Goal: Task Accomplishment & Management: Use online tool/utility

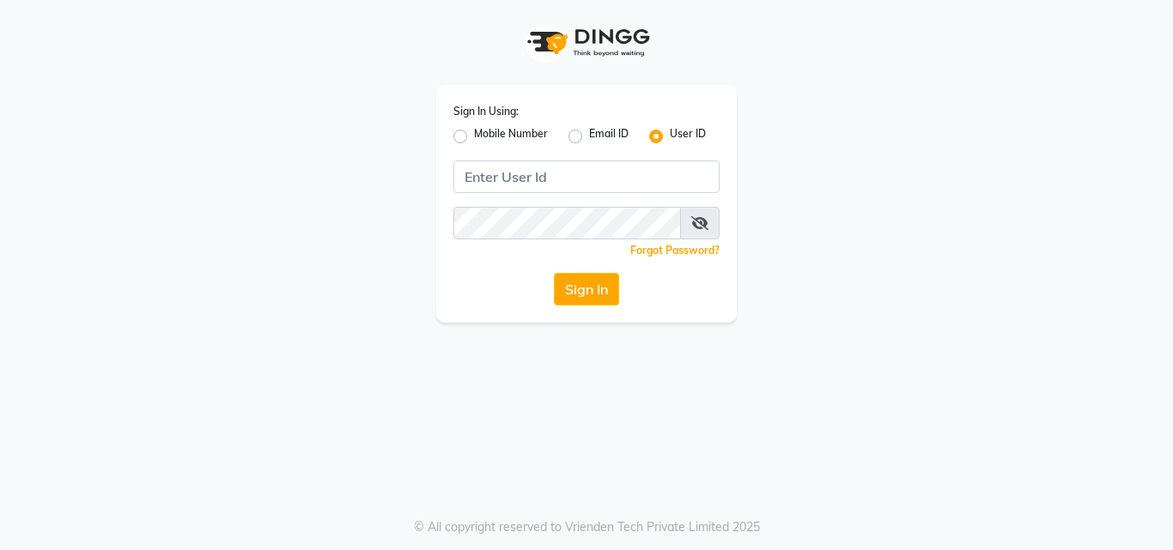
click at [474, 132] on label "Mobile Number" at bounding box center [511, 136] width 74 height 21
click at [474, 132] on input "Mobile Number" at bounding box center [479, 131] width 11 height 11
radio input "true"
radio input "false"
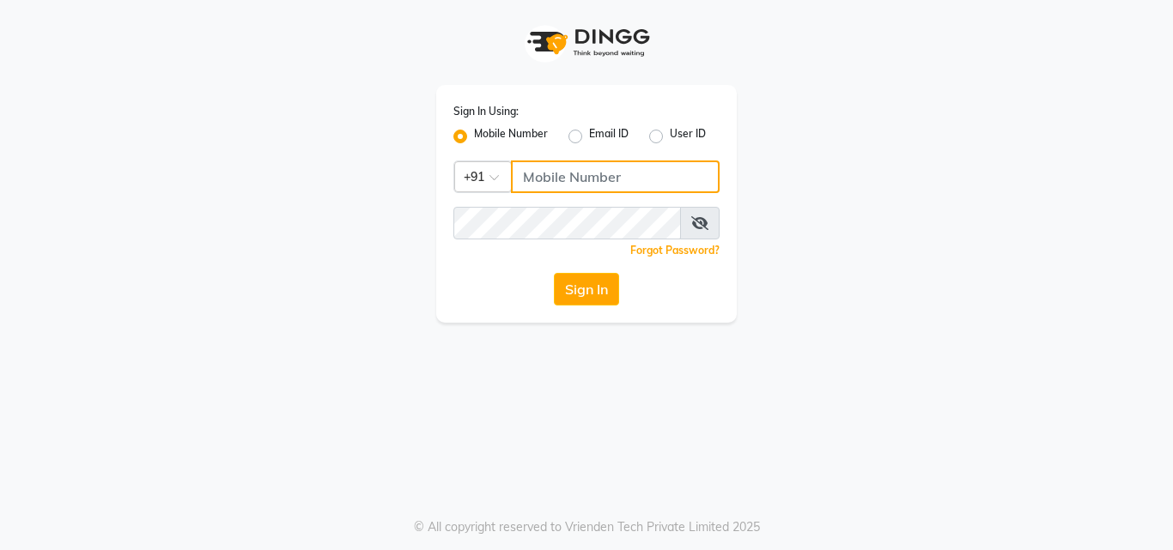
click at [554, 166] on input "Username" at bounding box center [615, 177] width 209 height 33
type input "7755919190"
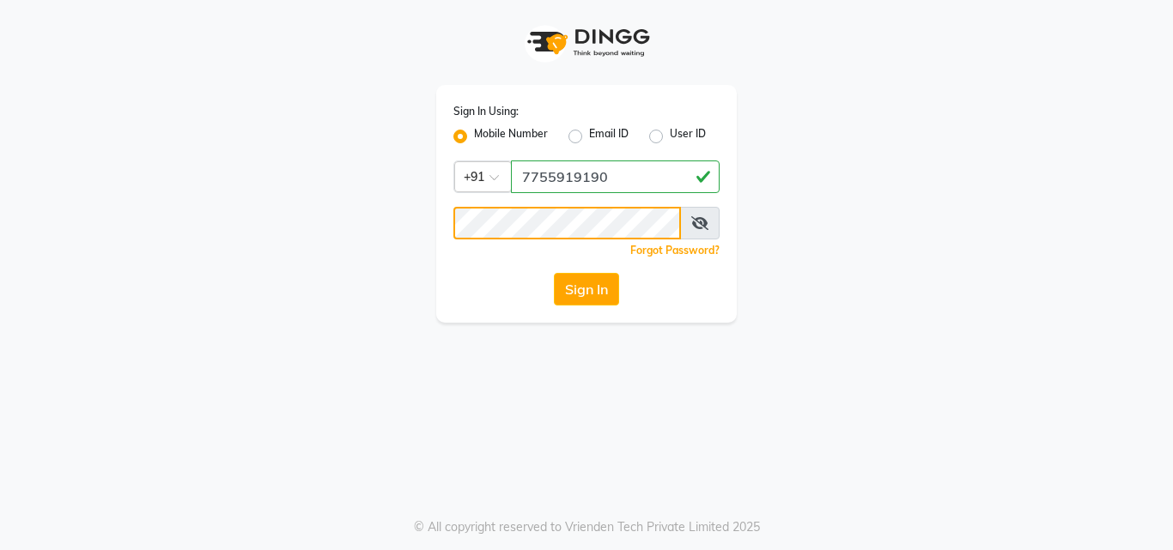
click at [554, 273] on button "Sign In" at bounding box center [586, 289] width 65 height 33
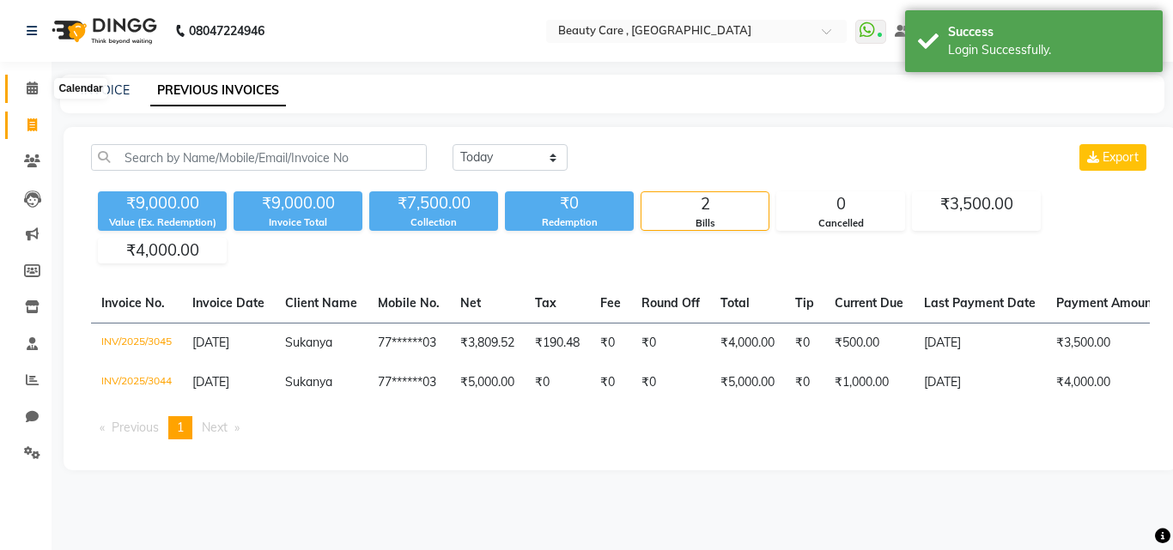
click at [39, 89] on span at bounding box center [32, 89] width 30 height 20
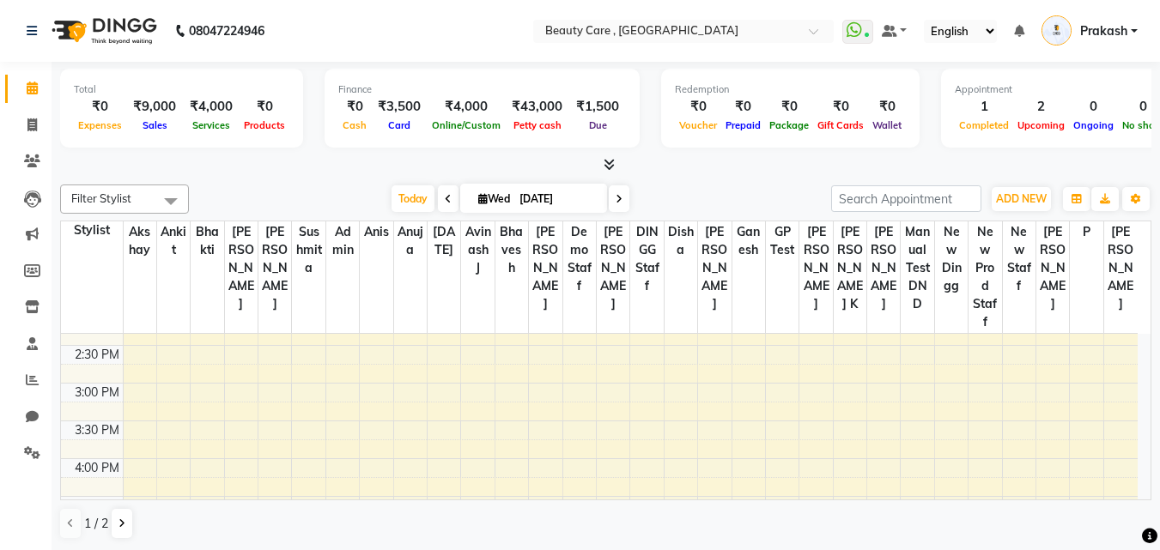
scroll to position [687, 0]
click at [169, 362] on div "6:00 AM 6:30 AM 7:00 AM 7:30 AM 8:00 AM 8:30 AM 9:00 AM 9:30 AM 10:00 AM 10:30 …" at bounding box center [599, 251] width 1077 height 1208
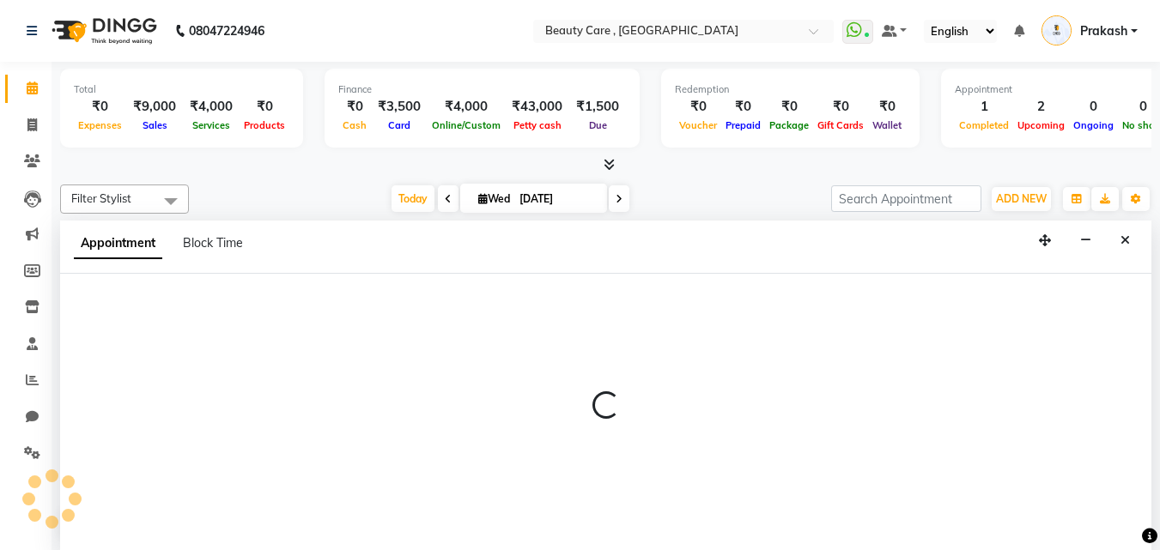
scroll to position [1, 0]
select select "35489"
select select "915"
select select "tentative"
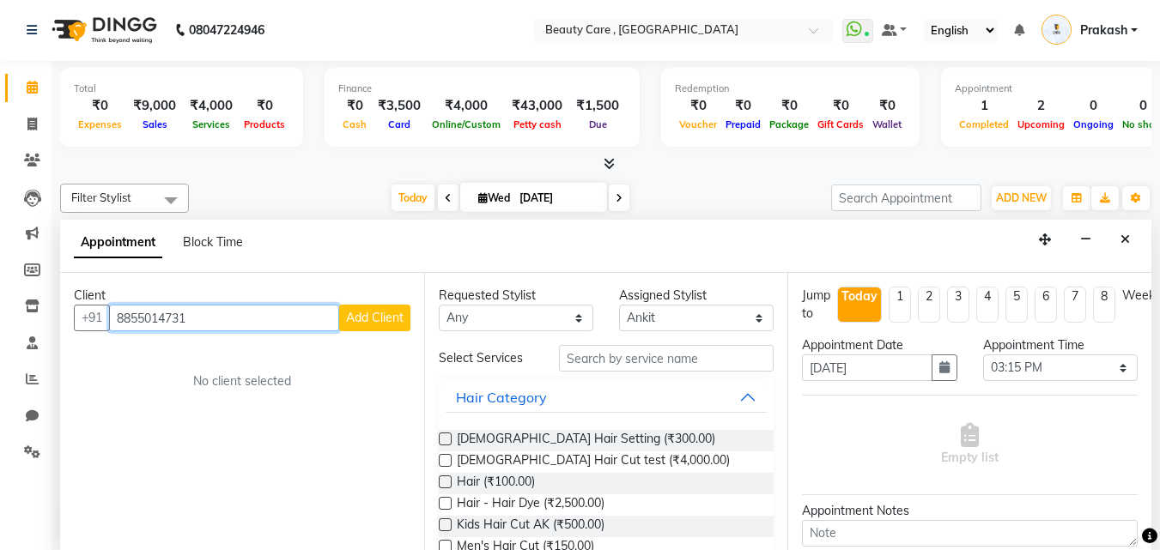
drag, startPoint x: 192, startPoint y: 311, endPoint x: 119, endPoint y: 306, distance: 73.2
click at [119, 306] on input "8855014731" at bounding box center [224, 318] width 230 height 27
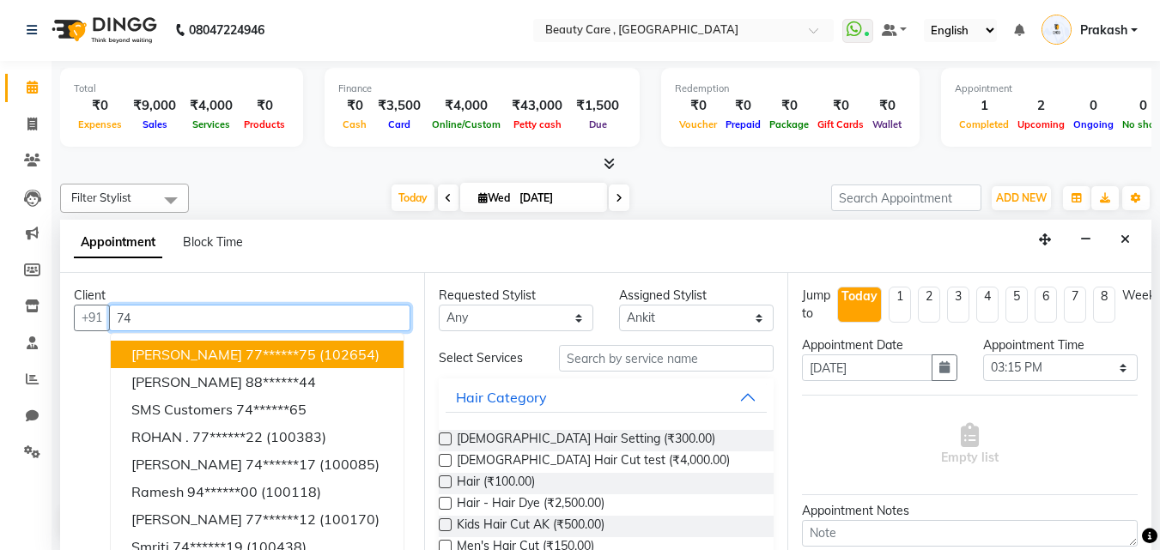
type input "7"
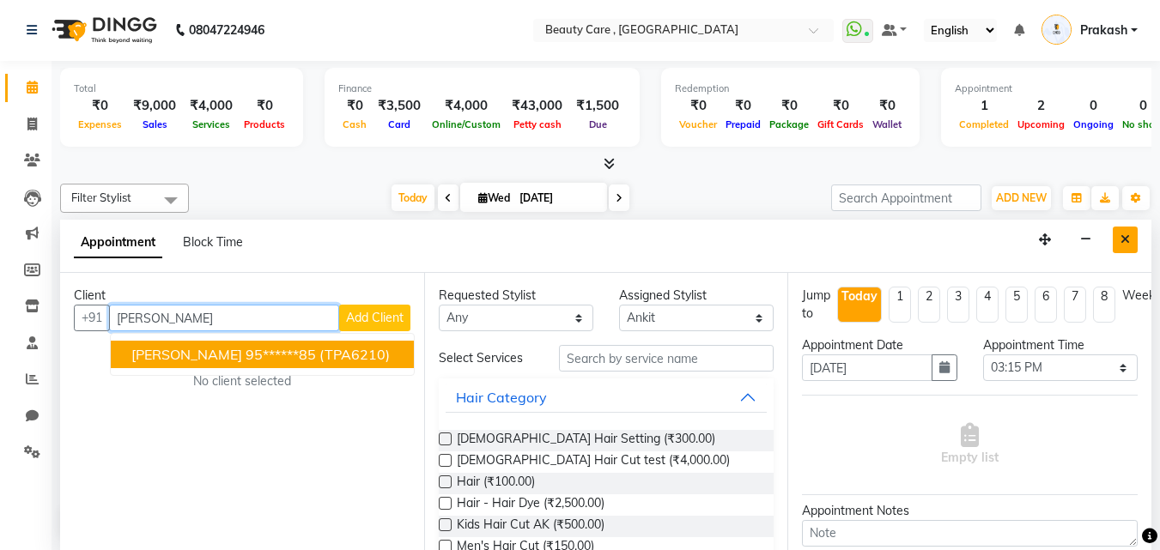
type input "[PERSON_NAME]"
click at [1123, 240] on icon "Close" at bounding box center [1125, 240] width 9 height 12
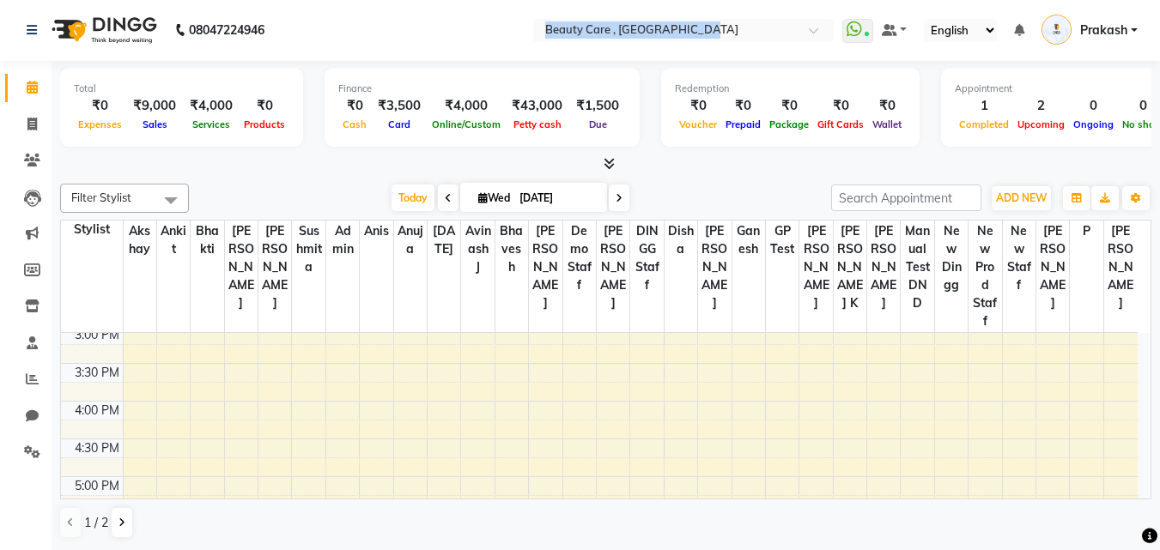
drag, startPoint x: 537, startPoint y: 47, endPoint x: 717, endPoint y: 52, distance: 180.4
click at [717, 54] on nav "08047224946 Select Location × Beauty Care , [GEOGRAPHIC_DATA] WhatsApp Status ✕…" at bounding box center [580, 30] width 1160 height 62
click at [1131, 33] on link "Prakash" at bounding box center [1090, 30] width 96 height 28
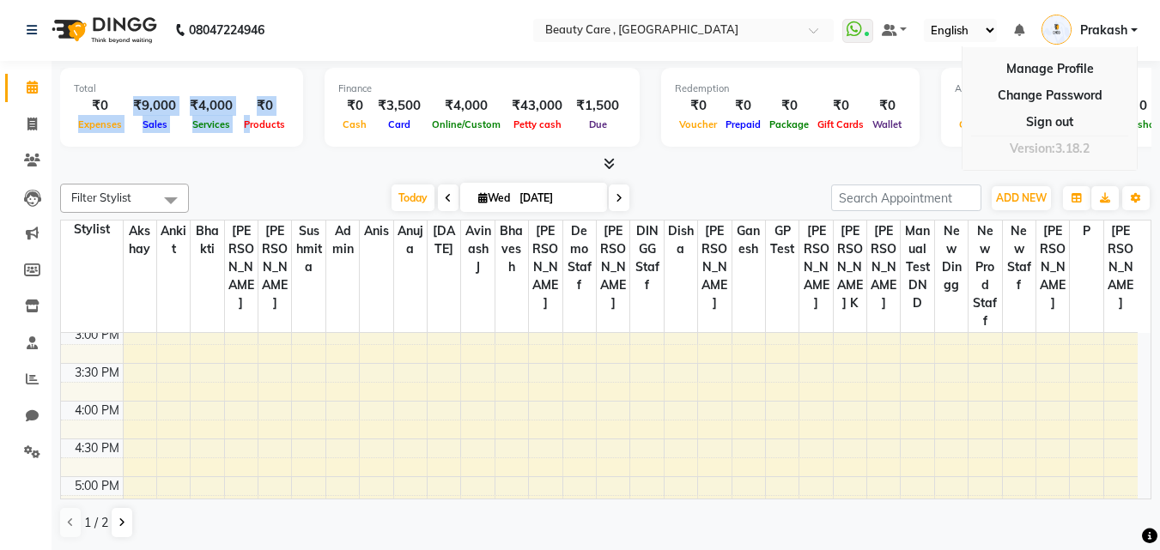
drag, startPoint x: 118, startPoint y: 119, endPoint x: 244, endPoint y: 119, distance: 126.2
click at [244, 119] on div "₹0 Expenses ₹9,000 Sales ₹4,000 Services ₹0 Products" at bounding box center [182, 115] width 216 height 38
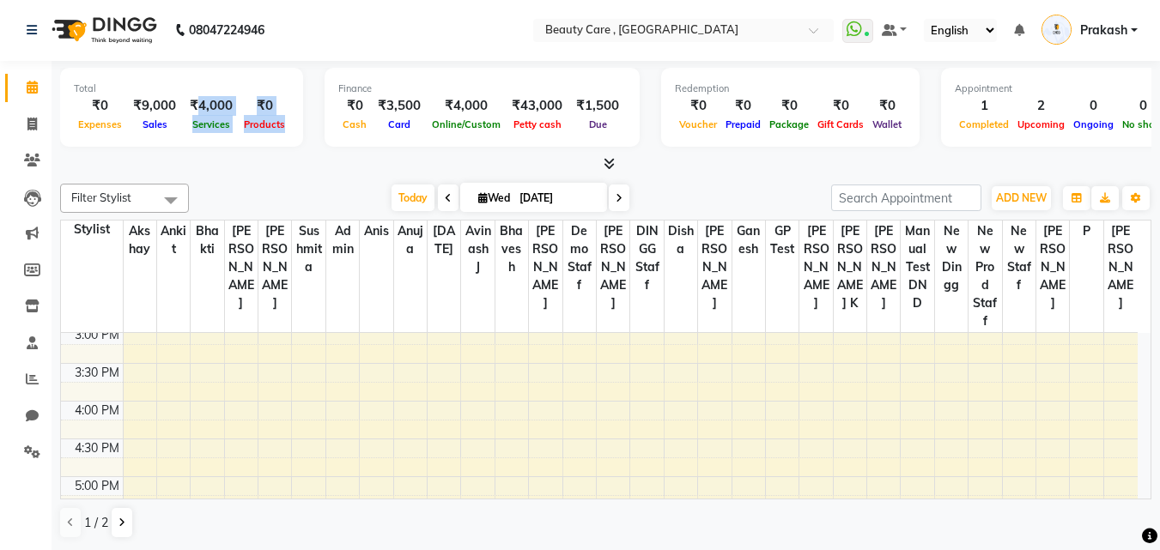
drag, startPoint x: 156, startPoint y: 149, endPoint x: 192, endPoint y: 100, distance: 61.0
click at [192, 100] on div "Total ₹0 Expenses ₹9,000 Sales ₹4,000 Services ₹0 Products Finance ₹0 Cash ₹3,5…" at bounding box center [606, 110] width 1092 height 84
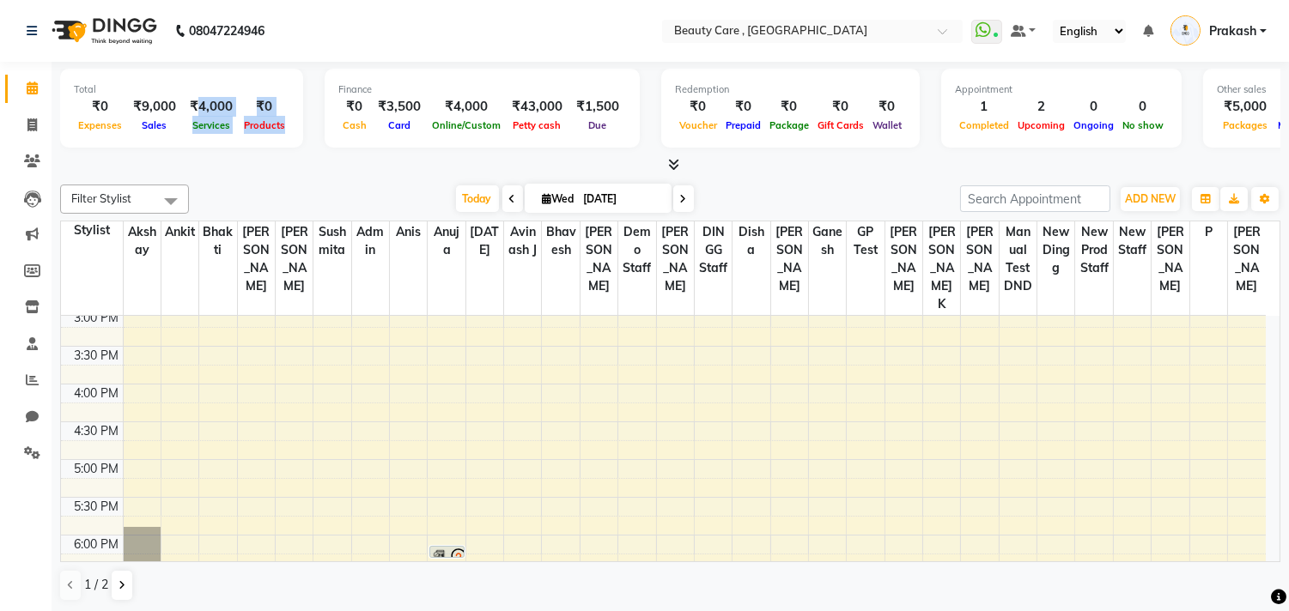
scroll to position [687, 0]
drag, startPoint x: 876, startPoint y: 134, endPoint x: 914, endPoint y: 434, distance: 302.1
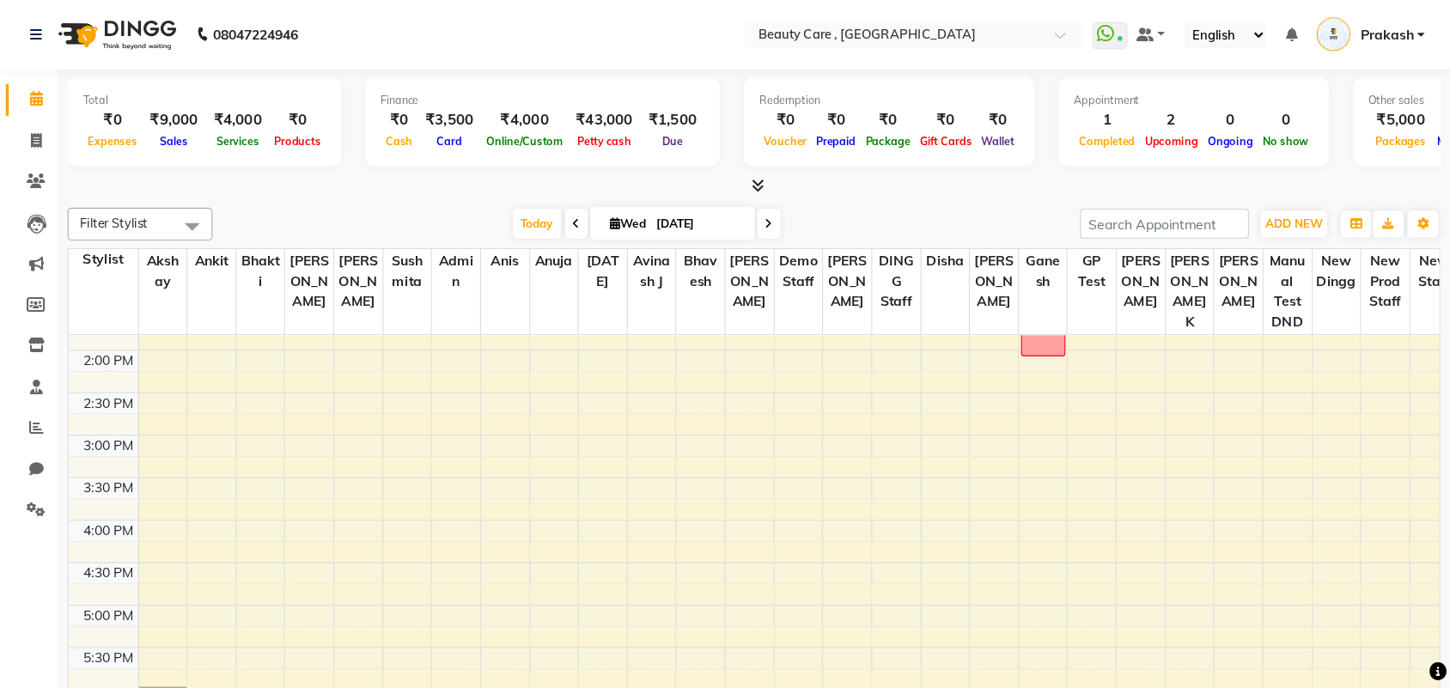
scroll to position [591, 0]
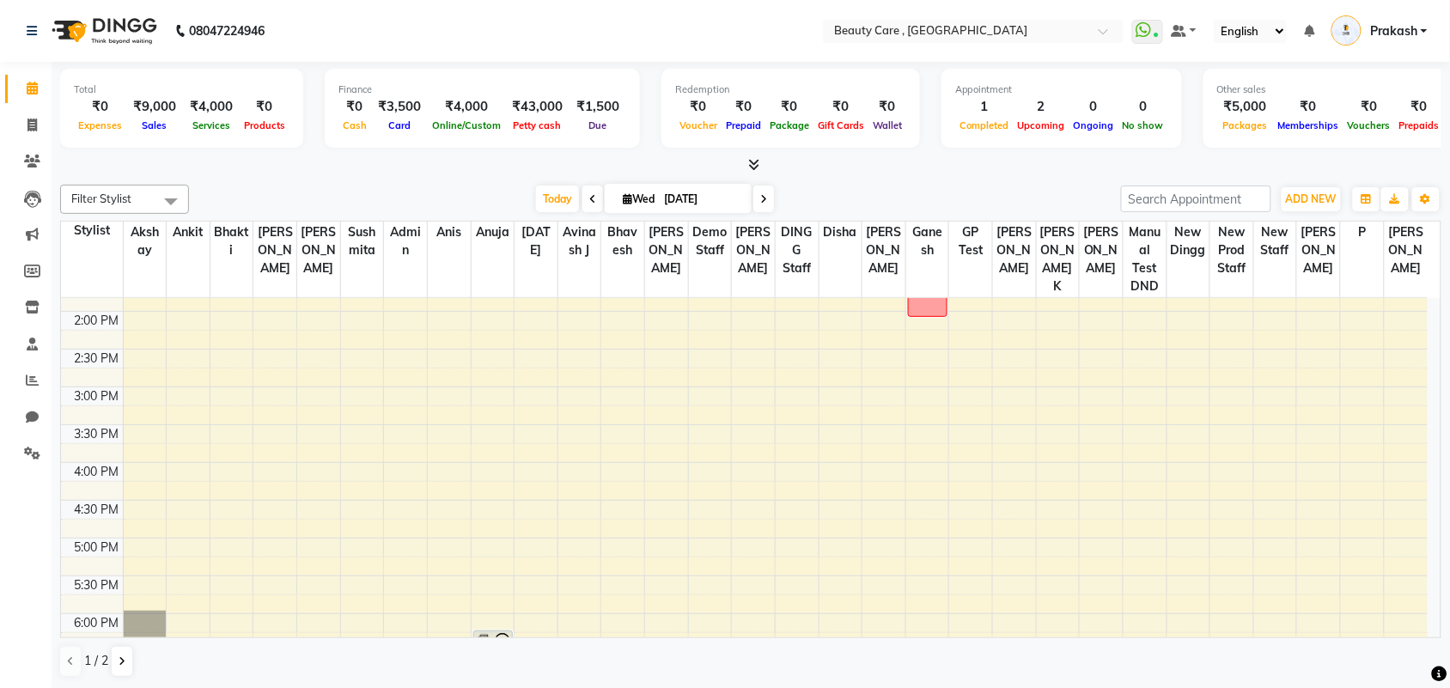
drag, startPoint x: 1273, startPoint y: 4, endPoint x: 993, endPoint y: 226, distance: 357.0
click at [993, 226] on span "[PERSON_NAME]" at bounding box center [1014, 251] width 43 height 58
click at [1172, 136] on div "Other sales ₹5,000 Packages ₹0 Memberships ₹0 Vouchers ₹0 Prepaids ₹0 Gift Cards" at bounding box center [1357, 108] width 309 height 79
click at [529, 397] on div "6:00 AM 6:30 AM 7:00 AM 7:30 AM 8:00 AM 8:30 AM 9:00 AM 9:30 AM 10:00 AM 10:30 …" at bounding box center [744, 311] width 1366 height 1208
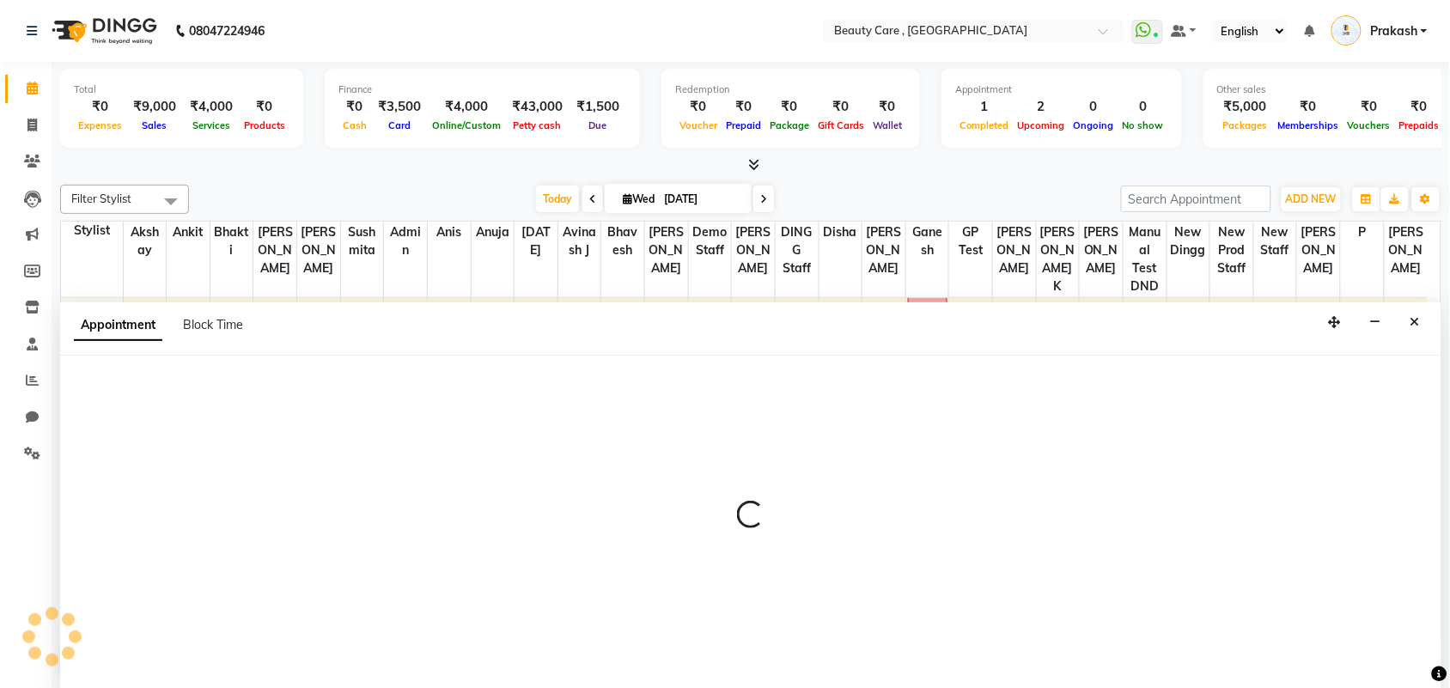
scroll to position [1, 0]
select select "85052"
select select "900"
select select "tentative"
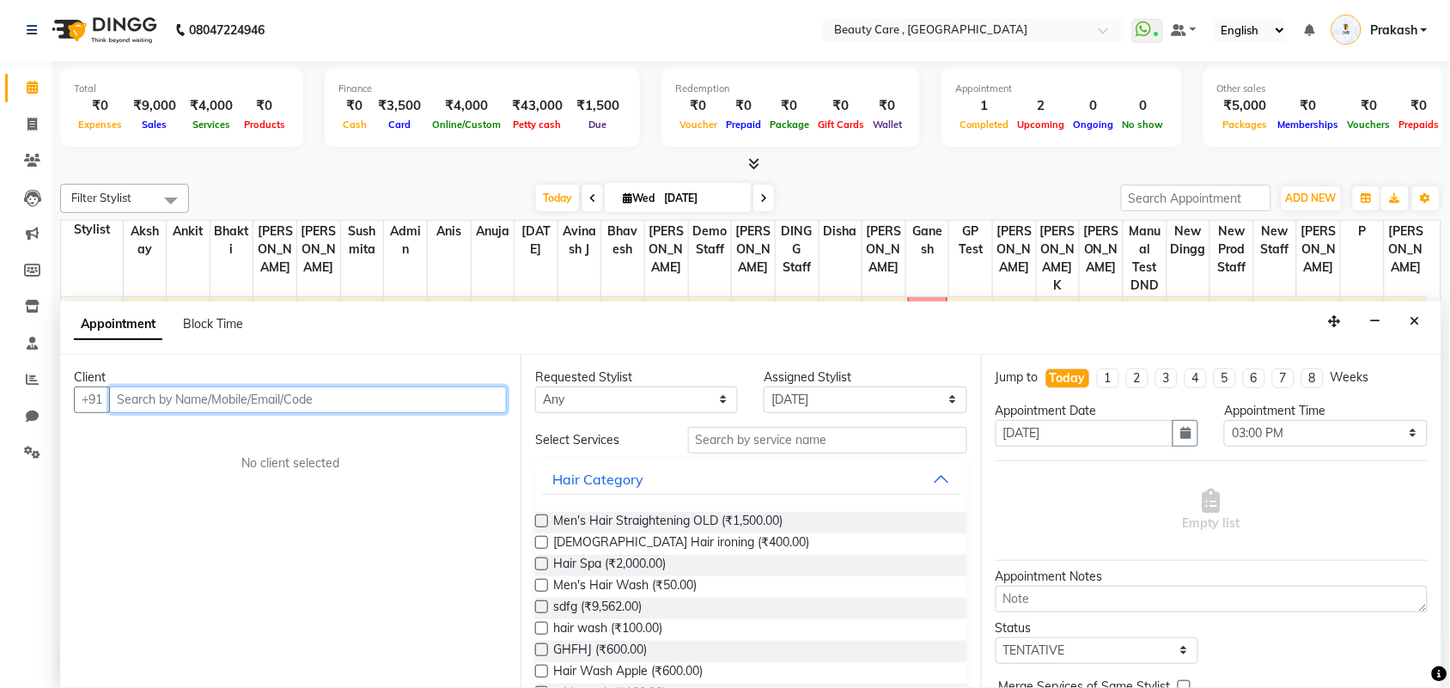
click at [283, 392] on input "text" at bounding box center [308, 399] width 398 height 27
click at [1172, 319] on icon "Close" at bounding box center [1414, 321] width 9 height 12
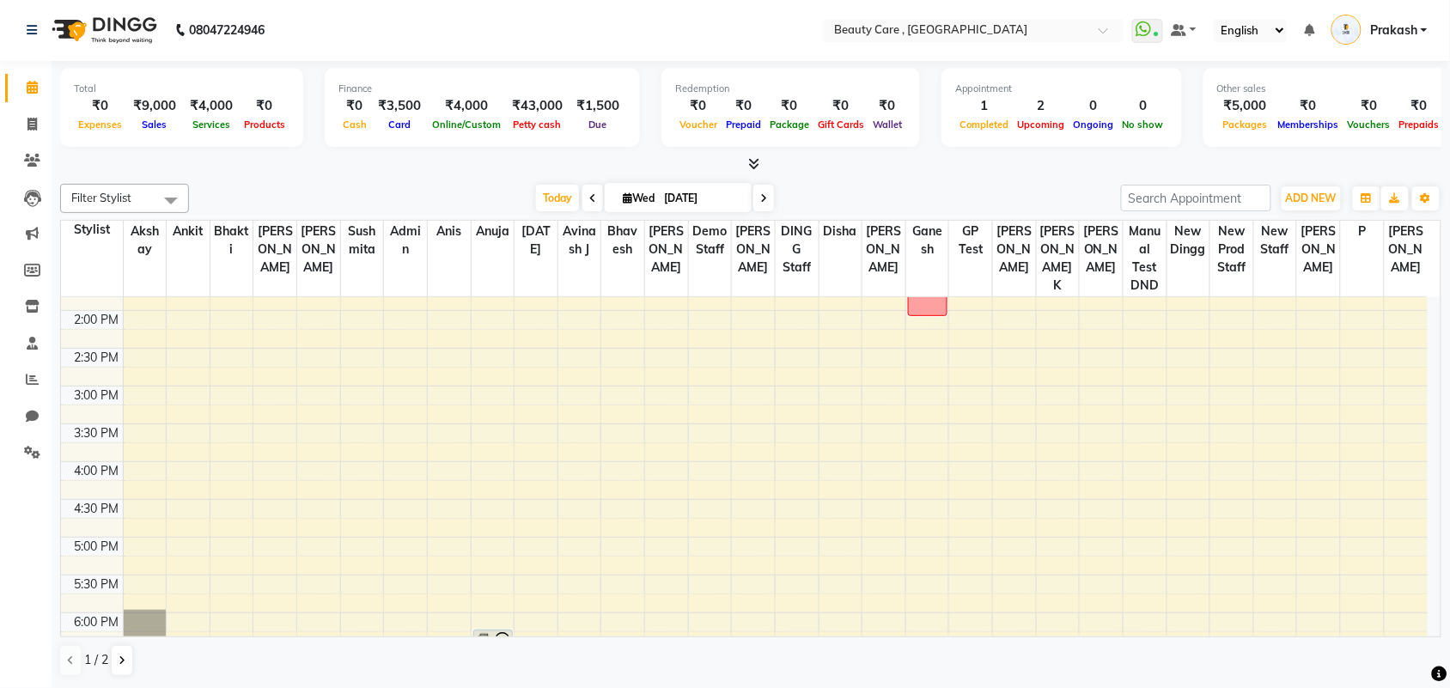
drag, startPoint x: 136, startPoint y: 79, endPoint x: 215, endPoint y: 130, distance: 93.9
click at [215, 130] on div "Total ₹0 Expenses ₹9,000 Sales ₹4,000 Services ₹0 Products" at bounding box center [181, 107] width 243 height 79
drag, startPoint x: 1177, startPoint y: 140, endPoint x: 1401, endPoint y: 140, distance: 224.1
click at [1172, 140] on div "Total ₹0 Expenses ₹9,000 Sales ₹4,000 Services ₹0 Products Finance ₹0 Cash ₹3,5…" at bounding box center [750, 110] width 1381 height 84
drag, startPoint x: 136, startPoint y: 67, endPoint x: 186, endPoint y: 122, distance: 74.8
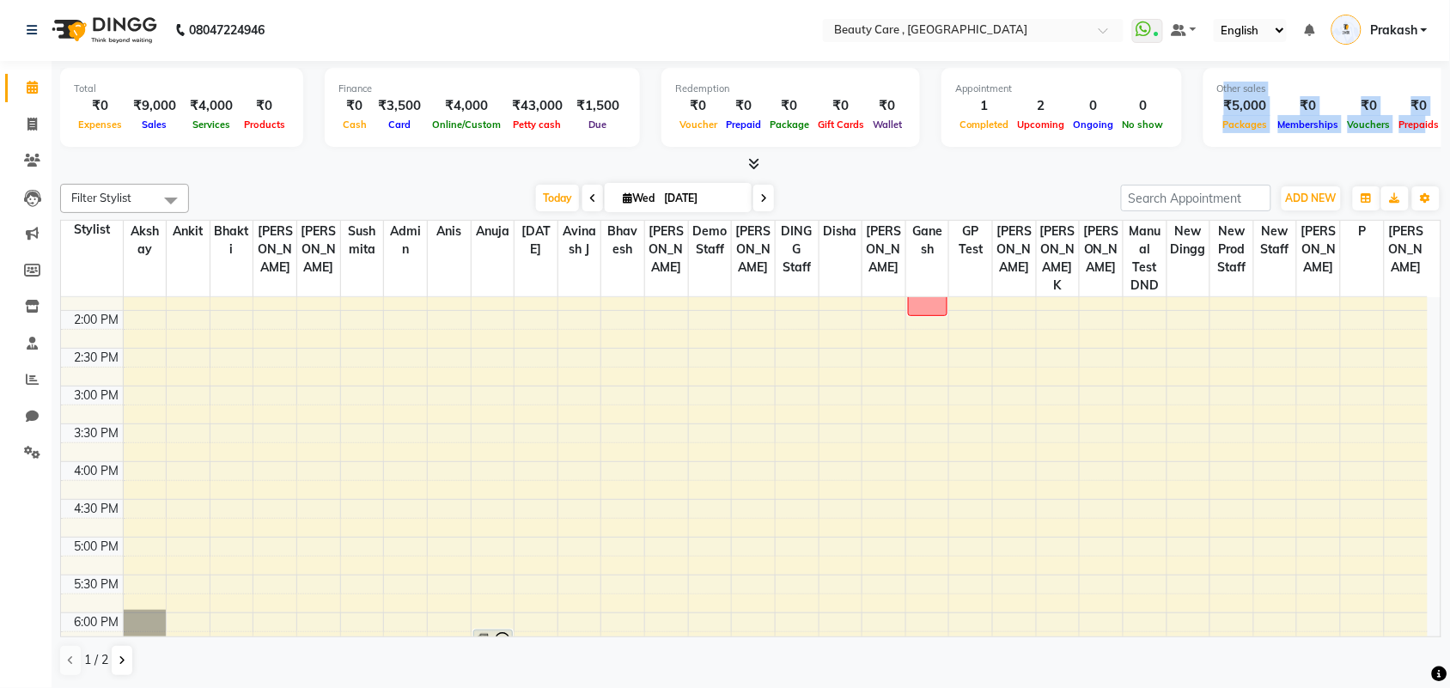
click at [191, 122] on div "Total ₹0 Expenses ₹9,000 Sales ₹4,000 Services ₹0 Products" at bounding box center [181, 107] width 243 height 79
drag, startPoint x: 367, startPoint y: 127, endPoint x: 405, endPoint y: 127, distance: 38.6
click at [405, 127] on div "Card" at bounding box center [399, 124] width 57 height 18
drag, startPoint x: 459, startPoint y: 122, endPoint x: 441, endPoint y: 112, distance: 21.5
click at [441, 112] on div "₹4,000 Online/Custom" at bounding box center [466, 115] width 77 height 38
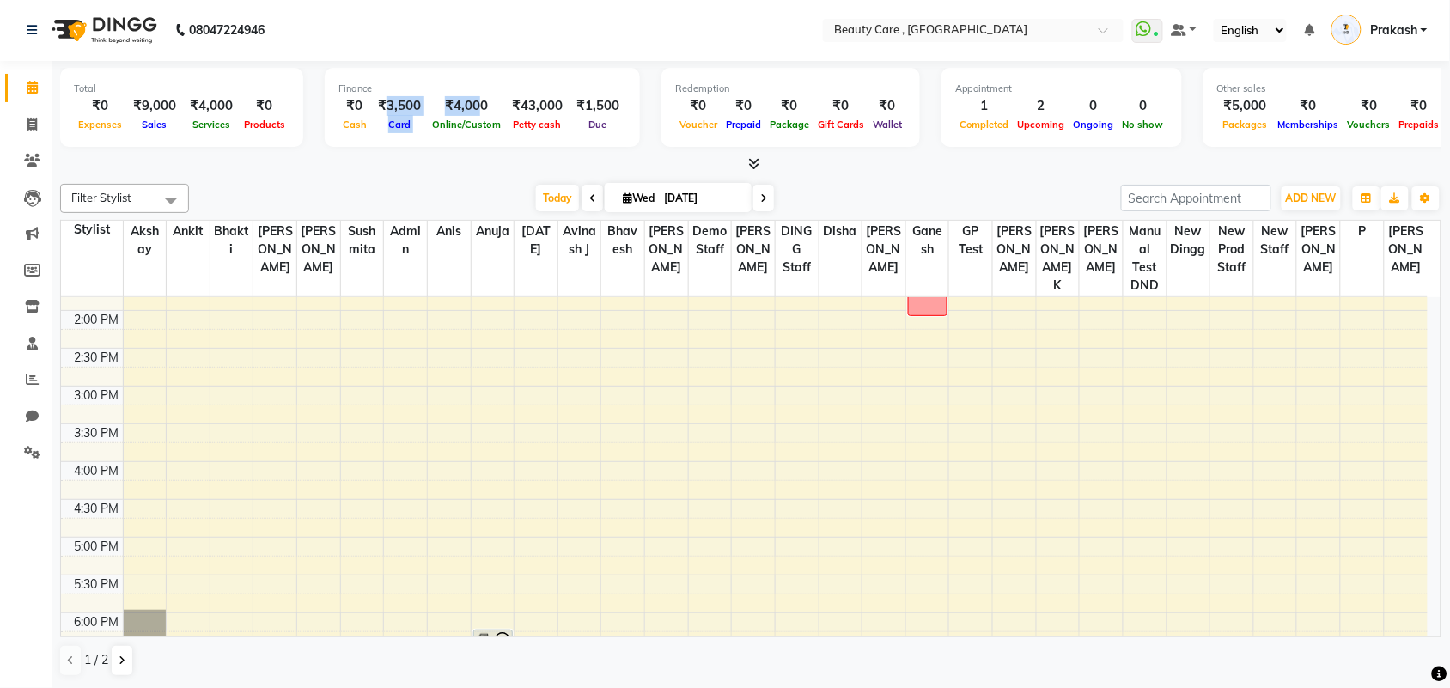
drag, startPoint x: 375, startPoint y: 101, endPoint x: 466, endPoint y: 108, distance: 91.3
click at [466, 108] on div "₹0 Cash ₹3,500 Card ₹4,000 Online/Custom ₹43,000 [PERSON_NAME] cash ₹1,500 Due" at bounding box center [482, 115] width 288 height 38
drag, startPoint x: 555, startPoint y: 127, endPoint x: 494, endPoint y: 107, distance: 64.1
click at [494, 107] on div "₹0 Cash ₹3,500 Card ₹4,000 Online/Custom ₹43,000 [PERSON_NAME] cash ₹1,500 Due" at bounding box center [482, 115] width 288 height 38
click at [555, 155] on div at bounding box center [750, 164] width 1381 height 18
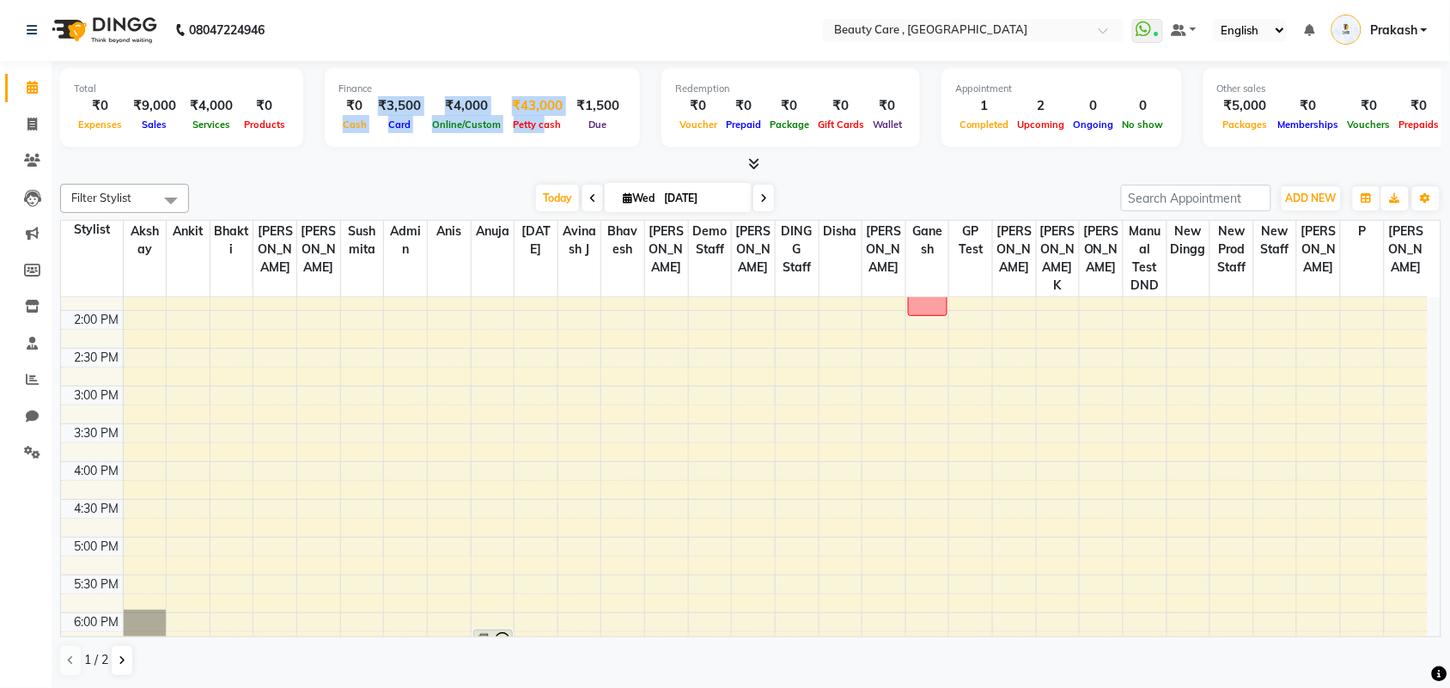
drag, startPoint x: 335, startPoint y: 143, endPoint x: 537, endPoint y: 125, distance: 202.5
click at [537, 125] on div "Finance ₹0 Cash ₹3,500 Card ₹4,000 Online/Custom ₹43,000 [PERSON_NAME] cash ₹1,…" at bounding box center [482, 107] width 315 height 79
drag, startPoint x: 350, startPoint y: 92, endPoint x: 408, endPoint y: 103, distance: 59.5
click at [408, 103] on div "Finance ₹0 Cash ₹3,500 Card ₹4,000 Online/Custom ₹43,000 [PERSON_NAME] cash ₹1,…" at bounding box center [482, 107] width 315 height 79
drag, startPoint x: 499, startPoint y: 100, endPoint x: 557, endPoint y: 107, distance: 57.9
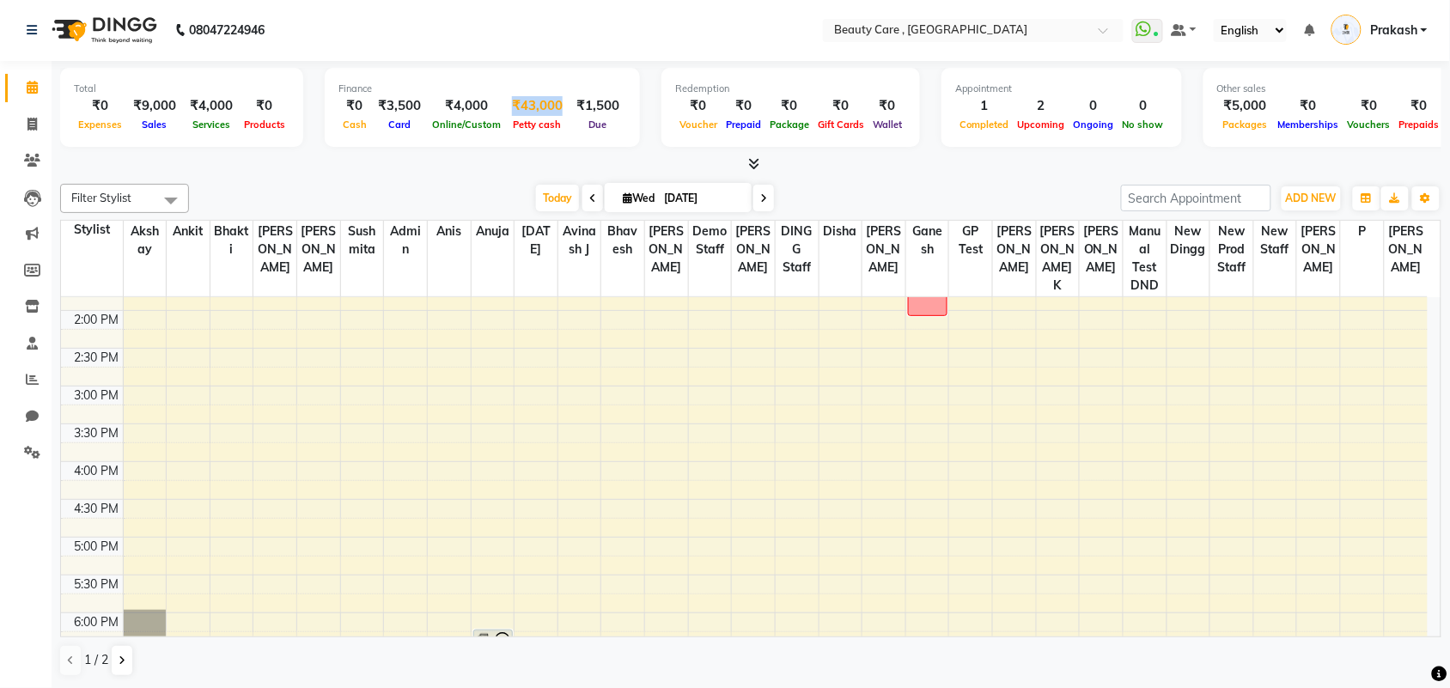
click at [557, 107] on div "₹43,000" at bounding box center [537, 106] width 64 height 20
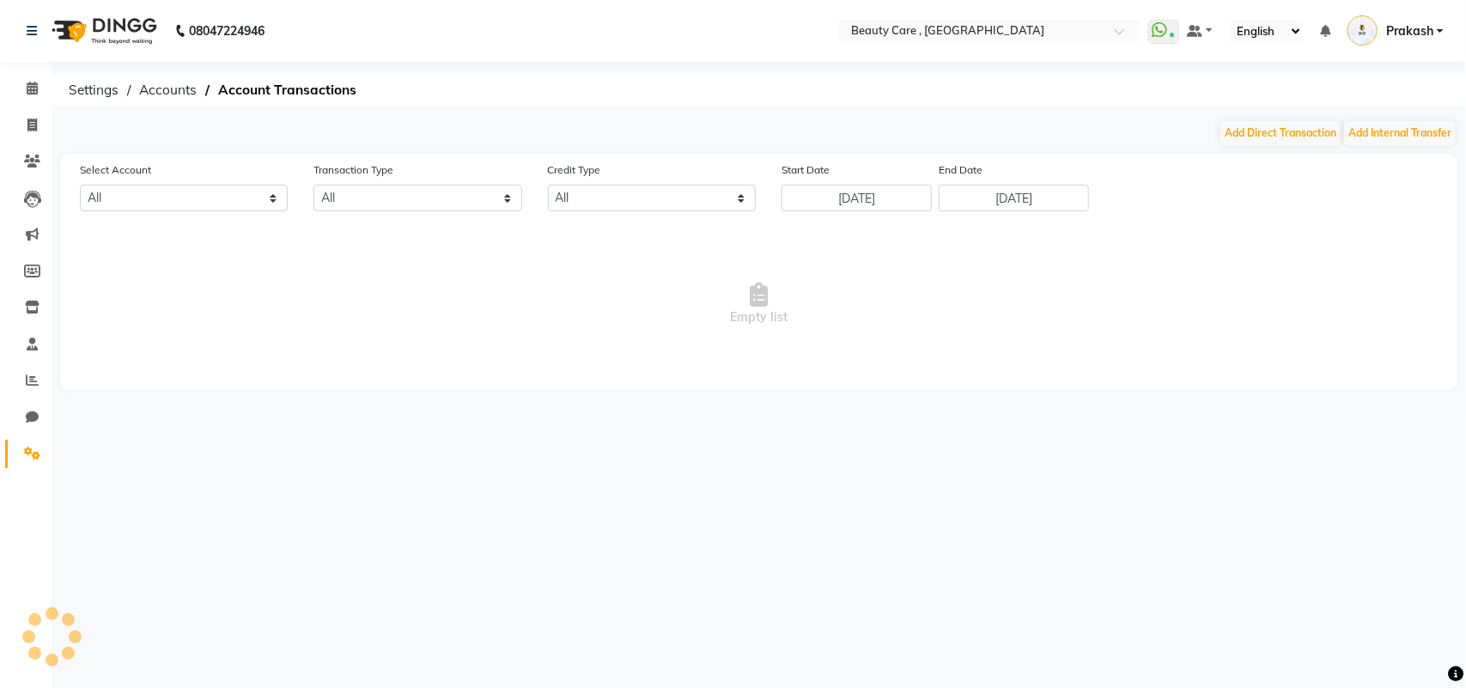
select select "2399"
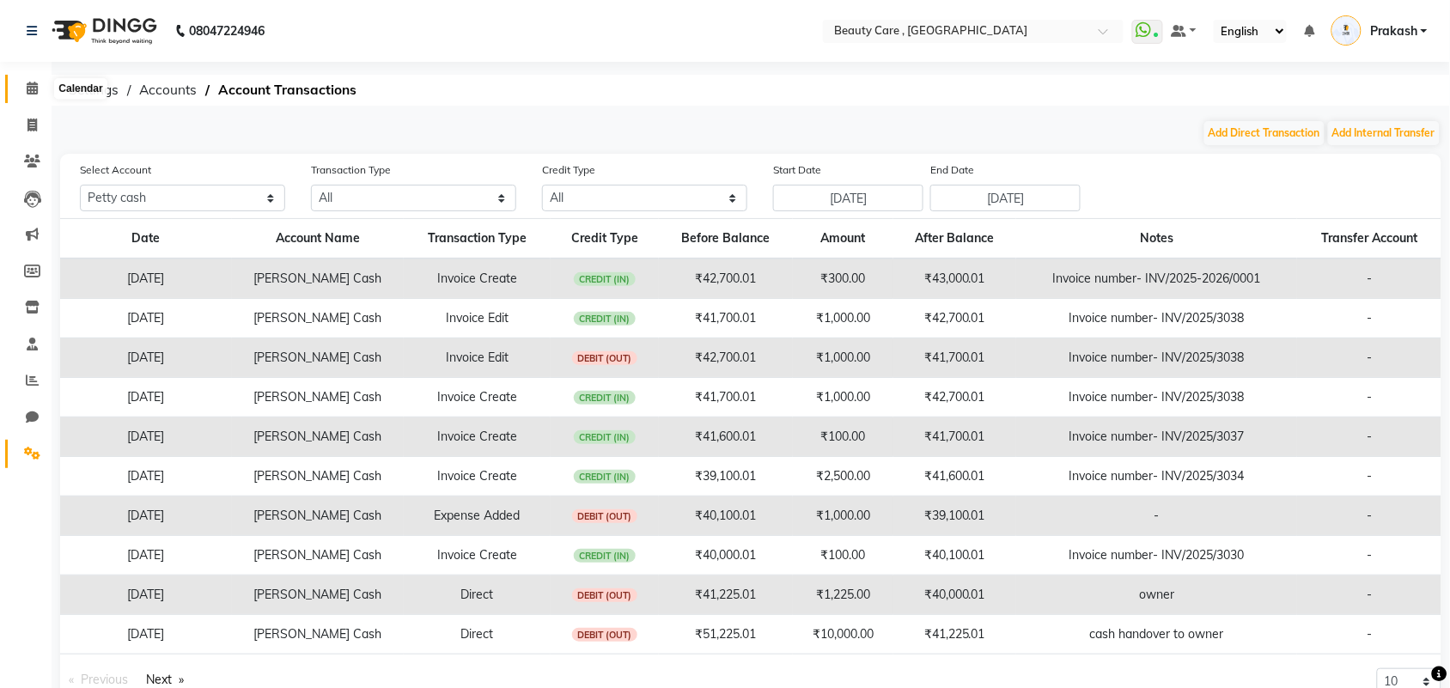
click at [33, 90] on icon at bounding box center [32, 88] width 11 height 13
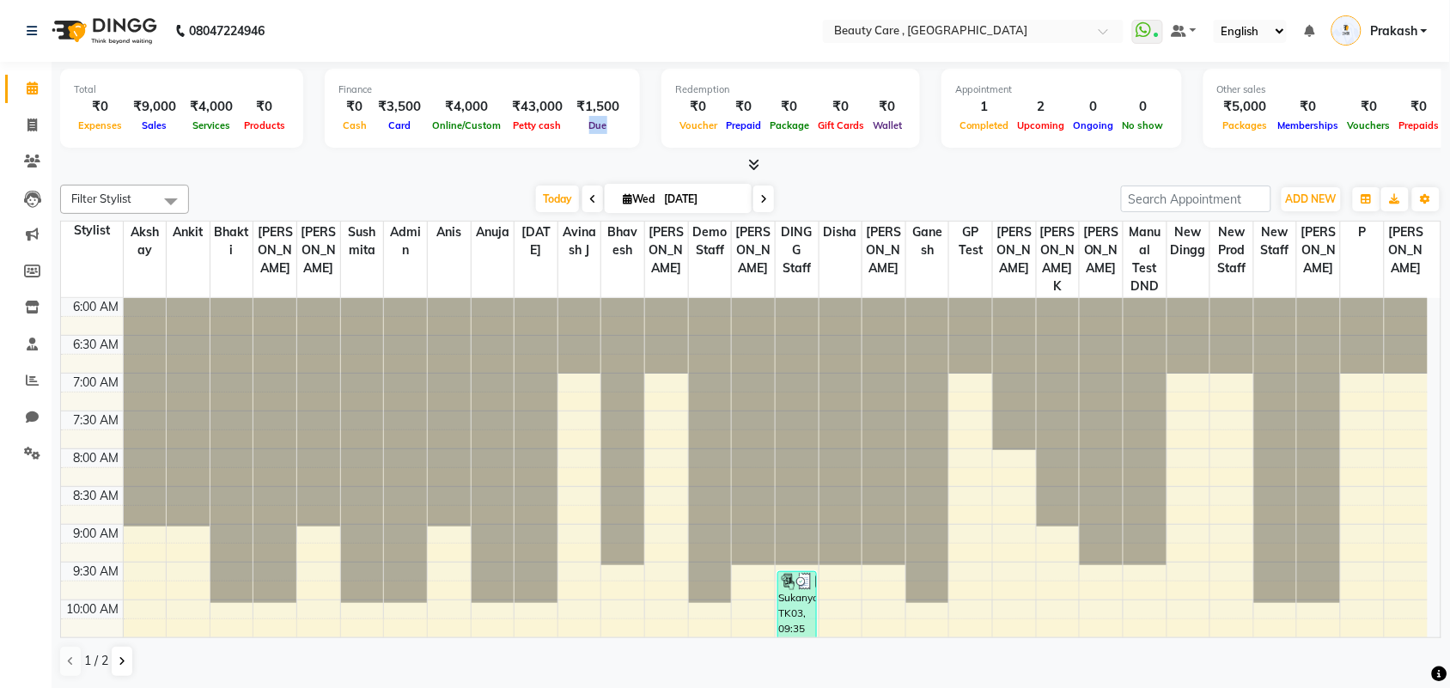
drag, startPoint x: 580, startPoint y: 131, endPoint x: 601, endPoint y: 131, distance: 21.5
click at [601, 131] on div "Due" at bounding box center [597, 125] width 57 height 18
drag, startPoint x: 565, startPoint y: 92, endPoint x: 625, endPoint y: 147, distance: 81.5
click at [625, 147] on div "Total ₹0 Expenses ₹9,000 Sales ₹4,000 Services ₹0 Products Finance ₹0 Cash ₹3,5…" at bounding box center [750, 111] width 1381 height 84
click at [603, 140] on div "Finance ₹0 Cash ₹3,500 Card ₹4,000 Online/Custom ₹43,000 [PERSON_NAME] cash ₹1,…" at bounding box center [482, 108] width 315 height 79
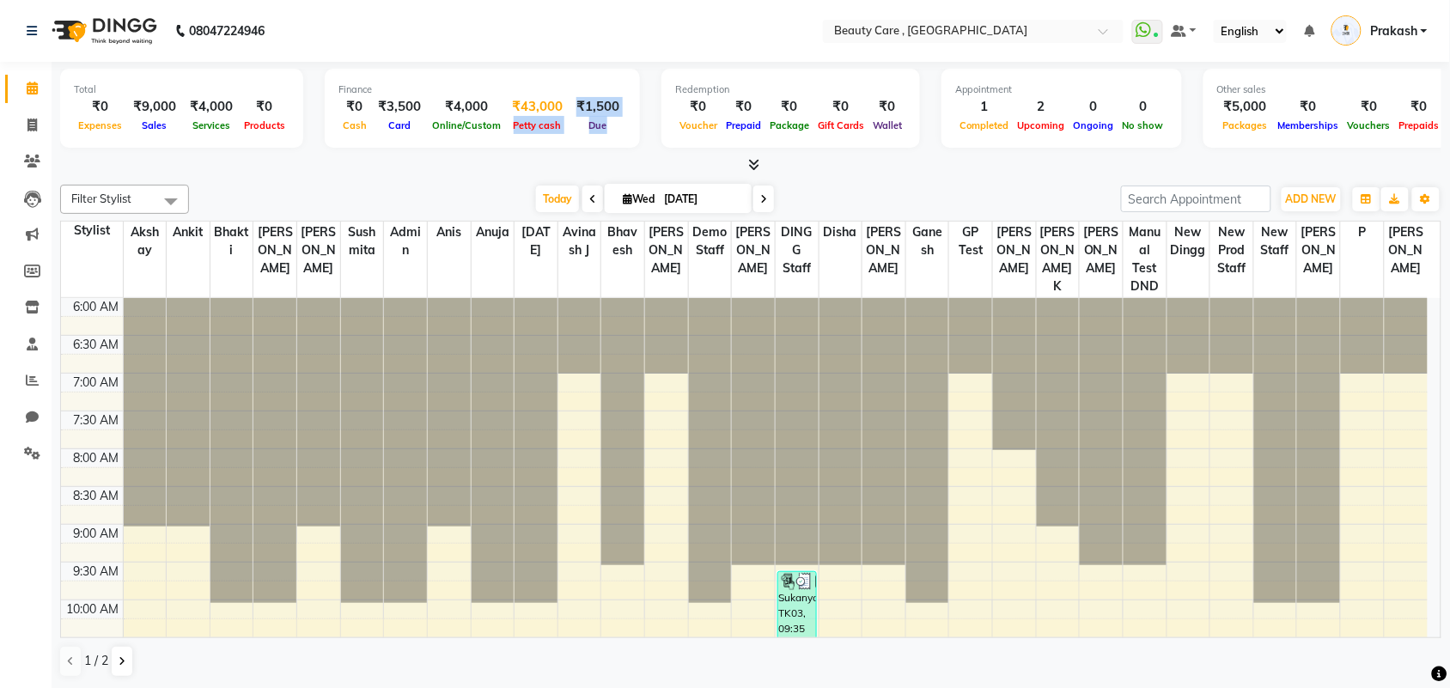
drag, startPoint x: 599, startPoint y: 140, endPoint x: 556, endPoint y: 101, distance: 58.4
click at [556, 101] on div "Finance ₹0 Cash ₹3,500 Card ₹4,000 Online/Custom ₹43,000 [PERSON_NAME] cash ₹1,…" at bounding box center [482, 108] width 315 height 79
drag, startPoint x: 694, startPoint y: 135, endPoint x: 812, endPoint y: 143, distance: 118.8
click at [812, 143] on div "Redemption ₹0 Voucher ₹0 Prepaid ₹0 Package ₹0 Gift Cards ₹0 Wallet" at bounding box center [790, 108] width 258 height 79
drag, startPoint x: 928, startPoint y: 116, endPoint x: 1049, endPoint y: 138, distance: 122.3
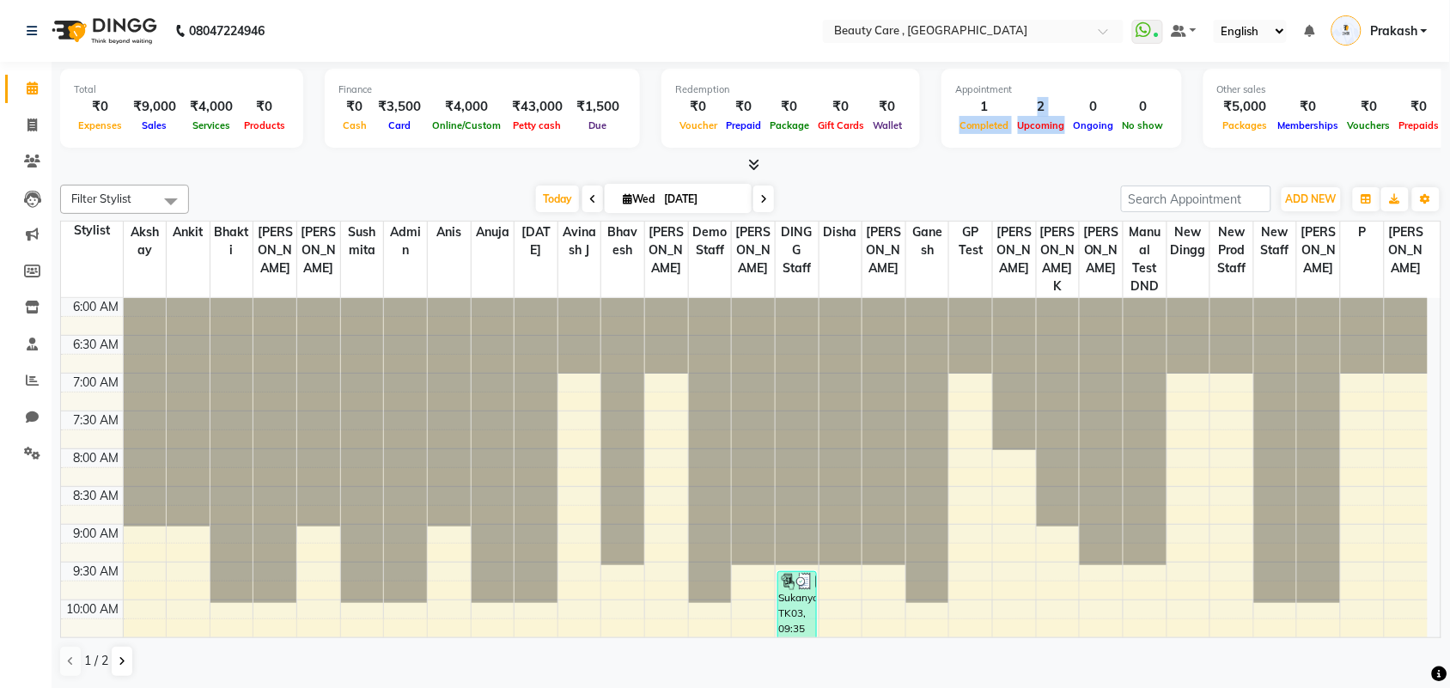
click at [1049, 138] on div "Appointment 1 Completed 2 Upcoming 0 Ongoing 0 No show" at bounding box center [1061, 108] width 240 height 79
drag, startPoint x: 1202, startPoint y: 149, endPoint x: 1288, endPoint y: 153, distance: 86.0
click at [1172, 153] on div "Total ₹0 Expenses ₹9,000 Sales ₹4,000 Services ₹0 Products Finance ₹0 Cash ₹3,5…" at bounding box center [750, 118] width 1381 height 113
click at [757, 161] on icon at bounding box center [754, 164] width 11 height 13
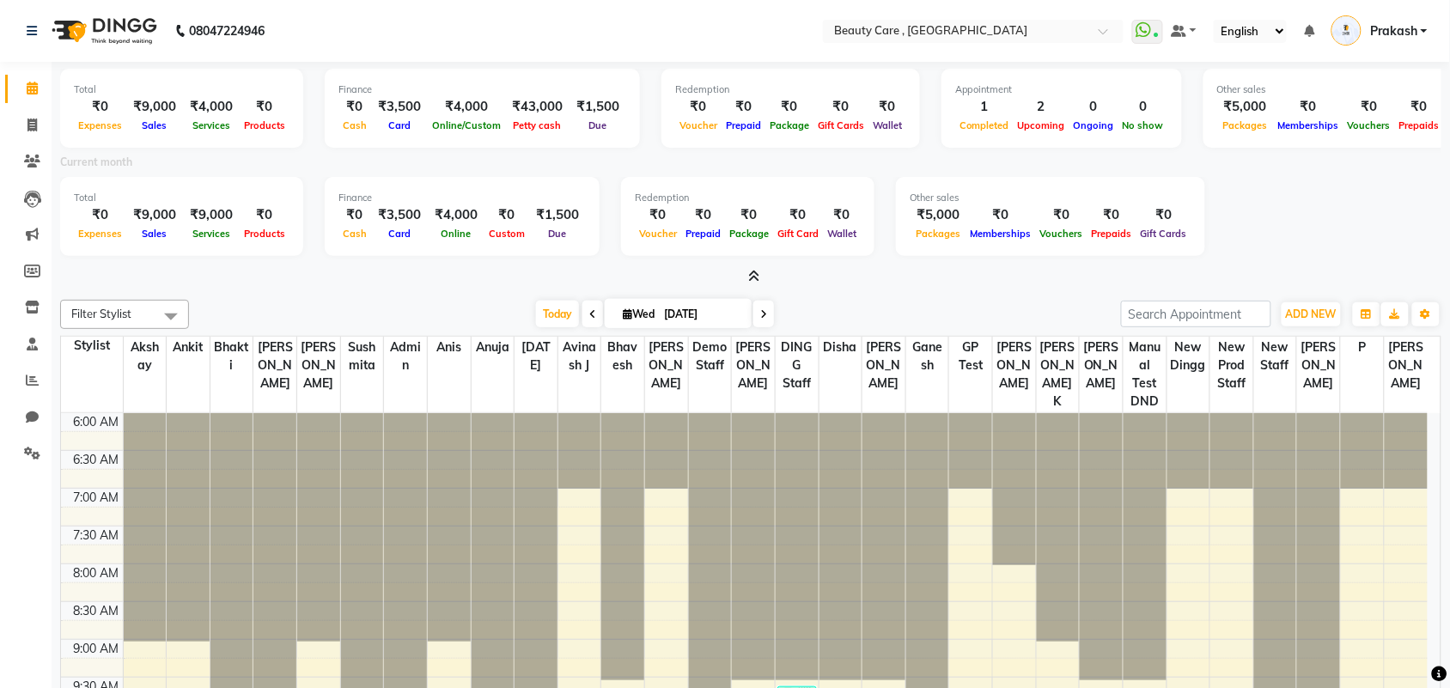
click at [752, 276] on icon at bounding box center [754, 276] width 11 height 13
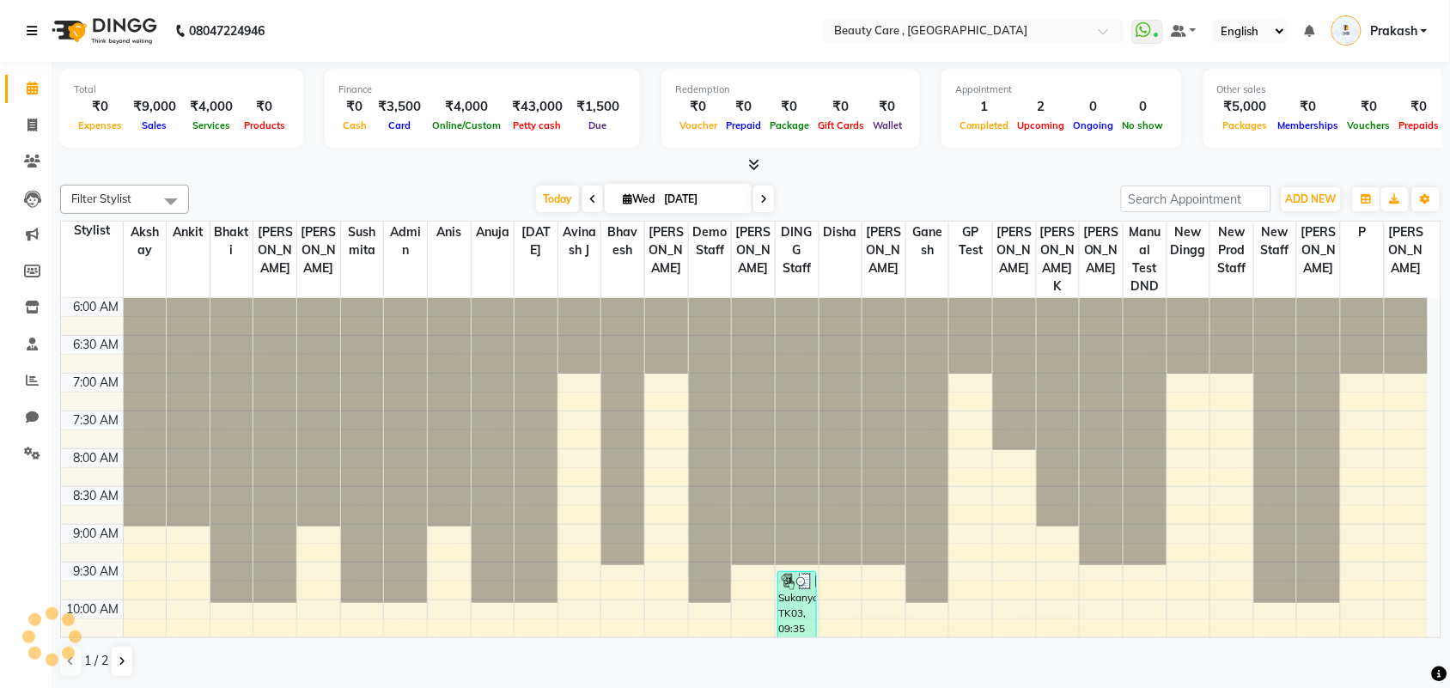
click at [27, 27] on icon at bounding box center [32, 31] width 10 height 12
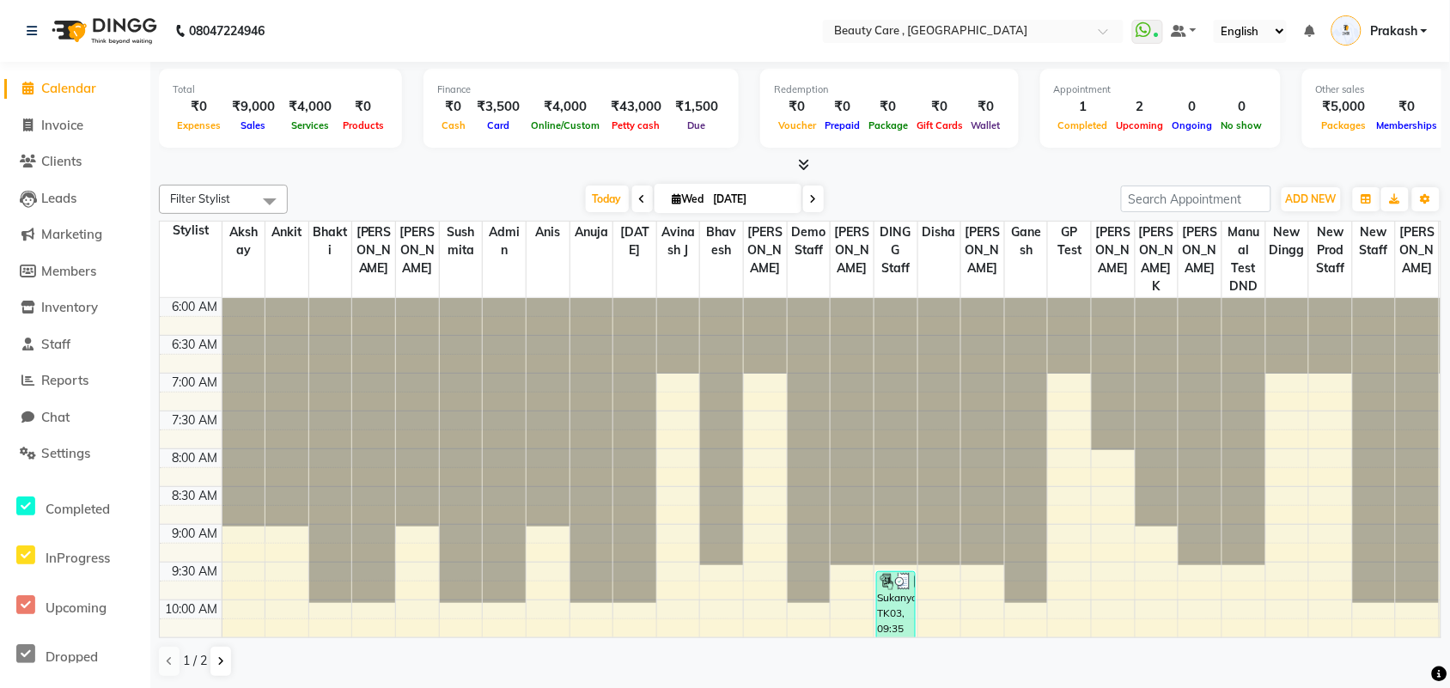
click at [229, 206] on span "Filter Stylist" at bounding box center [223, 199] width 129 height 29
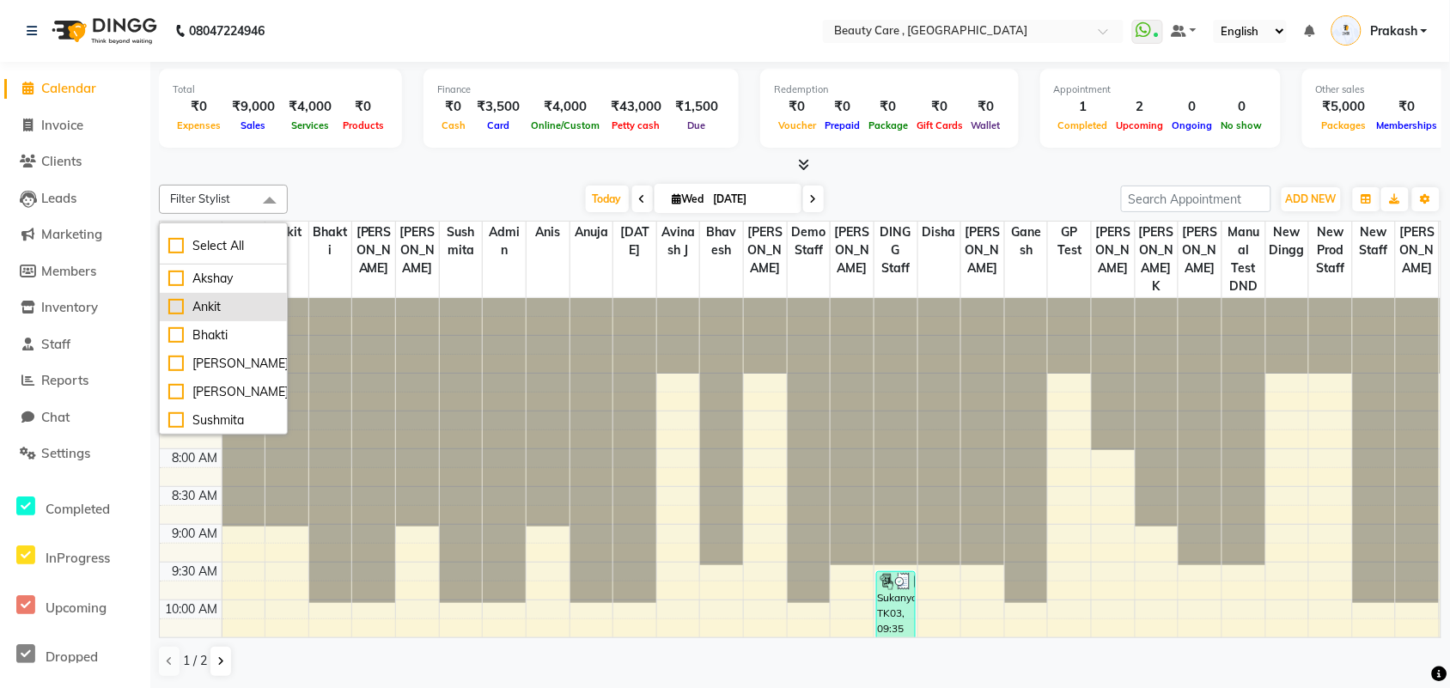
click at [173, 319] on li "Ankit" at bounding box center [223, 307] width 127 height 28
checkbox input "true"
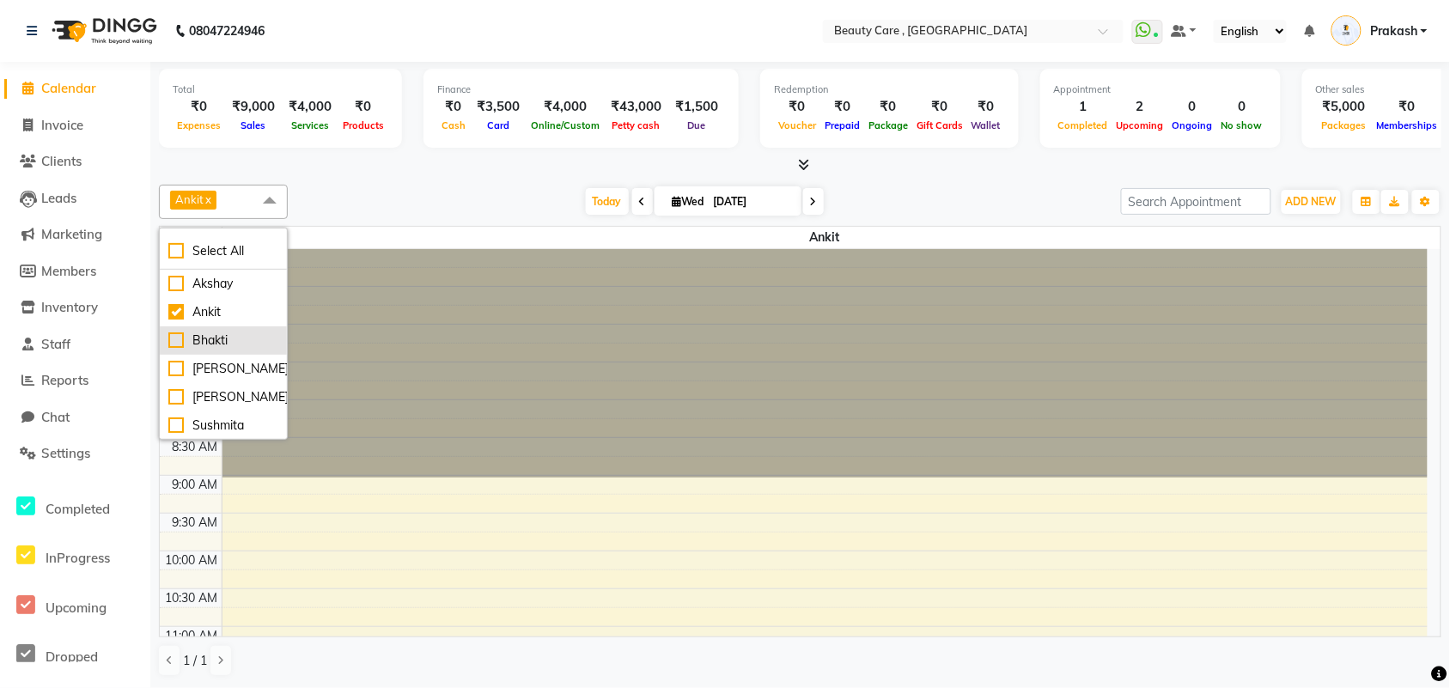
click at [185, 354] on li "Bhakti" at bounding box center [223, 340] width 127 height 28
checkbox input "true"
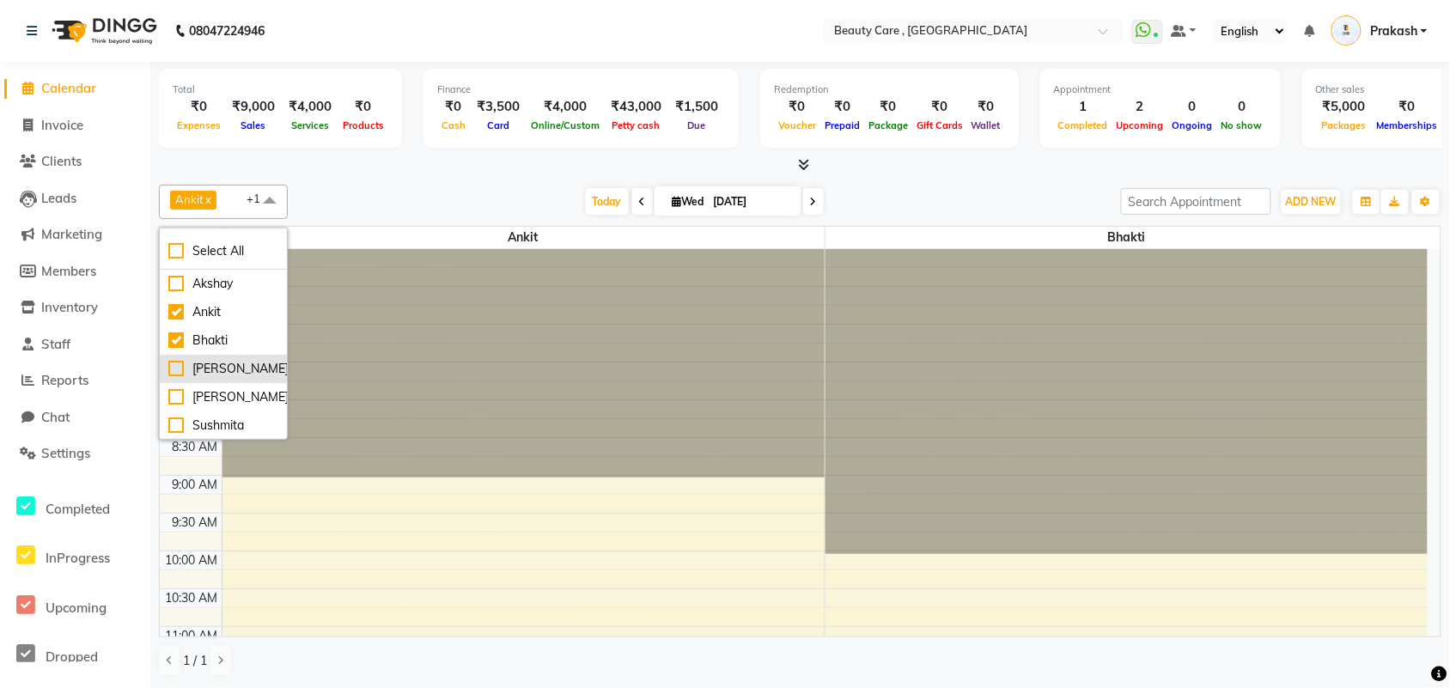
click at [187, 380] on li "[PERSON_NAME]" at bounding box center [223, 369] width 127 height 28
checkbox input "true"
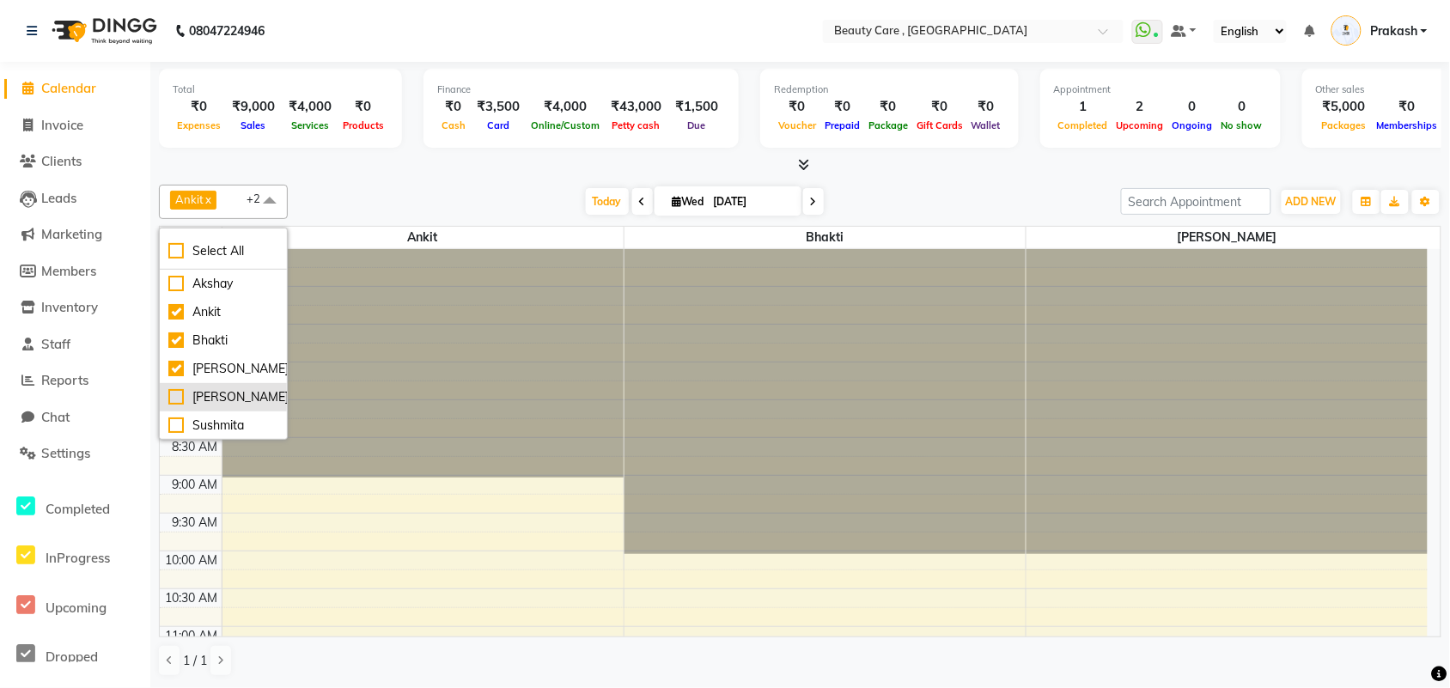
click at [190, 406] on div "[PERSON_NAME]" at bounding box center [223, 397] width 110 height 18
checkbox input "true"
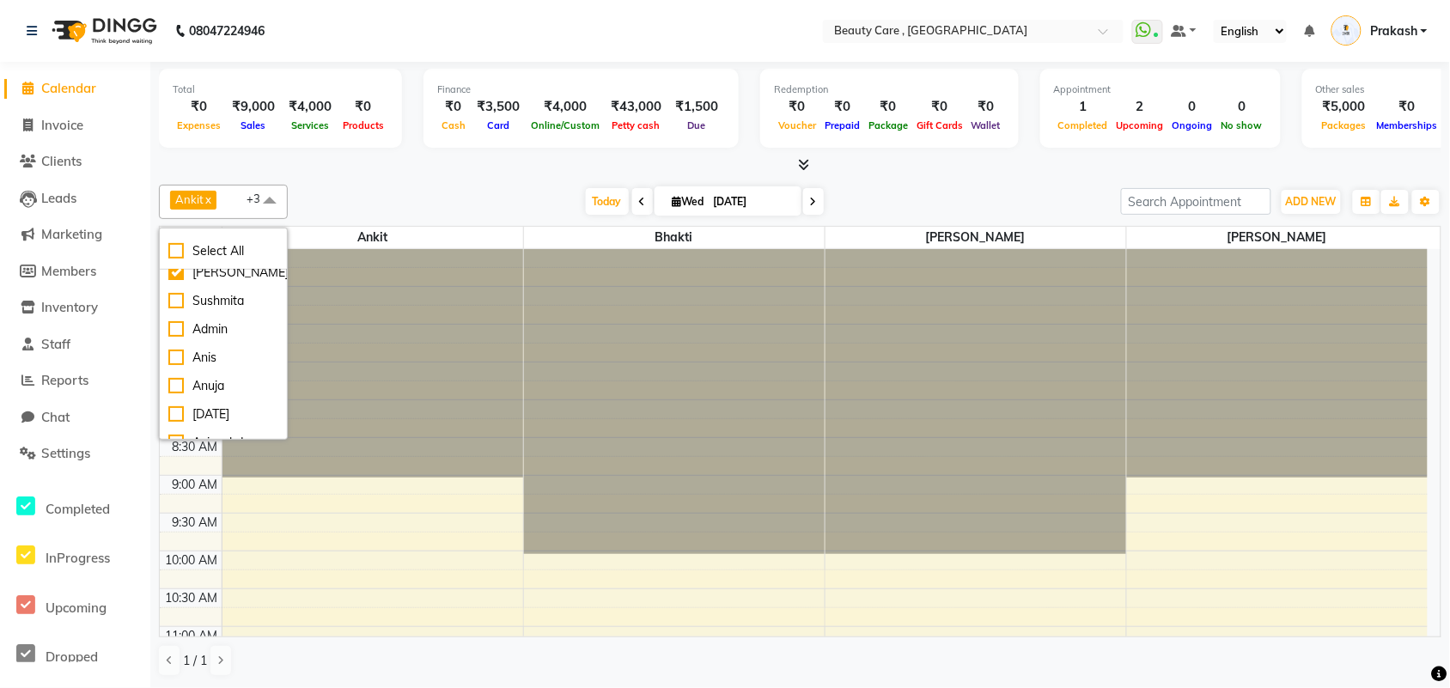
scroll to position [129, 0]
click at [202, 339] on li "Admin" at bounding box center [223, 325] width 127 height 28
checkbox input "true"
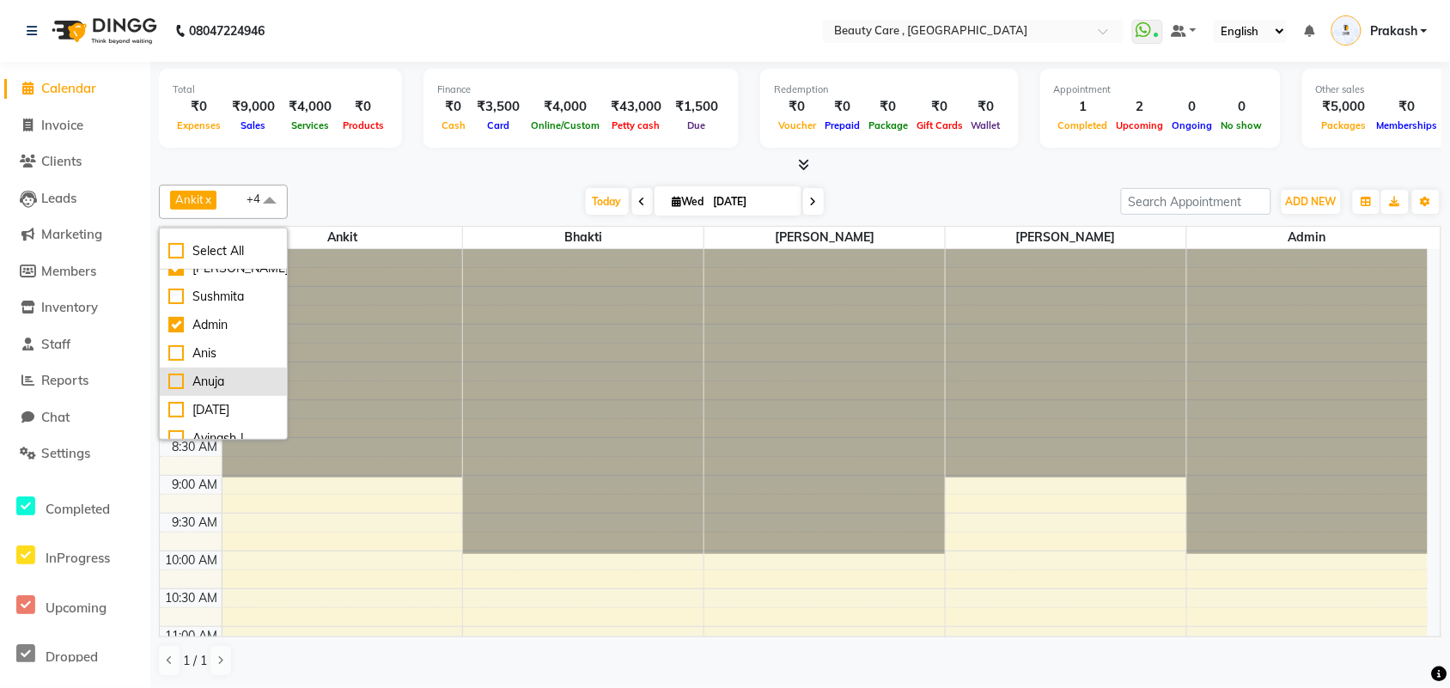
click at [187, 391] on div "Anuja" at bounding box center [223, 382] width 110 height 18
checkbox input "true"
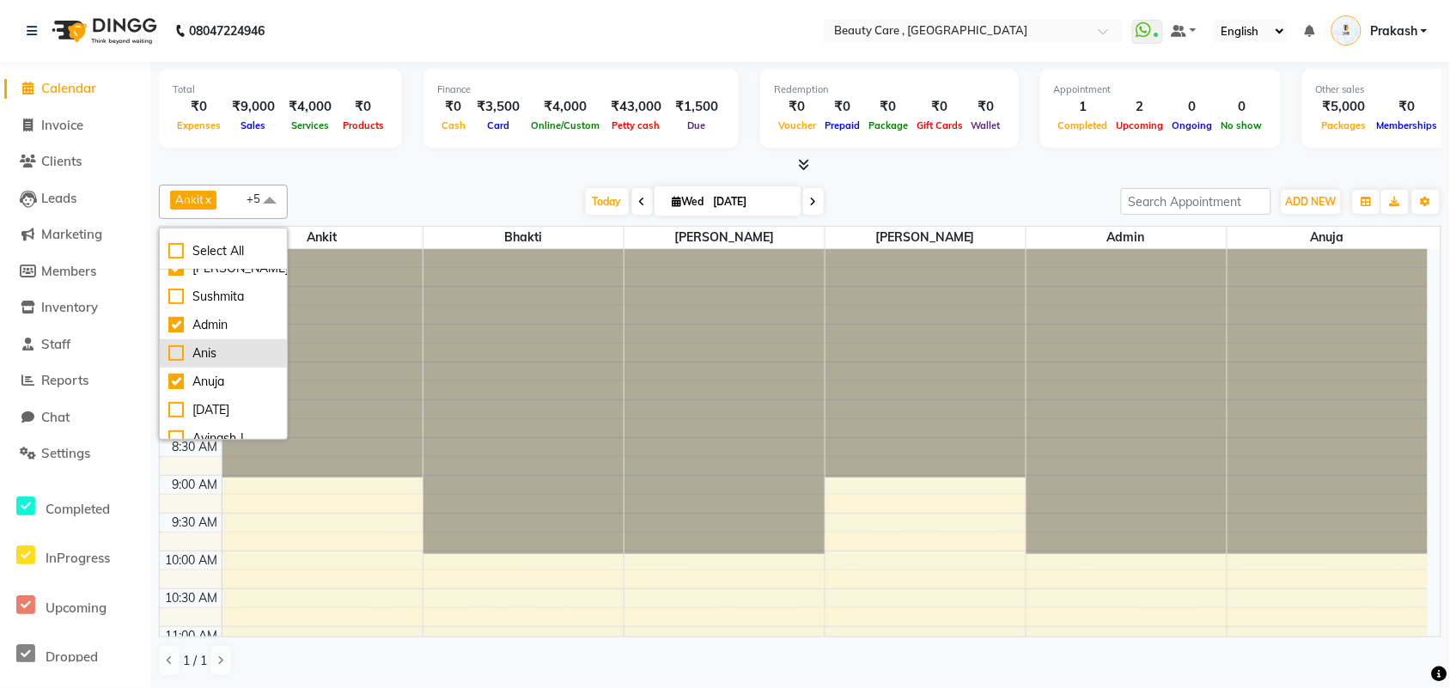
click at [190, 359] on li "Anis" at bounding box center [223, 353] width 127 height 28
checkbox input "true"
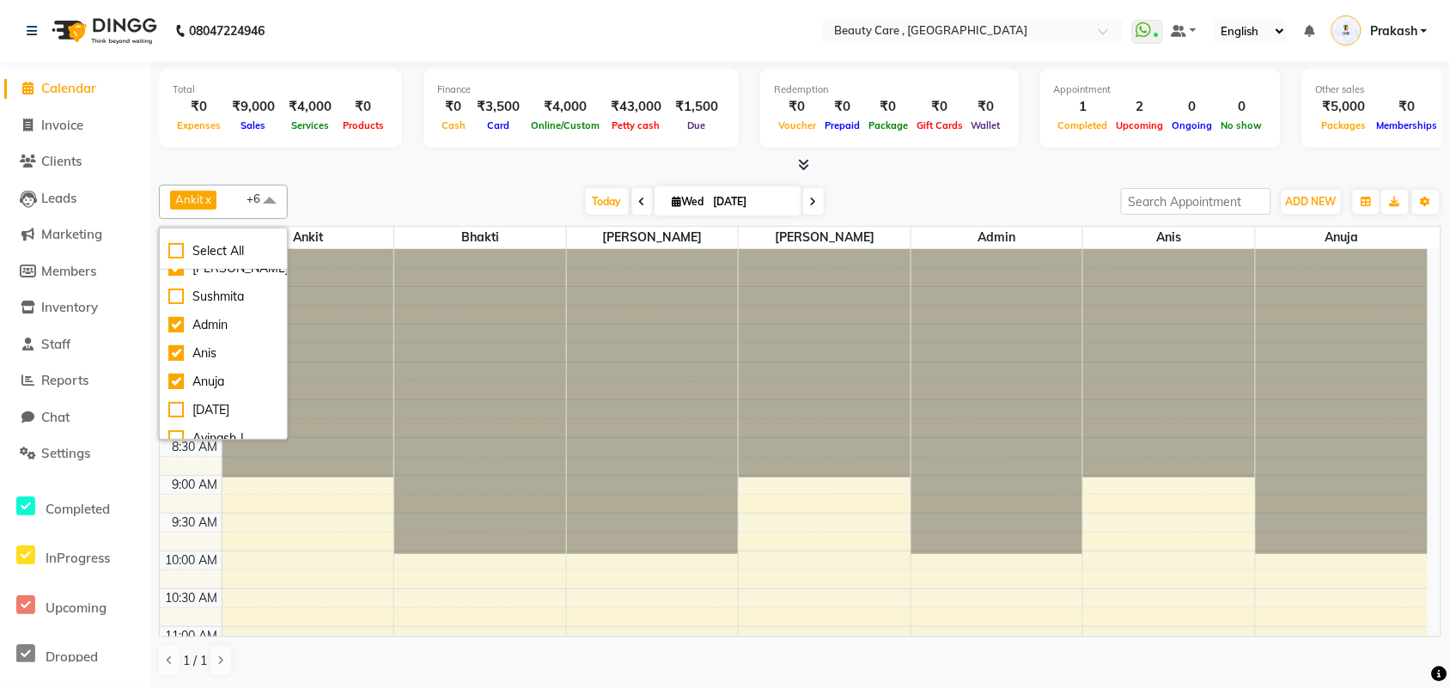
click at [456, 138] on div "Finance ₹0 Cash ₹3,500 Card ₹4,000 Online/Custom ₹43,000 [PERSON_NAME] cash ₹1,…" at bounding box center [580, 108] width 315 height 79
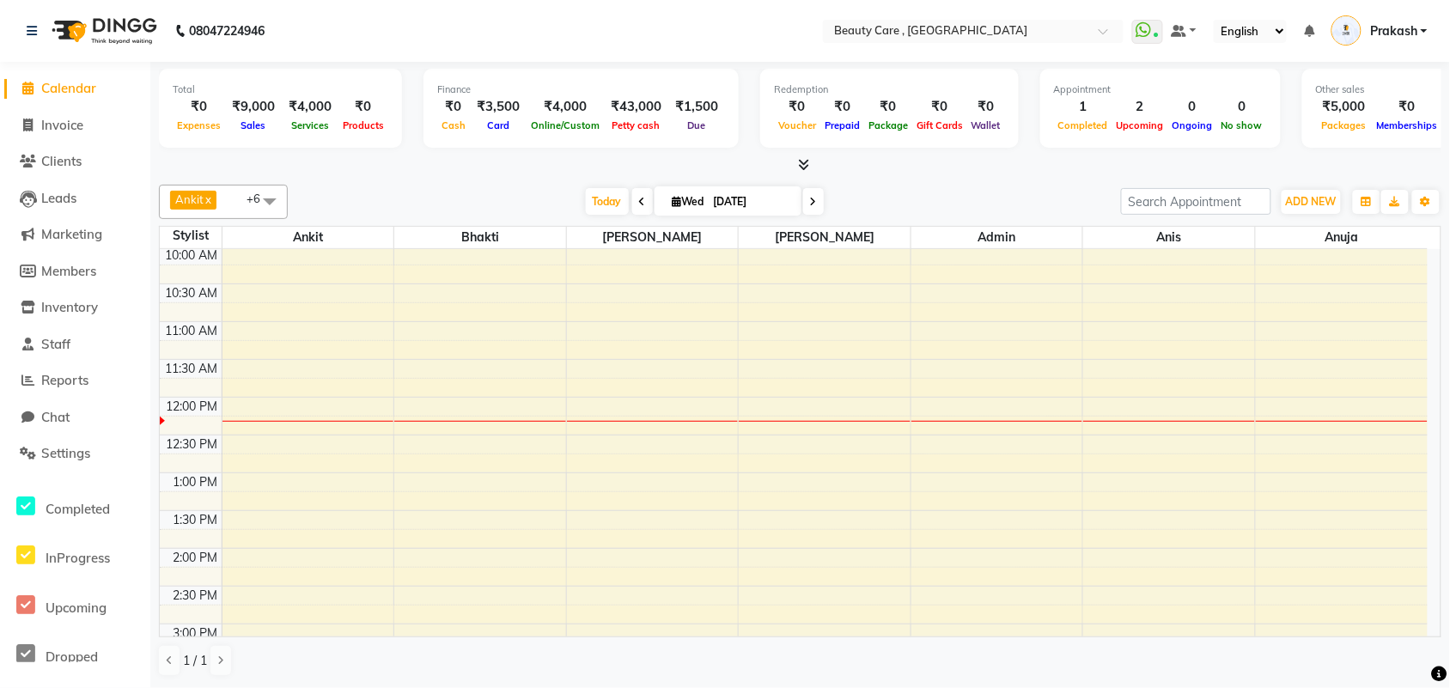
scroll to position [289, 0]
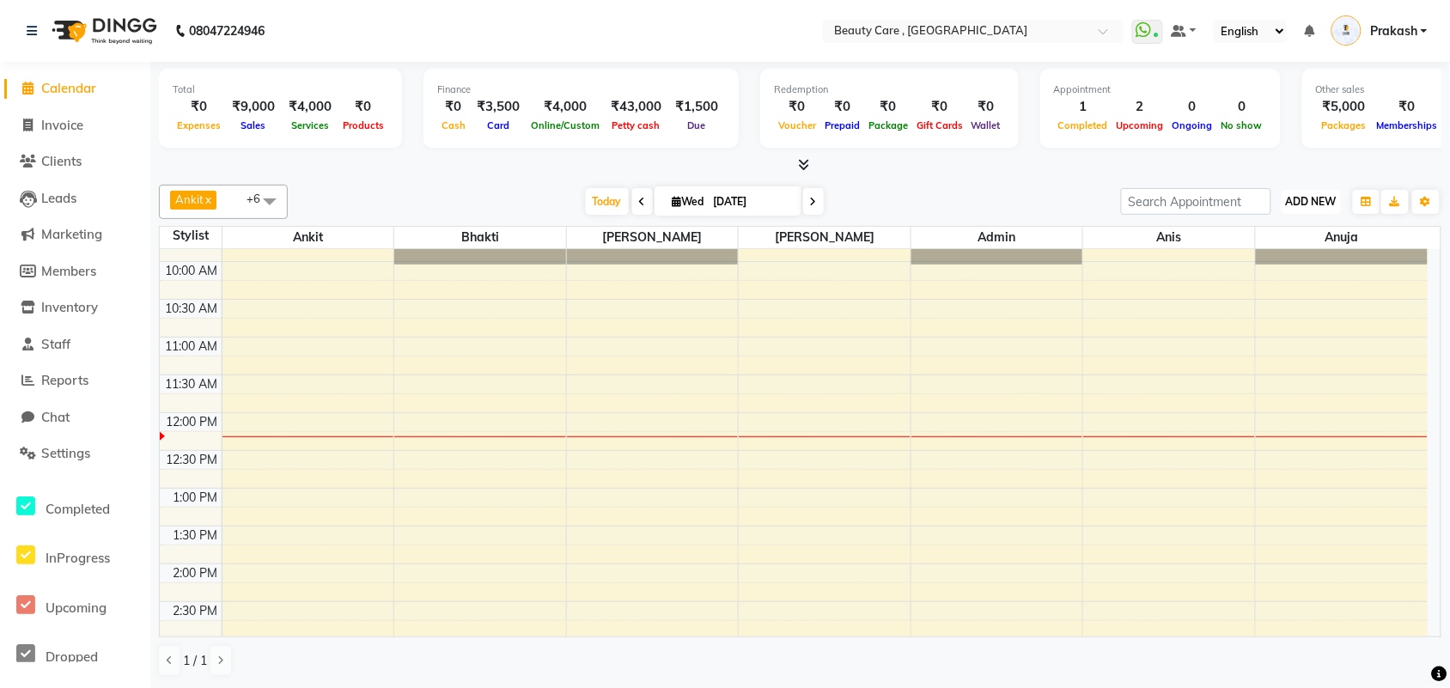
click at [1172, 204] on span "ADD NEW" at bounding box center [1311, 201] width 51 height 13
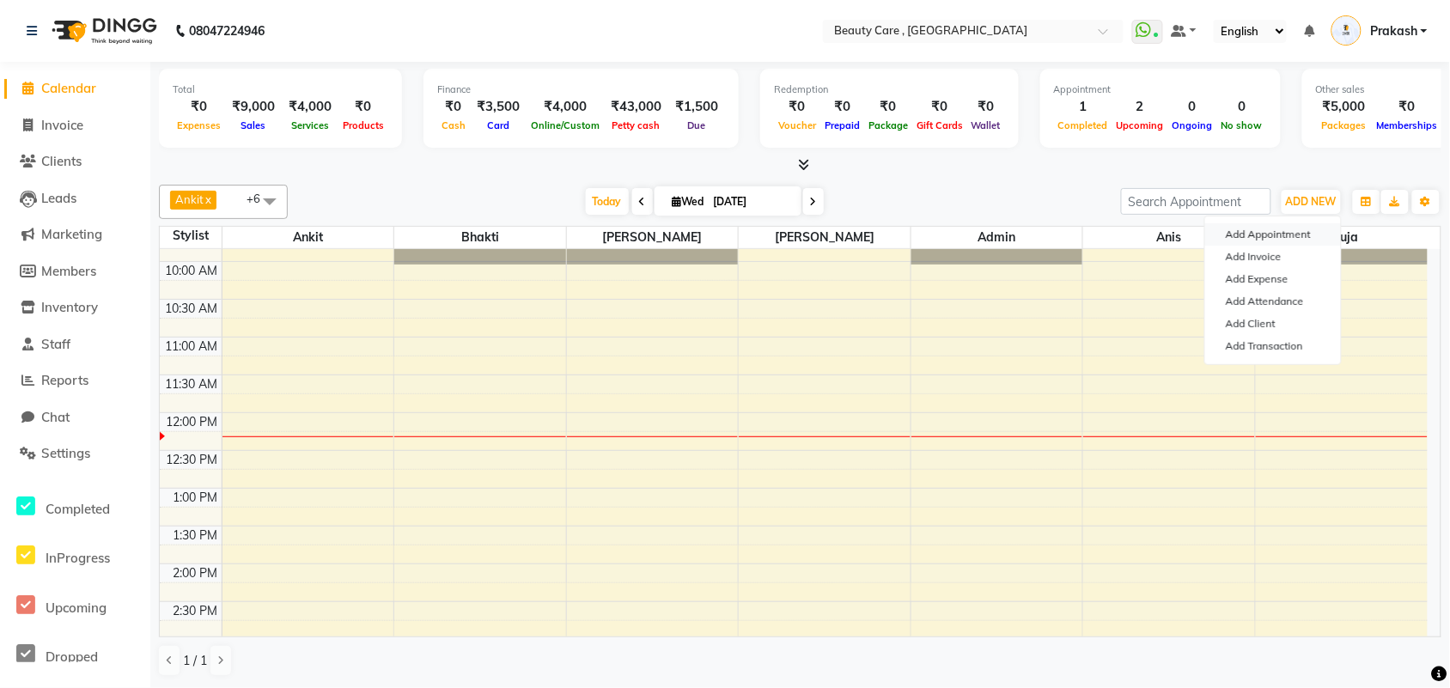
click at [1172, 240] on button "Add Appointment" at bounding box center [1273, 234] width 136 height 22
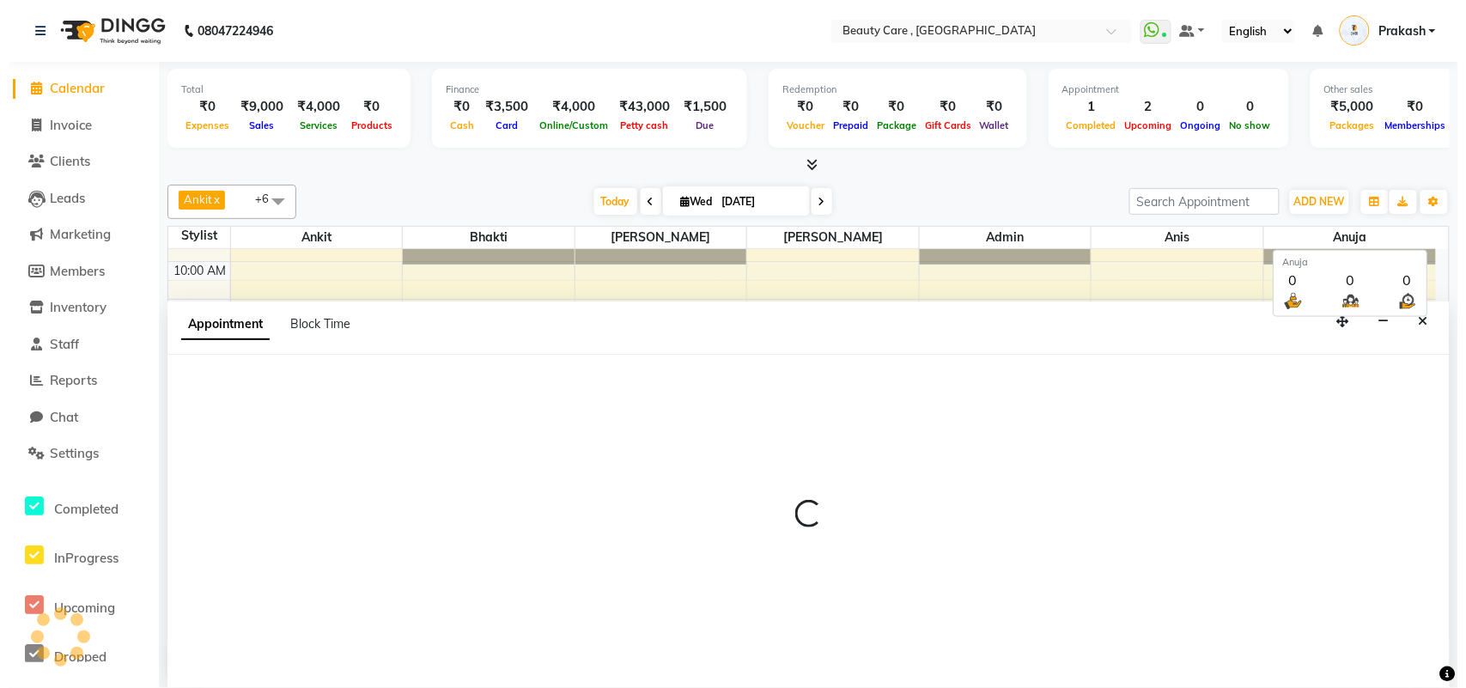
scroll to position [1, 0]
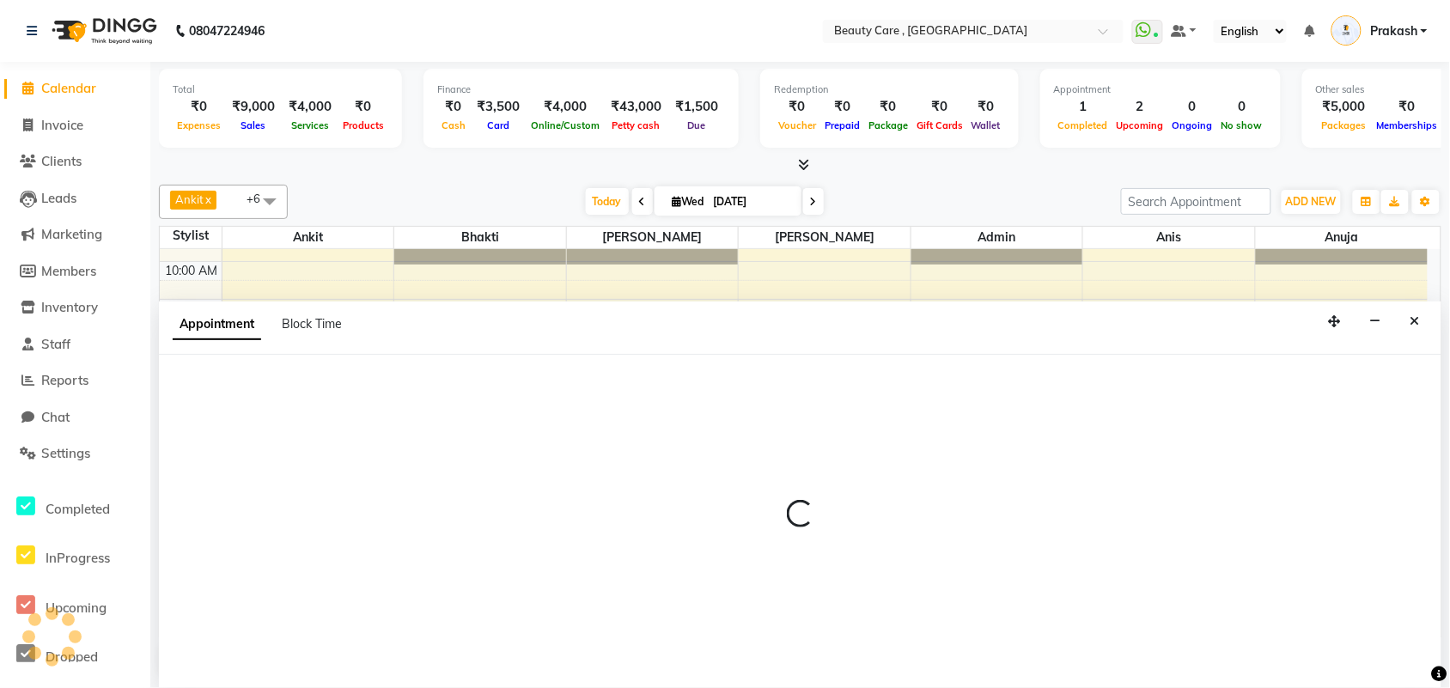
select select "420"
select select "tentative"
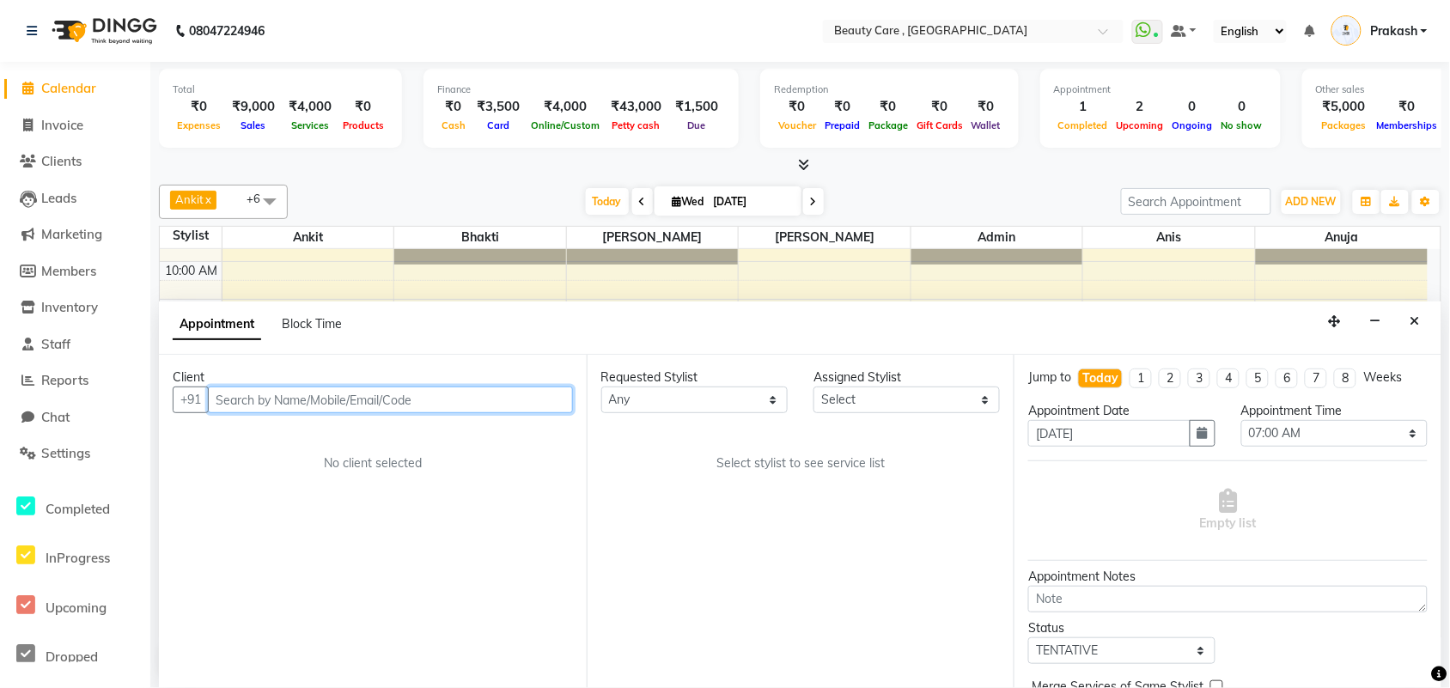
click at [282, 411] on input "text" at bounding box center [390, 399] width 365 height 27
drag, startPoint x: 282, startPoint y: 411, endPoint x: 271, endPoint y: 397, distance: 17.2
click at [271, 397] on input "text" at bounding box center [390, 399] width 365 height 27
type input "98687886u"
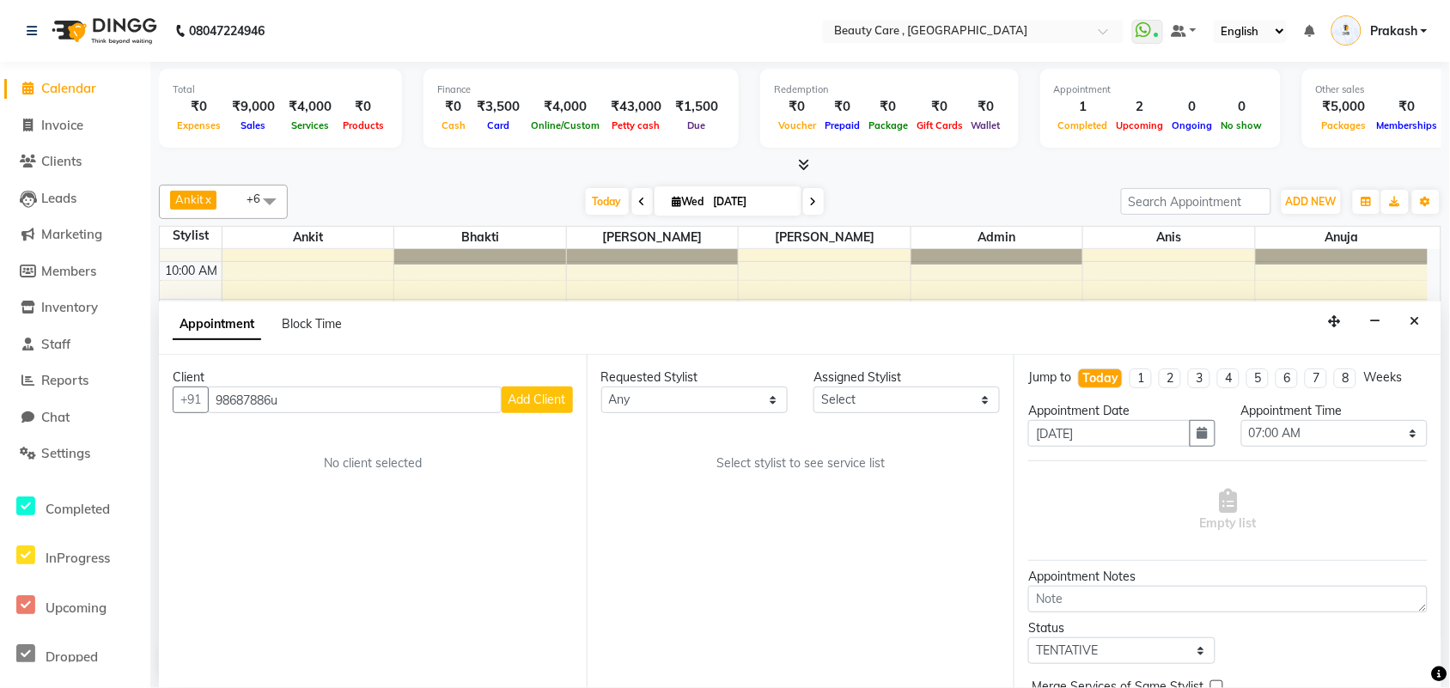
click at [545, 406] on span "Add Client" at bounding box center [537, 399] width 58 height 15
select select "22"
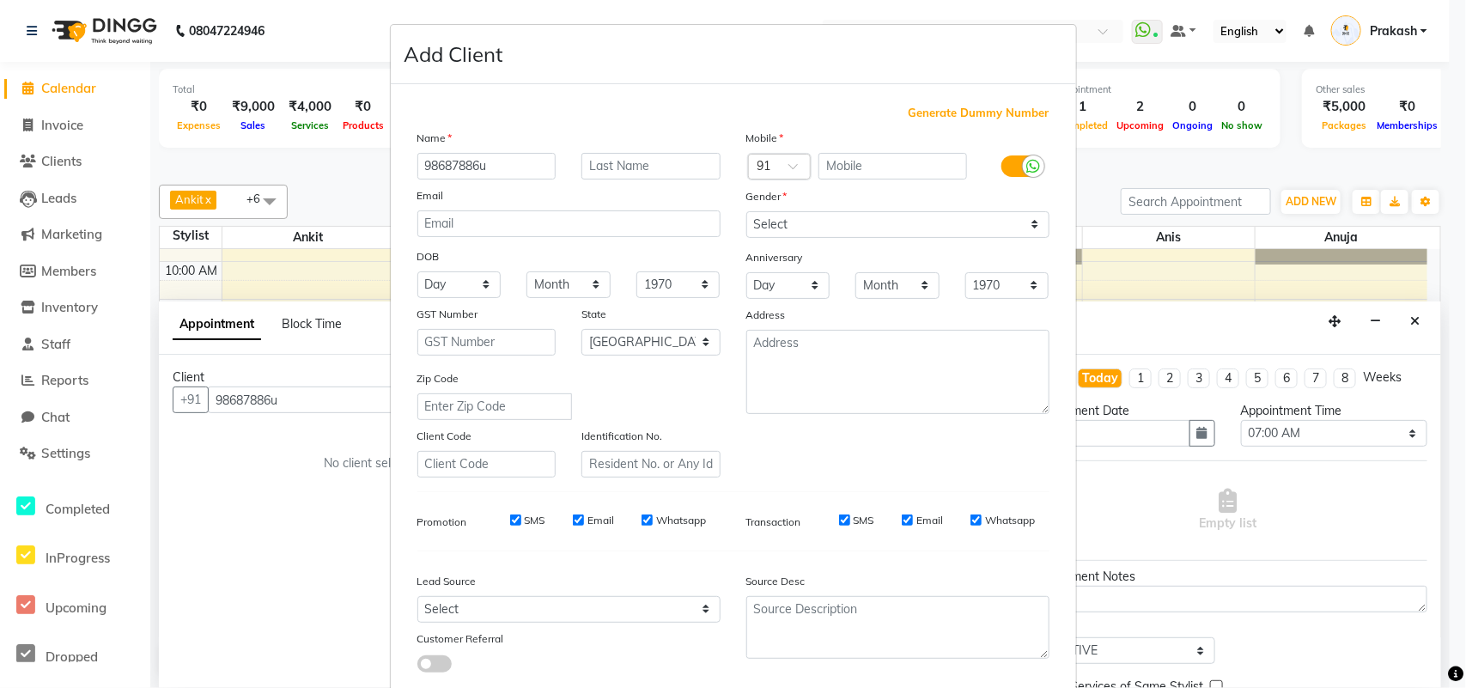
click at [522, 160] on input "98687886u" at bounding box center [486, 166] width 139 height 27
drag, startPoint x: 525, startPoint y: 169, endPoint x: 292, endPoint y: 161, distance: 232.9
click at [292, 161] on ngb-modal-window "Add Client Generate Dummy Number Name 986878868 Email DOB Day 01 02 03 04 05 06…" at bounding box center [733, 344] width 1466 height 688
type input "986878868"
click at [886, 172] on input "text" at bounding box center [892, 166] width 149 height 27
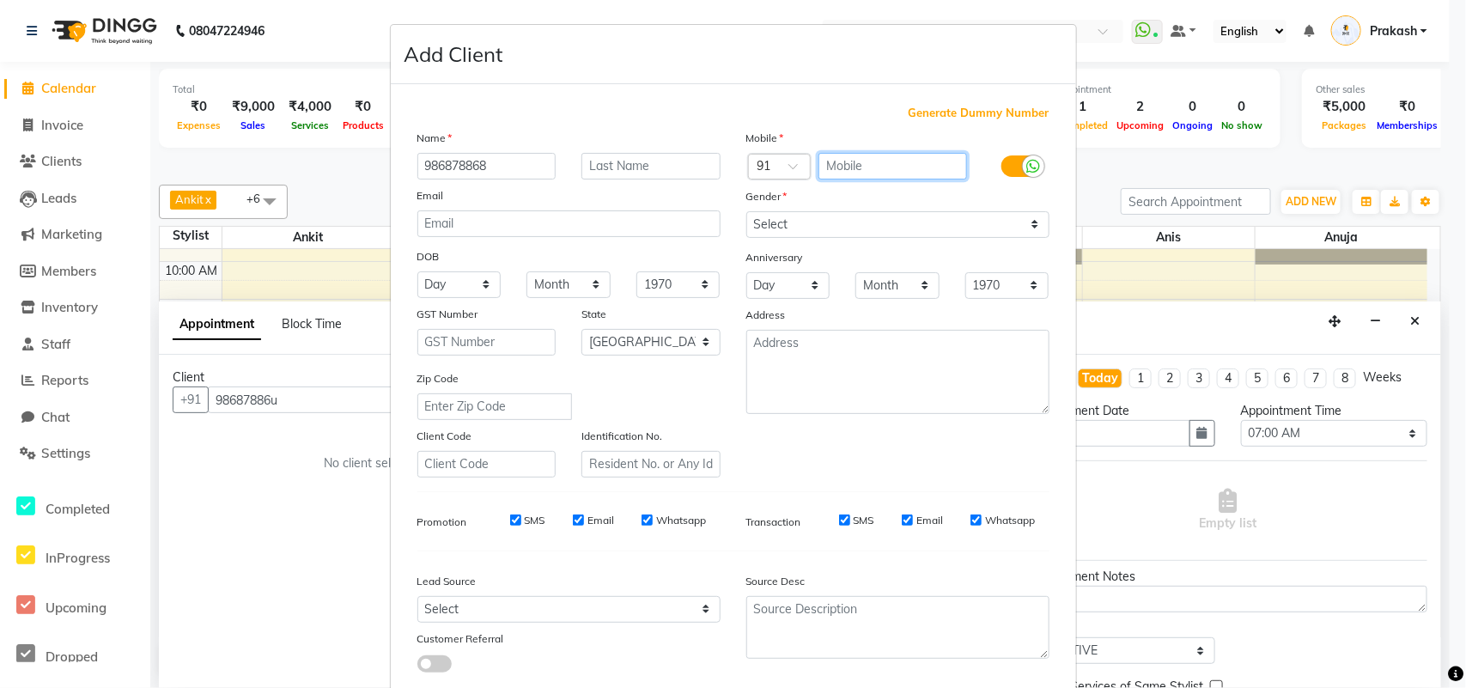
paste input "986878868"
type input "986878868"
drag, startPoint x: 492, startPoint y: 168, endPoint x: 259, endPoint y: 161, distance: 232.9
click at [259, 161] on ngb-modal-window "Add Client Generate Dummy Number Name 986878868 Email DOB Day 01 02 03 04 05 06…" at bounding box center [733, 344] width 1466 height 688
click at [256, 160] on ngb-modal-window "Add Client Generate Dummy Number Name Email DOB Day 01 02 03 04 05 06 07 08 09 …" at bounding box center [733, 344] width 1466 height 688
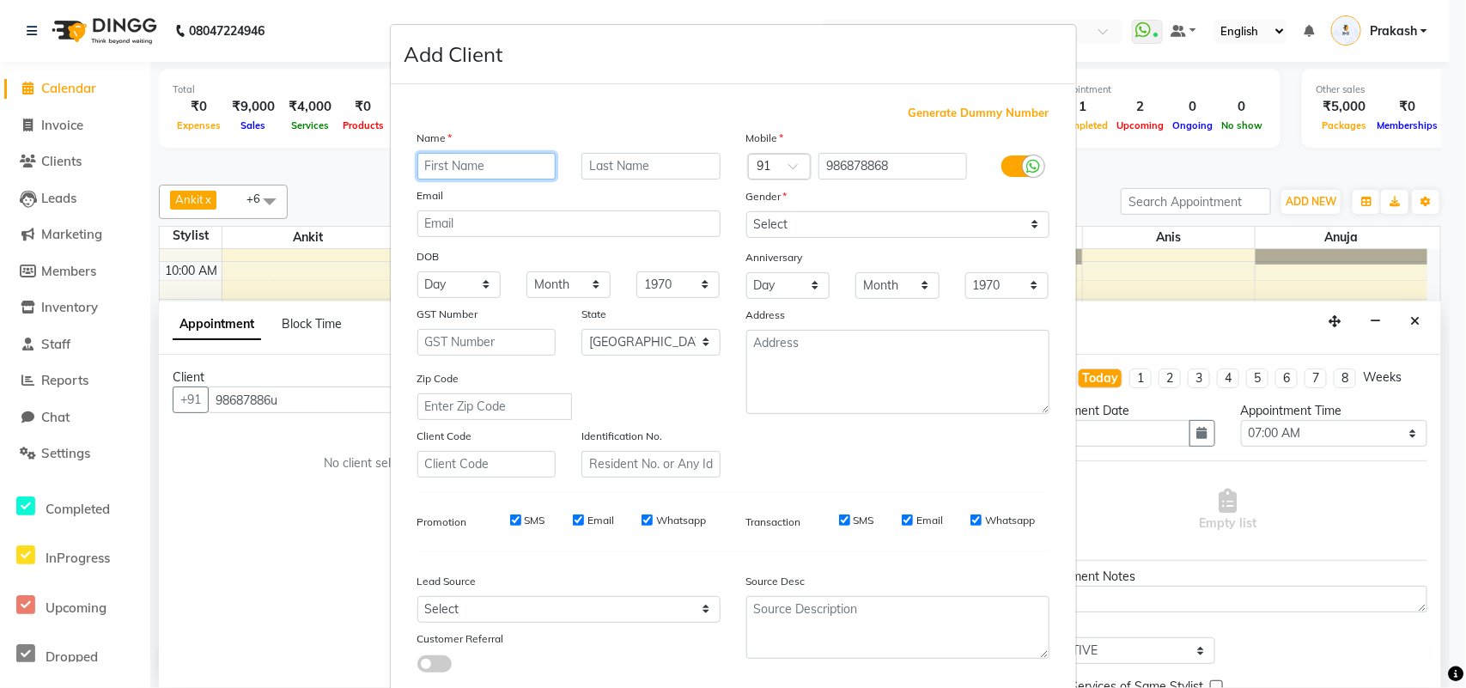
click at [466, 163] on input "text" at bounding box center [486, 166] width 139 height 27
type input "rahul"
click at [800, 216] on select "Select [DEMOGRAPHIC_DATA] [DEMOGRAPHIC_DATA] Other Prefer Not To Say" at bounding box center [897, 224] width 303 height 27
select select "[DEMOGRAPHIC_DATA]"
click at [746, 211] on select "Select [DEMOGRAPHIC_DATA] [DEMOGRAPHIC_DATA] Other Prefer Not To Say" at bounding box center [897, 224] width 303 height 27
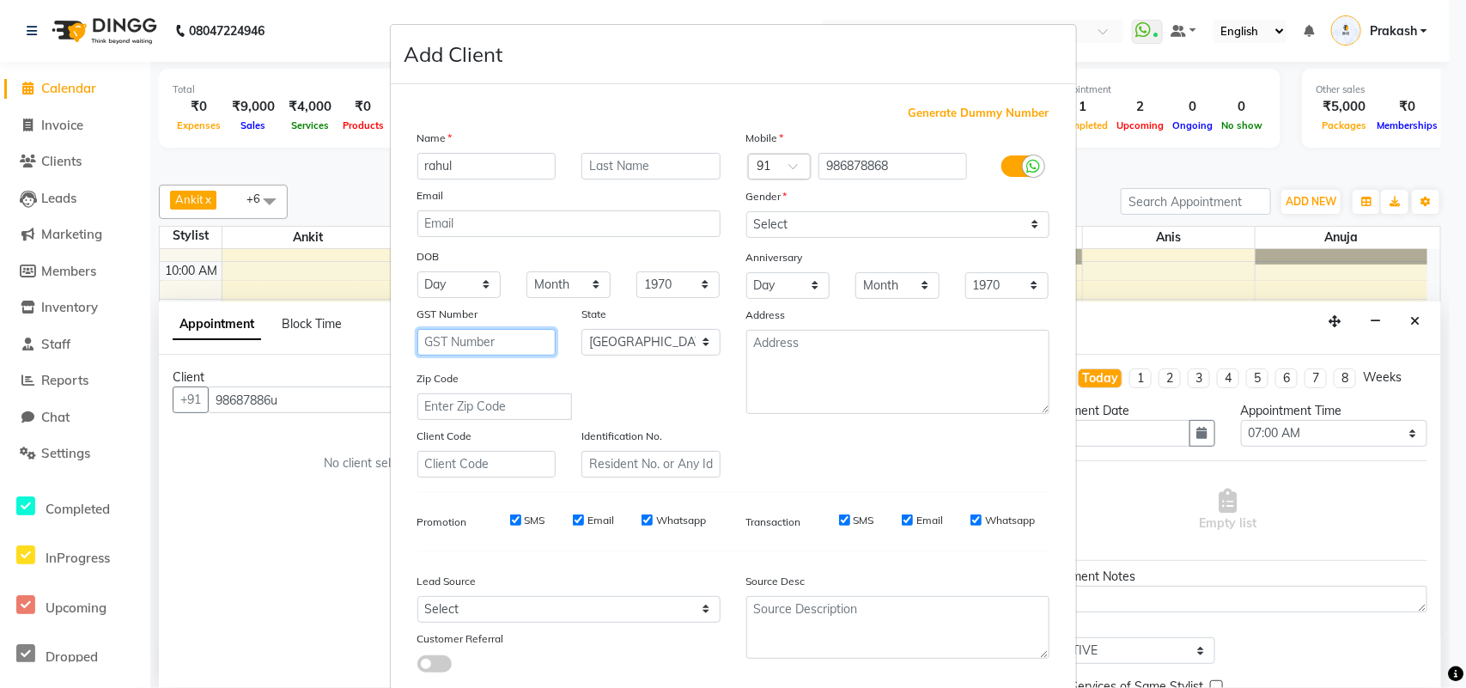
click at [445, 329] on input "text" at bounding box center [486, 342] width 139 height 27
click at [445, 329] on input "8" at bounding box center [486, 342] width 139 height 27
type input "8"
drag, startPoint x: 402, startPoint y: 512, endPoint x: 619, endPoint y: 533, distance: 218.3
click at [619, 533] on div "Generate Dummy Number Name rahul Email DOB Day 01 02 03 04 05 06 07 08 09 10 11…" at bounding box center [733, 428] width 658 height 646
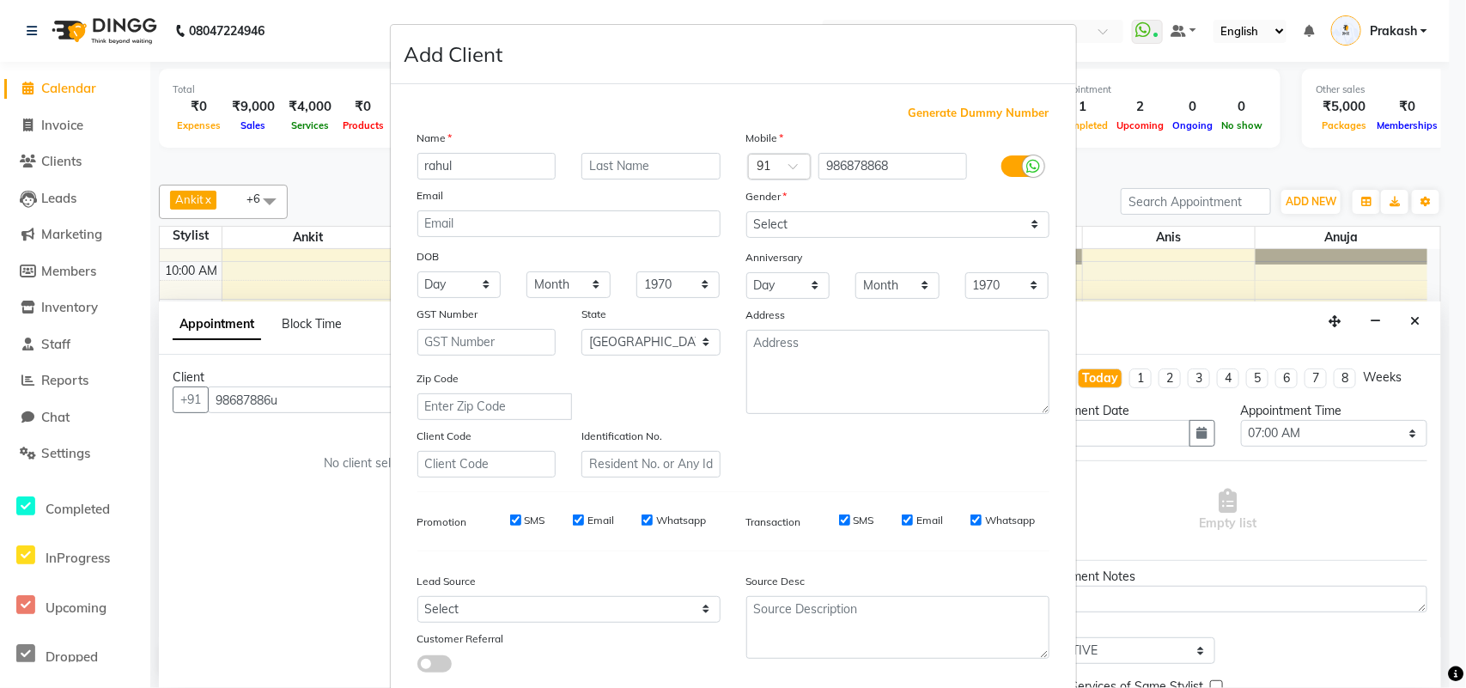
click at [586, 550] on hr at bounding box center [733, 550] width 632 height 1
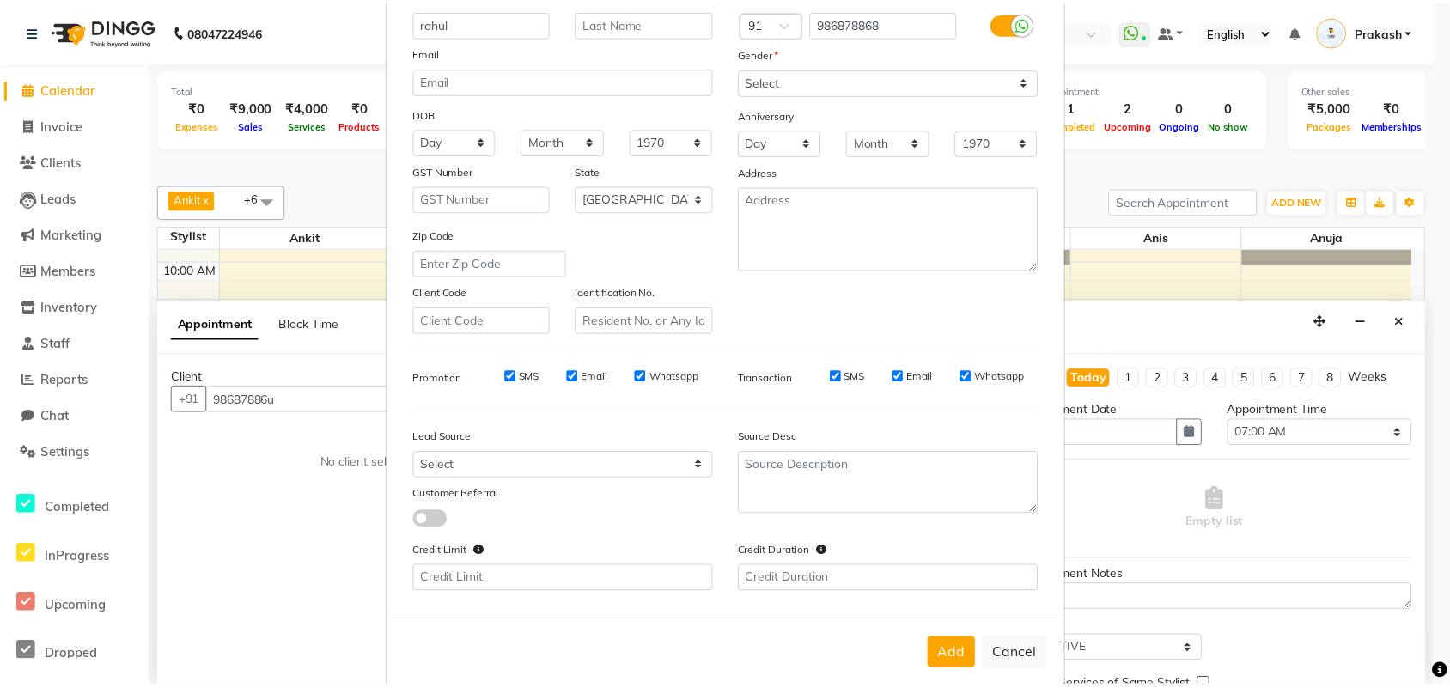
scroll to position [163, 0]
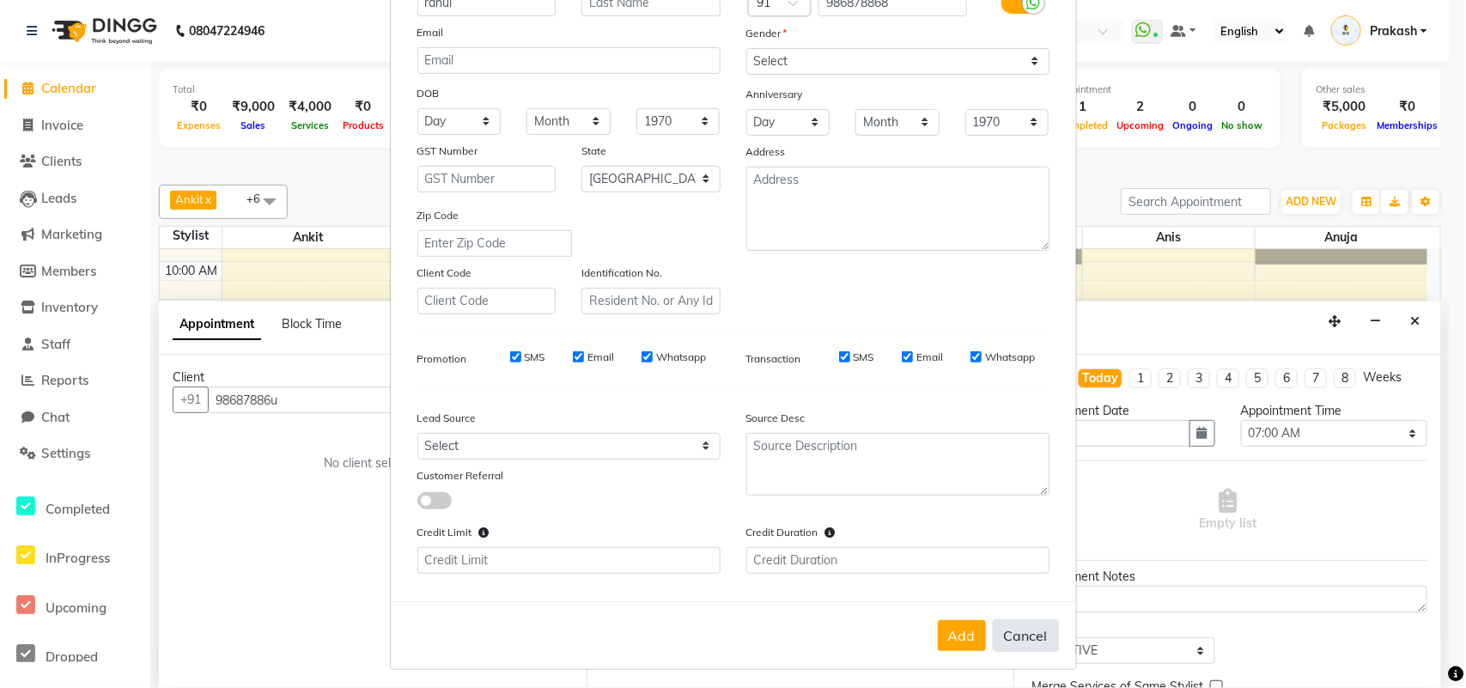
click at [1028, 550] on button "Cancel" at bounding box center [1026, 635] width 66 height 33
select select
select select "null"
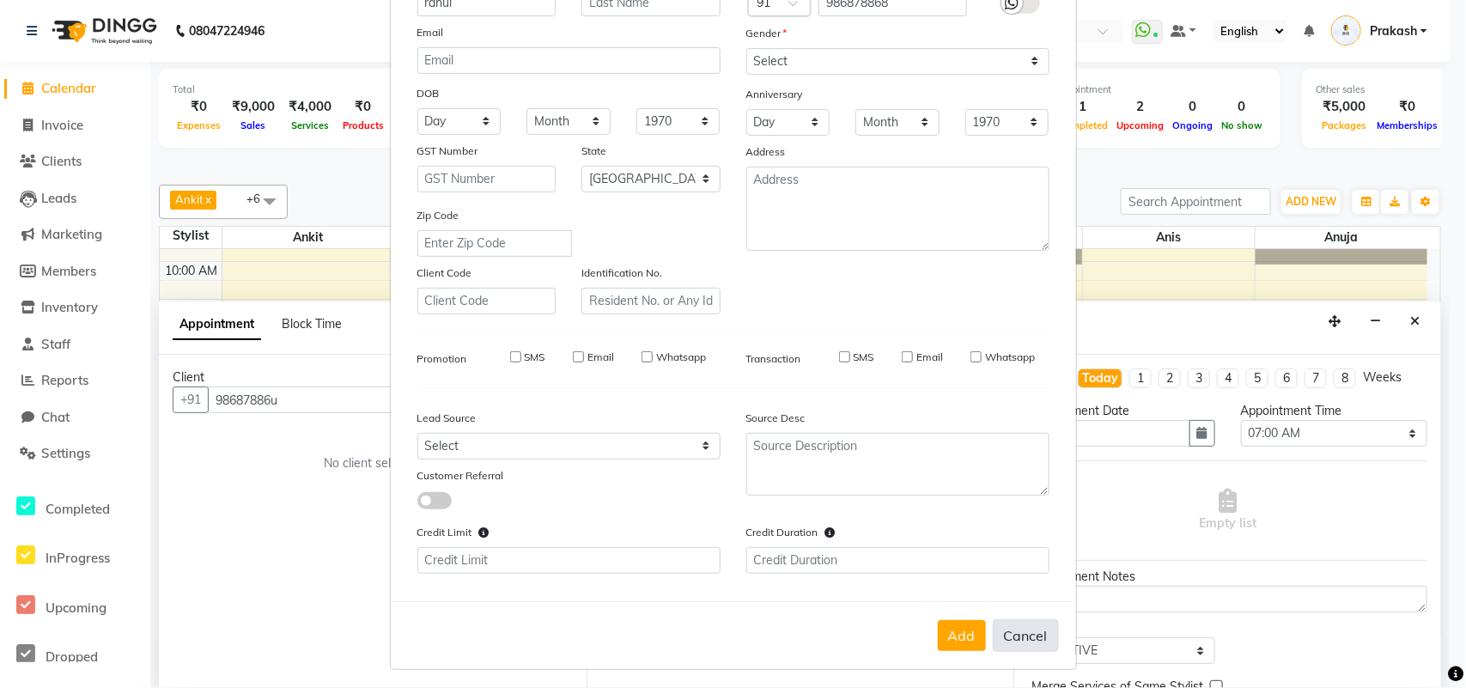
select select
checkbox input "false"
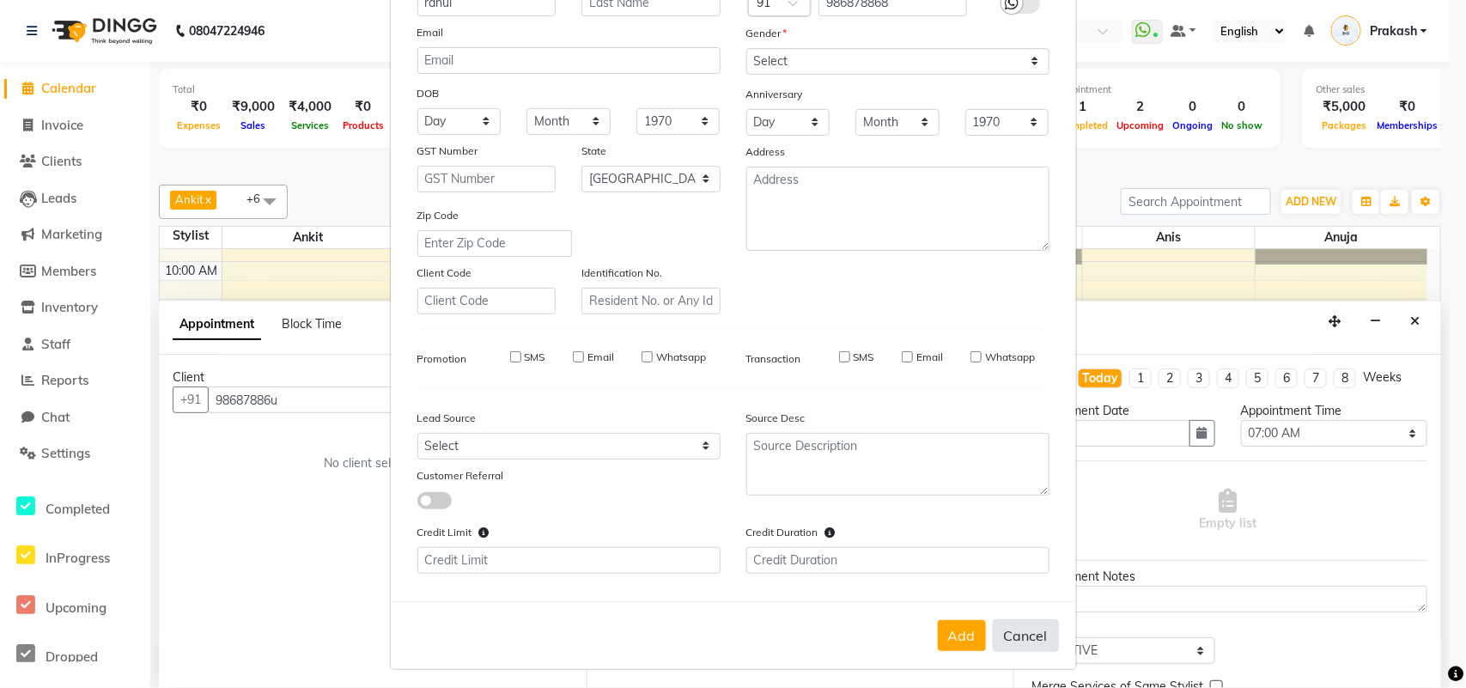
checkbox input "false"
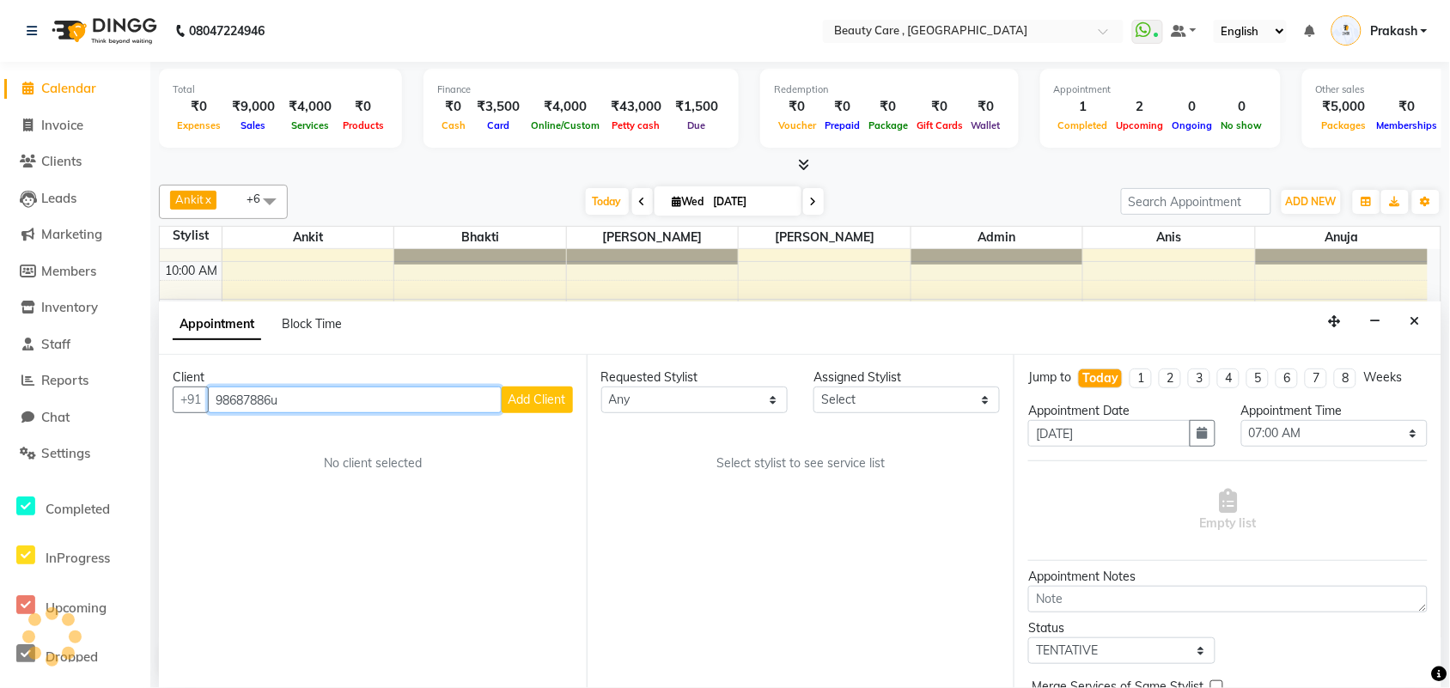
click at [329, 404] on input "98687886u" at bounding box center [355, 399] width 294 height 27
type input "9"
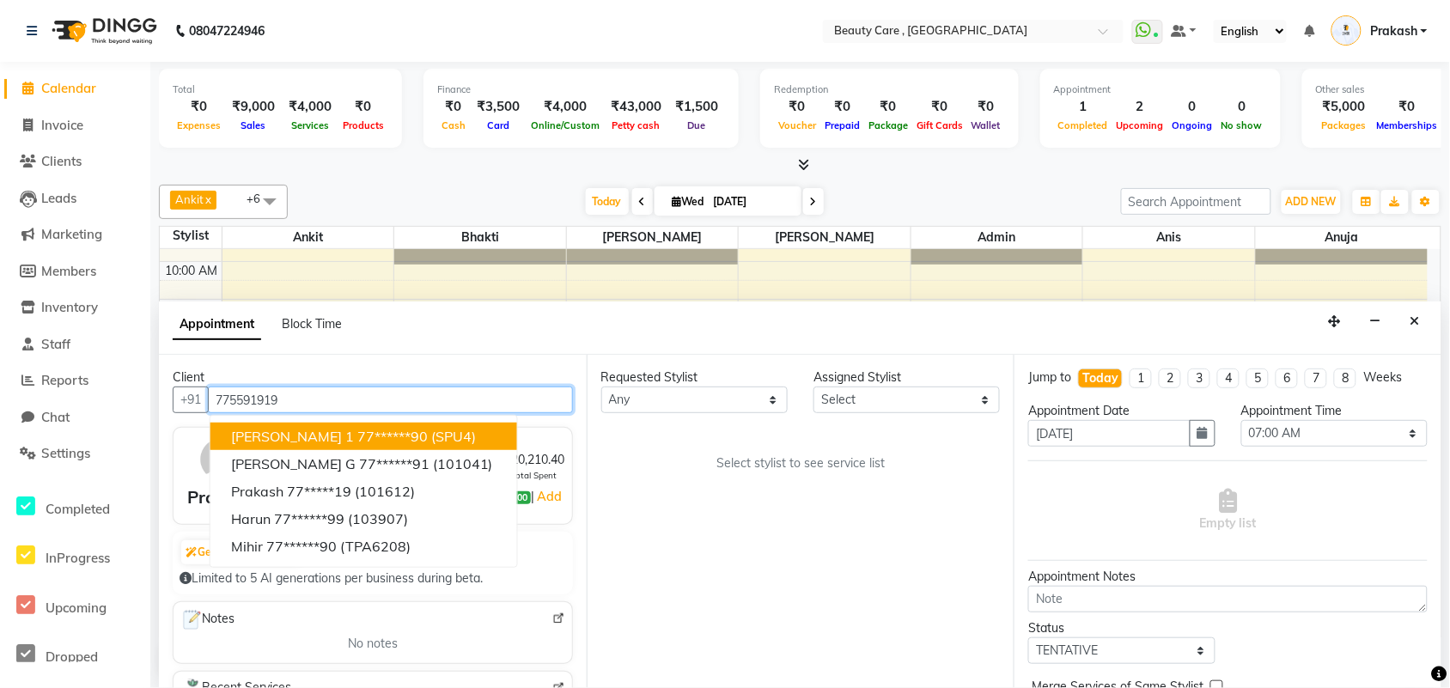
click at [368, 439] on ngb-highlight "77******90" at bounding box center [392, 436] width 70 height 17
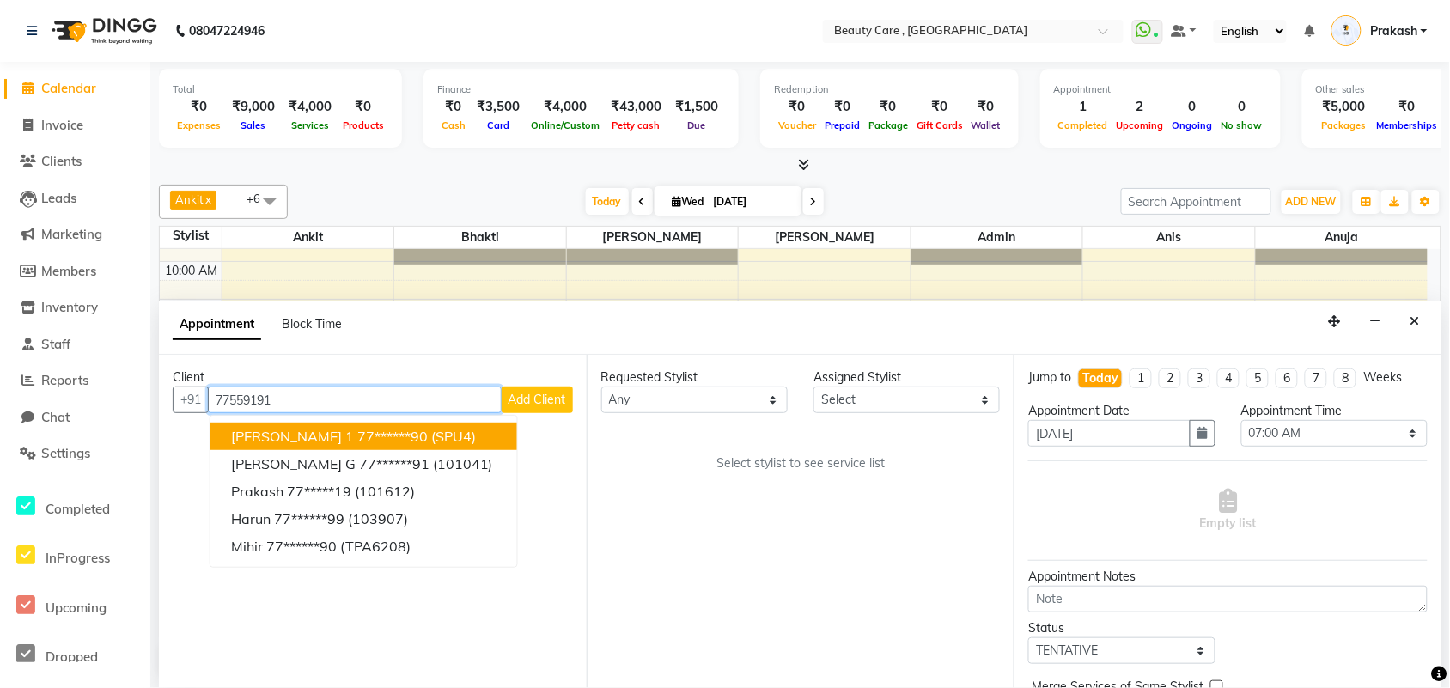
click at [363, 439] on ngb-highlight "77******90" at bounding box center [392, 436] width 70 height 17
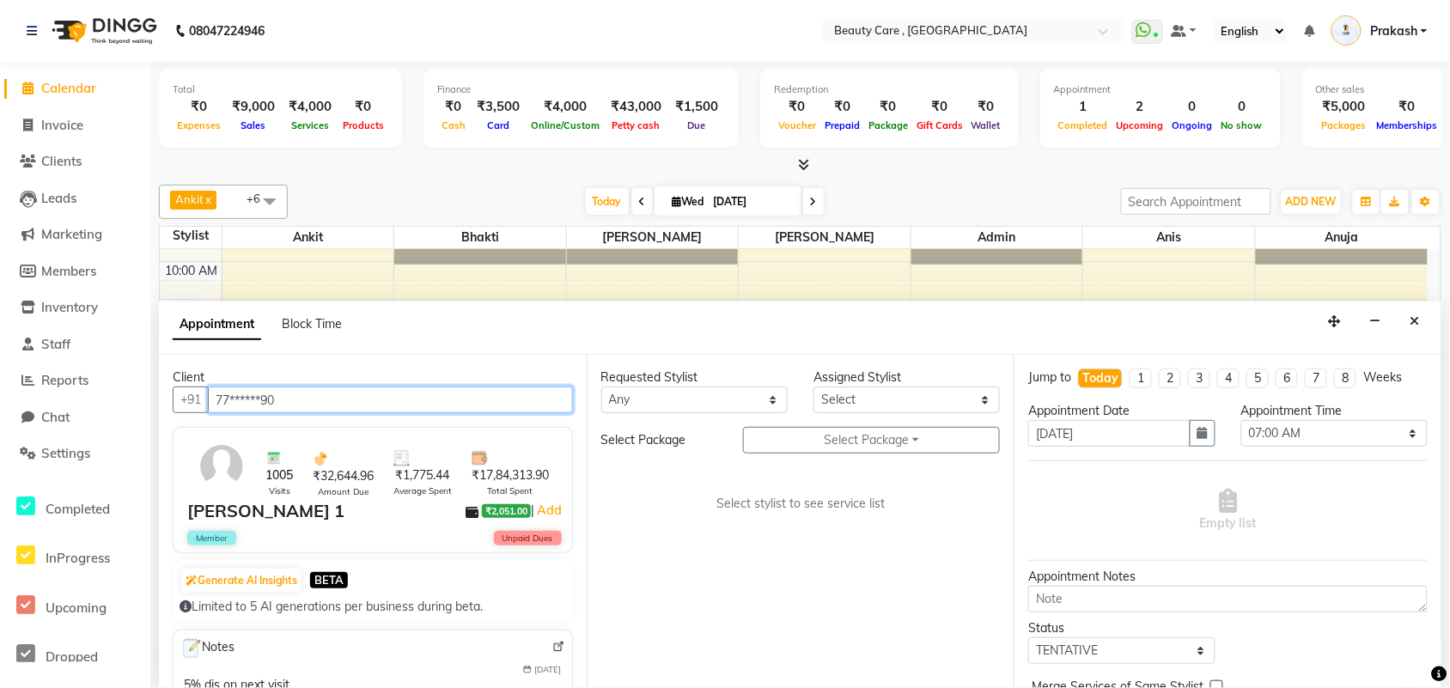
type input "77******90"
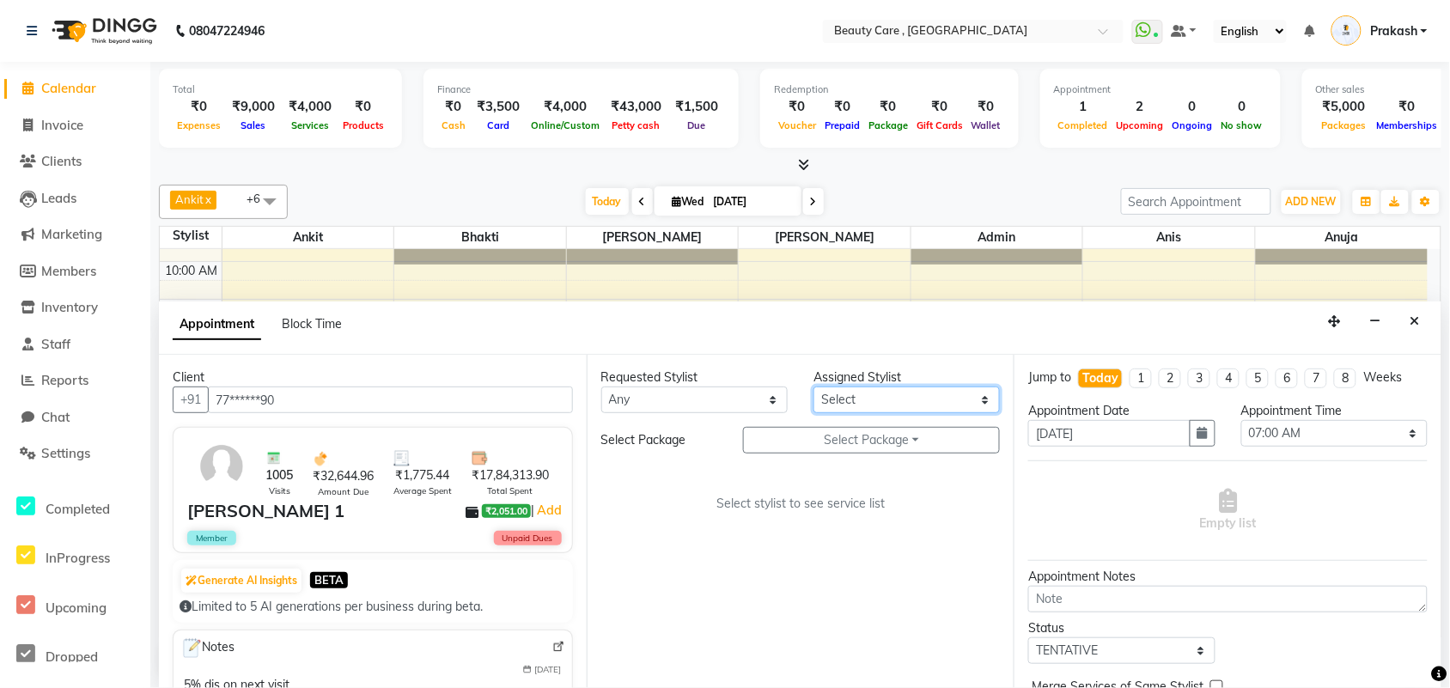
click at [911, 398] on select "Select Admin Akshay Anis Ankit [PERSON_NAME] [DATE][PERSON_NAME] J Bhakti [PERS…" at bounding box center [906, 399] width 186 height 27
select select "63023"
click at [813, 386] on select "Select Admin Akshay Anis Ankit [PERSON_NAME] [DATE][PERSON_NAME] J Bhakti [PERS…" at bounding box center [906, 399] width 186 height 27
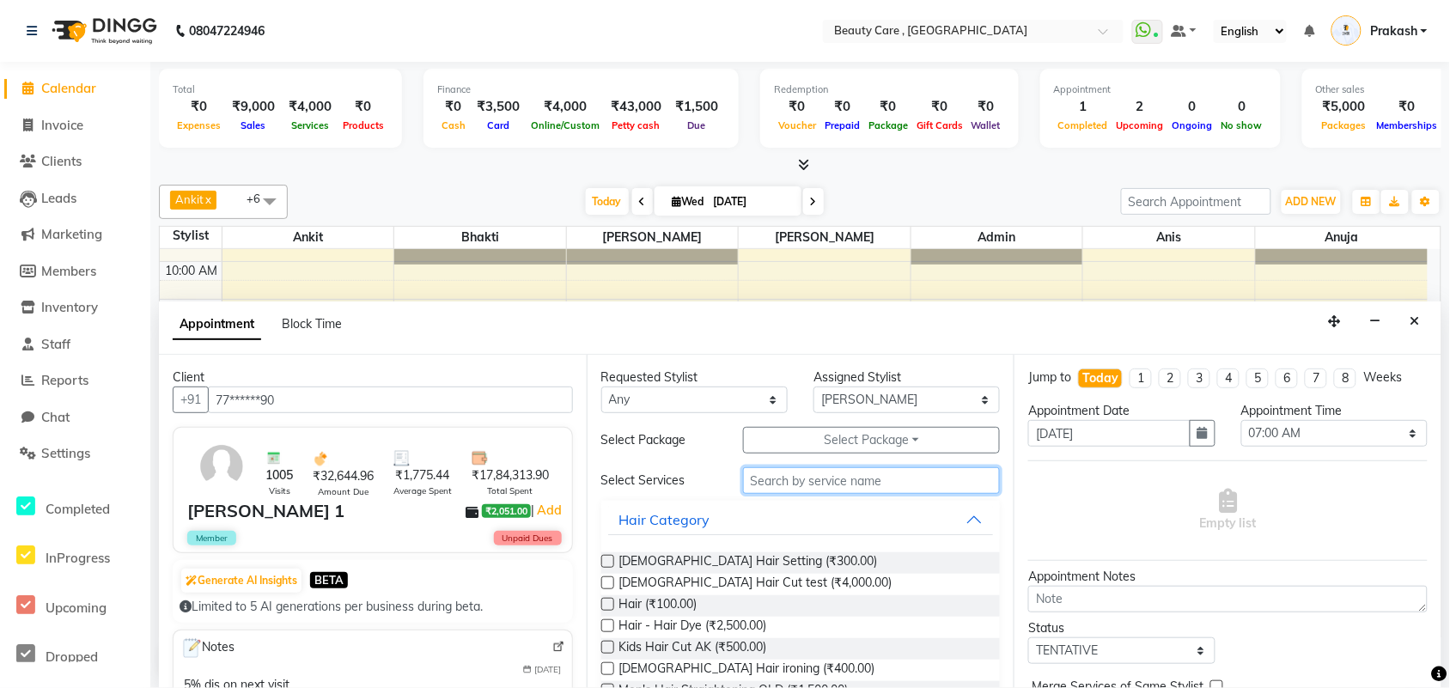
click at [782, 488] on input "text" at bounding box center [872, 480] width 258 height 27
type input "hair cut"
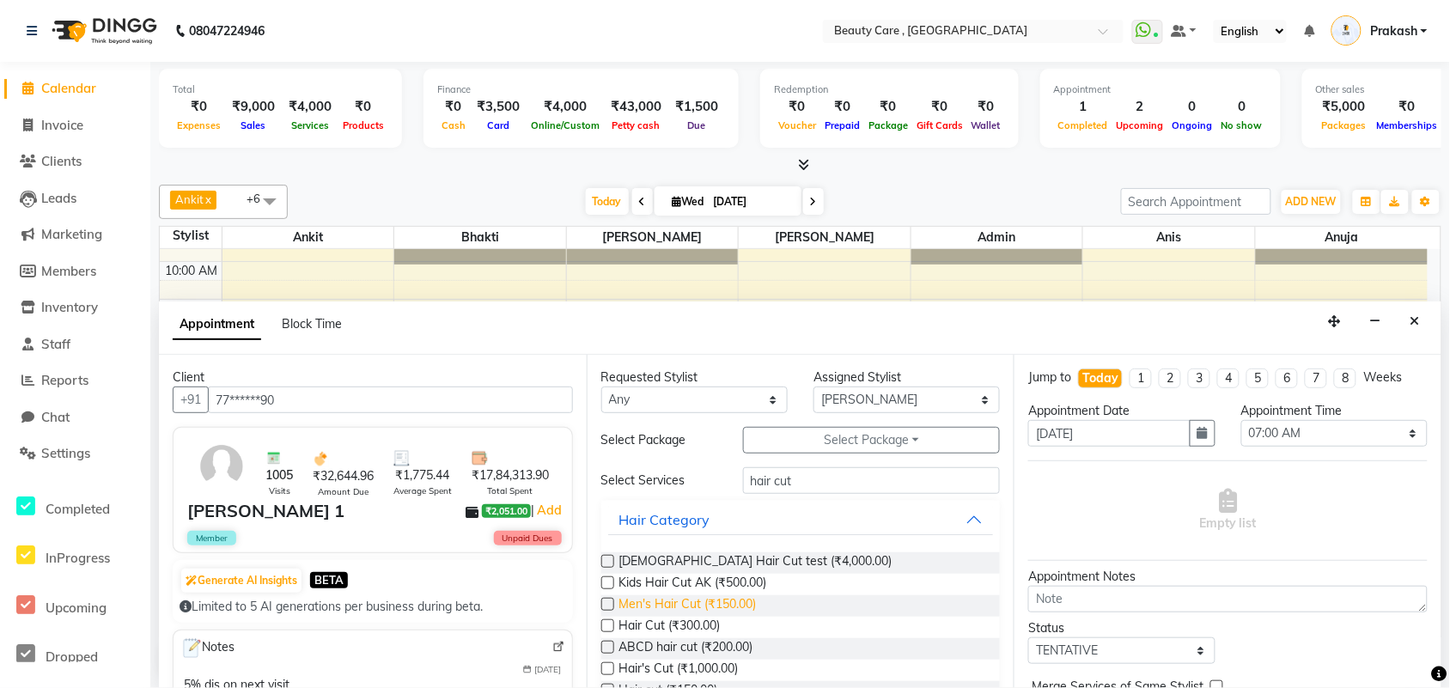
click at [710, 550] on span "Men's Hair Cut (₹150.00)" at bounding box center [687, 605] width 137 height 21
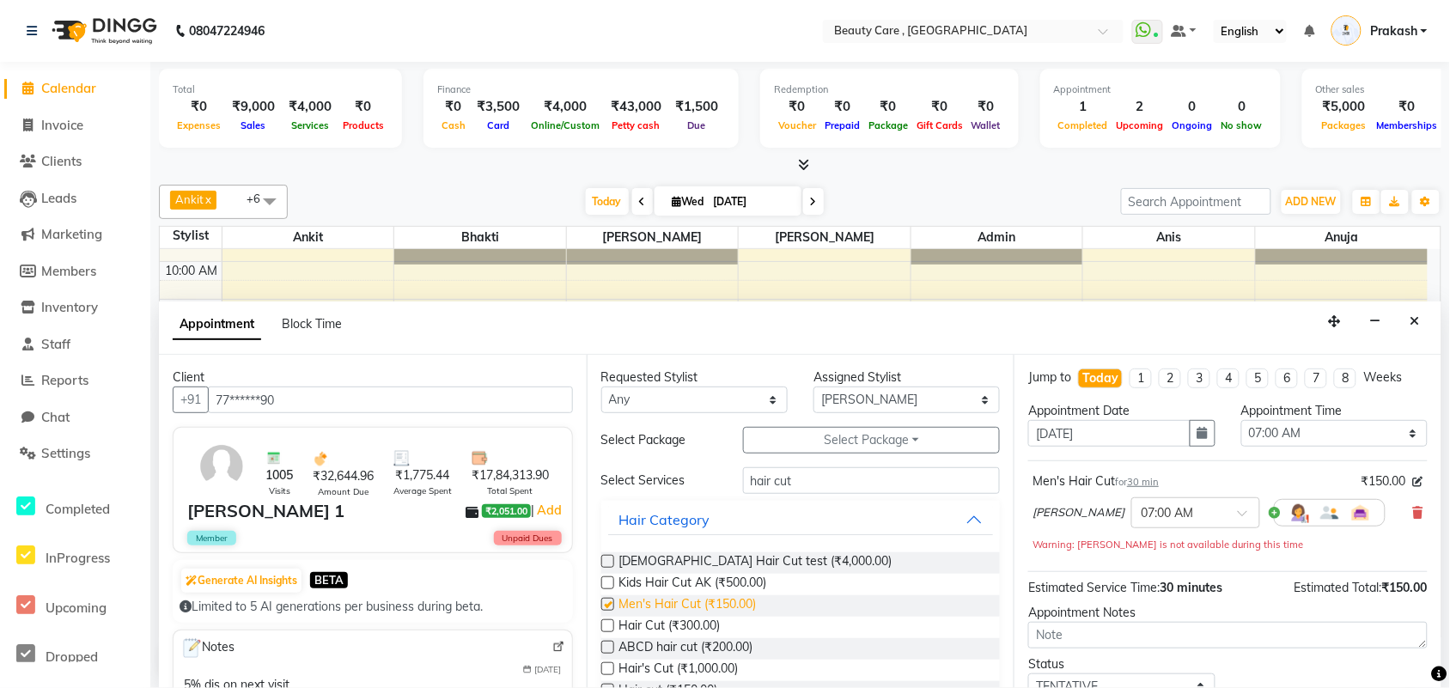
checkbox input "false"
click at [1130, 434] on input "[DATE]" at bounding box center [1108, 433] width 161 height 27
click at [1172, 435] on button "button" at bounding box center [1202, 433] width 26 height 27
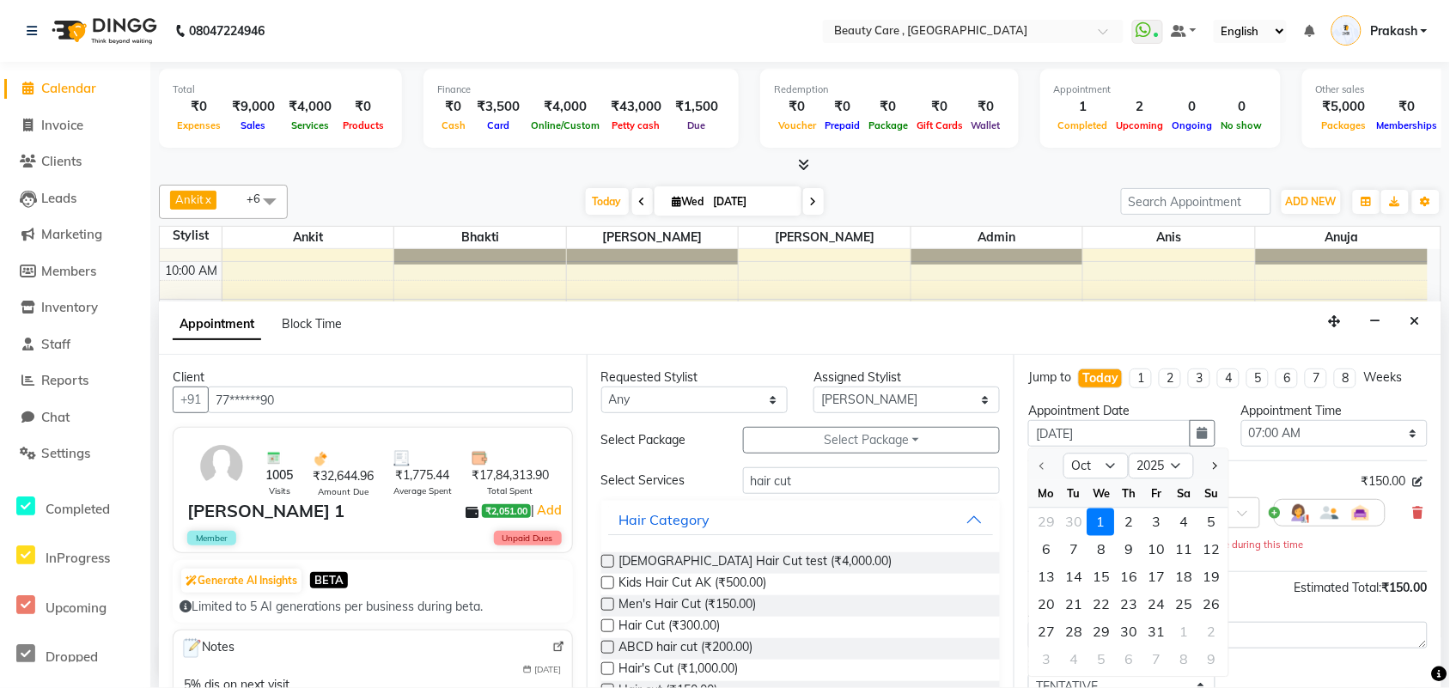
click at [1172, 461] on div "Men's Hair Cut for 30 min ₹150.00 [PERSON_NAME] × 07:00 AM Warning: [PERSON_NAM…" at bounding box center [1227, 516] width 399 height 112
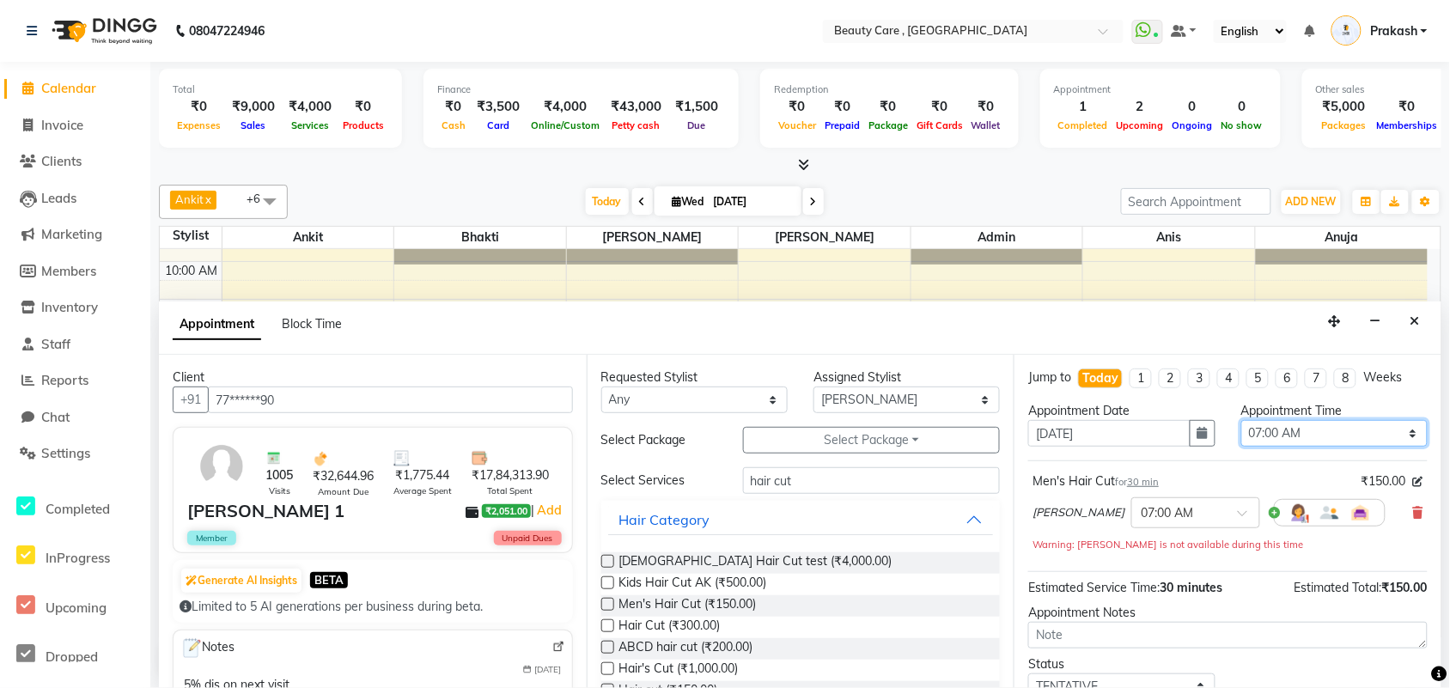
click at [1172, 423] on select "Select 07:00 AM 07:05 AM 07:10 AM 07:15 AM 07:20 AM 07:25 AM 07:30 AM 07:35 AM …" at bounding box center [1334, 433] width 186 height 27
select select "660"
click at [1172, 420] on select "Select 07:00 AM 07:05 AM 07:10 AM 07:15 AM 07:20 AM 07:25 AM 07:30 AM 07:35 AM …" at bounding box center [1334, 433] width 186 height 27
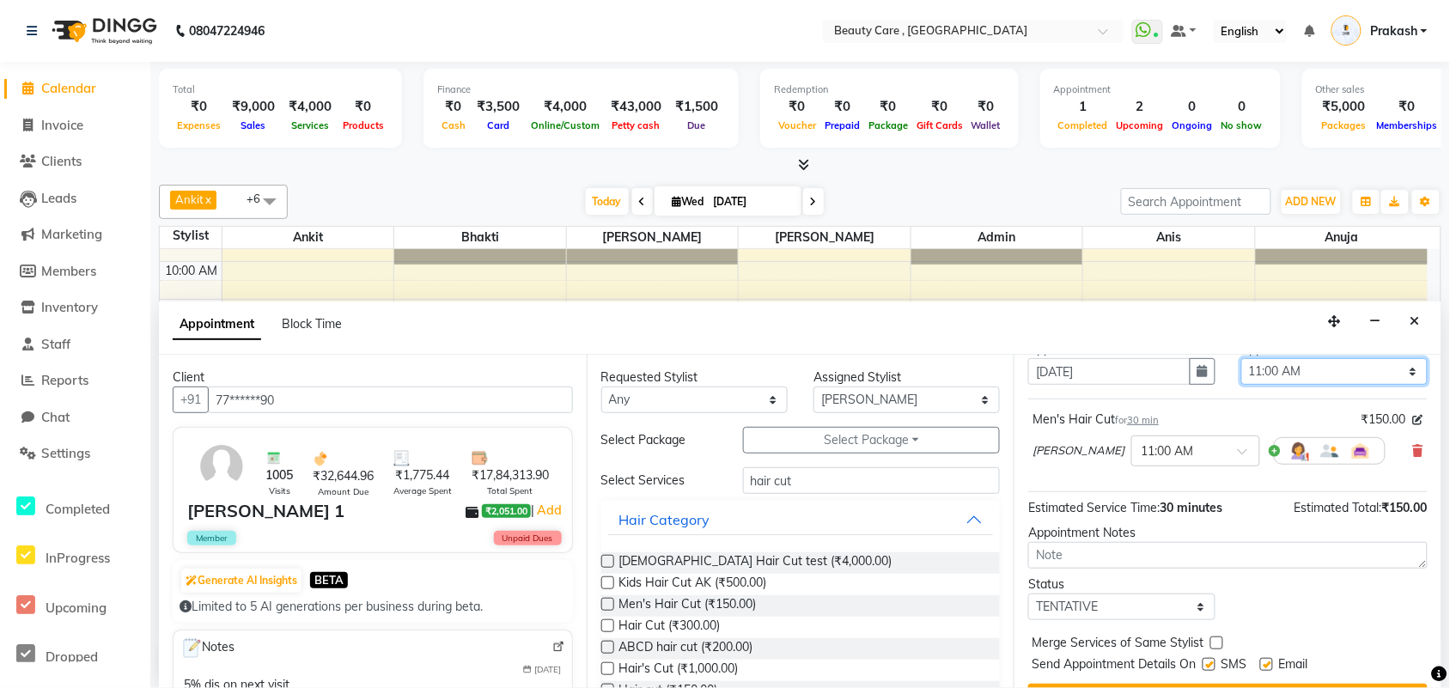
scroll to position [103, 0]
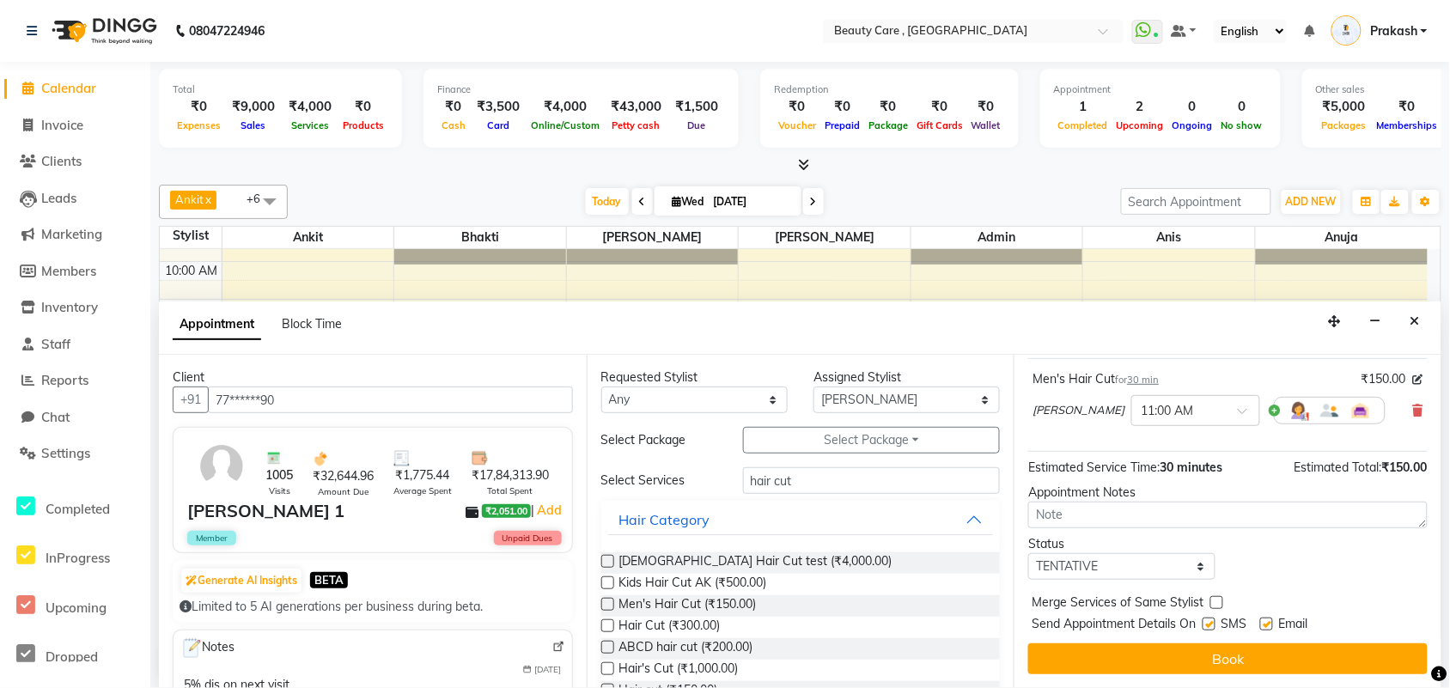
click at [1172, 550] on label at bounding box center [1208, 623] width 13 height 13
click at [1172, 550] on input "checkbox" at bounding box center [1207, 625] width 11 height 11
checkbox input "false"
click at [1172, 550] on label at bounding box center [1266, 623] width 13 height 13
click at [1172, 550] on input "checkbox" at bounding box center [1265, 625] width 11 height 11
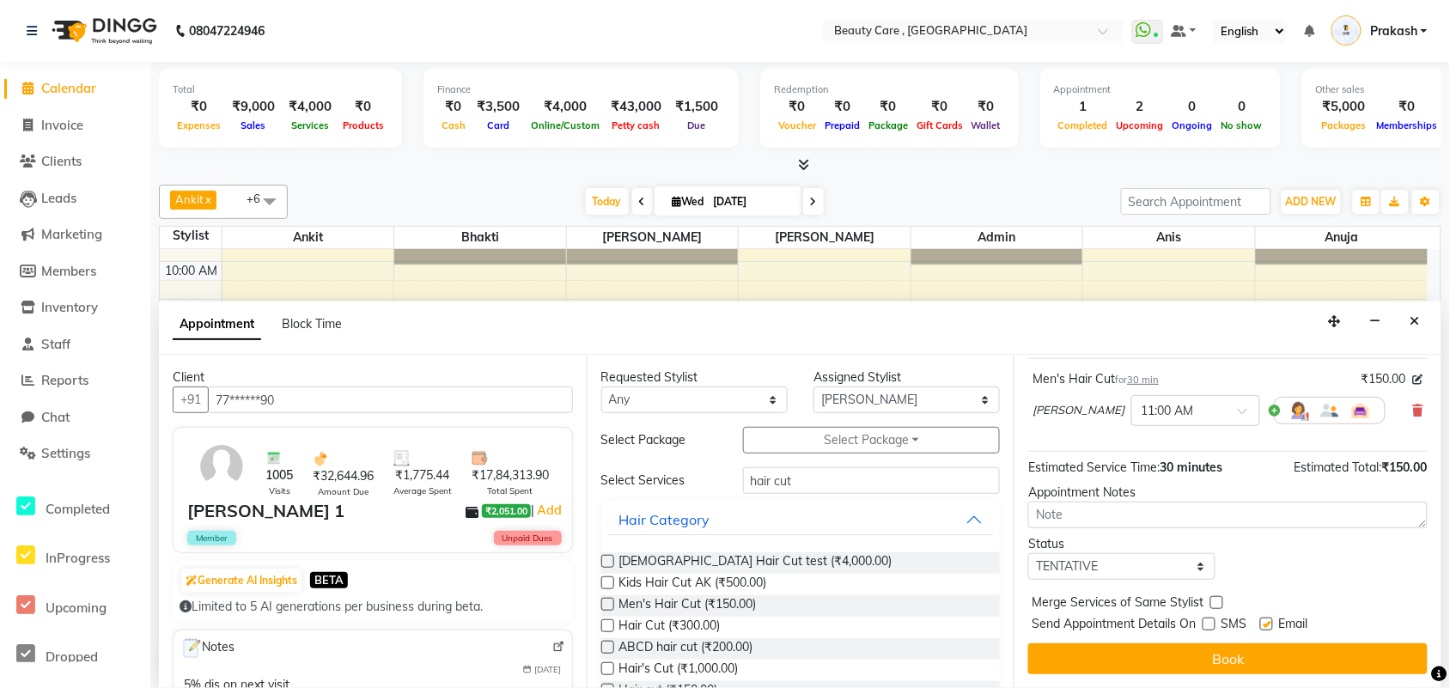
checkbox input "false"
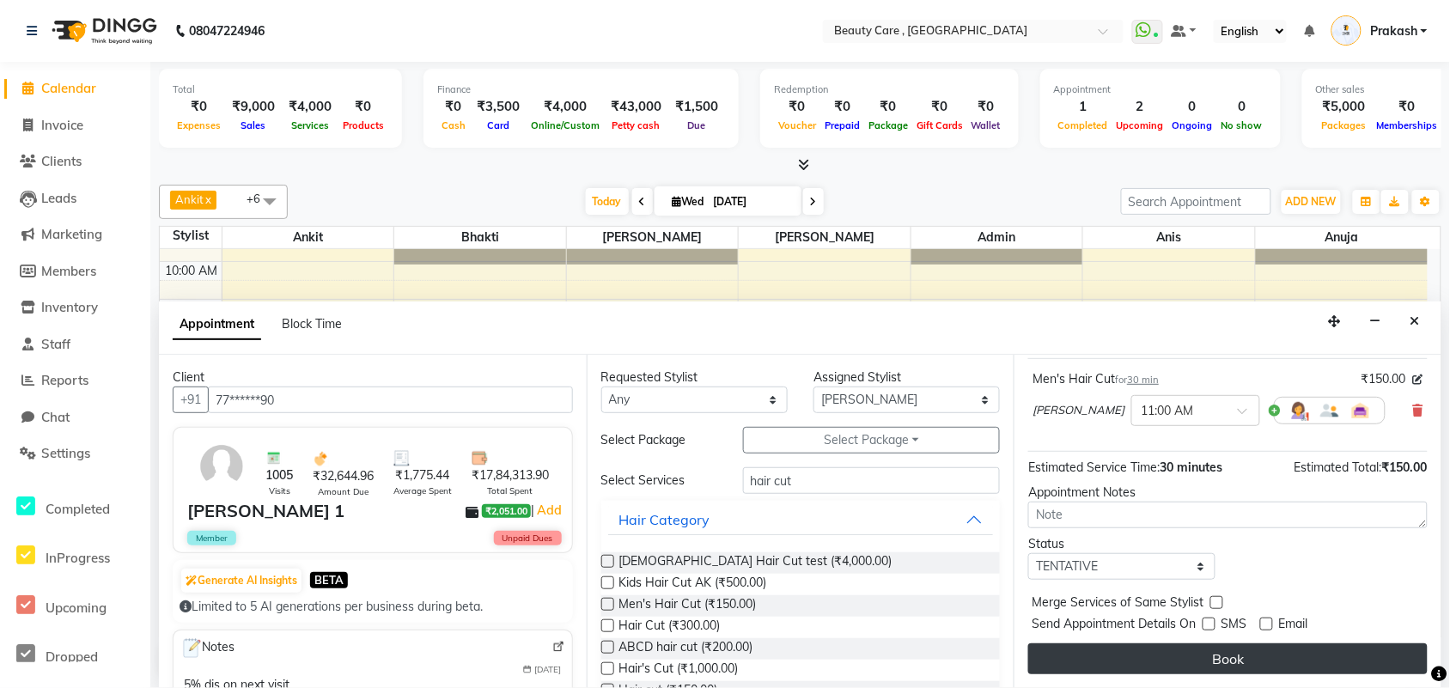
click at [1172, 550] on button "Book" at bounding box center [1227, 658] width 399 height 31
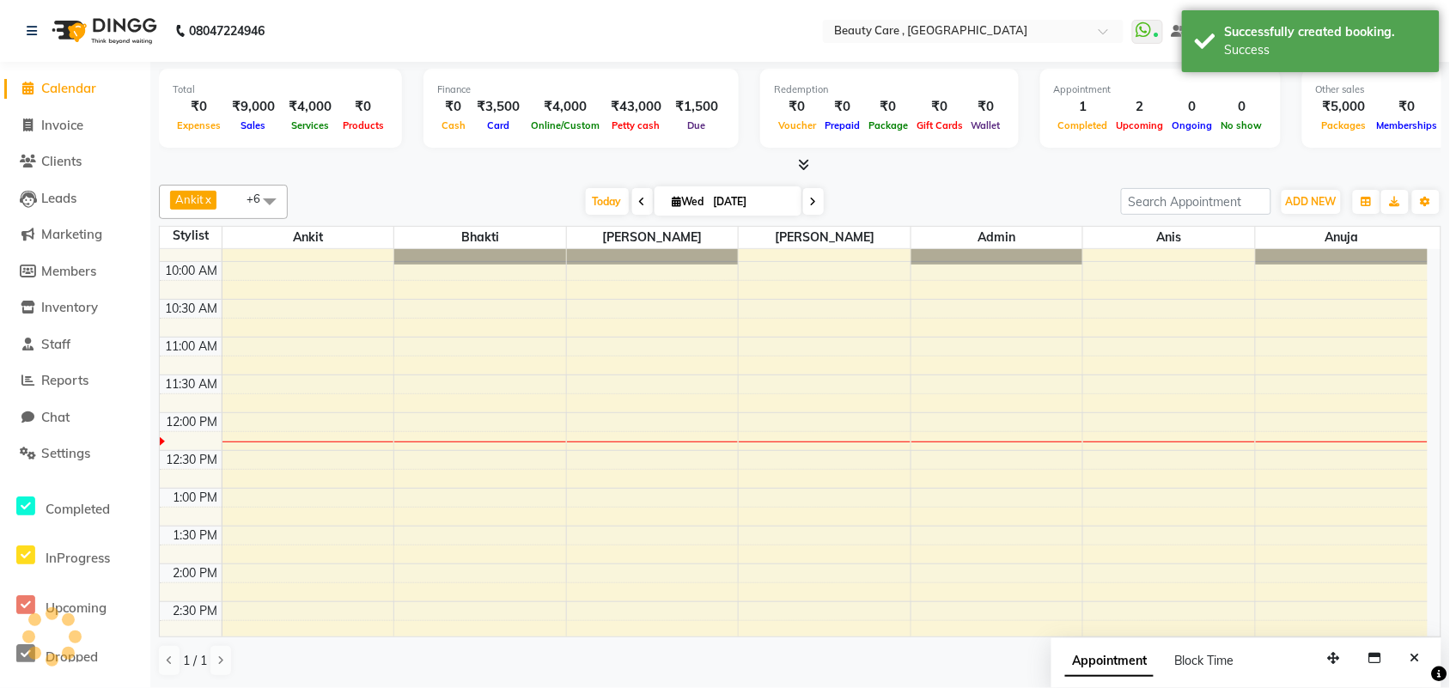
scroll to position [0, 0]
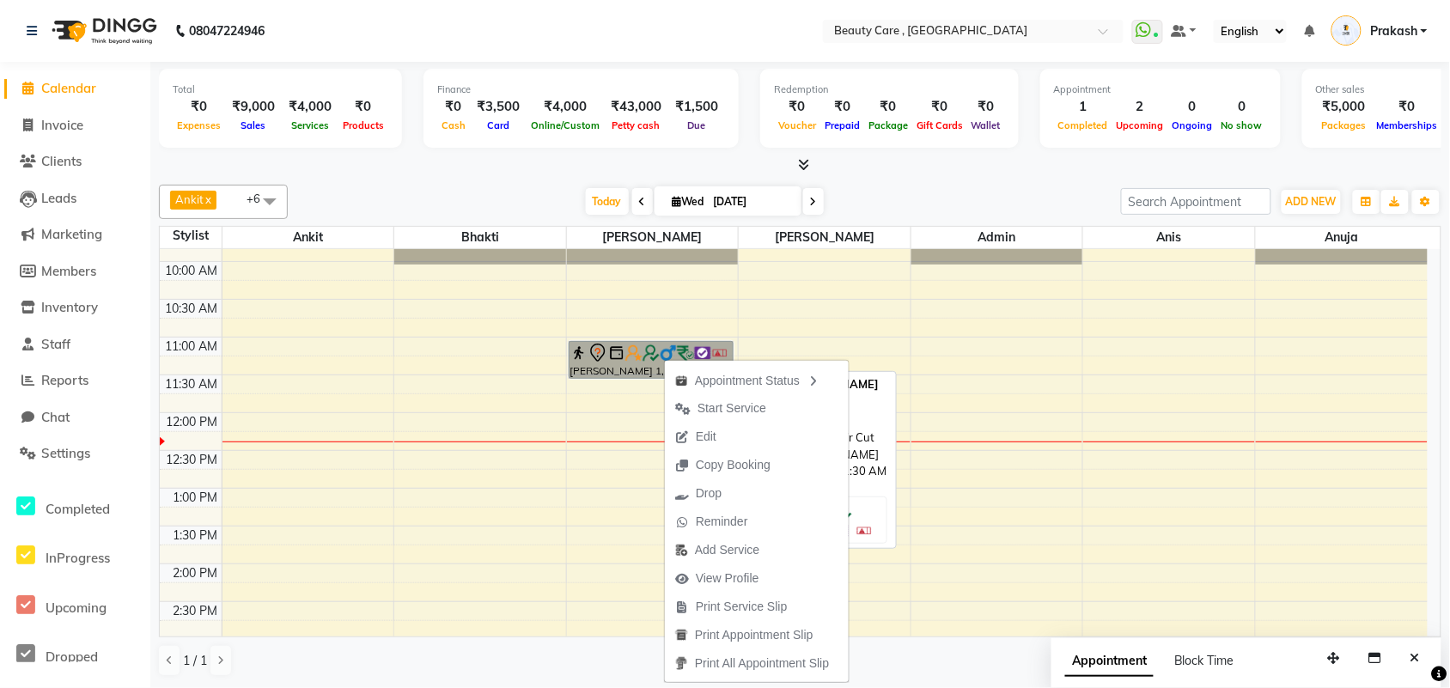
click at [616, 349] on link "[PERSON_NAME] 1, TK04, 11:00 AM-11:30 AM, Men's Hair Cut" at bounding box center [652, 360] width 166 height 38
select select "7"
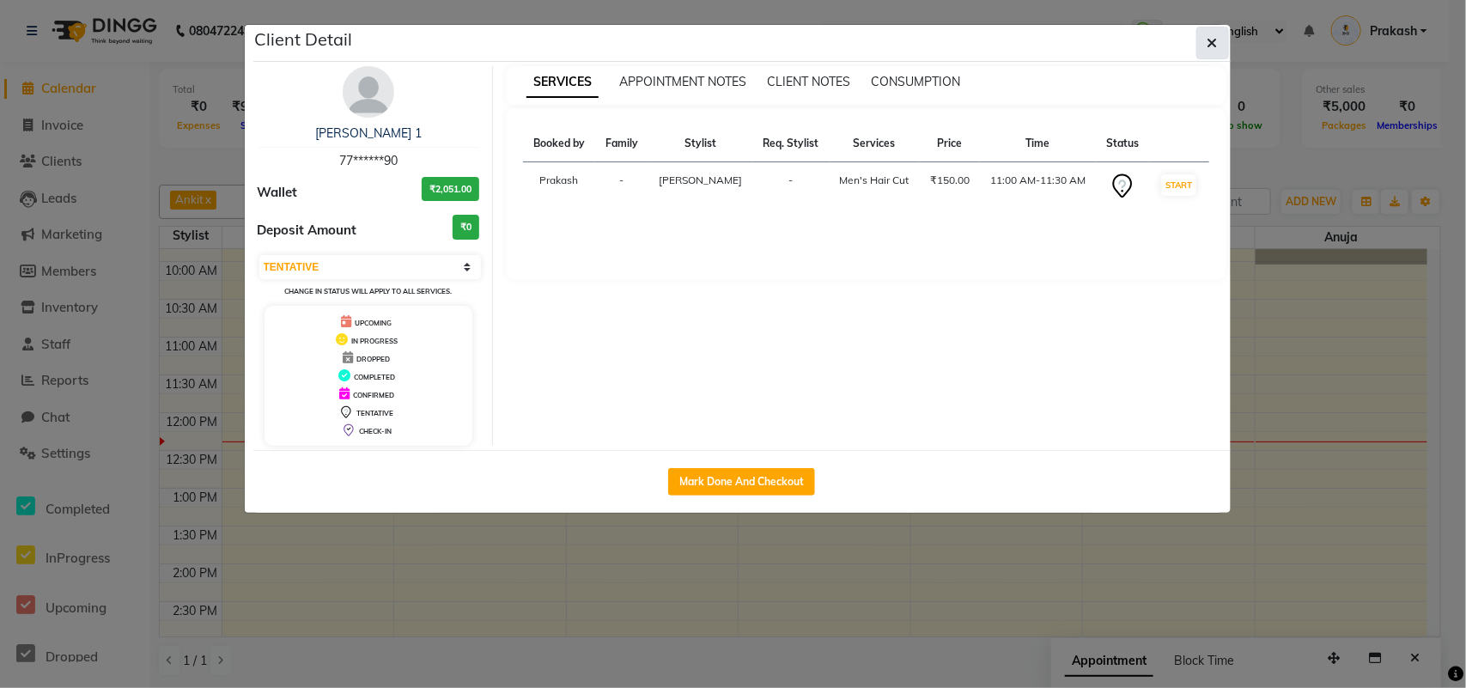
click at [1172, 49] on icon "button" at bounding box center [1212, 43] width 10 height 14
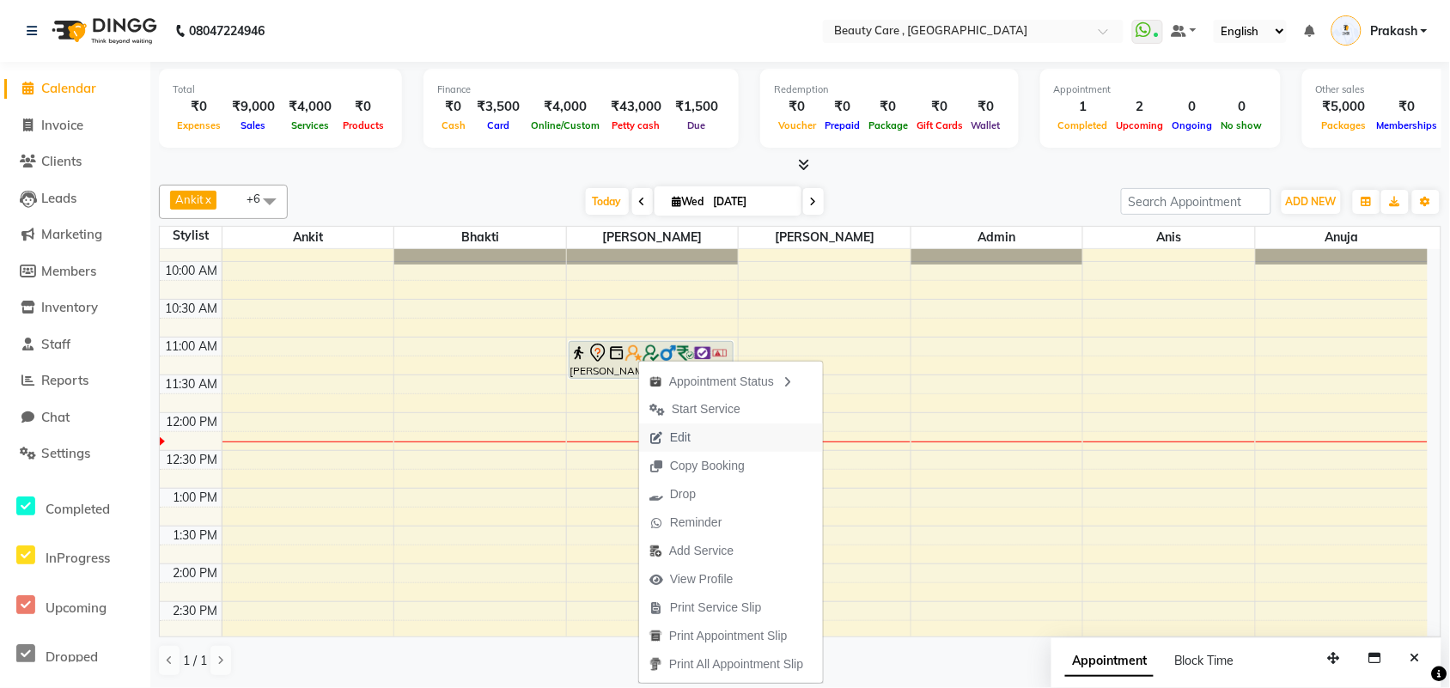
click at [674, 441] on span "Edit" at bounding box center [680, 438] width 21 height 18
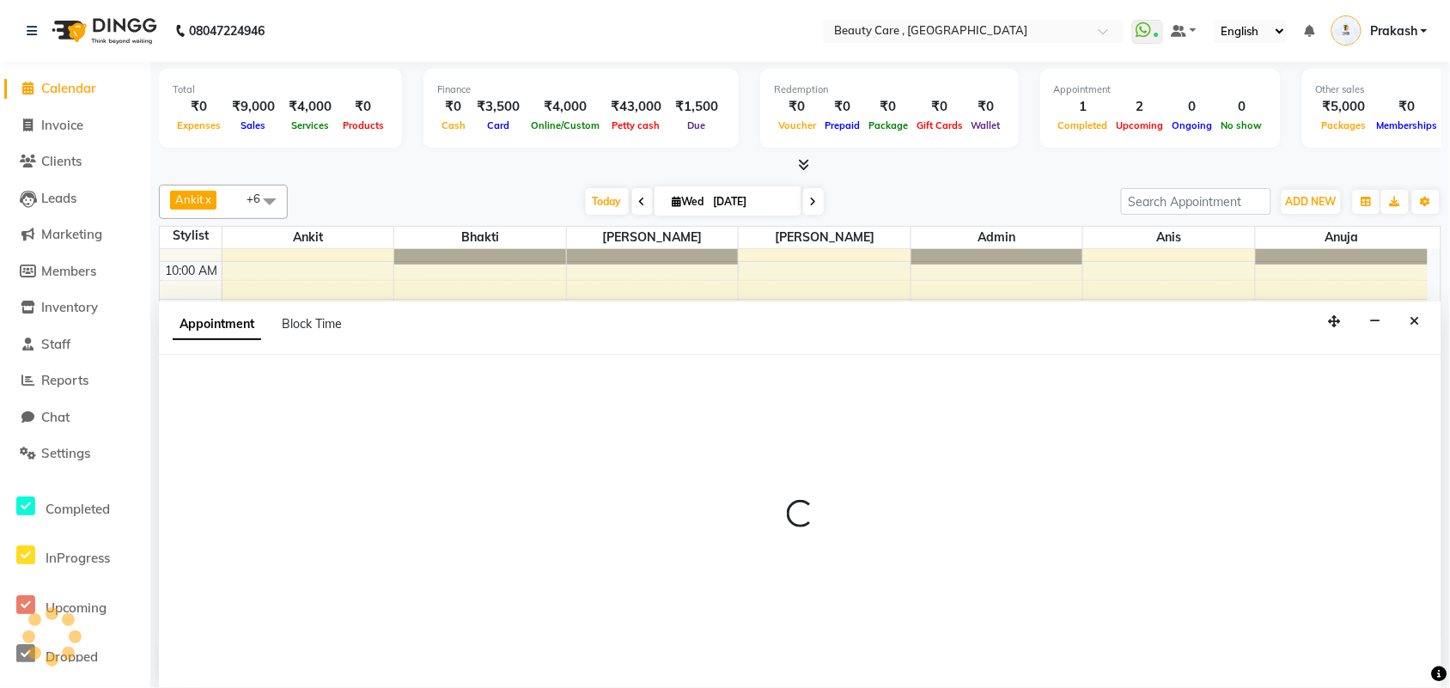
scroll to position [1, 0]
select select "tentative"
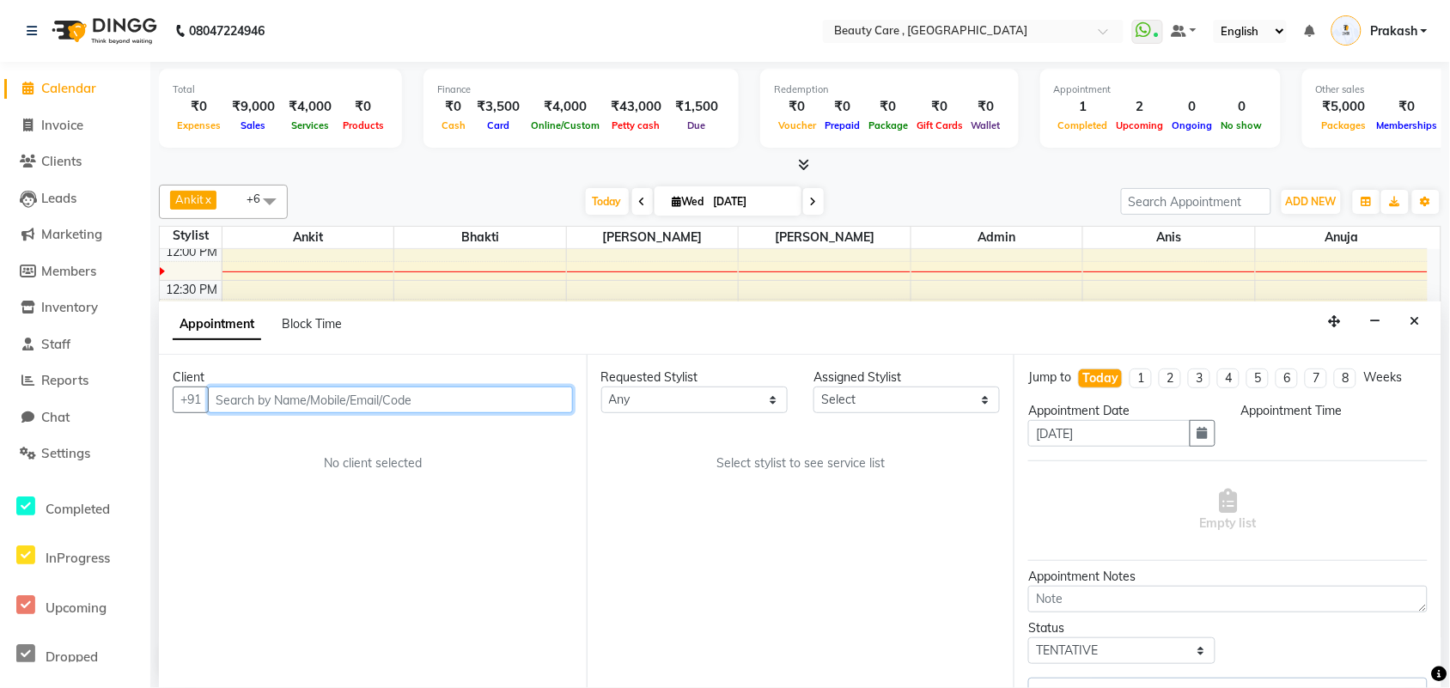
select select "63023"
select select "660"
select select "3158"
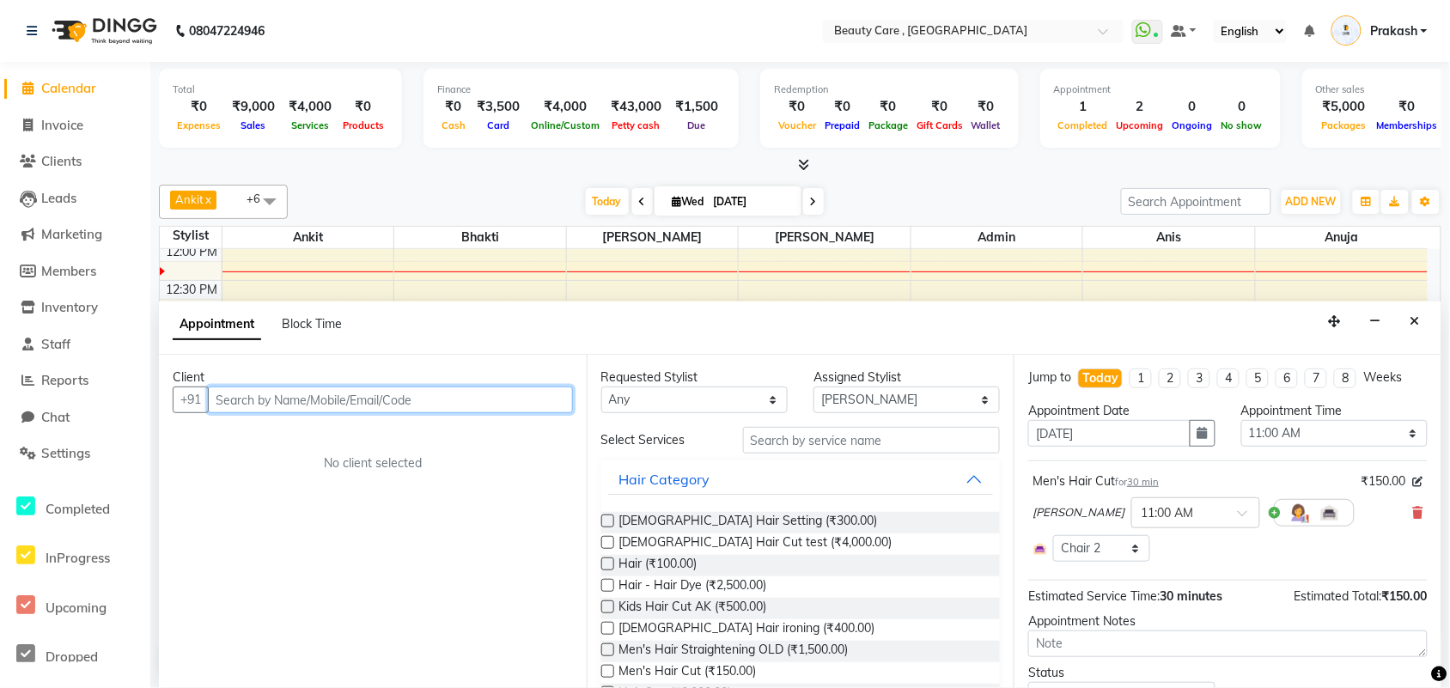
scroll to position [459, 0]
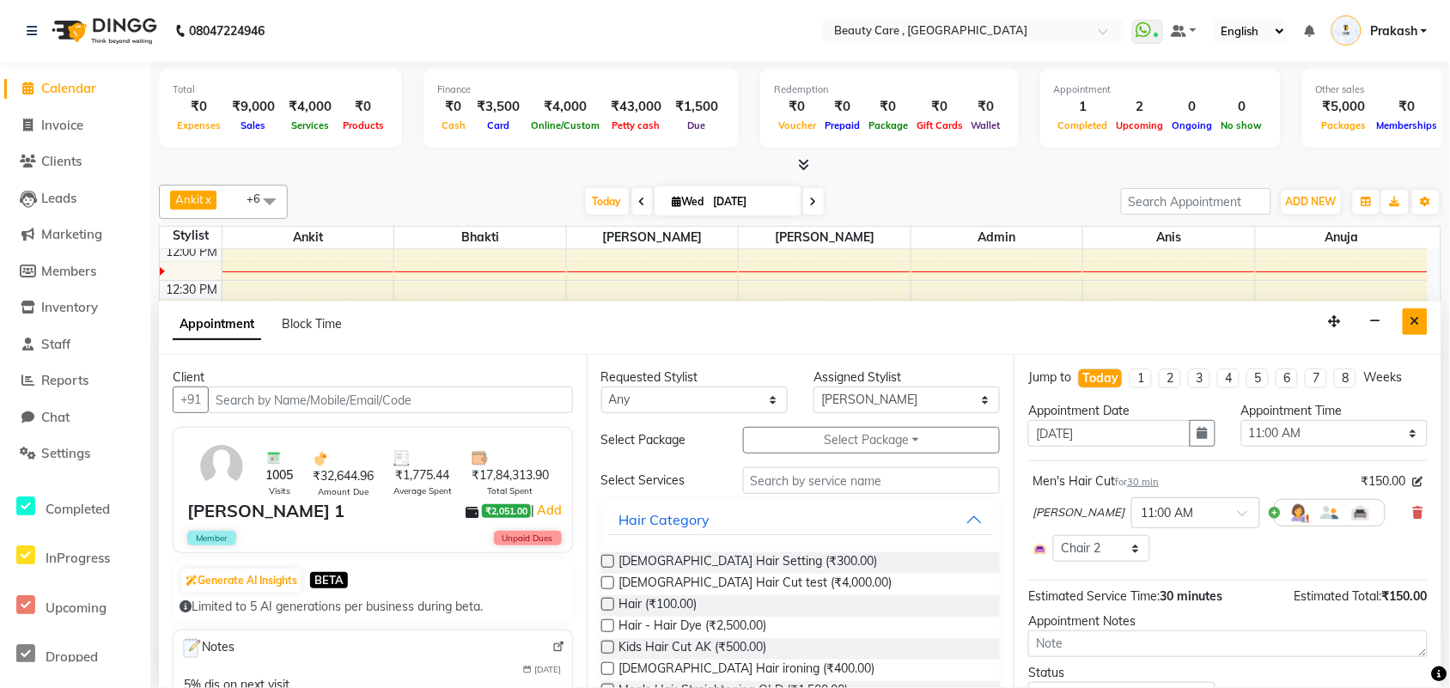
click at [1172, 319] on button "Close" at bounding box center [1414, 321] width 25 height 27
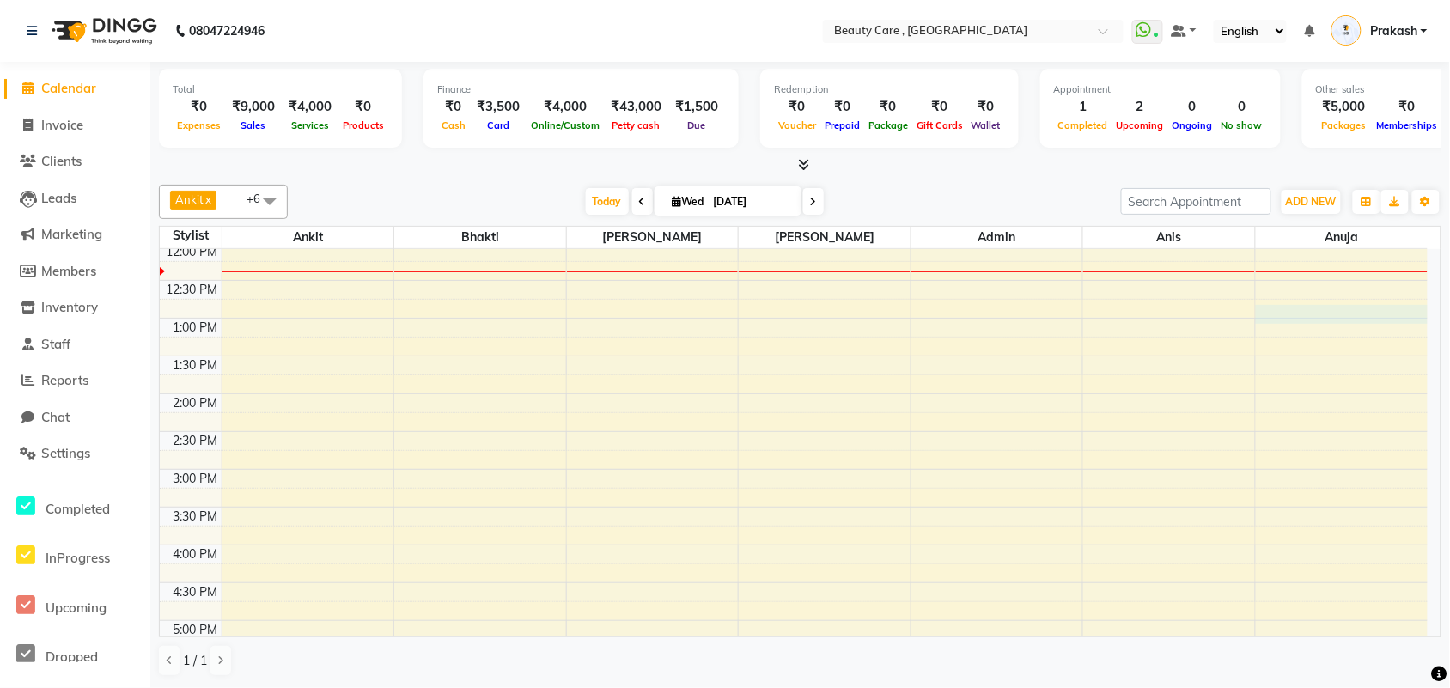
click at [1172, 319] on div "6:00 AM 6:30 AM 7:00 AM 7:30 AM 8:00 AM 8:30 AM 9:00 AM 9:30 AM 10:00 AM 10:30 …" at bounding box center [794, 394] width 1268 height 1208
select select "68255"
select select "tentative"
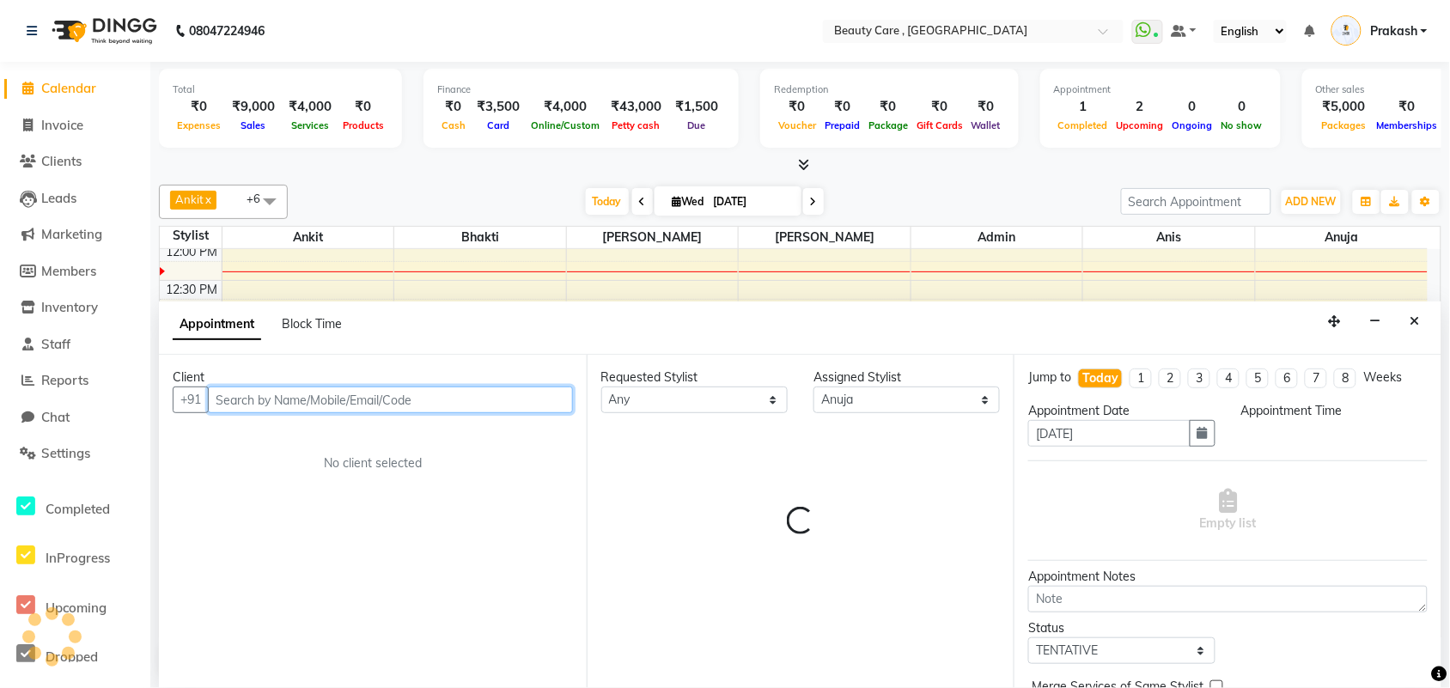
select select "765"
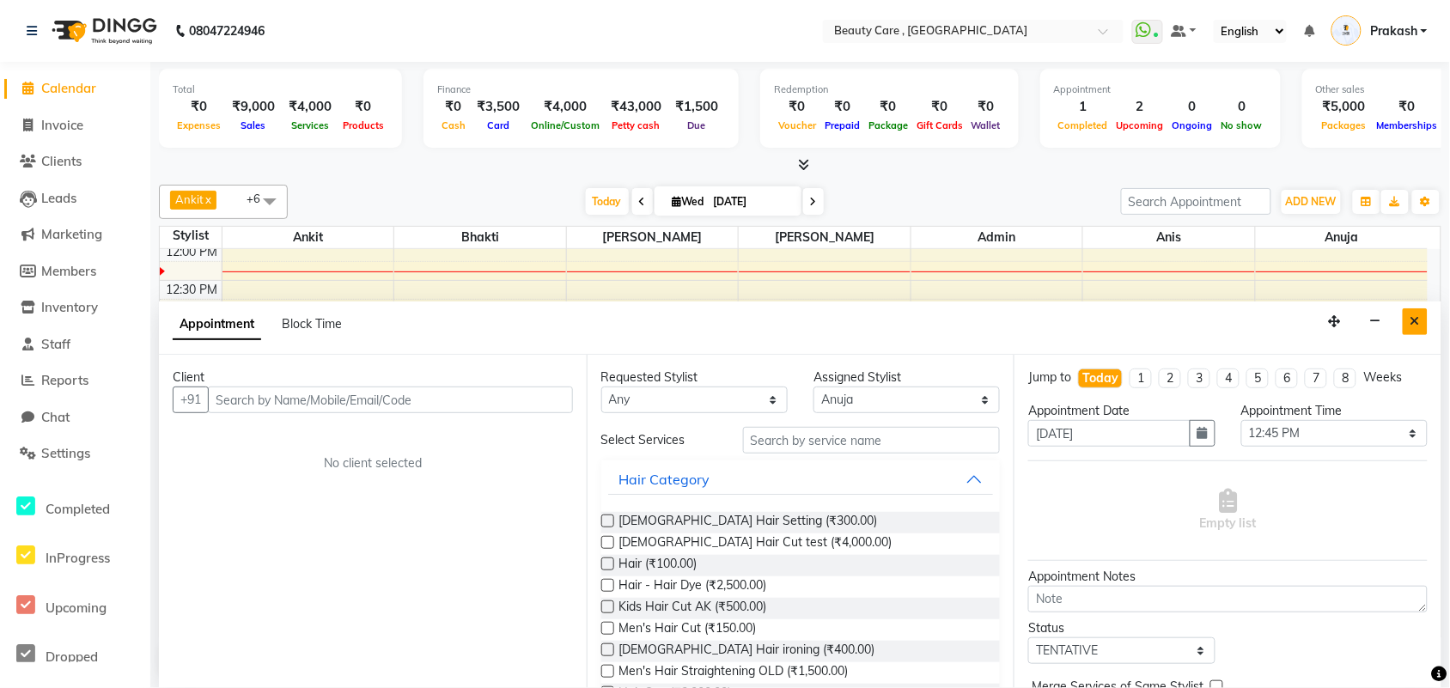
click at [1172, 320] on icon "Close" at bounding box center [1414, 321] width 9 height 12
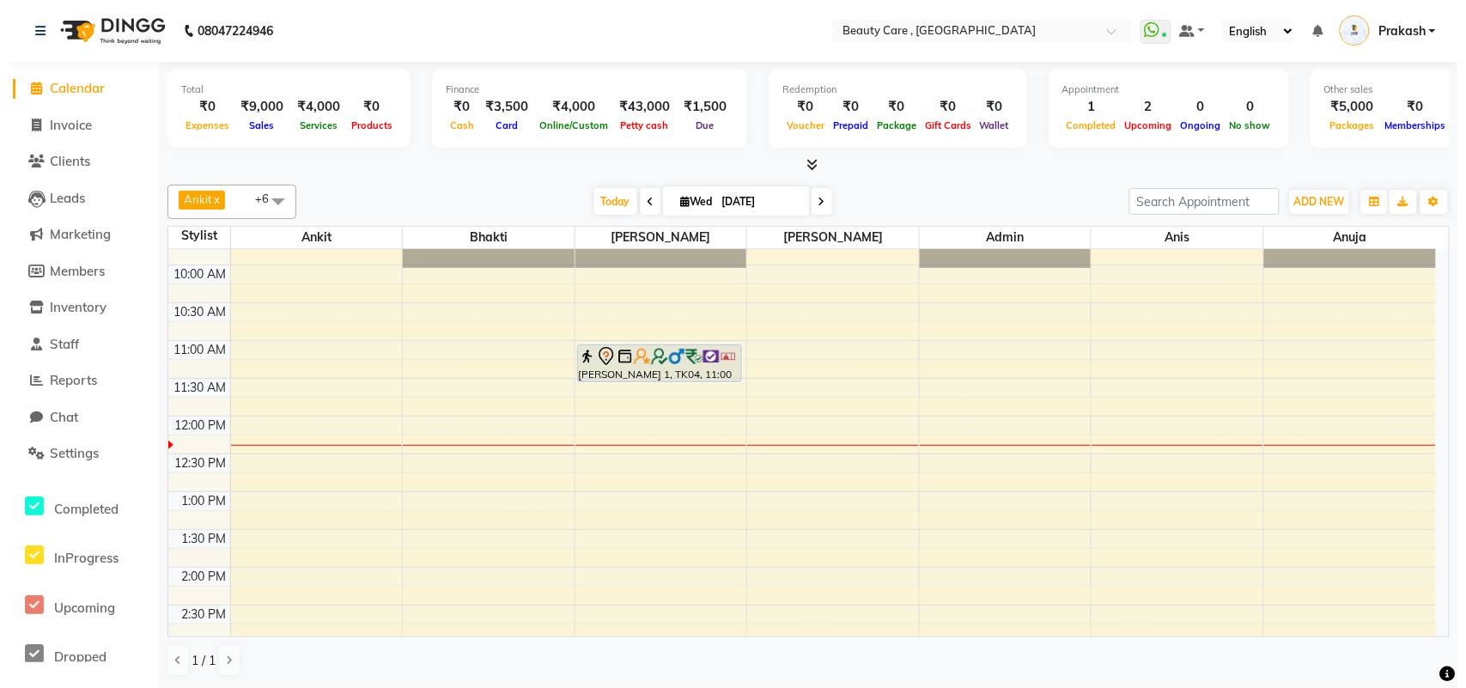
scroll to position [279, 0]
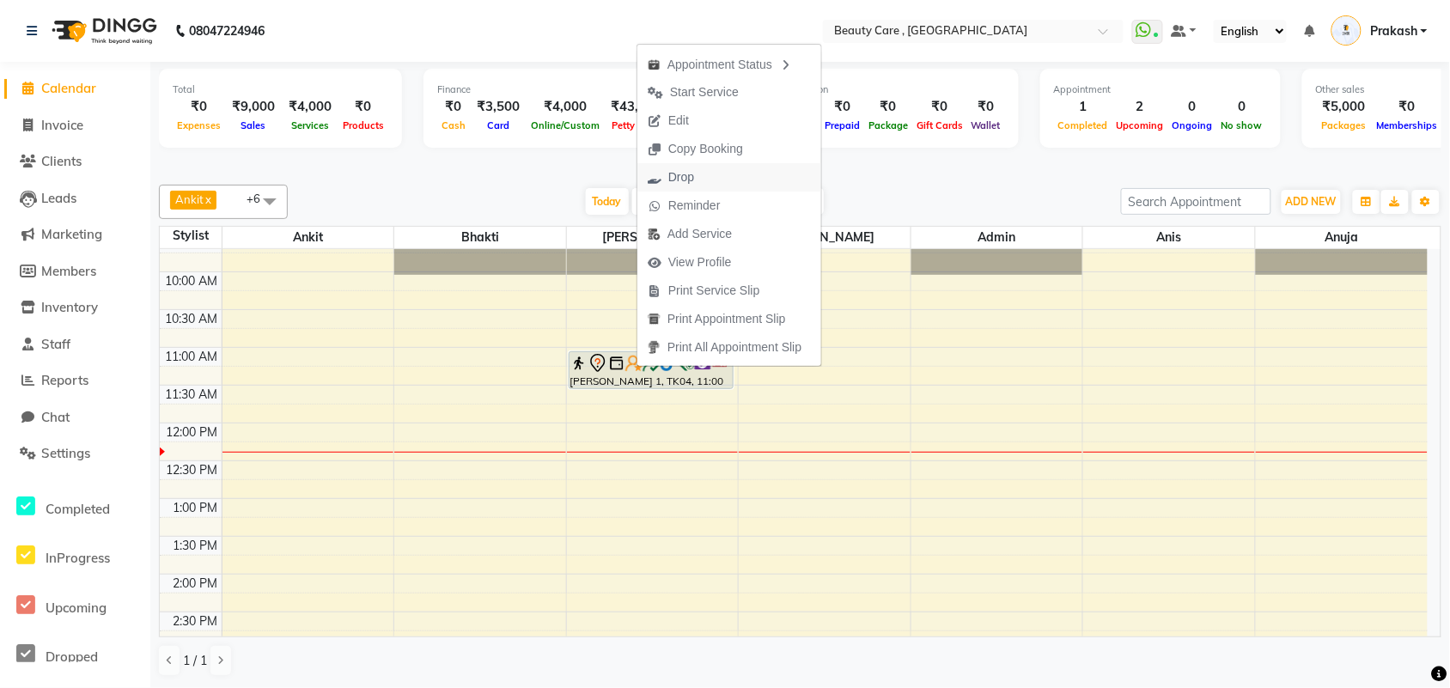
click at [694, 173] on span "Drop" at bounding box center [670, 177] width 67 height 28
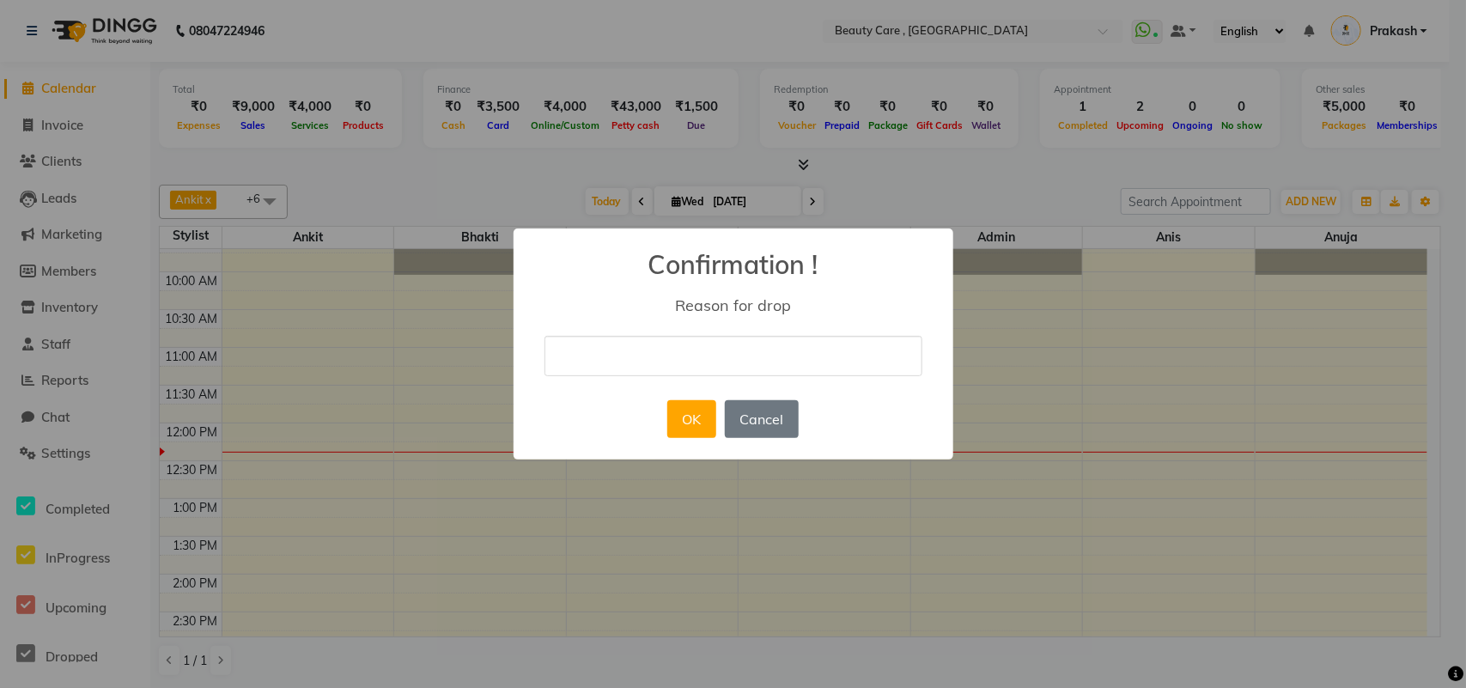
click at [661, 352] on input "text" at bounding box center [733, 356] width 378 height 40
click at [764, 412] on button "Cancel" at bounding box center [762, 419] width 74 height 38
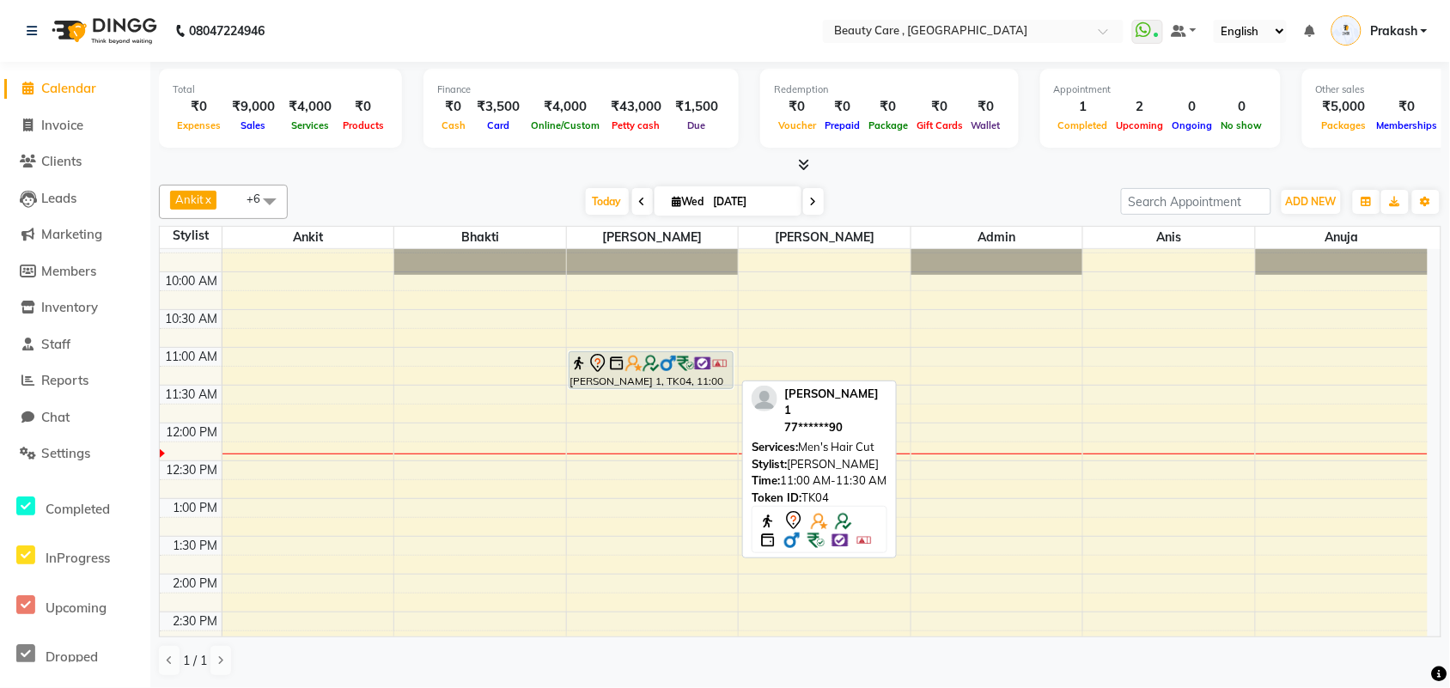
click at [619, 362] on img at bounding box center [616, 363] width 17 height 17
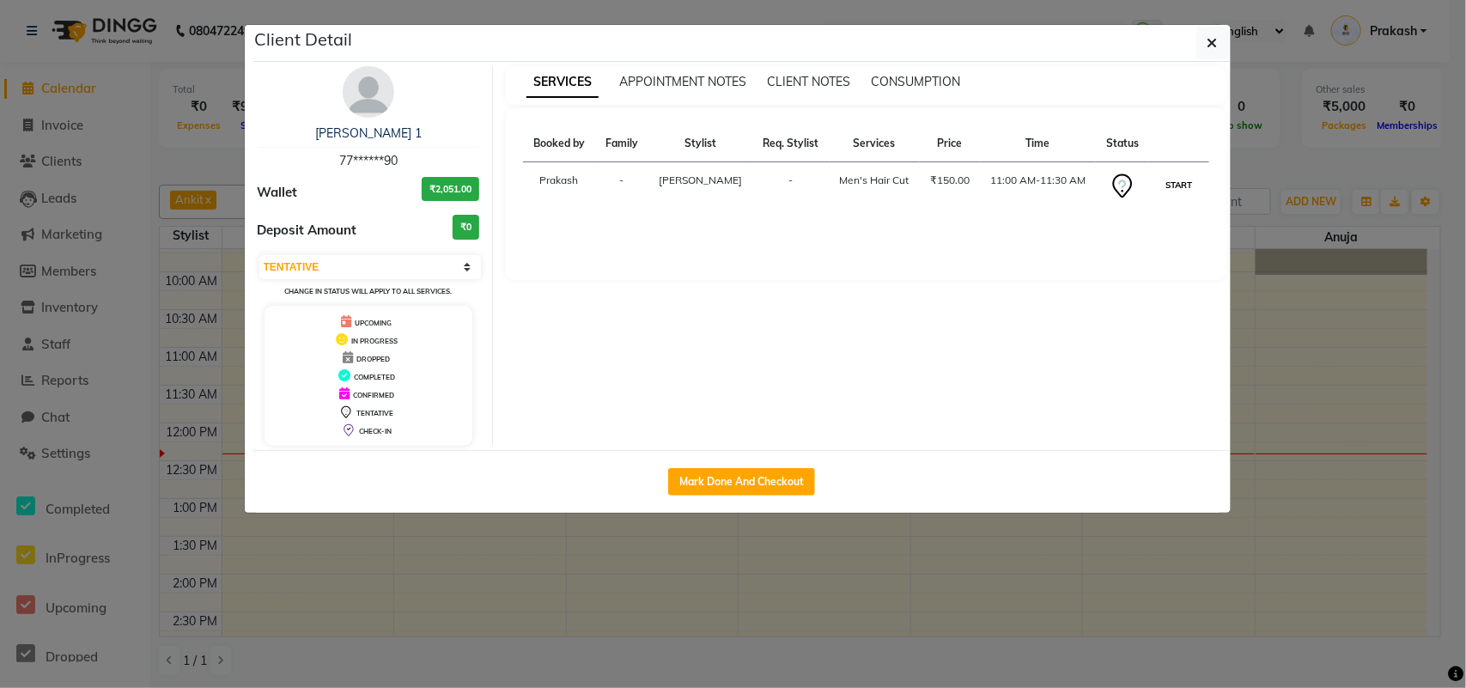
click at [1172, 181] on button "START" at bounding box center [1178, 184] width 35 height 21
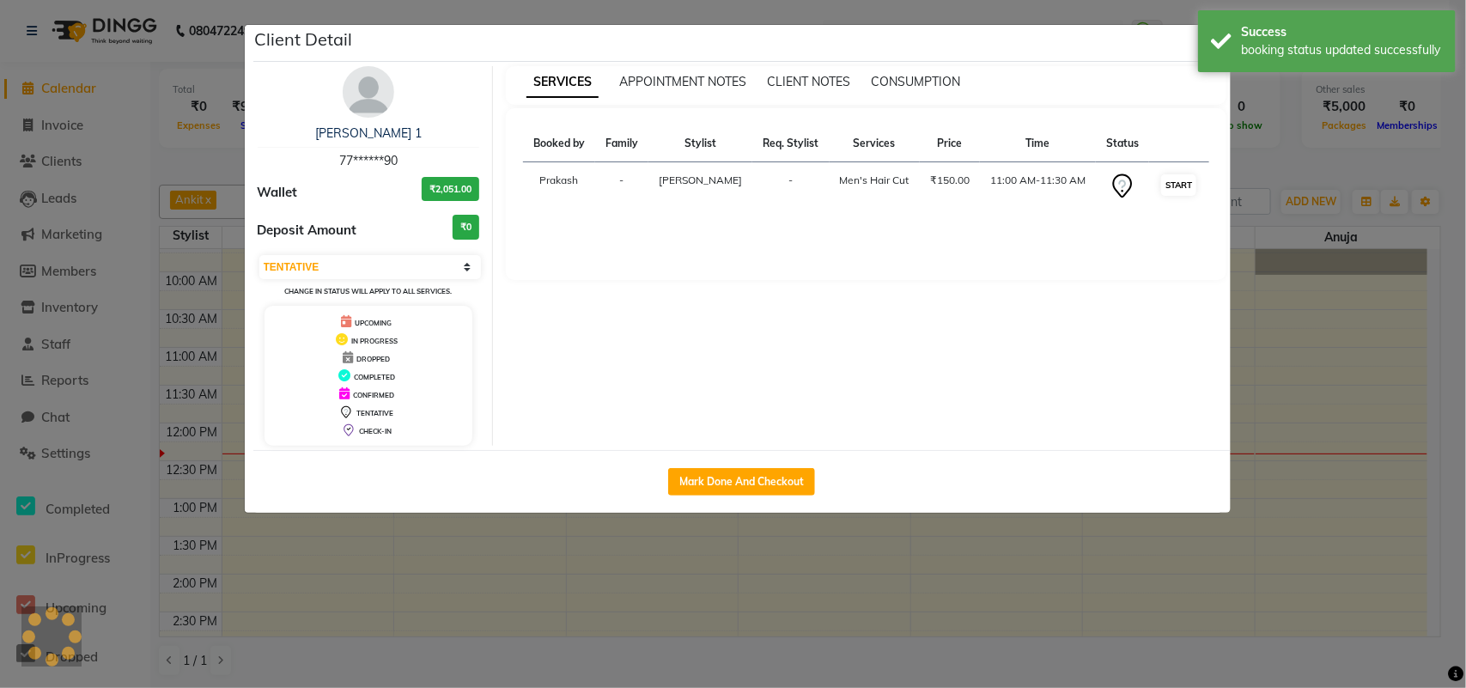
select select "1"
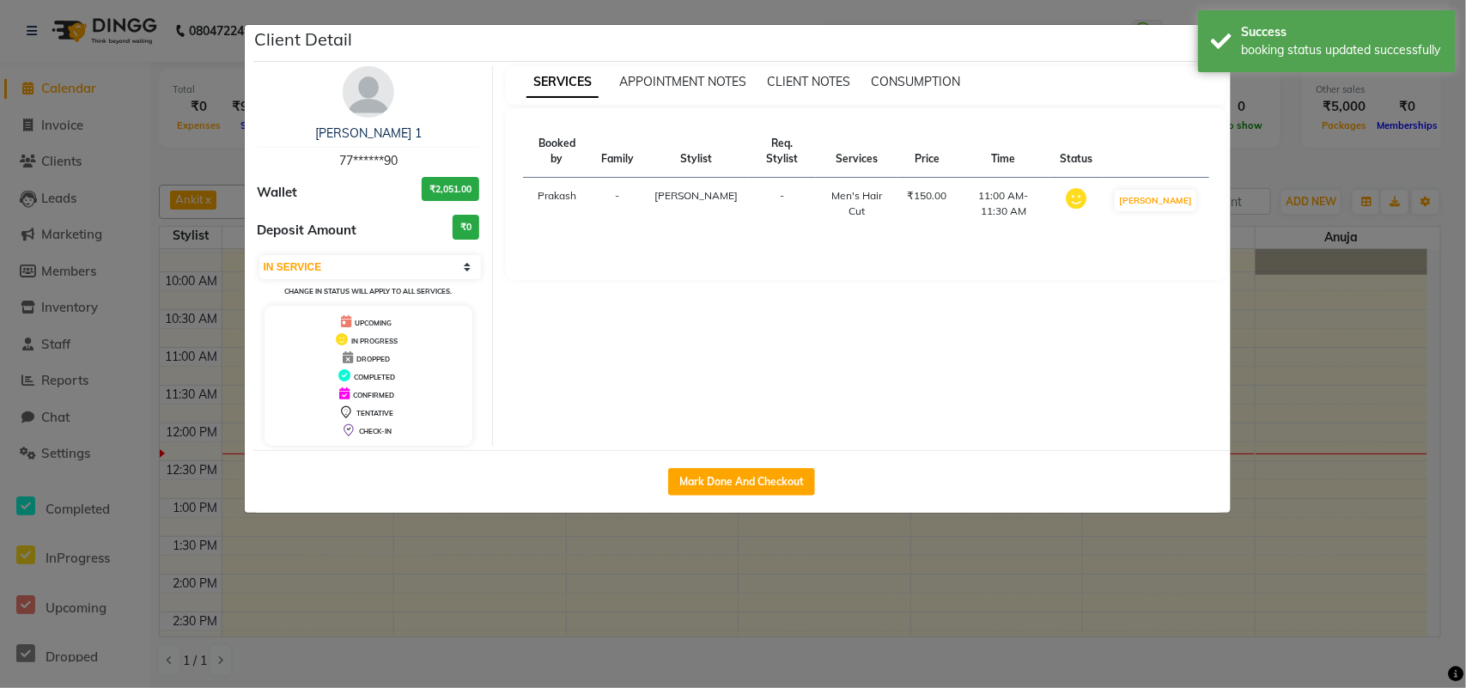
click at [1172, 138] on ngb-modal-window "Client Detail [PERSON_NAME] 1 77******90 Wallet ₹2,051.00 Deposit Amount ₹0 Sel…" at bounding box center [733, 344] width 1466 height 688
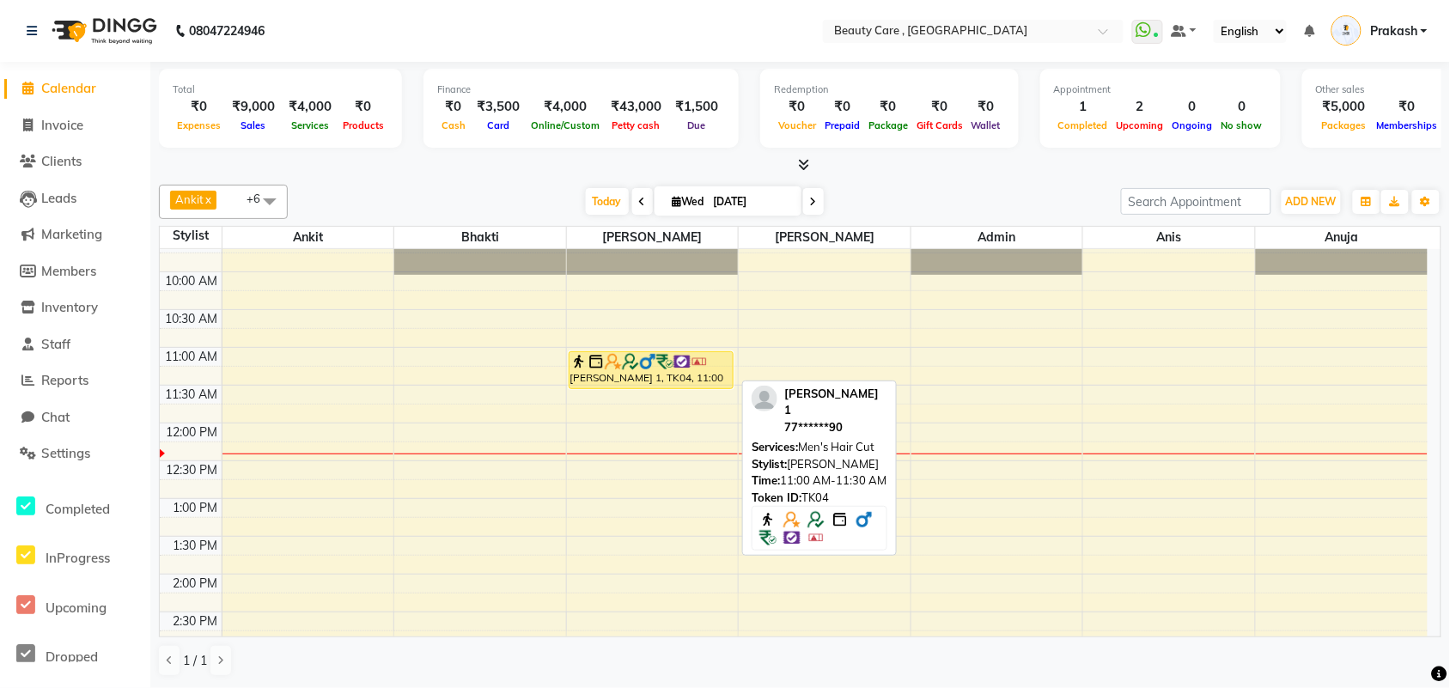
click at [688, 357] on img at bounding box center [681, 361] width 17 height 17
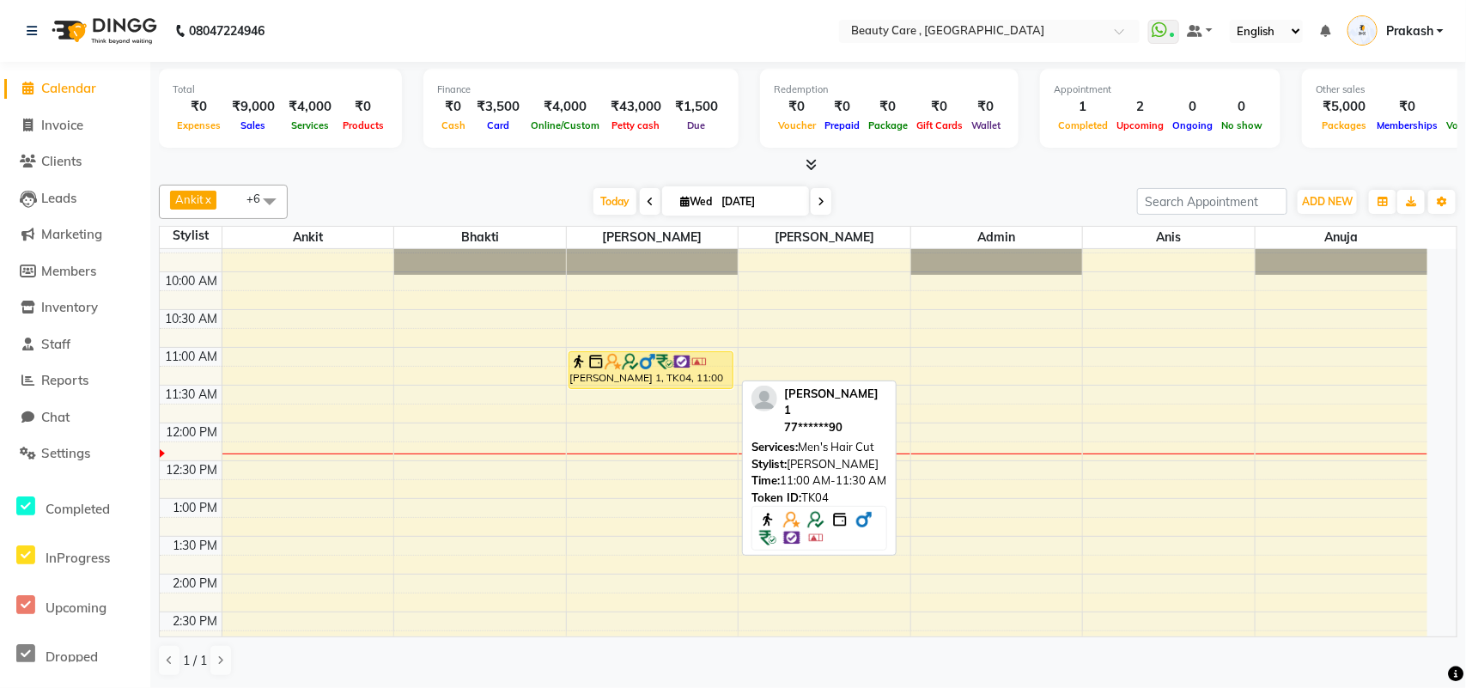
select select "1"
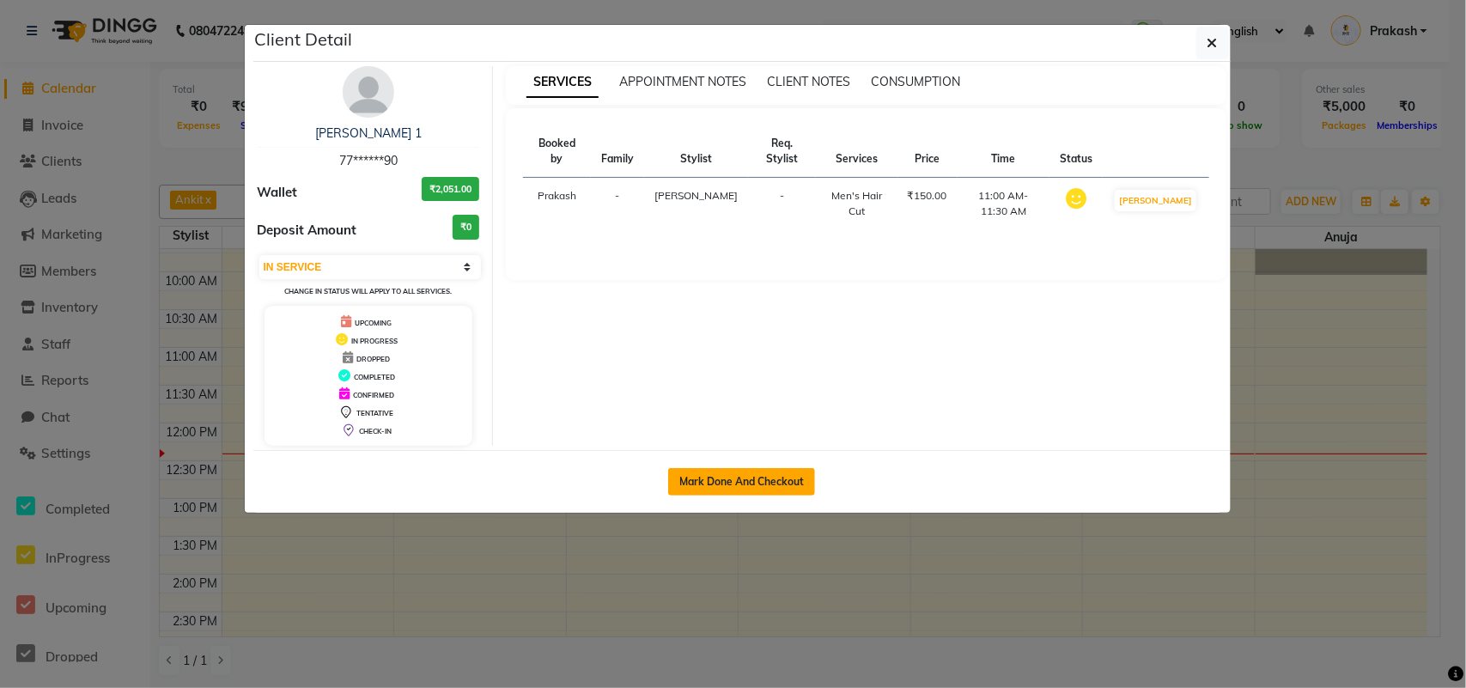
click at [736, 483] on button "Mark Done And Checkout" at bounding box center [741, 481] width 147 height 27
select select "service"
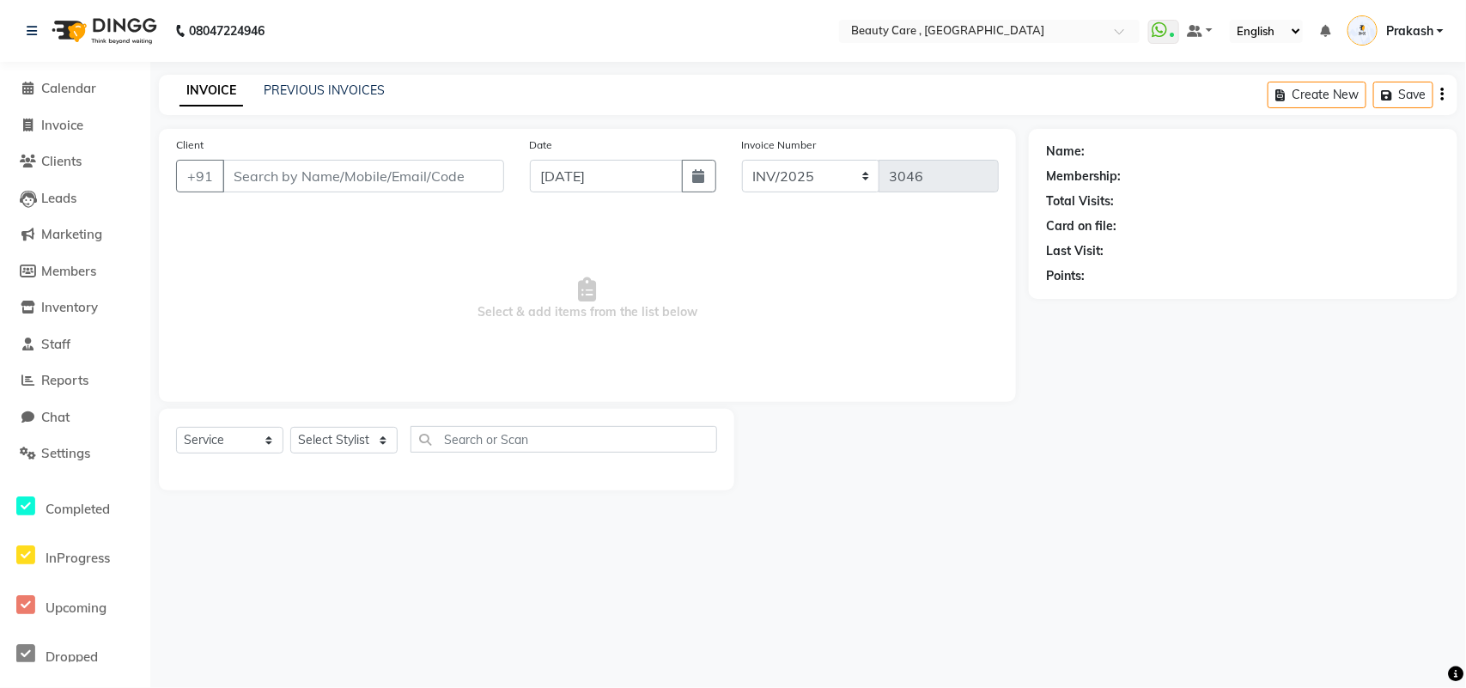
type input "77******90"
select select "63023"
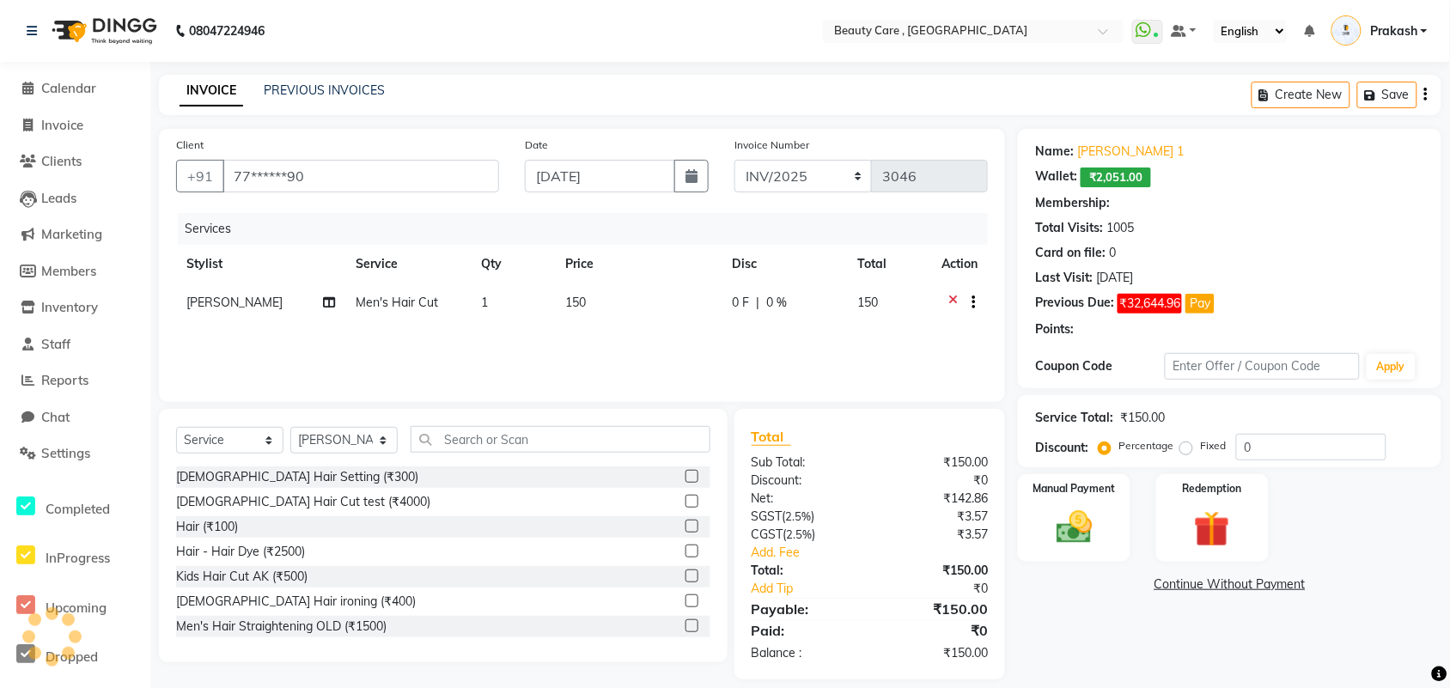
type input "50"
select select "2: Object"
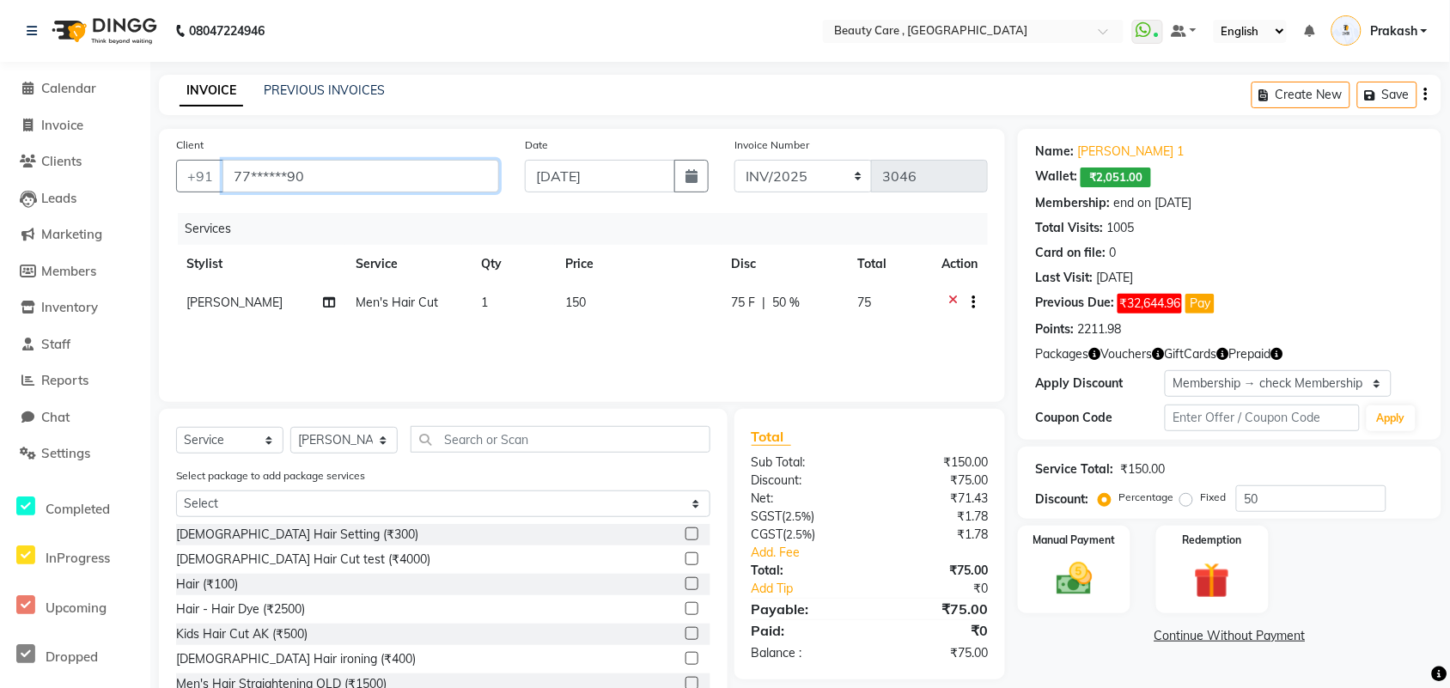
drag, startPoint x: 331, startPoint y: 172, endPoint x: 250, endPoint y: 190, distance: 82.7
click at [250, 190] on input "77******90" at bounding box center [360, 176] width 277 height 33
drag, startPoint x: 1202, startPoint y: 155, endPoint x: 1065, endPoint y: 157, distance: 137.4
click at [1065, 157] on div "Name: [PERSON_NAME] 1" at bounding box center [1229, 152] width 389 height 18
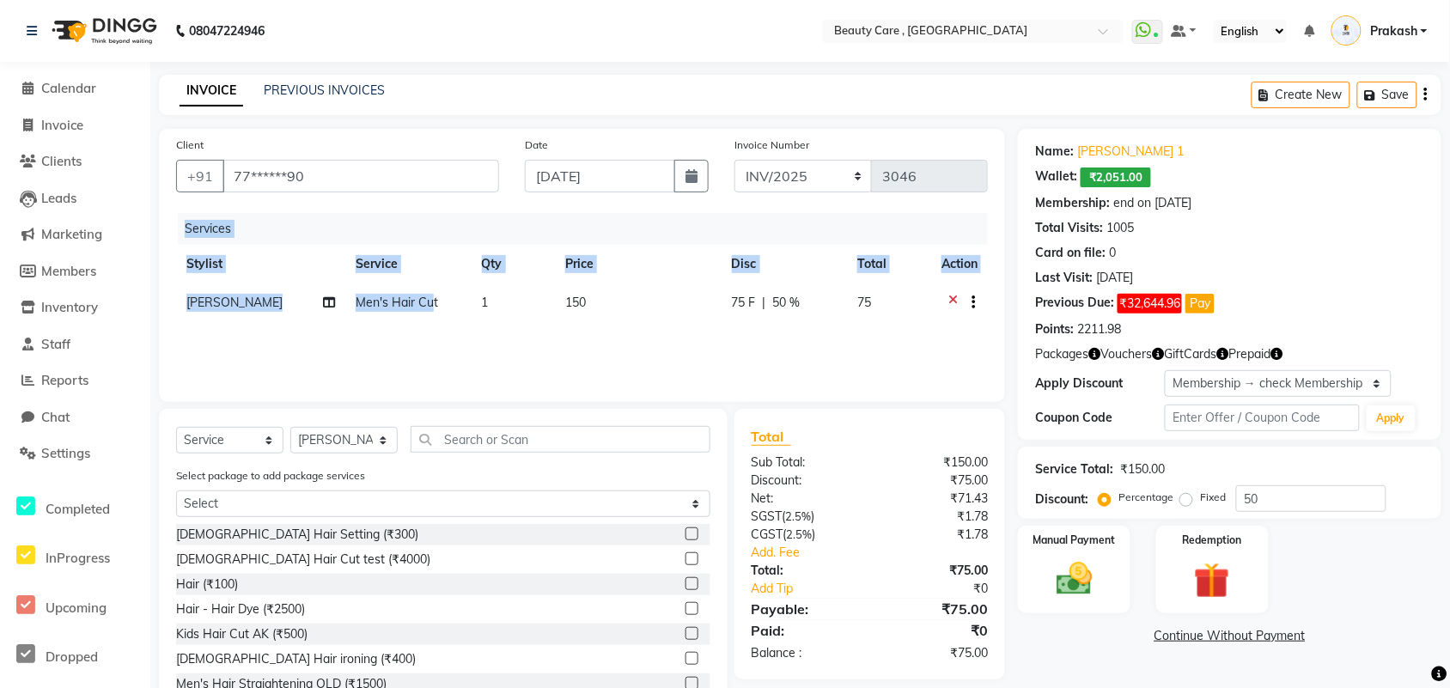
drag, startPoint x: 183, startPoint y: 336, endPoint x: 431, endPoint y: 324, distance: 248.5
click at [435, 325] on div "Services Stylist Service Qty Price Disc Total Action [PERSON_NAME] Men's Hair C…" at bounding box center [582, 299] width 812 height 172
click at [464, 340] on div "Services Stylist Service Qty Price Disc Total Action [PERSON_NAME] Men's Hair C…" at bounding box center [582, 299] width 812 height 172
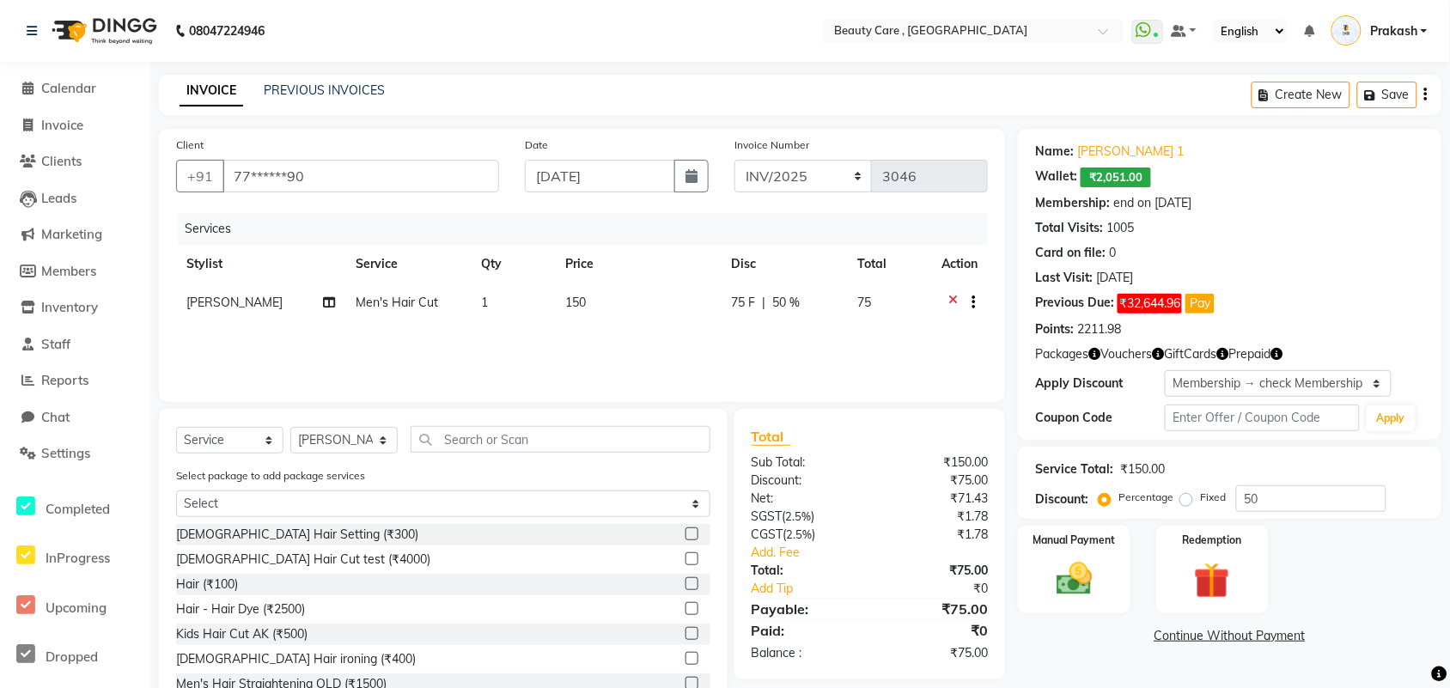
click at [571, 312] on td "150" at bounding box center [638, 304] width 166 height 42
select select "63023"
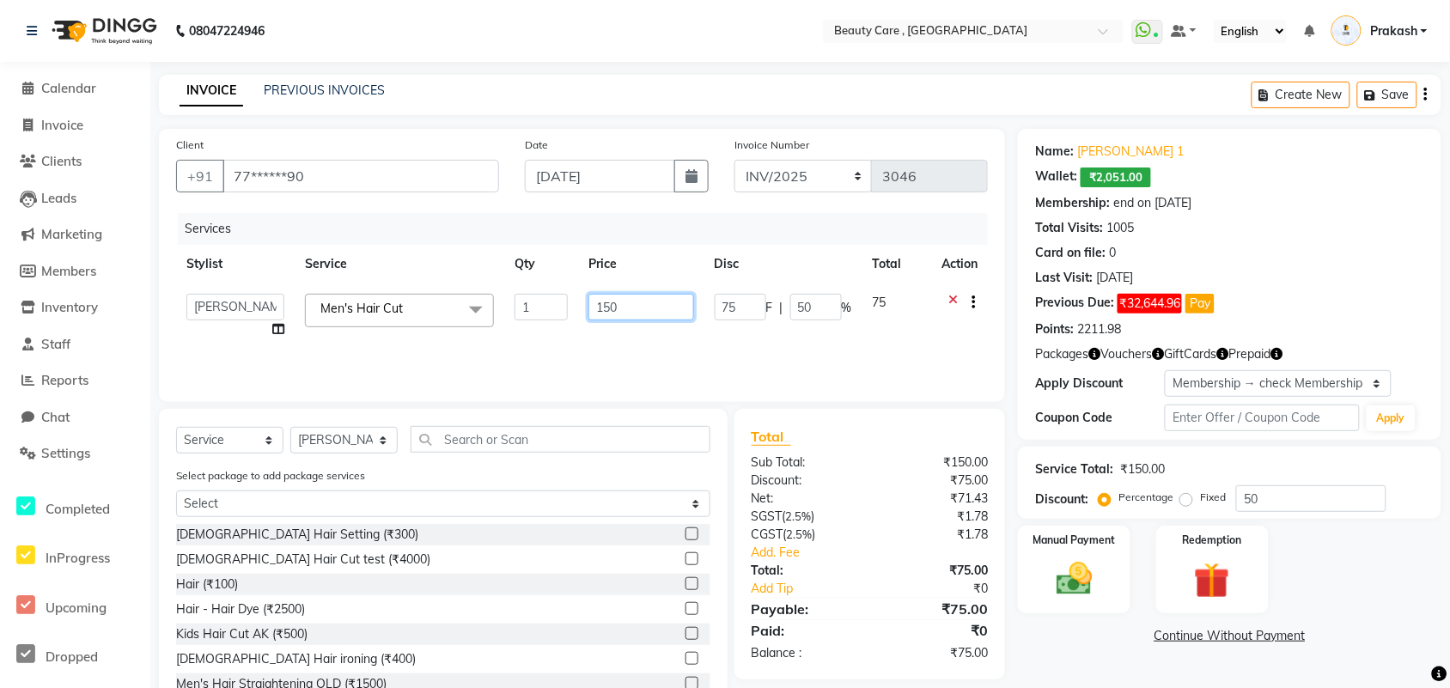
click at [623, 310] on input "150" at bounding box center [641, 307] width 106 height 27
click at [645, 294] on input "150" at bounding box center [641, 307] width 106 height 27
type input "1"
type input "200"
click at [714, 344] on div "Services Stylist Service Qty Price Disc Total Action Admin Akshay Anis Ankit [P…" at bounding box center [582, 299] width 812 height 172
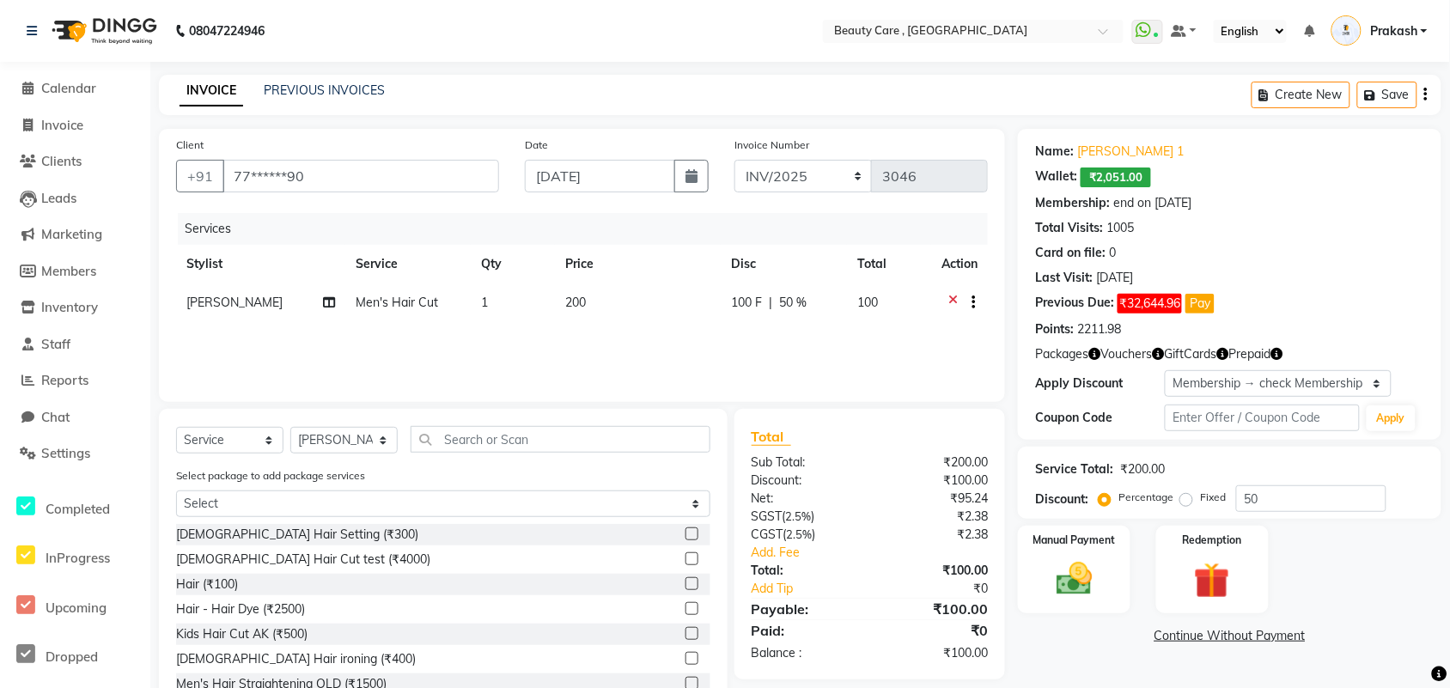
click at [784, 294] on span "50 %" at bounding box center [792, 303] width 27 height 18
select select "63023"
click at [743, 301] on input "100" at bounding box center [741, 307] width 52 height 27
type input "1"
type input "40"
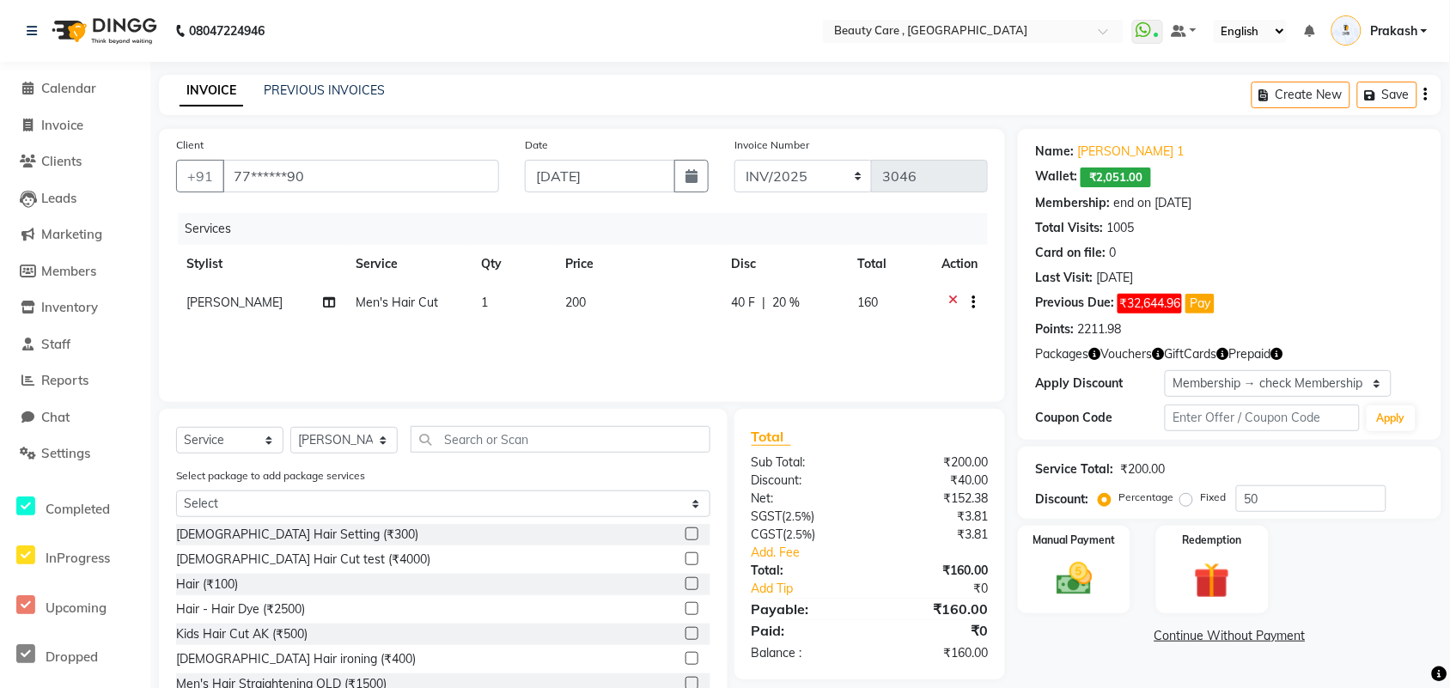
click at [801, 333] on div "Services Stylist Service Qty Price Disc Total Action [PERSON_NAME] Men's Hair C…" at bounding box center [582, 299] width 812 height 172
click at [786, 299] on span "20 %" at bounding box center [786, 303] width 27 height 18
select select "63023"
click at [800, 305] on input "20" at bounding box center [816, 307] width 52 height 27
click at [824, 298] on input "20" at bounding box center [816, 307] width 52 height 27
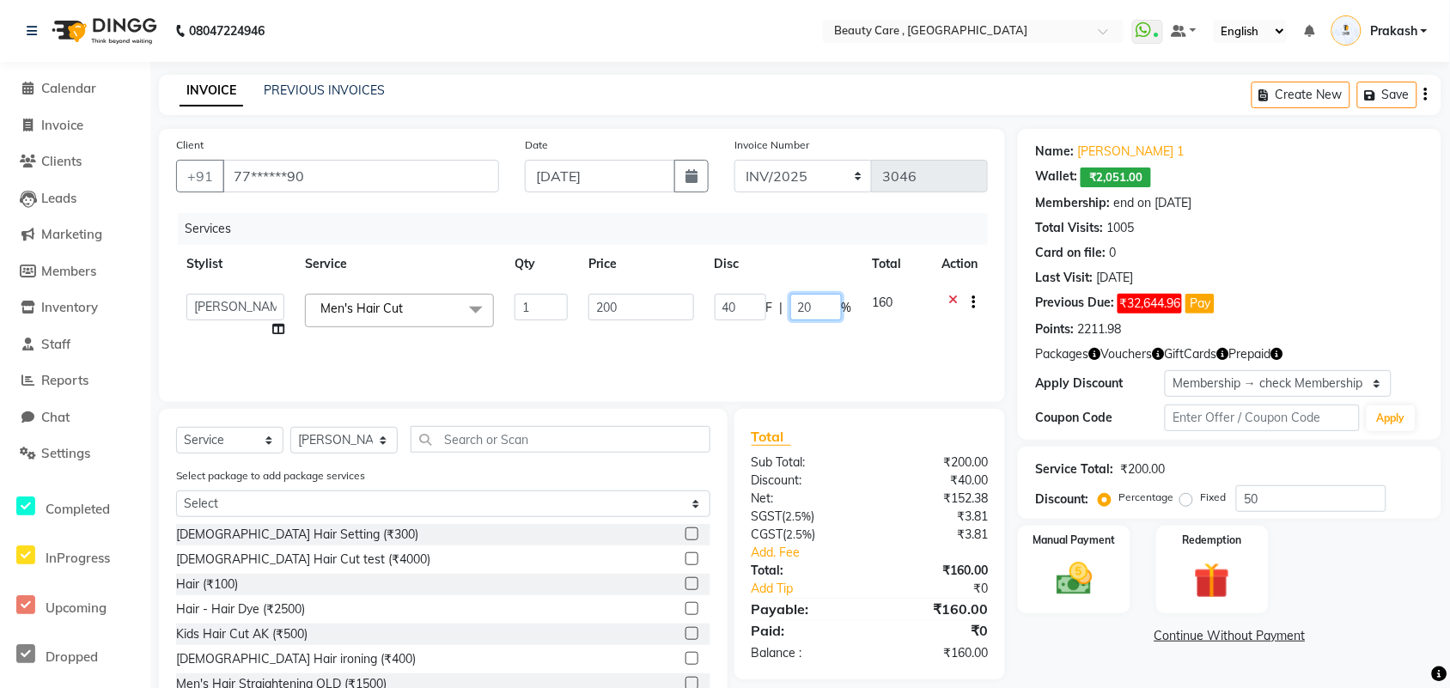
type input "2"
click at [817, 298] on input "number" at bounding box center [816, 307] width 52 height 27
type input "10"
click at [837, 362] on div "Services Stylist Service Qty Price Disc Total Action [PERSON_NAME] Men's Hair C…" at bounding box center [582, 299] width 812 height 172
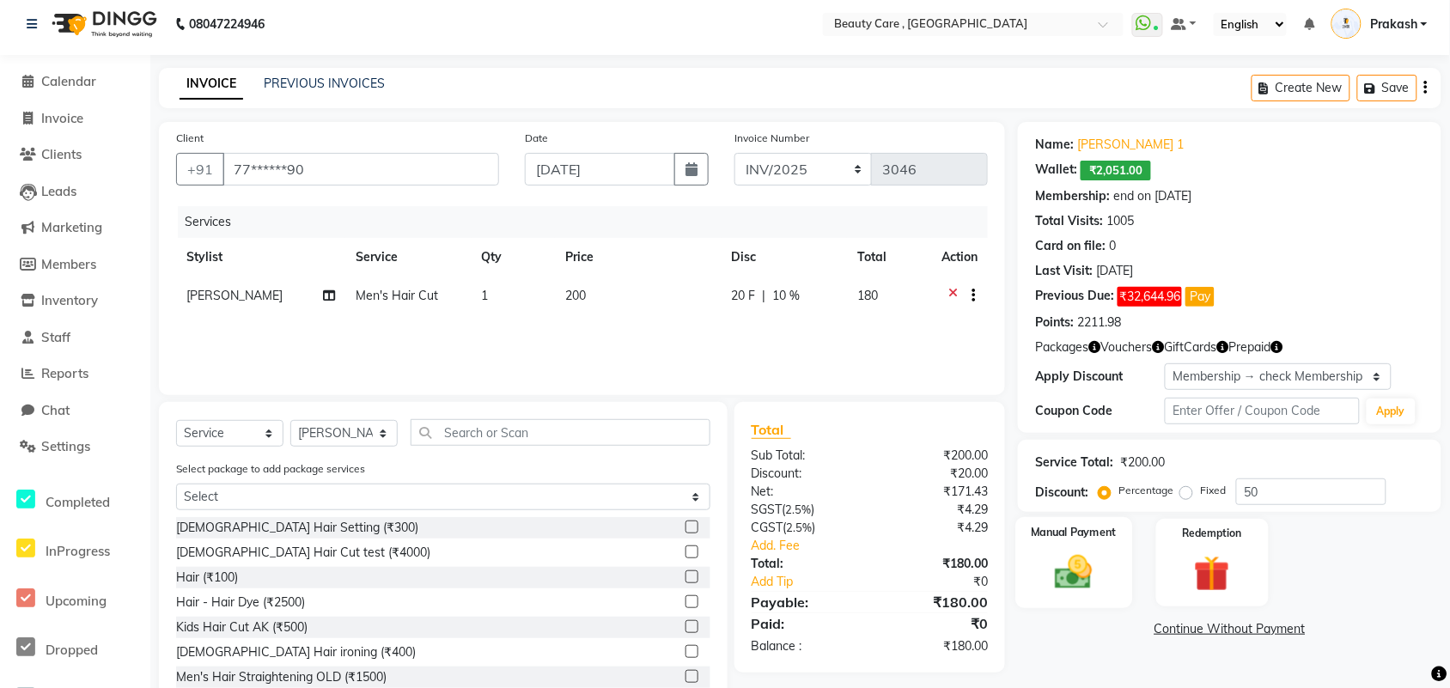
click at [1089, 550] on img at bounding box center [1073, 571] width 61 height 43
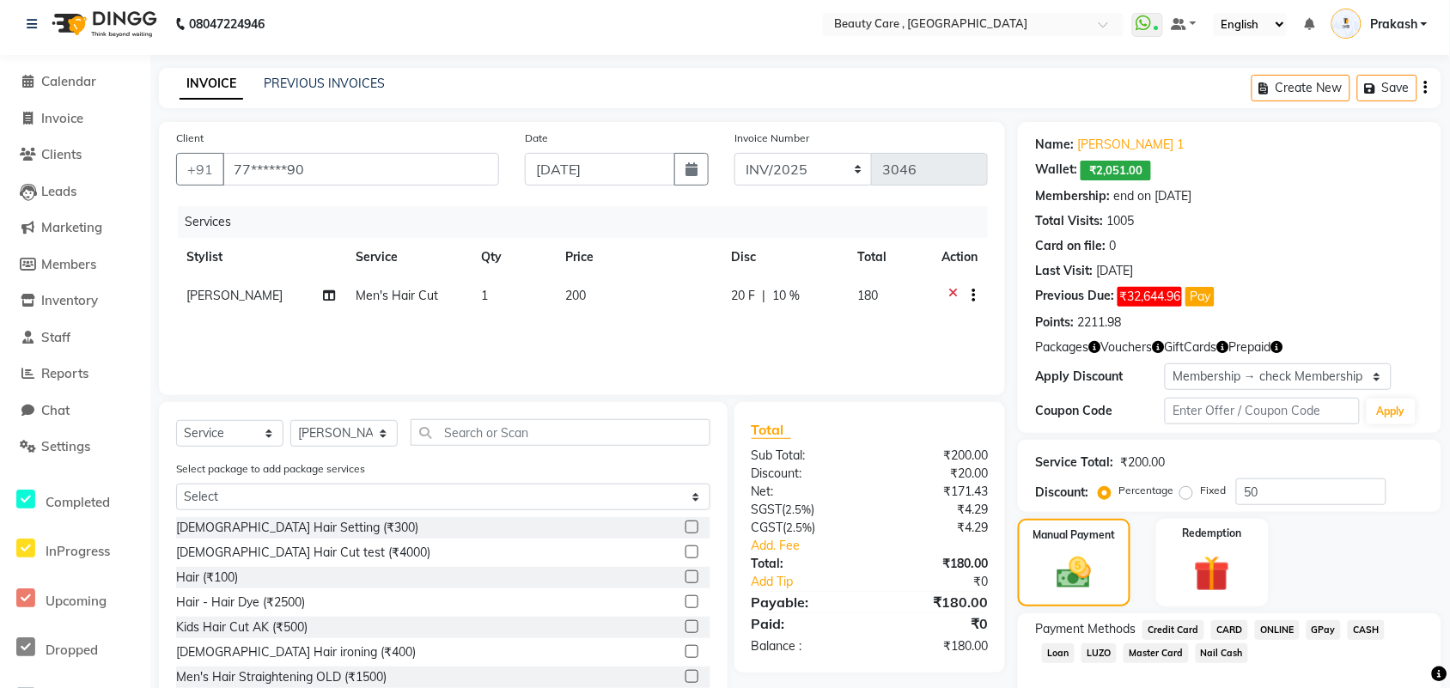
scroll to position [96, 0]
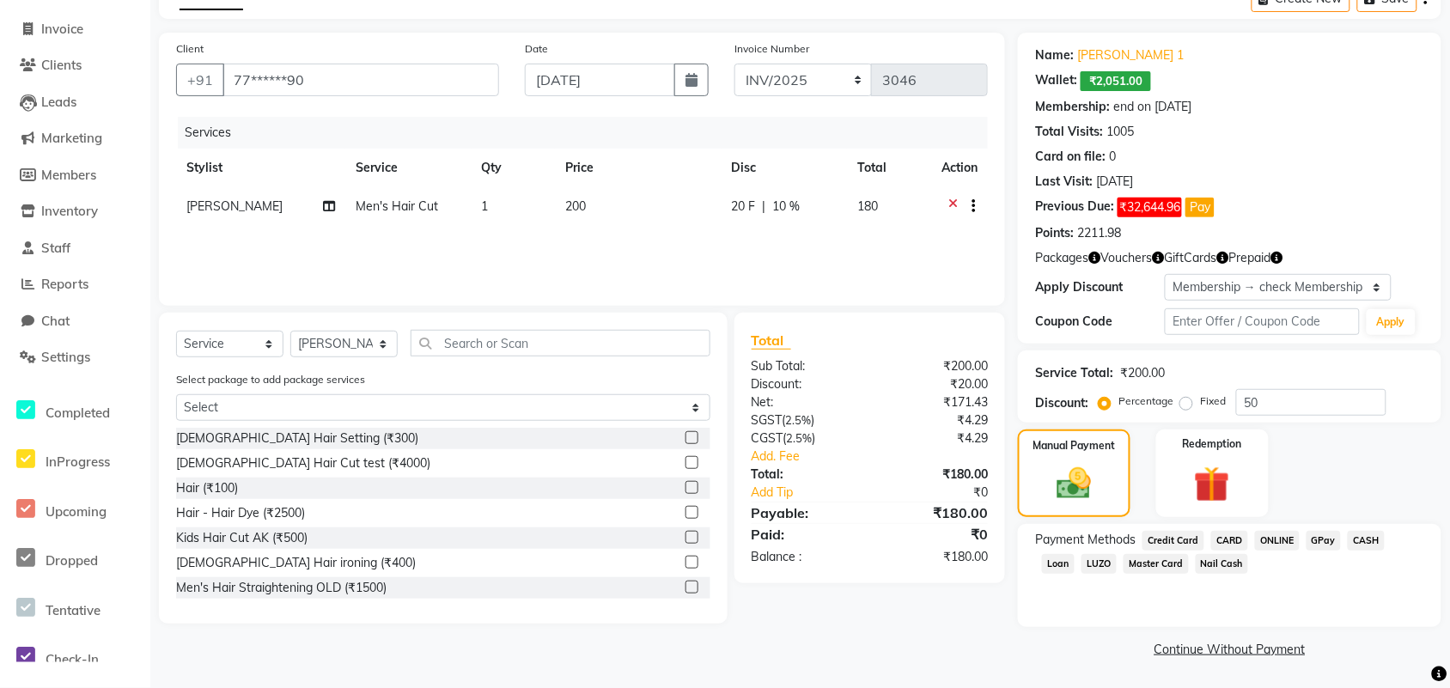
click at [1172, 538] on span "GPay" at bounding box center [1323, 541] width 35 height 20
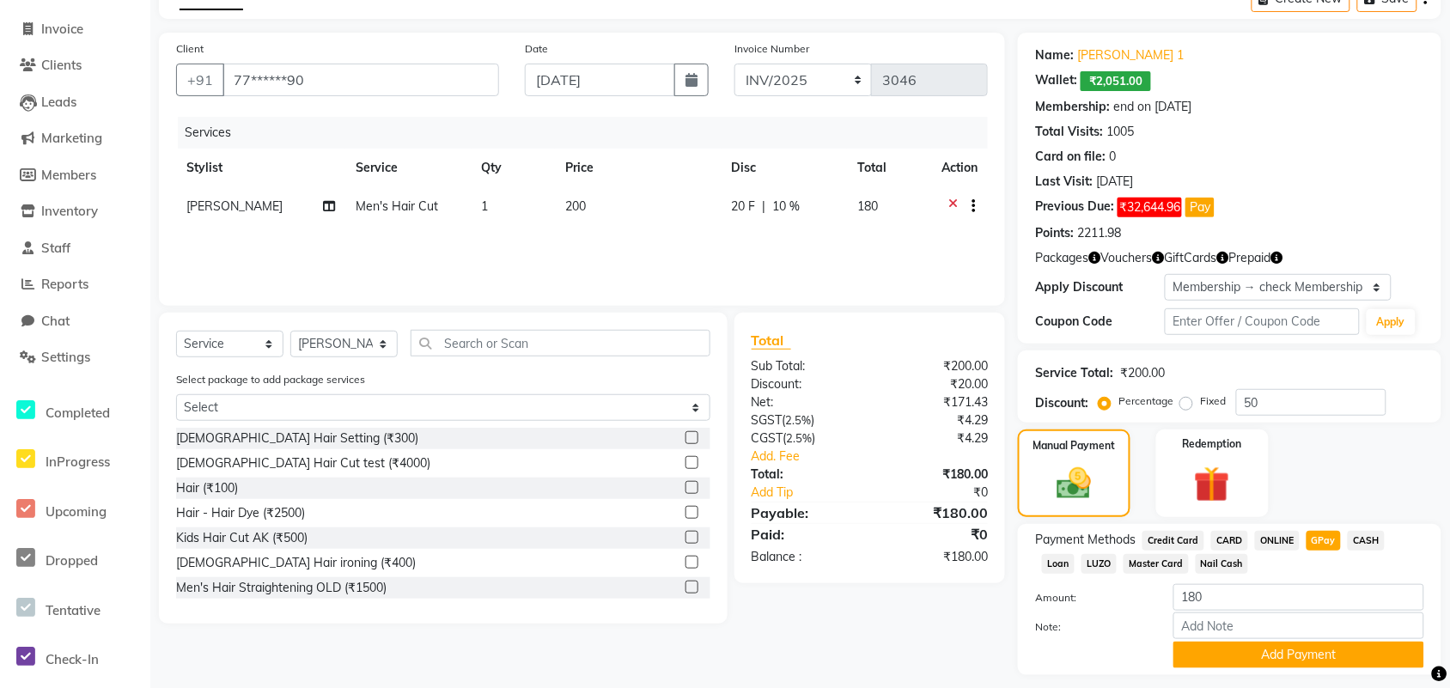
scroll to position [143, 0]
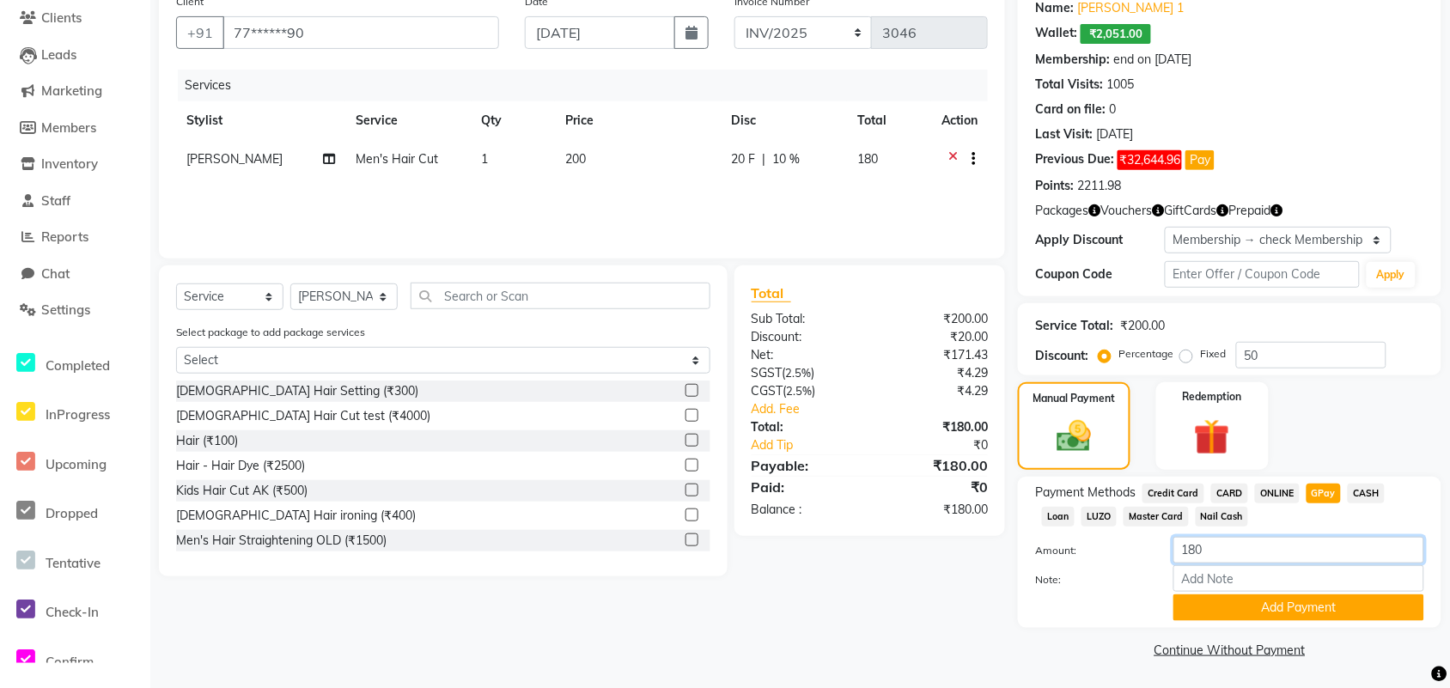
click at [1172, 550] on input "180" at bounding box center [1298, 550] width 251 height 27
click at [1172, 496] on span "CASH" at bounding box center [1365, 494] width 37 height 20
click at [1172, 550] on input "180" at bounding box center [1298, 550] width 251 height 27
click at [1172, 542] on input "180" at bounding box center [1298, 550] width 251 height 27
type input "1"
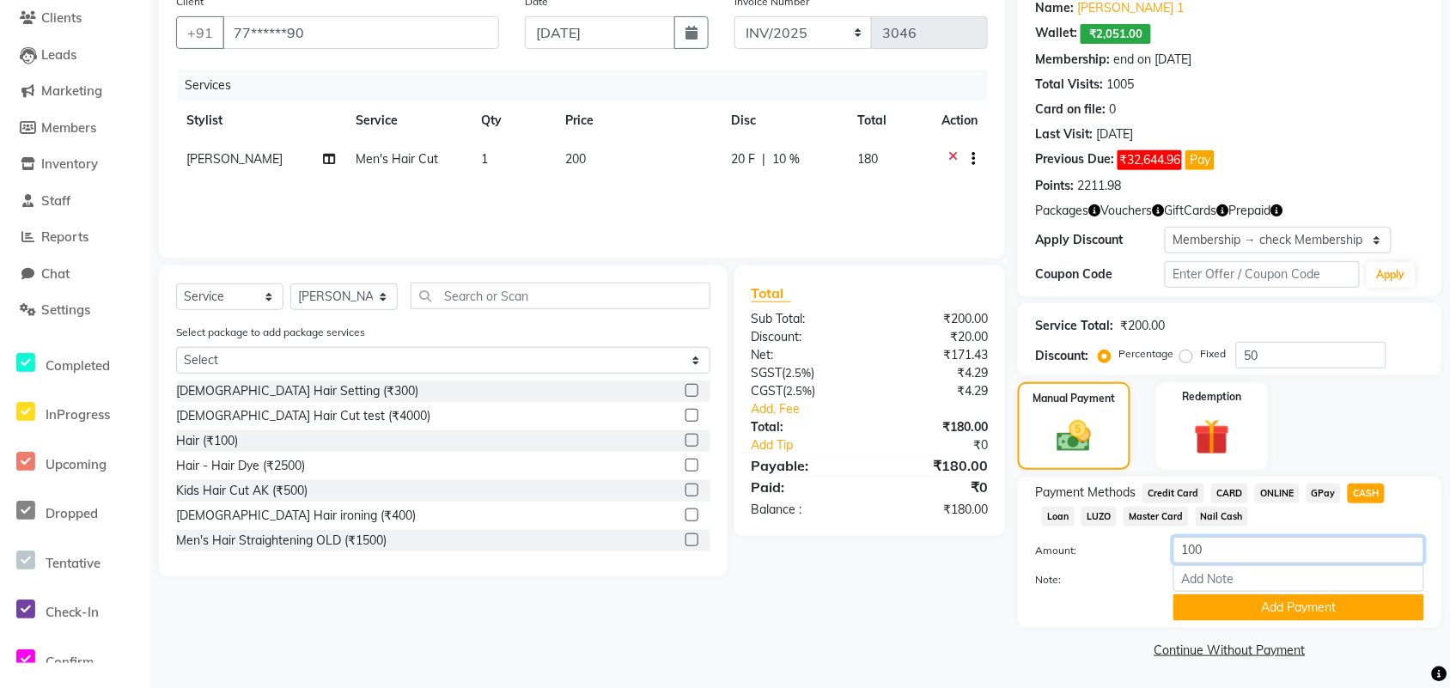
drag, startPoint x: 1256, startPoint y: 548, endPoint x: 1148, endPoint y: 561, distance: 109.0
click at [1148, 550] on div "Amount: 100" at bounding box center [1229, 551] width 415 height 29
type input "100"
click at [1172, 550] on button "Add Payment" at bounding box center [1298, 607] width 251 height 27
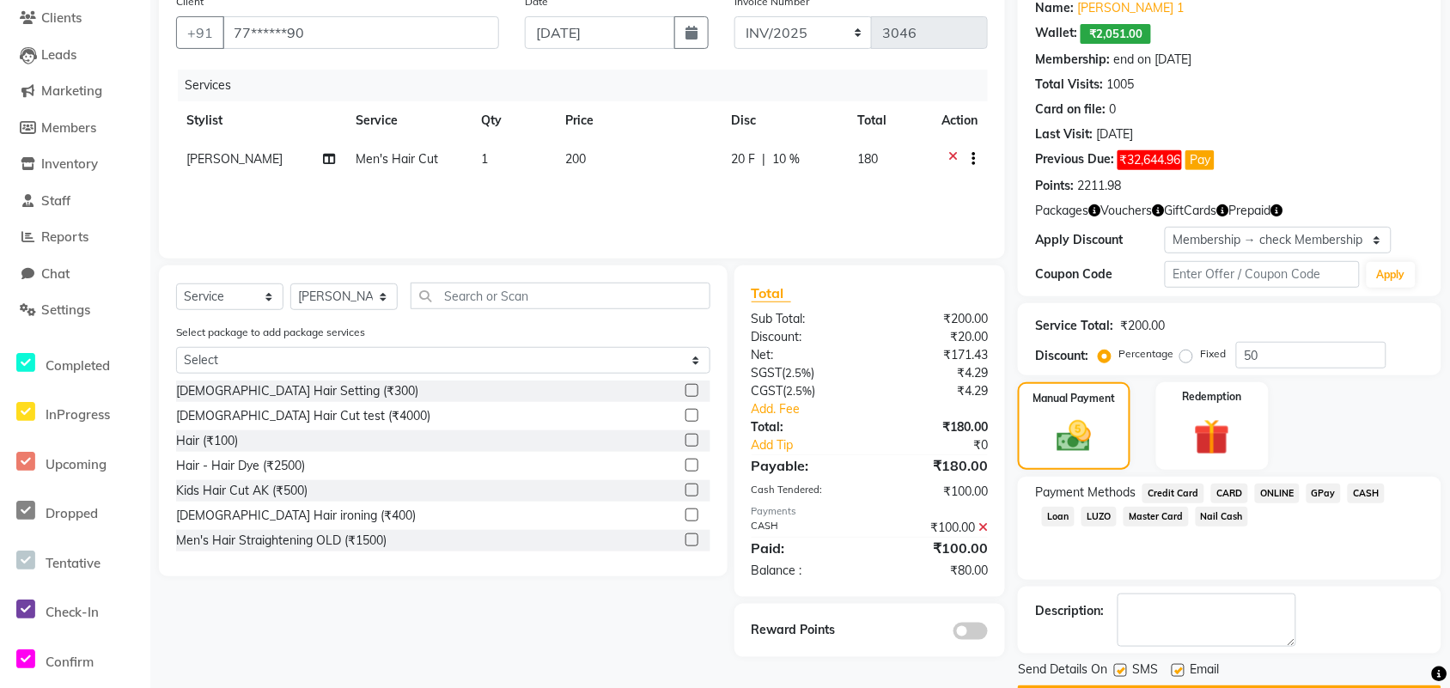
click at [1172, 491] on span "GPay" at bounding box center [1323, 494] width 35 height 20
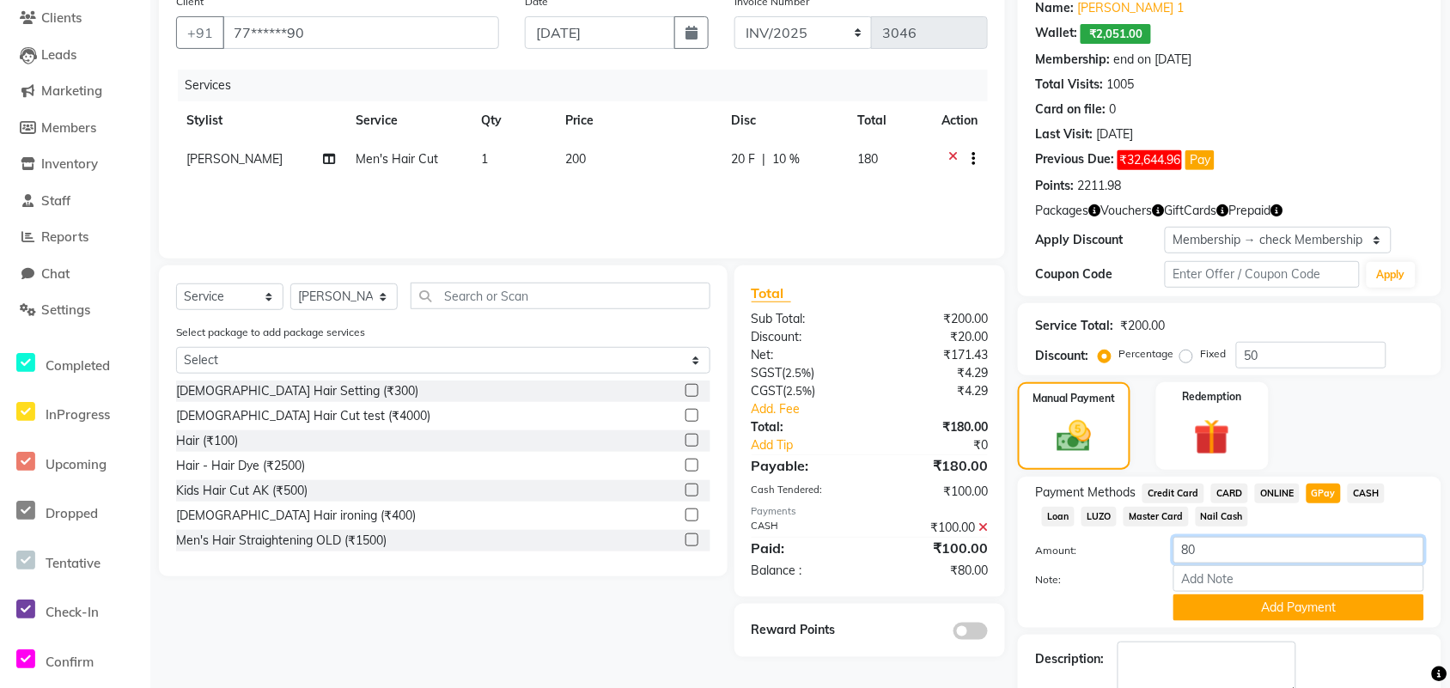
drag, startPoint x: 1161, startPoint y: 552, endPoint x: 1218, endPoint y: 548, distance: 56.8
click at [1172, 548] on div "80" at bounding box center [1298, 550] width 277 height 27
click at [1172, 550] on button "Add Payment" at bounding box center [1298, 607] width 251 height 27
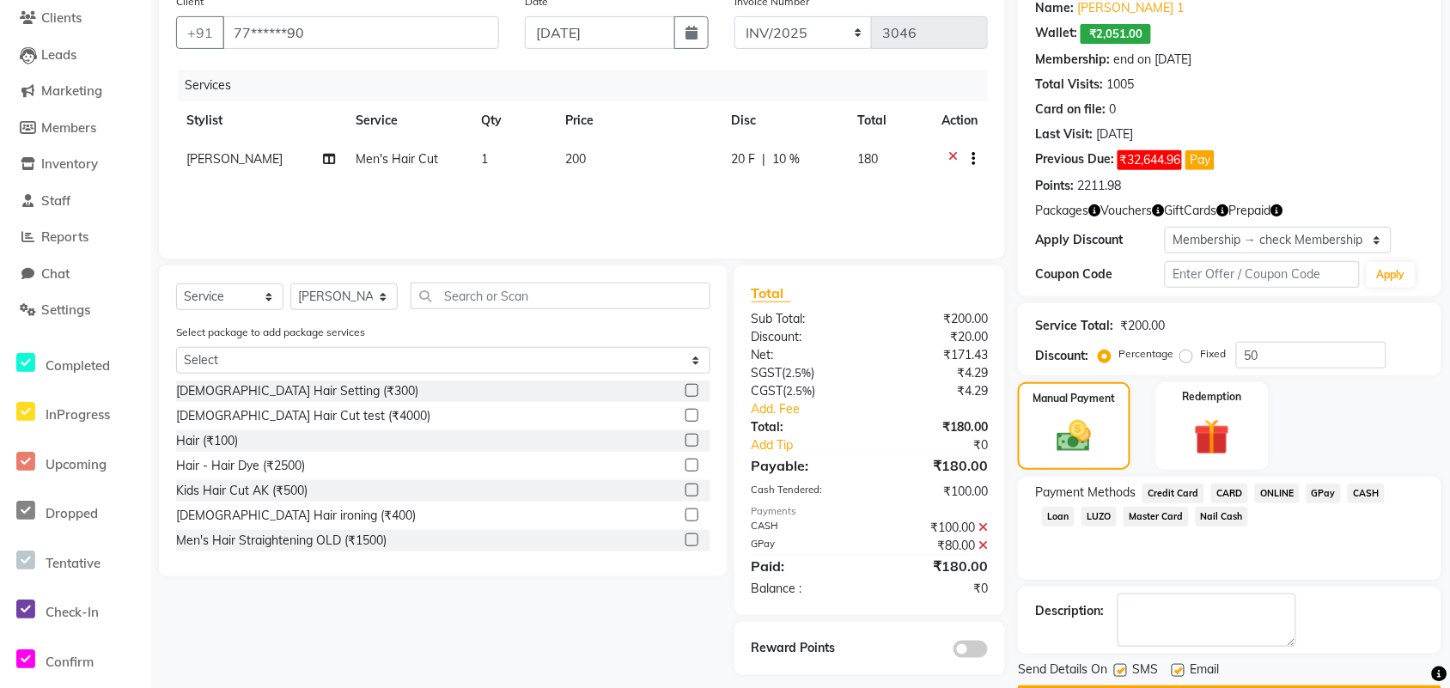
scroll to position [194, 0]
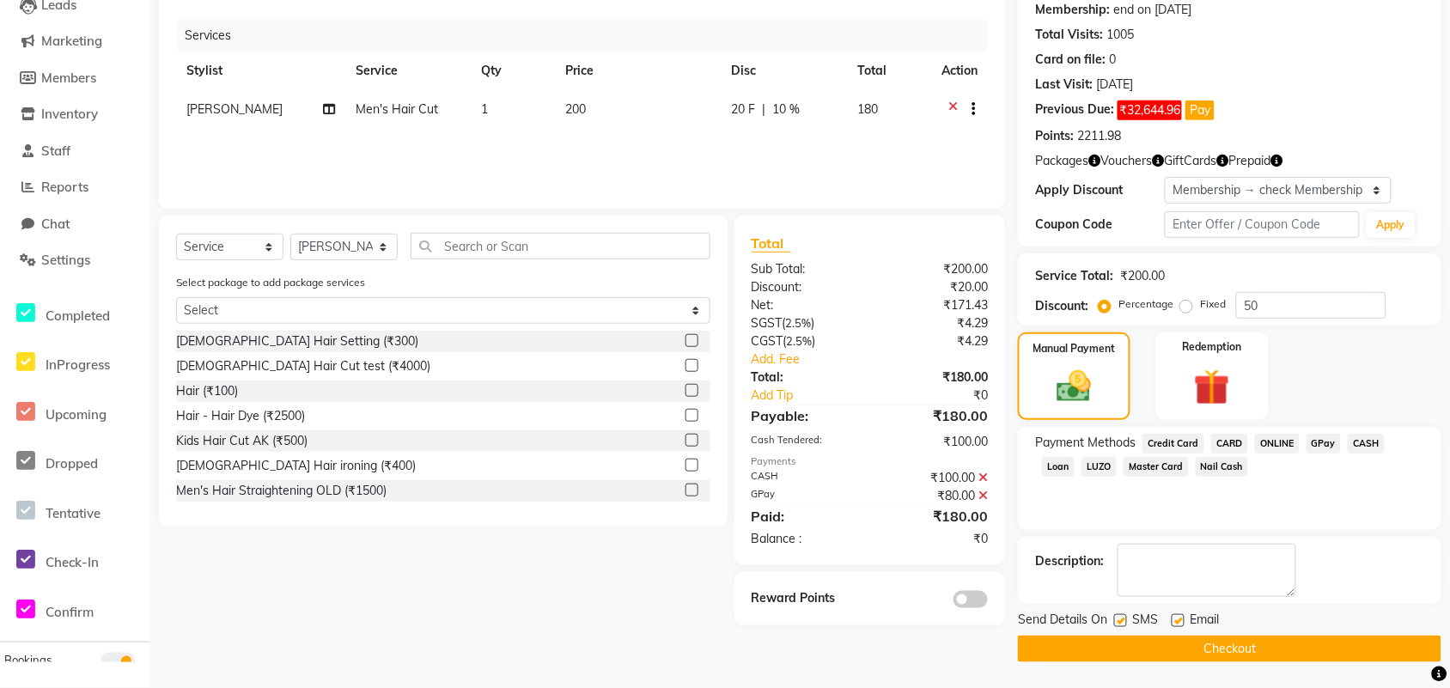
click at [1113, 550] on div "Send Details On SMS Email" at bounding box center [1229, 621] width 423 height 21
click at [1172, 550] on label at bounding box center [1177, 620] width 13 height 13
click at [1172, 550] on input "checkbox" at bounding box center [1176, 621] width 11 height 11
checkbox input "false"
click at [1110, 550] on div "Send Details On SMS Email" at bounding box center [1229, 621] width 423 height 21
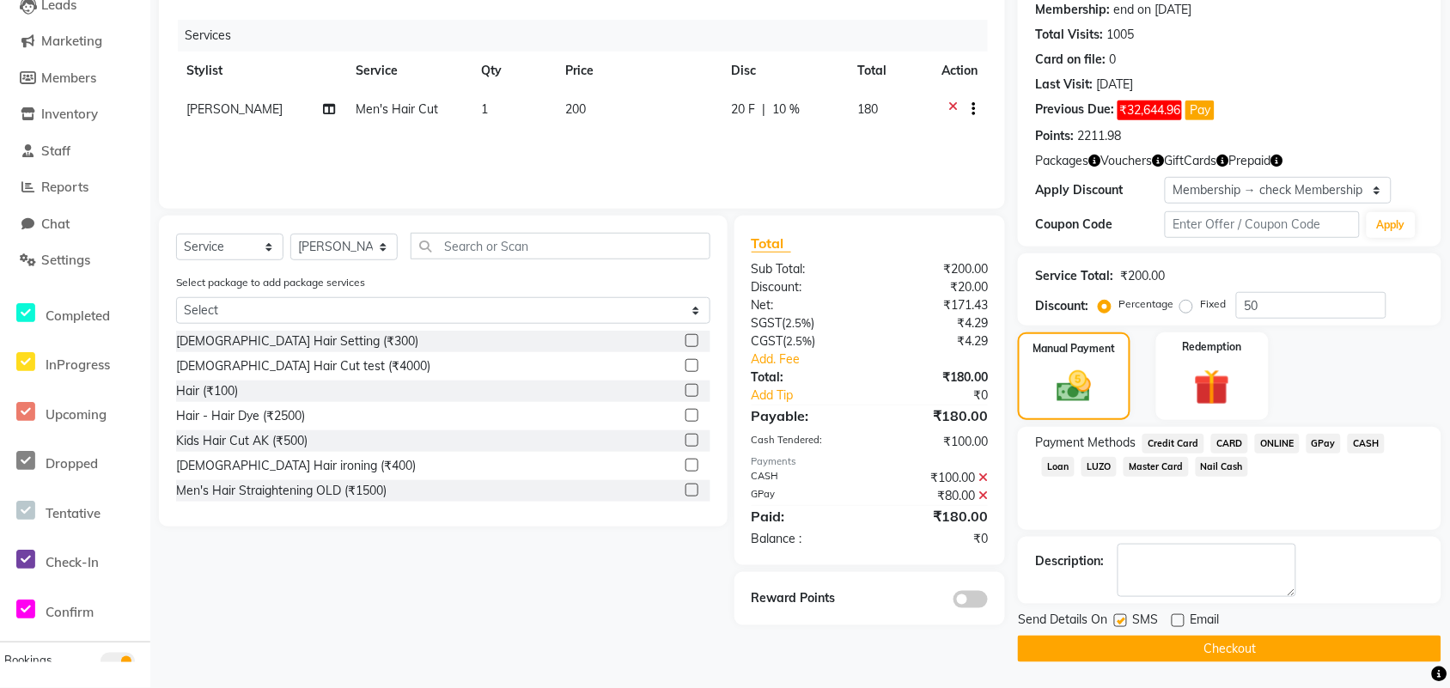
click at [1126, 550] on label at bounding box center [1120, 620] width 13 height 13
click at [1125, 550] on input "checkbox" at bounding box center [1119, 621] width 11 height 11
checkbox input "false"
click at [1172, 550] on button "Checkout" at bounding box center [1229, 649] width 423 height 27
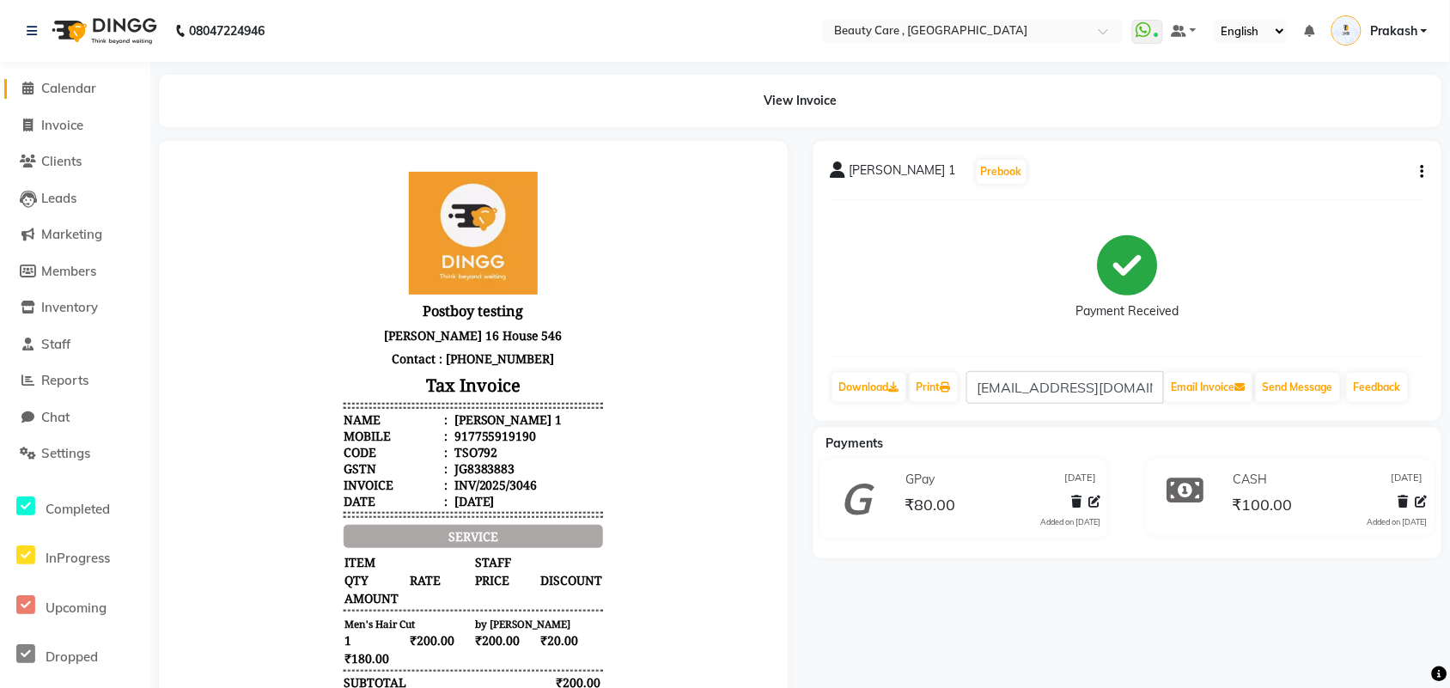
click at [83, 90] on span "Calendar" at bounding box center [68, 88] width 55 height 16
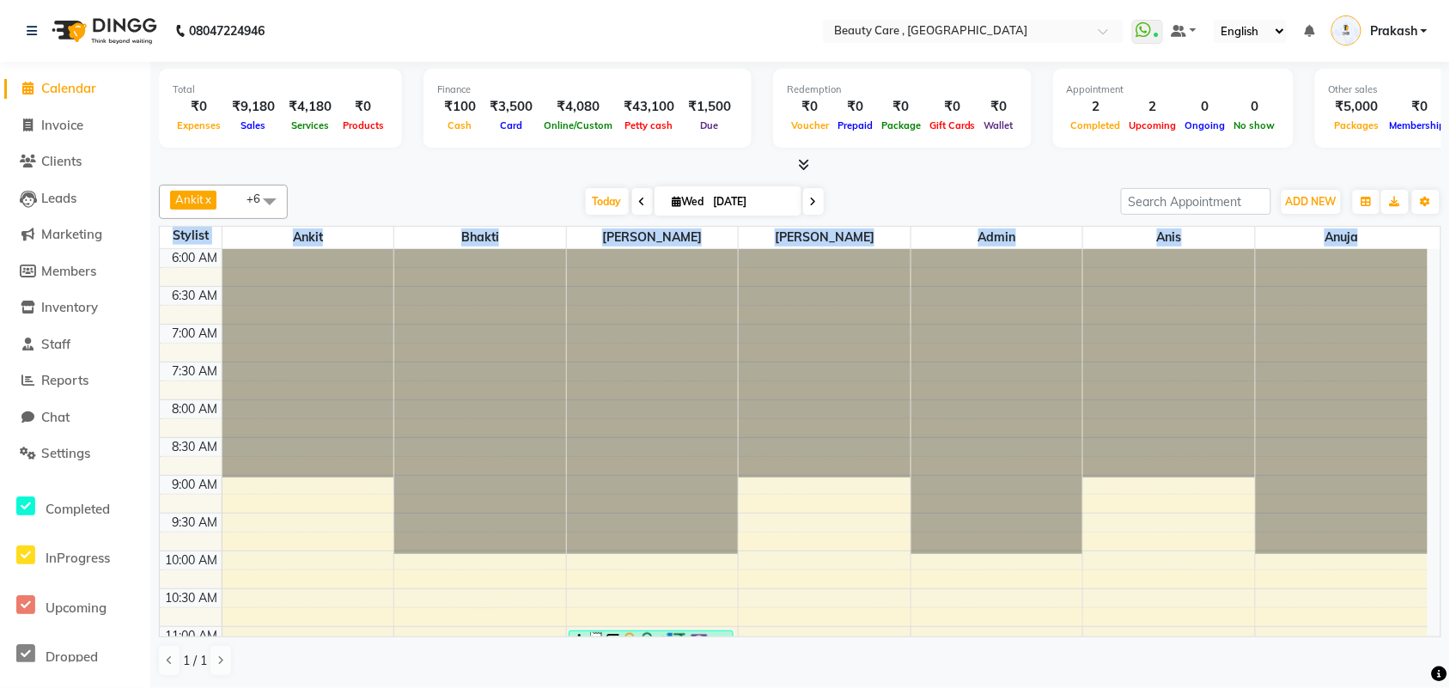
drag, startPoint x: 1443, startPoint y: 307, endPoint x: 1439, endPoint y: 316, distance: 9.2
click at [1172, 316] on div "Total ₹0 Expenses ₹9,180 Sales ₹4,180 Services ₹0 Products Finance ₹100 Cash ₹3…" at bounding box center [799, 375] width 1299 height 626
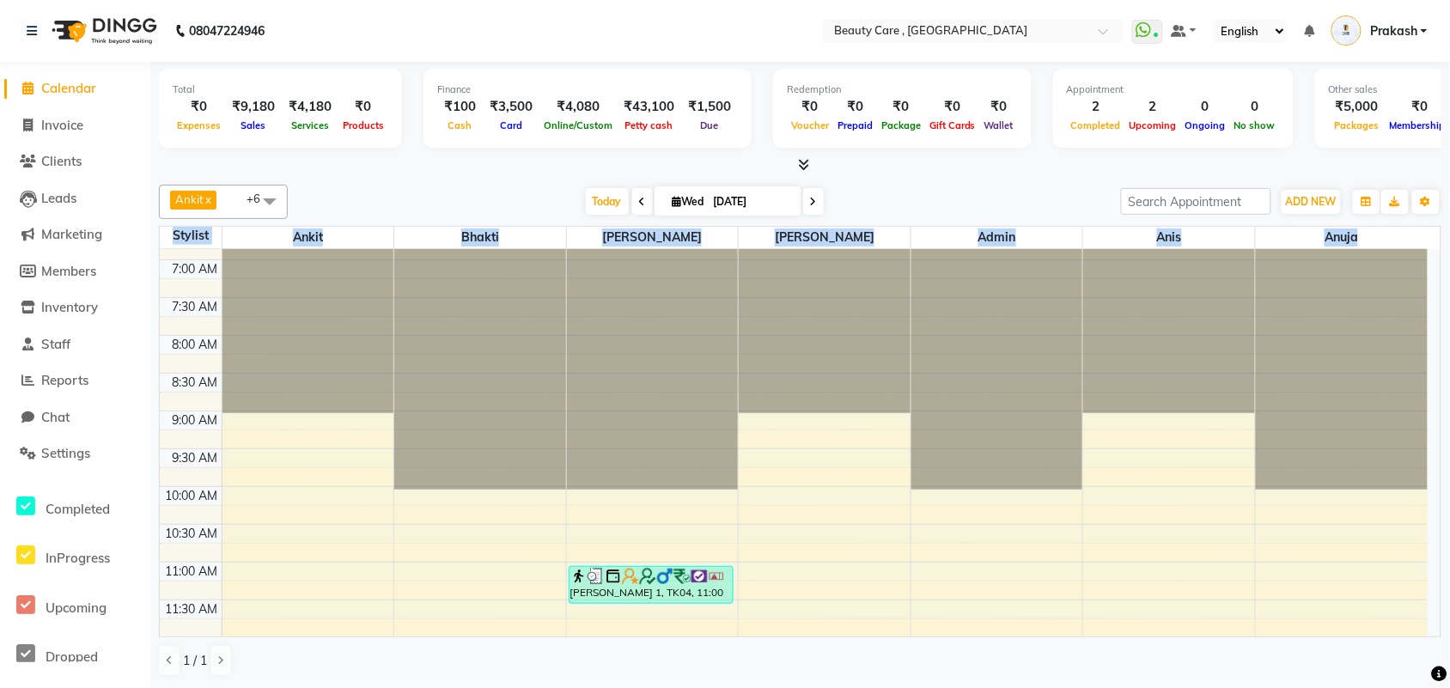
scroll to position [94, 0]
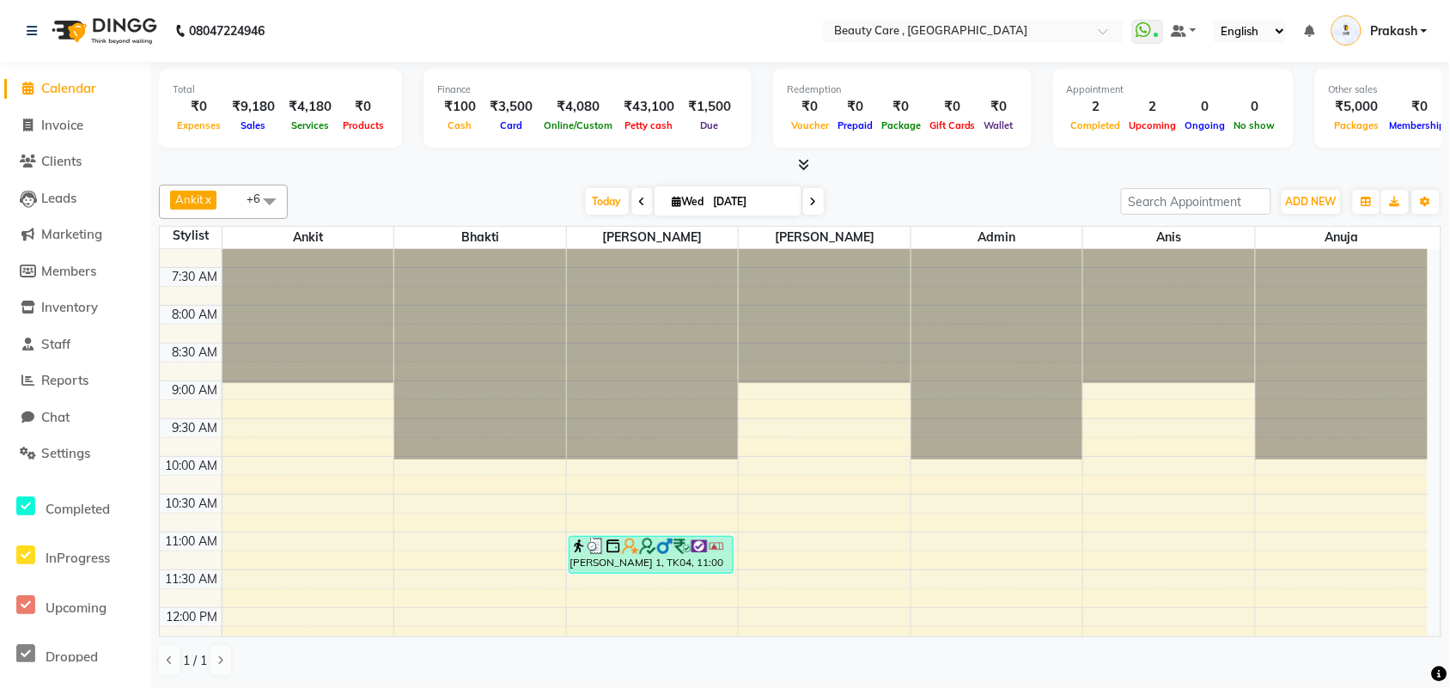
click at [483, 192] on div "[DATE] [DATE]" at bounding box center [704, 202] width 816 height 26
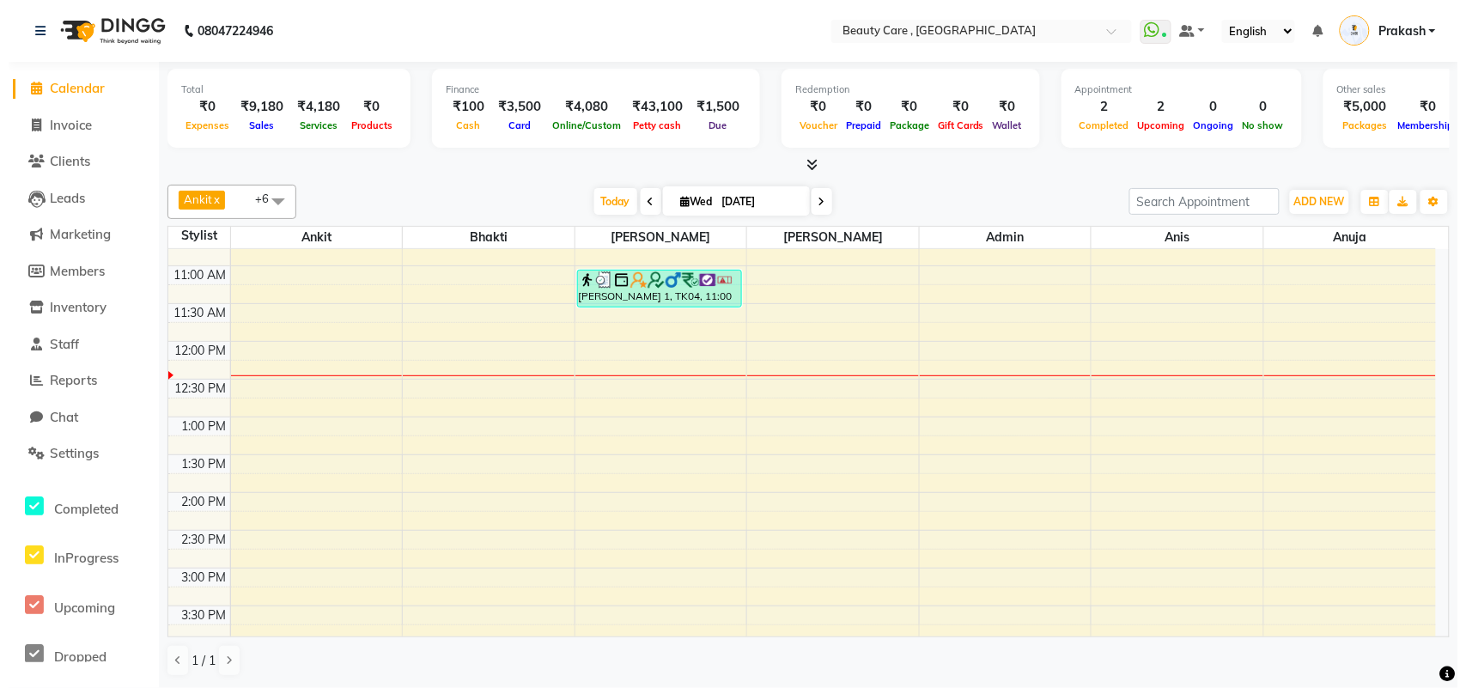
scroll to position [309, 0]
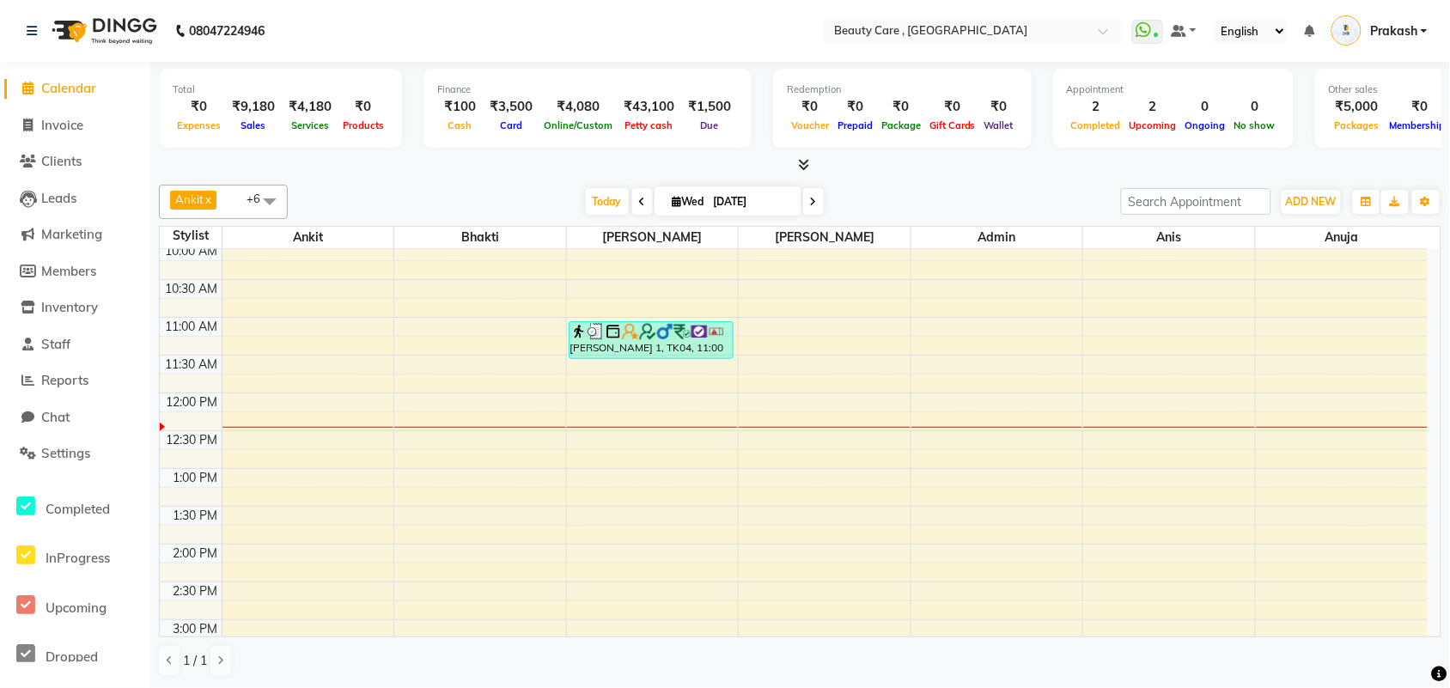
click at [971, 336] on div "6:00 AM 6:30 AM 7:00 AM 7:30 AM 8:00 AM 8:30 AM 9:00 AM 9:30 AM 10:00 AM 10:30 …" at bounding box center [794, 544] width 1268 height 1208
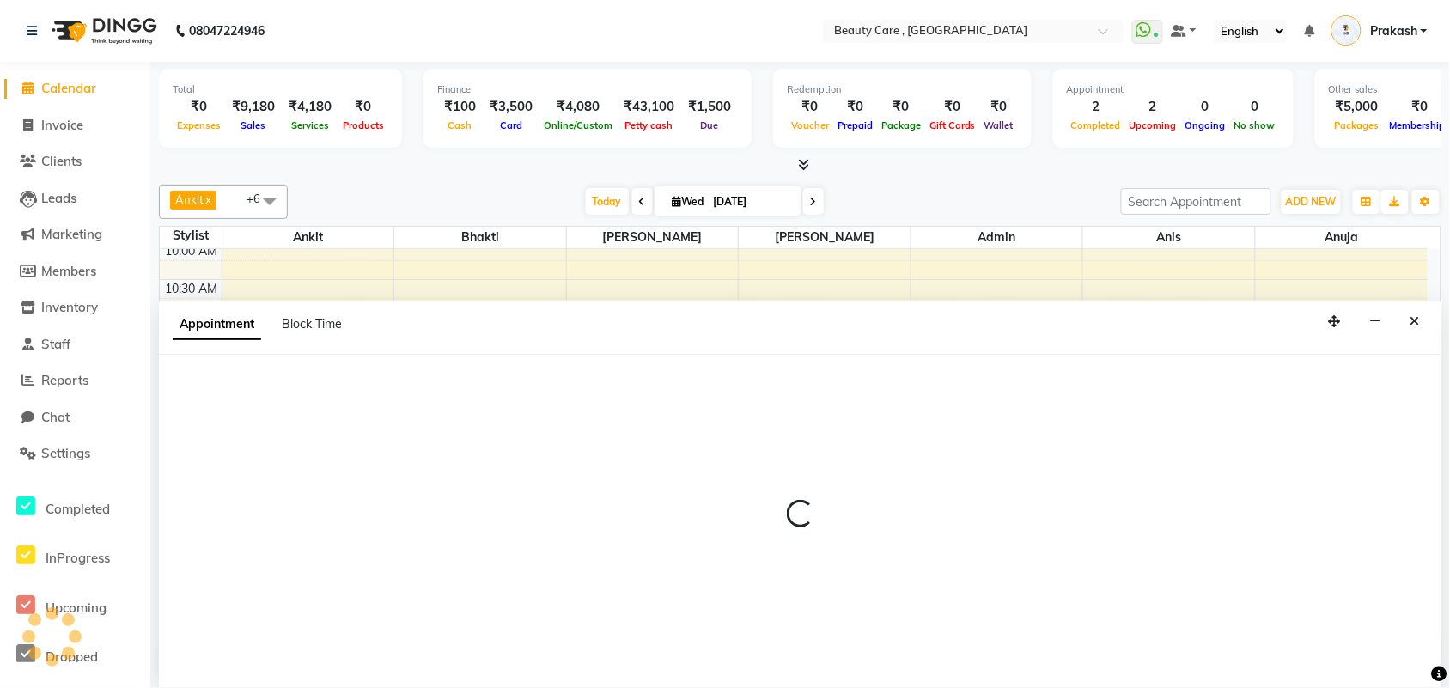
select select "71732"
select select "tentative"
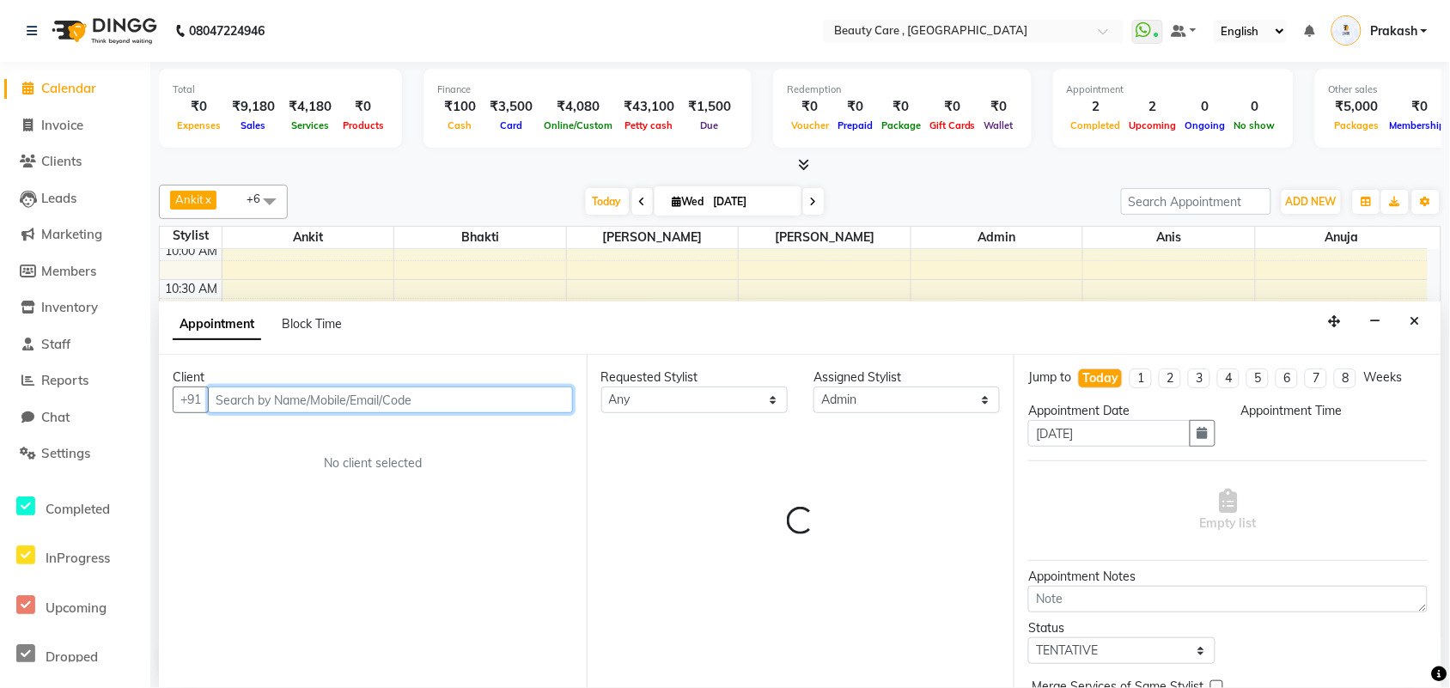
select select "660"
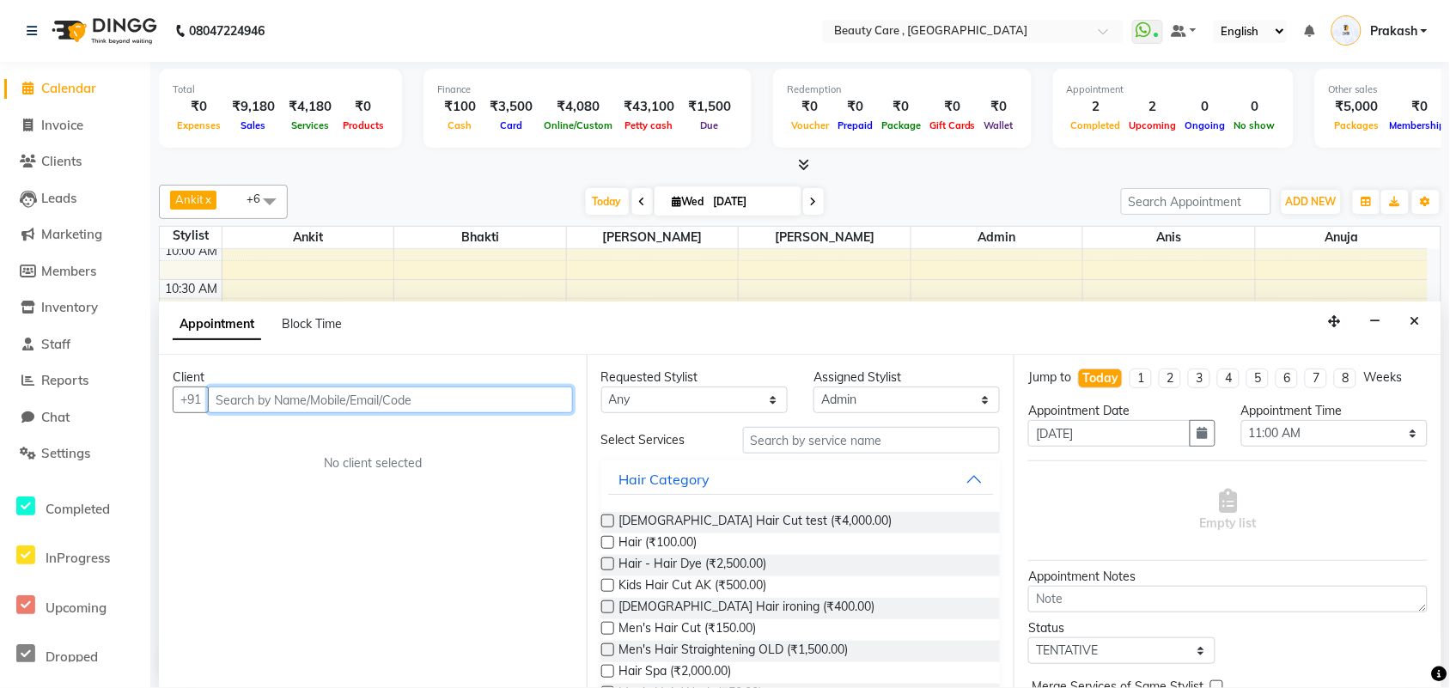
click at [374, 392] on input "text" at bounding box center [390, 399] width 365 height 27
type input "7447600767"
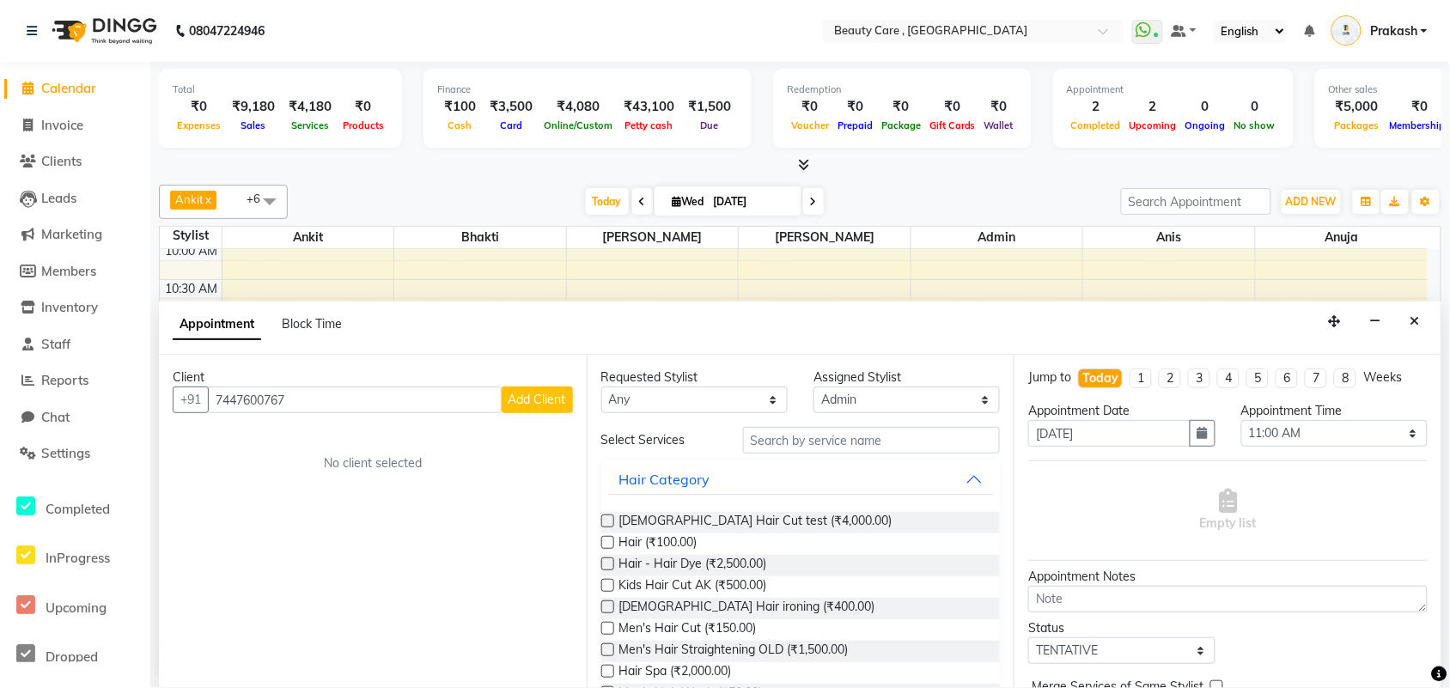
click at [521, 400] on span "Add Client" at bounding box center [537, 399] width 58 height 15
select select "22"
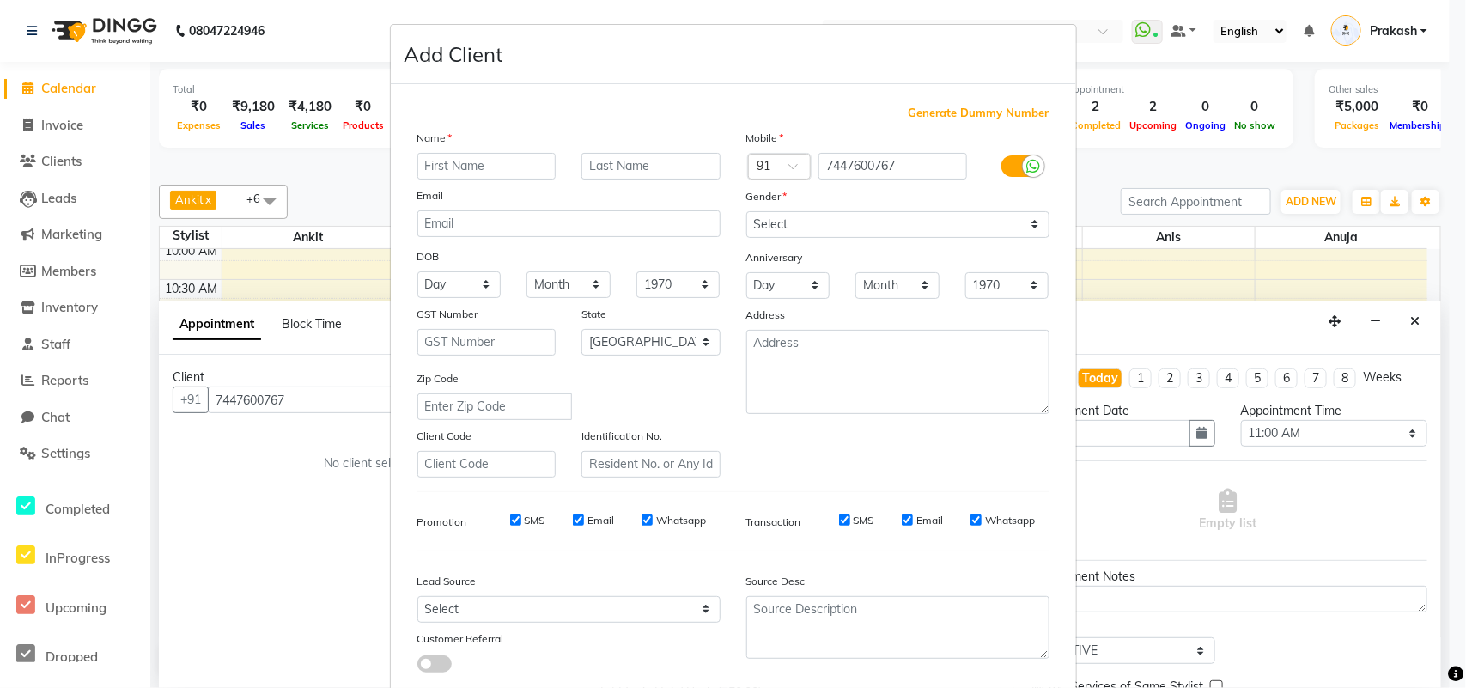
click at [447, 164] on input "text" at bounding box center [486, 166] width 139 height 27
type input "[PERSON_NAME]"
click at [760, 220] on select "Select [DEMOGRAPHIC_DATA] [DEMOGRAPHIC_DATA] Other Prefer Not To Say" at bounding box center [897, 224] width 303 height 27
select select "[DEMOGRAPHIC_DATA]"
click at [746, 211] on select "Select [DEMOGRAPHIC_DATA] [DEMOGRAPHIC_DATA] Other Prefer Not To Say" at bounding box center [897, 224] width 303 height 27
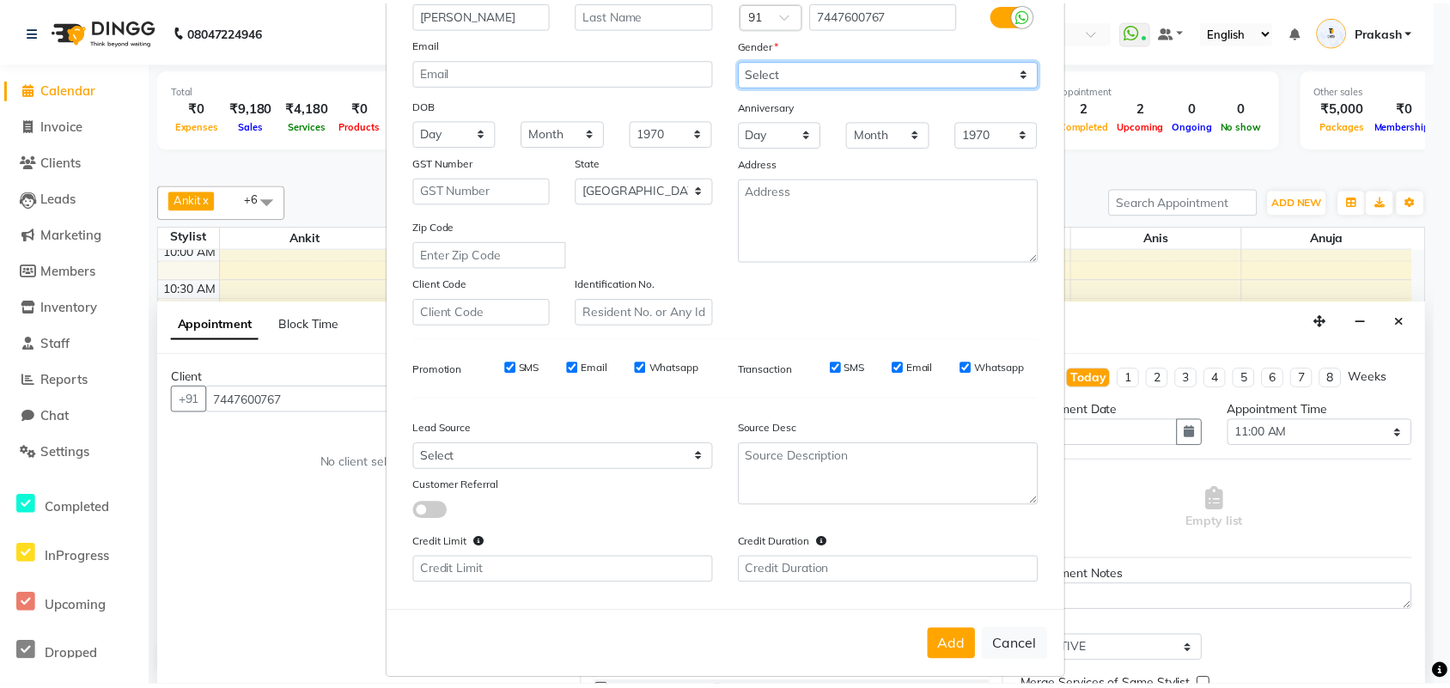
scroll to position [163, 0]
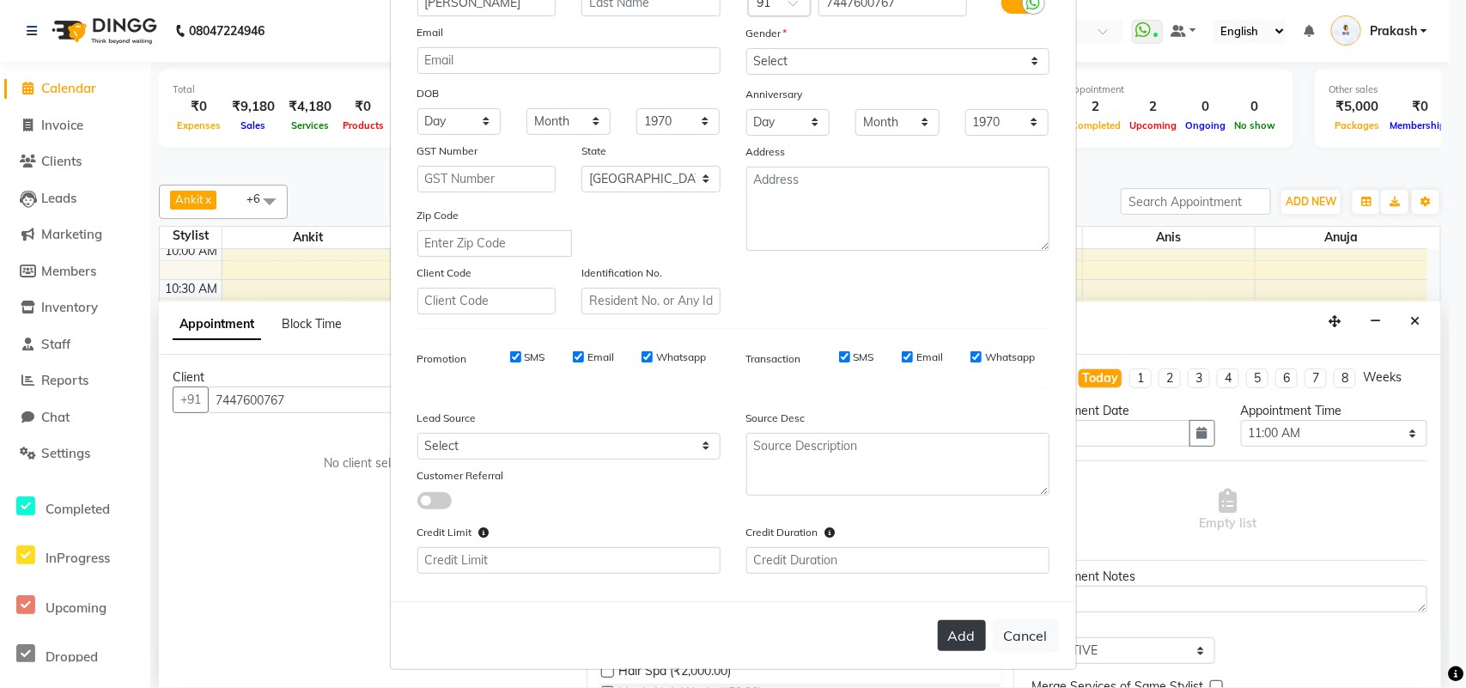
click at [968, 550] on button "Add" at bounding box center [962, 635] width 48 height 31
type input "74******67"
select select
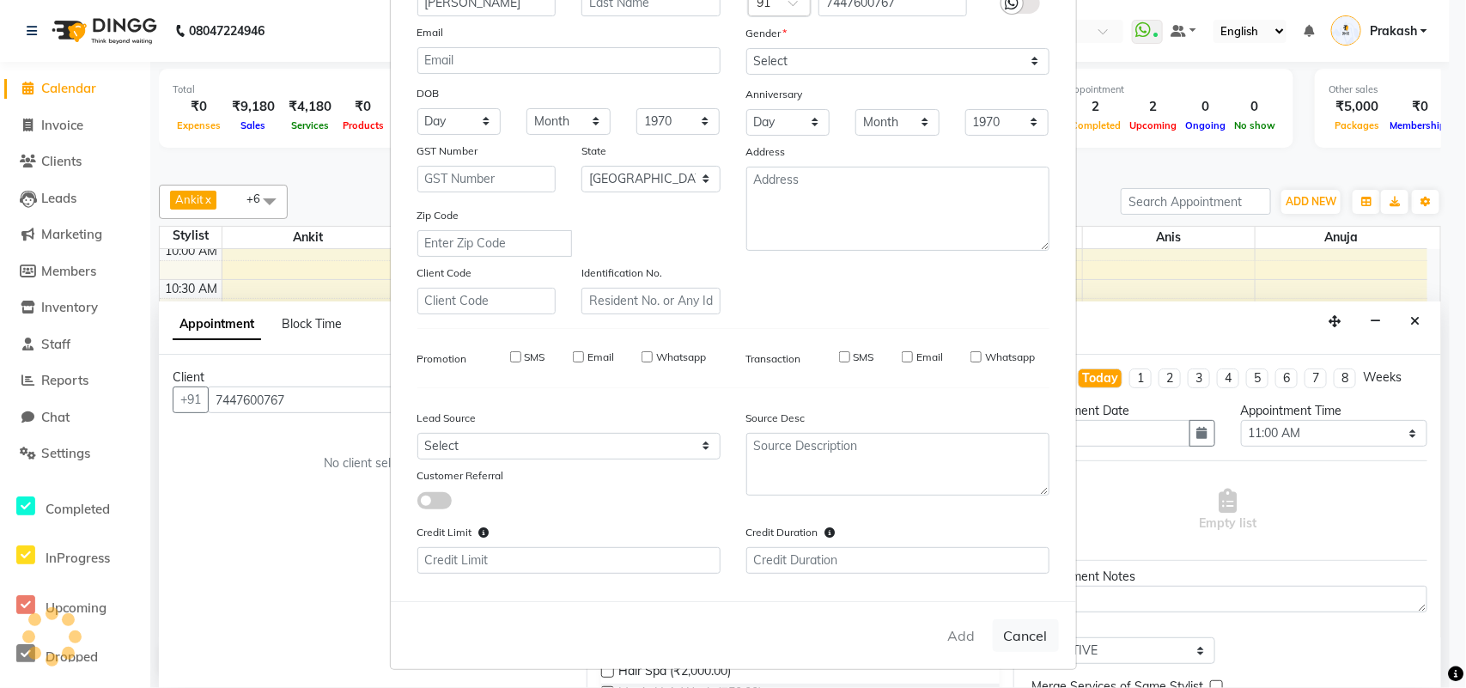
select select "null"
select select
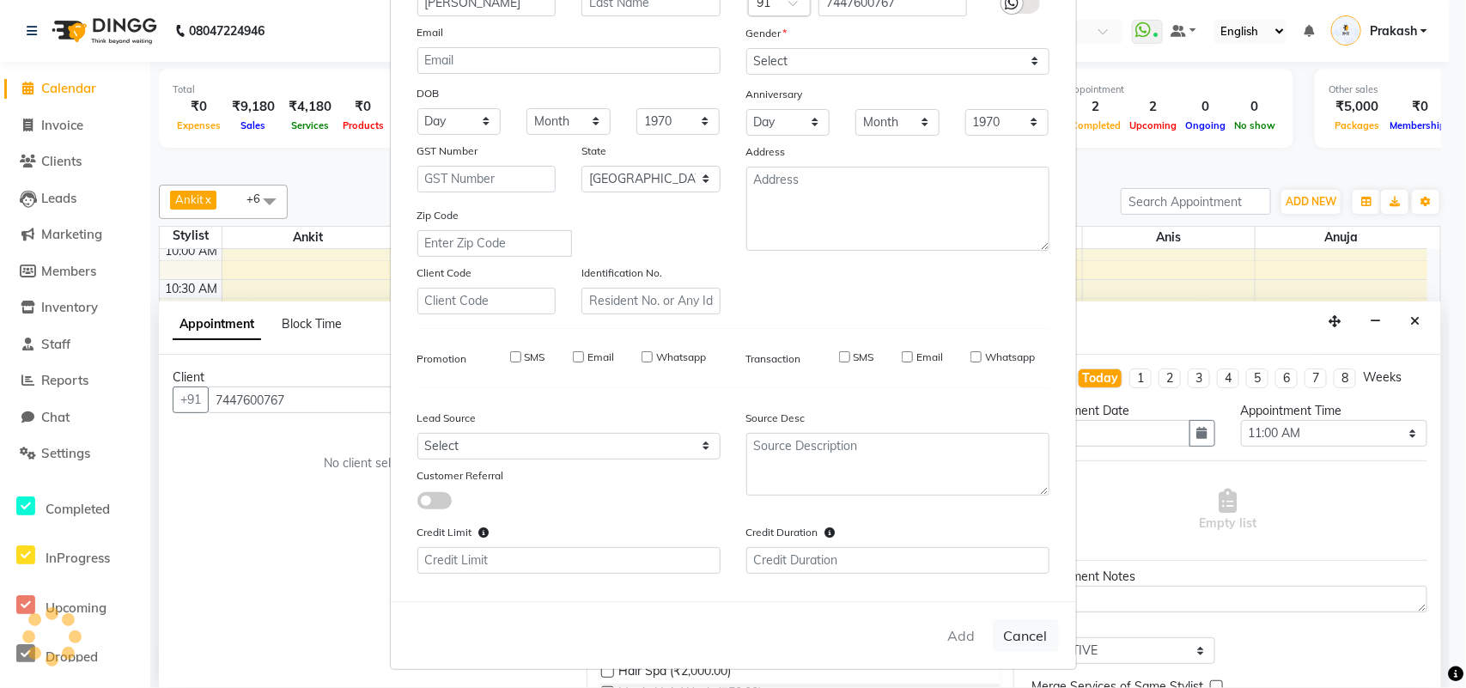
checkbox input "false"
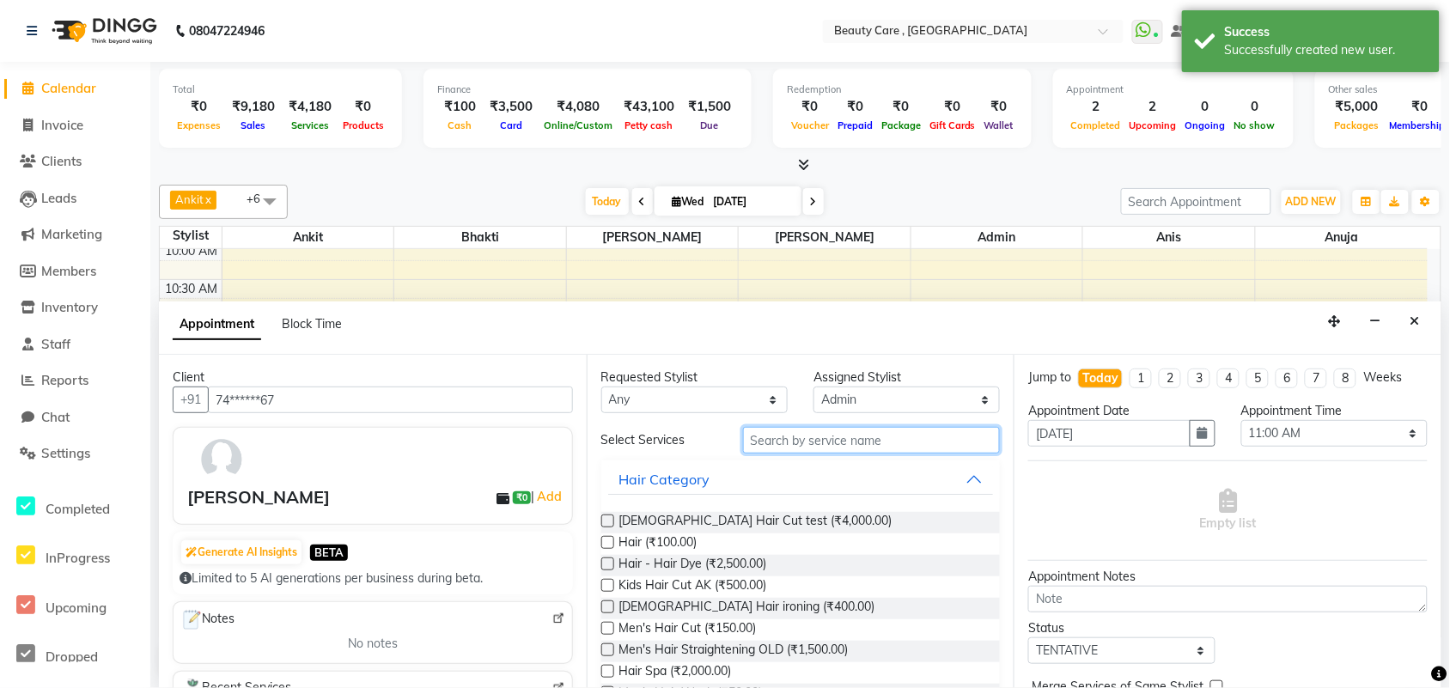
click at [860, 443] on input "text" at bounding box center [872, 440] width 258 height 27
type input "cut"
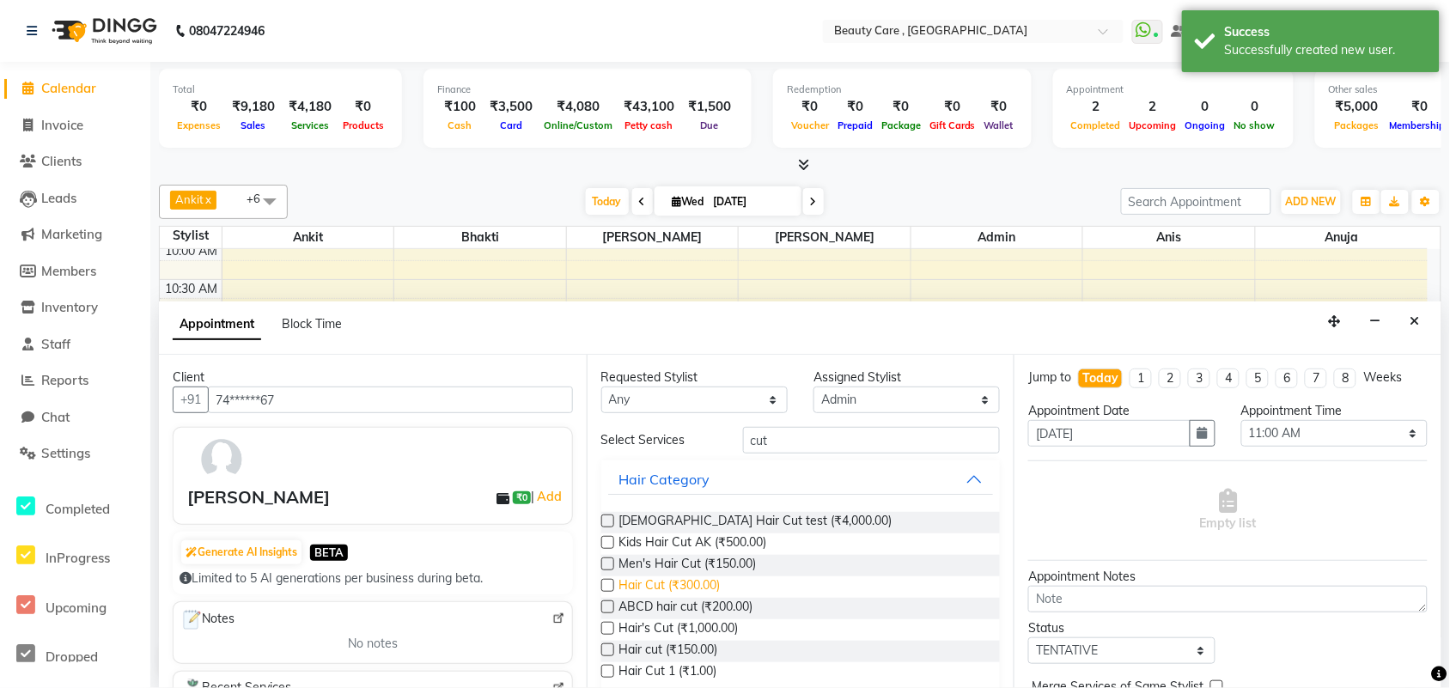
click at [638, 550] on span "Hair Cut (₹300.00)" at bounding box center [669, 586] width 101 height 21
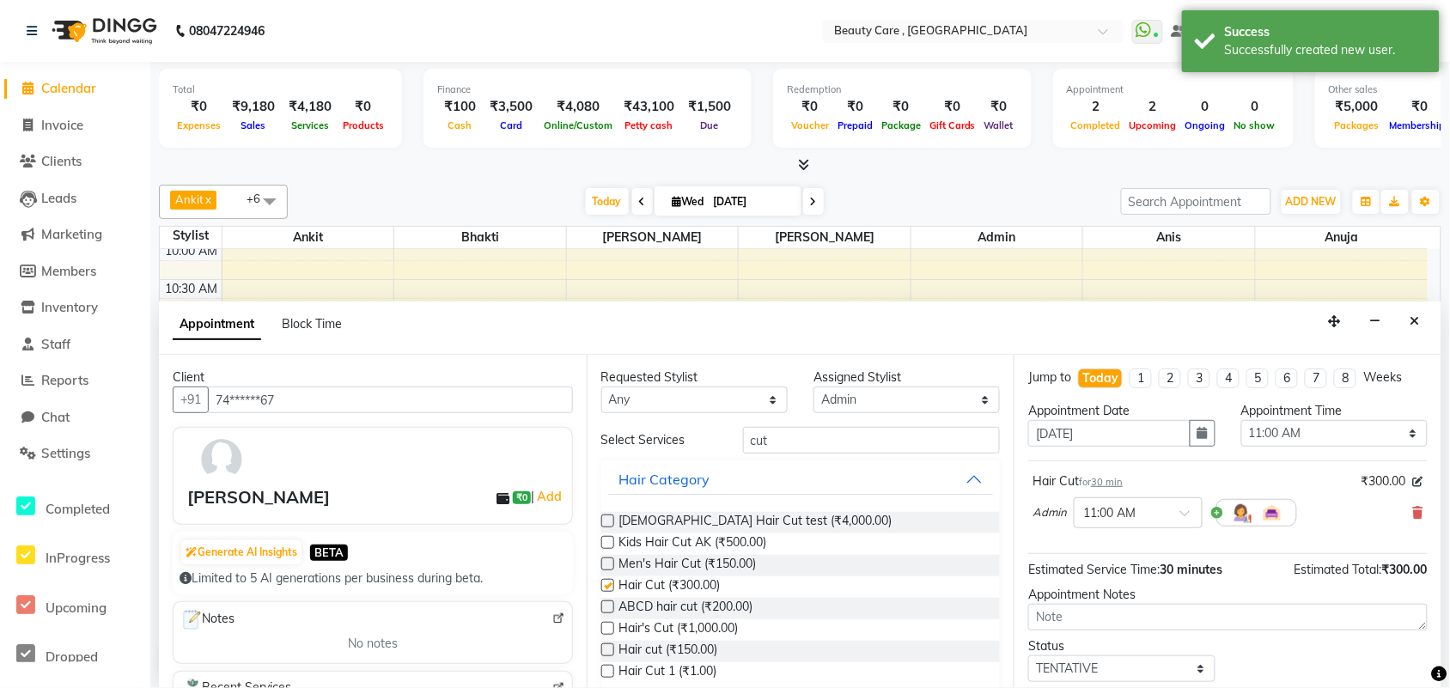
checkbox input "false"
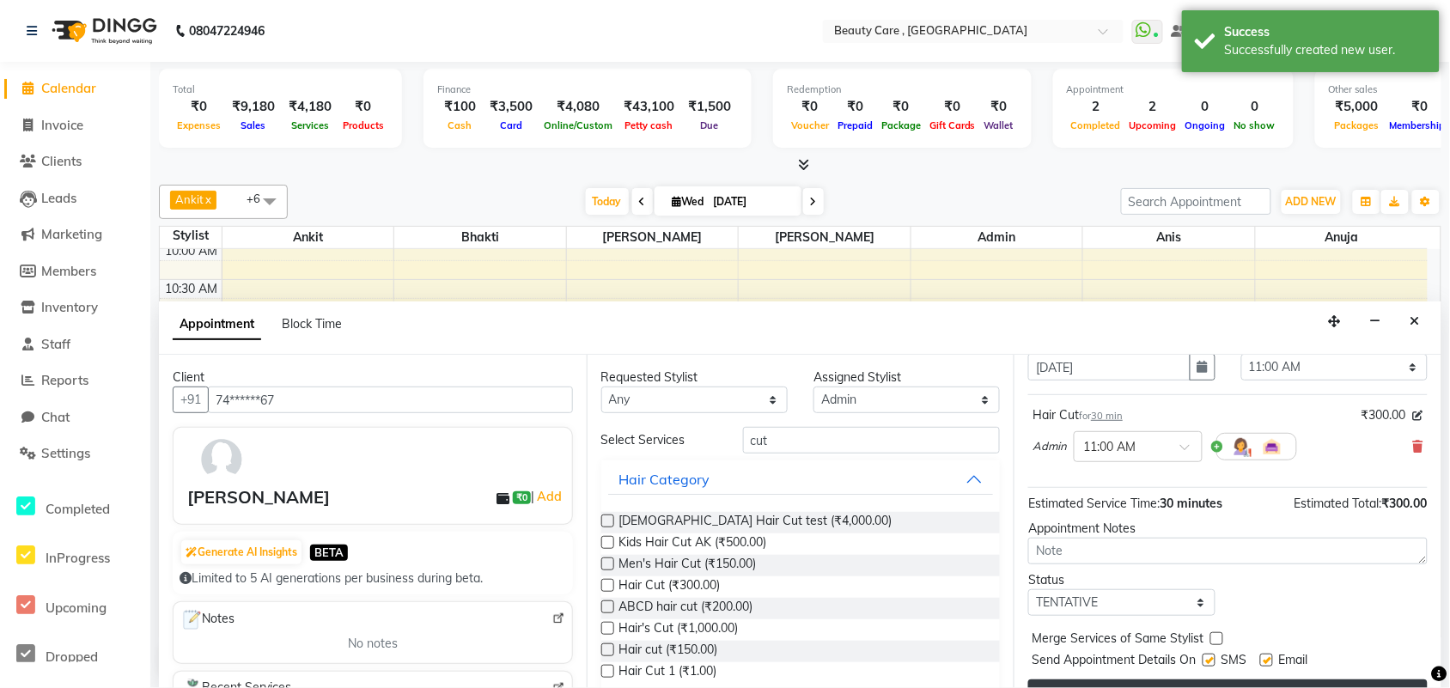
scroll to position [103, 0]
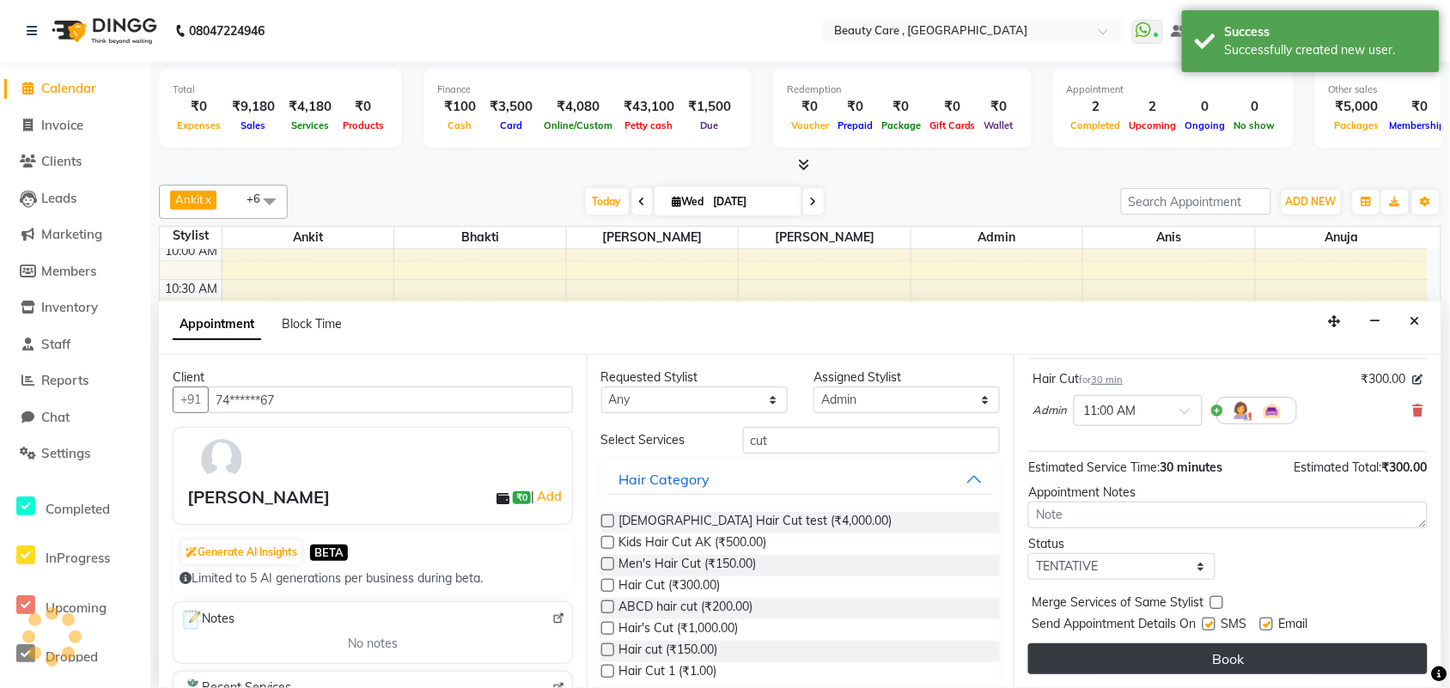
click at [1172, 550] on button "Book" at bounding box center [1227, 658] width 399 height 31
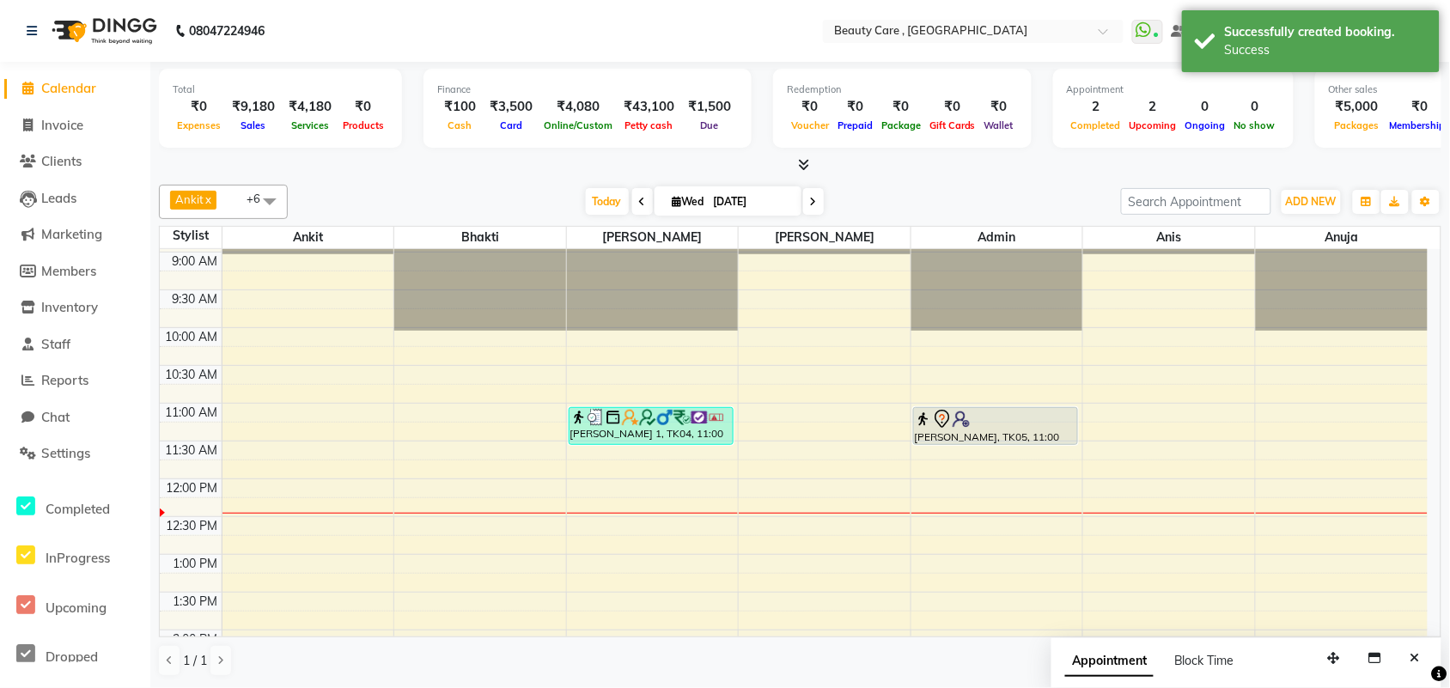
scroll to position [202, 0]
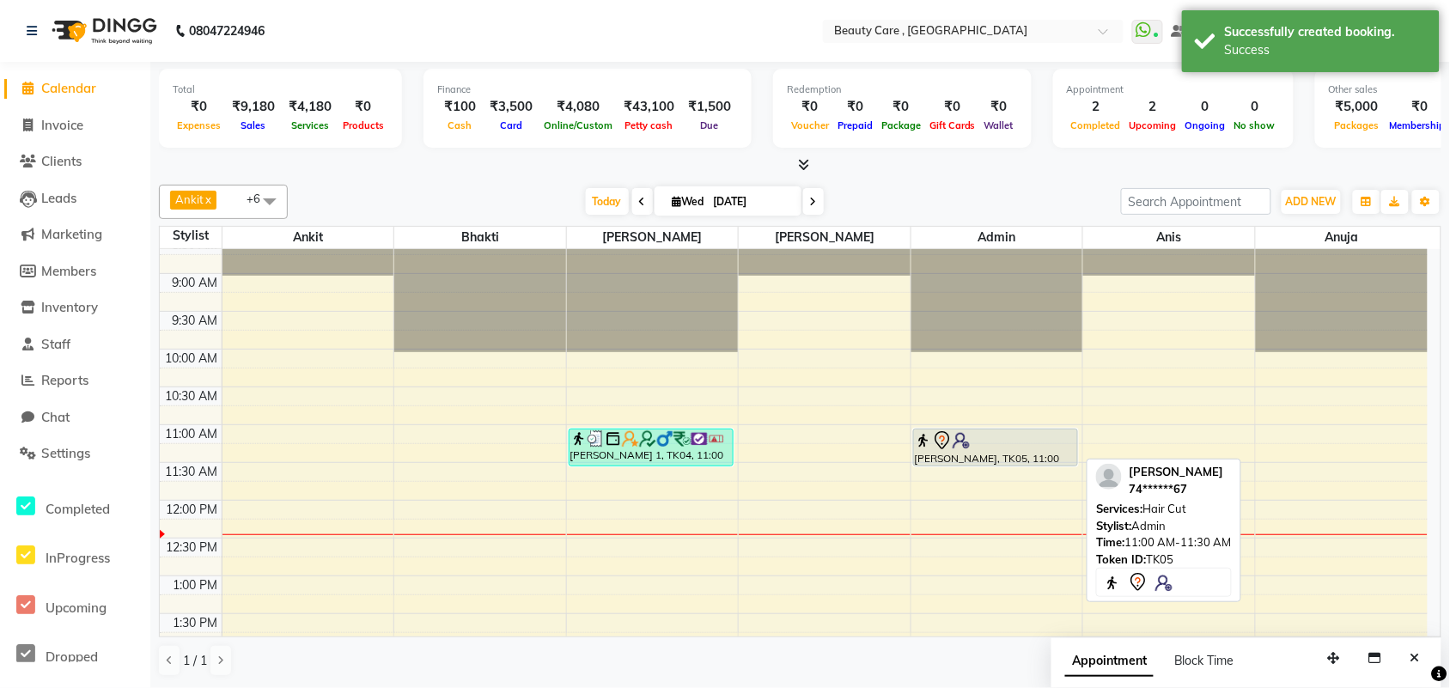
click at [1040, 442] on div at bounding box center [996, 440] width 162 height 21
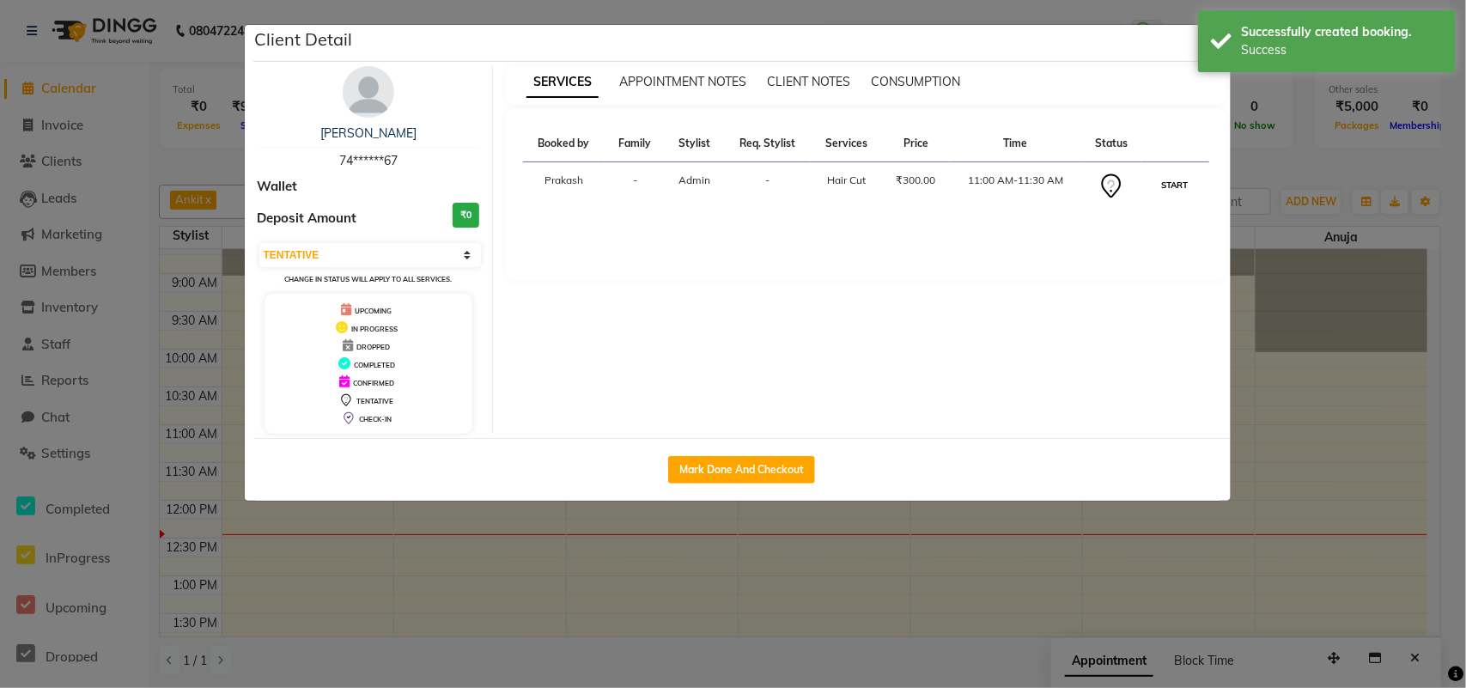
click at [1172, 183] on button "START" at bounding box center [1175, 184] width 35 height 21
select select "1"
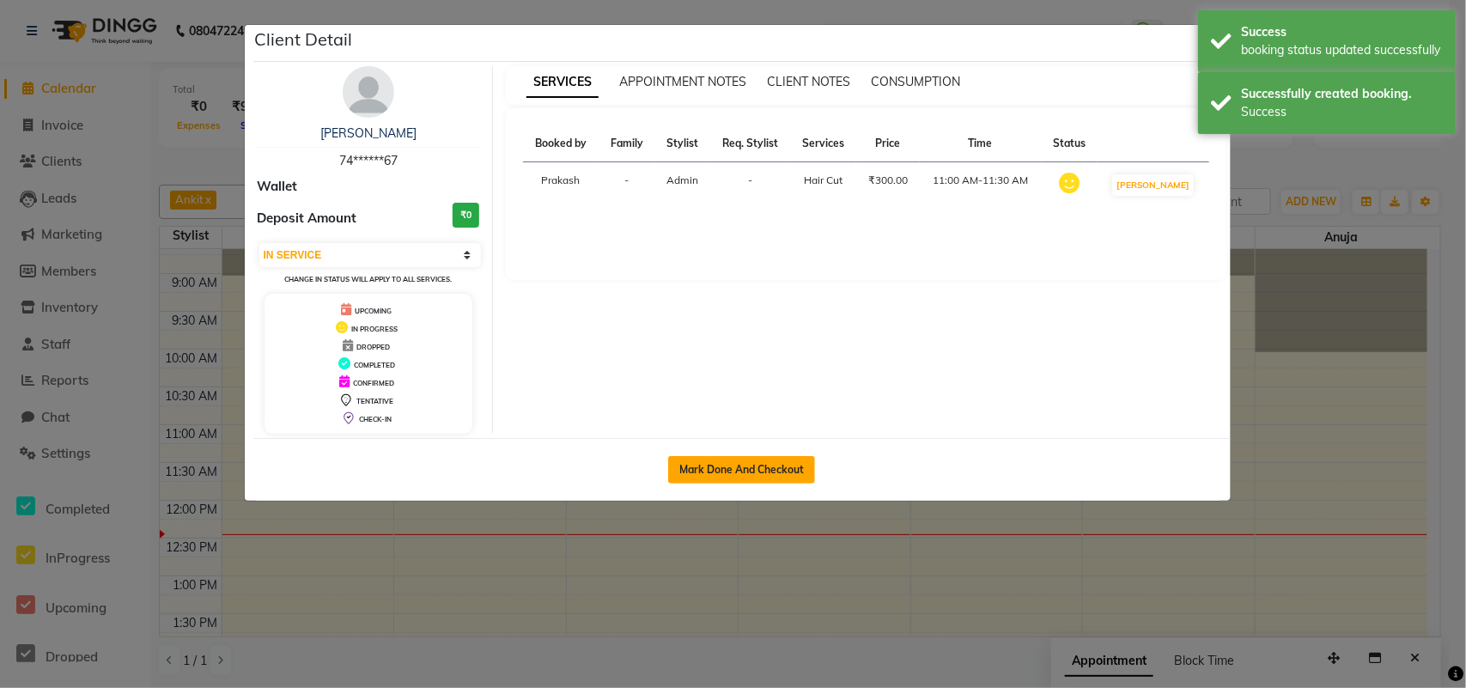
click at [747, 469] on button "Mark Done And Checkout" at bounding box center [741, 469] width 147 height 27
select select "service"
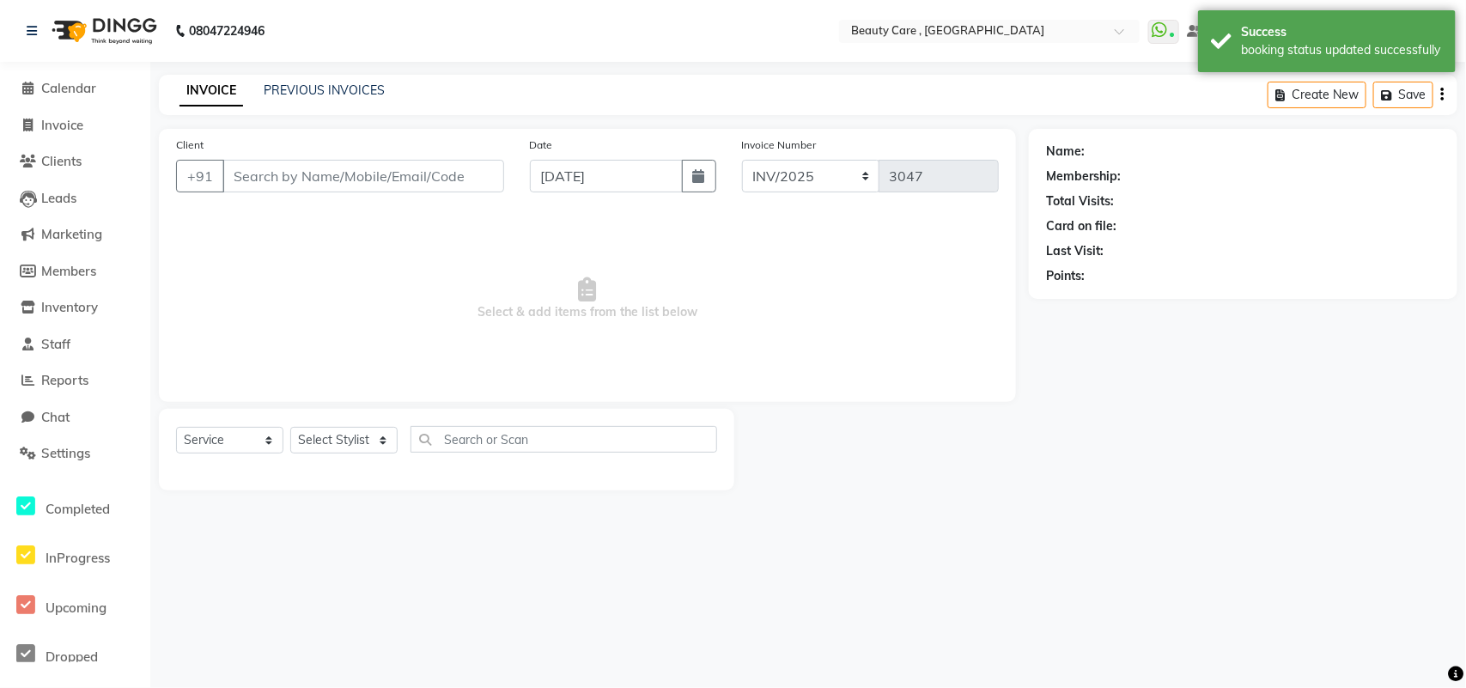
type input "74******67"
select select "71732"
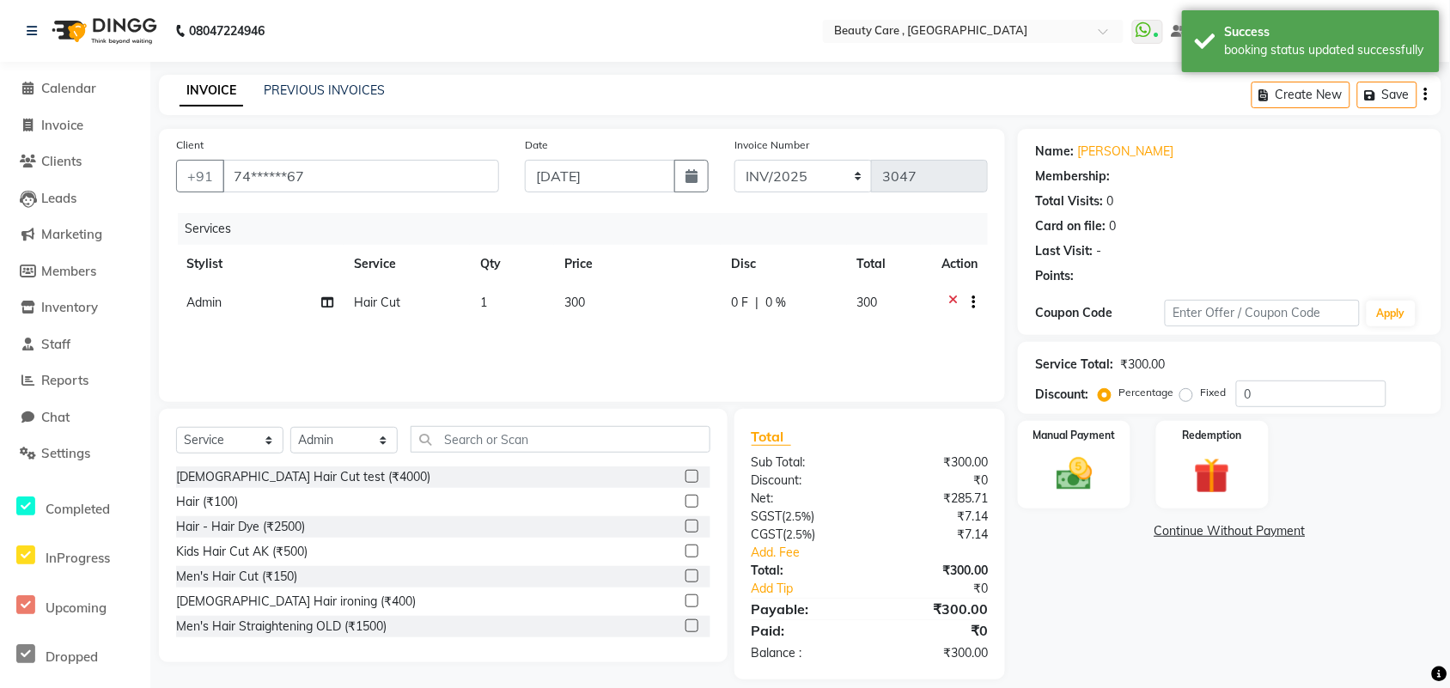
select select "1: Object"
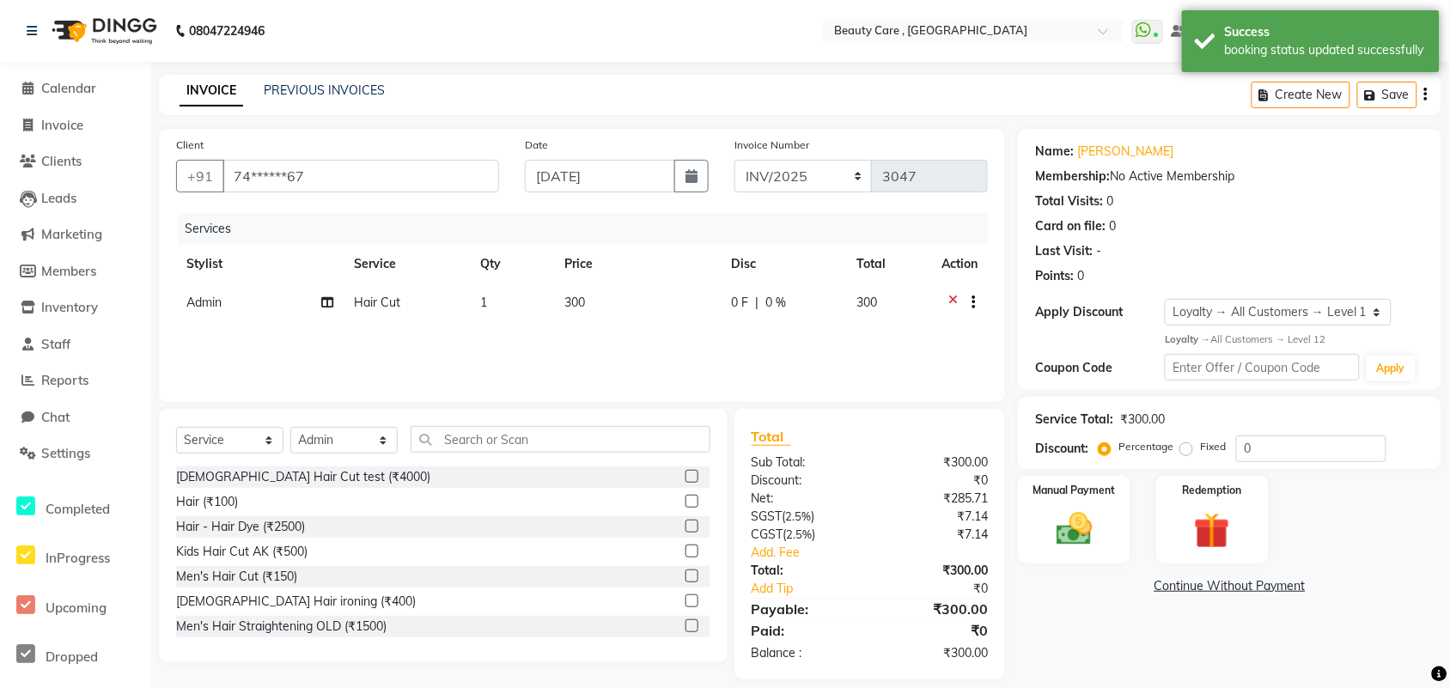
scroll to position [17, 0]
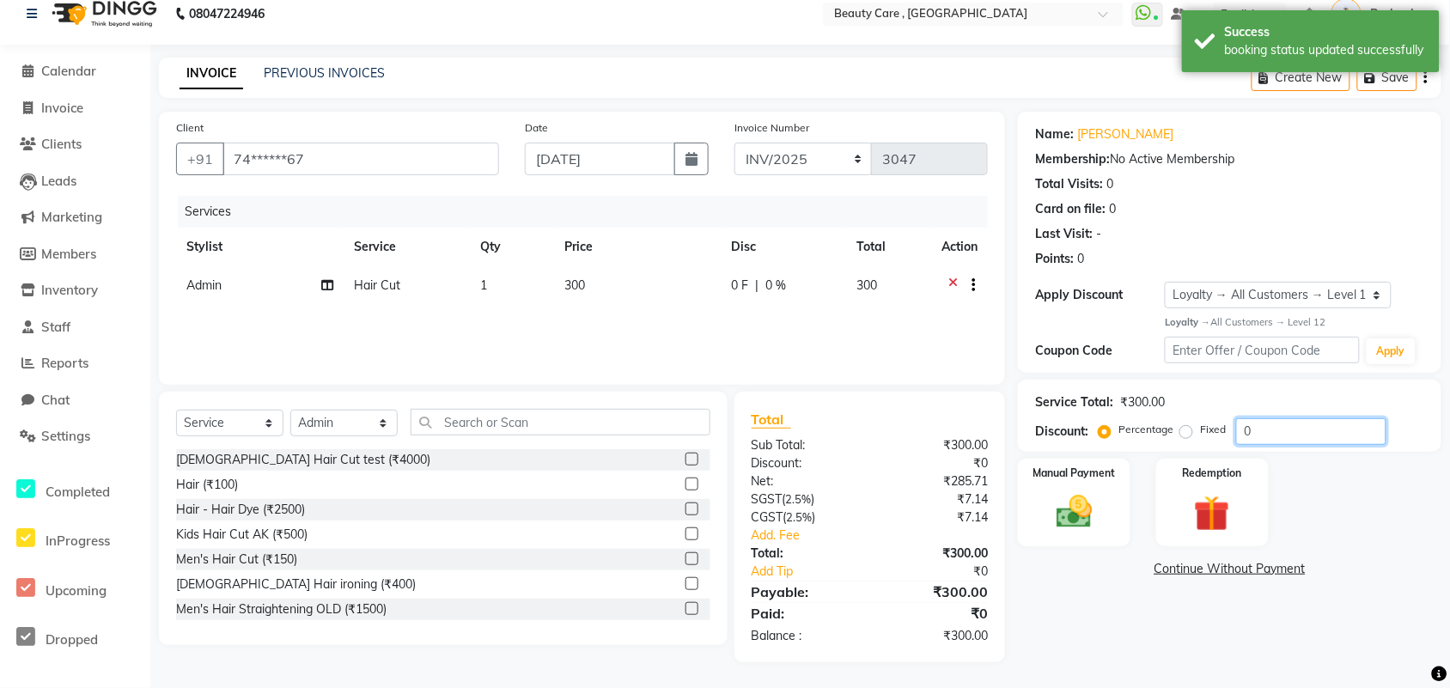
click at [1172, 427] on input "0" at bounding box center [1311, 431] width 150 height 27
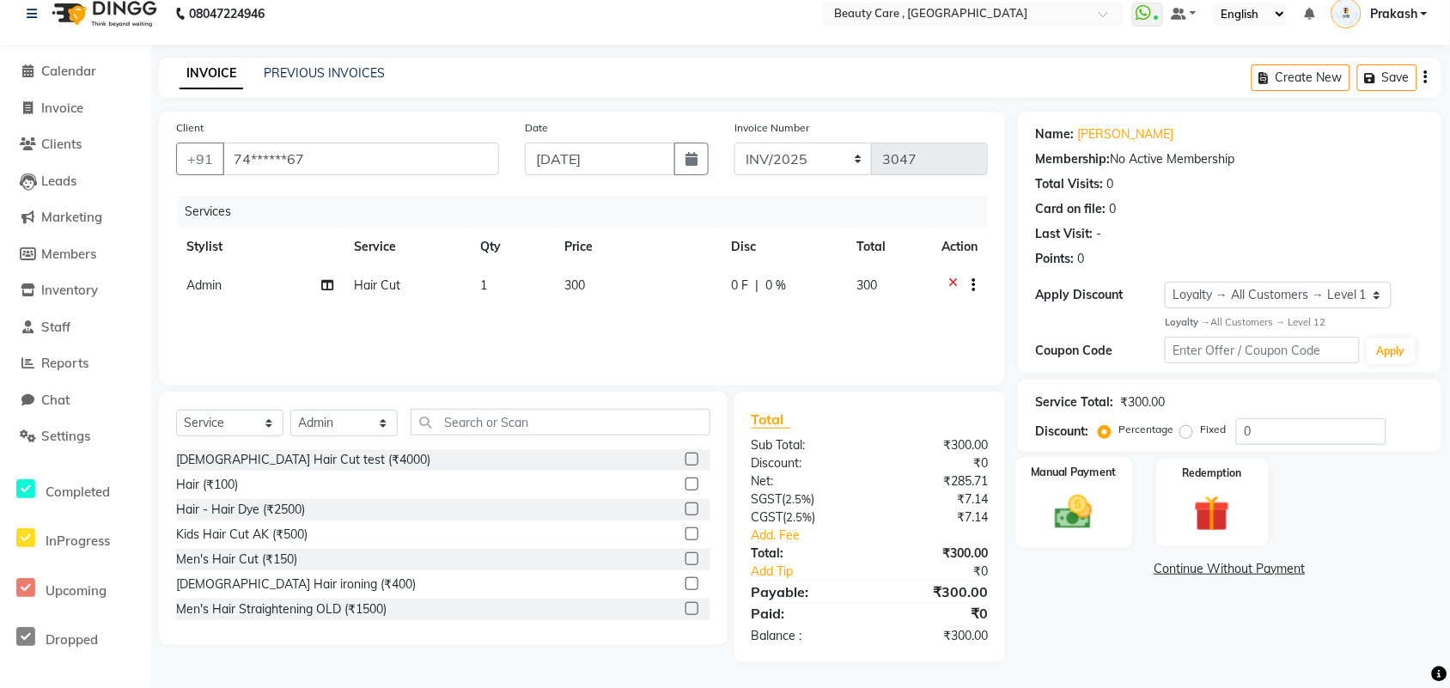
click at [1074, 515] on img at bounding box center [1073, 511] width 61 height 43
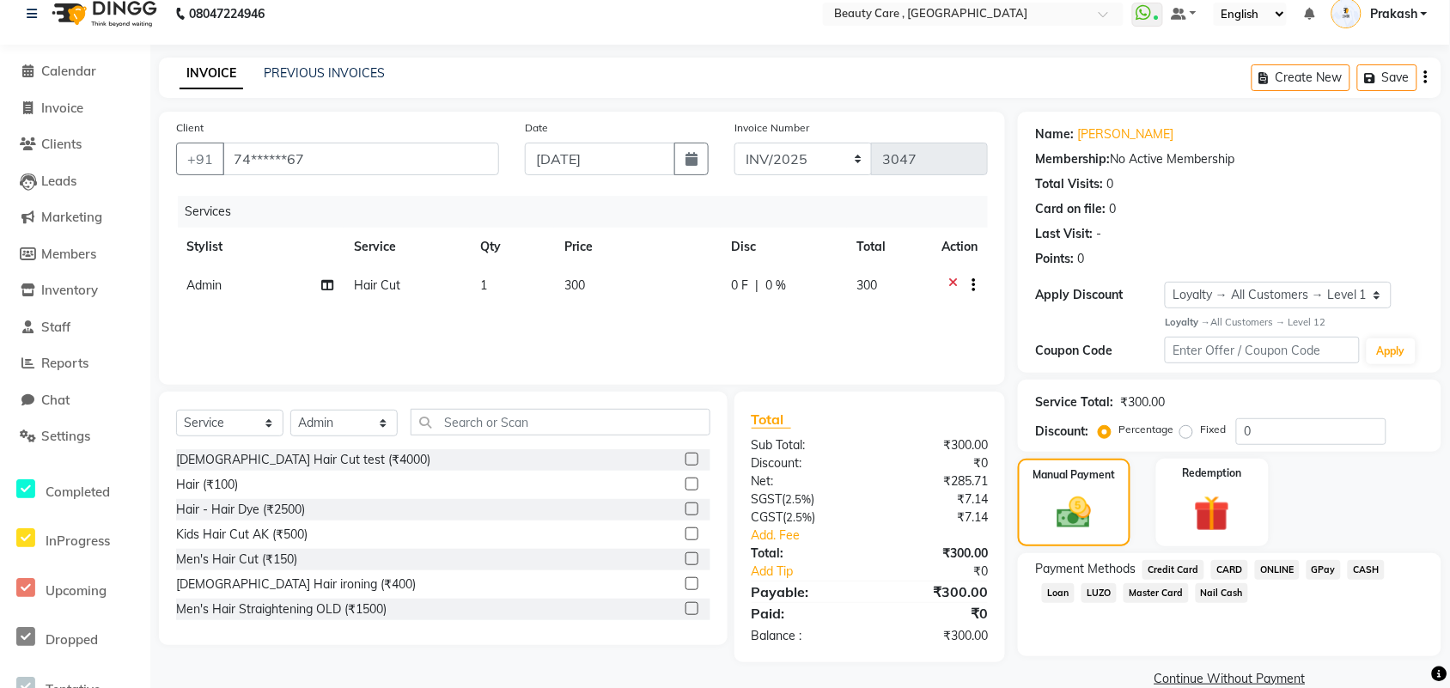
scroll to position [46, 0]
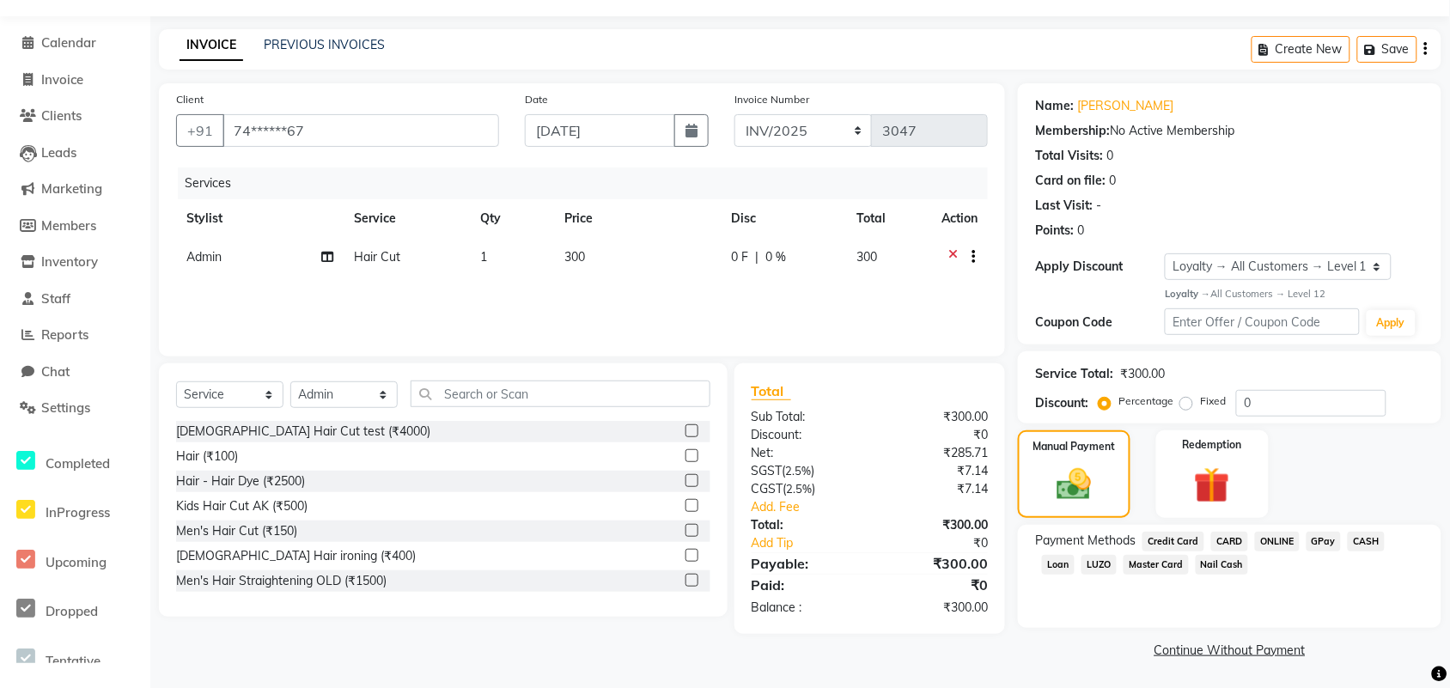
click at [1172, 538] on span "ONLINE" at bounding box center [1277, 542] width 45 height 20
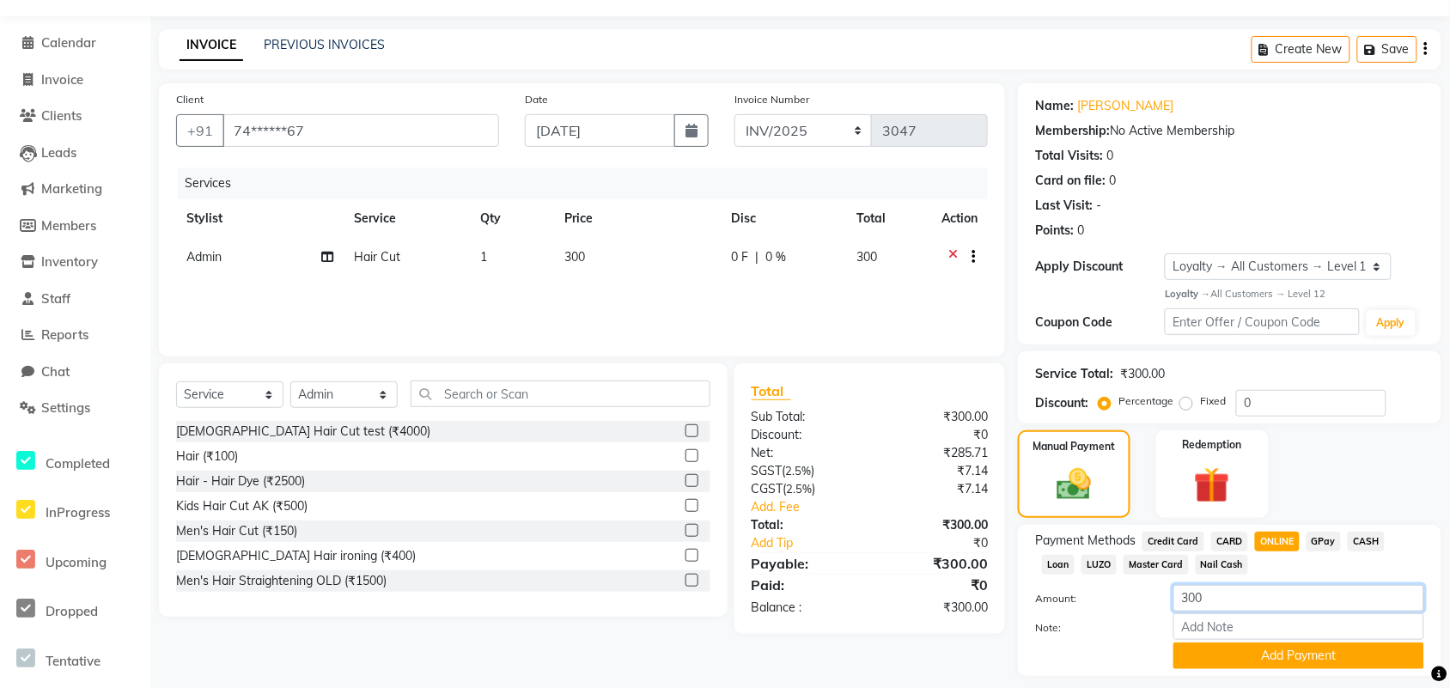
drag, startPoint x: 1203, startPoint y: 603, endPoint x: 1160, endPoint y: 604, distance: 42.9
click at [1160, 550] on div "300" at bounding box center [1298, 598] width 277 height 27
type input "100"
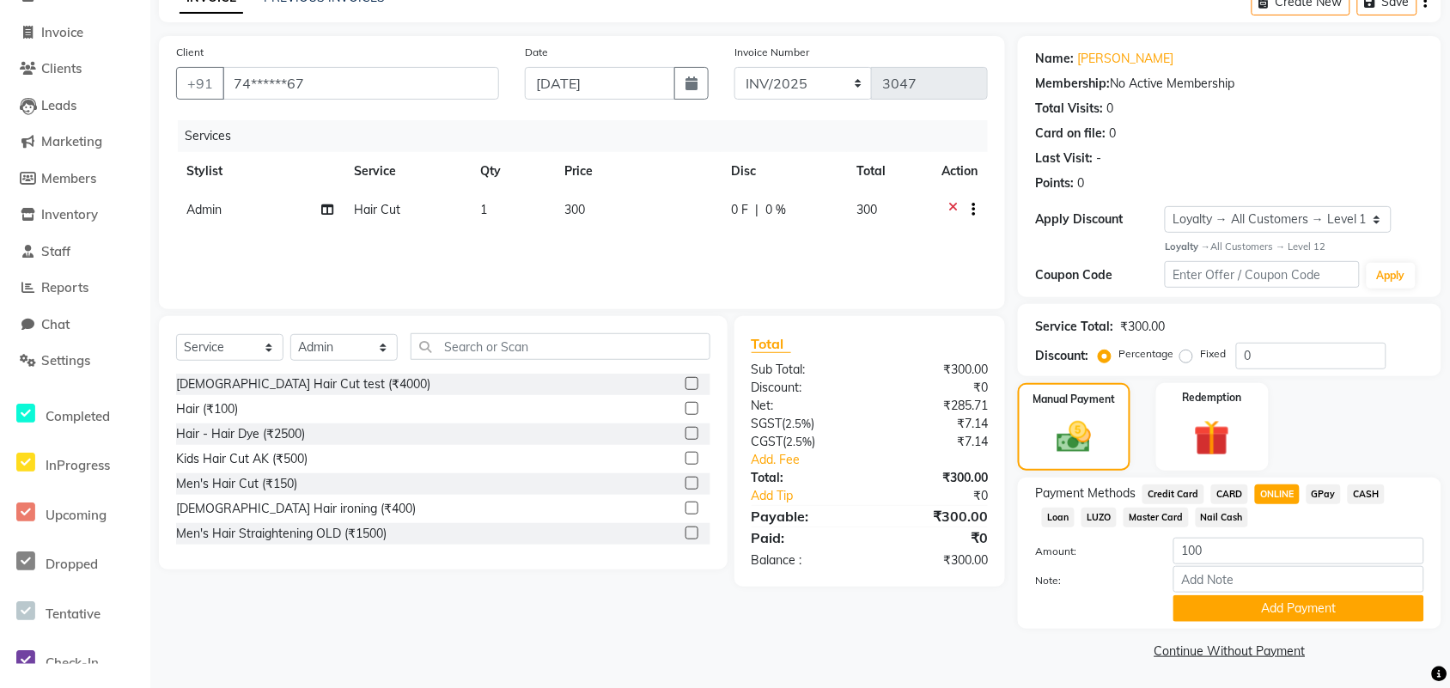
drag, startPoint x: 1254, startPoint y: 615, endPoint x: 1301, endPoint y: 582, distance: 57.4
click at [1172, 550] on button "Add Payment" at bounding box center [1298, 608] width 251 height 27
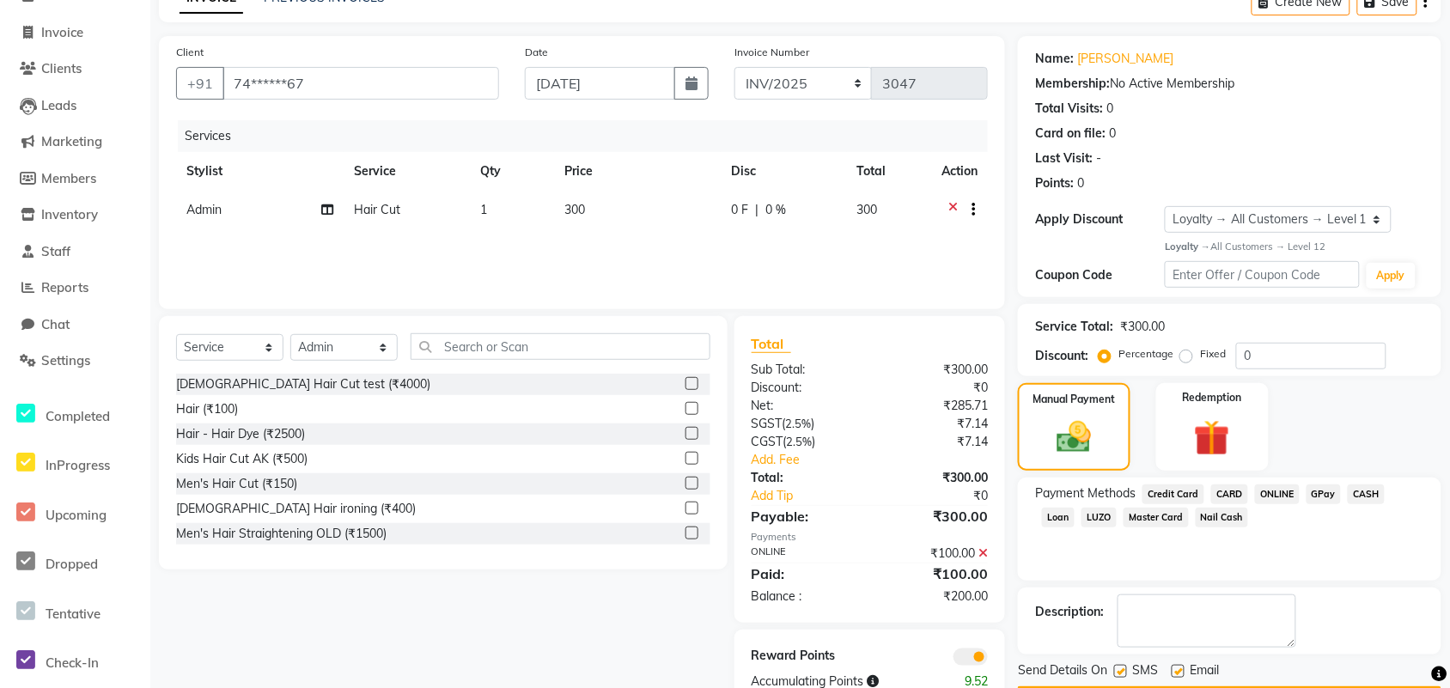
drag, startPoint x: 1362, startPoint y: 494, endPoint x: 1332, endPoint y: 532, distance: 49.0
click at [1172, 502] on span "CASH" at bounding box center [1365, 494] width 37 height 20
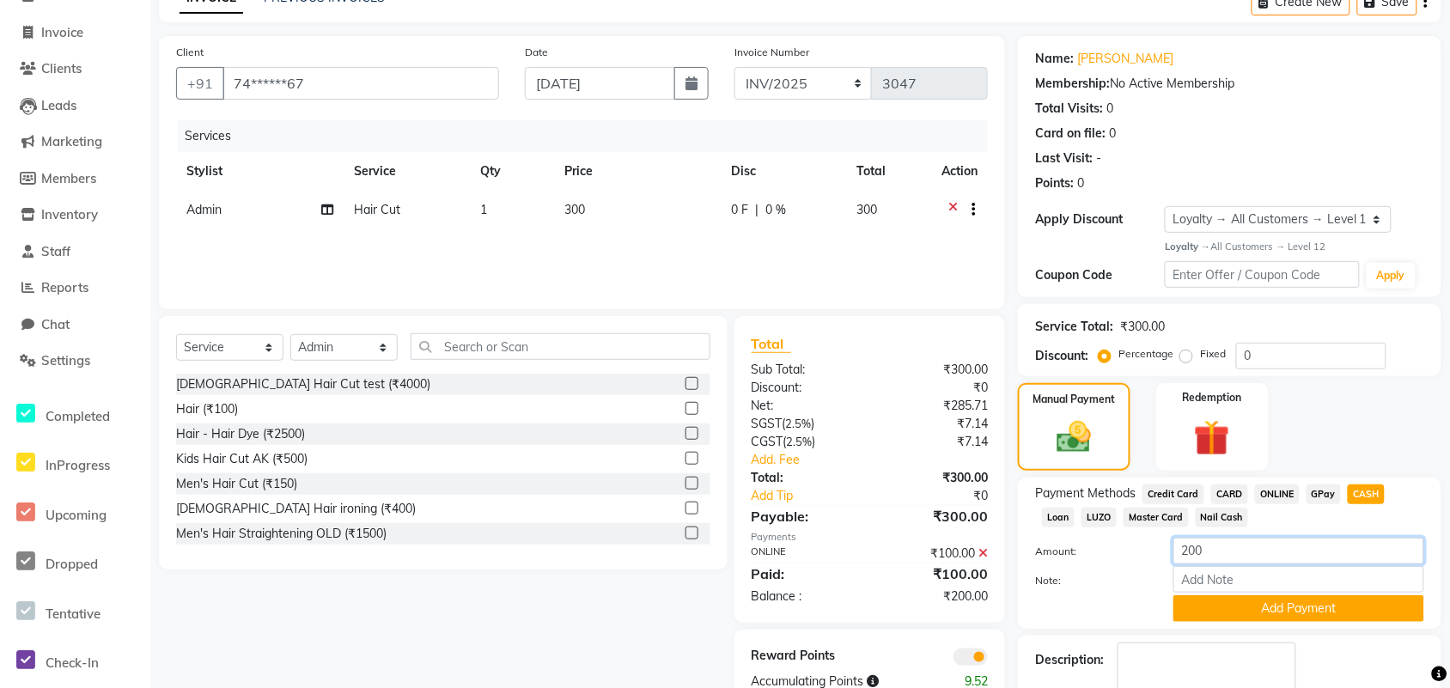
click at [1172, 550] on input "200" at bounding box center [1298, 551] width 251 height 27
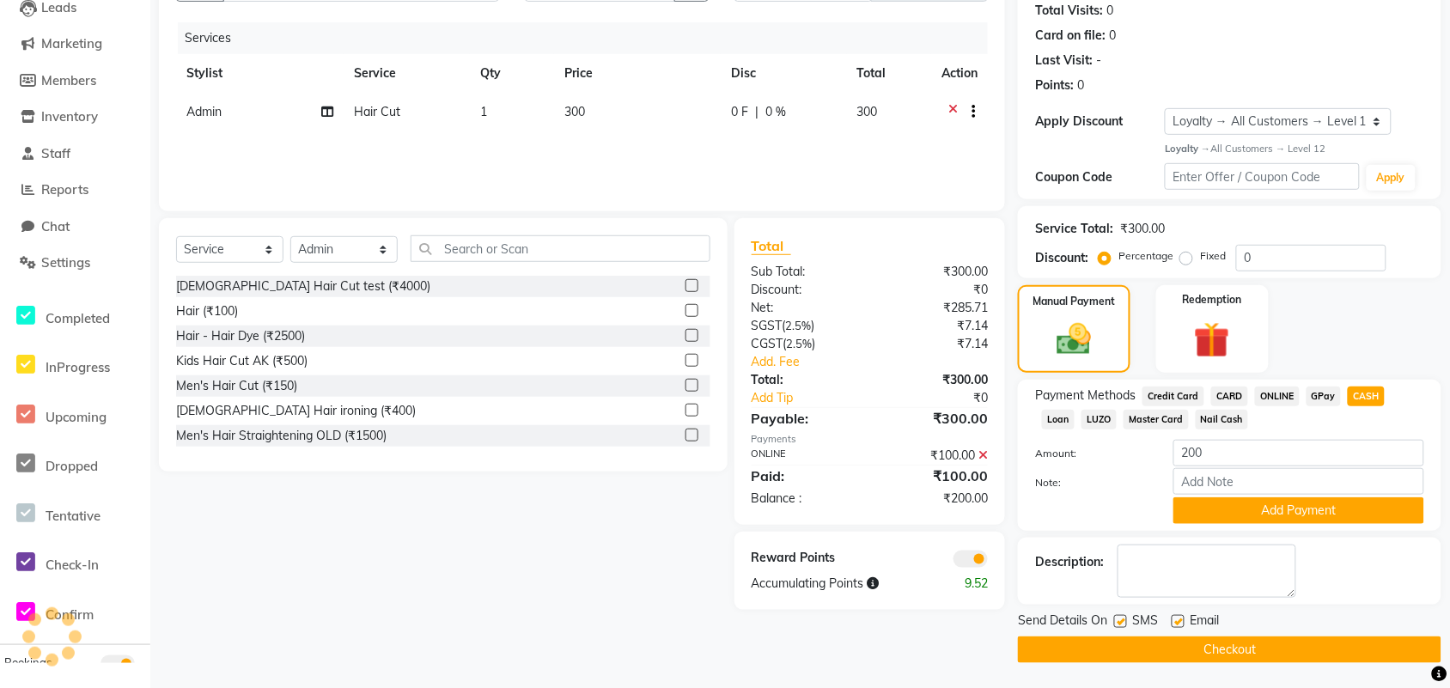
drag, startPoint x: 1263, startPoint y: 516, endPoint x: 1231, endPoint y: 560, distance: 54.6
click at [1172, 530] on div "Name: [PERSON_NAME] Membership: No Active Membership Total Visits: 0 Card on fi…" at bounding box center [1236, 300] width 436 height 725
click at [1172, 505] on button "Add Payment" at bounding box center [1298, 510] width 251 height 27
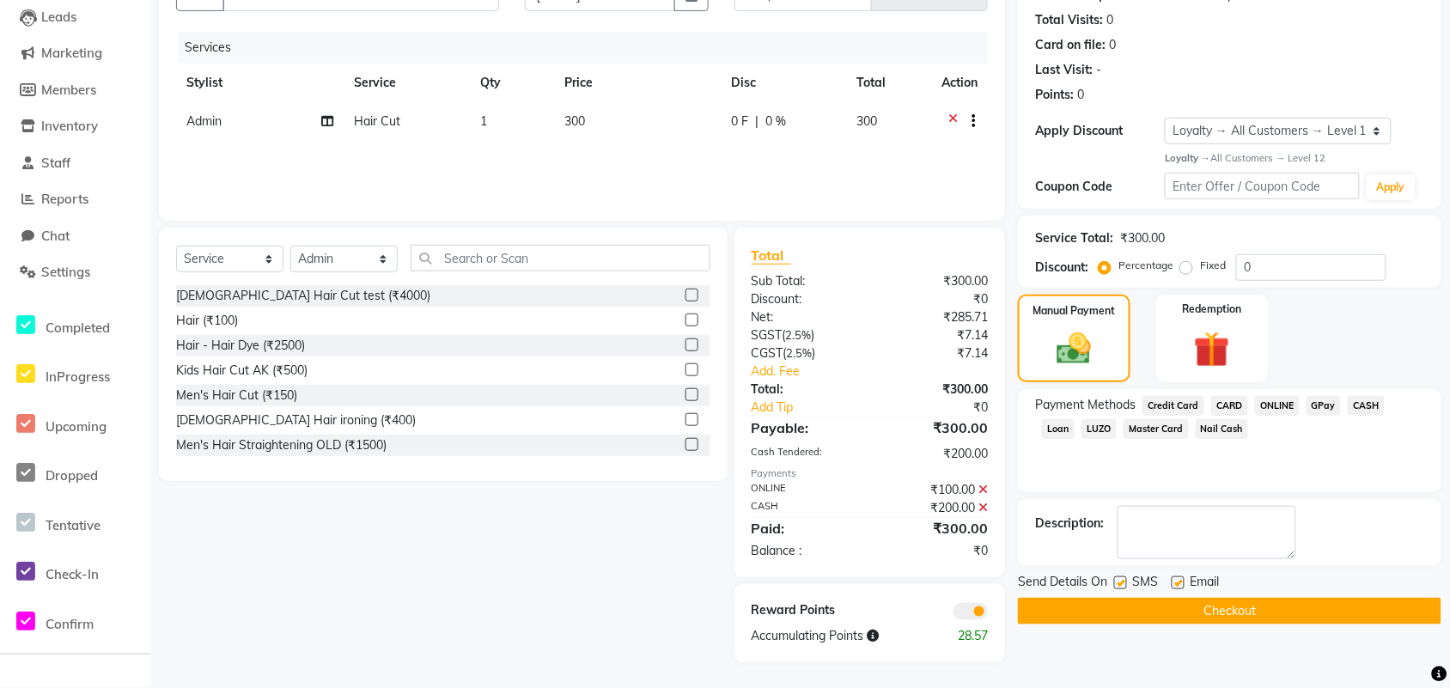
scroll to position [180, 0]
click at [1172, 550] on label at bounding box center [1177, 583] width 13 height 13
click at [1172, 550] on input "checkbox" at bounding box center [1176, 584] width 11 height 11
checkbox input "false"
click at [1126, 550] on label at bounding box center [1120, 583] width 13 height 13
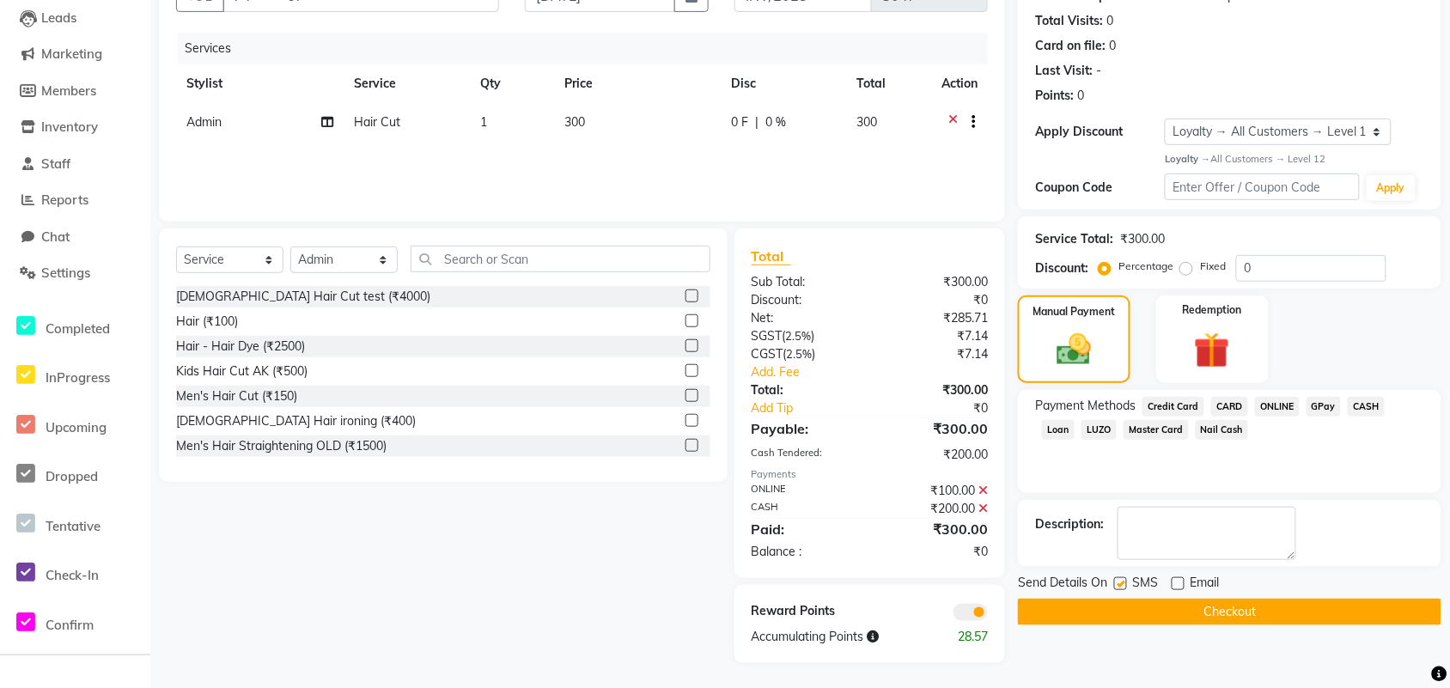
click at [1125, 550] on input "checkbox" at bounding box center [1119, 584] width 11 height 11
checkbox input "false"
click at [1172, 550] on button "Checkout" at bounding box center [1229, 612] width 423 height 27
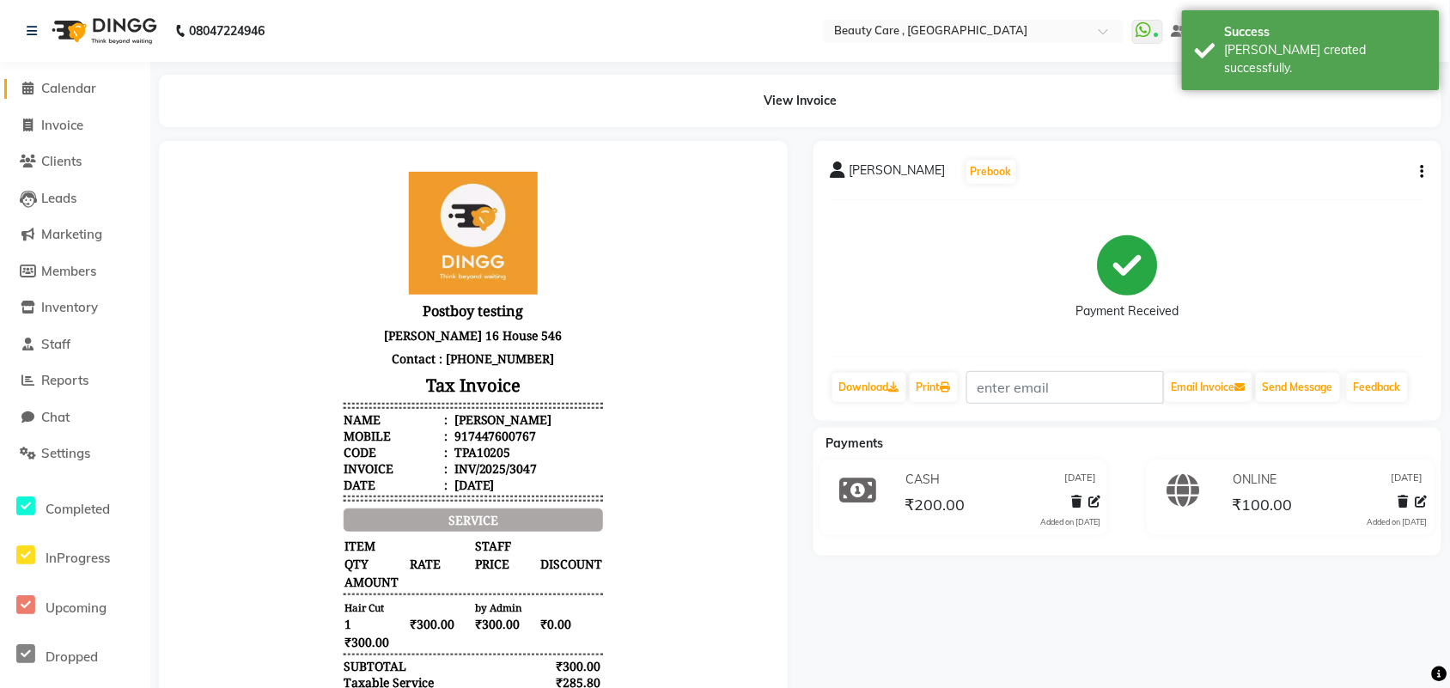
click at [27, 88] on icon at bounding box center [28, 88] width 11 height 13
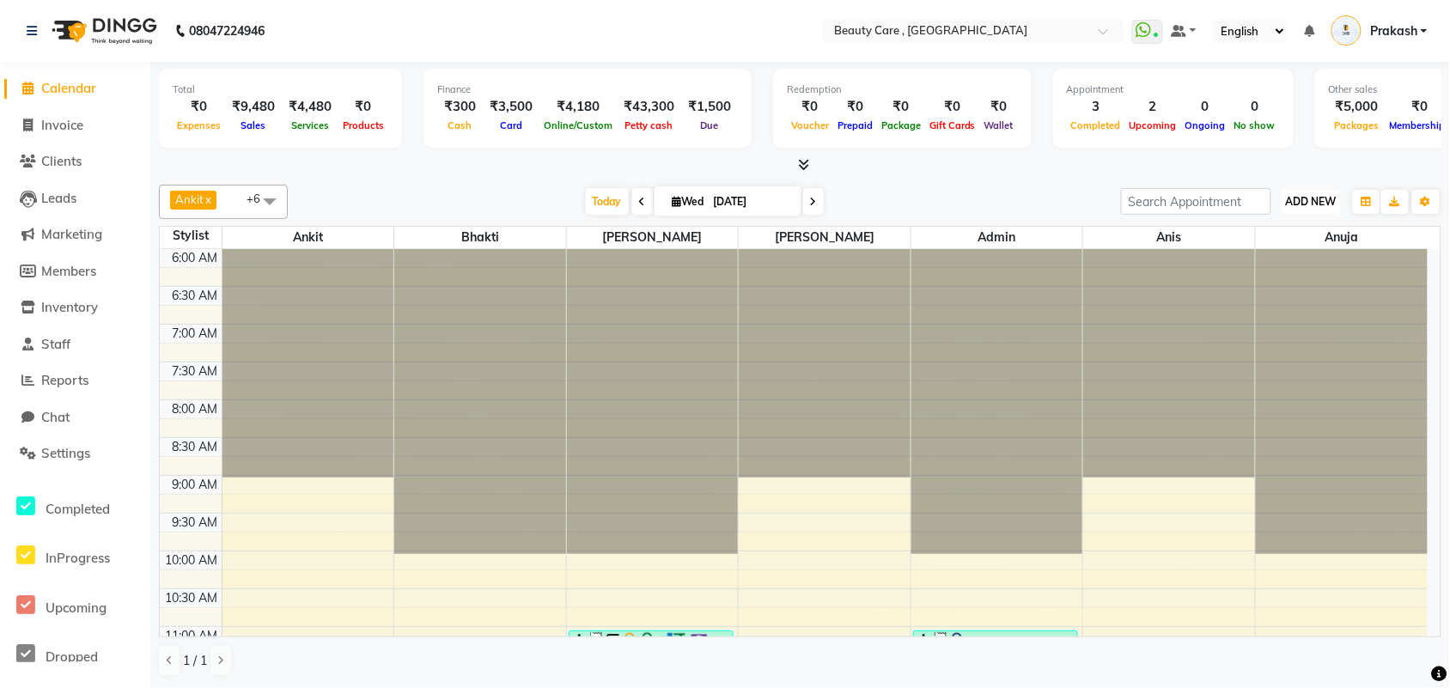
click at [1172, 200] on span "ADD NEW" at bounding box center [1311, 201] width 51 height 13
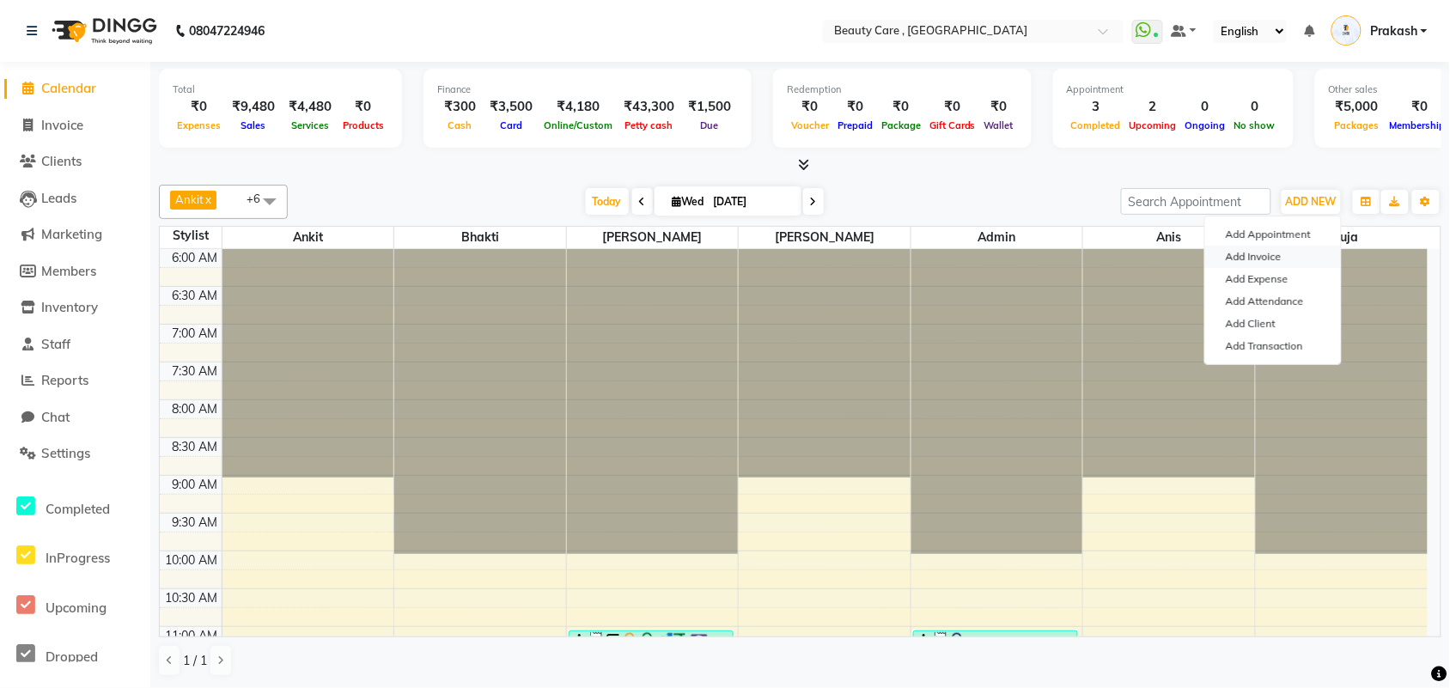
click at [1172, 256] on link "Add Invoice" at bounding box center [1273, 257] width 136 height 22
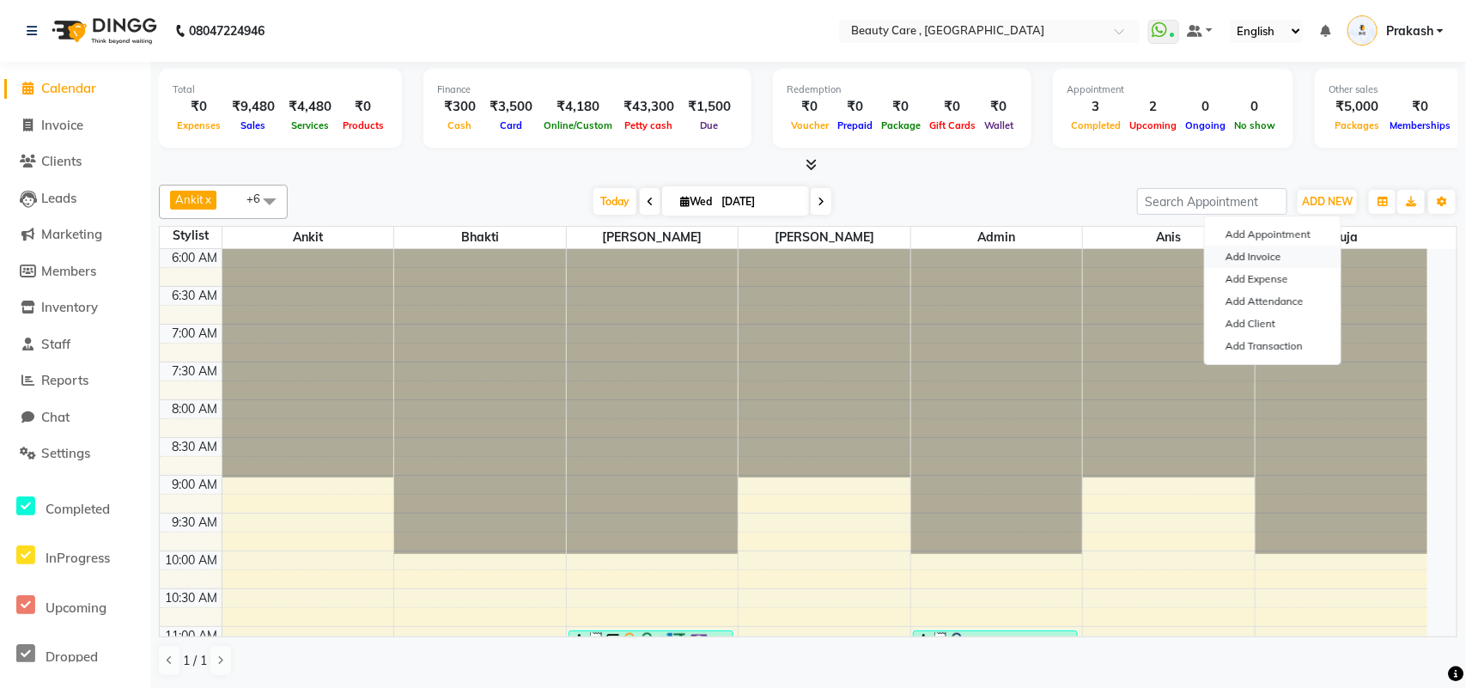
select select "service"
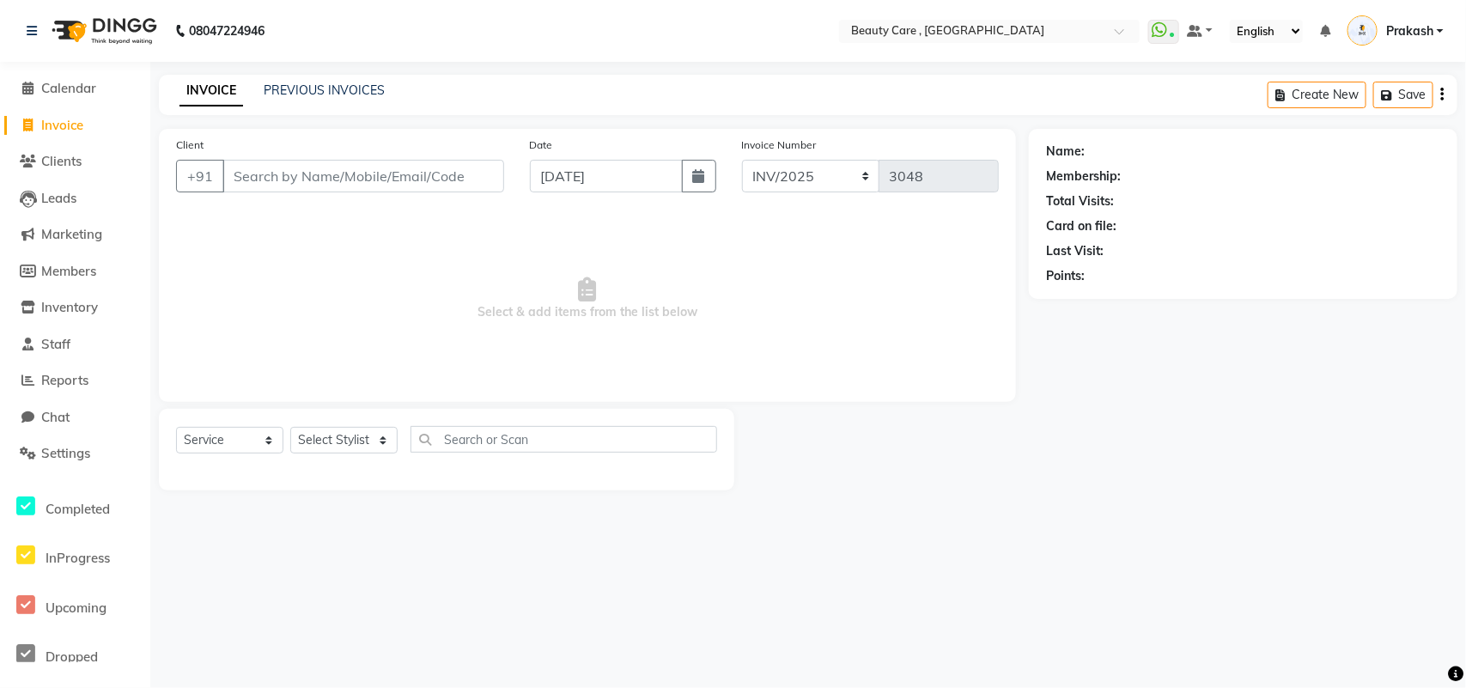
click at [341, 180] on input "Client" at bounding box center [363, 176] width 282 height 33
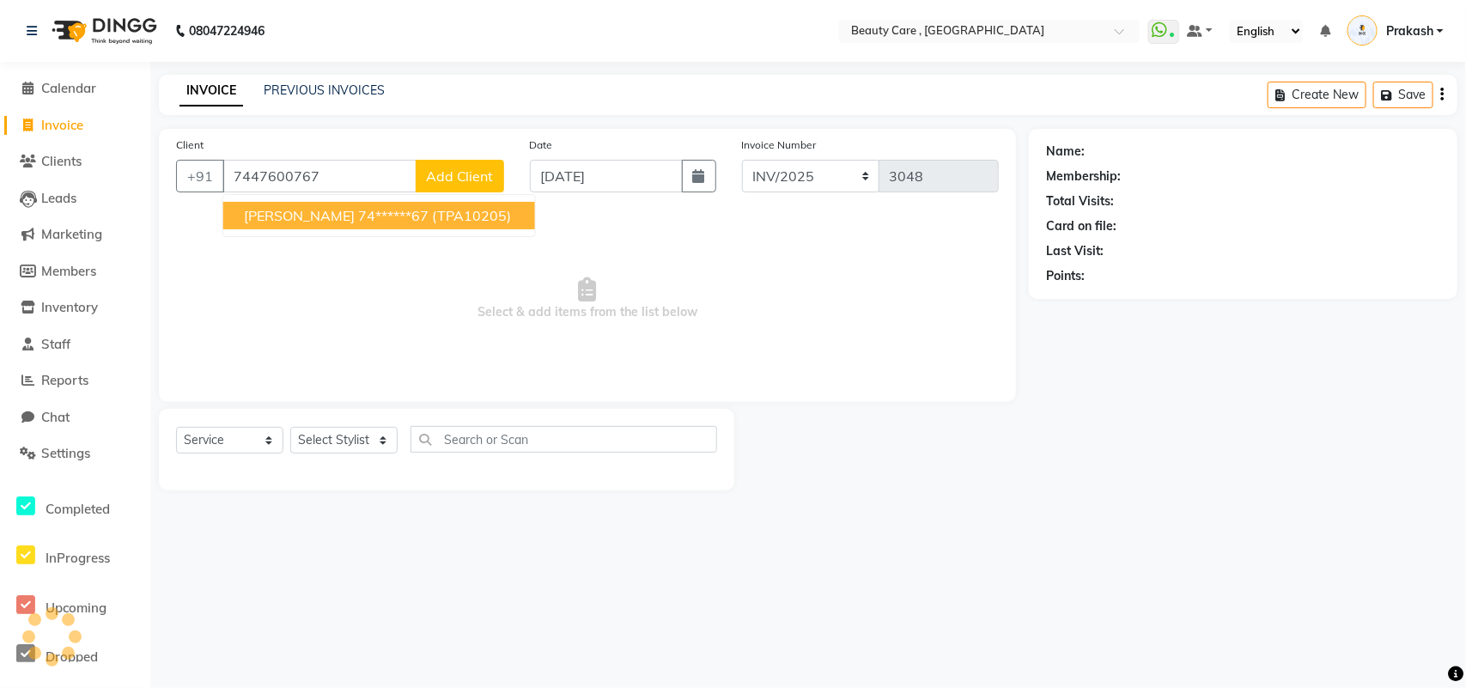
type input "7447600767"
select select "1: Object"
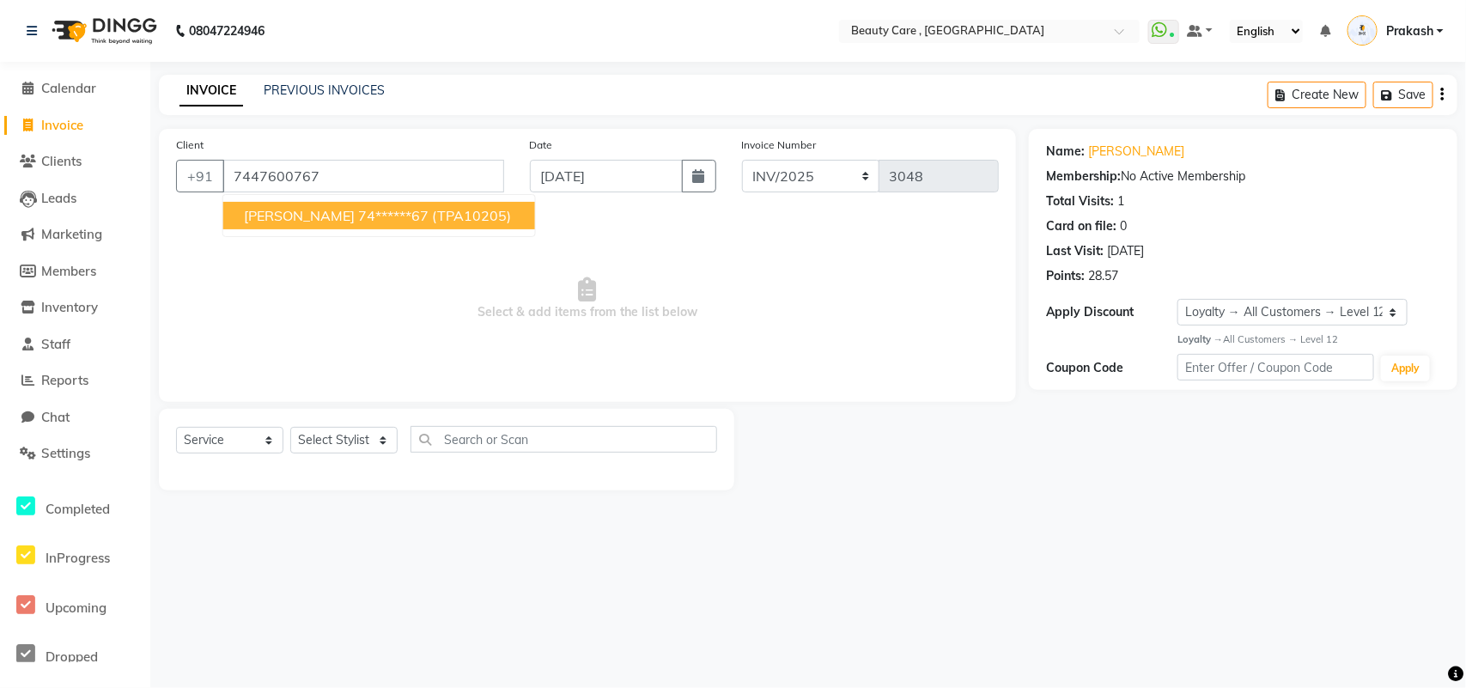
click at [432, 213] on span "(TPA10205)" at bounding box center [471, 215] width 79 height 17
type input "74******67"
select select "1: Object"
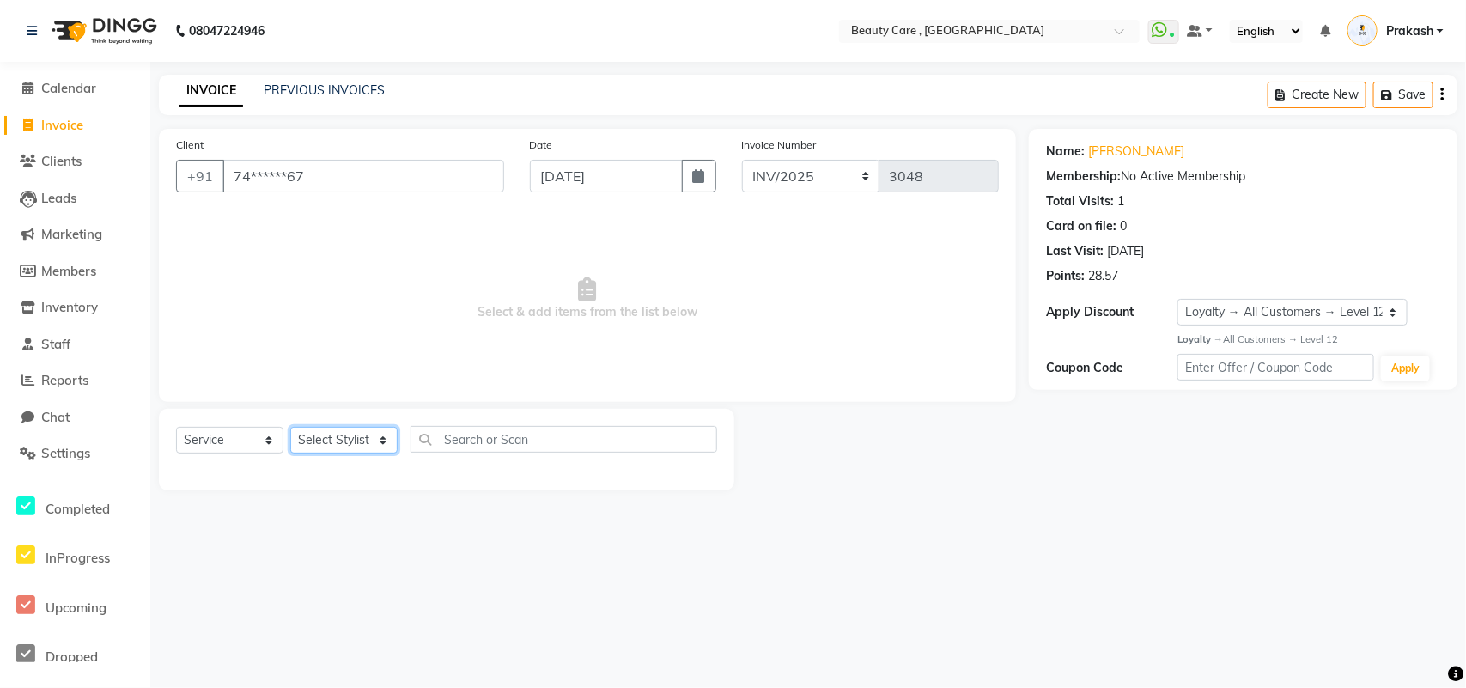
click at [328, 435] on select "Select Stylist Admin Akshay Anis Ankit [PERSON_NAME] [DATE] Avinash [PERSON_NAM…" at bounding box center [343, 440] width 107 height 27
select select "75415"
click at [290, 427] on select "Select Stylist Admin Akshay Anis Ankit [PERSON_NAME] [DATE] Avinash [PERSON_NAM…" at bounding box center [343, 440] width 107 height 27
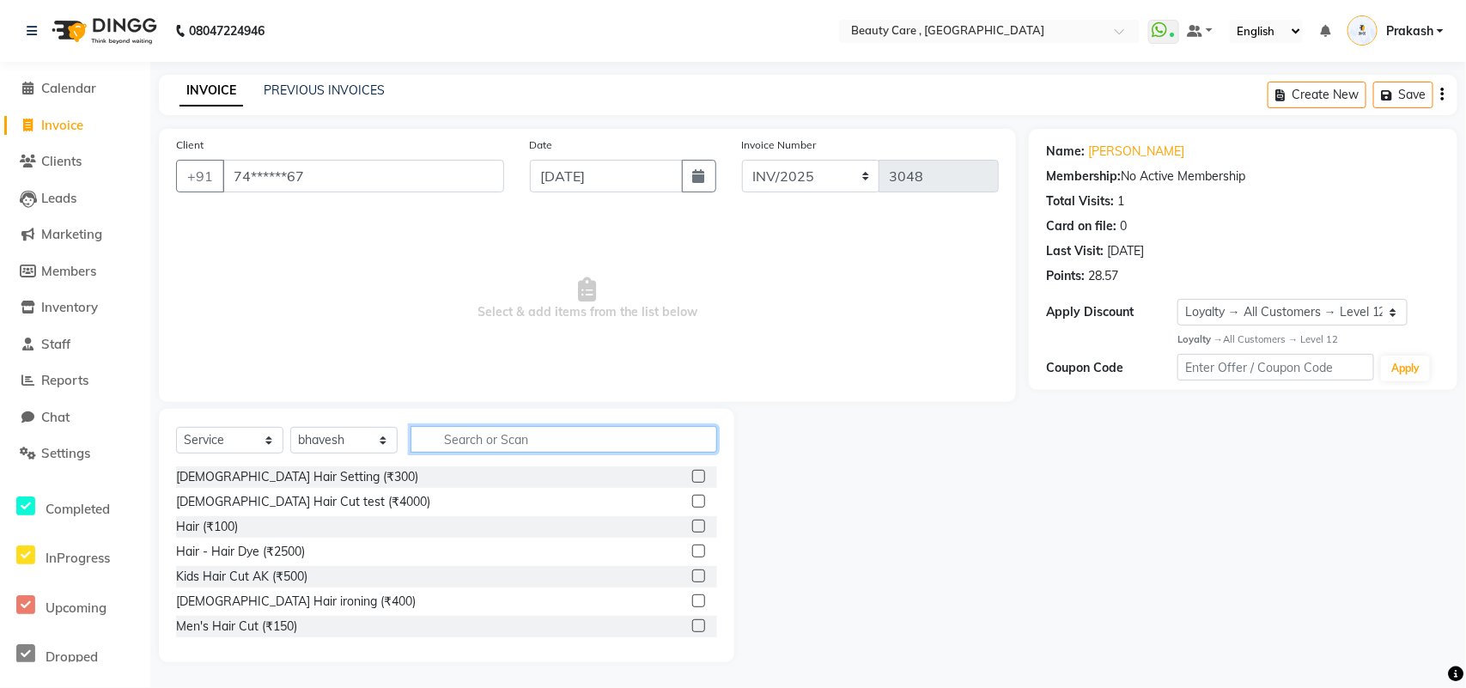
click at [517, 440] on input "text" at bounding box center [564, 439] width 307 height 27
type input "cut"
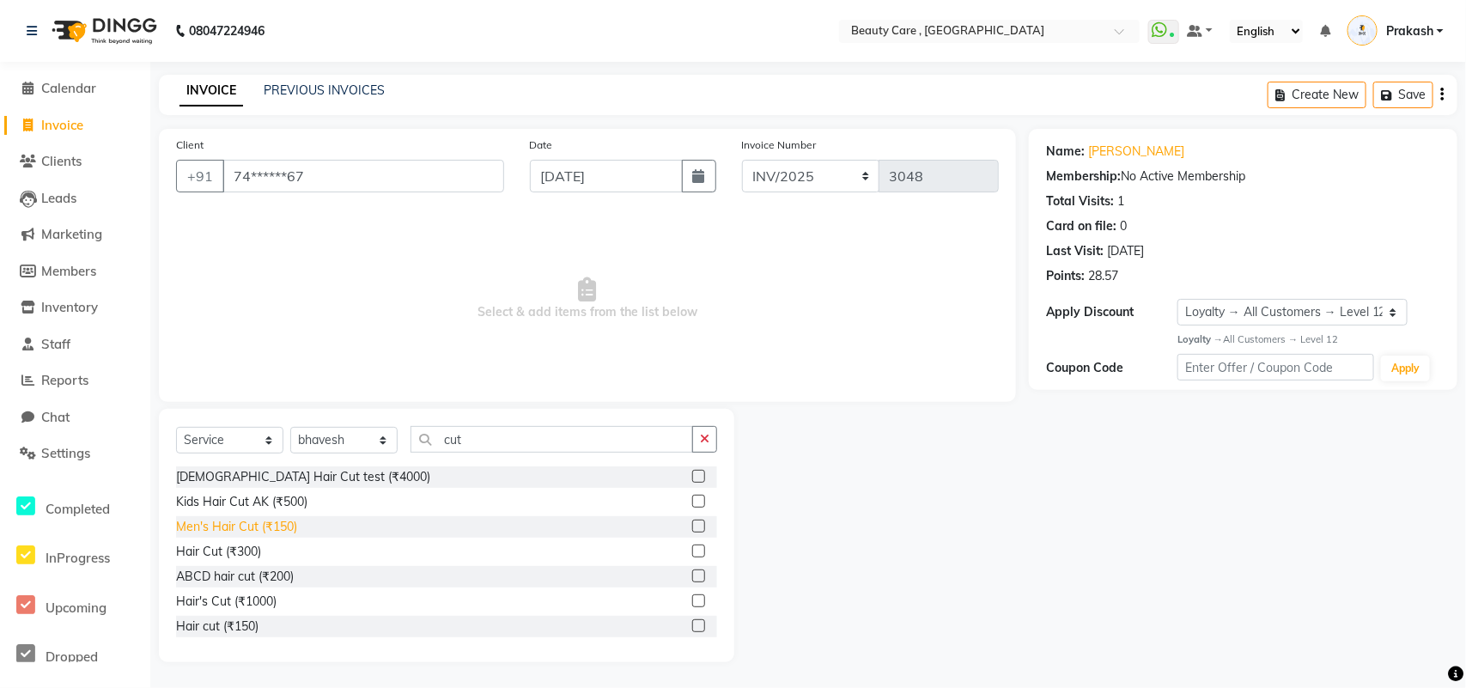
click at [219, 529] on div "Men's Hair Cut (₹150)" at bounding box center [236, 527] width 121 height 18
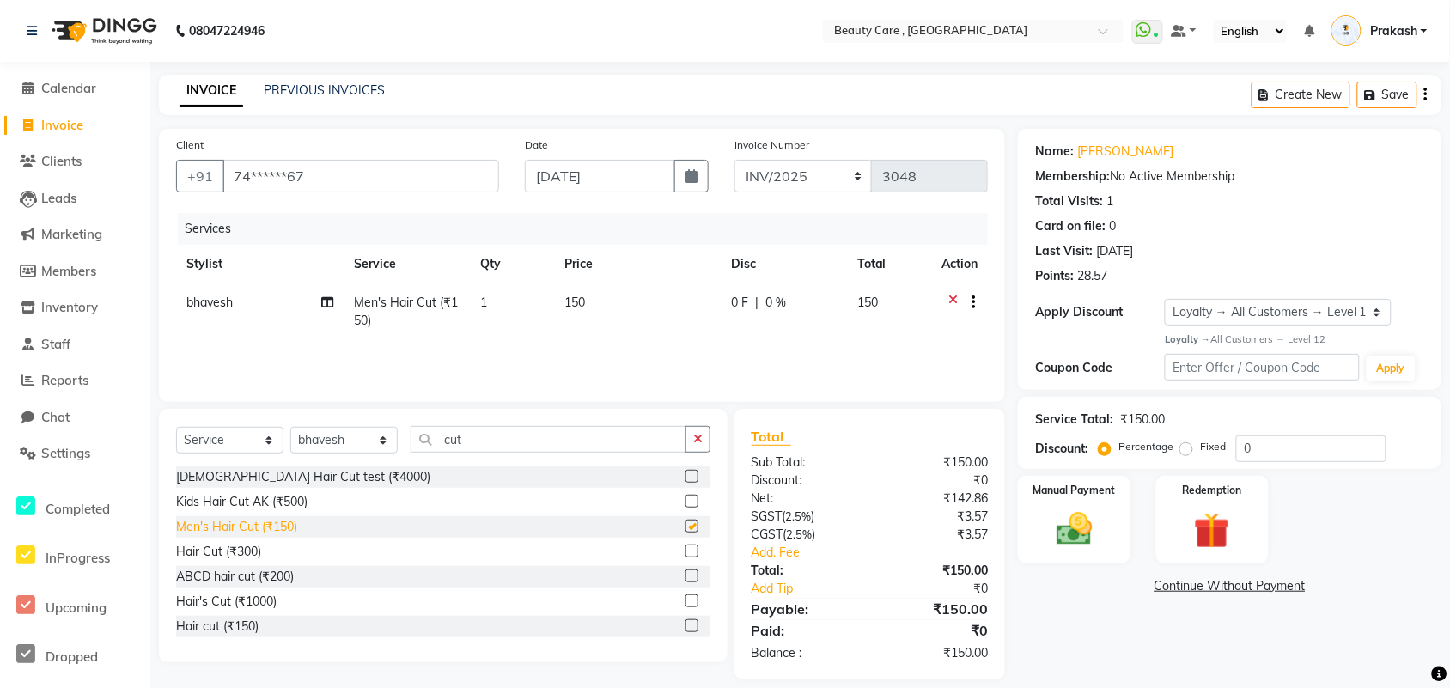
checkbox input "false"
click at [203, 436] on select "Select Service Product Membership Package Voucher Prepaid Gift Card" at bounding box center [229, 440] width 107 height 27
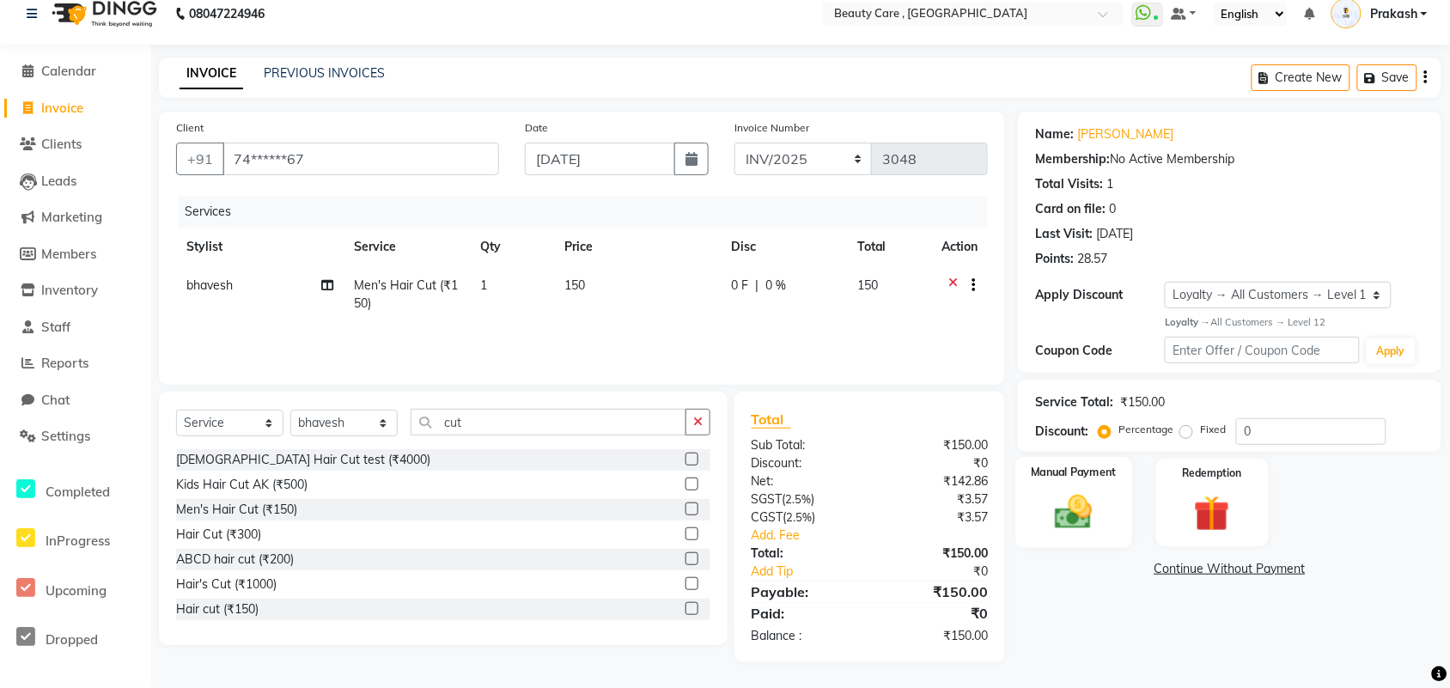
click at [1089, 508] on img at bounding box center [1073, 511] width 61 height 43
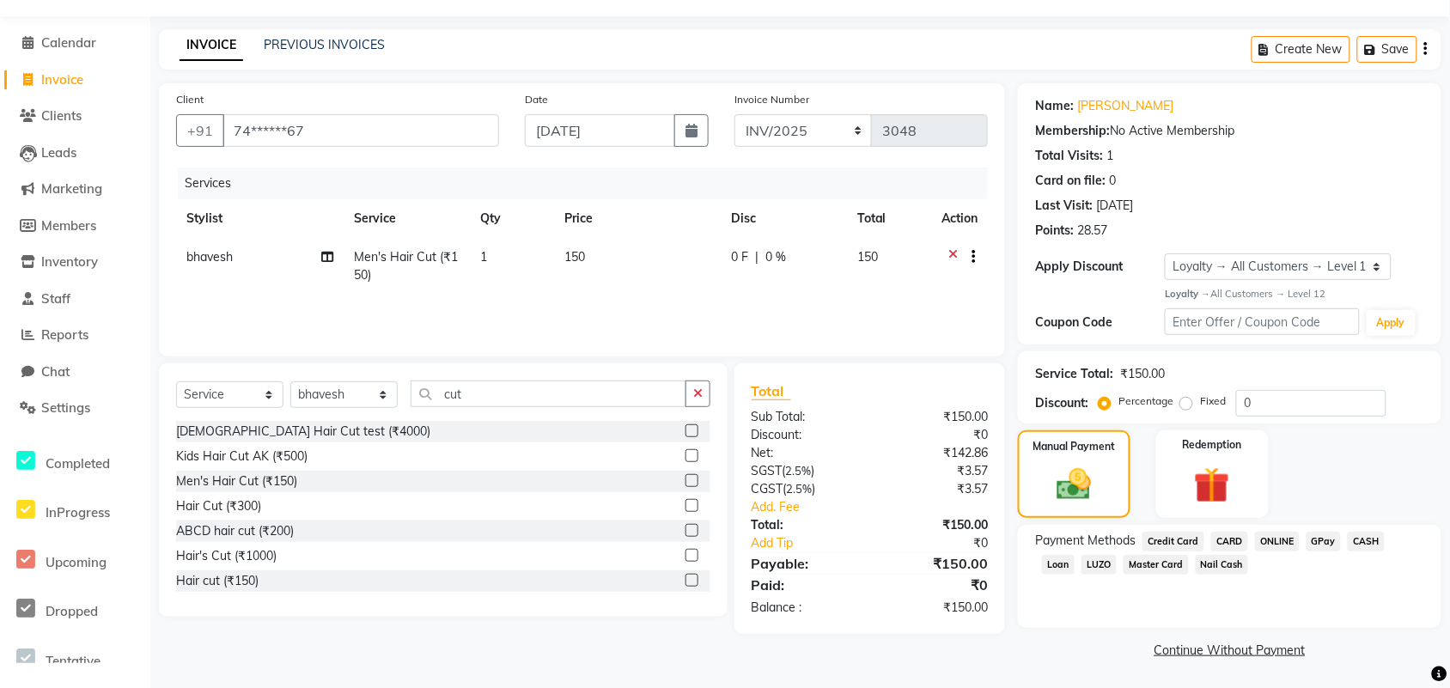
scroll to position [0, 0]
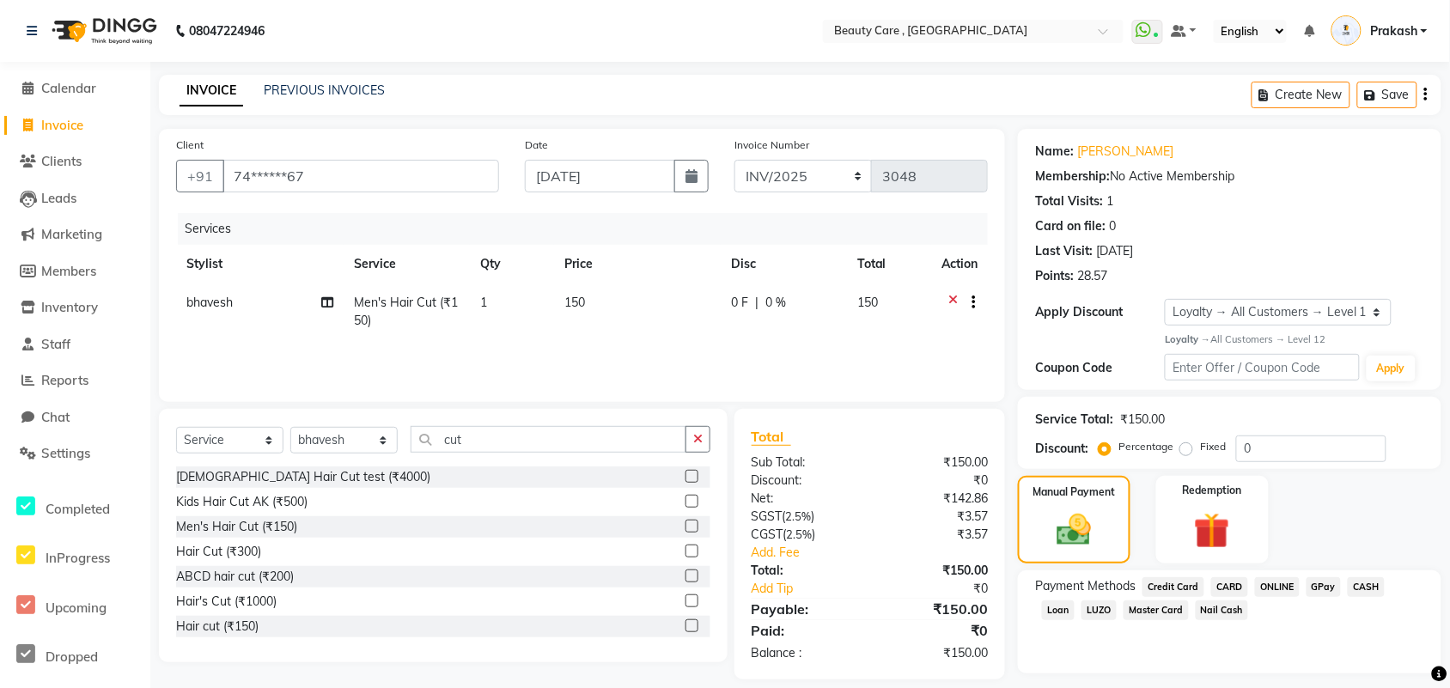
click at [74, 75] on li "Calendar" at bounding box center [75, 88] width 150 height 37
click at [67, 88] on span "Calendar" at bounding box center [68, 88] width 55 height 16
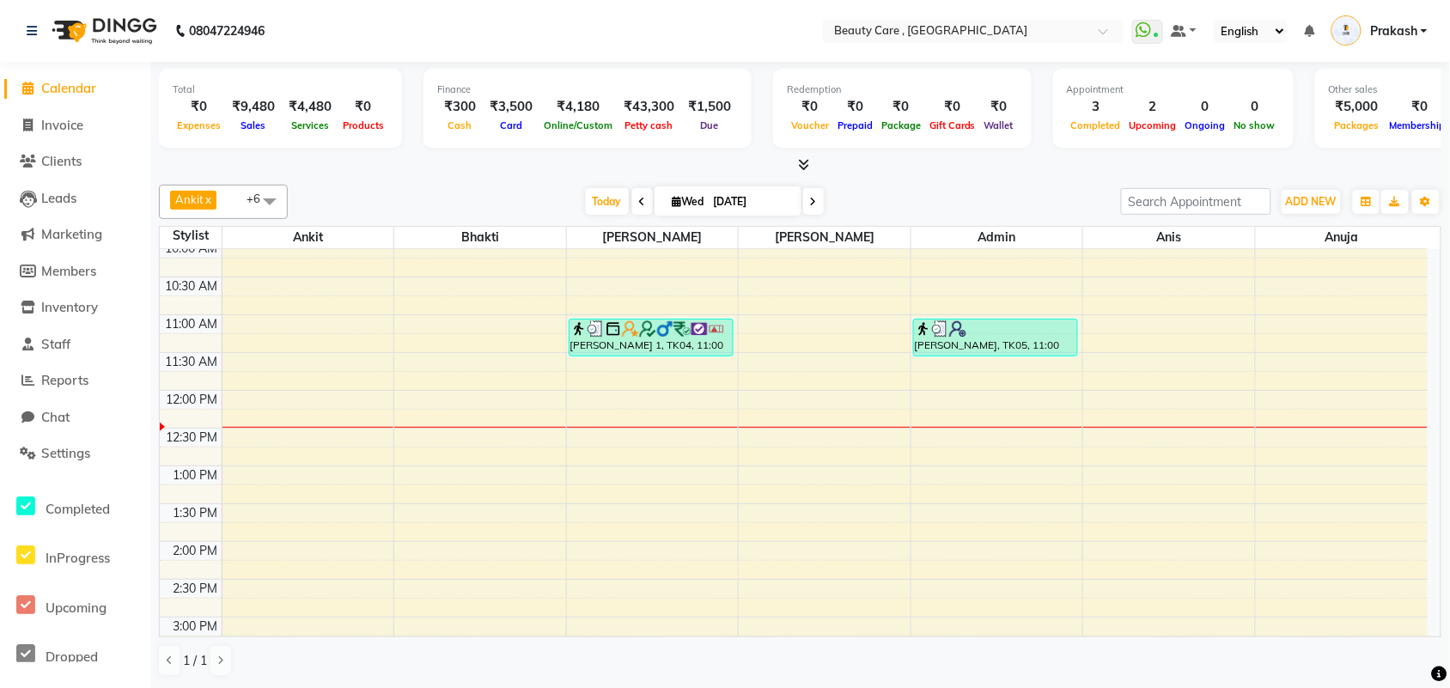
scroll to position [322, 0]
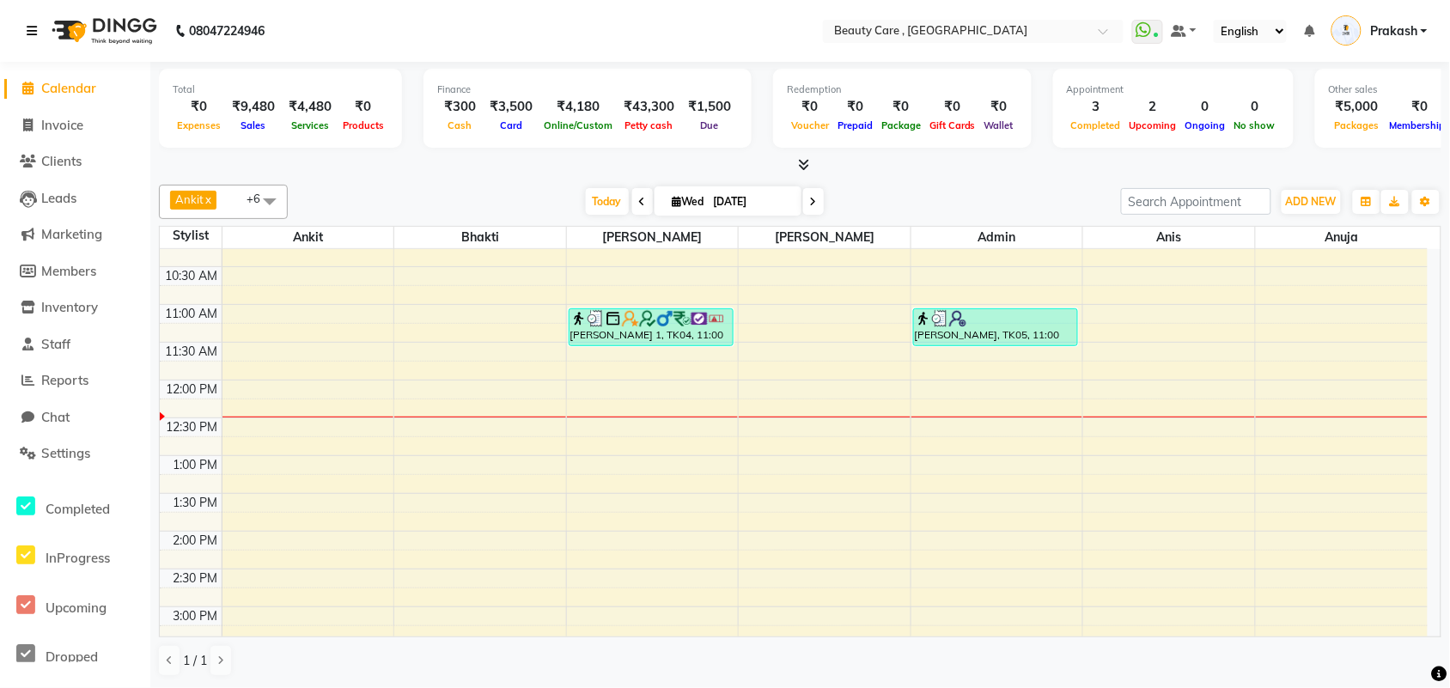
click at [32, 43] on link at bounding box center [35, 31] width 17 height 48
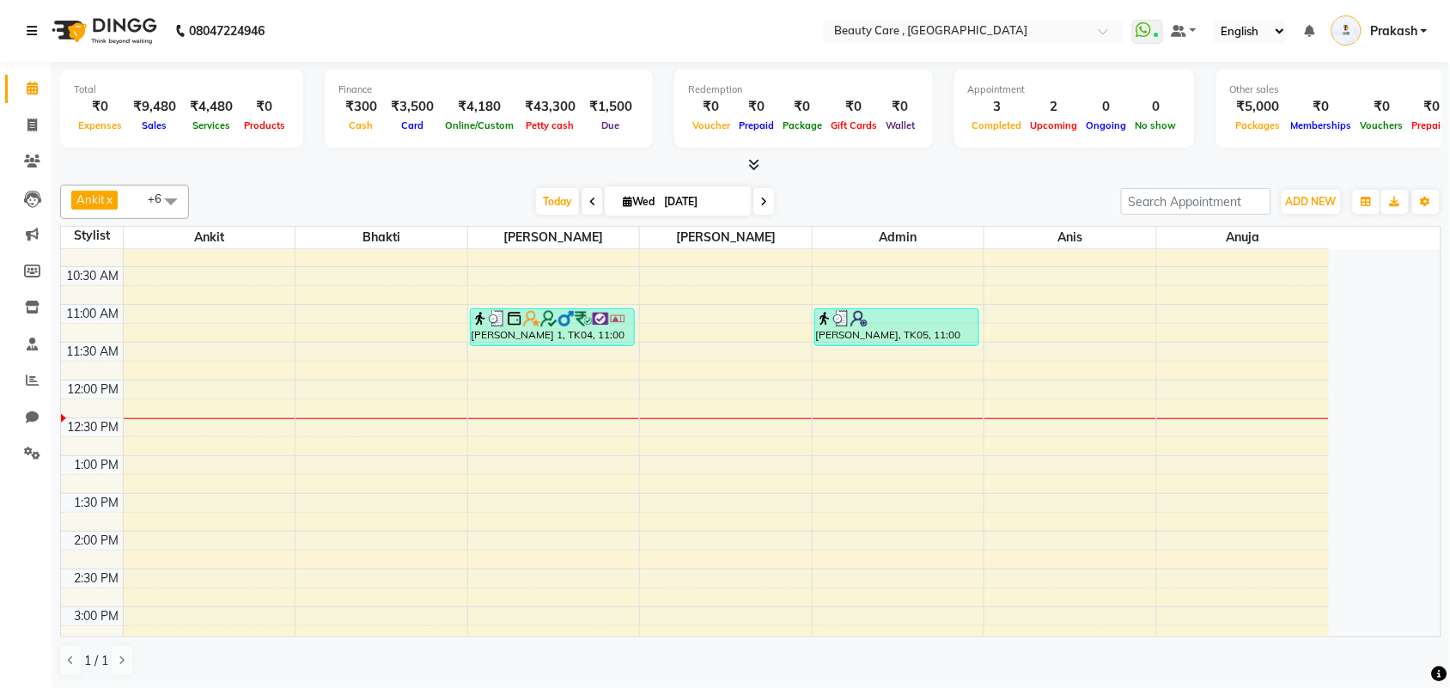
click at [35, 26] on icon at bounding box center [32, 31] width 10 height 12
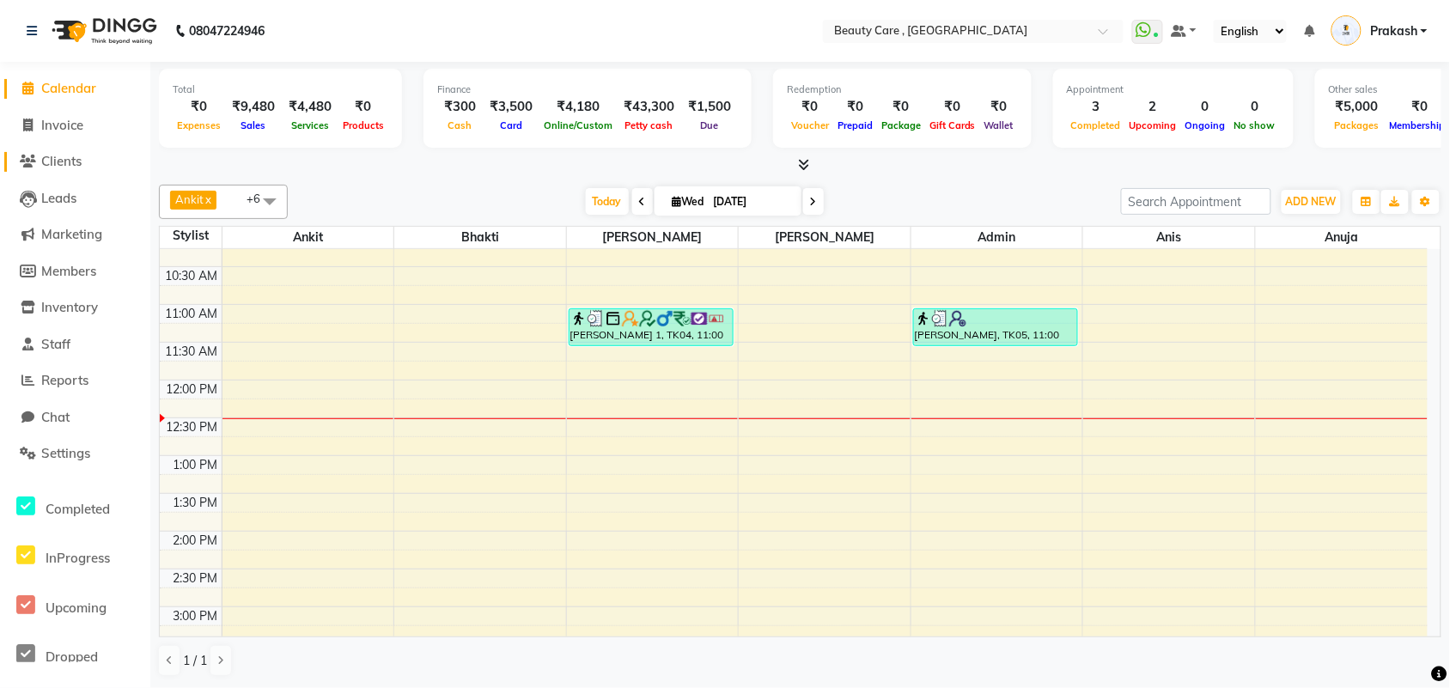
click at [35, 164] on icon at bounding box center [29, 161] width 16 height 13
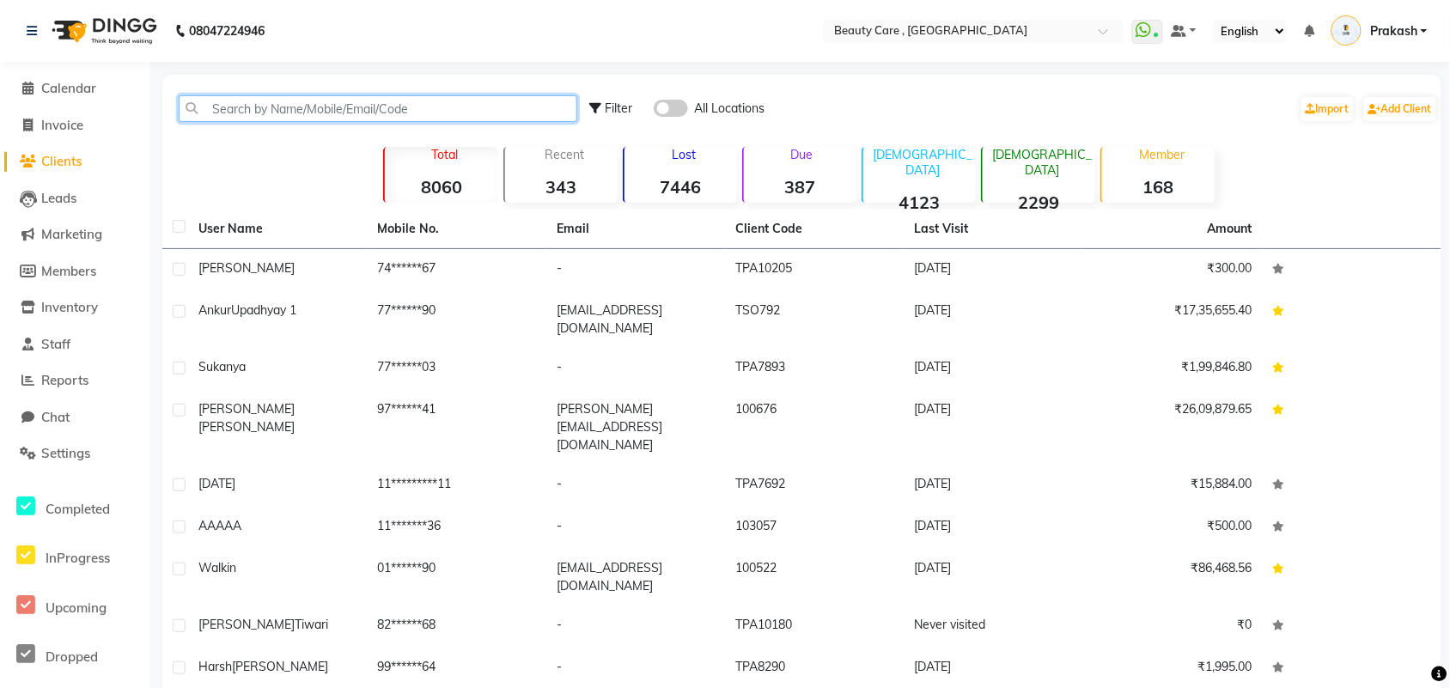
click at [379, 113] on input "text" at bounding box center [378, 108] width 398 height 27
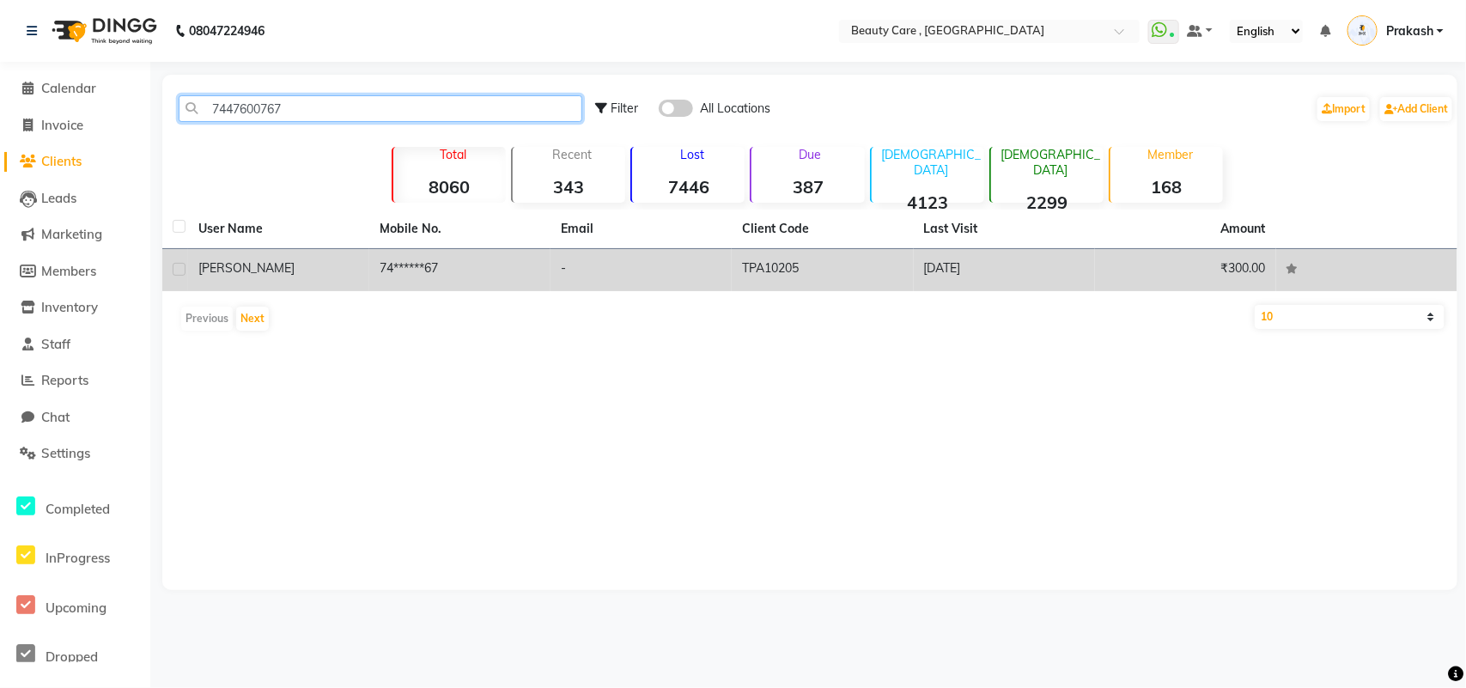
type input "7447600767"
click at [182, 271] on label at bounding box center [179, 269] width 13 height 13
click at [182, 271] on input "checkbox" at bounding box center [178, 270] width 11 height 11
checkbox input "true"
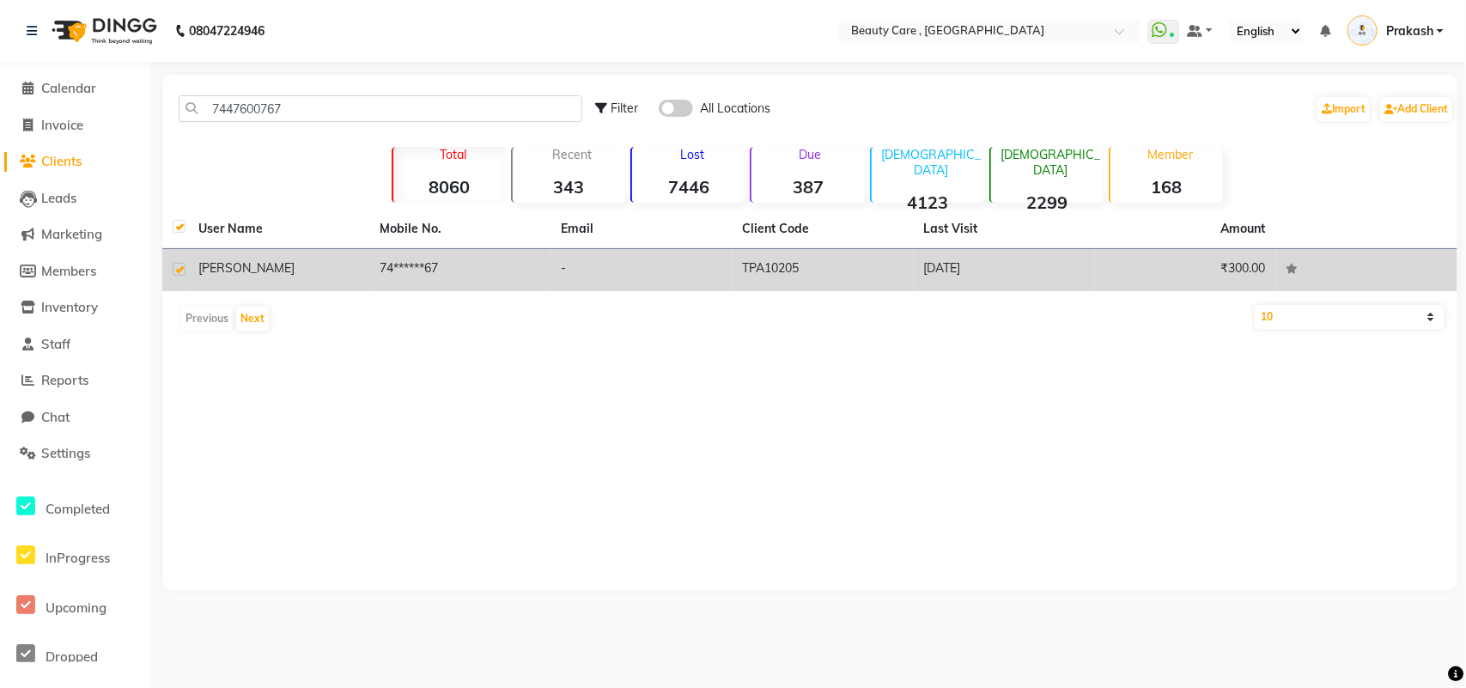
click at [182, 263] on div at bounding box center [178, 272] width 11 height 18
click at [176, 269] on label at bounding box center [179, 269] width 13 height 13
click at [176, 269] on input "checkbox" at bounding box center [178, 270] width 11 height 11
checkbox input "false"
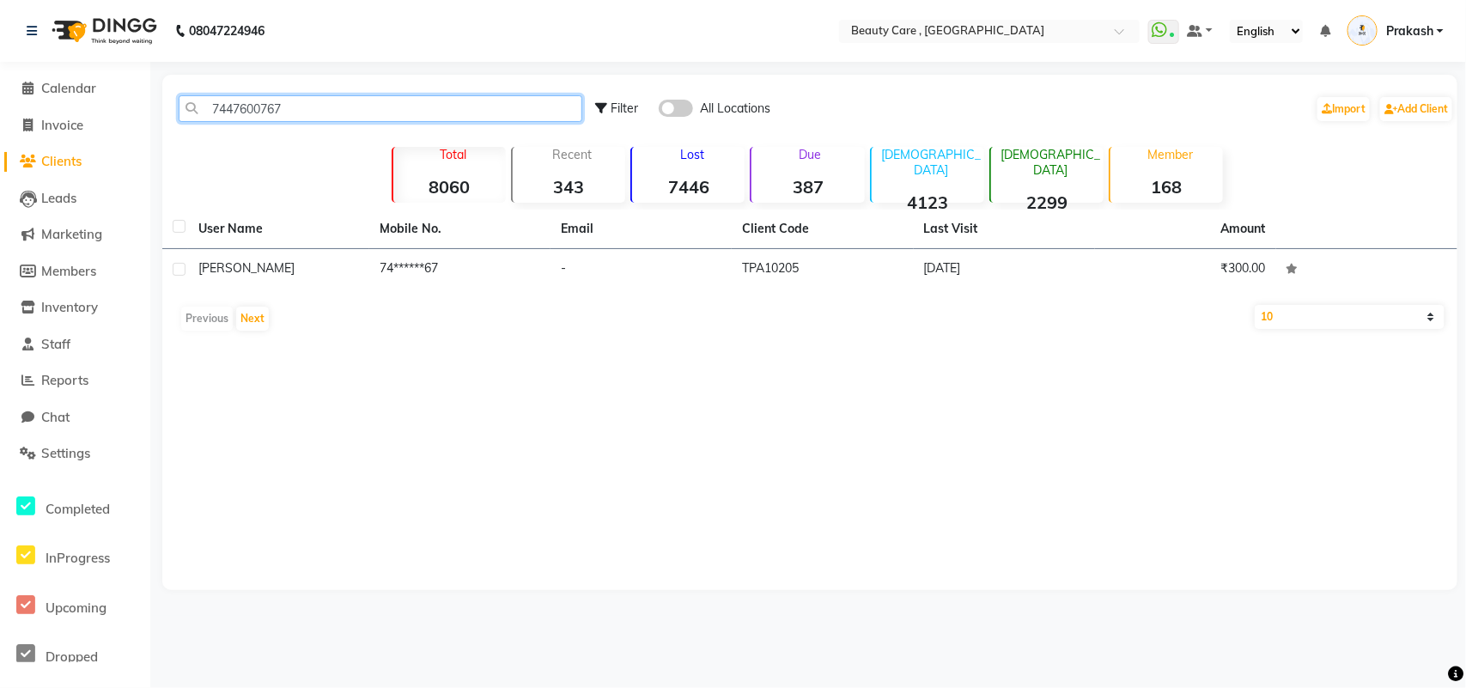
click at [361, 113] on input "7447600767" at bounding box center [381, 108] width 404 height 27
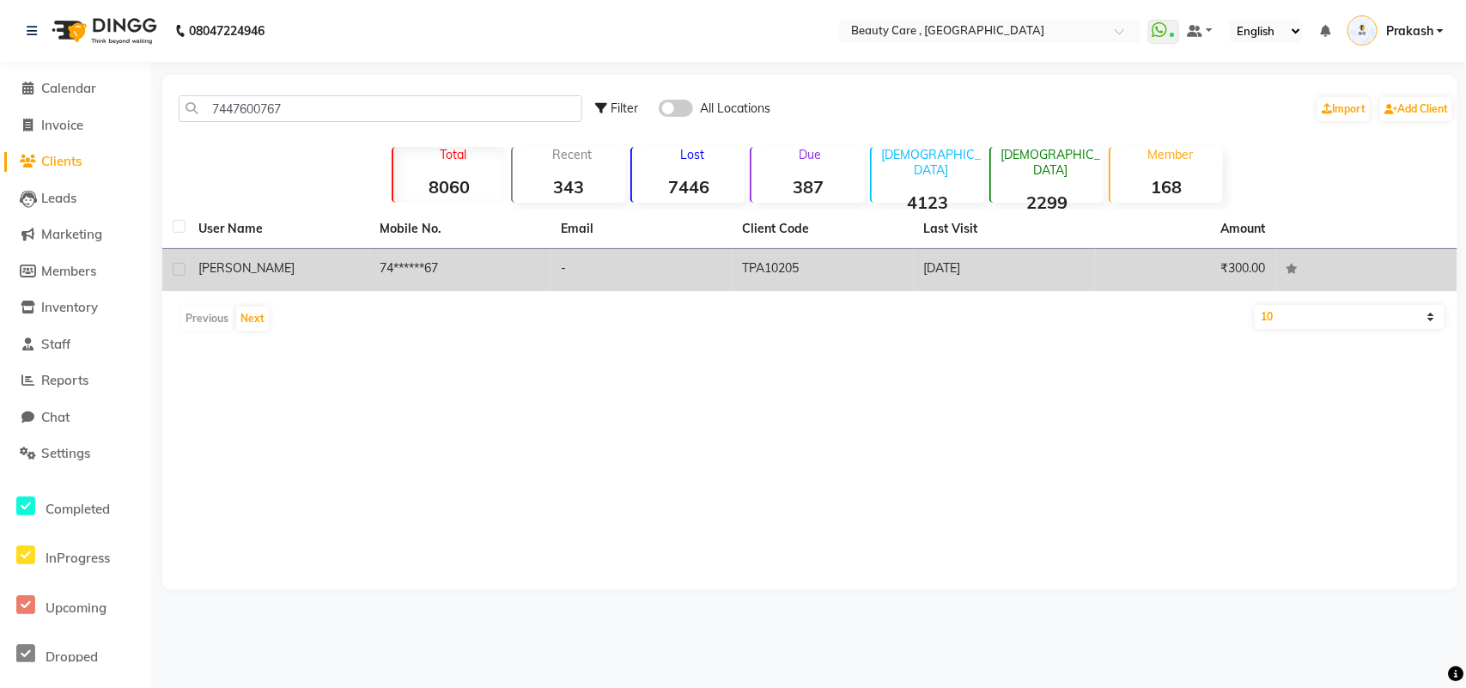
click at [406, 269] on td "74******67" at bounding box center [459, 270] width 181 height 42
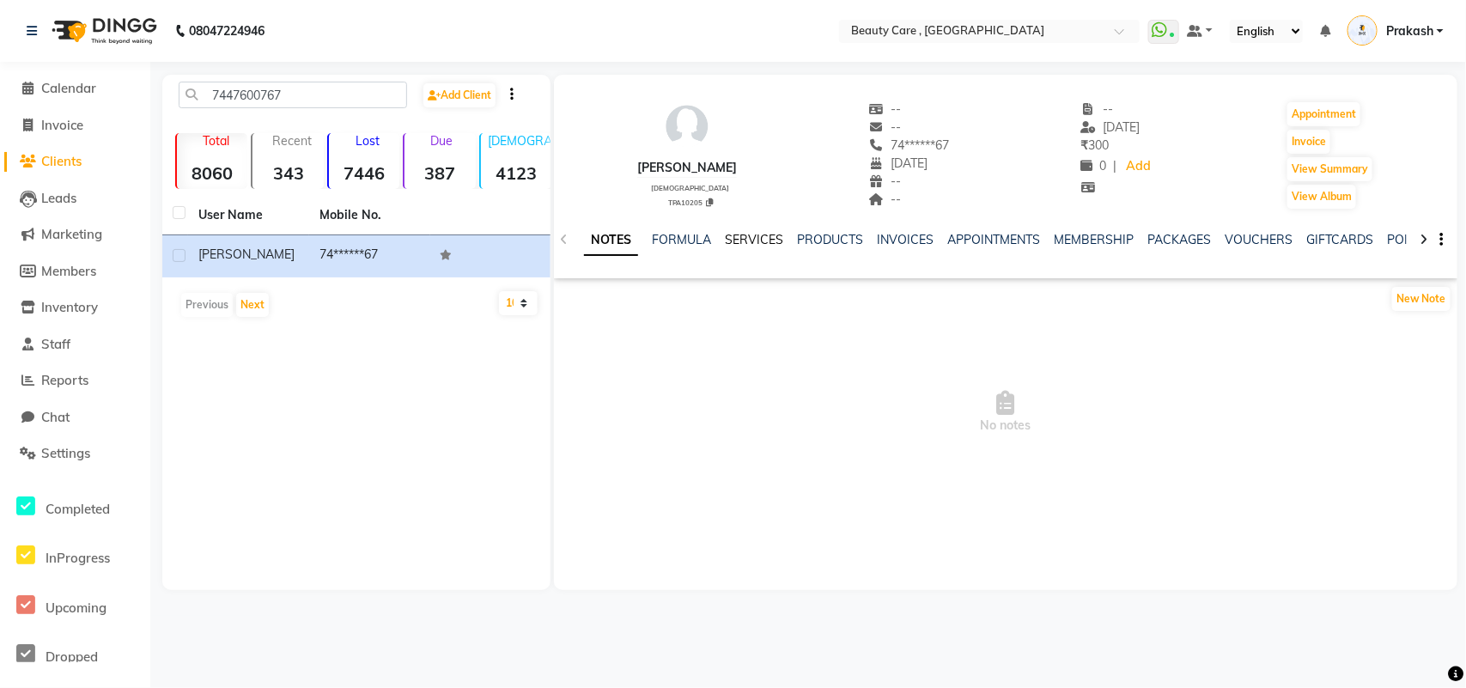
click at [771, 239] on link "SERVICES" at bounding box center [754, 239] width 58 height 15
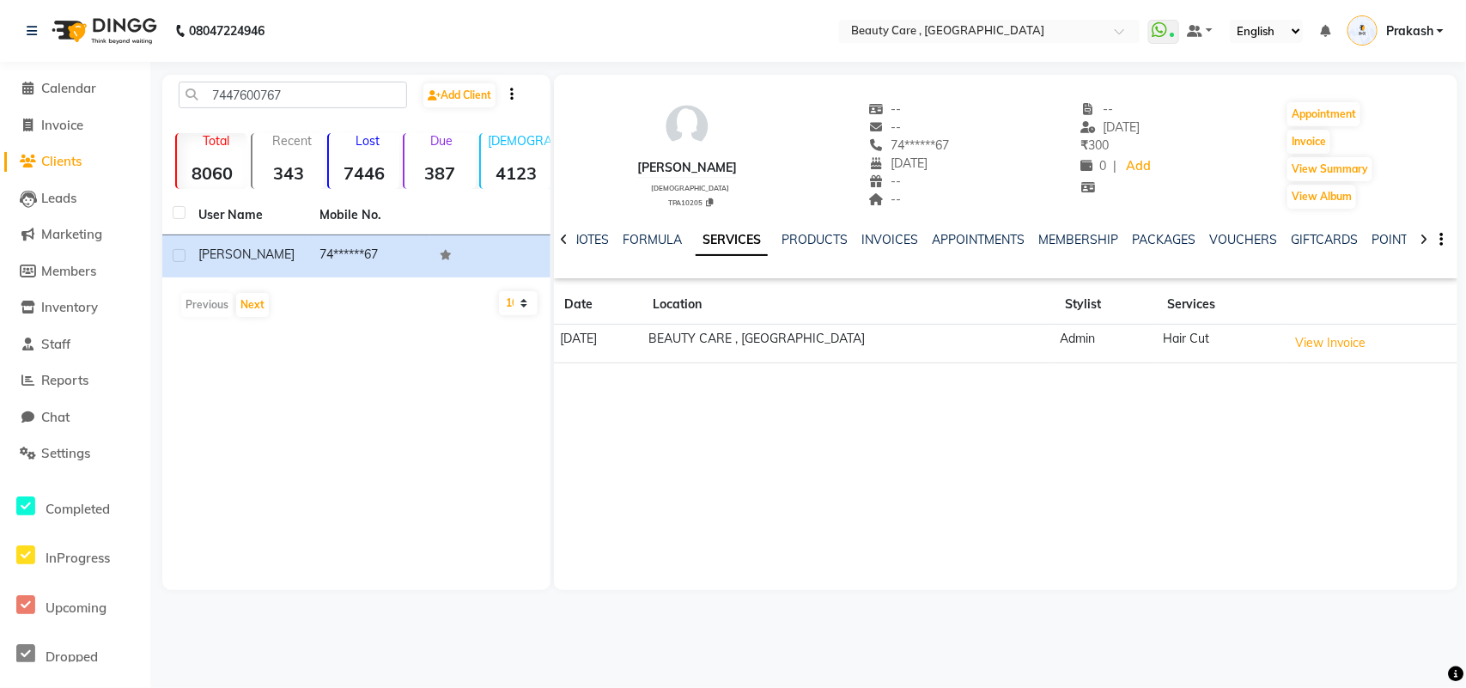
click at [752, 250] on link "SERVICES" at bounding box center [732, 240] width 72 height 31
click at [303, 91] on input "7447600767" at bounding box center [293, 95] width 228 height 27
type input "7"
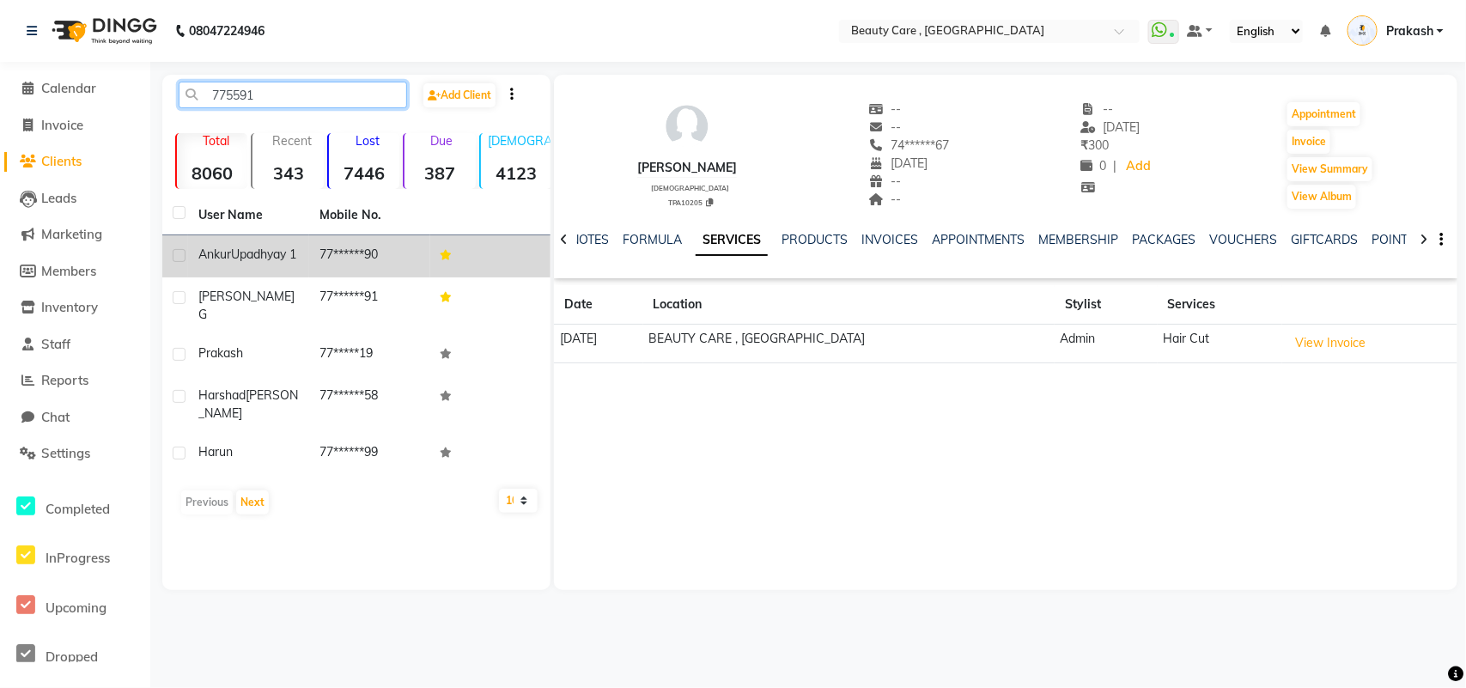
type input "775591"
click at [345, 258] on td "77******90" at bounding box center [369, 256] width 121 height 42
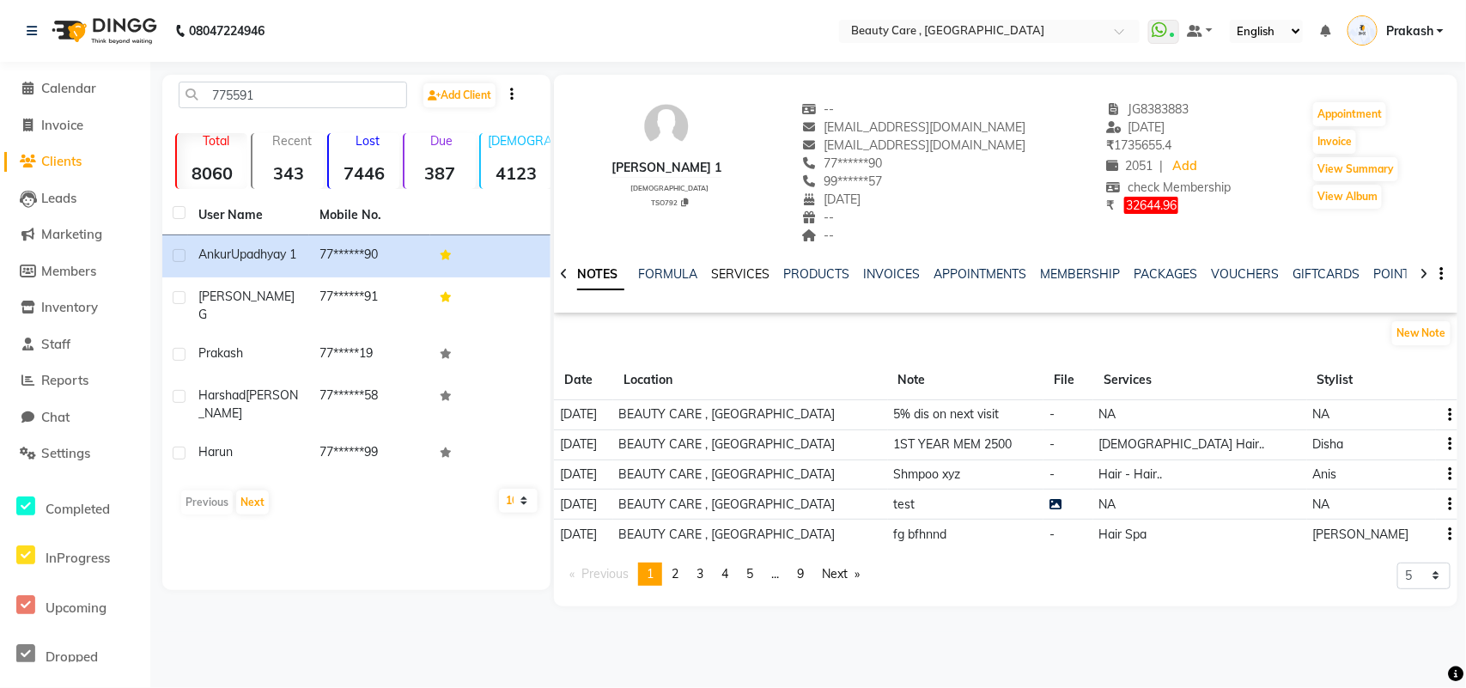
click at [745, 266] on link "SERVICES" at bounding box center [740, 273] width 58 height 15
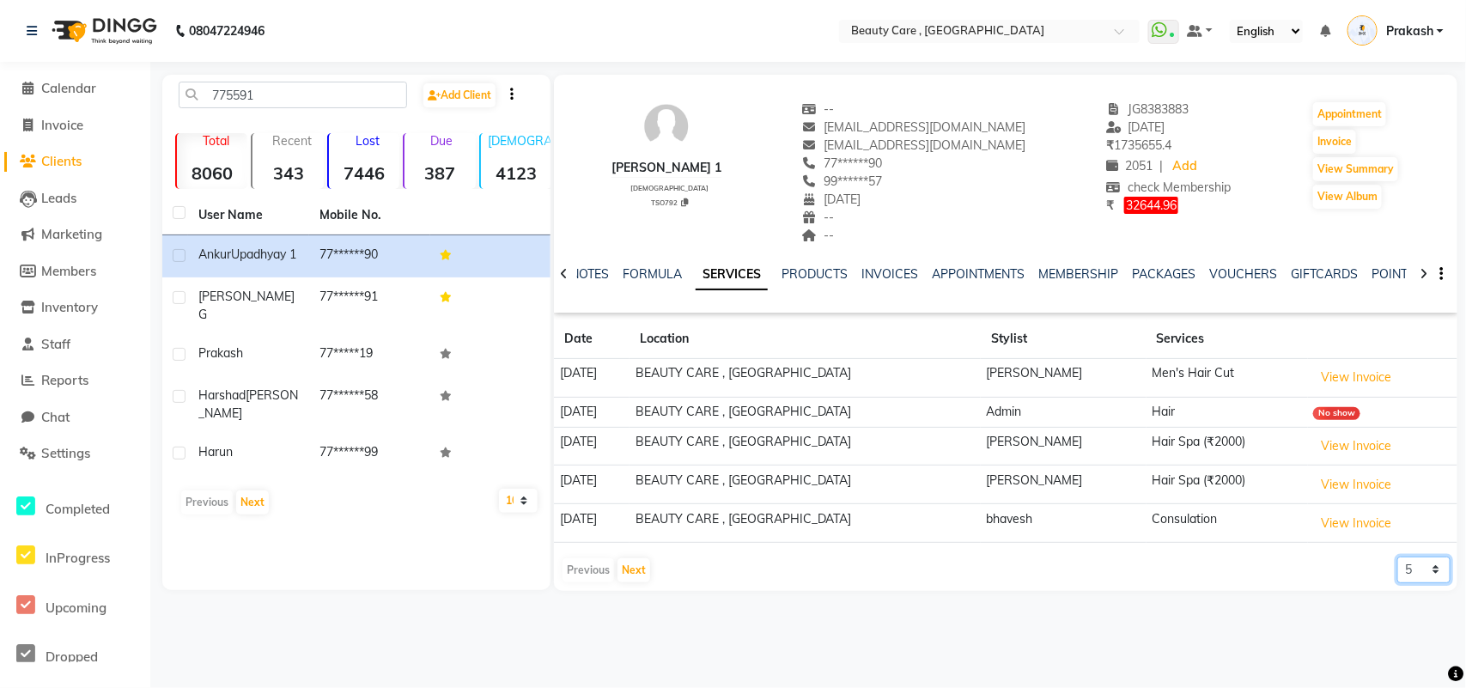
click at [1172, 550] on select "5 10 50 100 500" at bounding box center [1423, 570] width 53 height 27
select select "100"
click at [1172, 550] on select "5 10 50 100 500" at bounding box center [1423, 570] width 53 height 27
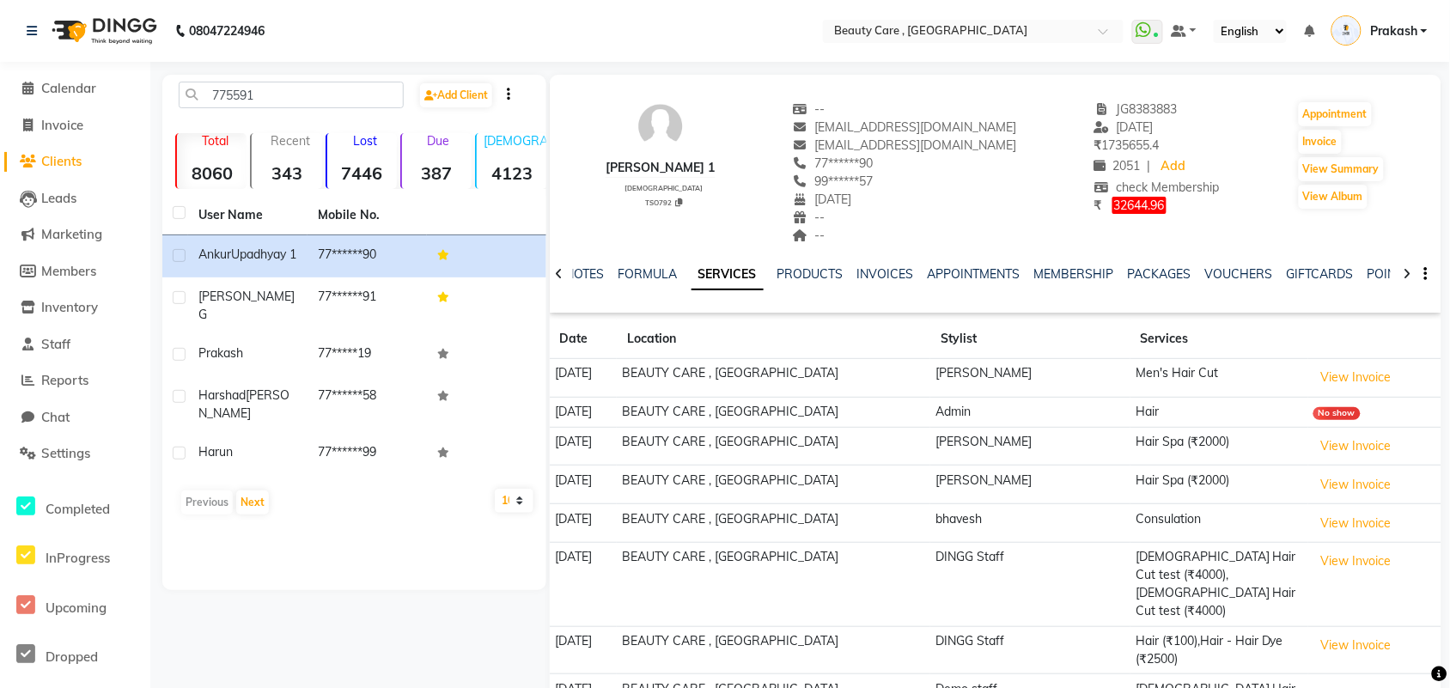
scroll to position [104, 0]
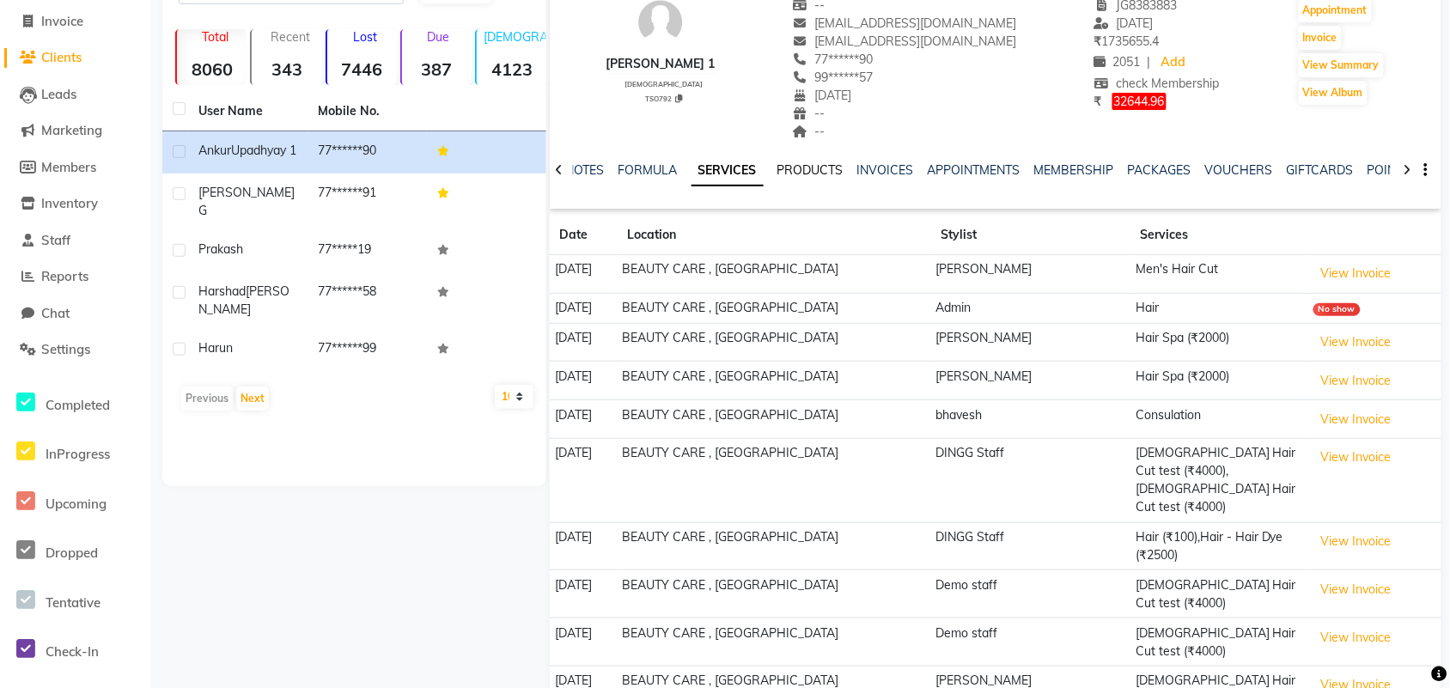
click at [808, 164] on link "PRODUCTS" at bounding box center [810, 169] width 66 height 15
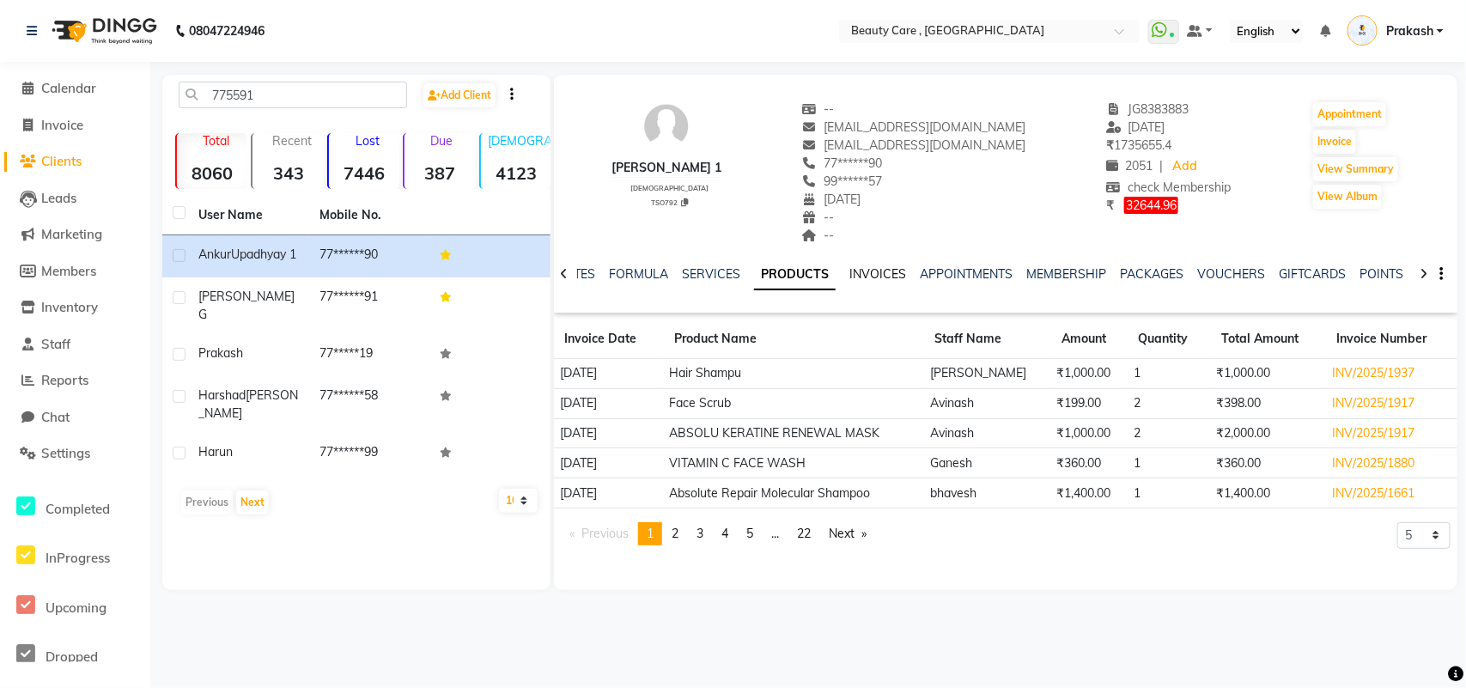
click at [878, 275] on link "INVOICES" at bounding box center [877, 273] width 57 height 15
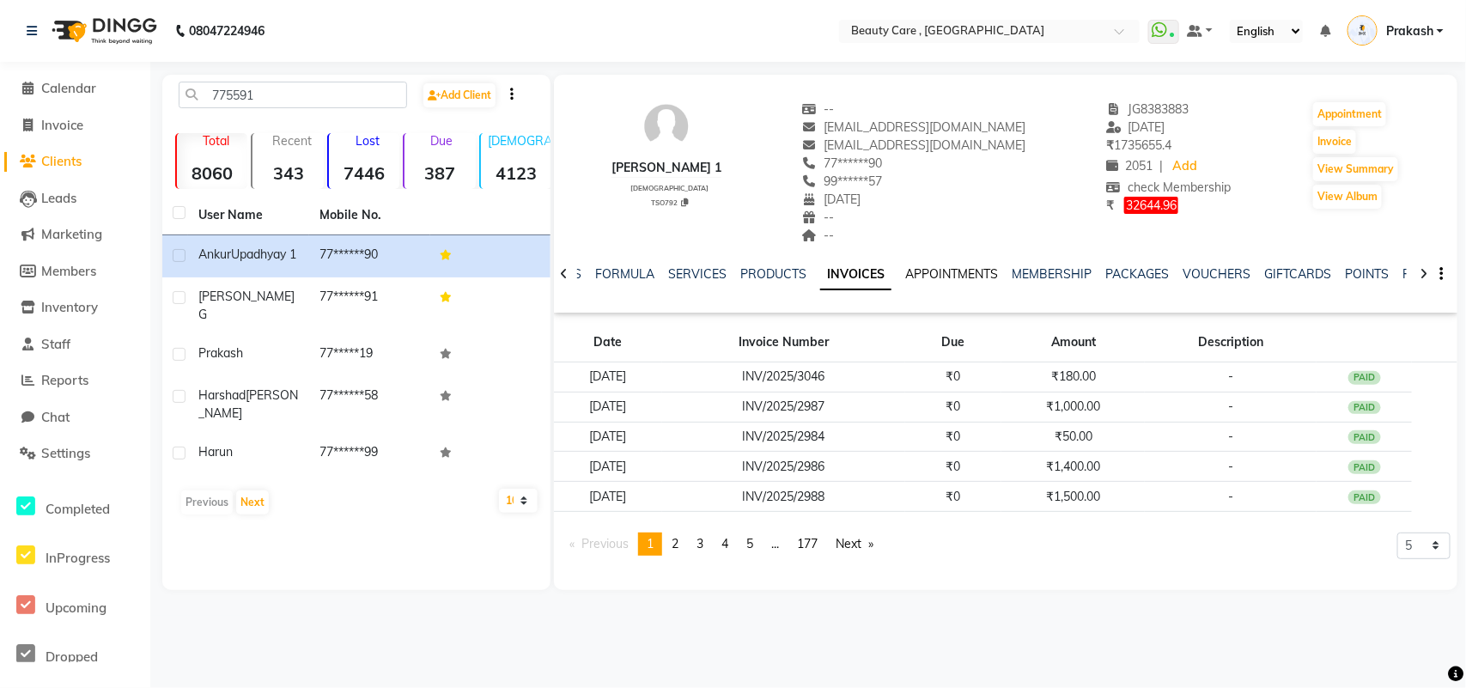
click at [971, 267] on link "APPOINTMENTS" at bounding box center [951, 273] width 93 height 15
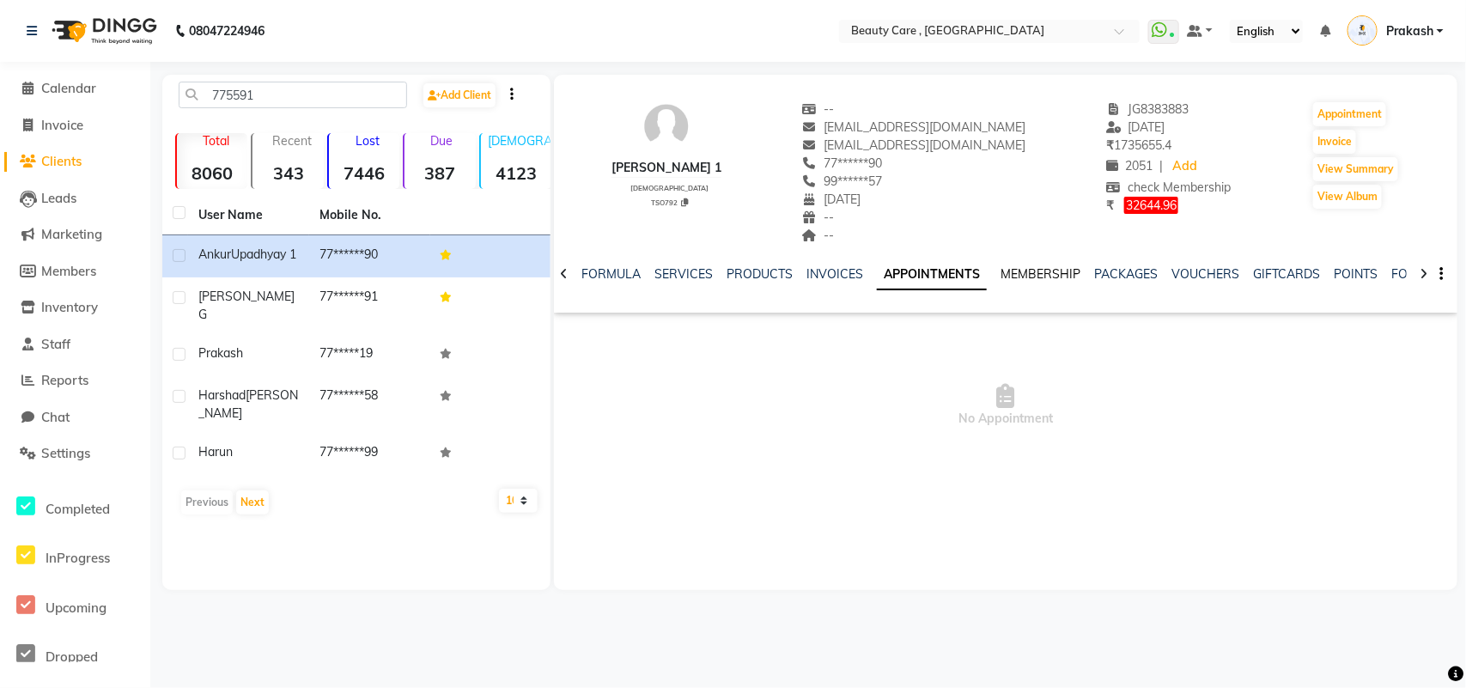
click at [1032, 275] on link "MEMBERSHIP" at bounding box center [1040, 273] width 80 height 15
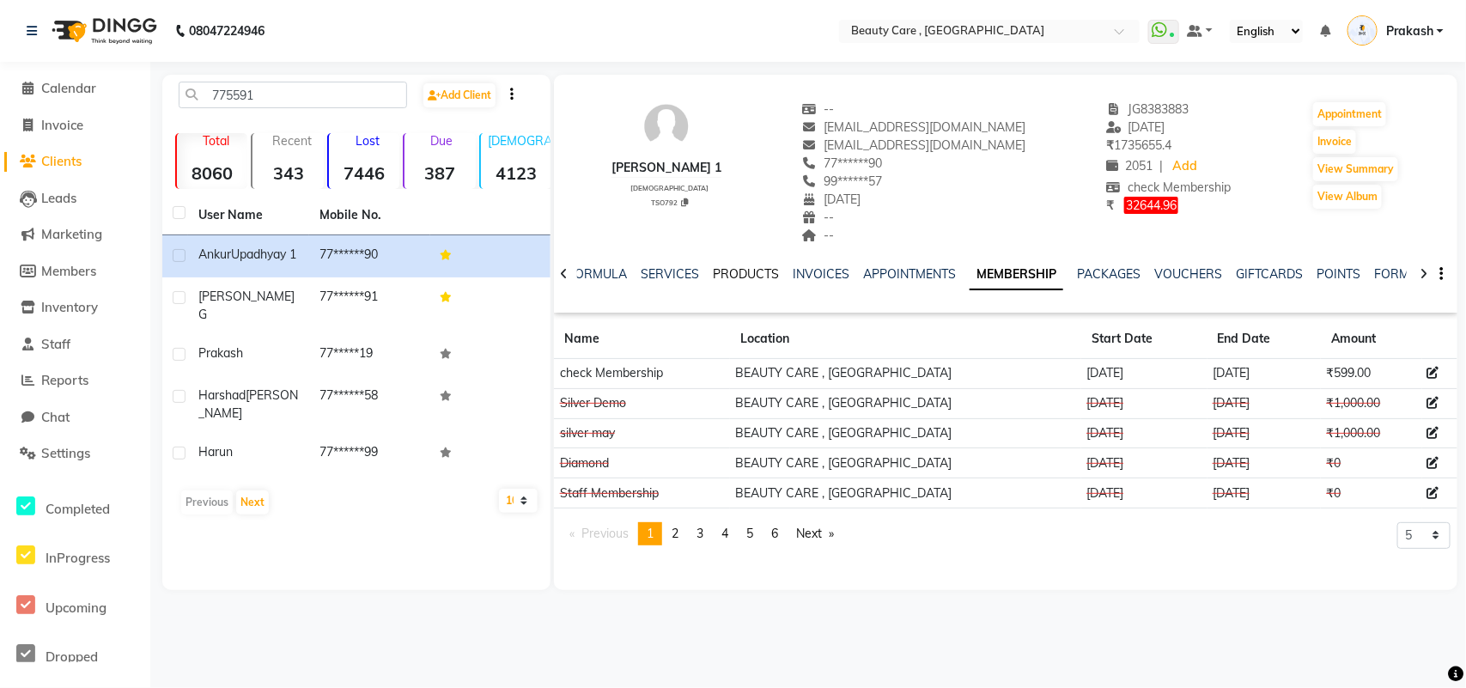
click at [749, 277] on link "PRODUCTS" at bounding box center [746, 273] width 66 height 15
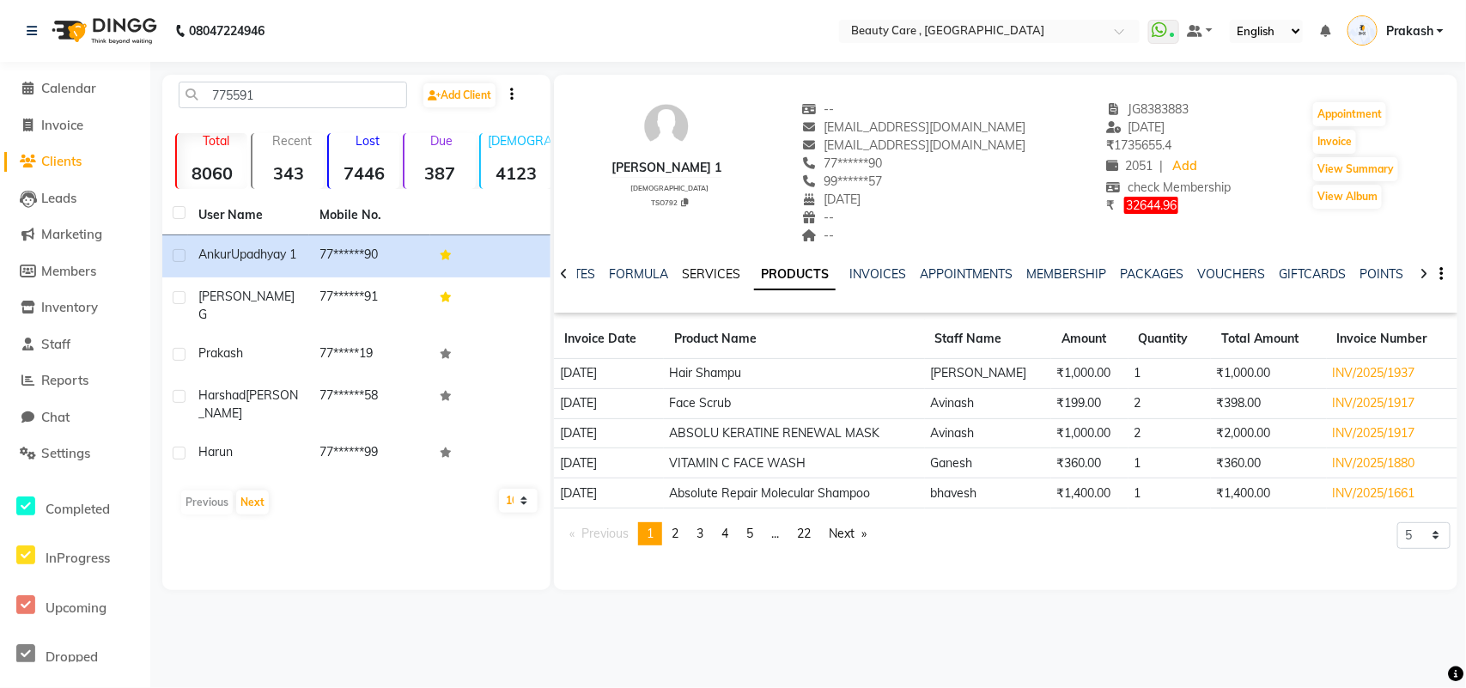
click at [687, 280] on link "SERVICES" at bounding box center [711, 273] width 58 height 15
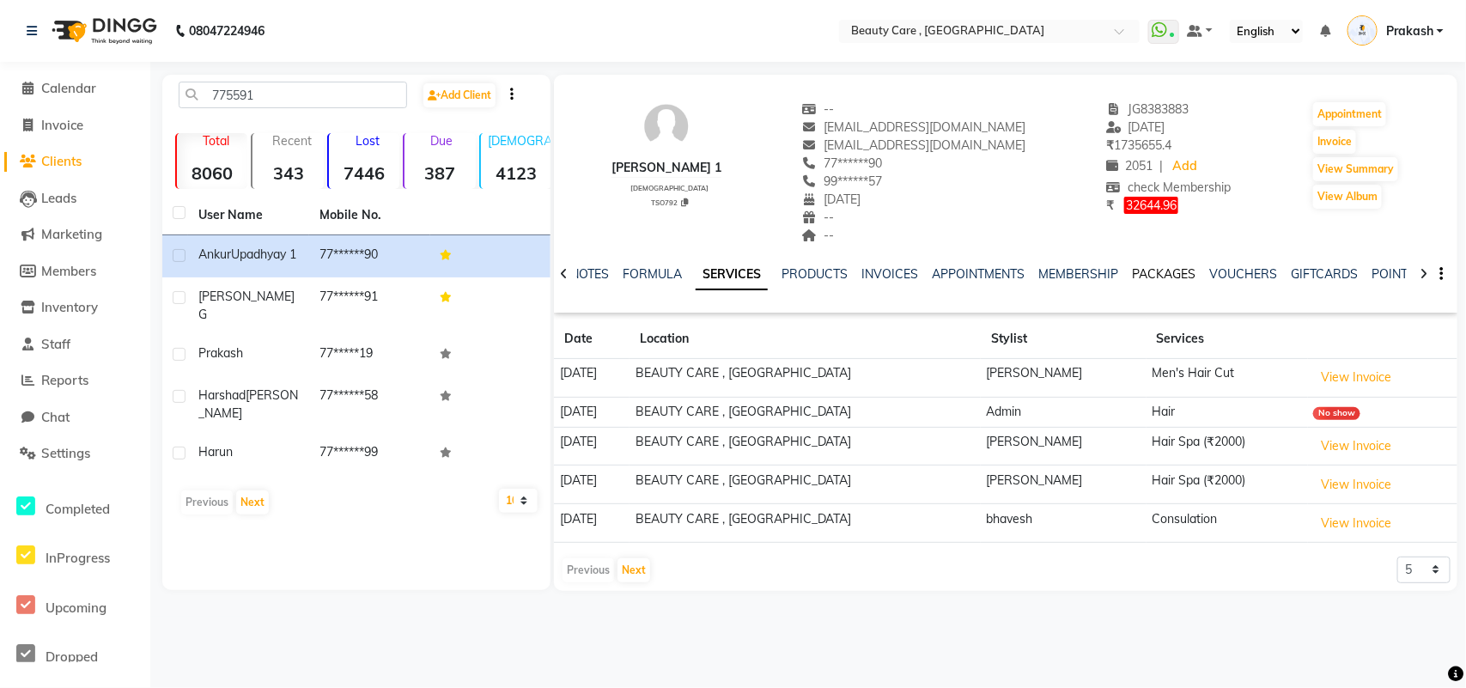
click at [1162, 266] on link "PACKAGES" at bounding box center [1164, 273] width 64 height 15
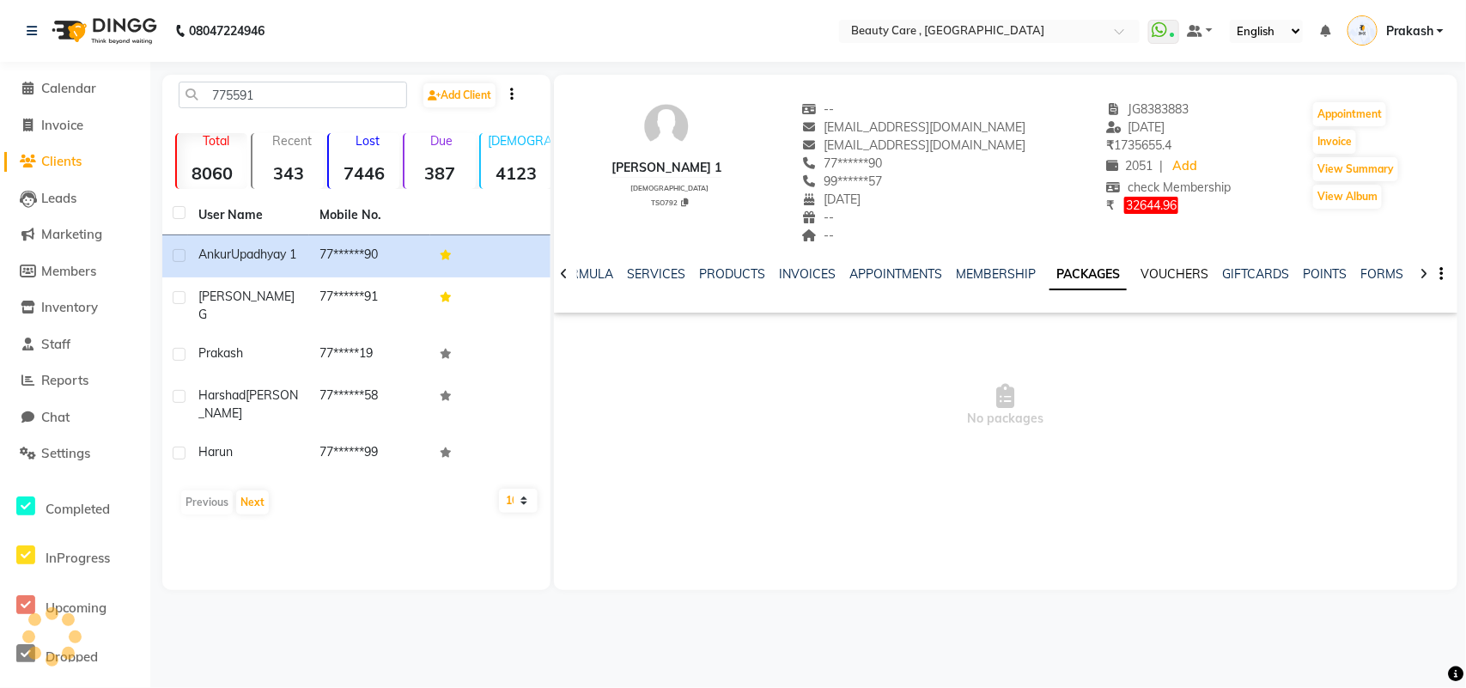
click at [1172, 277] on link "VOUCHERS" at bounding box center [1174, 273] width 68 height 15
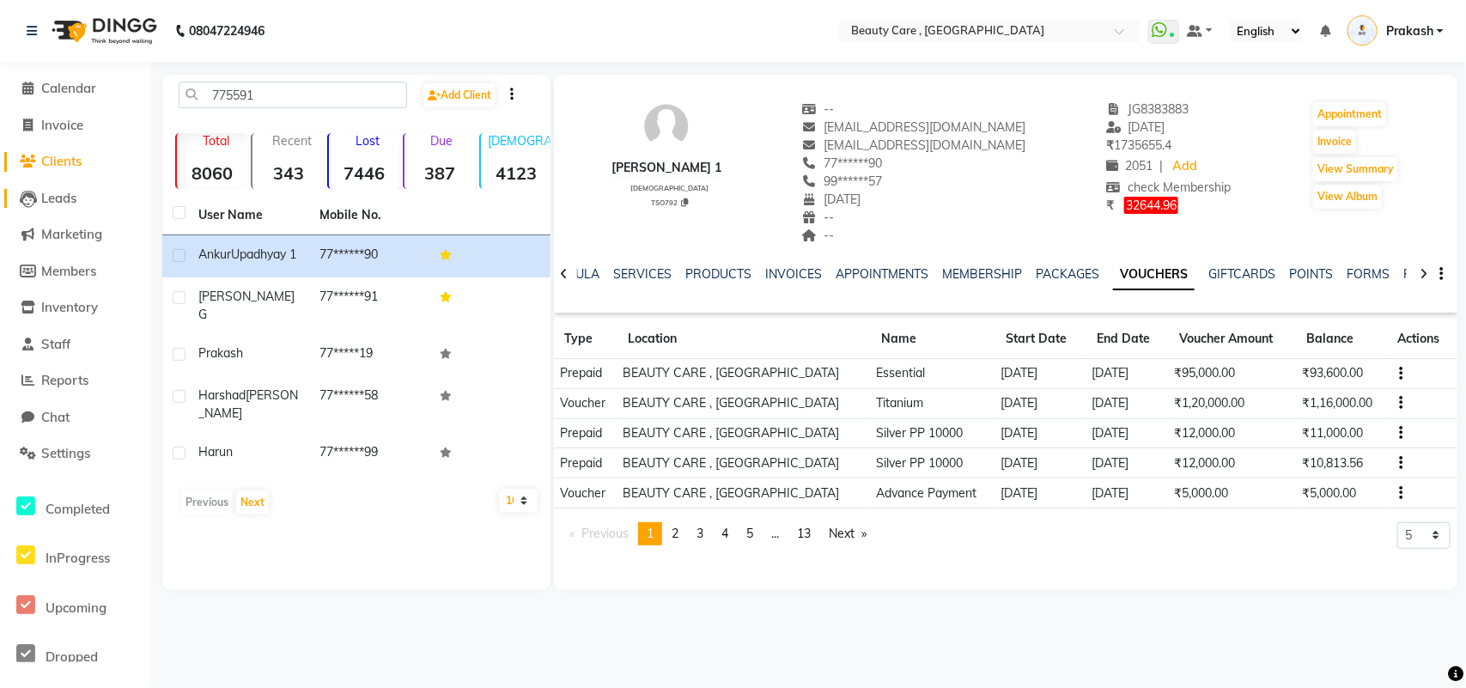
click at [63, 202] on span "Leads" at bounding box center [58, 198] width 35 height 16
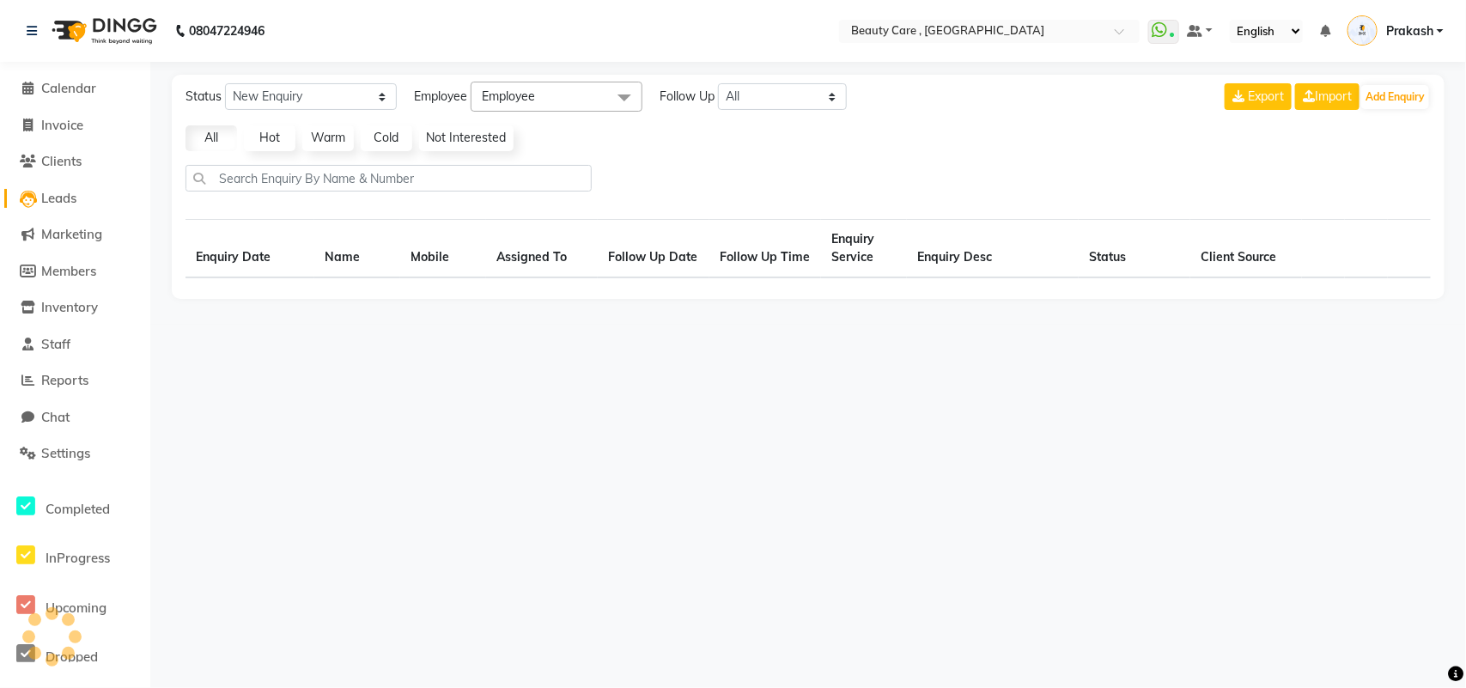
select select "10"
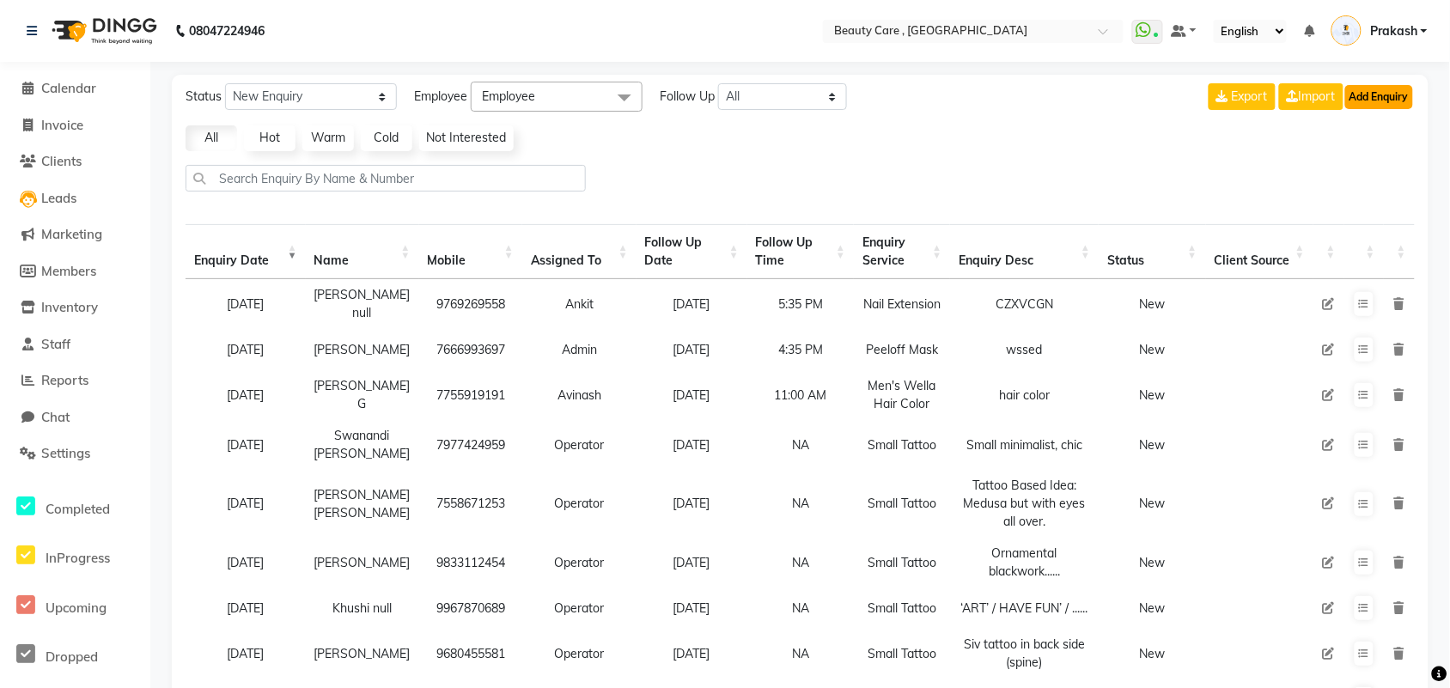
click at [1172, 97] on button "Add Enquiry" at bounding box center [1379, 97] width 68 height 24
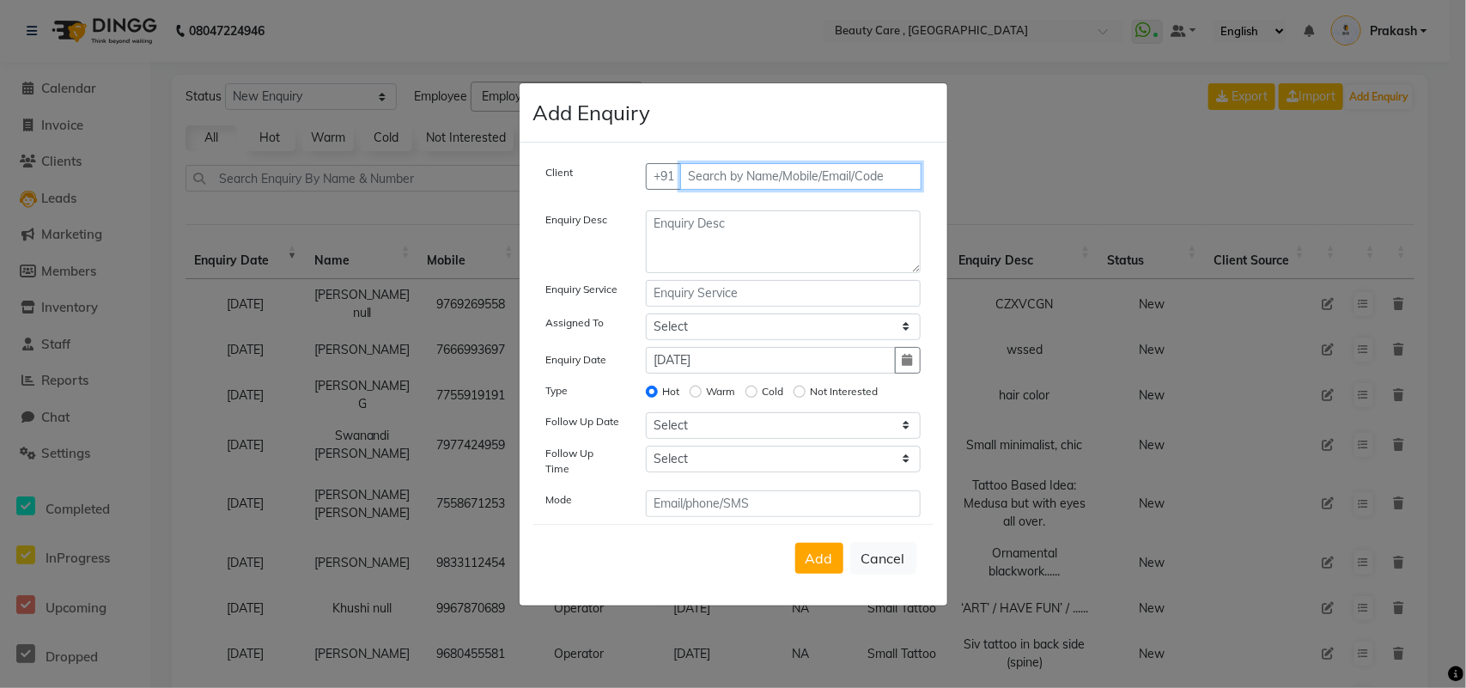
click at [744, 181] on input "text" at bounding box center [800, 176] width 241 height 27
click at [782, 178] on input "775939993" at bounding box center [765, 176] width 170 height 27
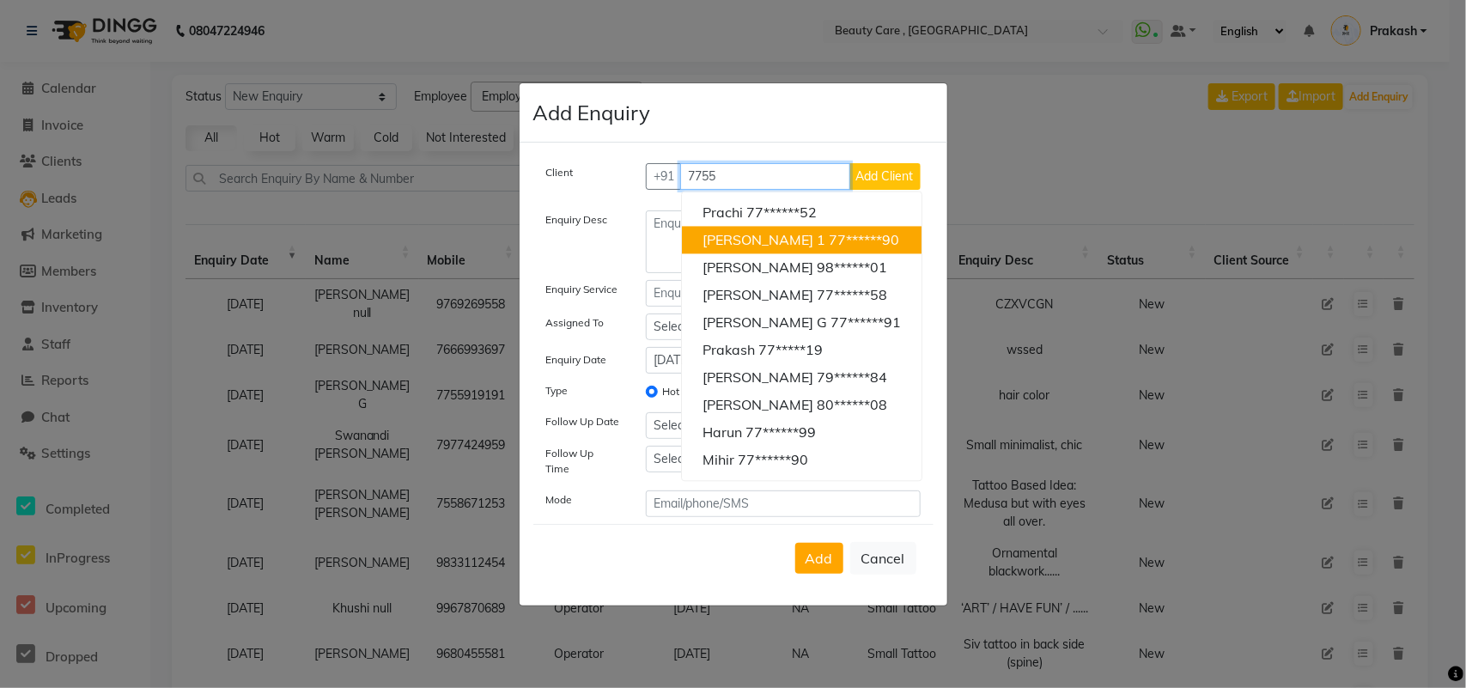
drag, startPoint x: 787, startPoint y: 185, endPoint x: 787, endPoint y: 250, distance: 65.3
click at [787, 190] on div "+91 7755 [PERSON_NAME] 77******52 [PERSON_NAME] 1 77******[GEOGRAPHIC_DATA][PER…" at bounding box center [783, 176] width 275 height 27
click at [787, 248] on span "[PERSON_NAME] 1" at bounding box center [763, 239] width 123 height 17
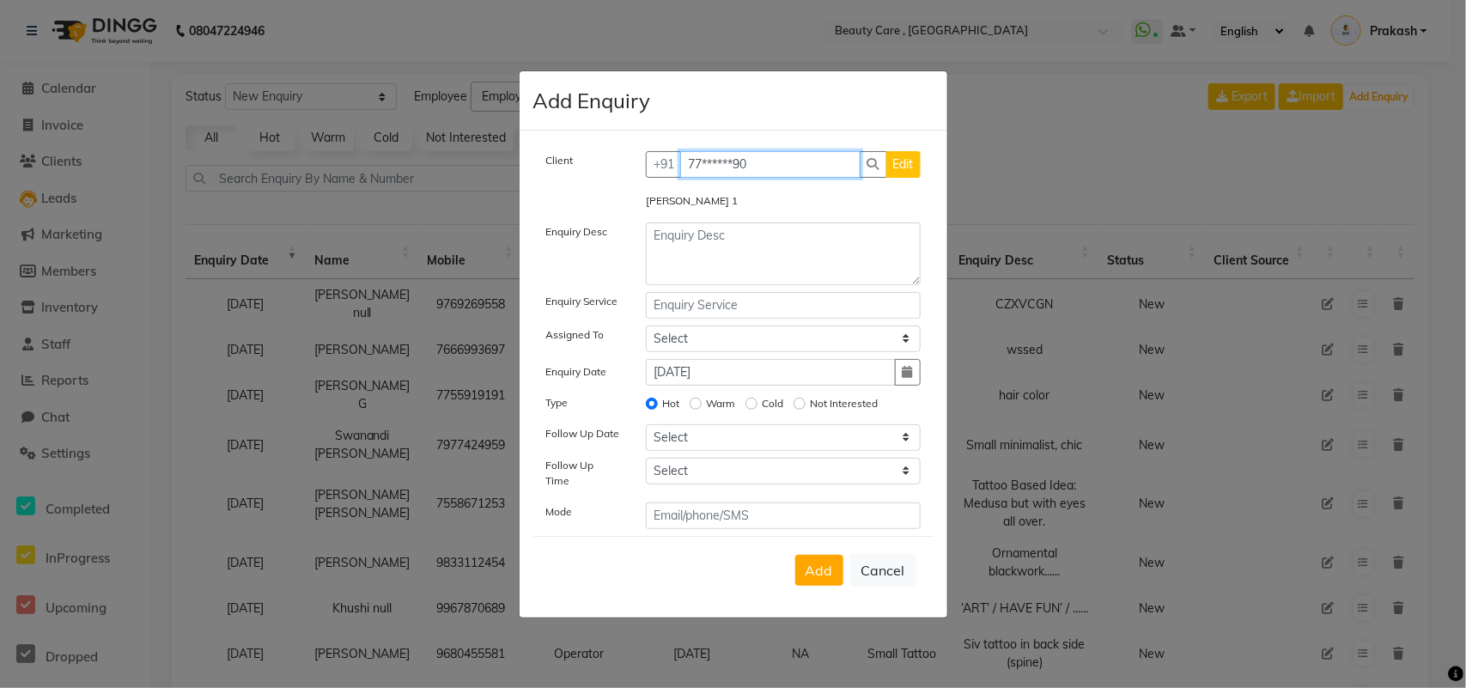
type input "77******90"
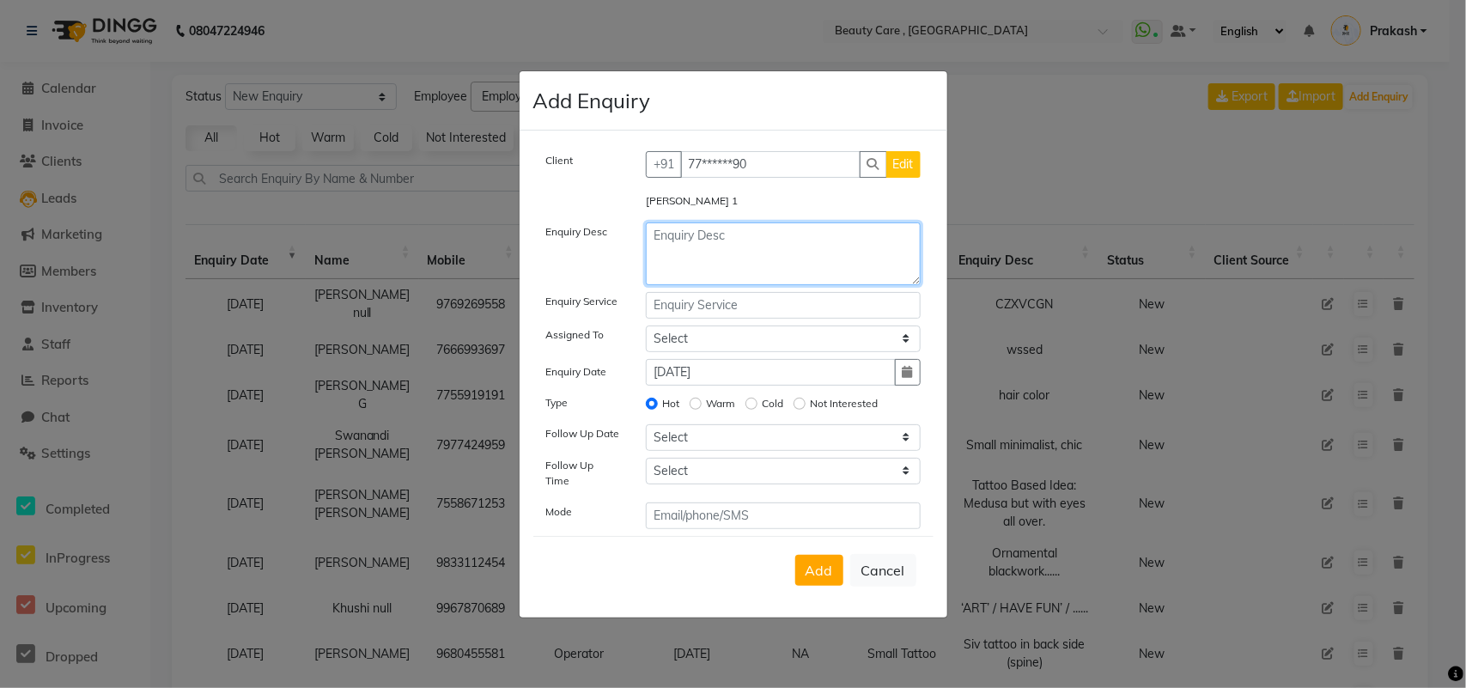
click at [691, 228] on textarea at bounding box center [783, 253] width 275 height 63
type textarea "c"
drag, startPoint x: 711, startPoint y: 246, endPoint x: 618, endPoint y: 258, distance: 93.5
click at [616, 258] on div "Enquiry Desc color" at bounding box center [733, 253] width 400 height 63
type textarea "color"
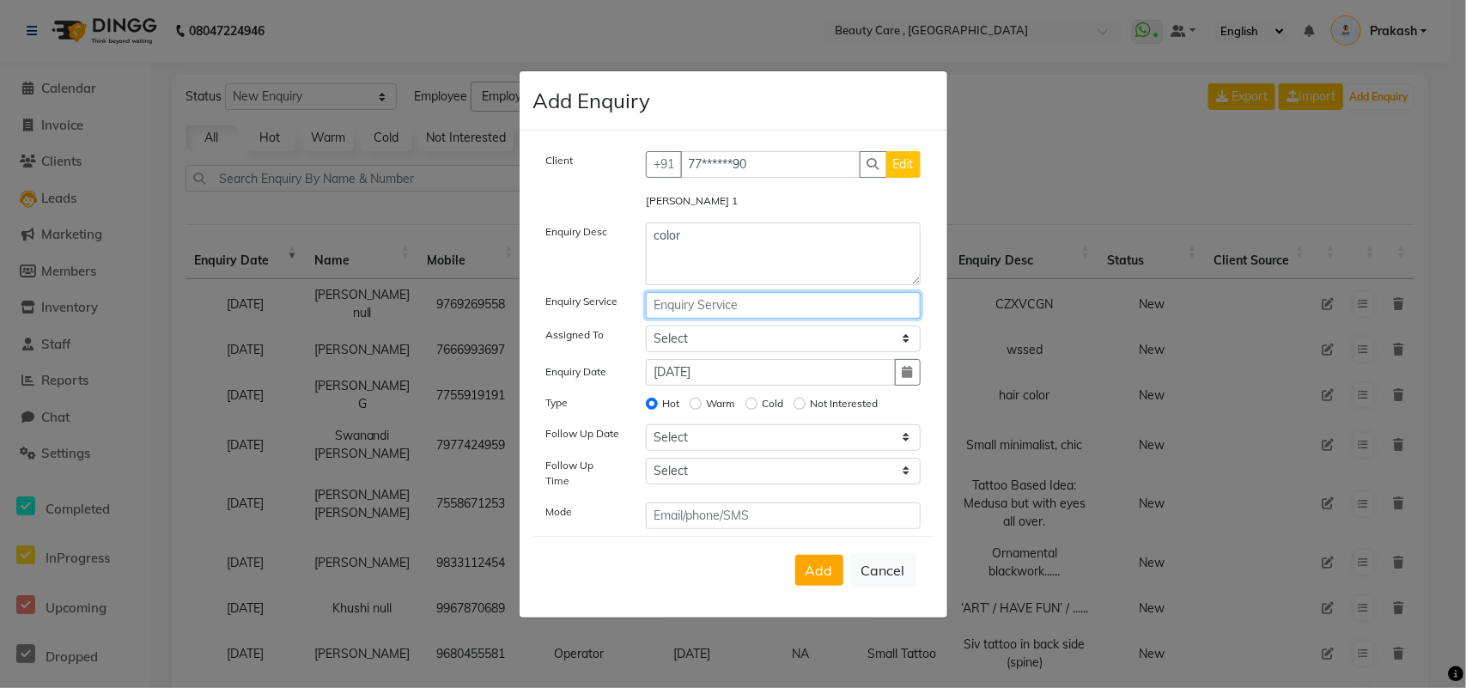
click at [702, 299] on input "text" at bounding box center [783, 305] width 275 height 27
type input "c"
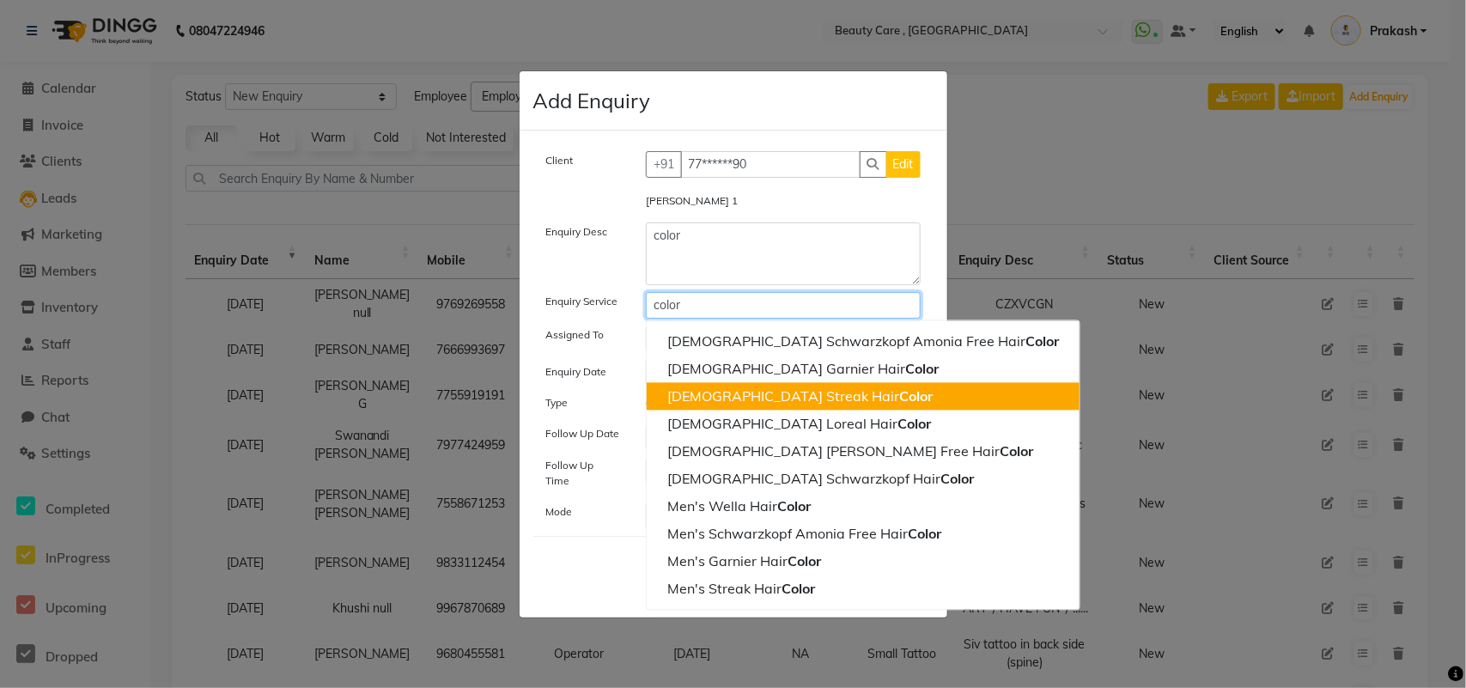
click at [899, 404] on span "Color" at bounding box center [915, 395] width 33 height 17
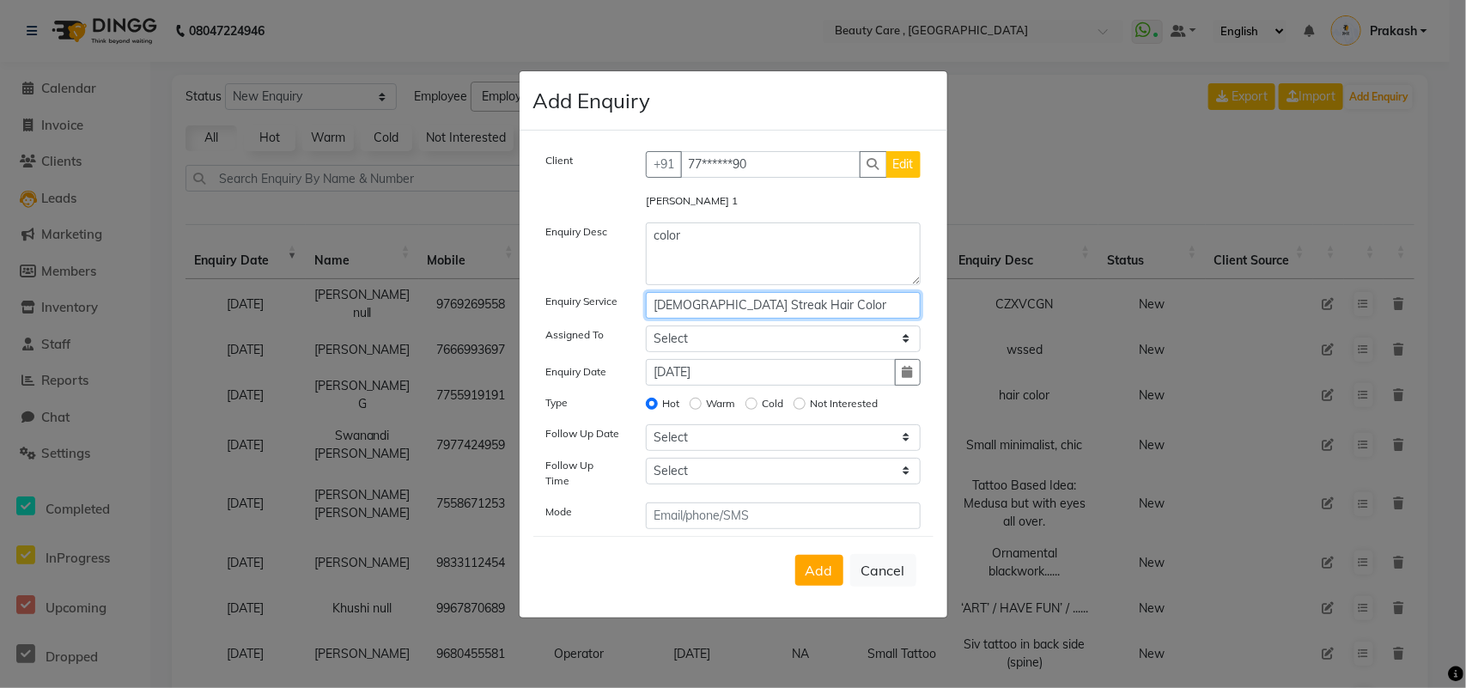
type input "[DEMOGRAPHIC_DATA] Streak Hair Color"
click at [674, 348] on select "Select [PERSON_NAME] Admin Akshay Anis Ankit [PERSON_NAME] [PERSON_NAME] Avinas…" at bounding box center [783, 338] width 275 height 27
select select "26666"
click at [646, 331] on select "Select [PERSON_NAME] Admin Akshay Anis Ankit [PERSON_NAME] [PERSON_NAME] Avinas…" at bounding box center [783, 338] width 275 height 27
drag, startPoint x: 574, startPoint y: 380, endPoint x: 715, endPoint y: 383, distance: 141.7
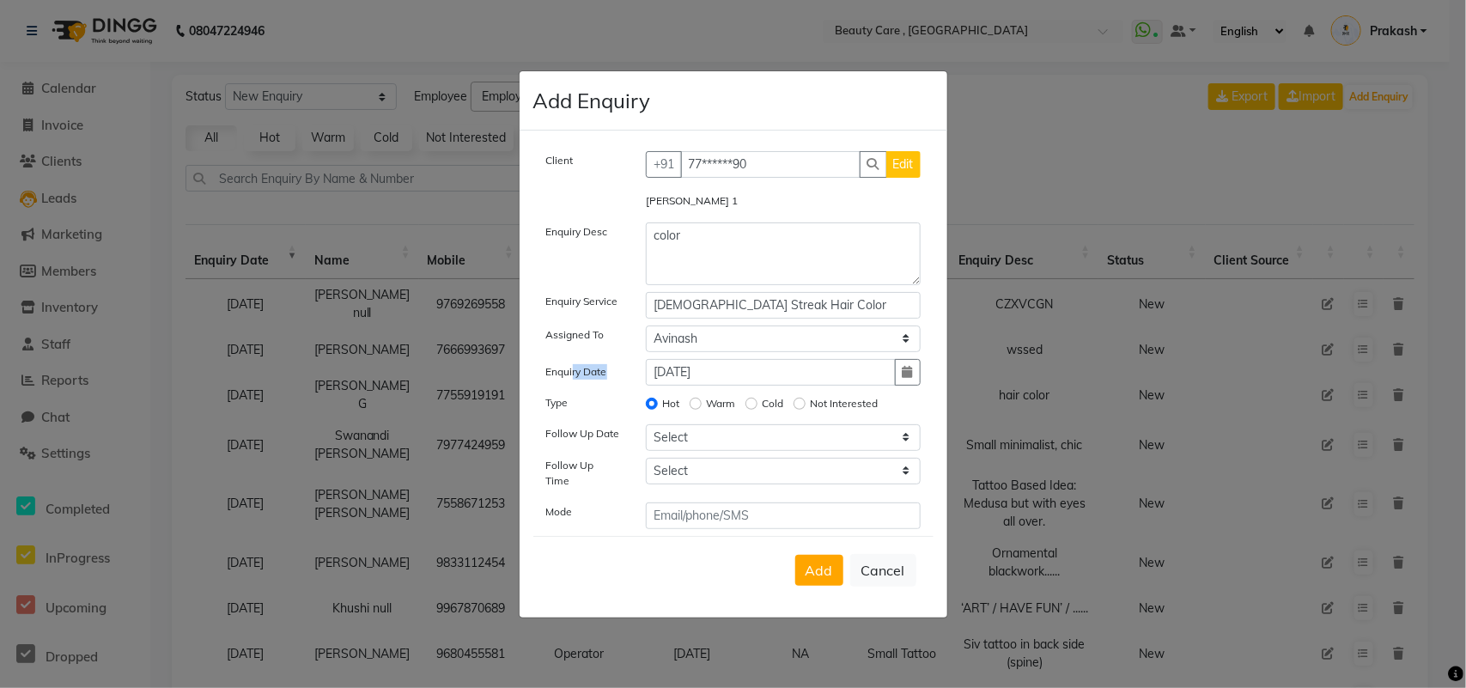
click at [715, 383] on div "Enquiry Date [DATE]" at bounding box center [733, 372] width 400 height 27
drag, startPoint x: 670, startPoint y: 412, endPoint x: 816, endPoint y: 412, distance: 146.0
click at [816, 412] on div "Hot Warm Cold Not Interested" at bounding box center [783, 405] width 301 height 24
click at [709, 414] on div "Warm" at bounding box center [713, 403] width 46 height 21
click at [691, 410] on input "Warm" at bounding box center [696, 404] width 12 height 12
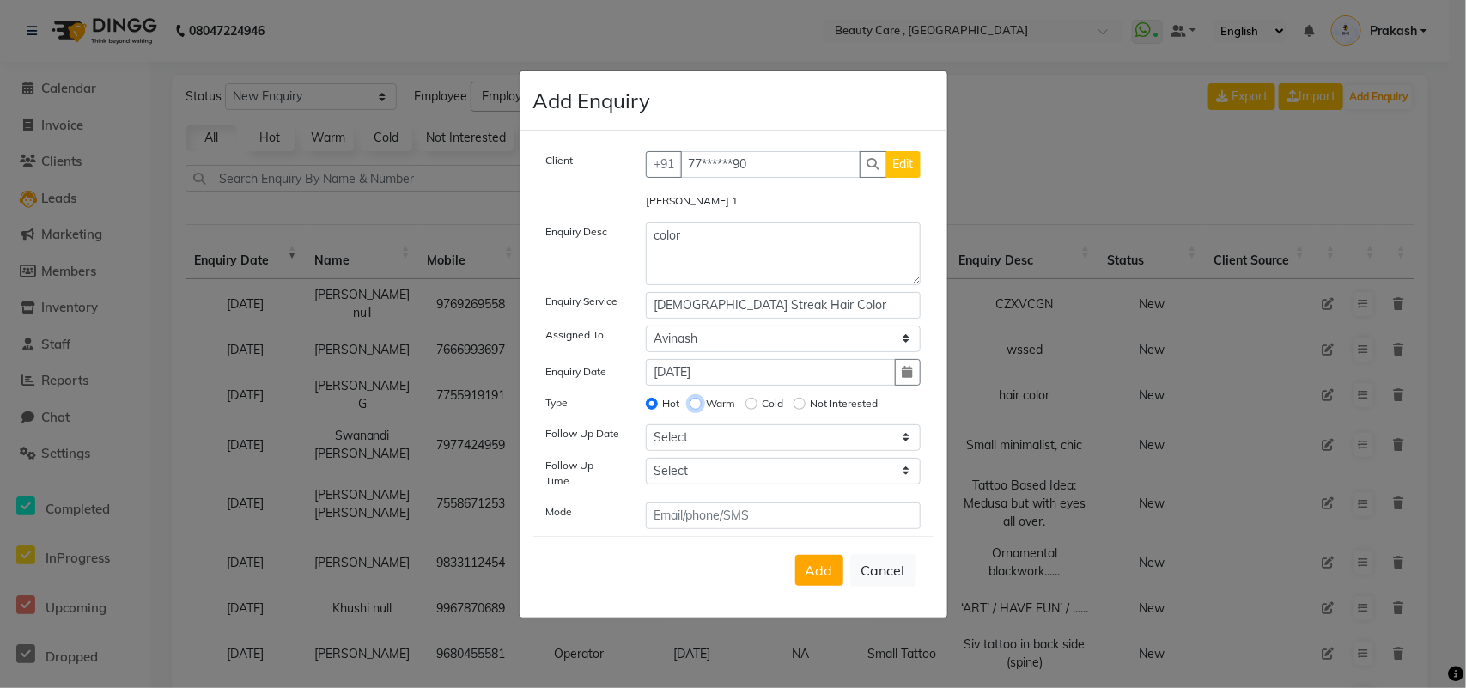
radio input "true"
radio input "false"
click at [754, 410] on input "Cold" at bounding box center [751, 404] width 12 height 12
radio input "true"
radio input "false"
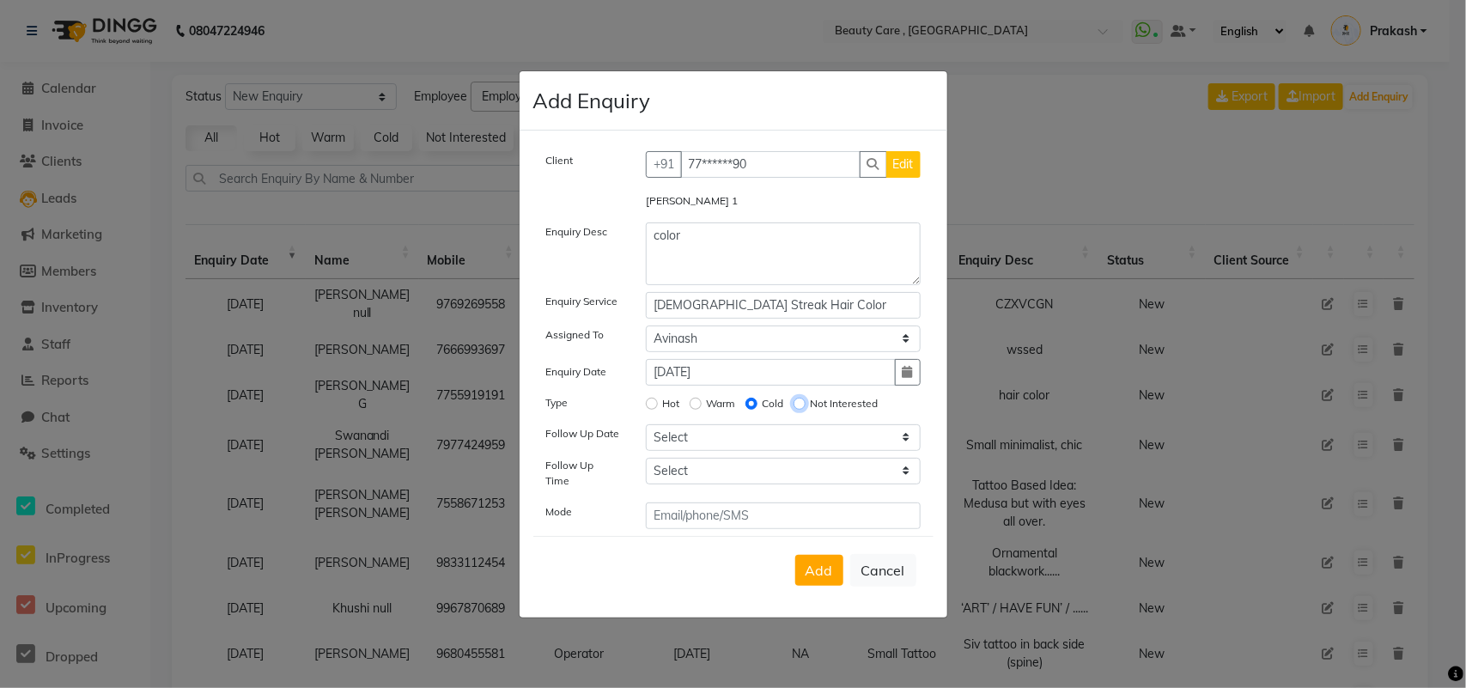
click at [800, 409] on input "Not Interested" at bounding box center [800, 404] width 12 height 12
radio input "true"
radio input "false"
click at [659, 405] on div "Hot" at bounding box center [662, 403] width 33 height 21
click at [646, 410] on input "Hot" at bounding box center [652, 404] width 12 height 12
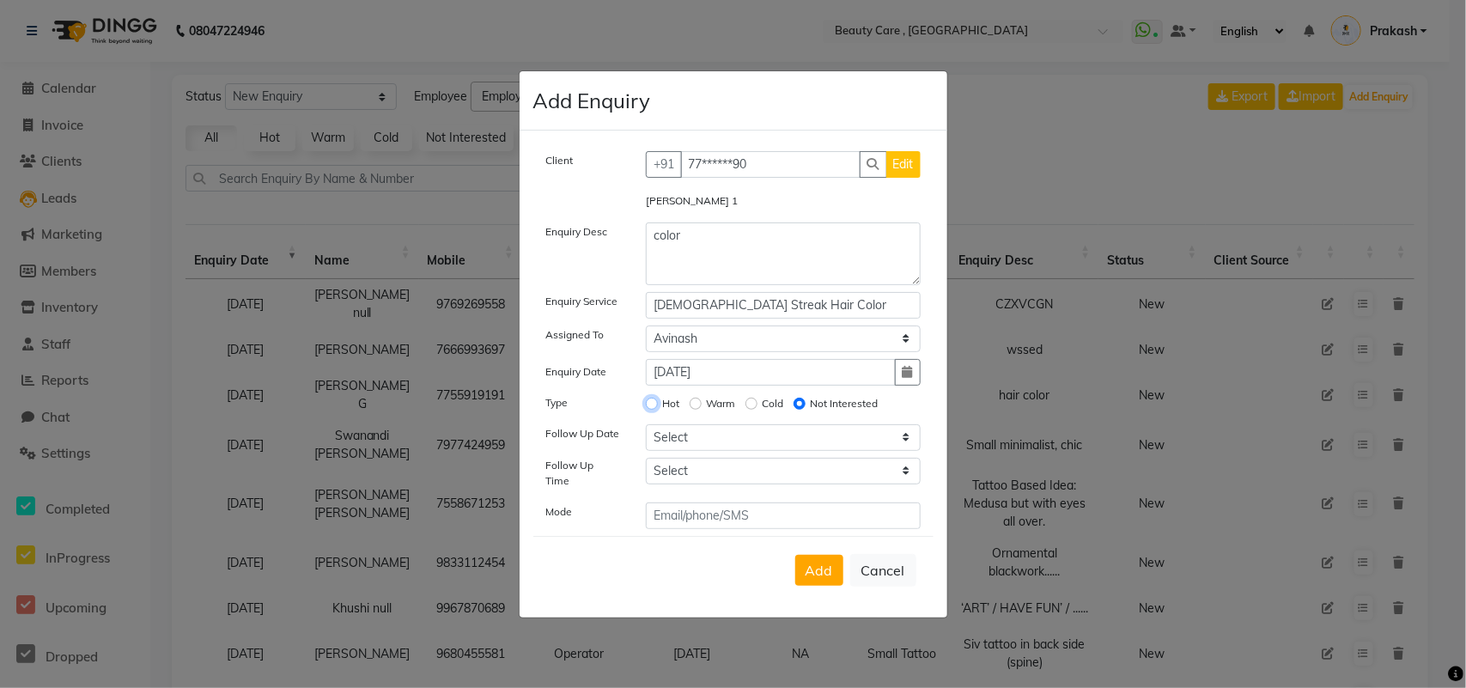
radio input "true"
radio input "false"
click at [705, 445] on select "Select [DATE] [DATE] [DATE] ([DATE]) [DATE] ([DATE]) [DATE] ([DATE]) [DATE] ([D…" at bounding box center [783, 437] width 275 height 27
select select "2025-10-02"
click at [646, 429] on select "Select [DATE] [DATE] [DATE] ([DATE]) [DATE] ([DATE]) [DATE] ([DATE]) [DATE] ([D…" at bounding box center [783, 437] width 275 height 27
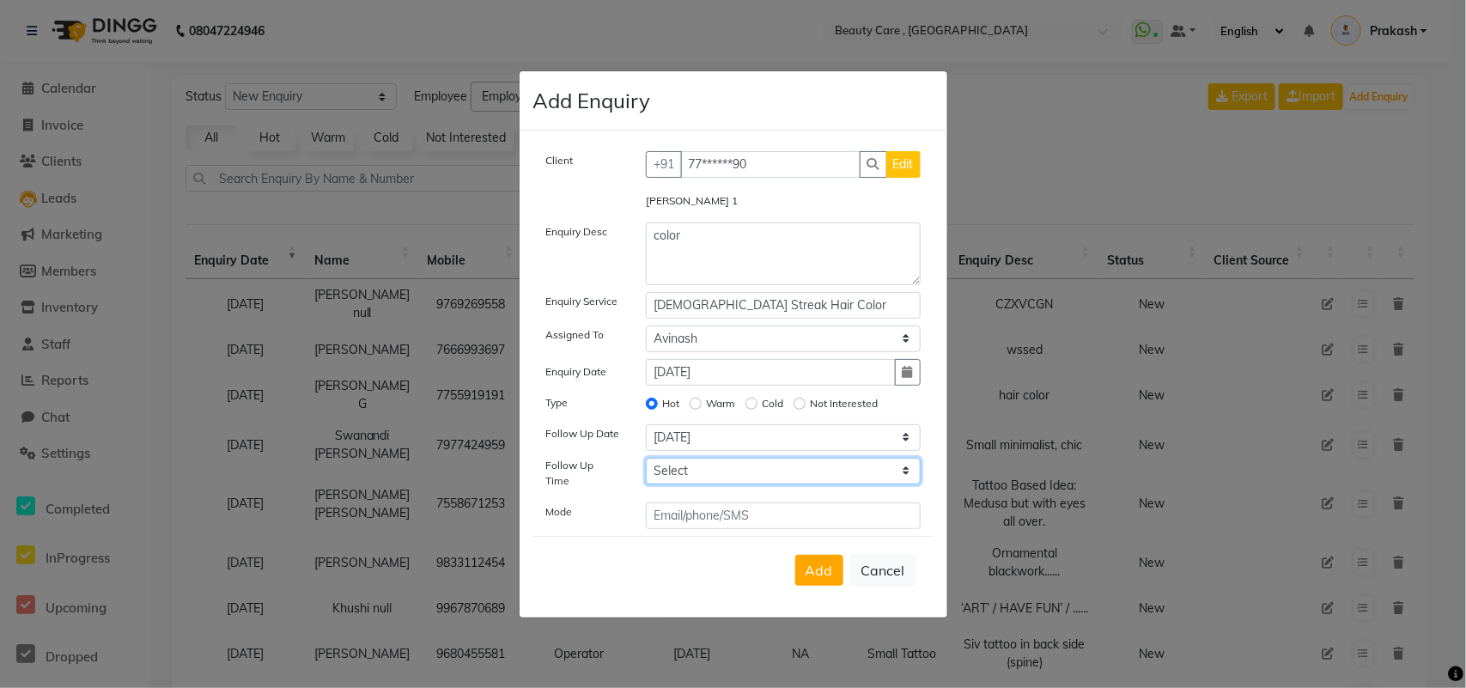
click at [704, 478] on select "Select 07:00 AM 07:05 AM 07:10 AM 07:15 AM 07:20 AM 07:25 AM 07:30 AM 07:35 AM …" at bounding box center [783, 471] width 275 height 27
select select "660"
click at [646, 462] on select "Select 07:00 AM 07:05 AM 07:10 AM 07:15 AM 07:20 AM 07:25 AM 07:30 AM 07:35 AM …" at bounding box center [783, 471] width 275 height 27
click at [681, 503] on input "text" at bounding box center [783, 515] width 275 height 27
type input "call"
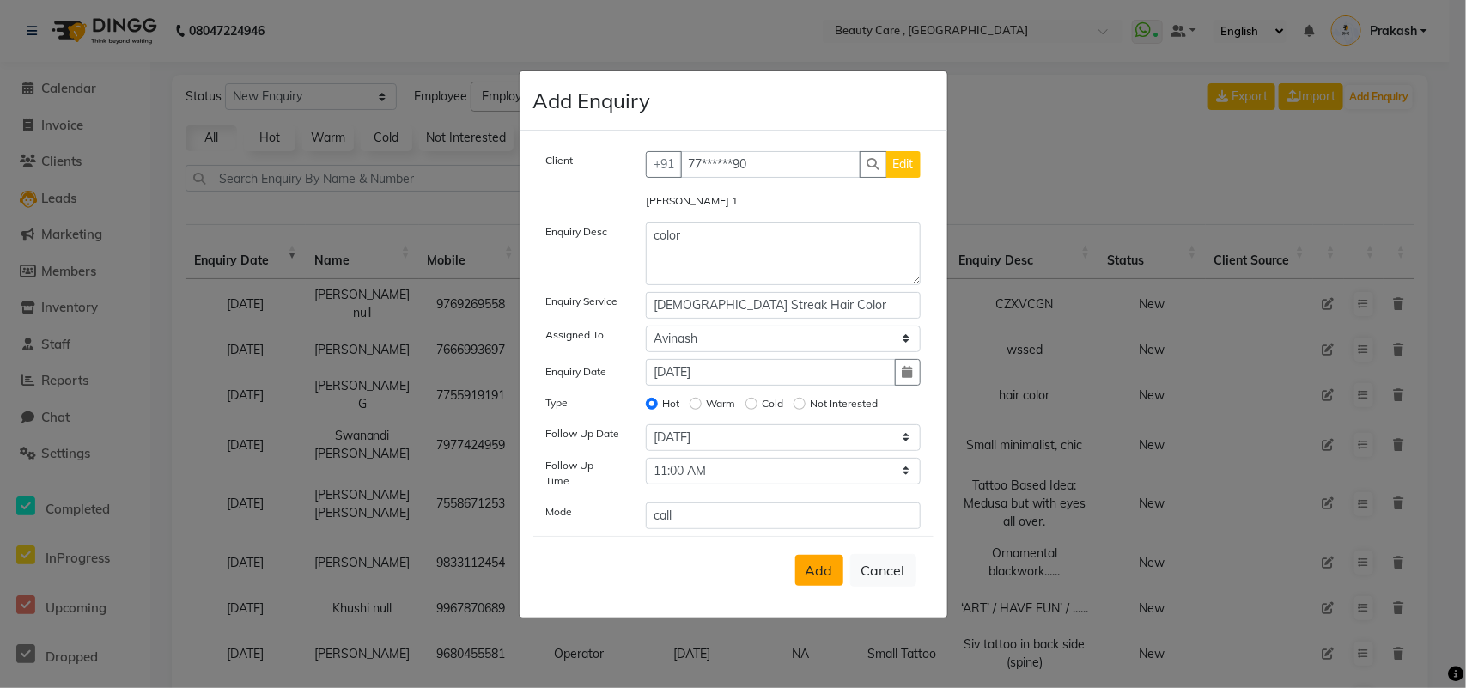
click at [820, 550] on span "Add" at bounding box center [819, 570] width 27 height 17
select select
radio input "false"
select select
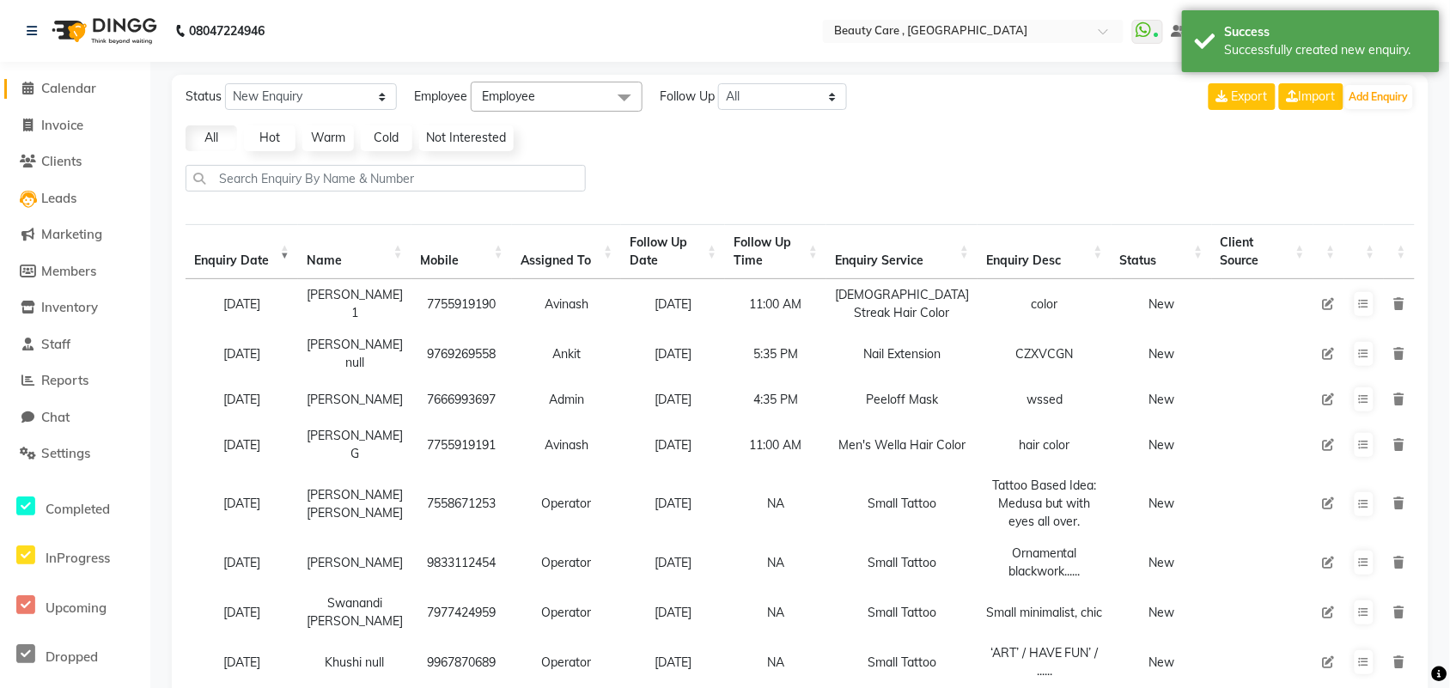
click at [57, 83] on span "Calendar" at bounding box center [68, 88] width 55 height 16
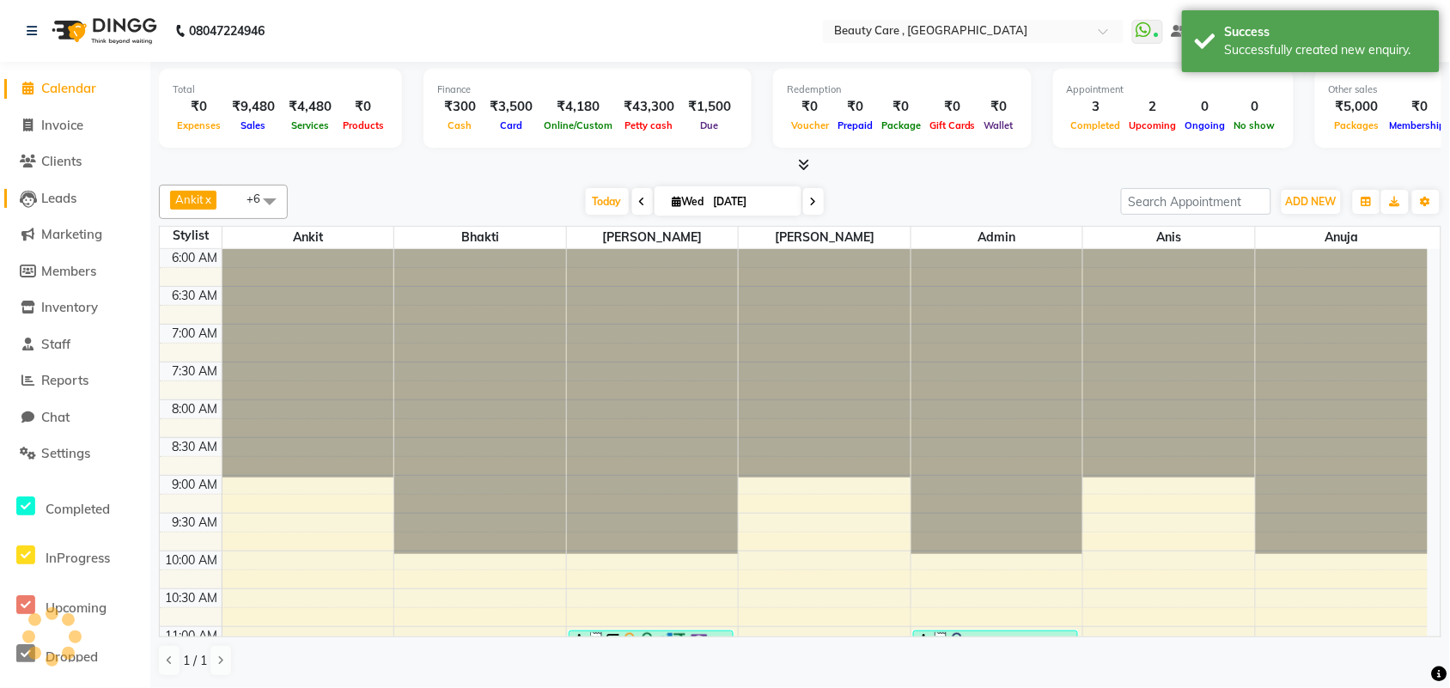
click at [49, 194] on span "Leads" at bounding box center [58, 198] width 35 height 16
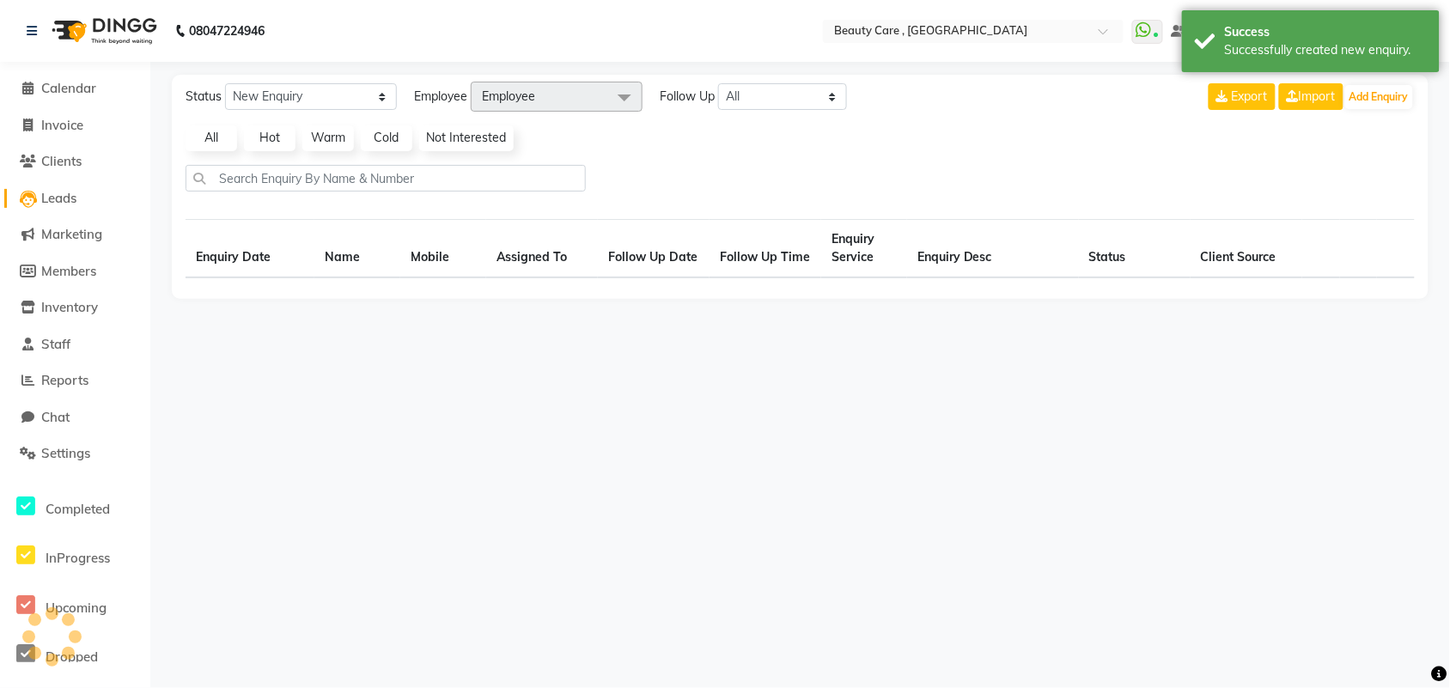
select select "10"
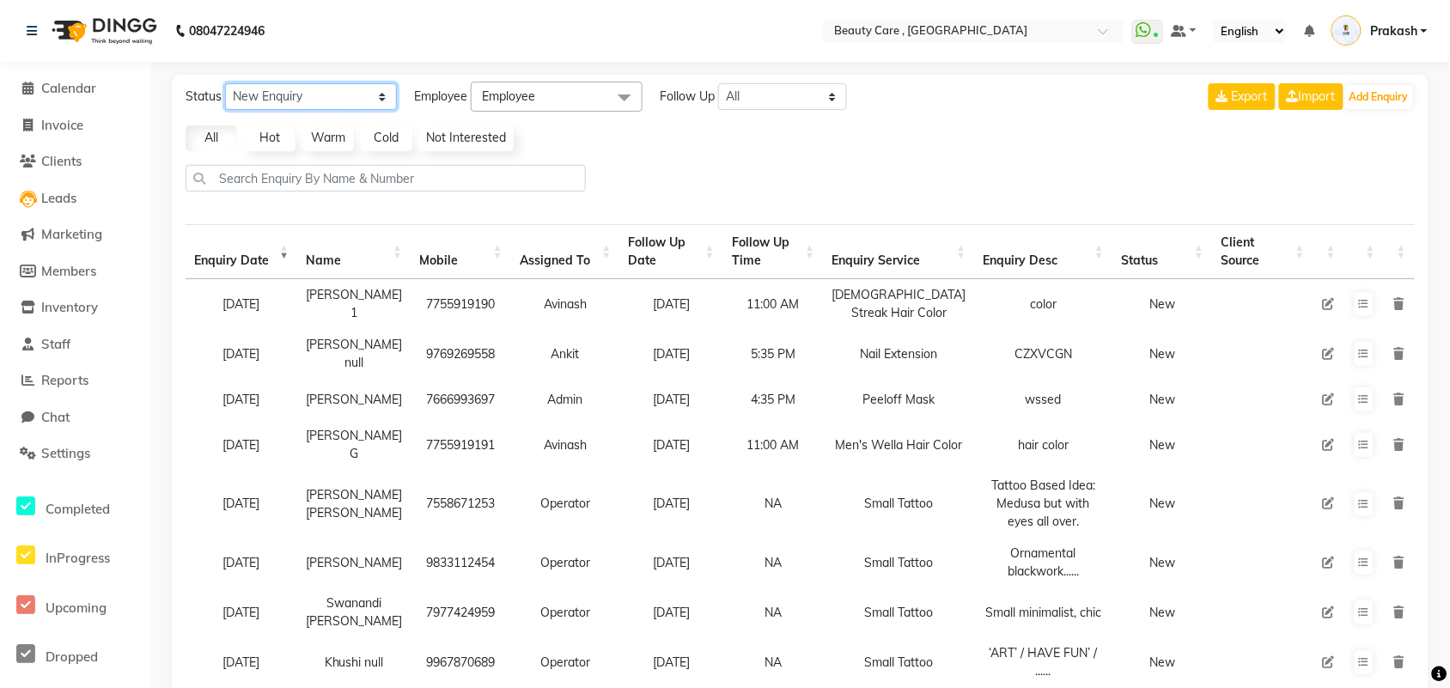
click at [279, 100] on select "New Enquiry Open Enquiry Converted Enquiry All" at bounding box center [311, 96] width 172 height 27
click at [757, 99] on select "All [DATE] [DATE] This Week This Month Custom" at bounding box center [782, 96] width 129 height 27
select select "tommarow"
click at [719, 83] on select "All [DATE] [DATE] This Week This Month Custom" at bounding box center [782, 96] width 129 height 27
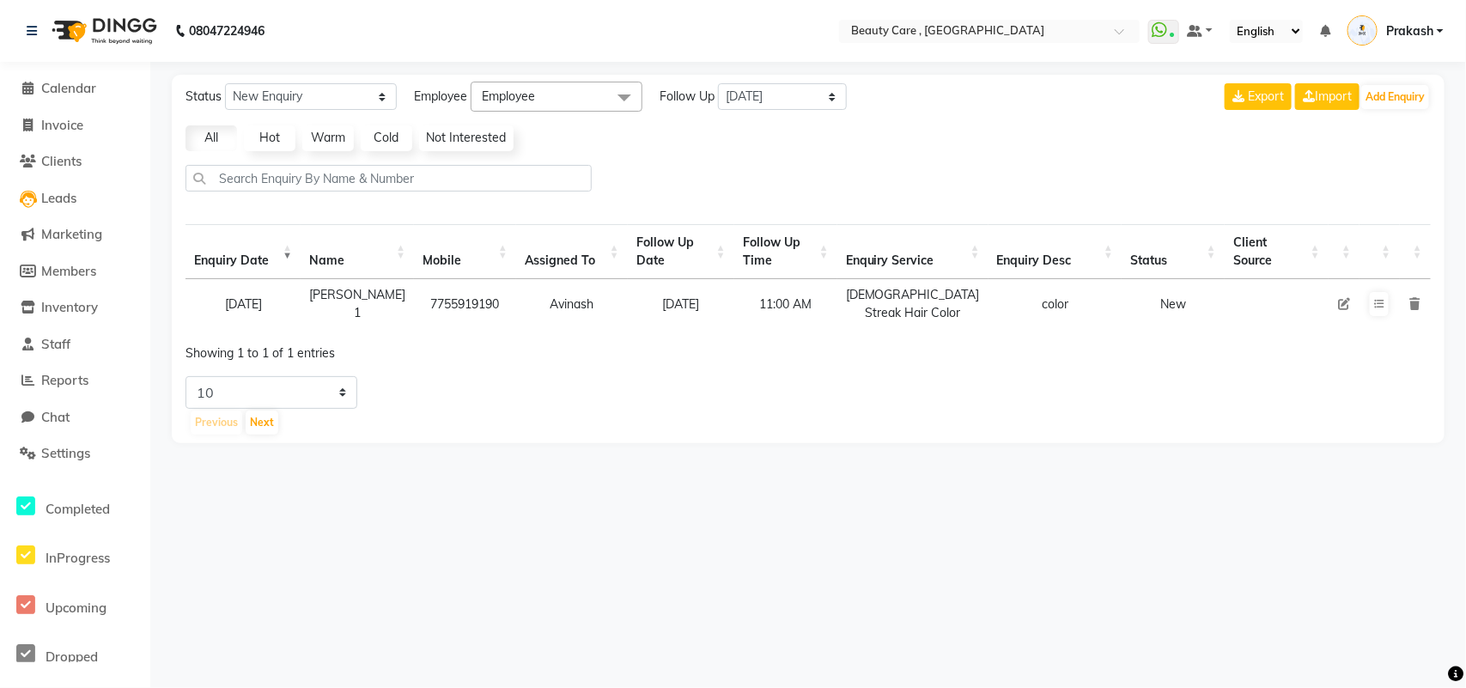
drag, startPoint x: 358, startPoint y: 307, endPoint x: 492, endPoint y: 316, distance: 134.2
click at [492, 316] on tr "[DATE] [PERSON_NAME] 1 7755919190 Avinash [DATE] 11:00 AM [DEMOGRAPHIC_DATA] St…" at bounding box center [808, 304] width 1245 height 50
click at [526, 316] on td "Avinash" at bounding box center [572, 304] width 112 height 50
drag, startPoint x: 423, startPoint y: 303, endPoint x: 522, endPoint y: 289, distance: 100.6
click at [522, 289] on tr "[DATE] [PERSON_NAME] 1 7755919190 Avinash [DATE] 11:00 AM [DEMOGRAPHIC_DATA] St…" at bounding box center [808, 304] width 1245 height 50
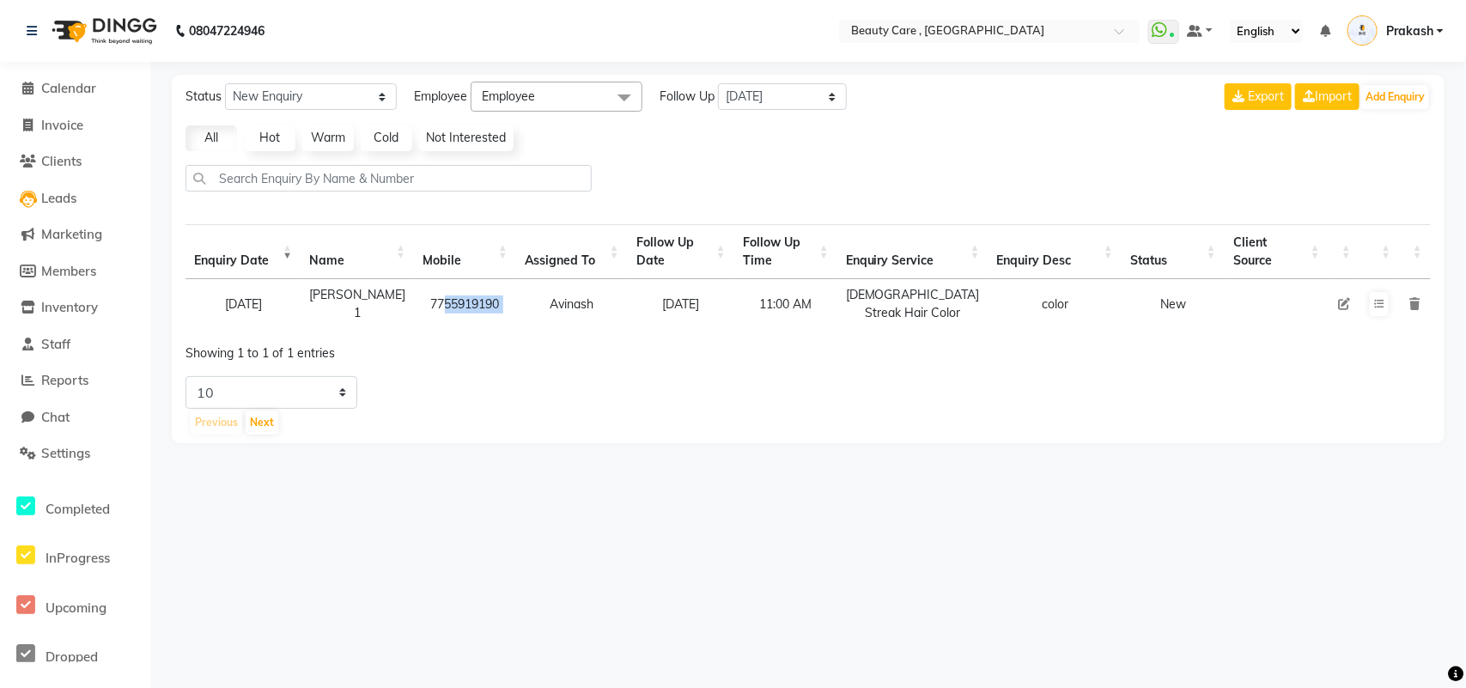
drag, startPoint x: 404, startPoint y: 311, endPoint x: 517, endPoint y: 331, distance: 114.2
click at [517, 331] on div "Enquiry Date Name Mobile Assigned To Follow Up Date Follow Up Time Enquiry Serv…" at bounding box center [808, 276] width 1271 height 115
drag, startPoint x: 429, startPoint y: 309, endPoint x: 485, endPoint y: 298, distance: 56.9
click at [485, 298] on td "7755919190" at bounding box center [465, 304] width 102 height 50
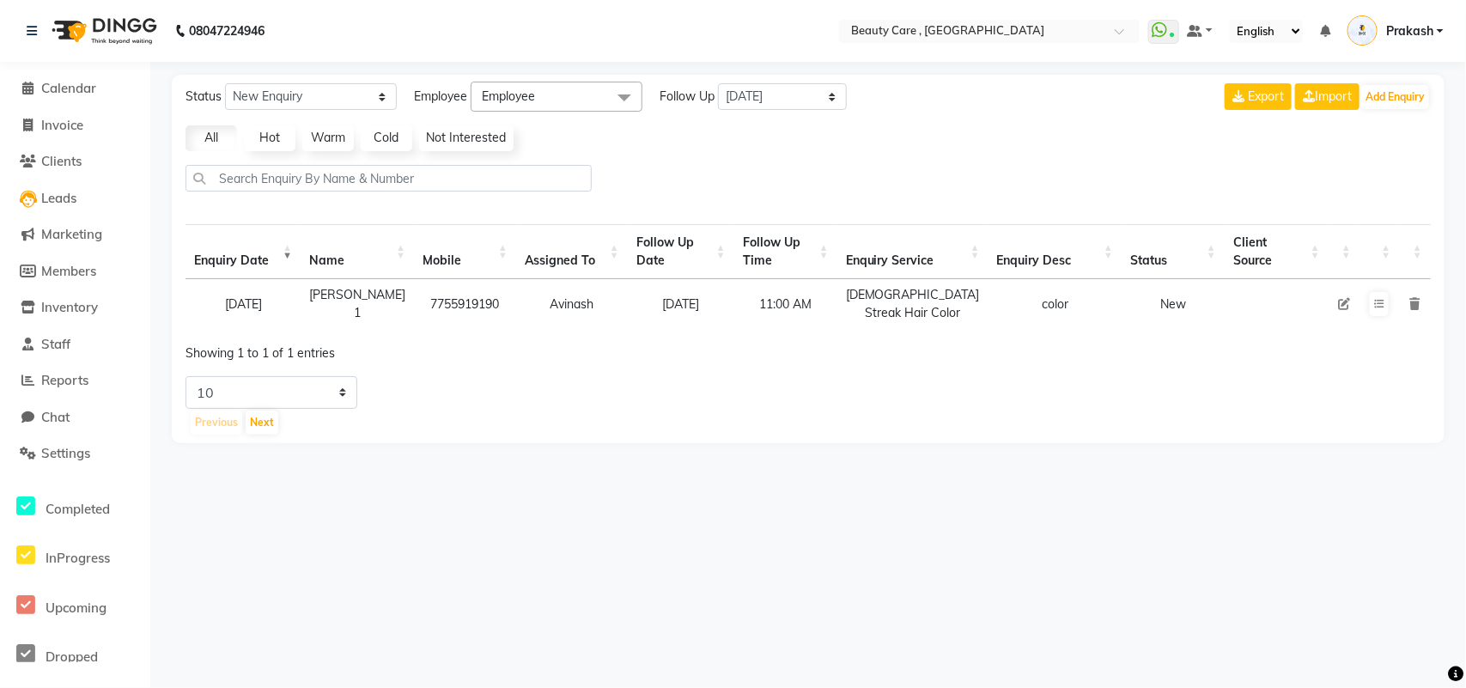
click at [1172, 309] on icon at bounding box center [1344, 304] width 12 height 12
select select "26666"
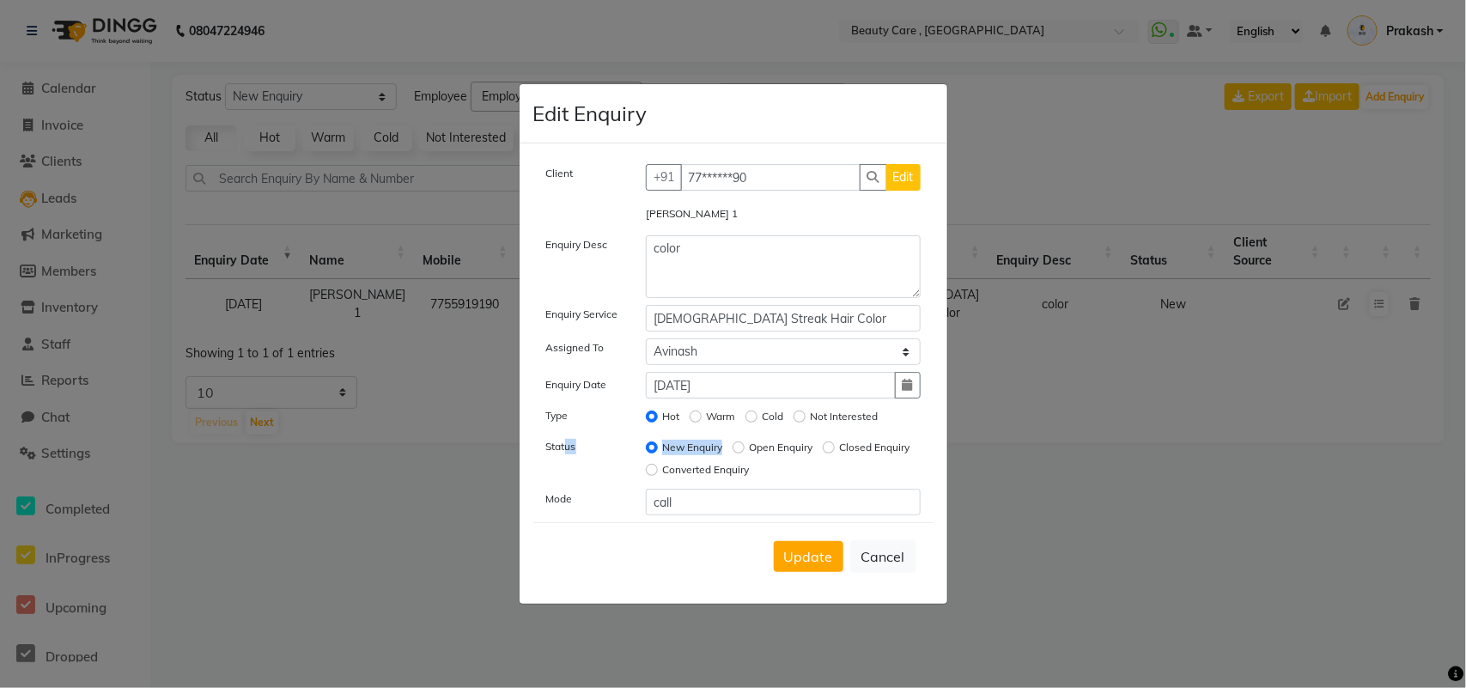
drag, startPoint x: 565, startPoint y: 447, endPoint x: 736, endPoint y: 453, distance: 171.0
click at [736, 453] on div "Status New Enquiry Open Enquiry Closed Enquiry Converted Enquiry" at bounding box center [733, 459] width 400 height 45
click at [823, 458] on div "Closed Enquiry" at bounding box center [866, 447] width 87 height 21
click at [823, 453] on input "Closed Enquiry" at bounding box center [829, 447] width 12 height 12
radio input "true"
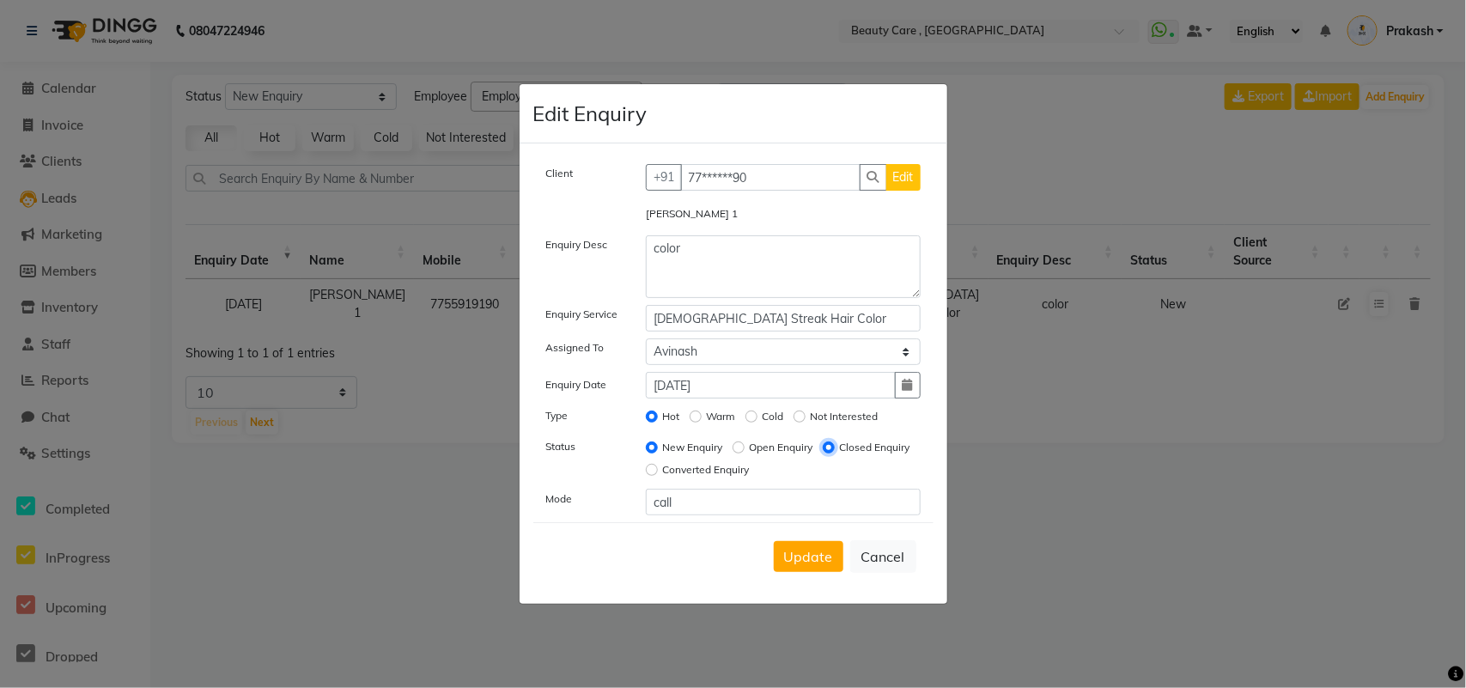
radio input "false"
click at [658, 465] on input "Converted Enquiry" at bounding box center [652, 470] width 12 height 12
radio input "true"
radio input "false"
drag, startPoint x: 690, startPoint y: 181, endPoint x: 757, endPoint y: 180, distance: 67.0
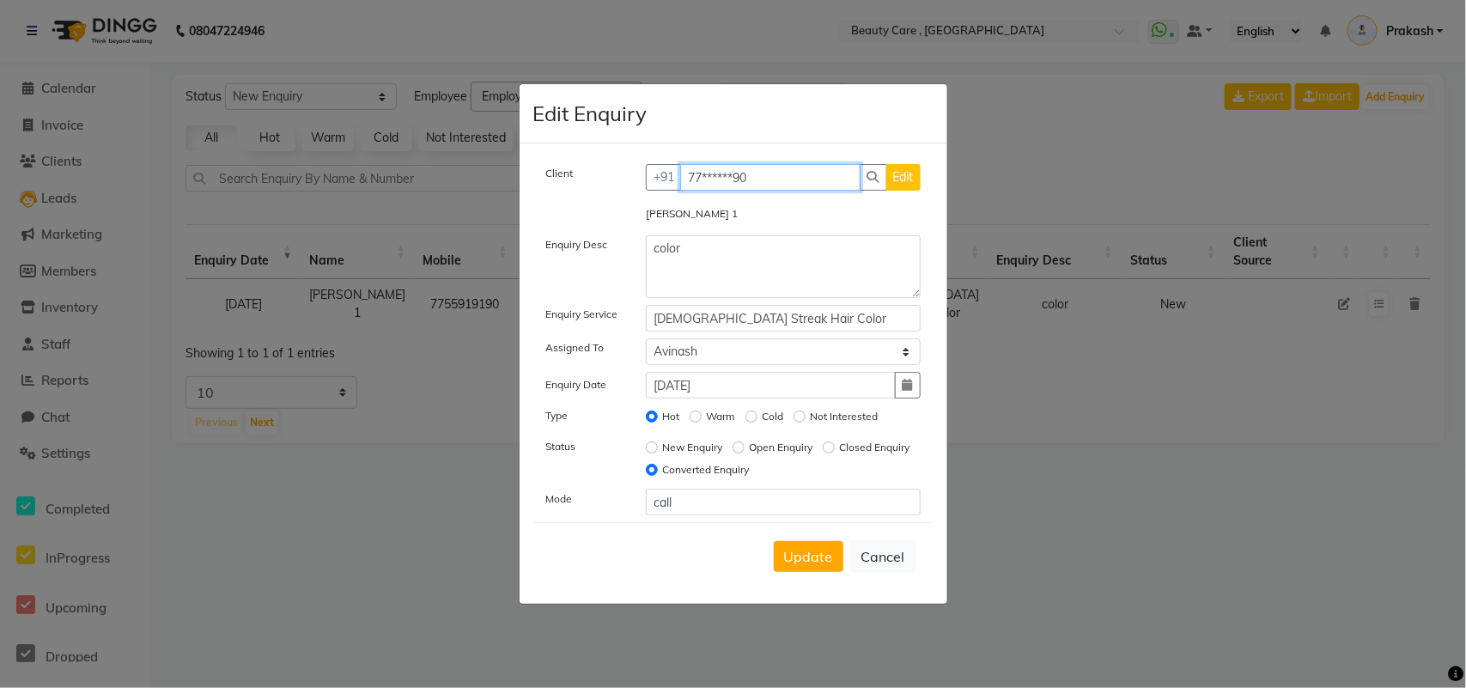
click at [757, 180] on input "77******90" at bounding box center [770, 177] width 180 height 27
click at [891, 550] on button "Cancel" at bounding box center [883, 556] width 66 height 33
select select
radio input "false"
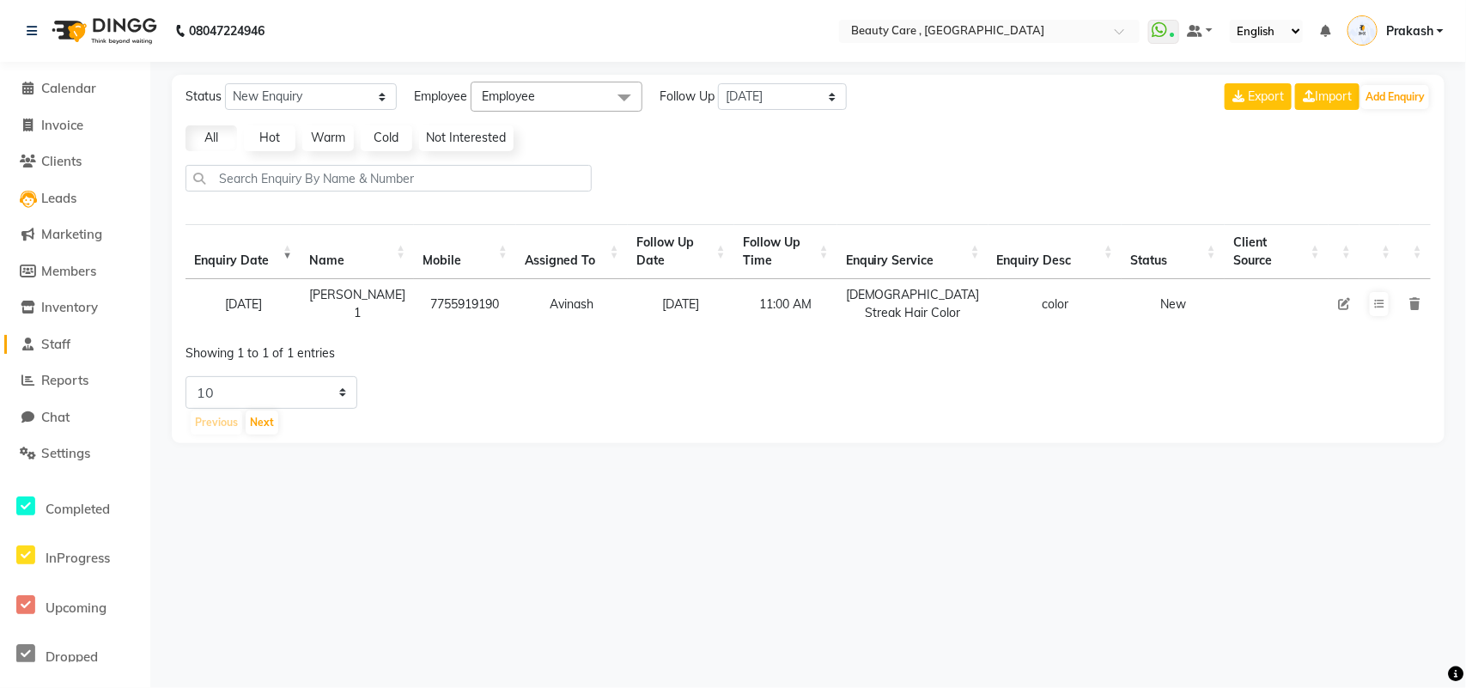
click at [70, 336] on span "Staff" at bounding box center [55, 344] width 29 height 16
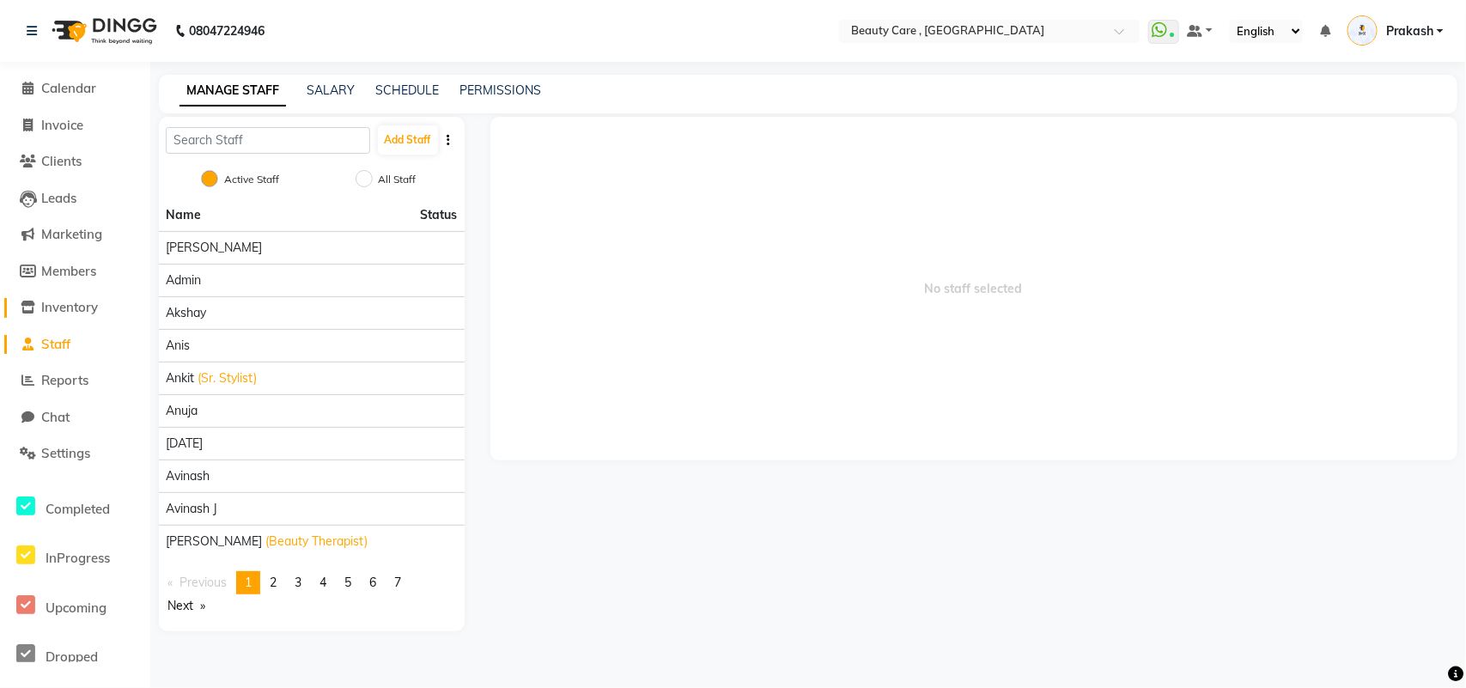
click at [82, 302] on span "Inventory" at bounding box center [69, 307] width 57 height 16
select select
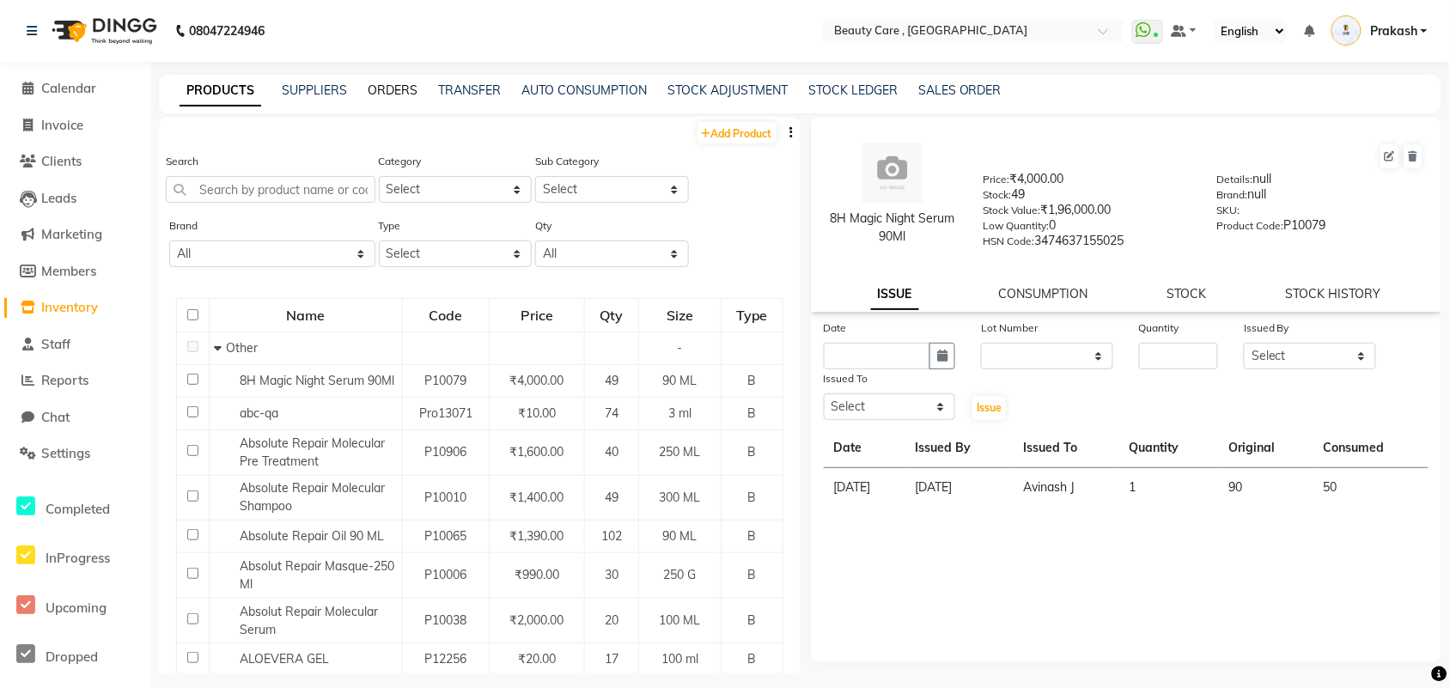
click at [385, 88] on link "ORDERS" at bounding box center [393, 89] width 50 height 15
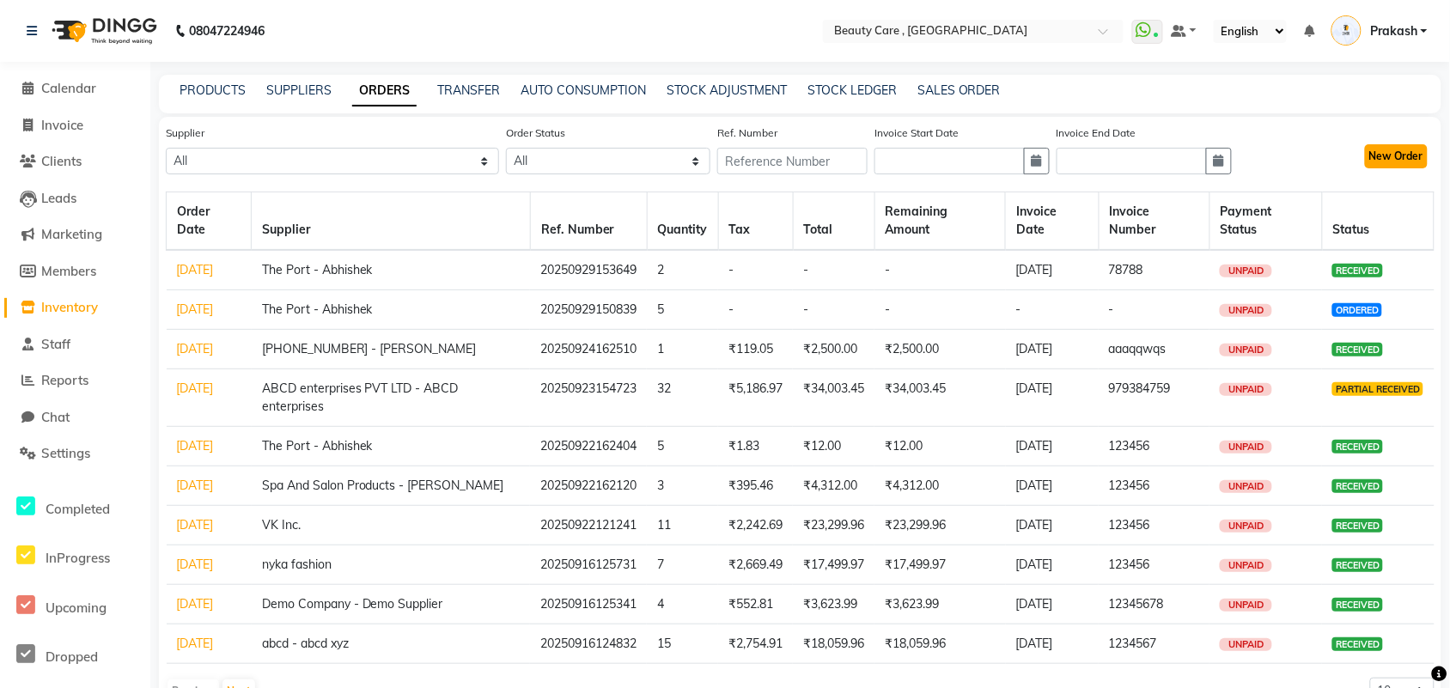
click at [1172, 157] on button "New Order" at bounding box center [1396, 156] width 63 height 24
select select "true"
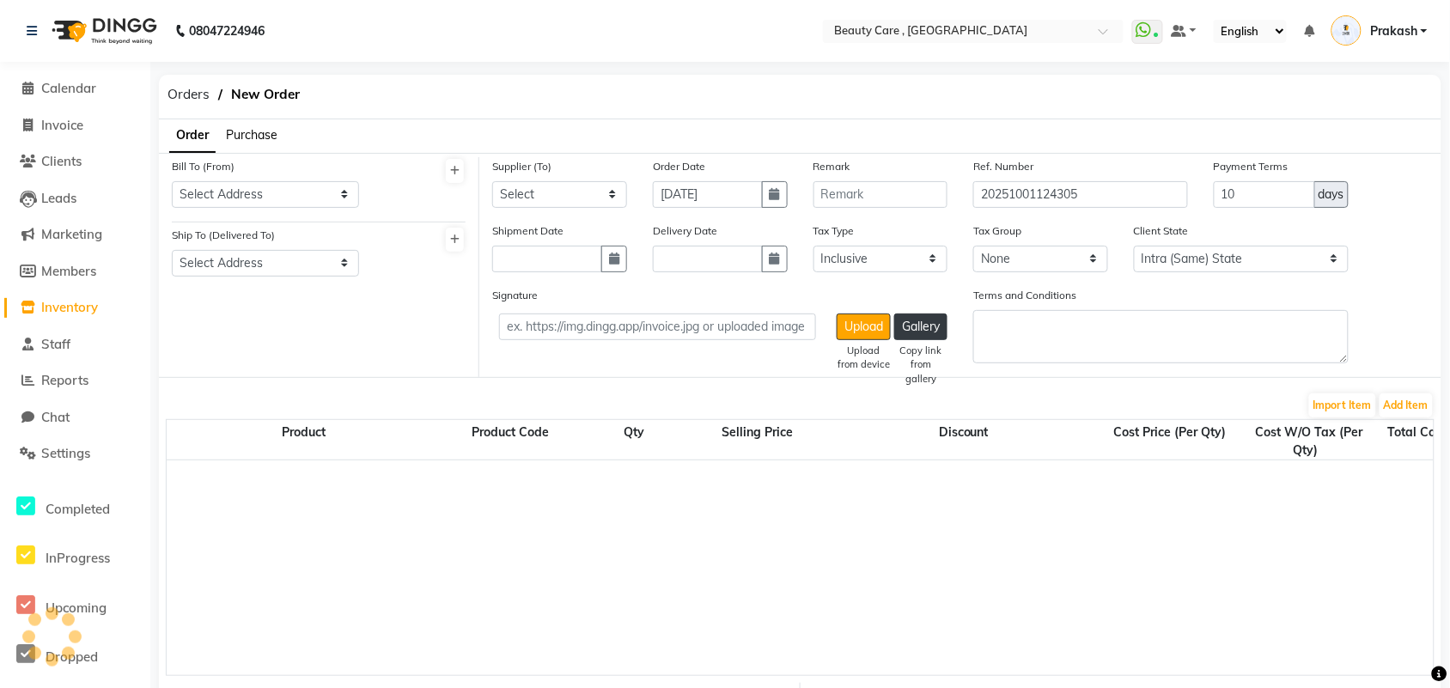
select select "793"
drag, startPoint x: 156, startPoint y: 166, endPoint x: 238, endPoint y: 166, distance: 81.6
click at [238, 166] on main "Orders New Order Order Purchase Bill To (From) Select Address Stylo Office [GEO…" at bounding box center [799, 565] width 1299 height 980
click at [456, 174] on icon at bounding box center [454, 171] width 9 height 10
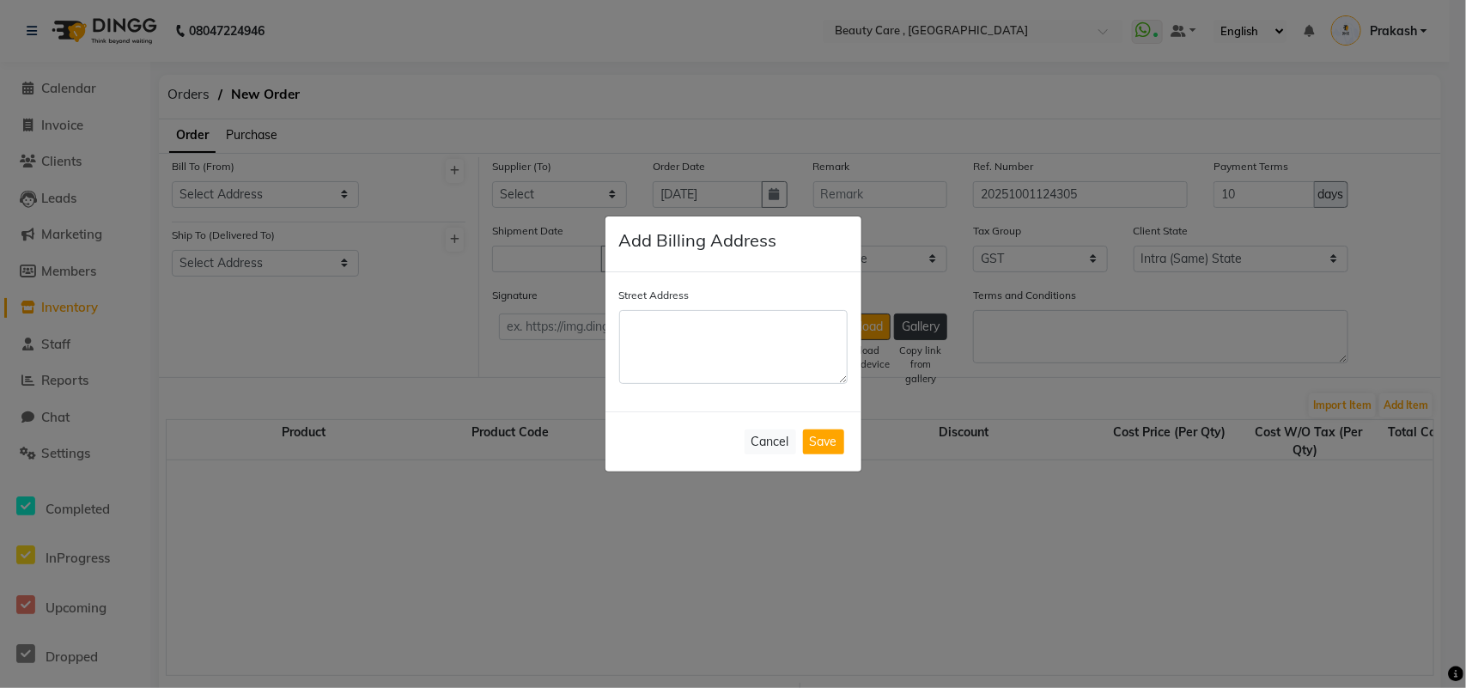
click at [698, 344] on textarea "Street Address" at bounding box center [733, 347] width 228 height 74
type textarea "n"
click at [756, 447] on button "Cancel" at bounding box center [771, 441] width 52 height 25
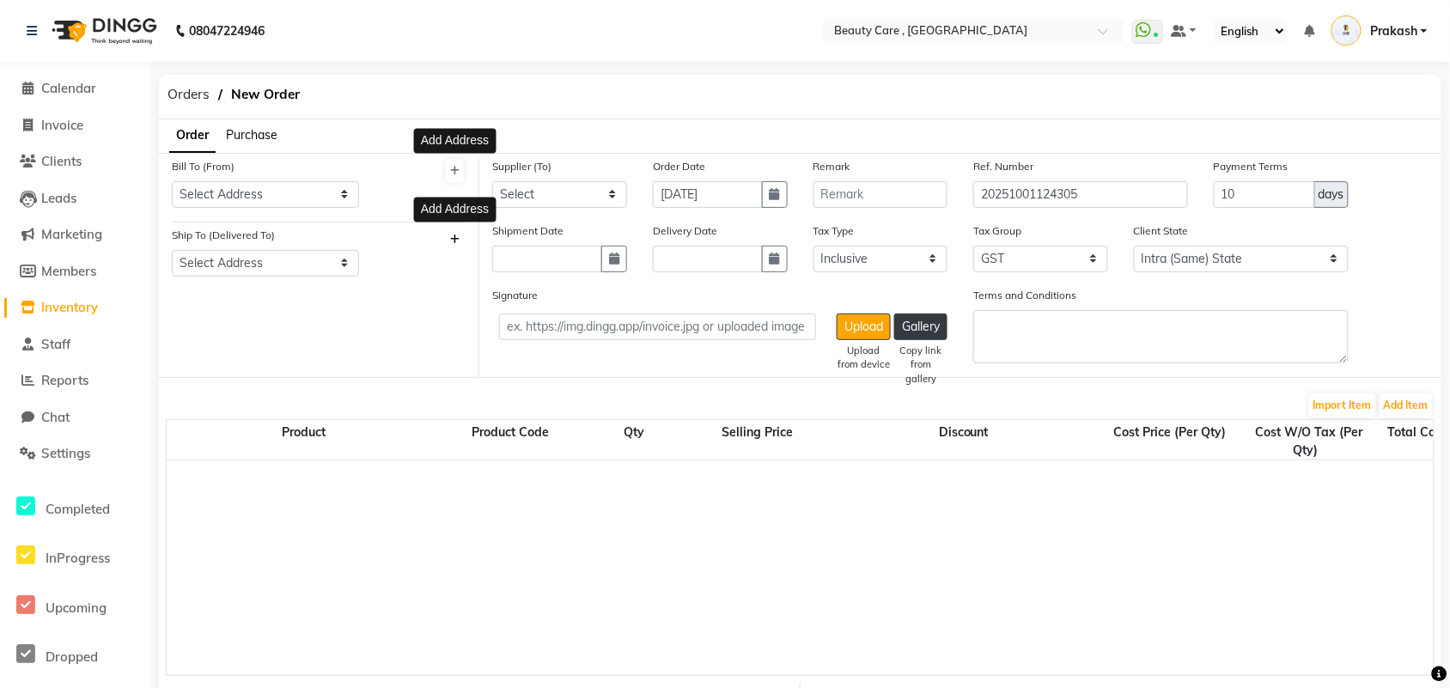
click at [455, 238] on icon at bounding box center [454, 239] width 9 height 10
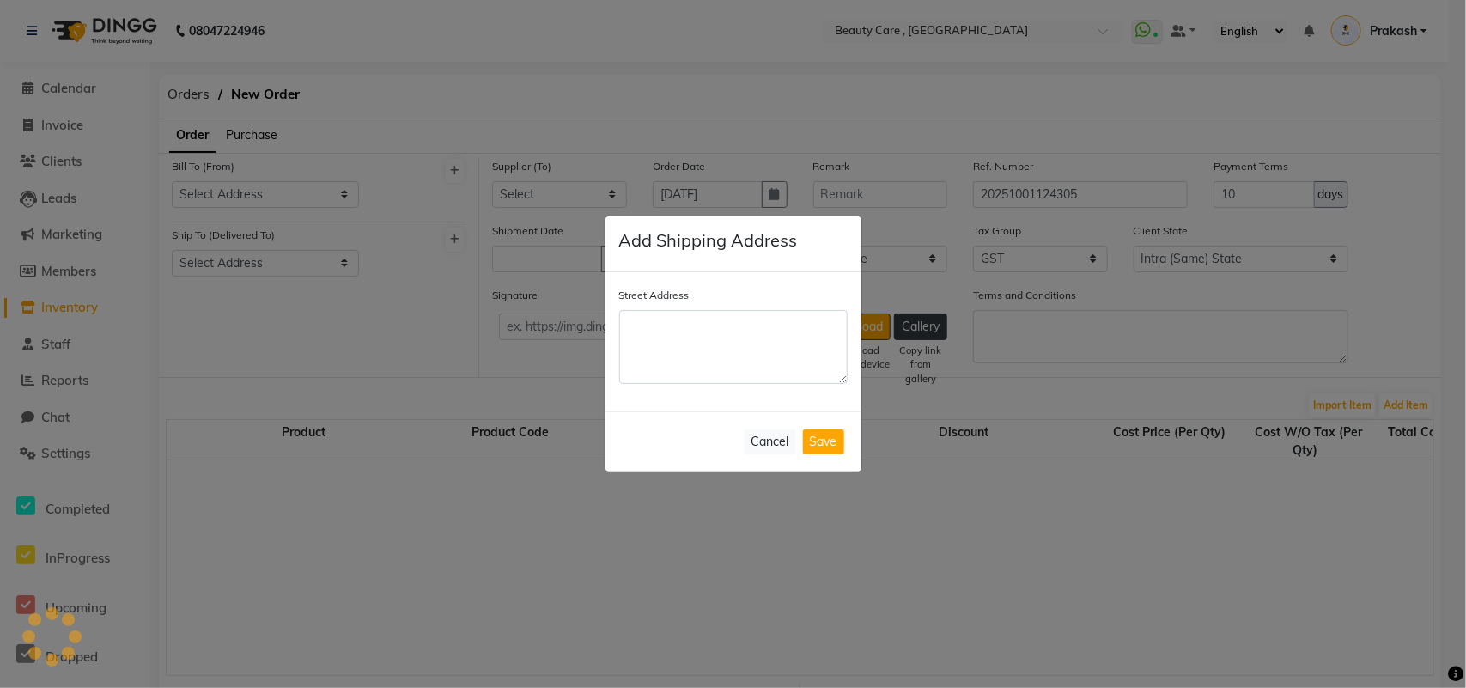
click at [709, 340] on textarea "Street Address" at bounding box center [733, 347] width 228 height 74
type textarea "hkhk"
click at [764, 438] on button "Cancel" at bounding box center [771, 441] width 52 height 25
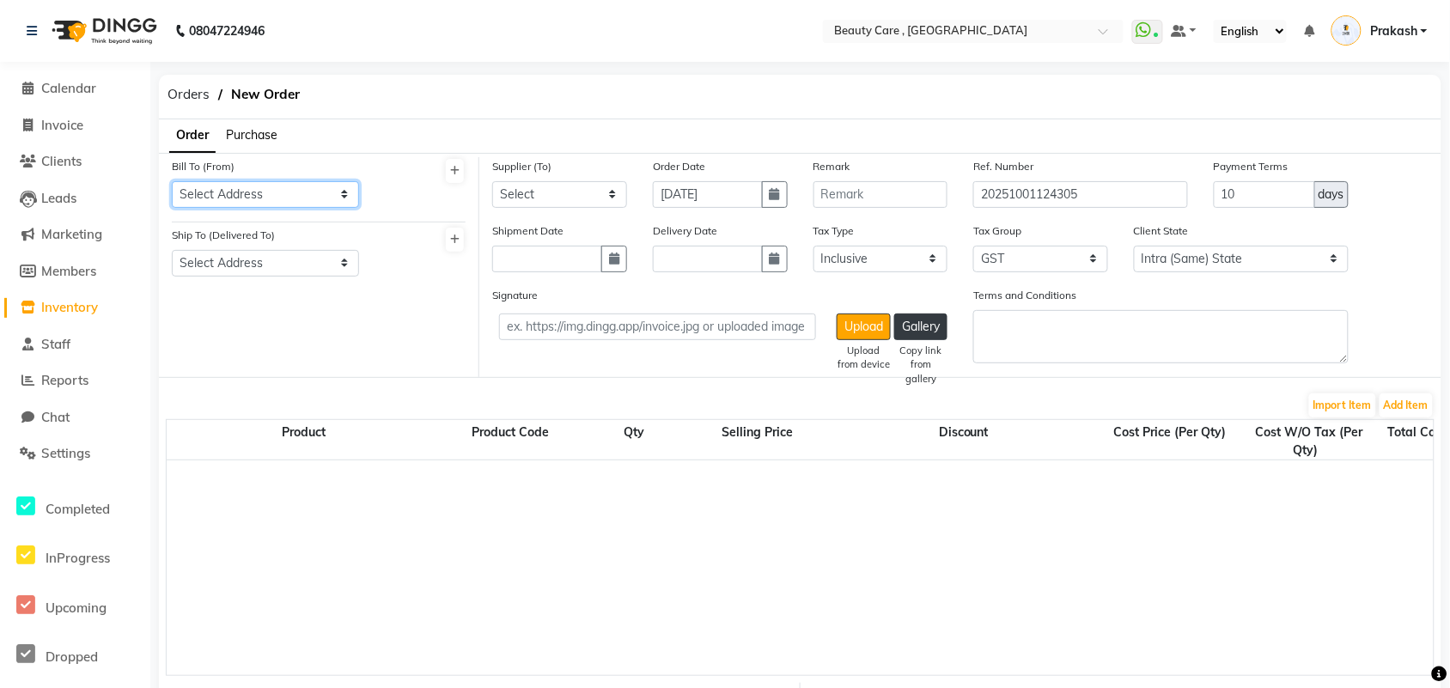
click at [298, 187] on select "Select Address [GEOGRAPHIC_DATA][PERSON_NAME] [GEOGRAPHIC_DATA] abc [PERSON_NAM…" at bounding box center [265, 194] width 187 height 27
select select "254"
click at [172, 181] on select "Select Address [GEOGRAPHIC_DATA][PERSON_NAME] [GEOGRAPHIC_DATA] abc [PERSON_NAM…" at bounding box center [265, 194] width 187 height 27
click at [234, 259] on select "Select Address [GEOGRAPHIC_DATA][PERSON_NAME][PERSON_NAME] (shop) Pune shop Pun…" at bounding box center [265, 263] width 187 height 27
select select "327"
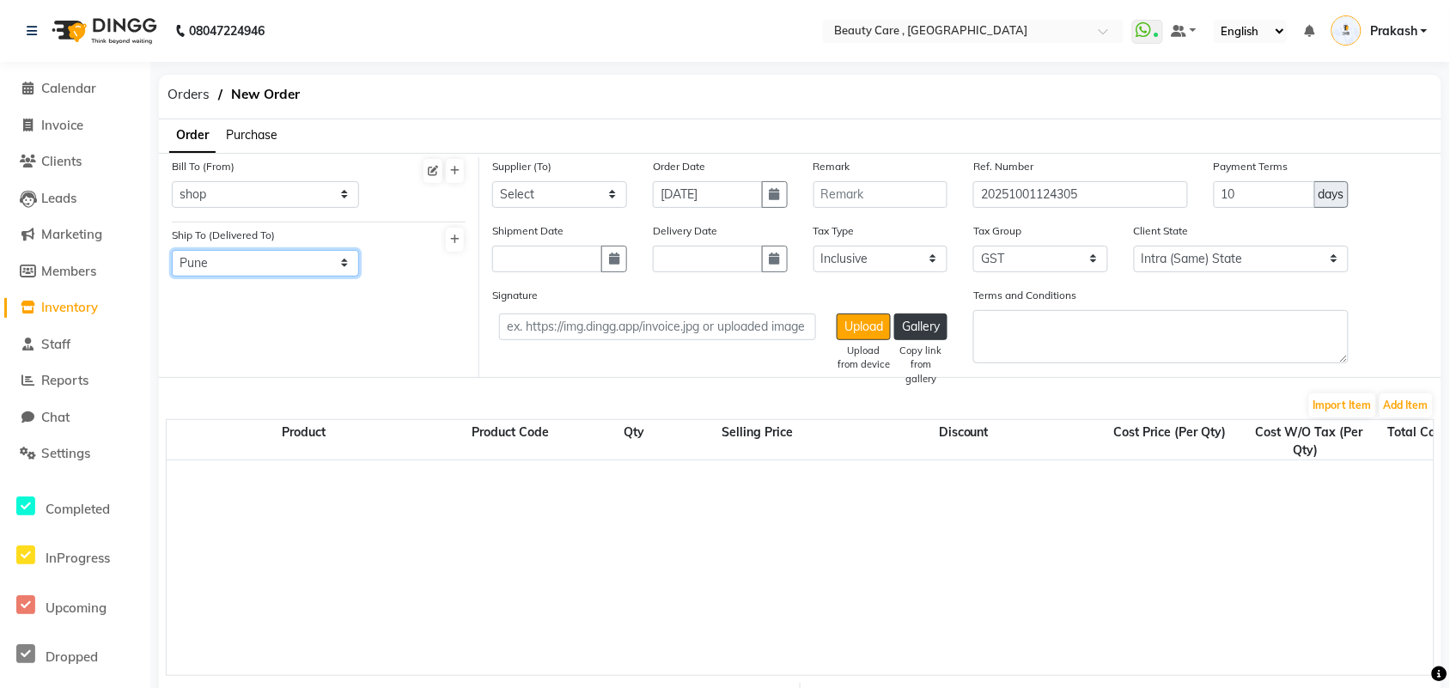
click at [172, 250] on select "Select Address [GEOGRAPHIC_DATA][PERSON_NAME][PERSON_NAME] (shop) Pune shop Pun…" at bounding box center [265, 263] width 187 height 27
drag, startPoint x: 286, startPoint y: 242, endPoint x: 198, endPoint y: 250, distance: 88.8
click at [198, 250] on div "Ship To (Delivered To) Select Address [GEOGRAPHIC_DATA][PERSON_NAME][PERSON_NAM…" at bounding box center [265, 251] width 187 height 51
drag, startPoint x: 292, startPoint y: 260, endPoint x: 217, endPoint y: 259, distance: 74.7
click at [217, 259] on select "Select Address [GEOGRAPHIC_DATA][PERSON_NAME][PERSON_NAME] (shop) Pune shop Pun…" at bounding box center [265, 263] width 187 height 27
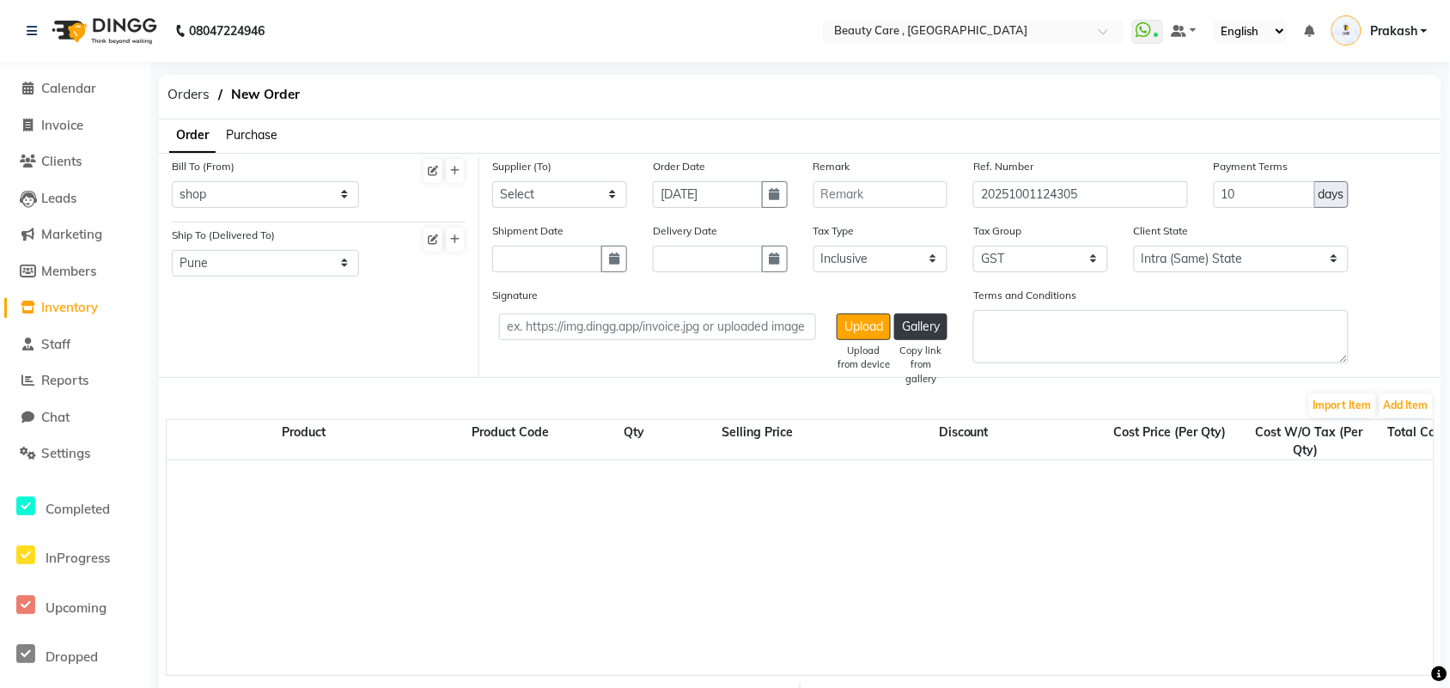
click at [398, 234] on div at bounding box center [425, 258] width 106 height 64
click at [547, 189] on select "Select Spa And Salon Products - [PERSON_NAME] The Port - Abhishek VK Inc. [PHON…" at bounding box center [559, 194] width 135 height 27
select select "63"
click at [492, 181] on select "Select Spa And Salon Products - [PERSON_NAME] The Port - Abhishek VK Inc. [PHON…" at bounding box center [559, 194] width 135 height 27
click at [593, 193] on select "Select Spa And Salon Products - [PERSON_NAME] The Port - Abhishek VK Inc. [PHON…" at bounding box center [559, 194] width 135 height 27
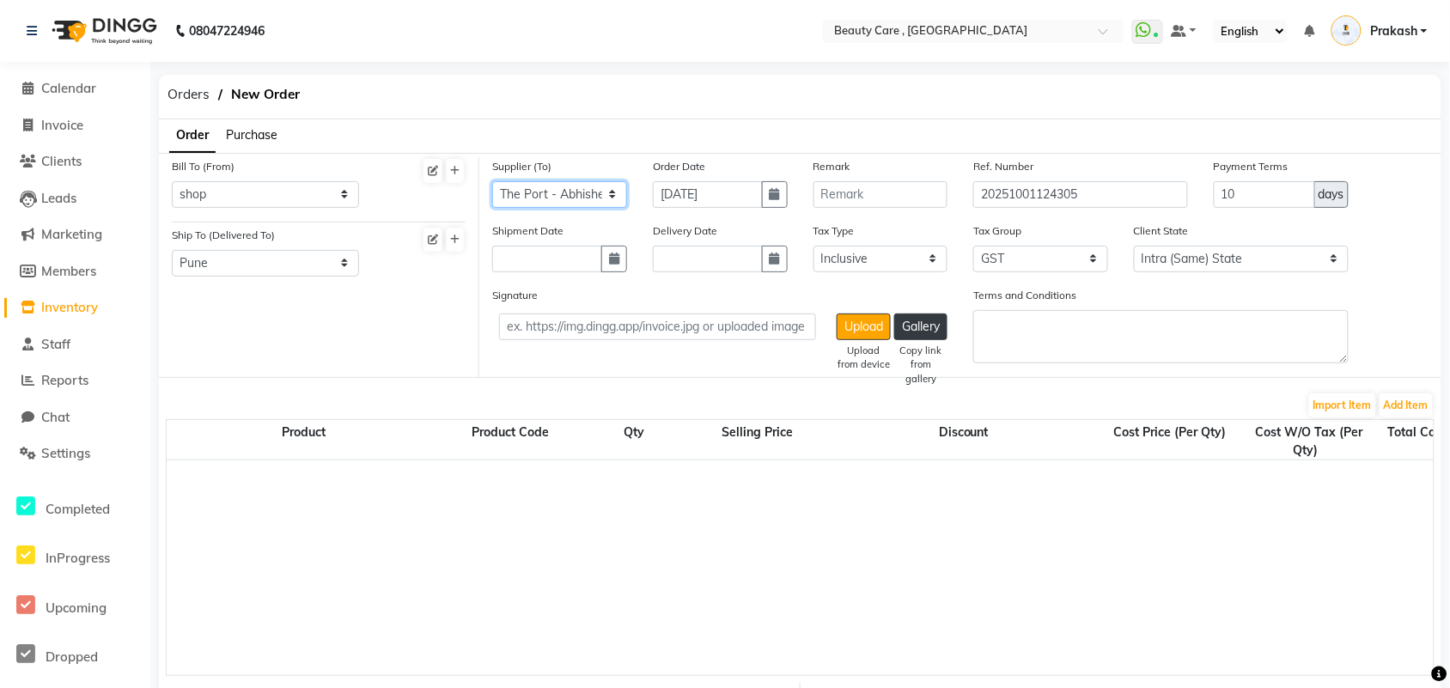
click at [593, 193] on select "Select Spa And Salon Products - [PERSON_NAME] The Port - Abhishek VK Inc. [PHON…" at bounding box center [559, 194] width 135 height 27
click at [766, 193] on button "button" at bounding box center [775, 194] width 26 height 27
select select "10"
select select "2025"
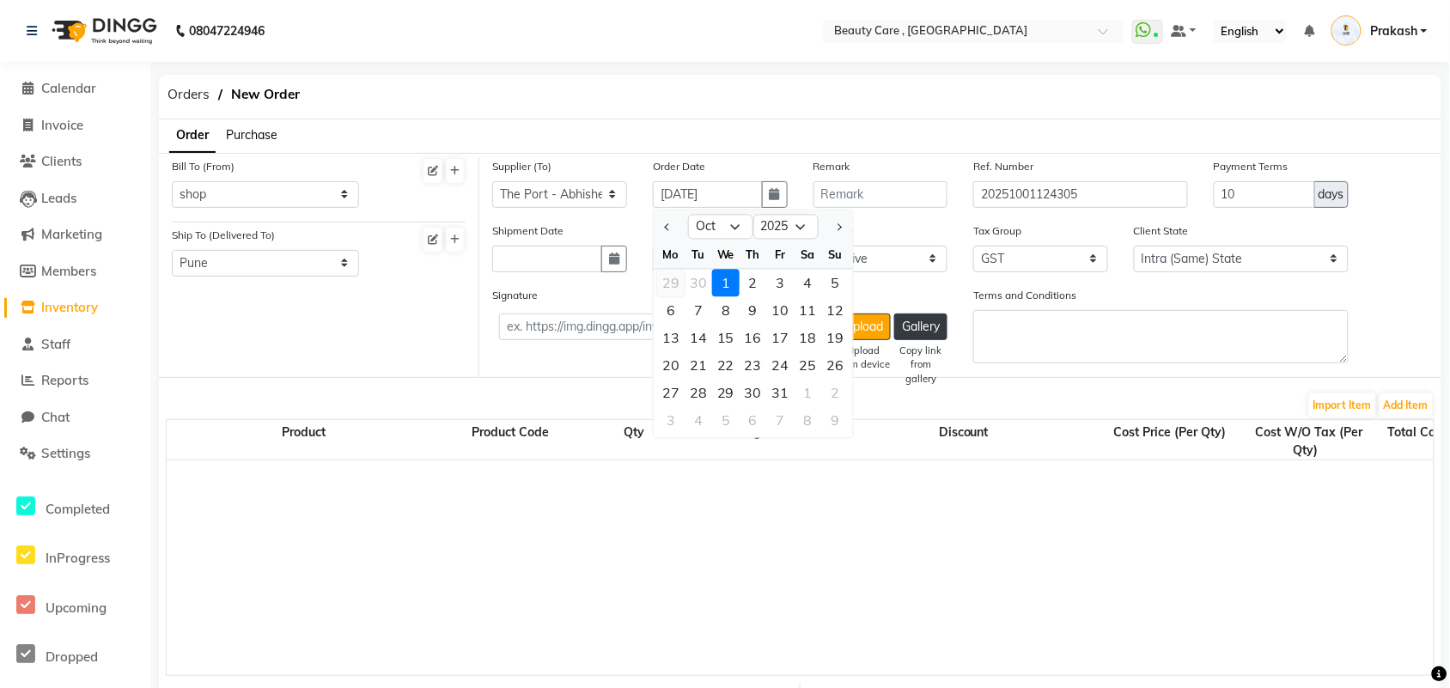
click at [668, 281] on div "29" at bounding box center [670, 282] width 27 height 27
type input "[DATE]"
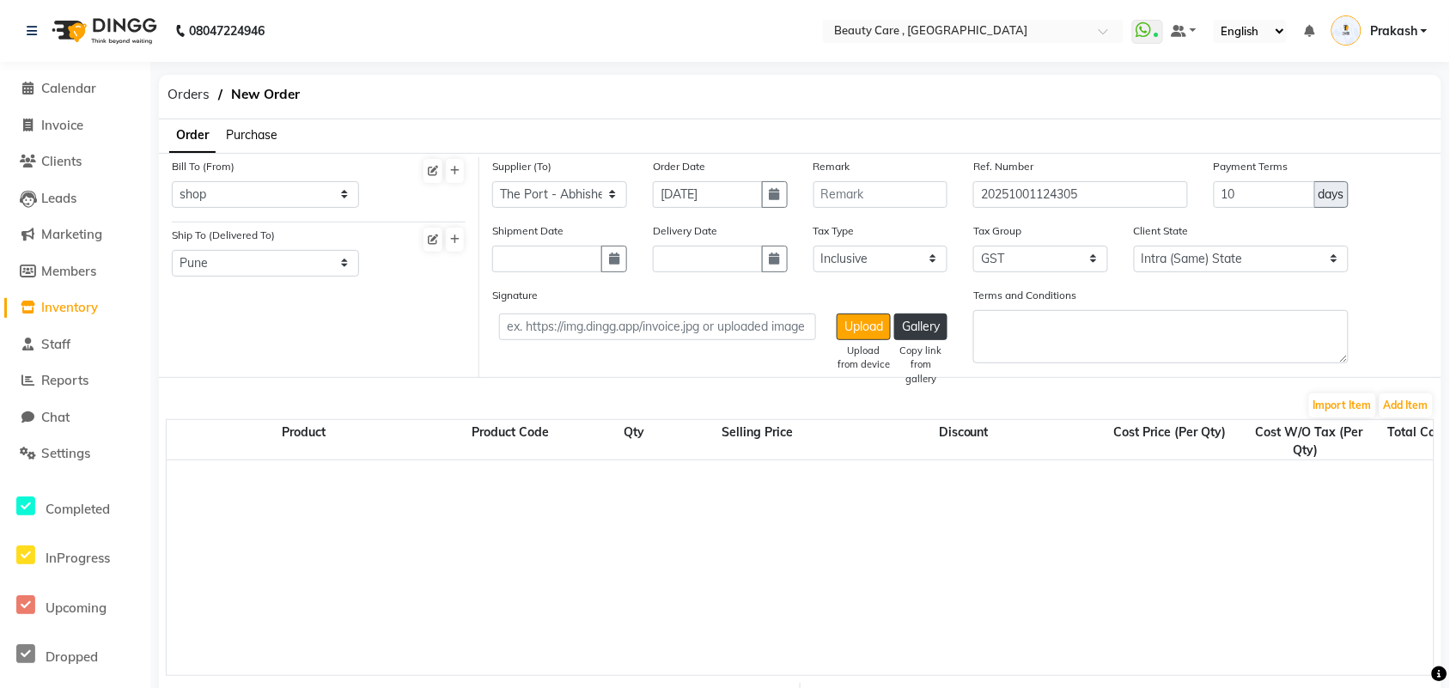
drag, startPoint x: 966, startPoint y: 195, endPoint x: 1153, endPoint y: 186, distance: 187.5
click at [1153, 186] on div "Ref. Number 20251001124305" at bounding box center [1080, 189] width 240 height 64
drag, startPoint x: 1086, startPoint y: 192, endPoint x: 895, endPoint y: 198, distance: 191.6
click at [895, 198] on div "Supplier (To) Select Spa And Salon Products - [PERSON_NAME] The Port - Abhishek…" at bounding box center [960, 189] width 962 height 64
click at [897, 253] on select "Select Inclusive Exclusive" at bounding box center [880, 259] width 135 height 27
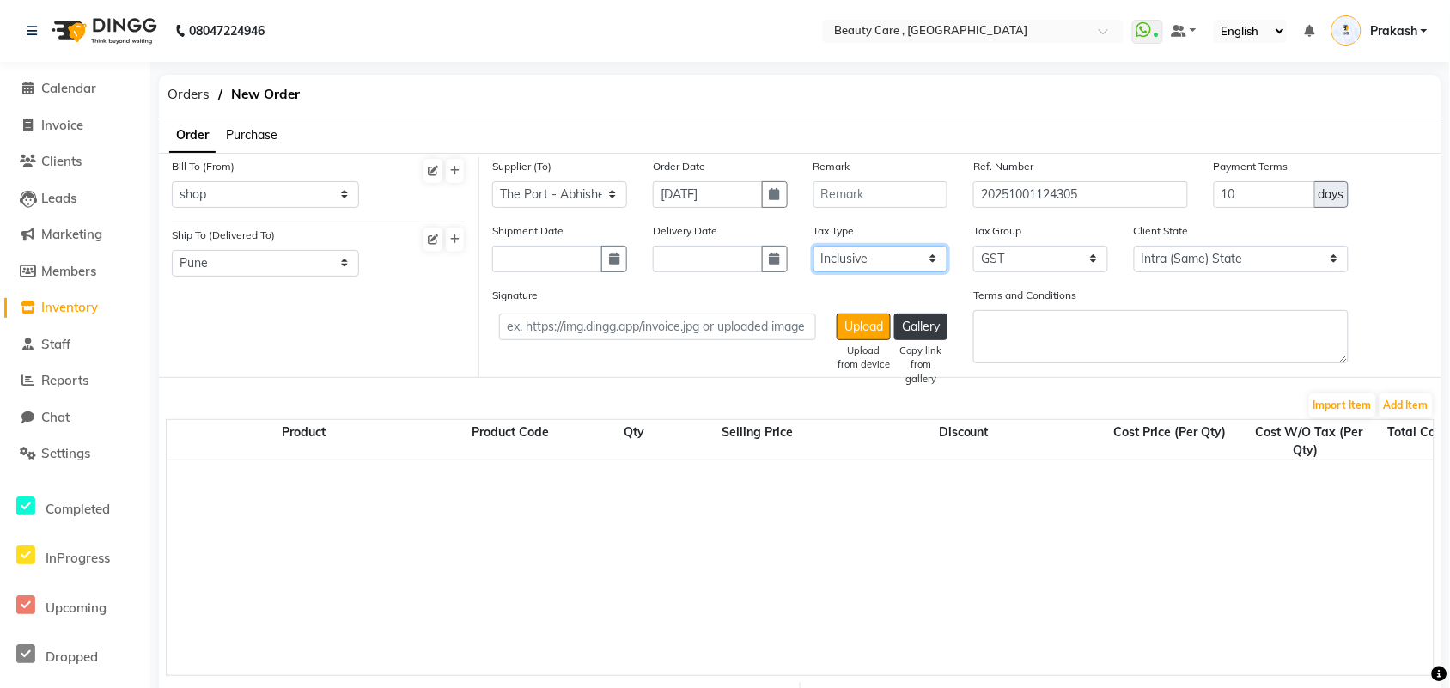
click at [897, 253] on select "Select Inclusive Exclusive" at bounding box center [880, 259] width 135 height 27
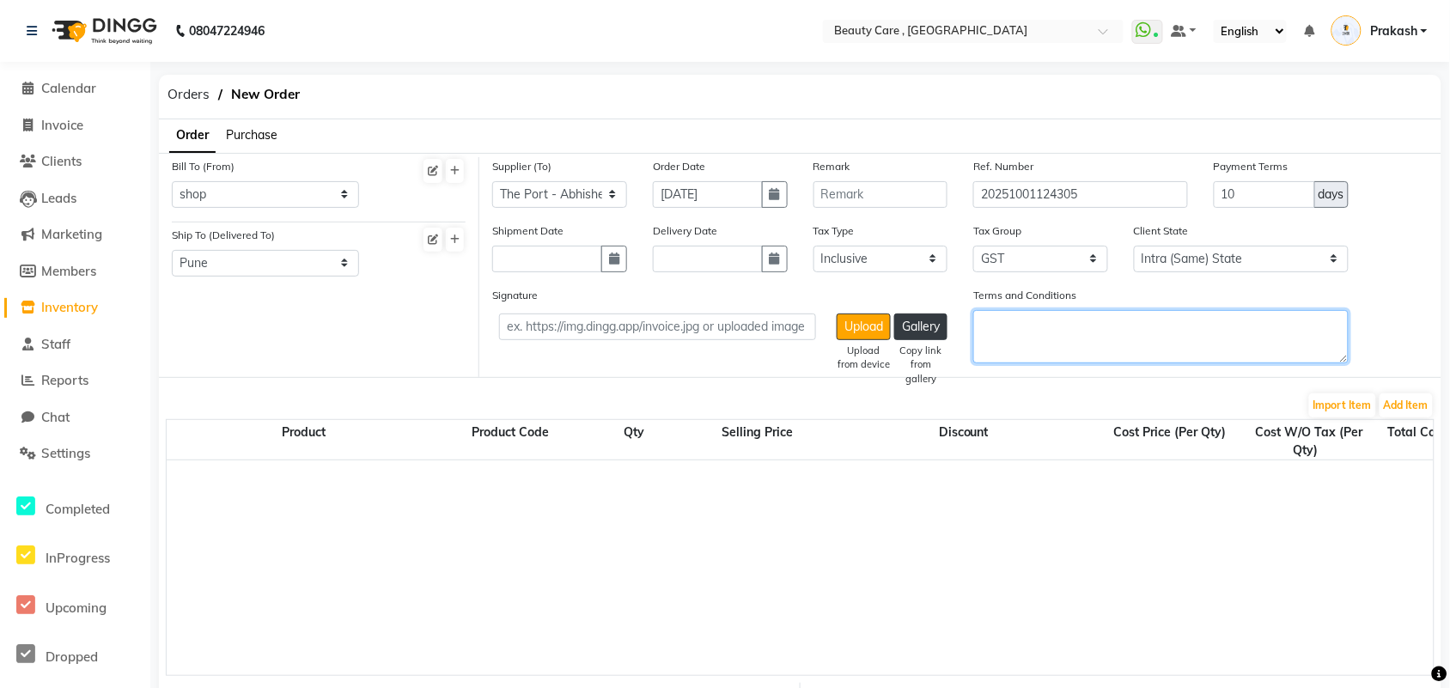
click at [1115, 331] on textarea "Terms and Conditions" at bounding box center [1160, 336] width 375 height 53
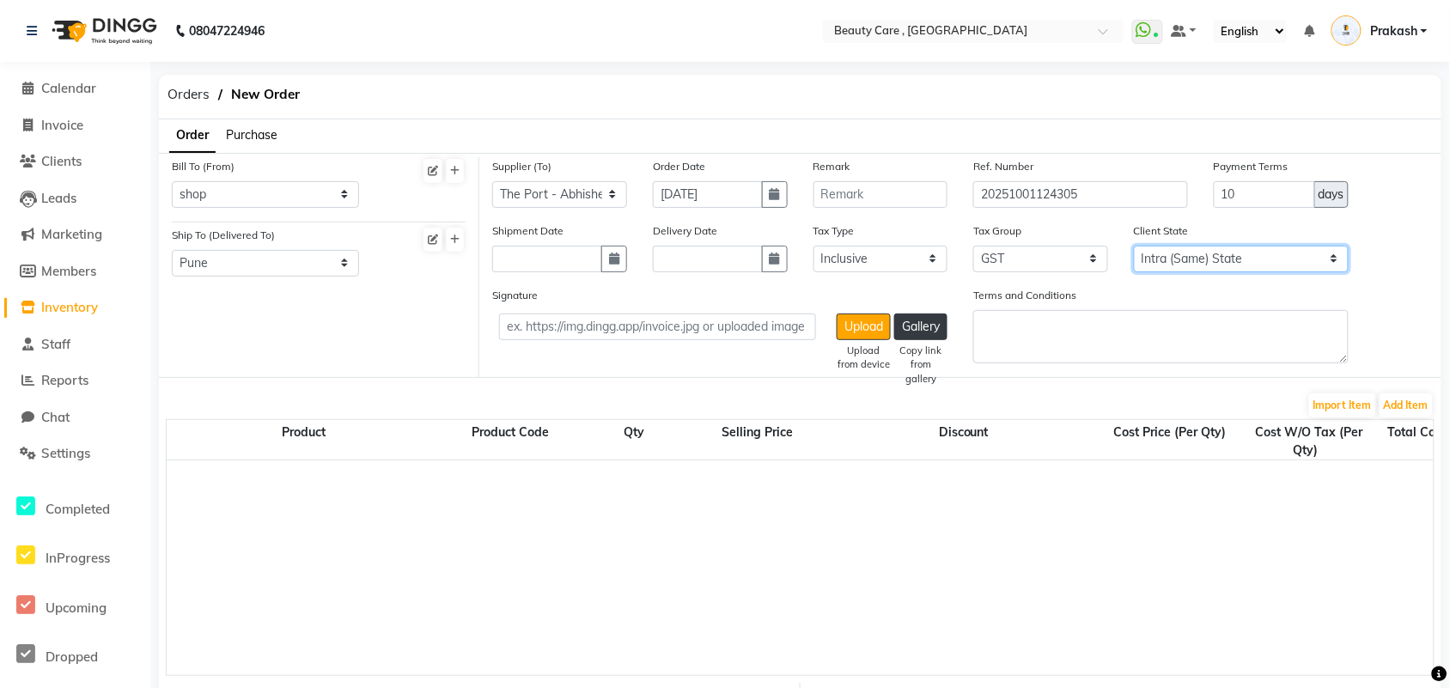
click at [1172, 251] on select "Intra (Same) State Inter (Other) State" at bounding box center [1241, 259] width 215 height 27
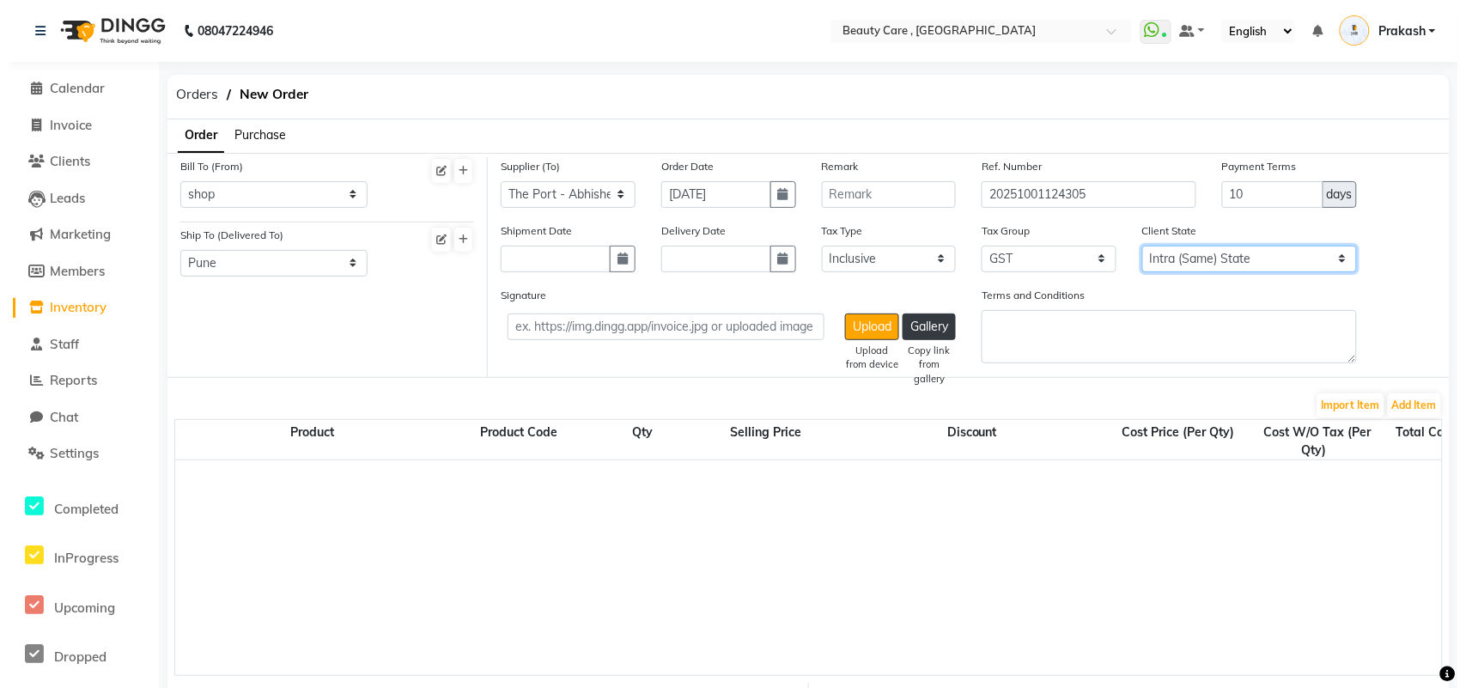
scroll to position [69, 0]
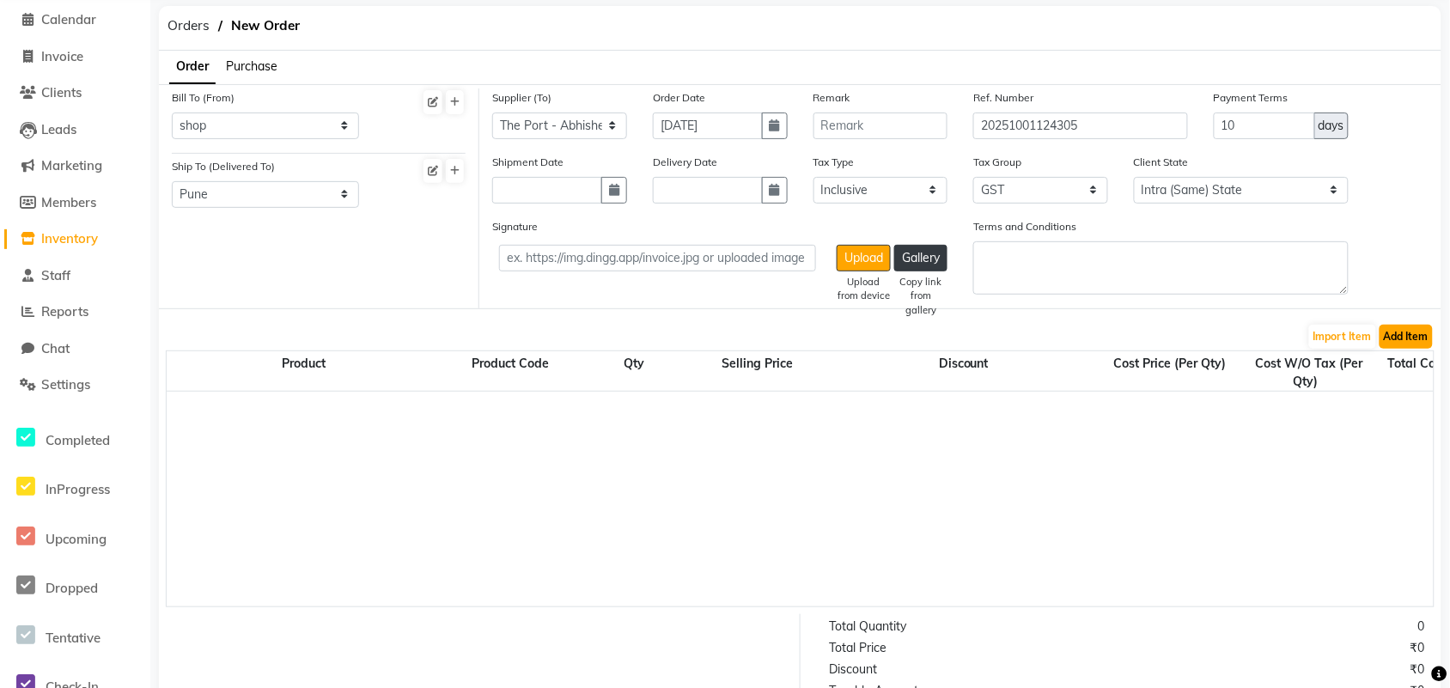
click at [1172, 340] on button "Add Item" at bounding box center [1405, 337] width 53 height 24
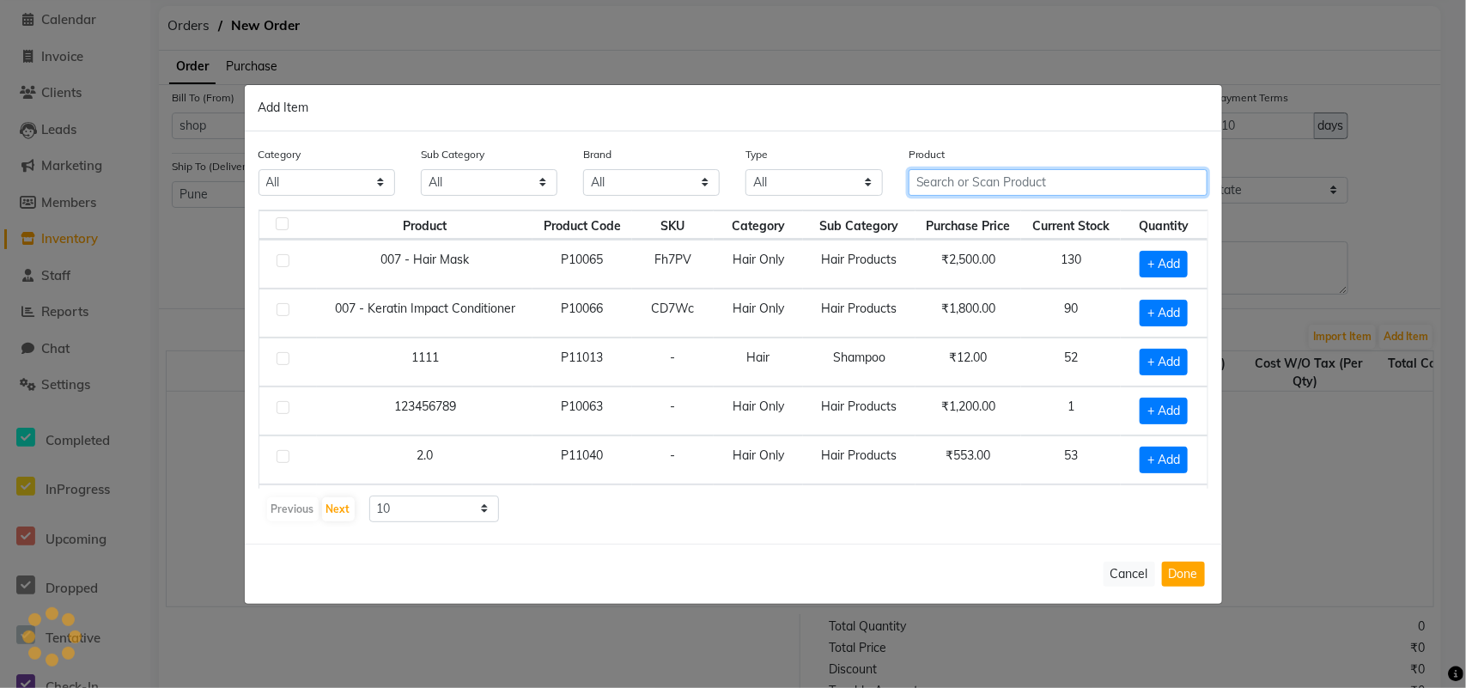
click at [963, 177] on input "text" at bounding box center [1059, 182] width 300 height 27
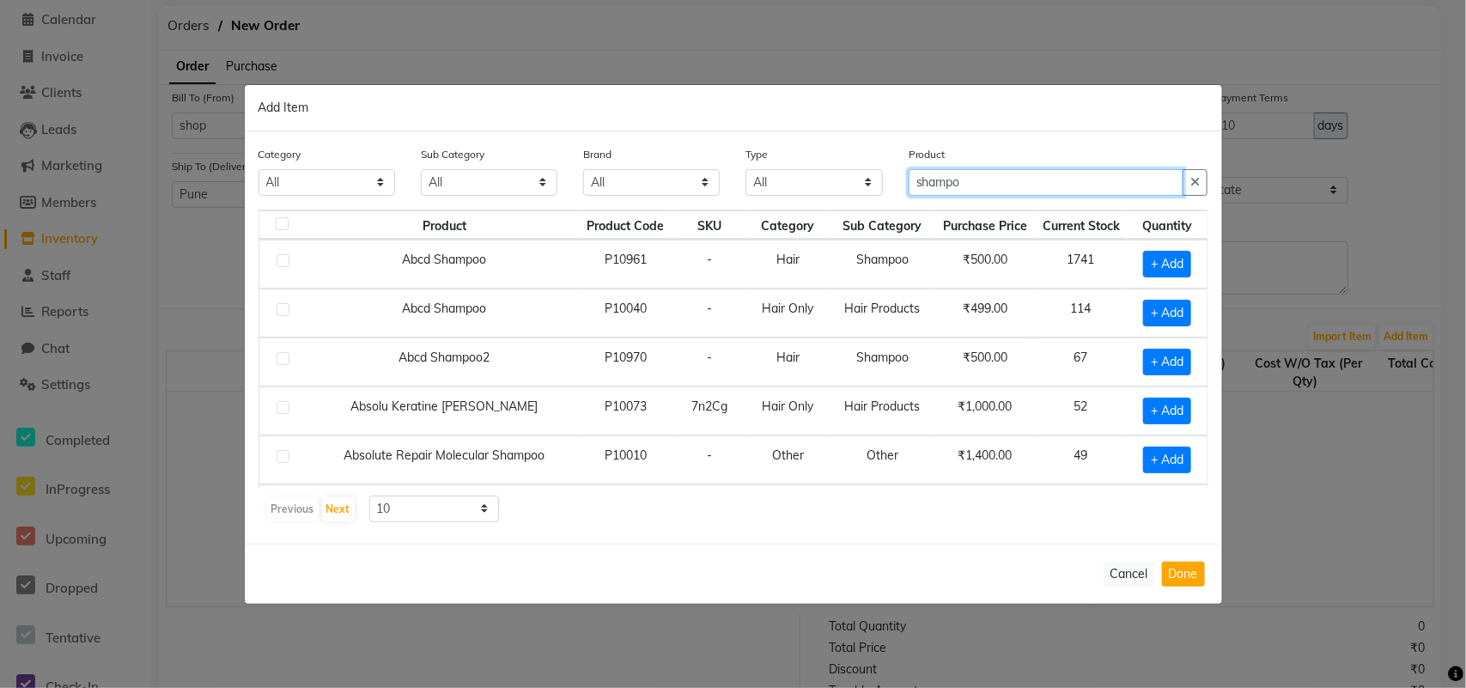
type input "shampo"
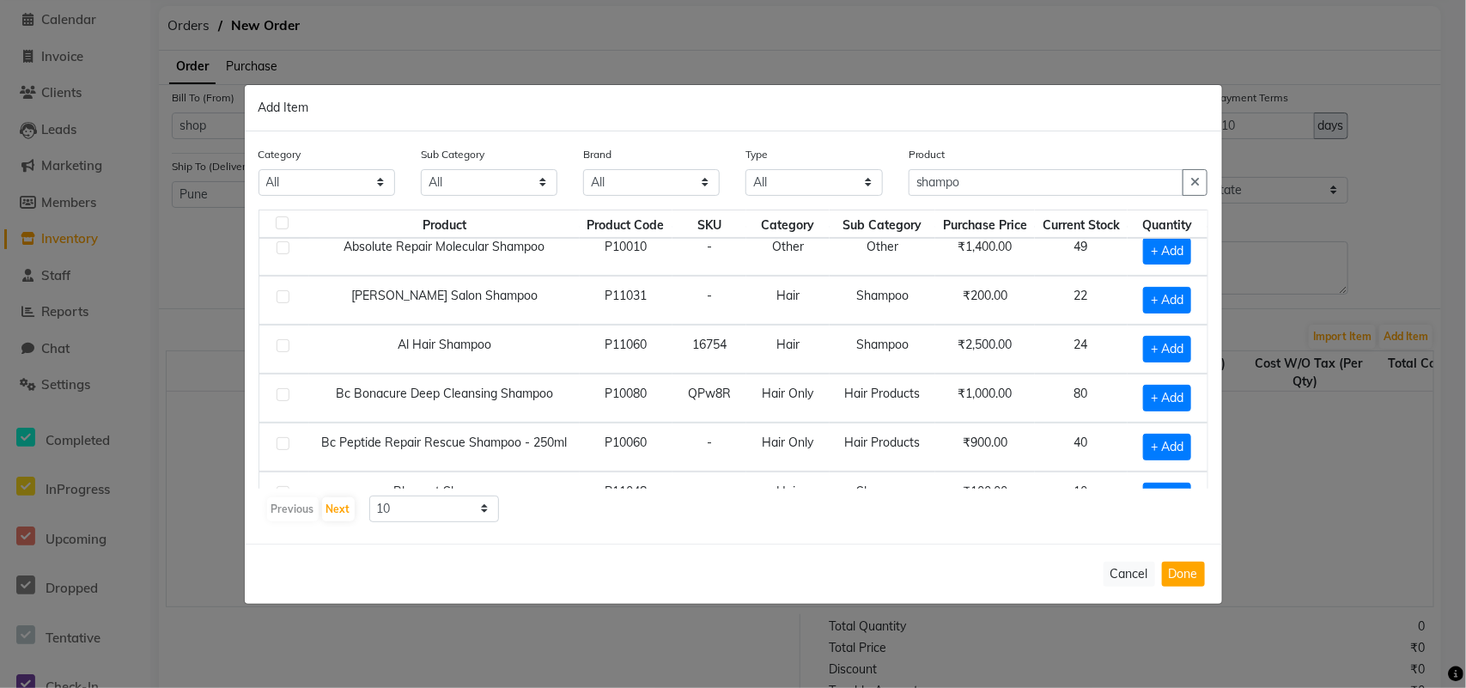
scroll to position [249, 0]
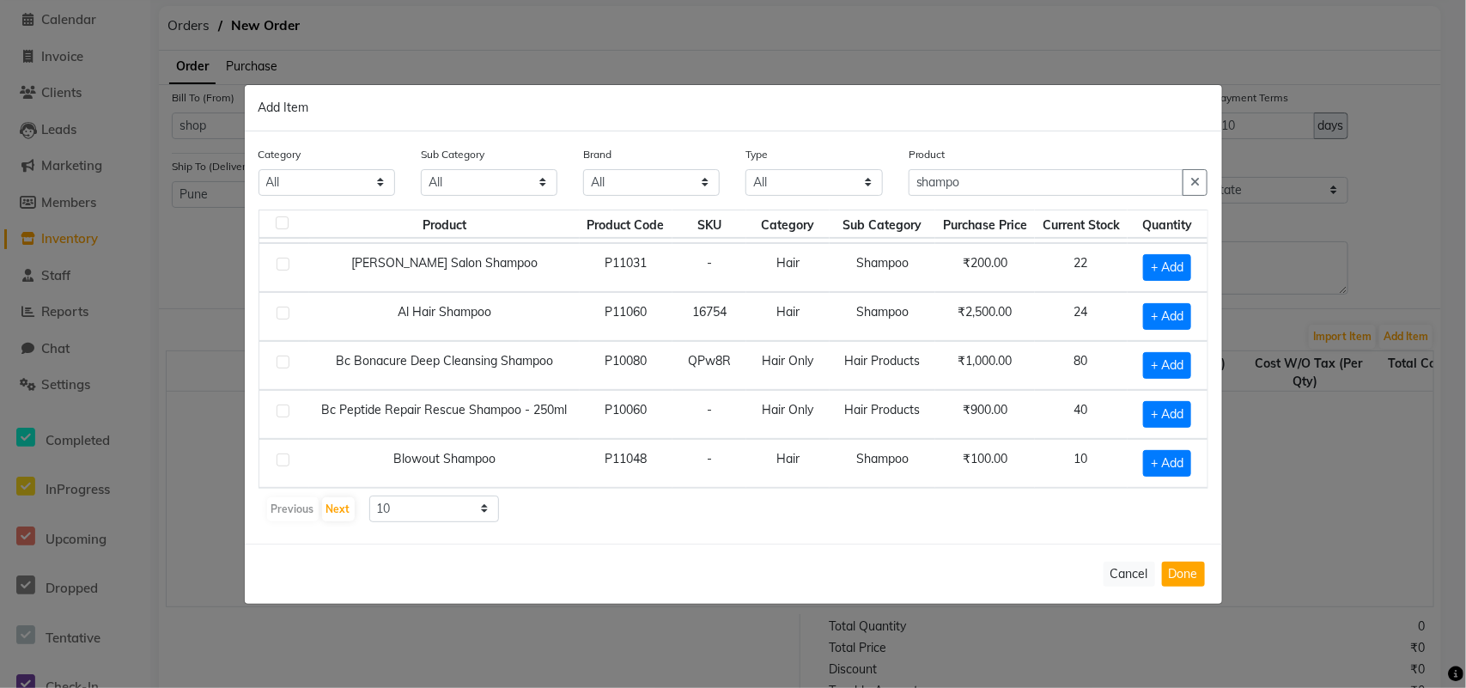
click at [277, 453] on label at bounding box center [283, 459] width 13 height 13
click at [277, 455] on input "checkbox" at bounding box center [282, 460] width 11 height 11
checkbox input "true"
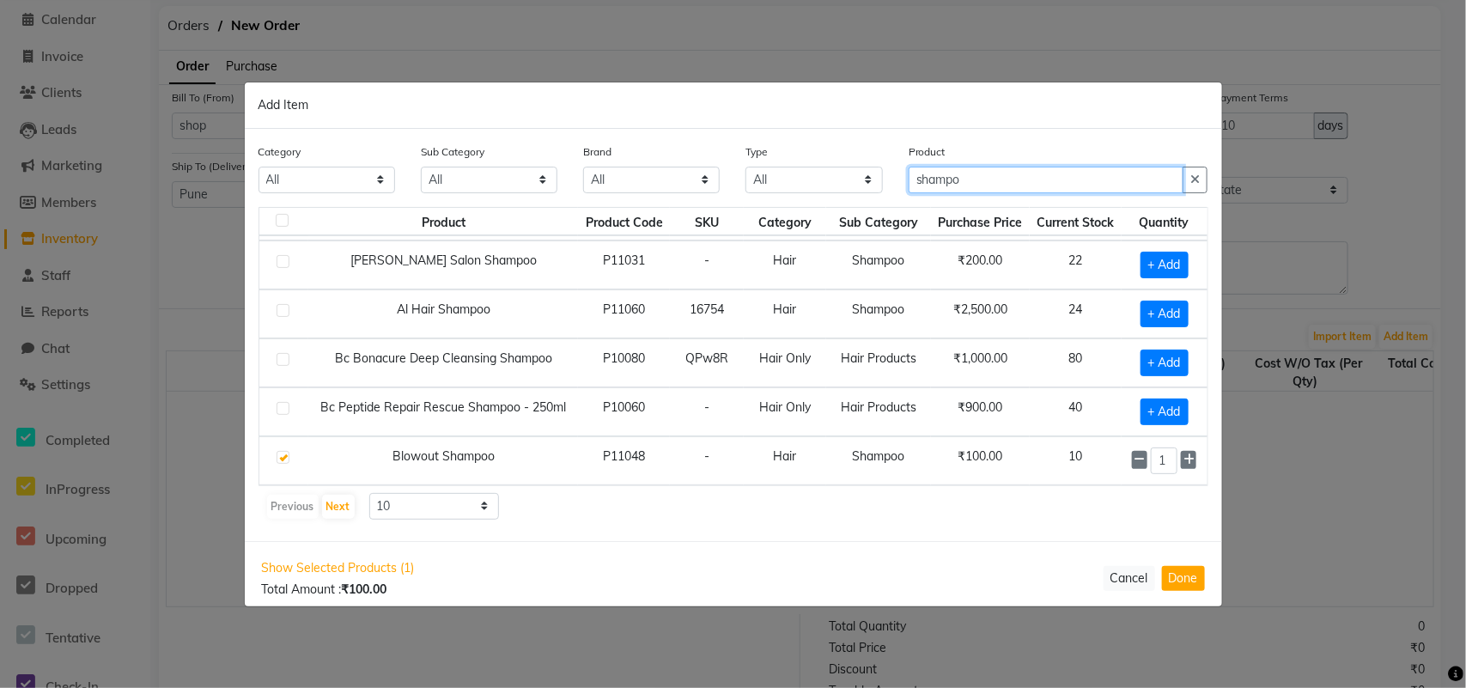
click at [990, 176] on input "shampo" at bounding box center [1047, 180] width 276 height 27
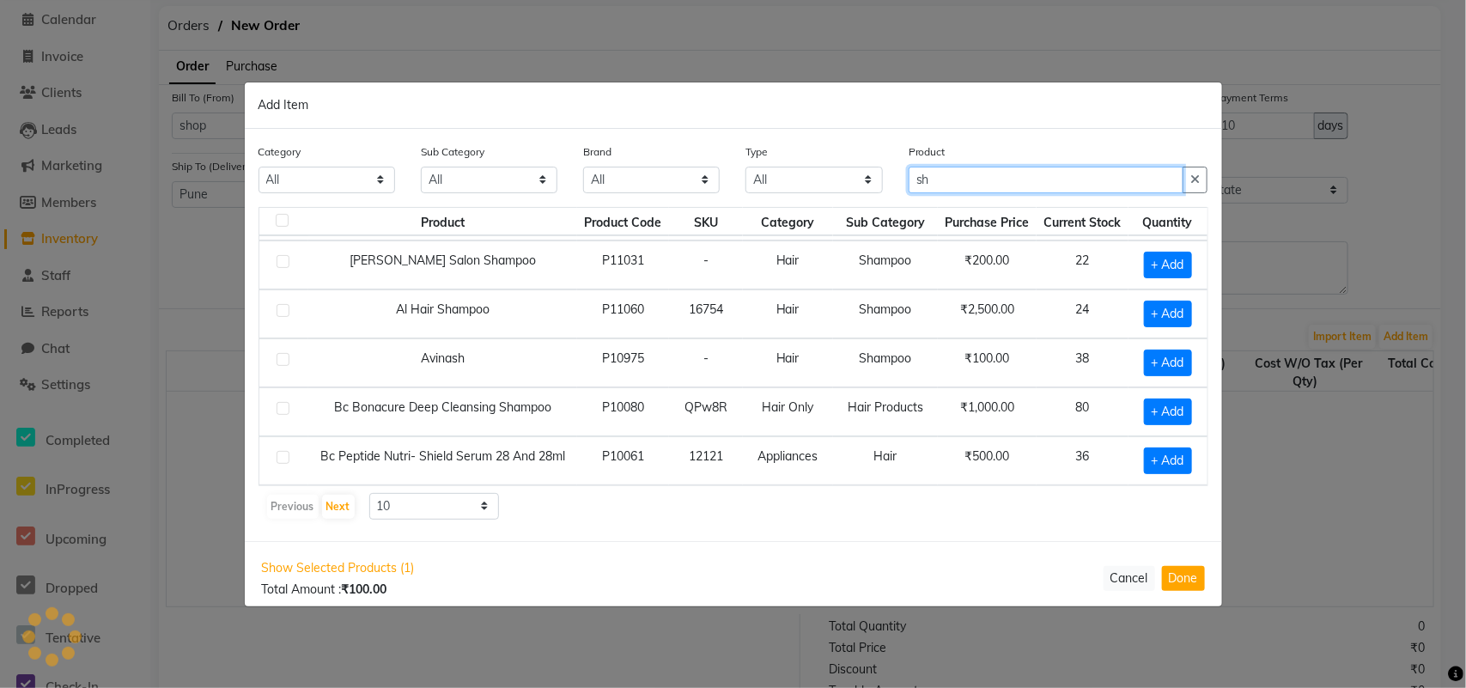
type input "s"
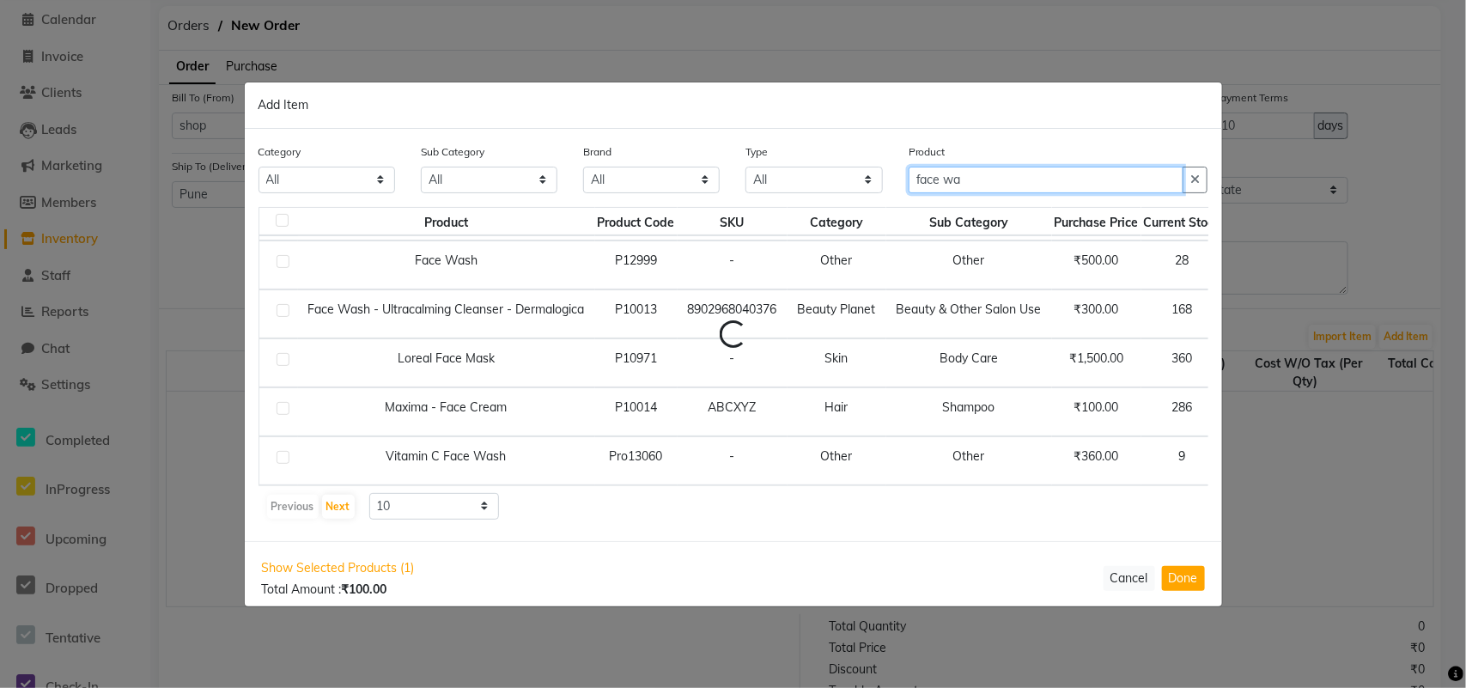
scroll to position [66, 0]
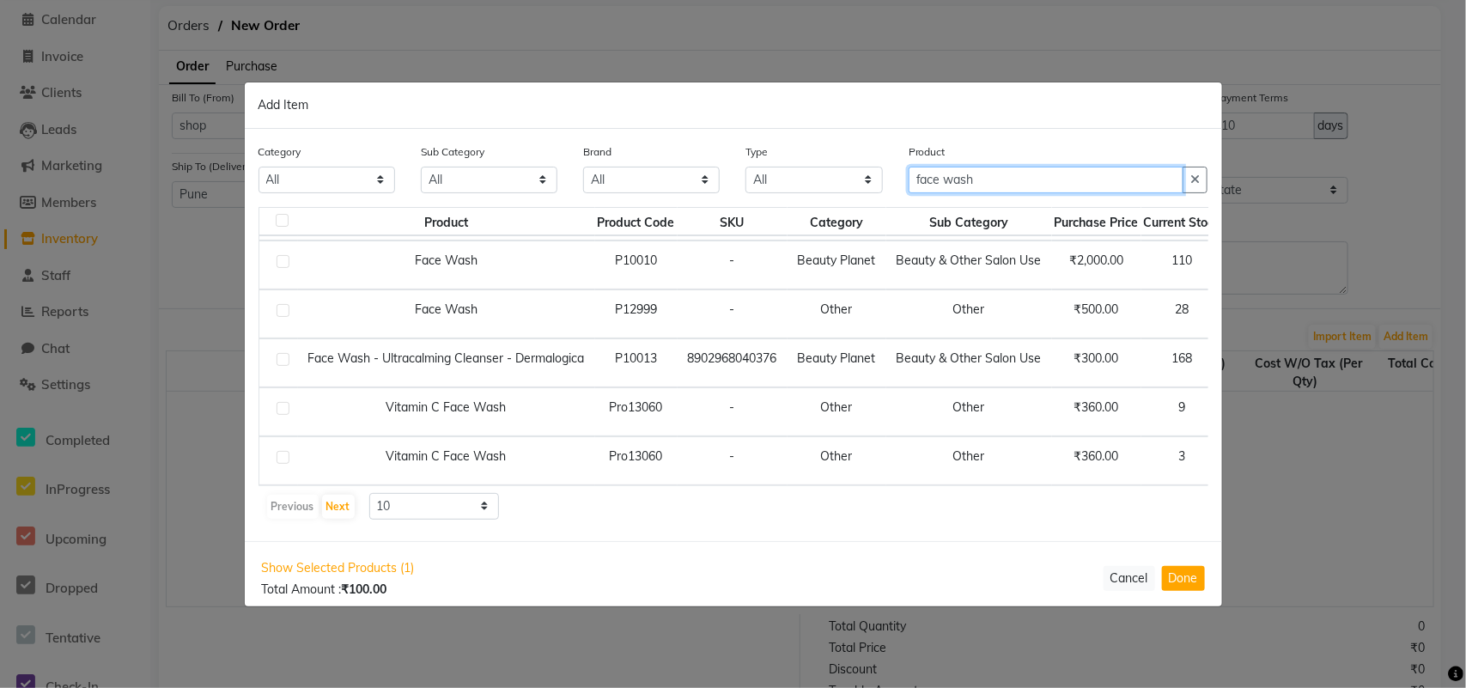
type input "face wash"
click at [292, 436] on td at bounding box center [278, 460] width 39 height 49
click at [285, 451] on label at bounding box center [283, 457] width 13 height 13
click at [285, 453] on input "checkbox" at bounding box center [282, 458] width 11 height 11
checkbox input "true"
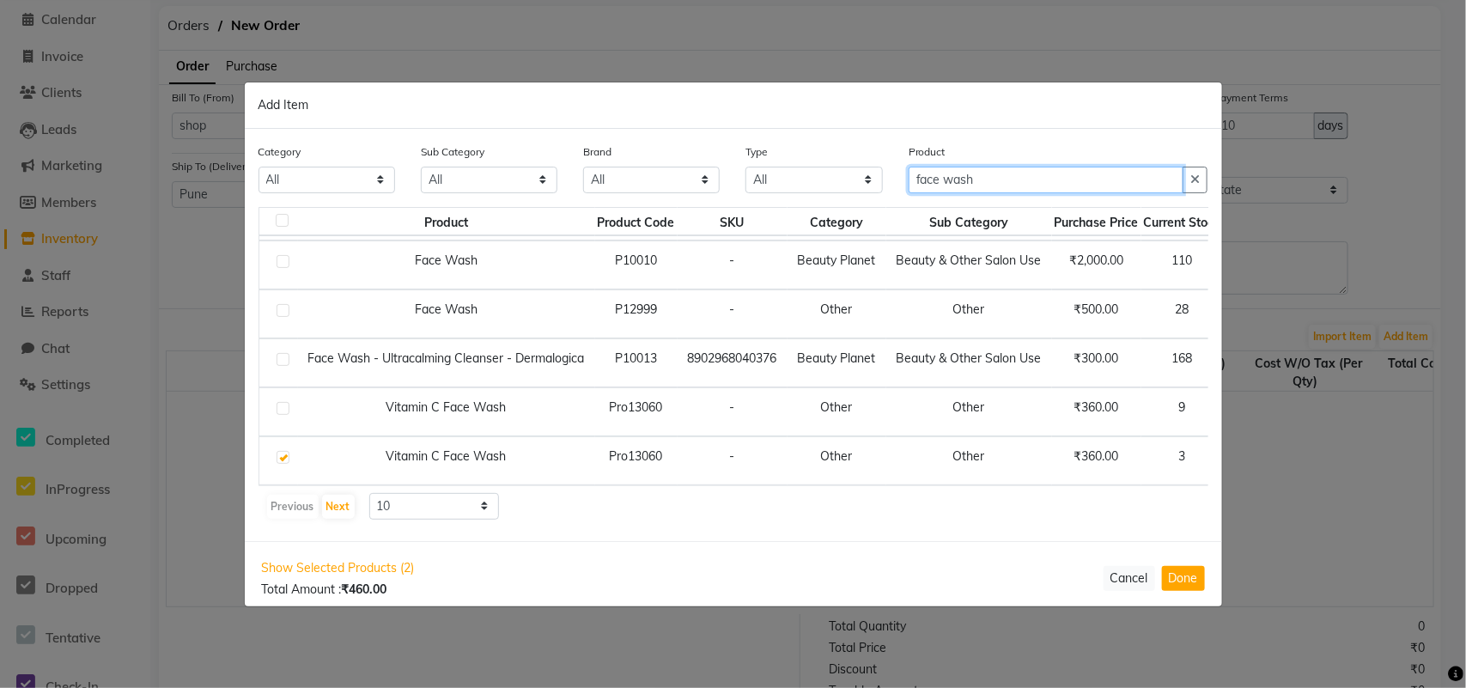
click at [996, 167] on input "face wash" at bounding box center [1047, 180] width 276 height 27
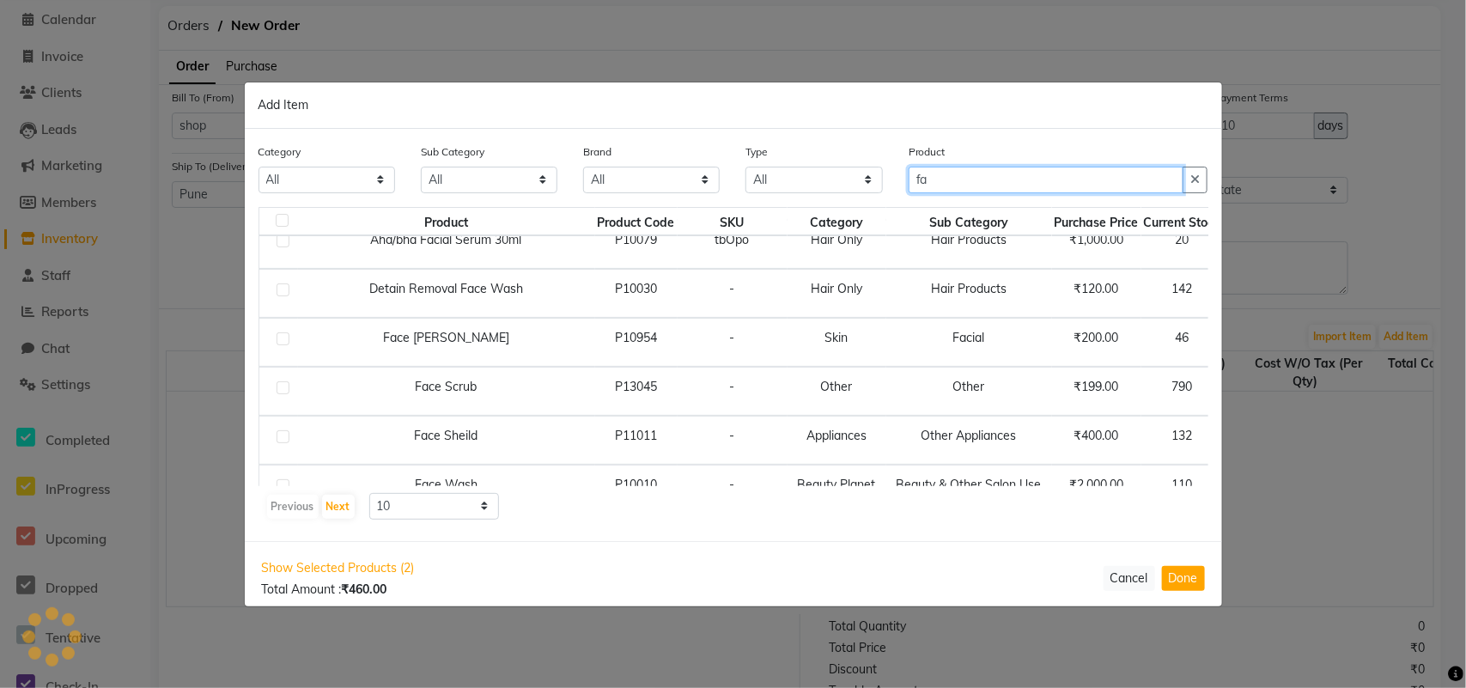
type input "f"
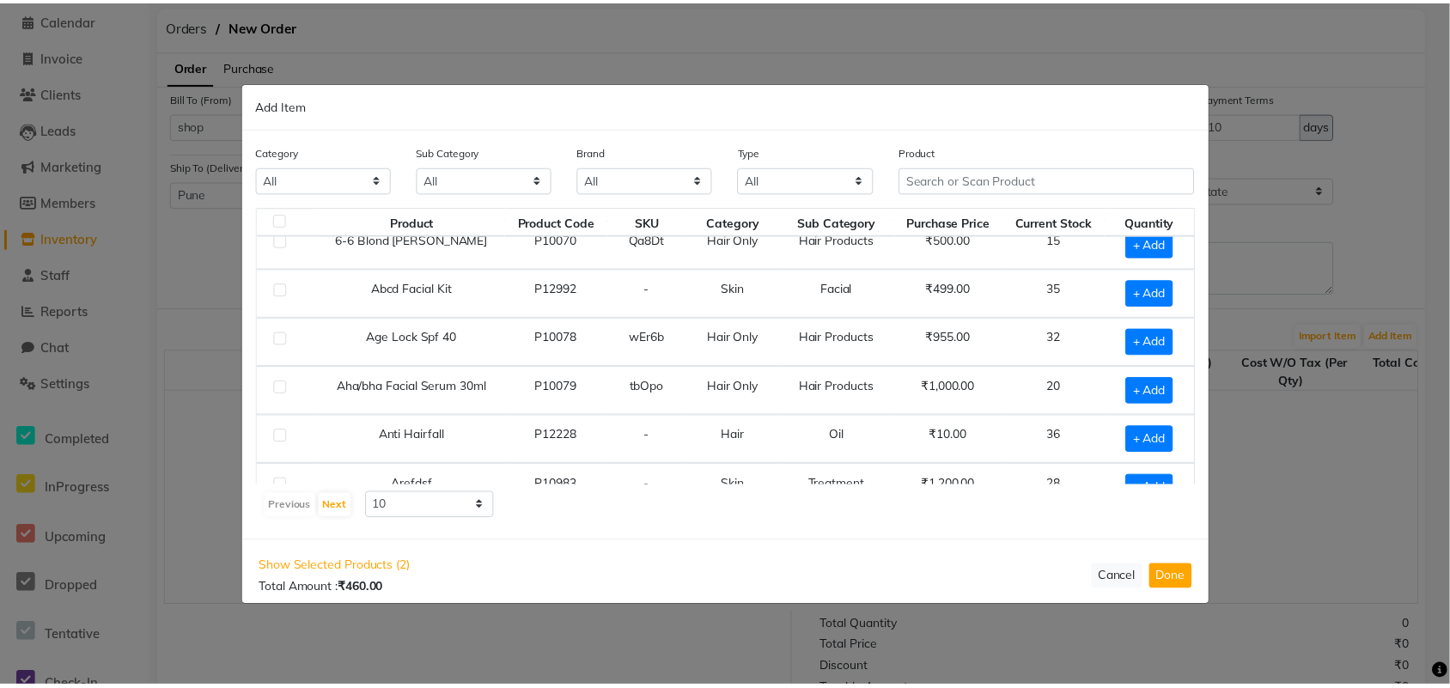
scroll to position [249, 0]
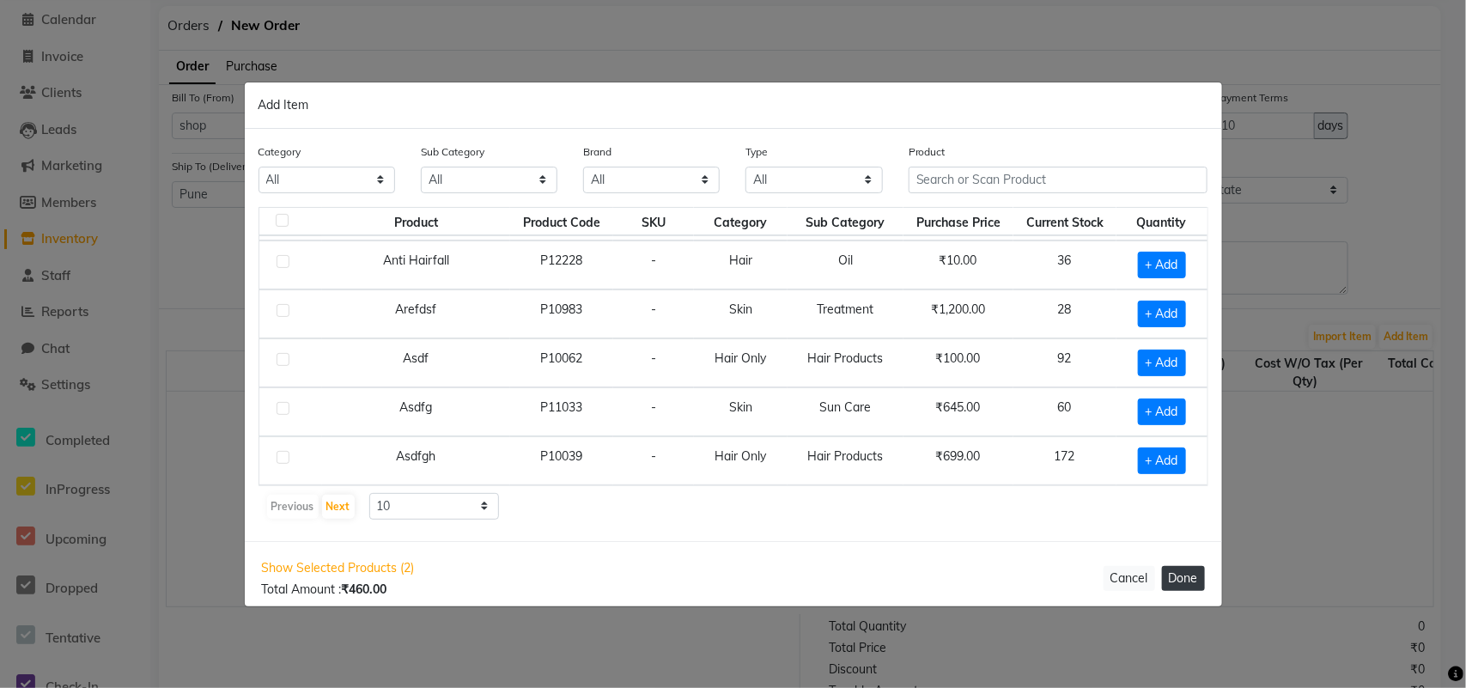
click at [1172, 550] on button "Done" at bounding box center [1183, 578] width 43 height 25
select select "793"
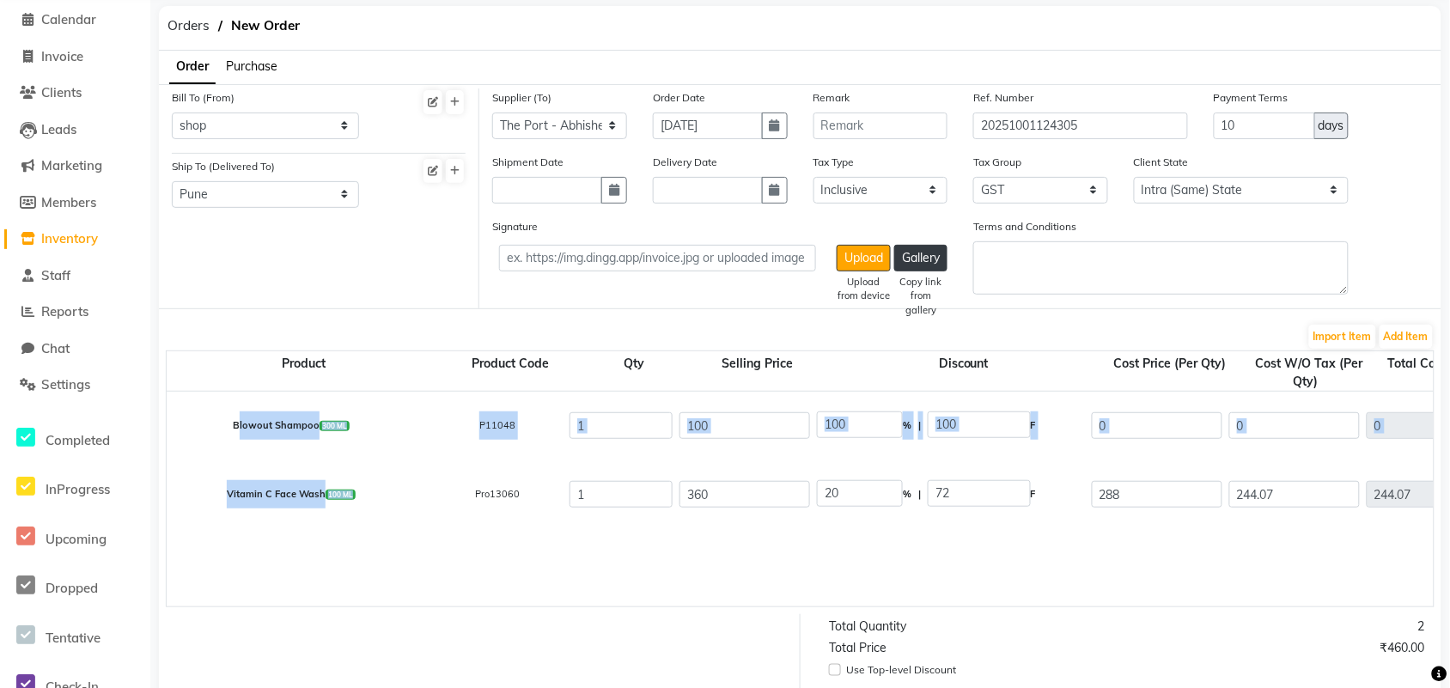
drag, startPoint x: 198, startPoint y: 421, endPoint x: 452, endPoint y: 576, distance: 297.2
click at [629, 432] on input "1" at bounding box center [620, 425] width 103 height 27
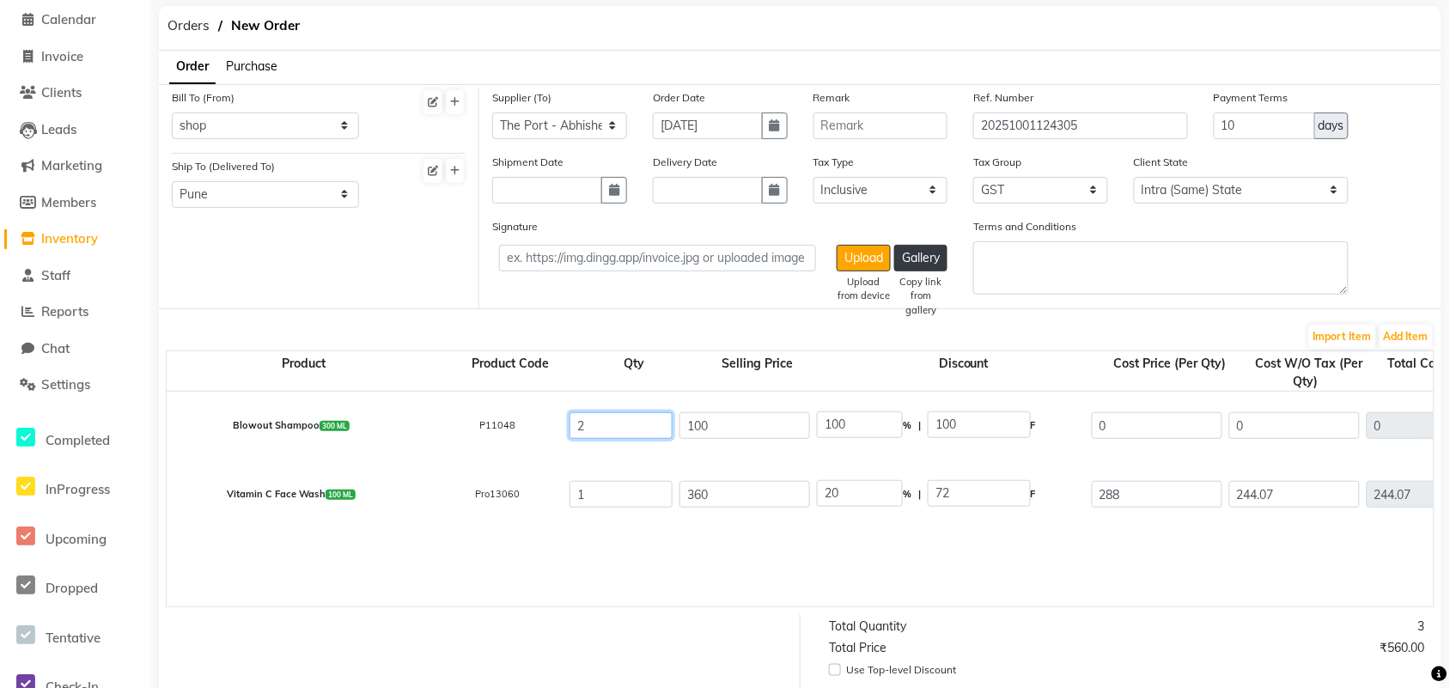
type input "2"
click at [605, 484] on input "1" at bounding box center [620, 494] width 103 height 27
type input "0"
type input "43.93"
type input "0"
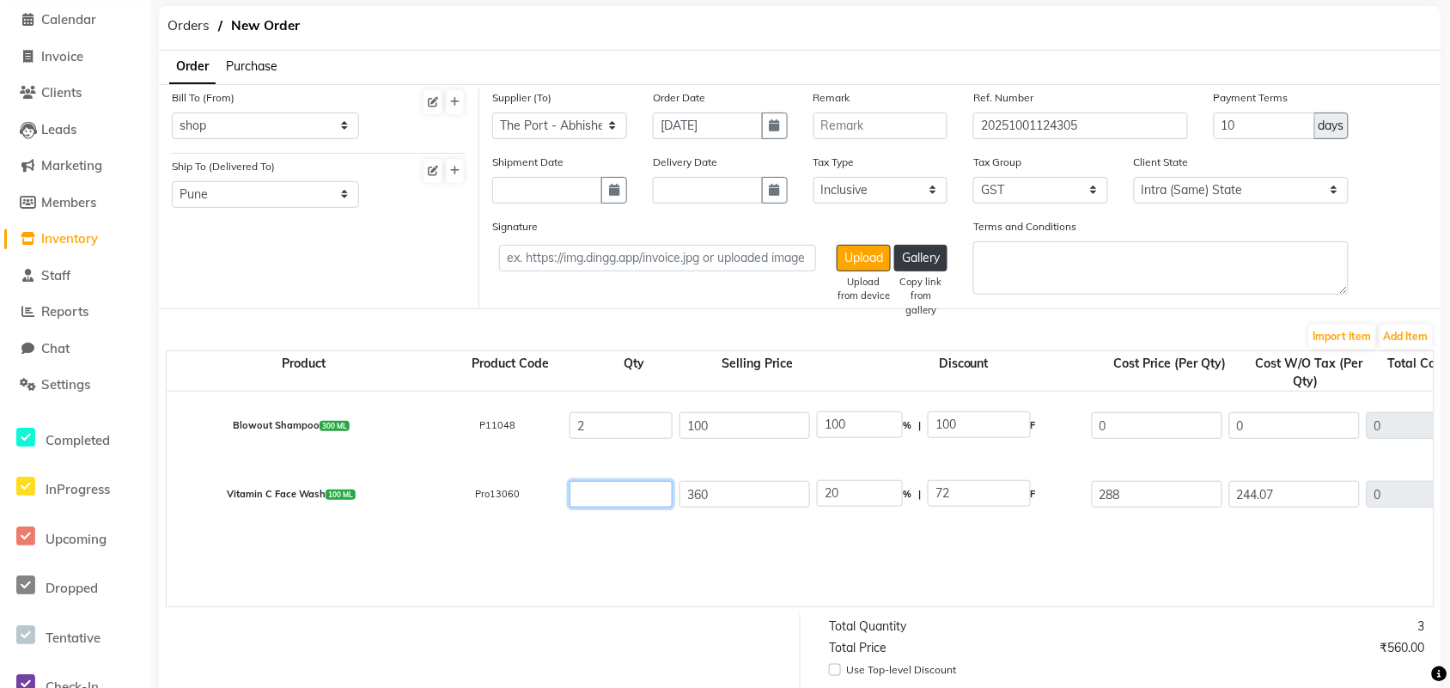
type input "0"
type input "1"
type input "244.07"
type input "43.93"
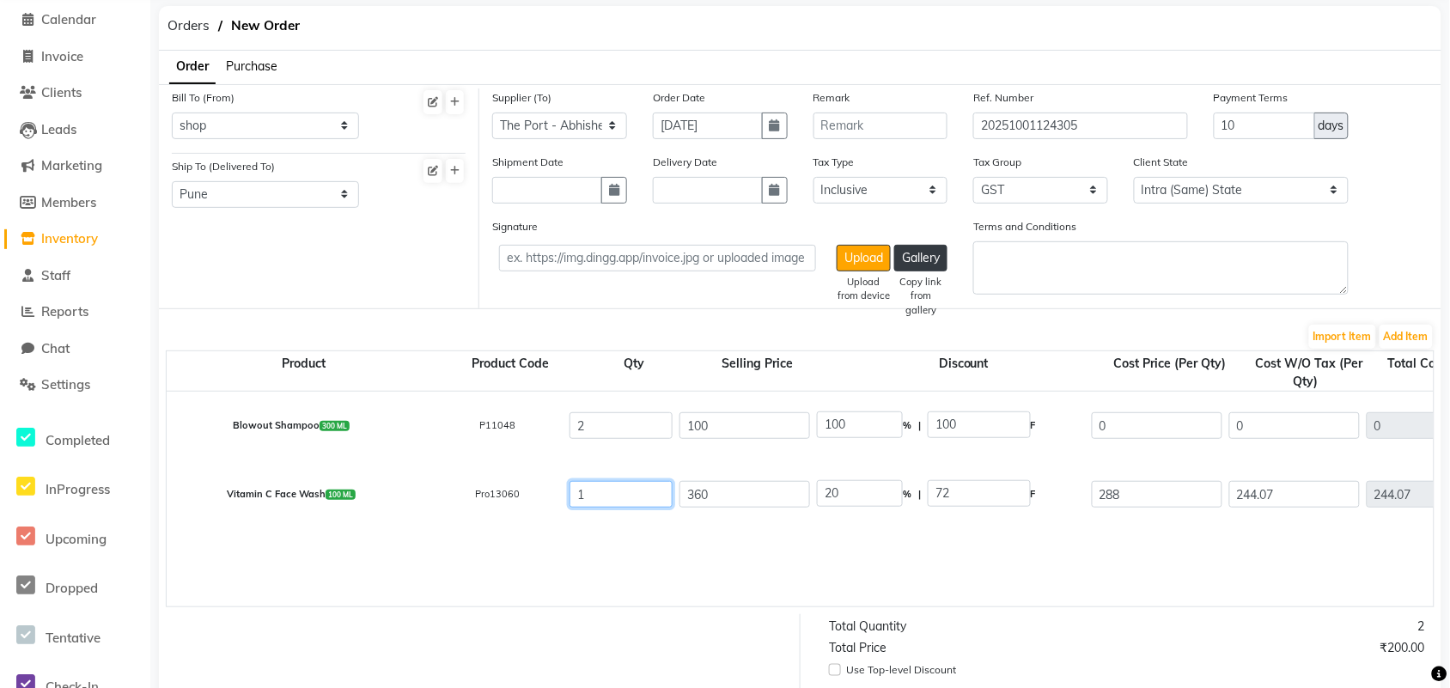
type input "288"
drag, startPoint x: 721, startPoint y: 601, endPoint x: 985, endPoint y: 611, distance: 263.8
click at [985, 550] on div "Product Product Code Qty Selling Price Discount Cost Price (Per Qty) Cost W/O T…" at bounding box center [800, 478] width 1268 height 257
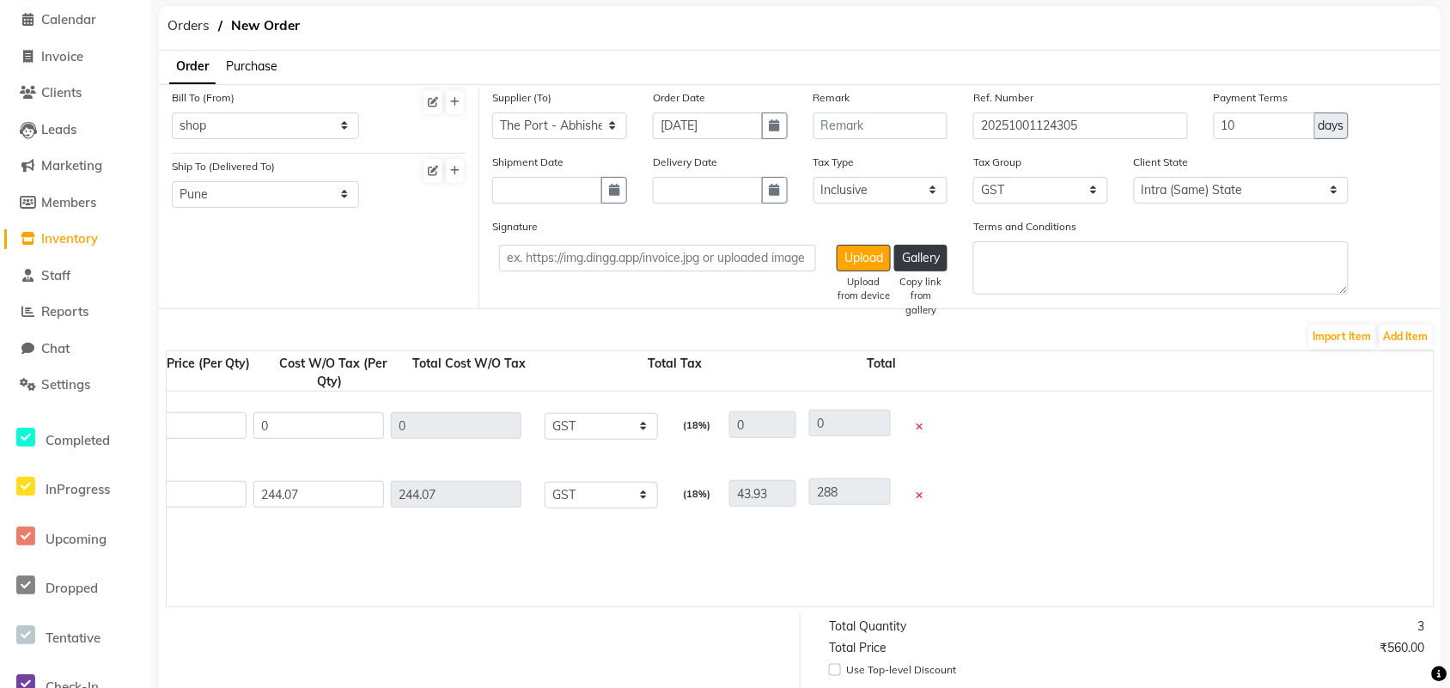
scroll to position [452, 0]
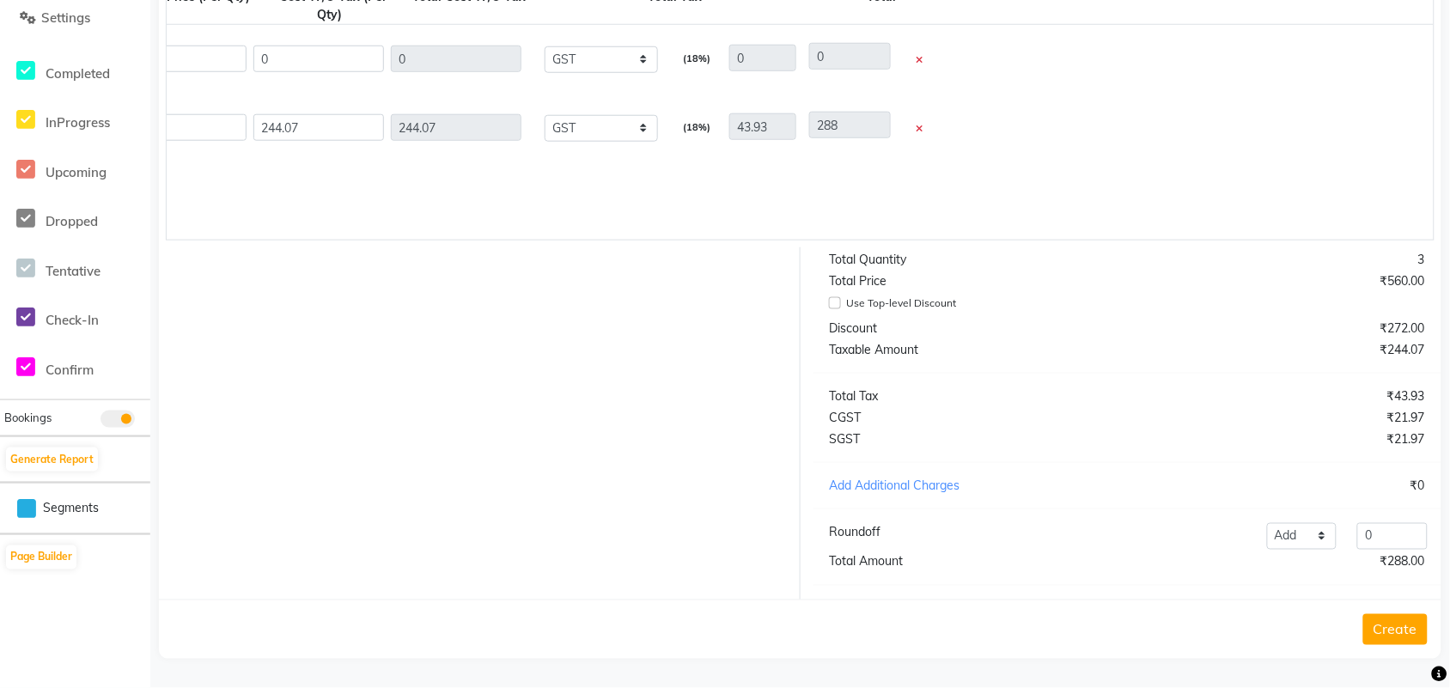
click at [1172, 550] on button "Create" at bounding box center [1395, 629] width 64 height 31
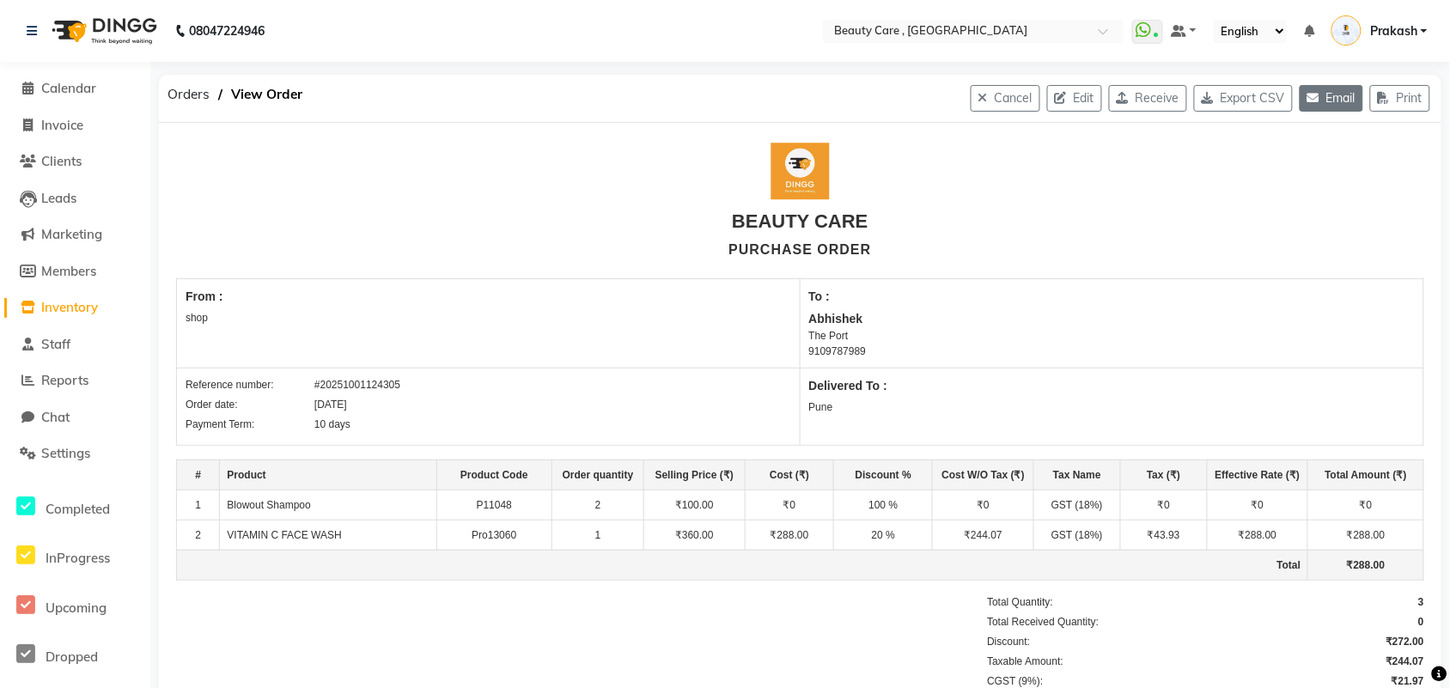
click at [1172, 100] on button "Email" at bounding box center [1331, 98] width 64 height 27
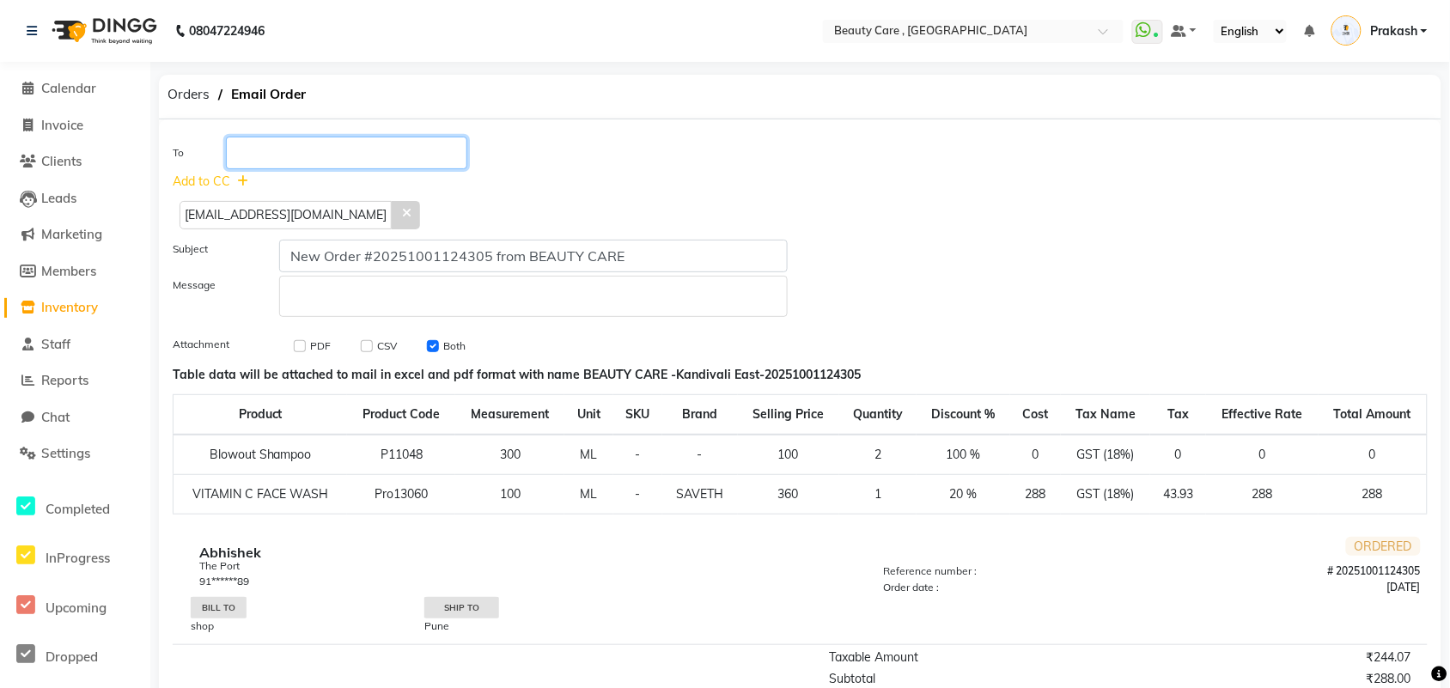
click at [342, 152] on input "text" at bounding box center [346, 153] width 241 height 33
click at [342, 152] on input "ji" at bounding box center [346, 153] width 241 height 33
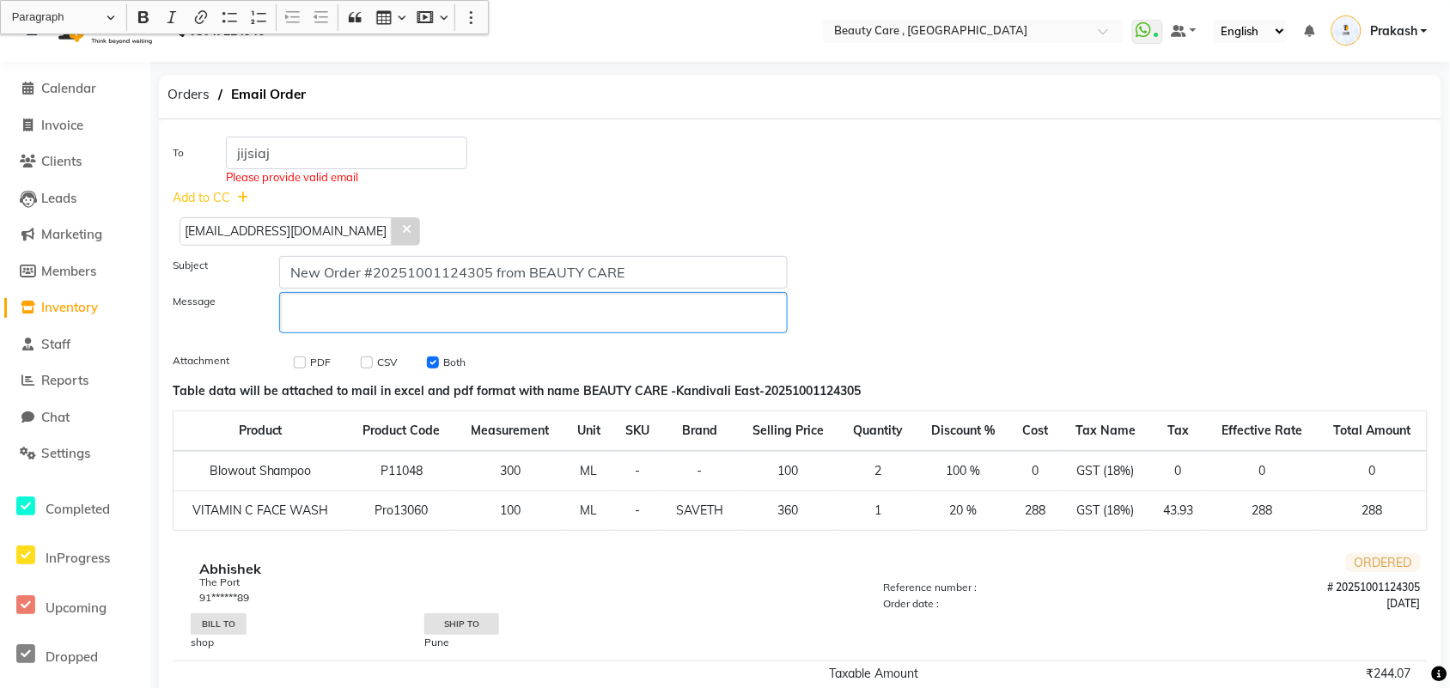
click at [335, 304] on p "Rich Text Editor, main" at bounding box center [533, 313] width 491 height 18
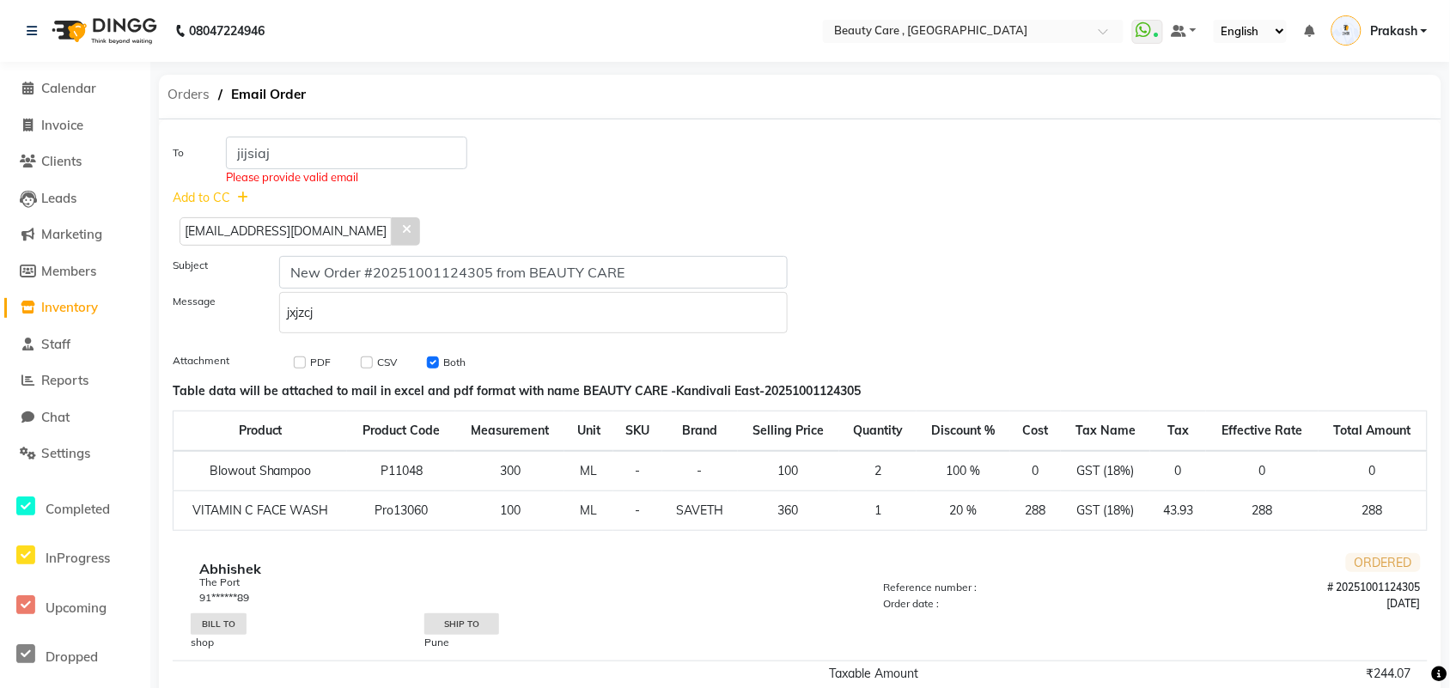
click at [181, 93] on span "Orders" at bounding box center [188, 94] width 59 height 31
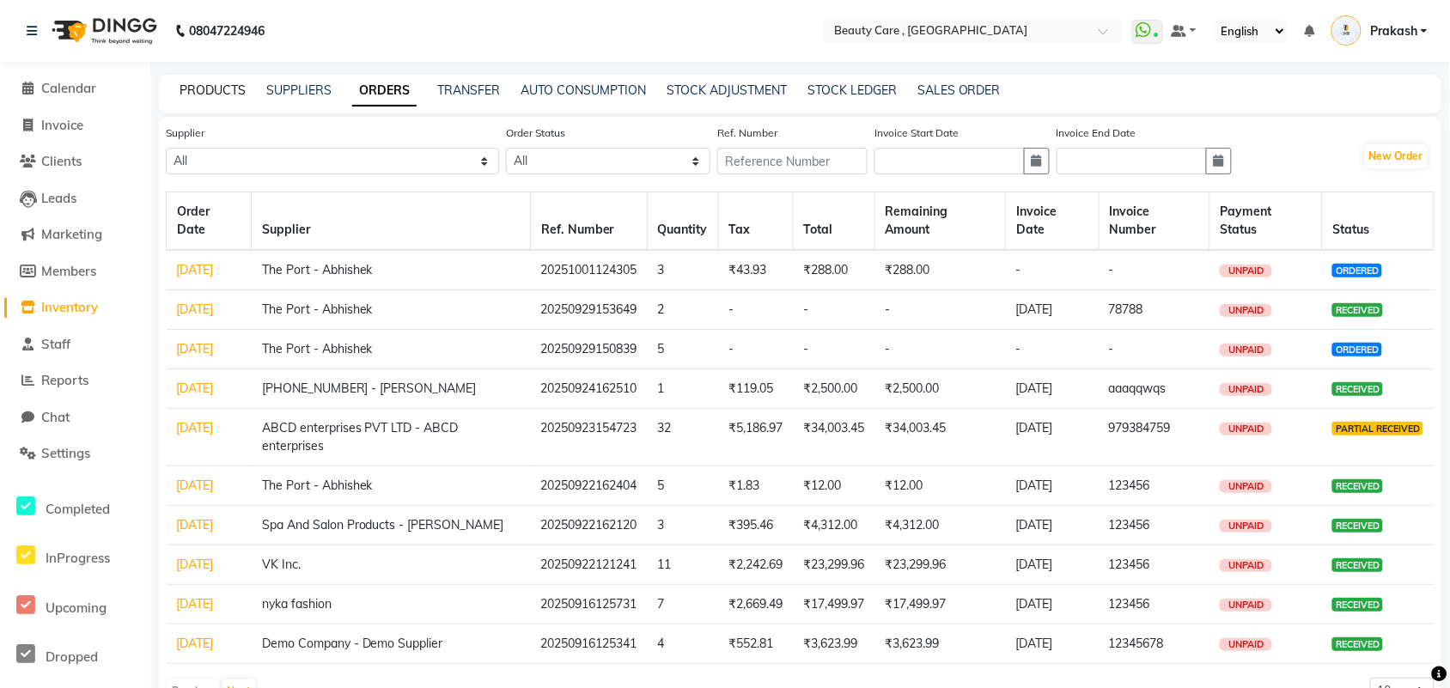
click at [208, 90] on link "PRODUCTS" at bounding box center [212, 89] width 66 height 15
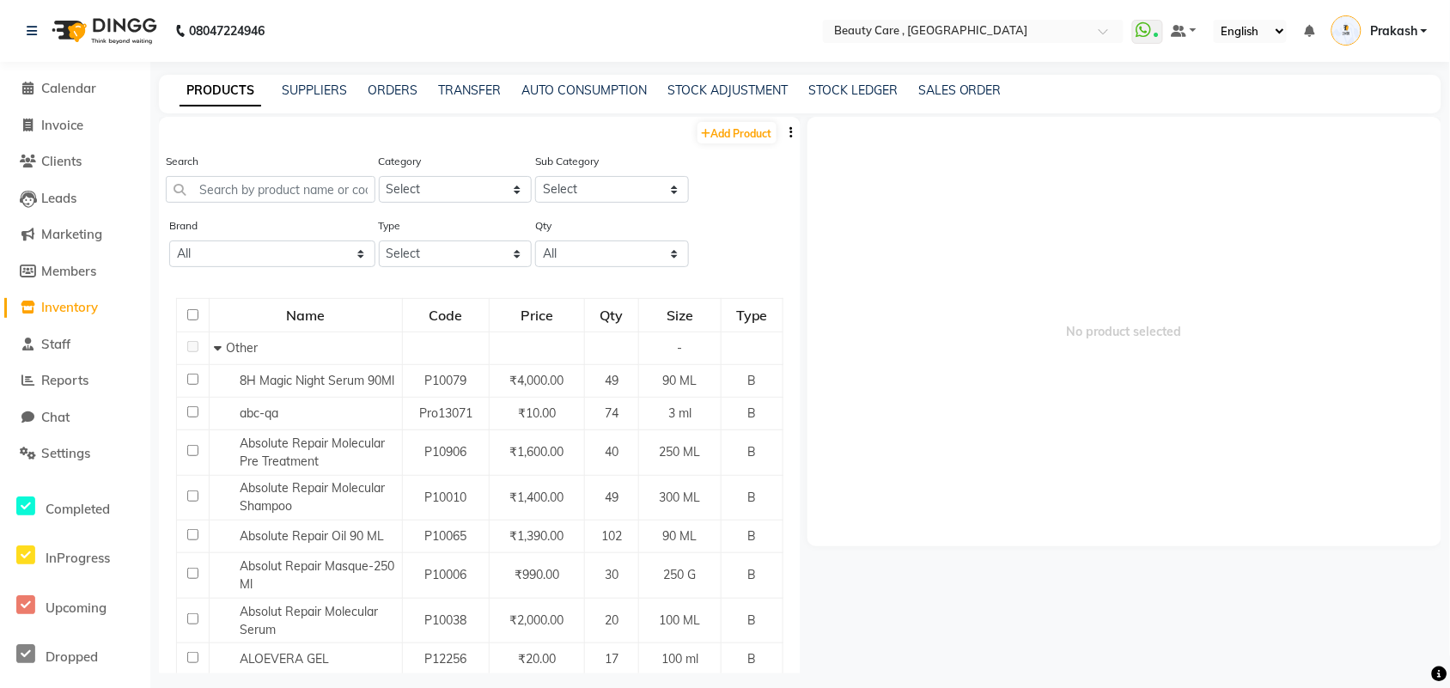
click at [56, 299] on span "Inventory" at bounding box center [69, 307] width 57 height 16
click at [73, 316] on link "Inventory" at bounding box center [75, 308] width 142 height 20
click at [392, 87] on link "ORDERS" at bounding box center [393, 89] width 50 height 15
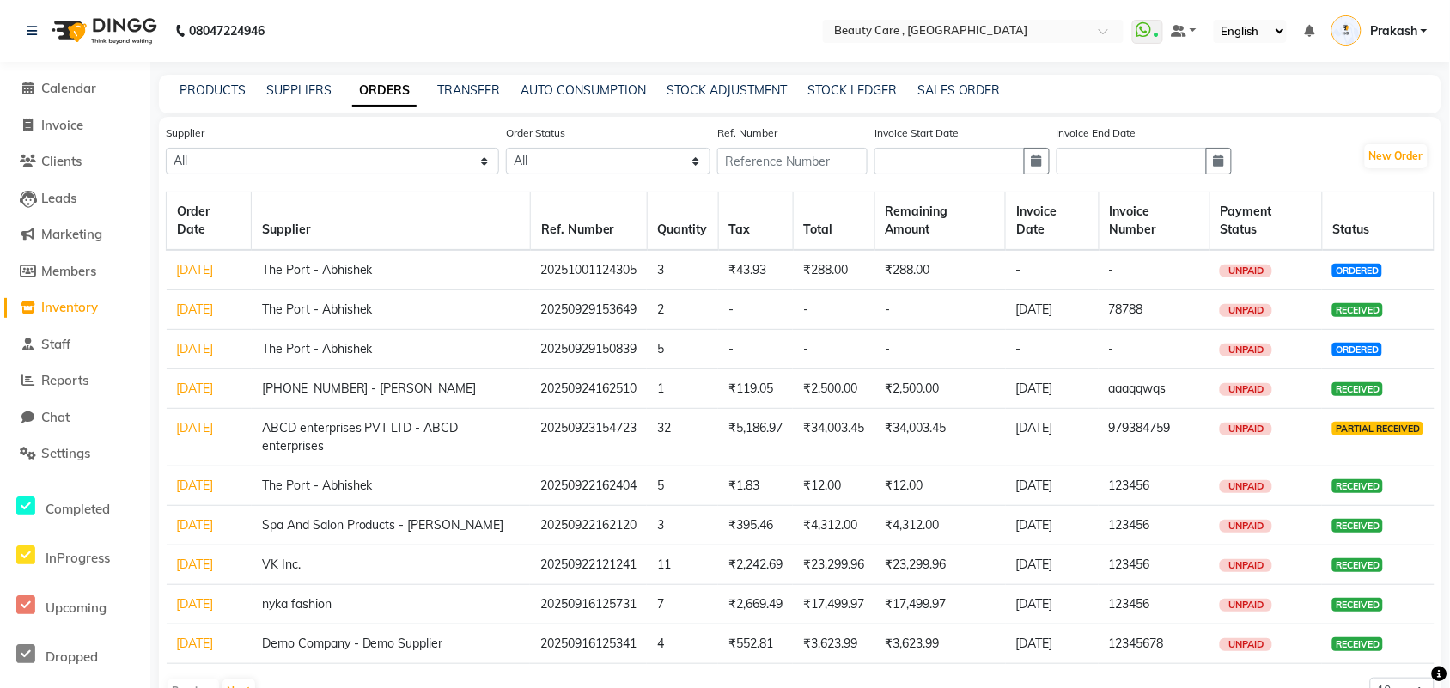
drag, startPoint x: 163, startPoint y: 279, endPoint x: 211, endPoint y: 286, distance: 48.6
click at [211, 286] on div "Supplier All Spa And Salon Products - [PERSON_NAME] The Port - Abhishek VK Inc.…" at bounding box center [800, 418] width 1282 height 602
click at [251, 198] on th "Order Date" at bounding box center [209, 221] width 85 height 58
click at [203, 269] on link "[DATE]" at bounding box center [195, 269] width 37 height 15
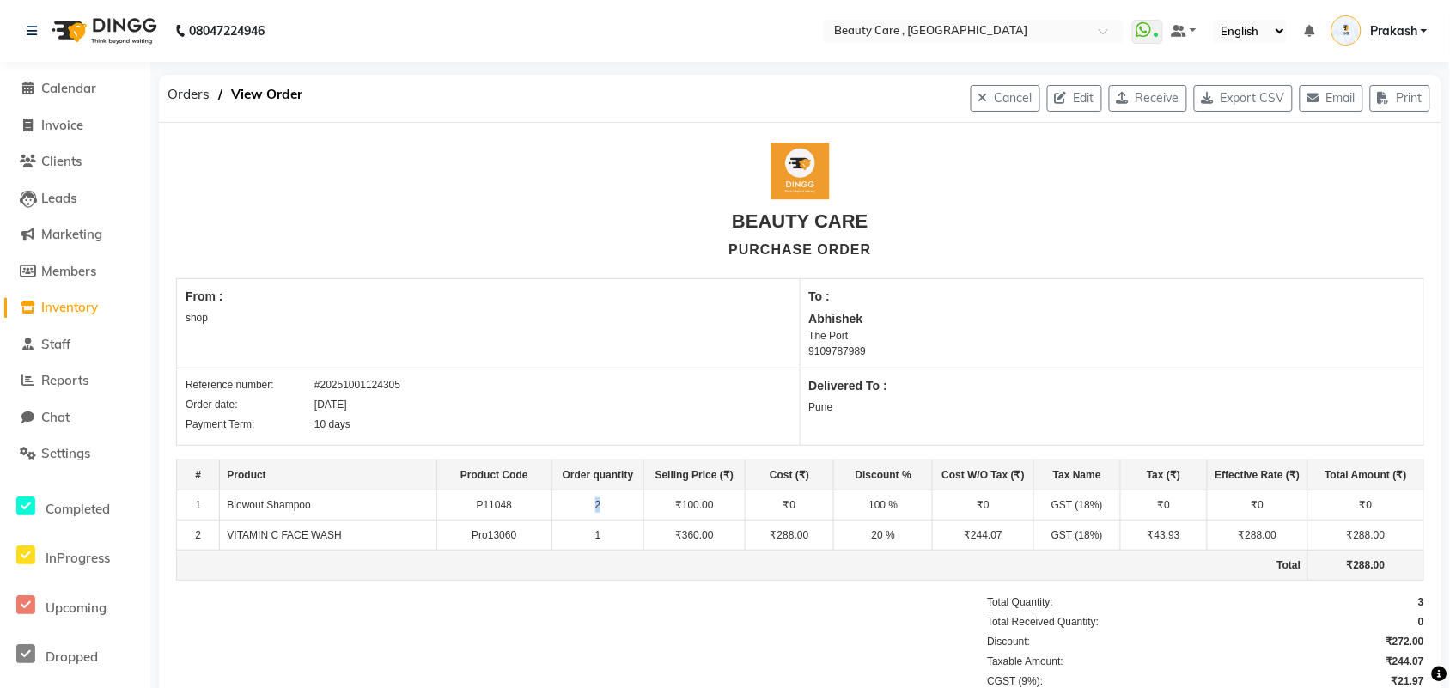
drag, startPoint x: 578, startPoint y: 501, endPoint x: 623, endPoint y: 498, distance: 45.6
click at [623, 498] on td "2" at bounding box center [598, 505] width 92 height 30
click at [1067, 96] on button "Edit" at bounding box center [1074, 98] width 55 height 27
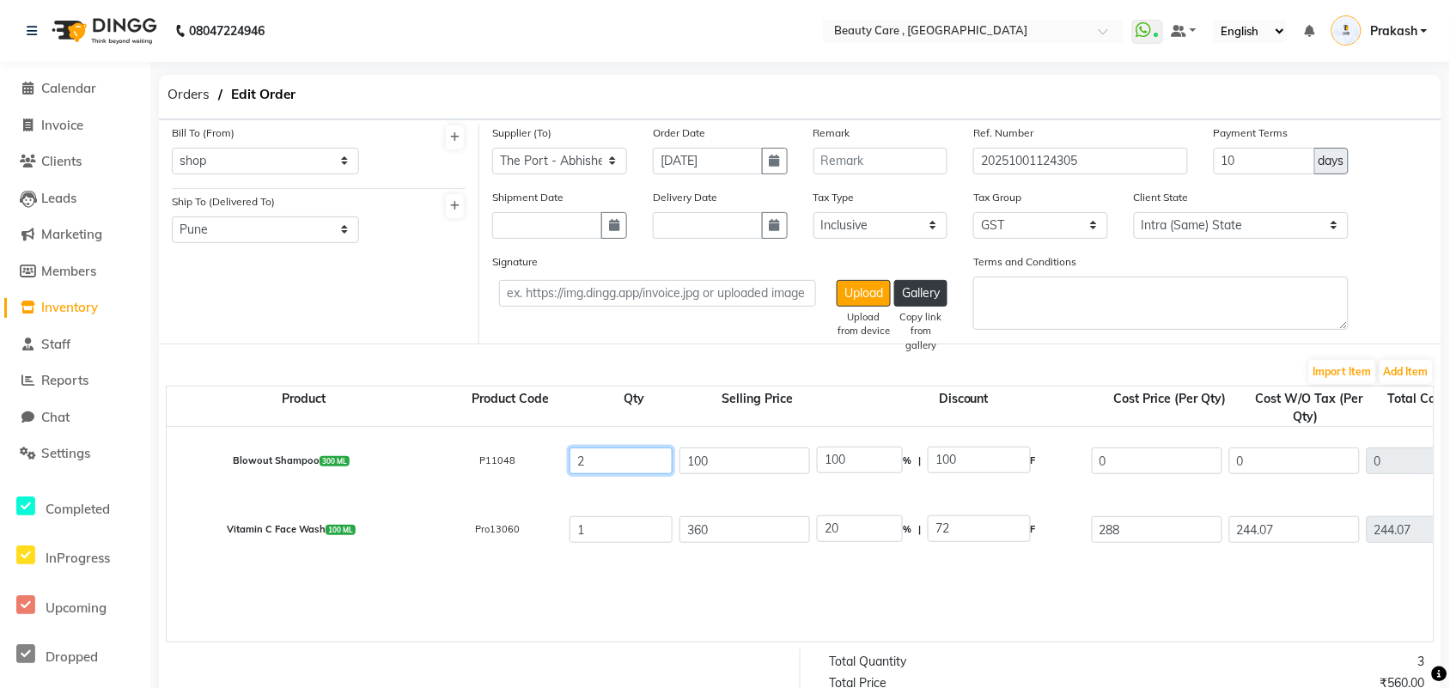
click at [595, 472] on input "2" at bounding box center [620, 460] width 103 height 27
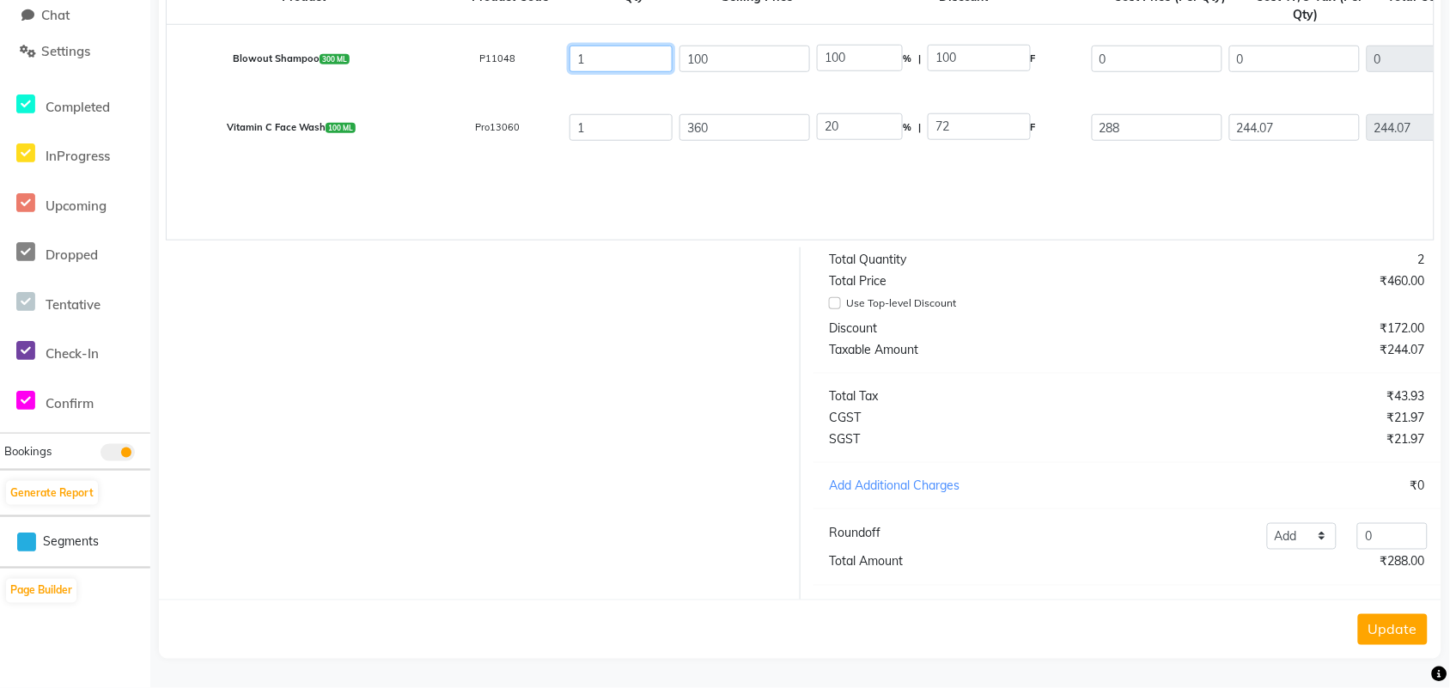
scroll to position [292, 0]
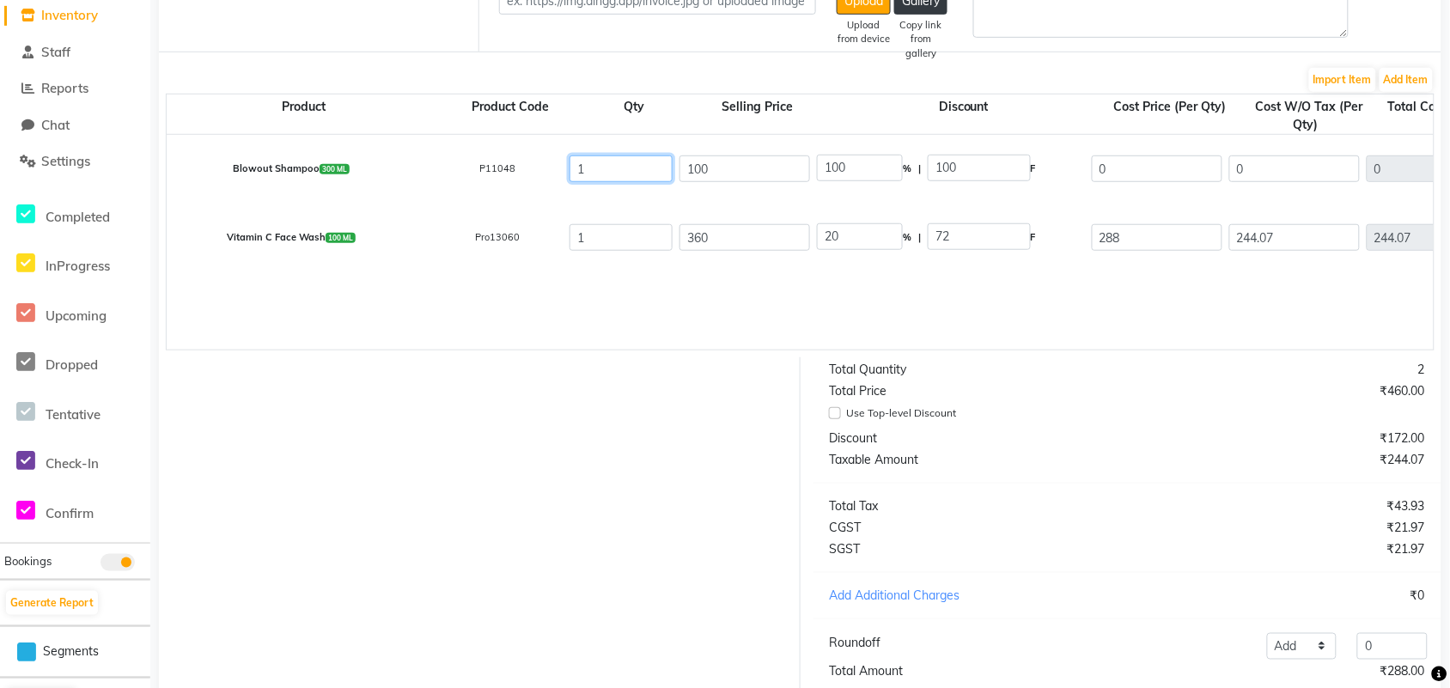
click at [645, 173] on input "1" at bounding box center [620, 168] width 103 height 27
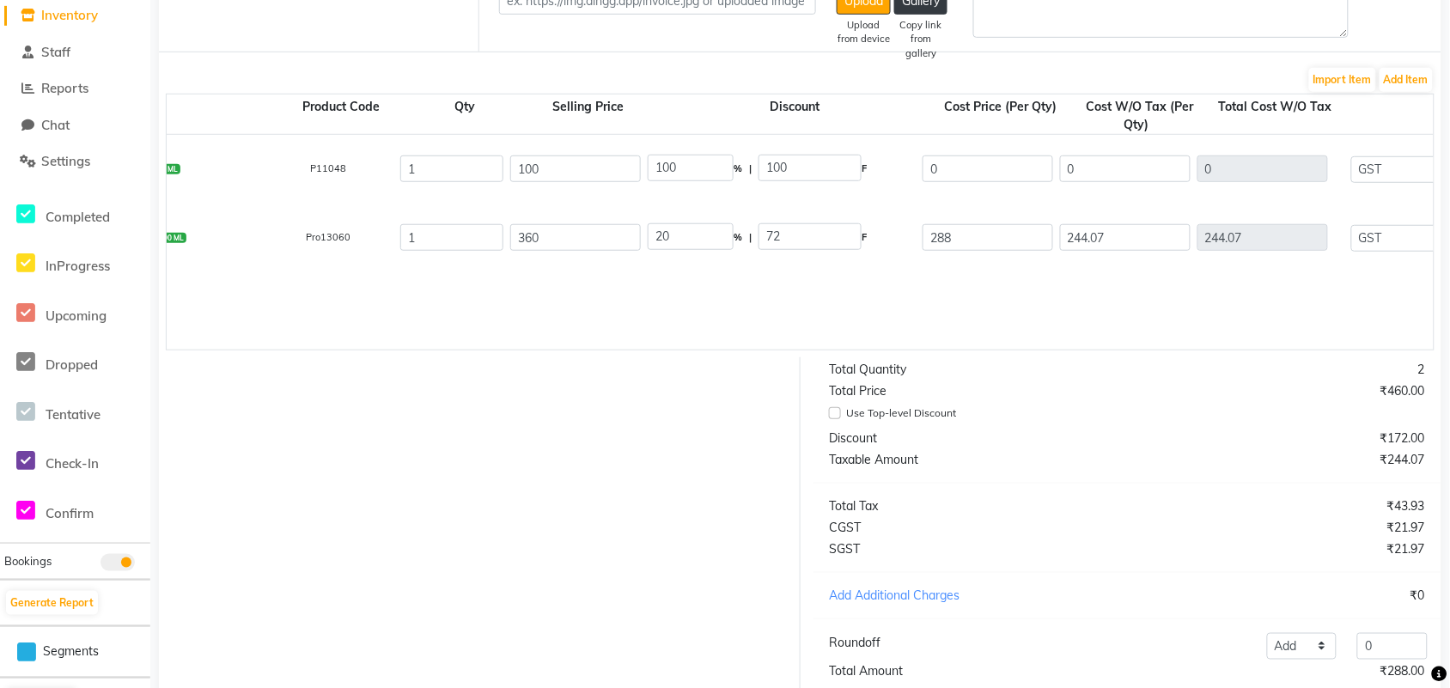
scroll to position [418, 0]
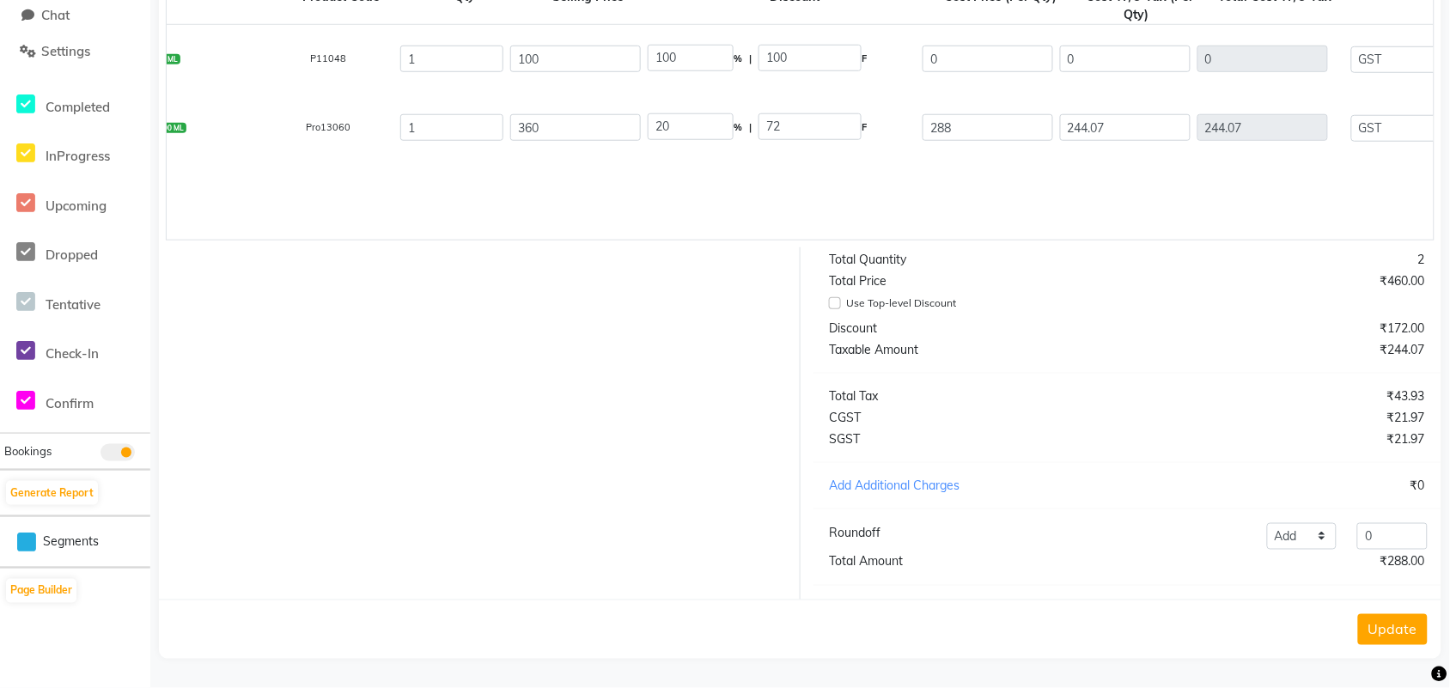
click at [1172, 550] on button "Update" at bounding box center [1393, 629] width 70 height 31
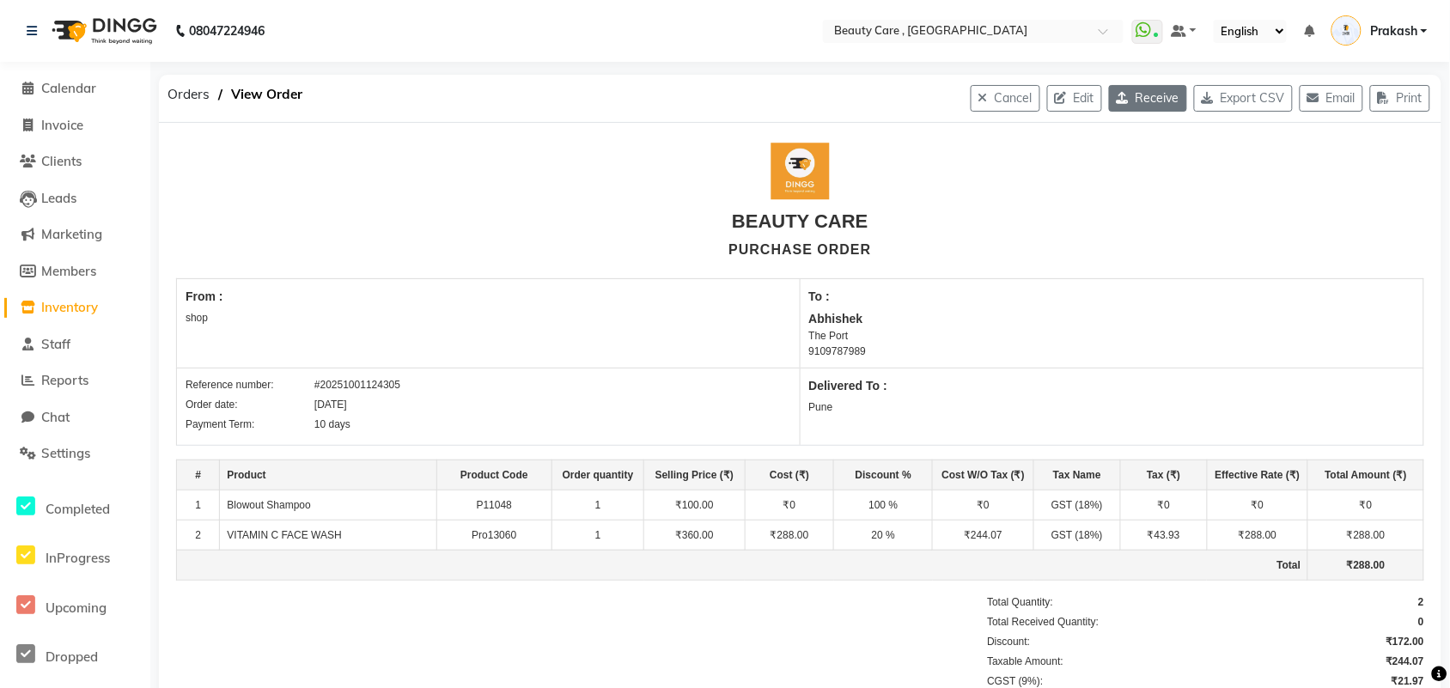
click at [1140, 101] on button "Receive" at bounding box center [1148, 98] width 78 height 27
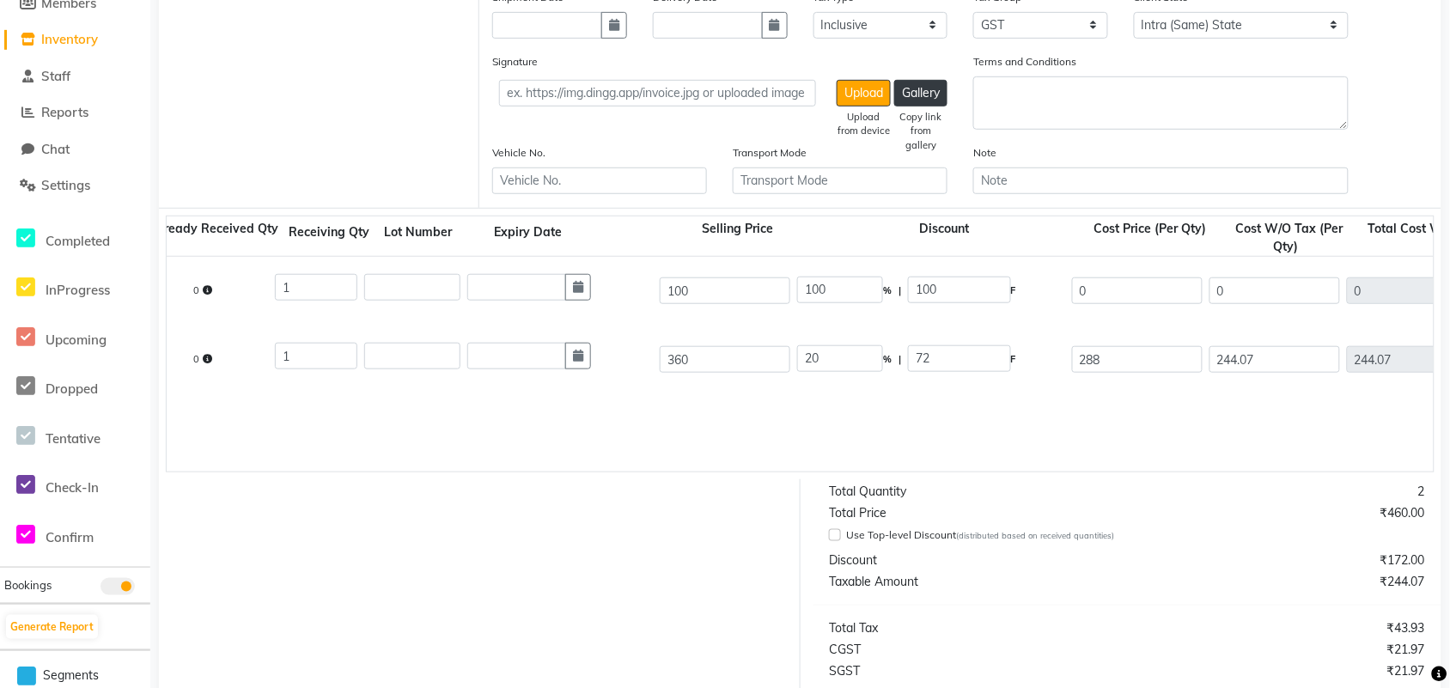
scroll to position [0, 558]
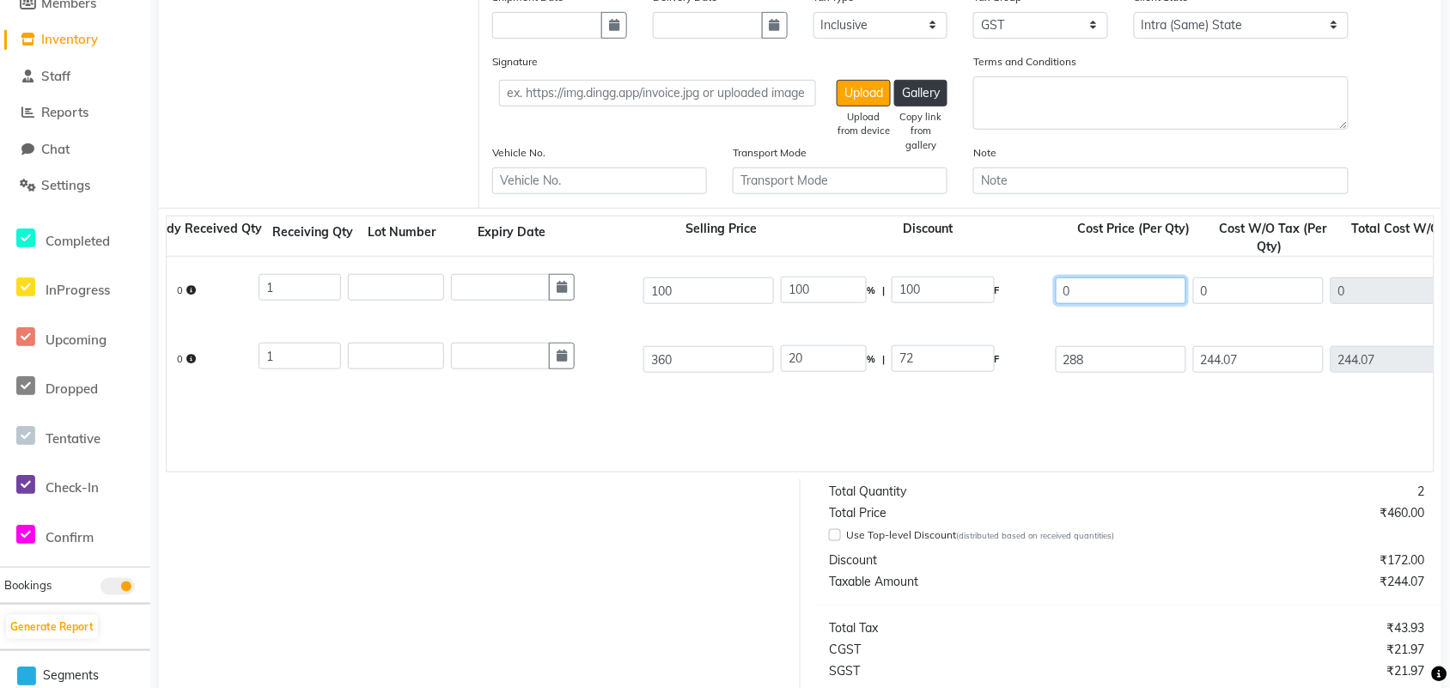
click at [1121, 293] on input "0" at bounding box center [1120, 290] width 131 height 27
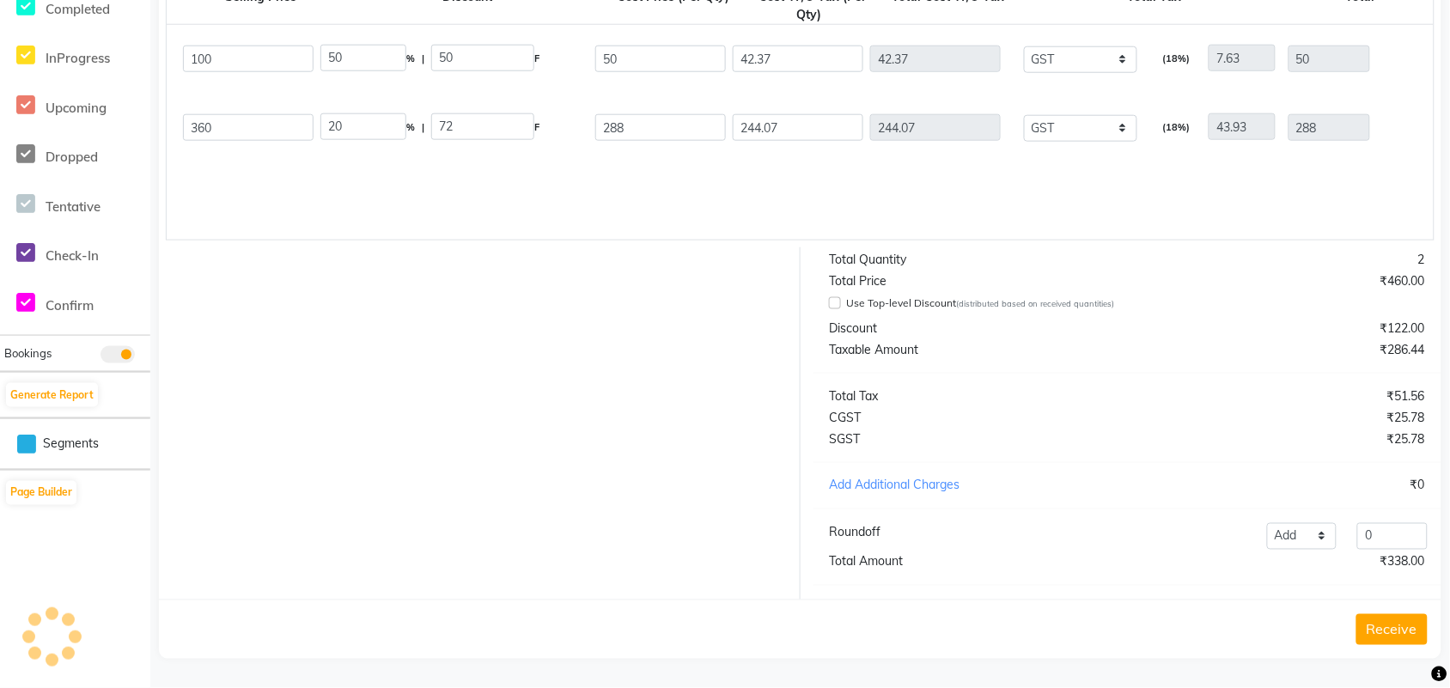
scroll to position [368, 0]
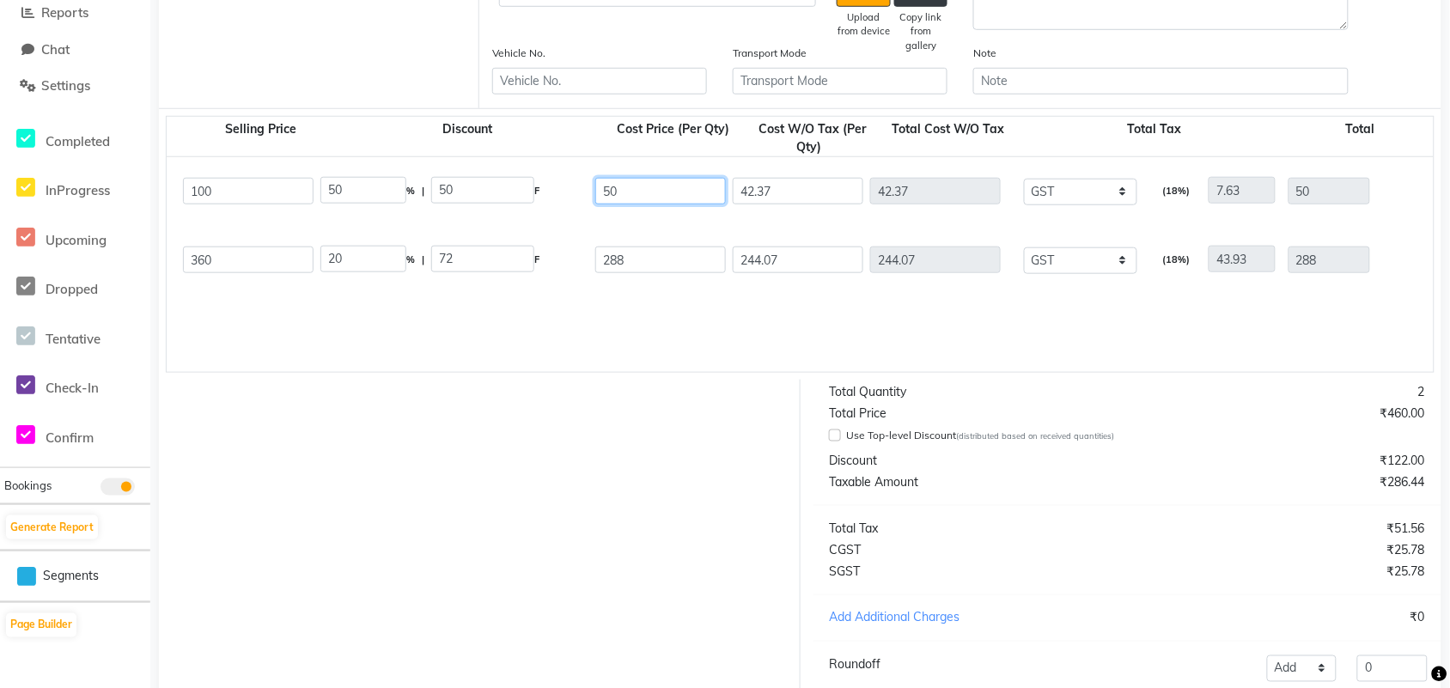
click at [629, 180] on input "50" at bounding box center [660, 191] width 131 height 27
click at [251, 193] on input "100" at bounding box center [248, 191] width 131 height 27
click at [679, 181] on input "50" at bounding box center [660, 191] width 131 height 27
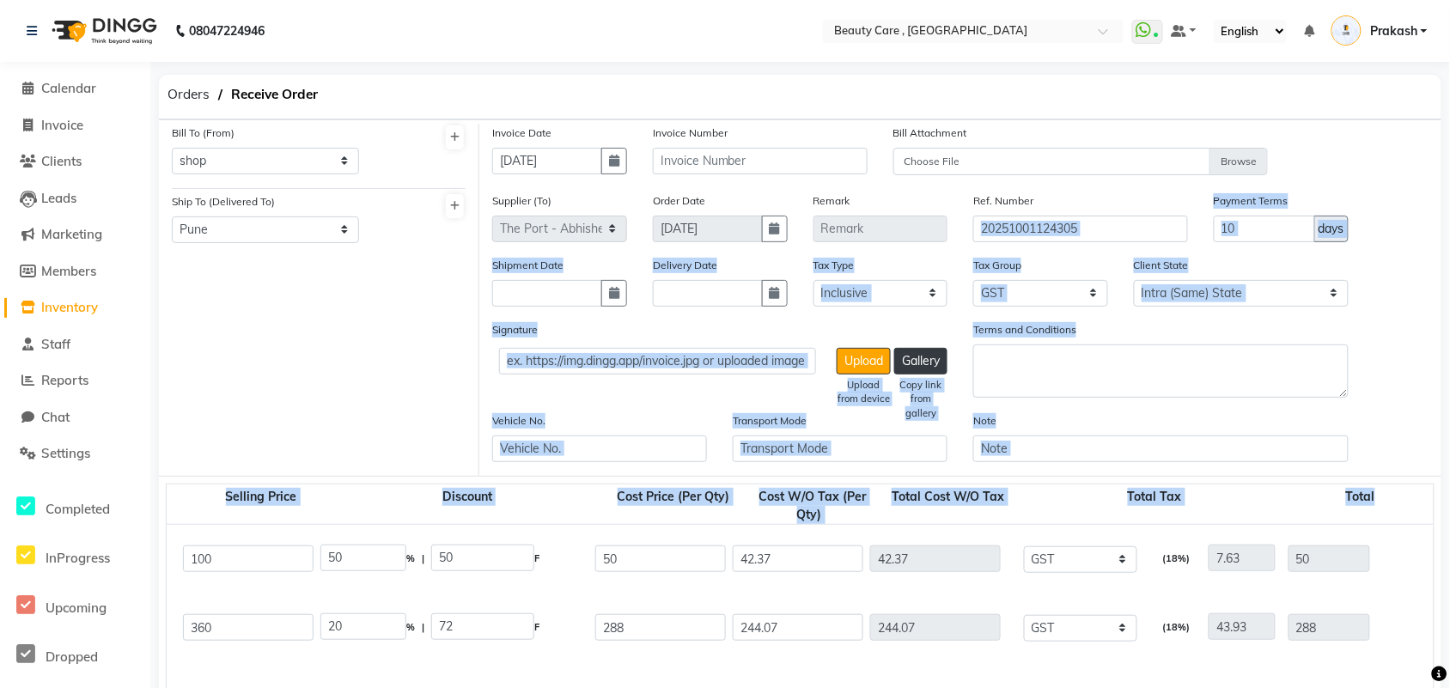
scroll to position [0, 1267]
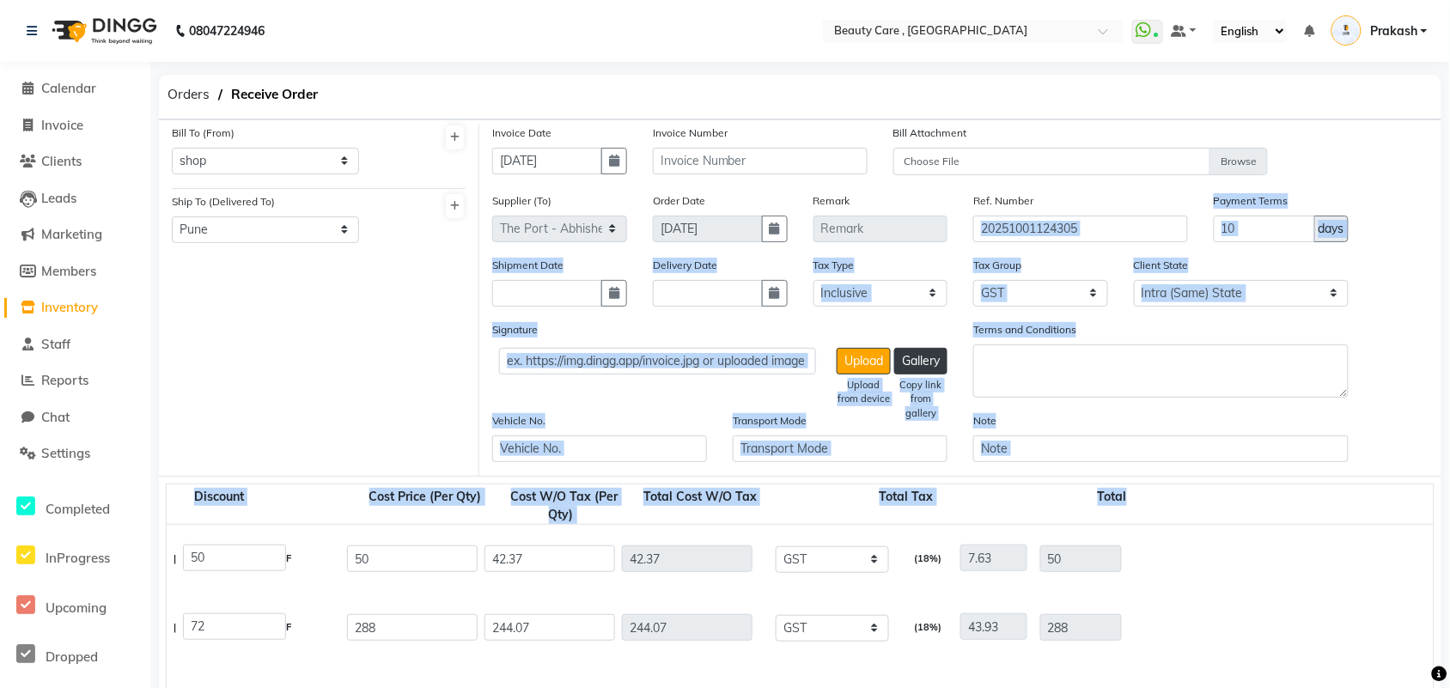
drag, startPoint x: 1045, startPoint y: -94, endPoint x: 1453, endPoint y: 119, distance: 459.8
click at [1172, 119] on html "08047224946 Select Location × Beauty Care , [GEOGRAPHIC_DATA] East WhatsApp Sta…" at bounding box center [725, 344] width 1450 height 688
click at [989, 234] on input "20251001124305" at bounding box center [1080, 229] width 215 height 27
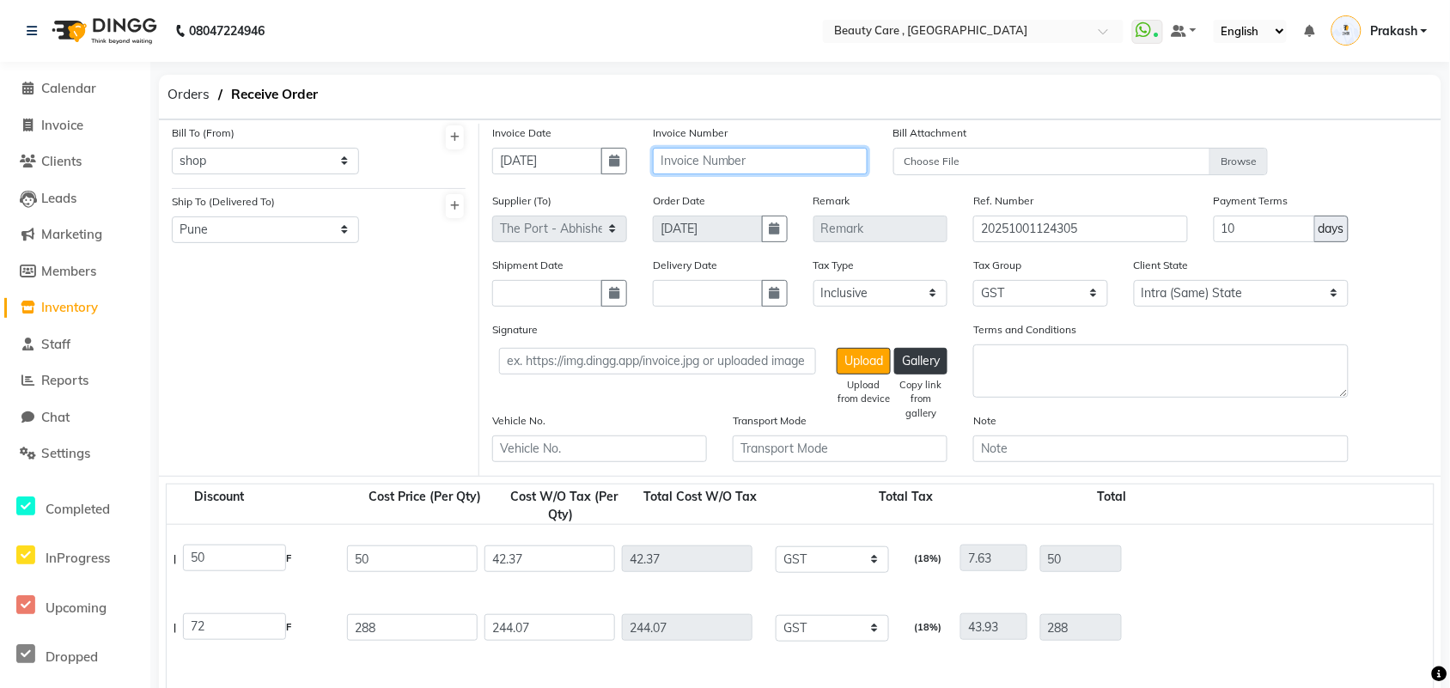
click at [696, 161] on input "text" at bounding box center [760, 161] width 215 height 27
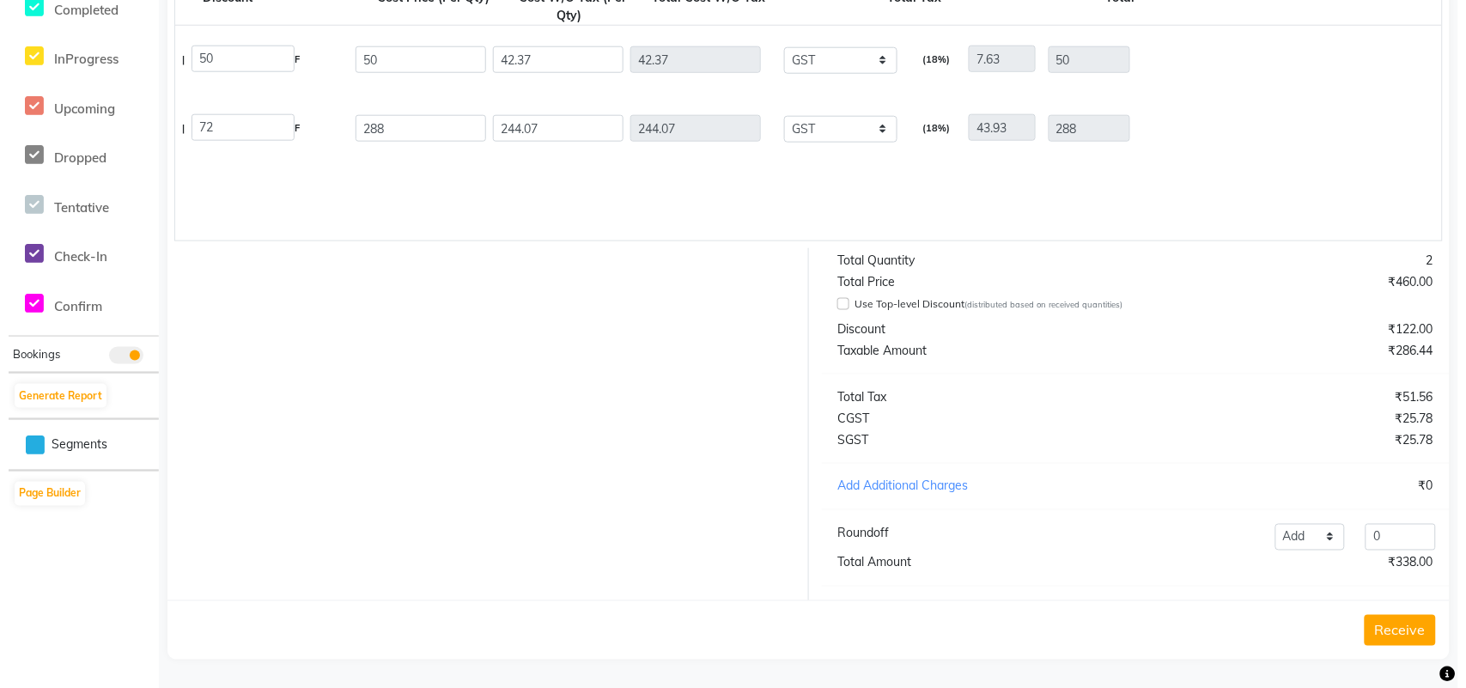
scroll to position [515, 0]
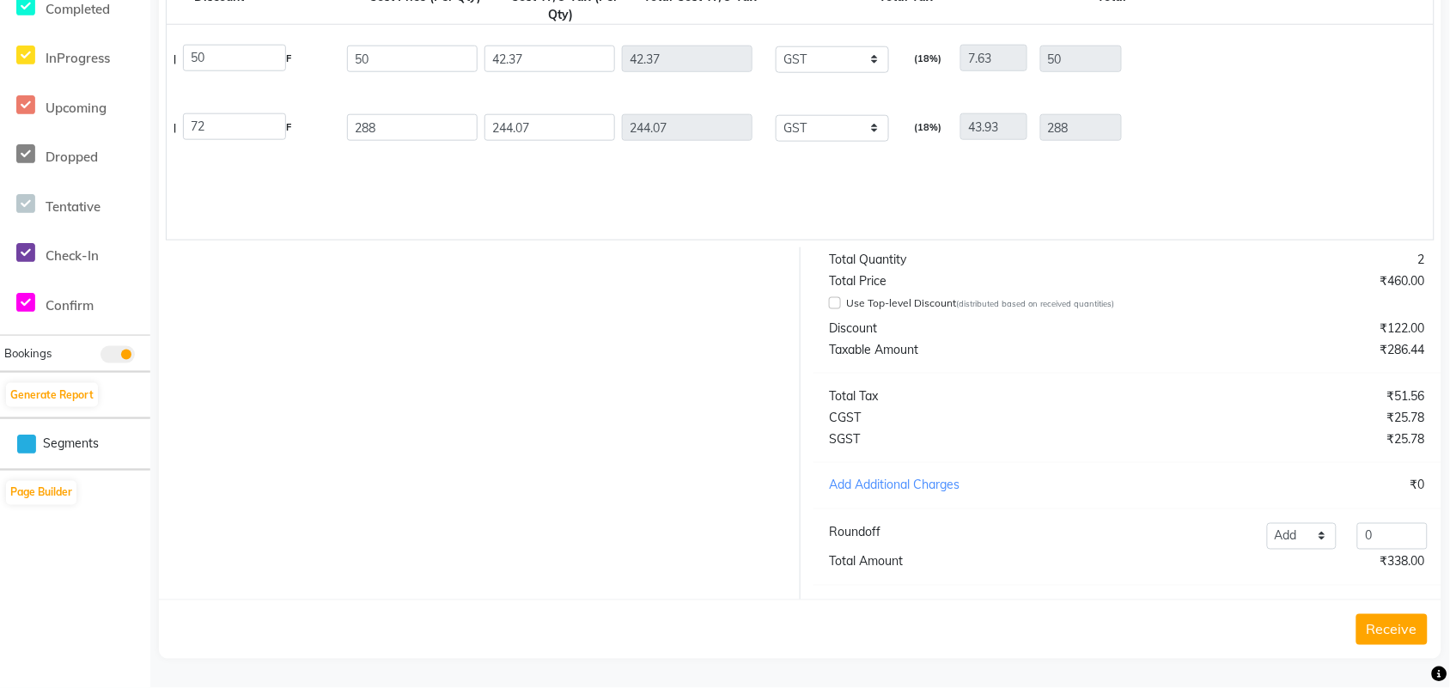
click at [1172, 550] on button "Receive" at bounding box center [1391, 629] width 71 height 31
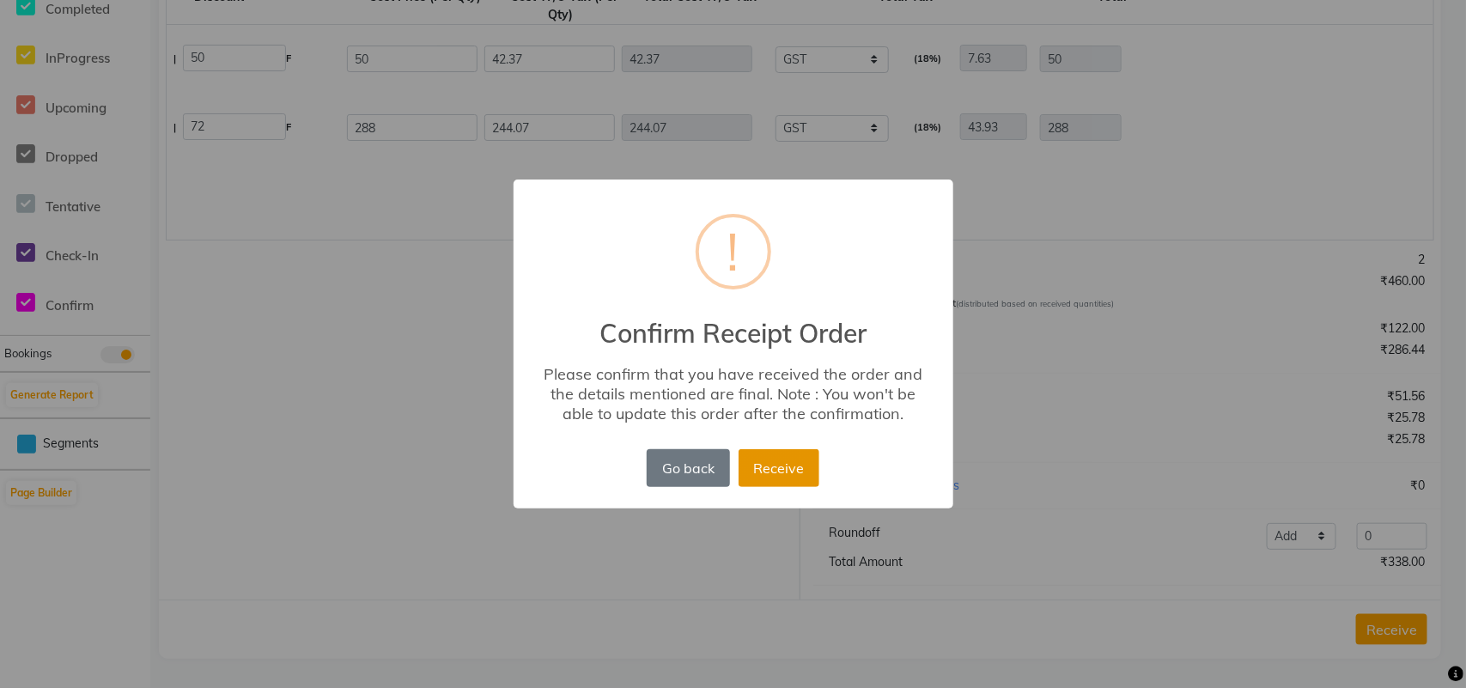
click at [752, 465] on button "Receive" at bounding box center [779, 468] width 81 height 38
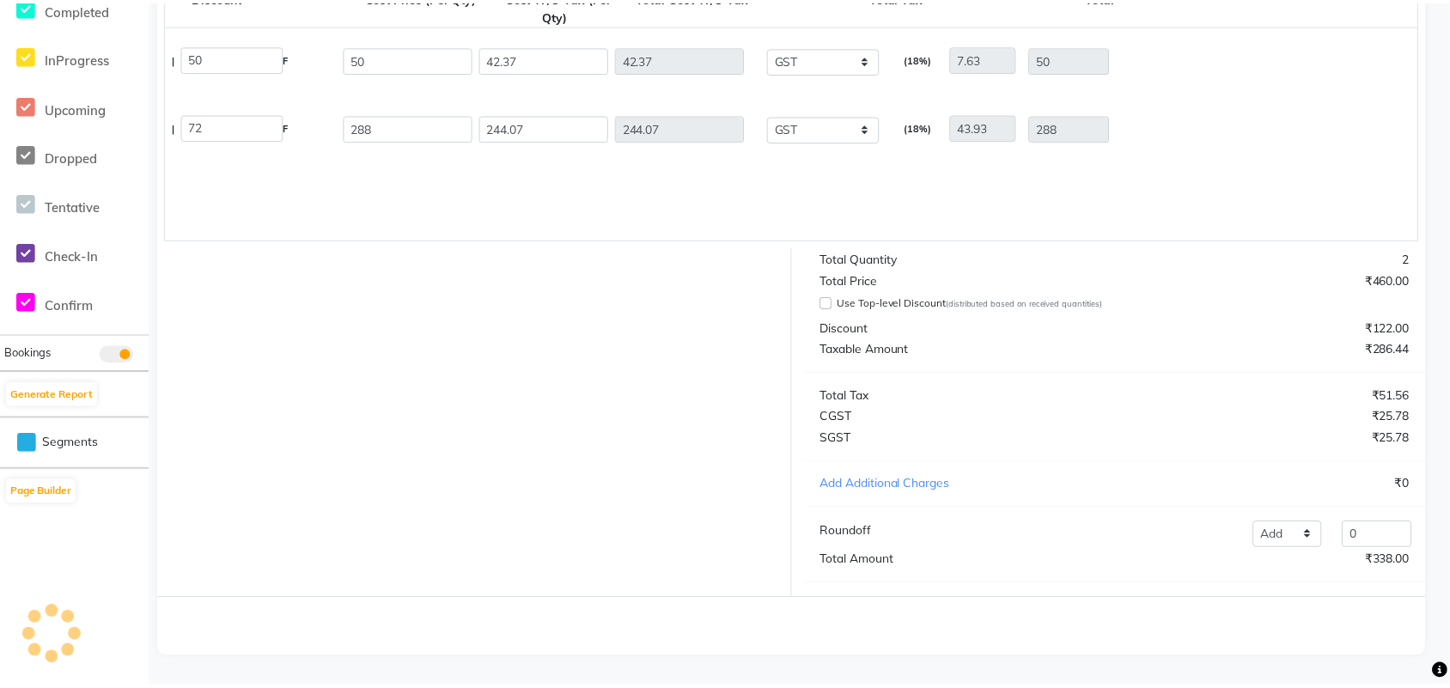
scroll to position [0, 0]
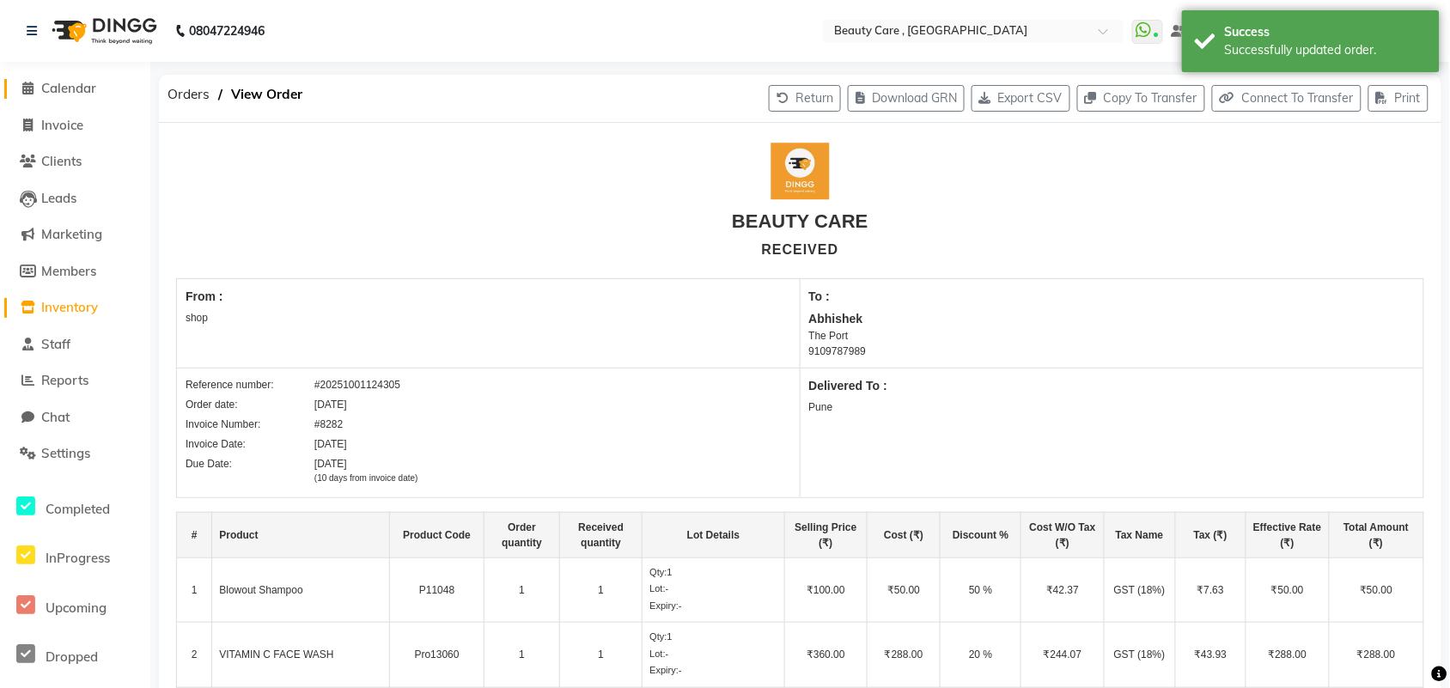
click at [41, 84] on span "Calendar" at bounding box center [68, 88] width 55 height 16
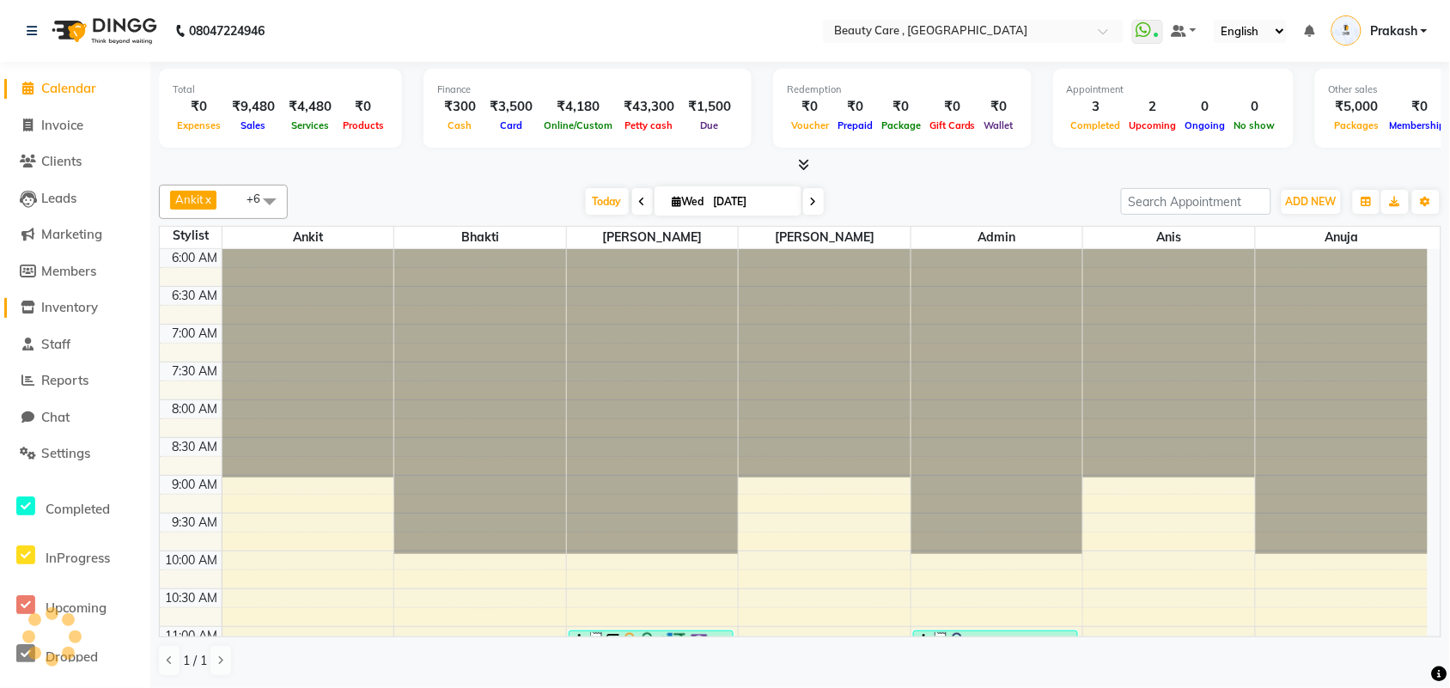
click at [34, 299] on span at bounding box center [28, 308] width 26 height 20
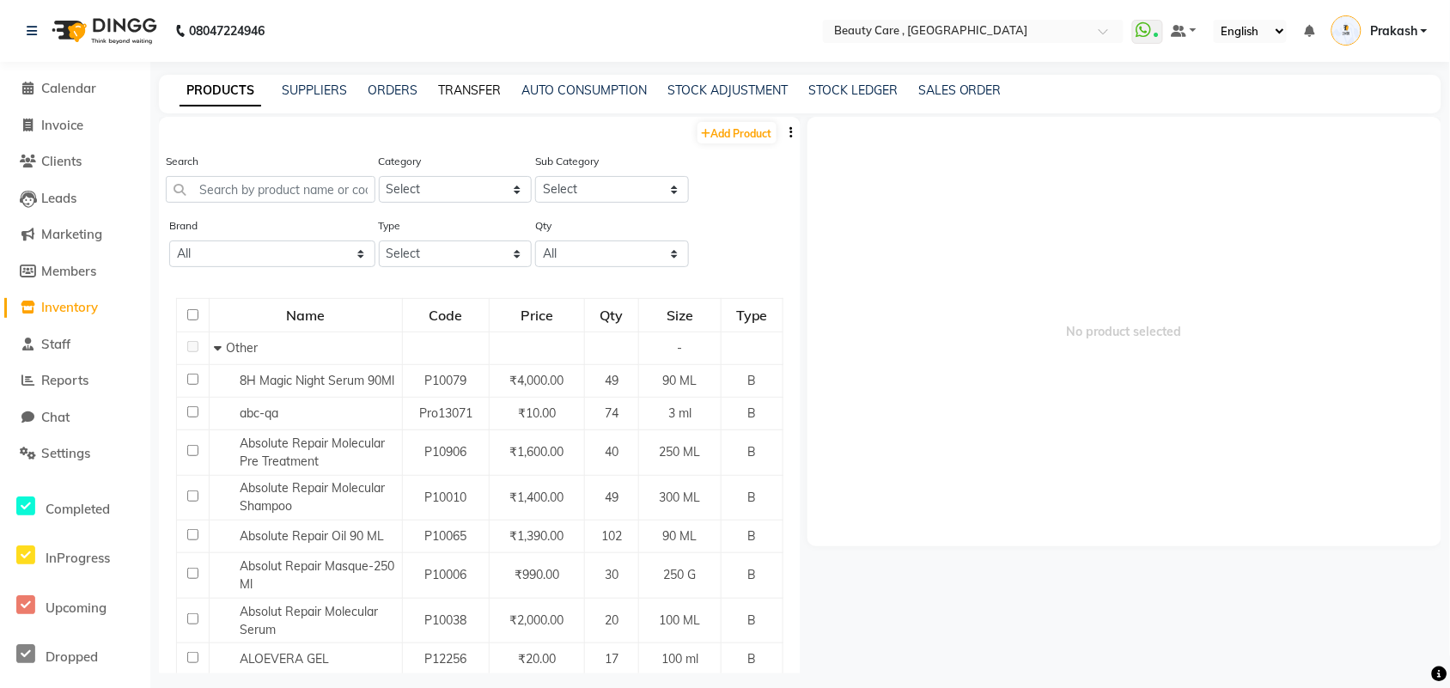
click at [479, 88] on link "TRANSFER" at bounding box center [469, 89] width 63 height 15
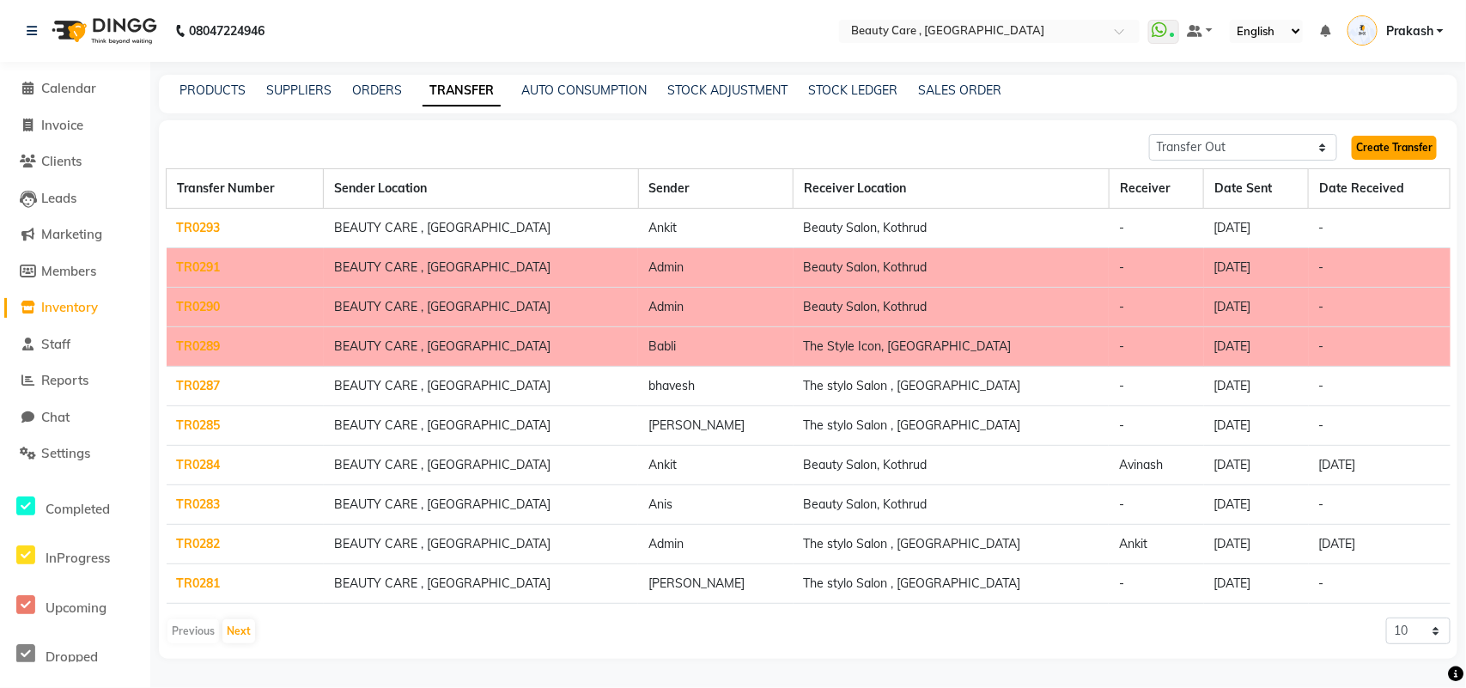
click at [1172, 151] on link "Create Transfer" at bounding box center [1394, 148] width 85 height 24
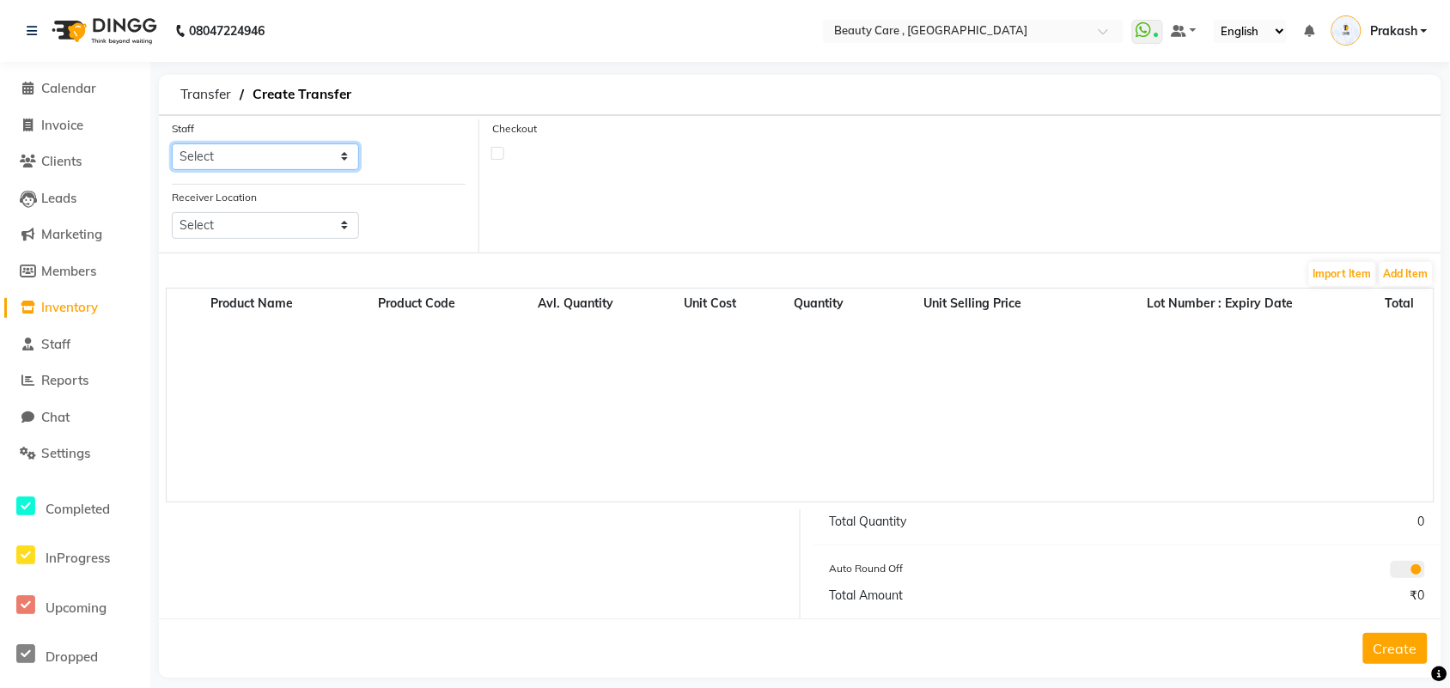
click at [289, 157] on select "Select [PERSON_NAME] Admin Akshay Anis Ankit [PERSON_NAME] [PERSON_NAME] Avinas…" at bounding box center [265, 156] width 187 height 27
click at [172, 143] on select "Select [PERSON_NAME] Admin Akshay Anis Ankit [PERSON_NAME] [PERSON_NAME] Avinas…" at bounding box center [265, 156] width 187 height 27
click at [272, 228] on select "Select Stylo ( Istart) , Pune Beauty Salon, Kothrud Stylo(i Growth), Pune Stylo…" at bounding box center [265, 225] width 187 height 27
click at [172, 212] on select "Select Stylo ( Istart) , Pune Beauty Salon, Kothrud Stylo(i Growth), Pune Stylo…" at bounding box center [265, 225] width 187 height 27
click at [1172, 277] on button "Add Item" at bounding box center [1405, 274] width 53 height 24
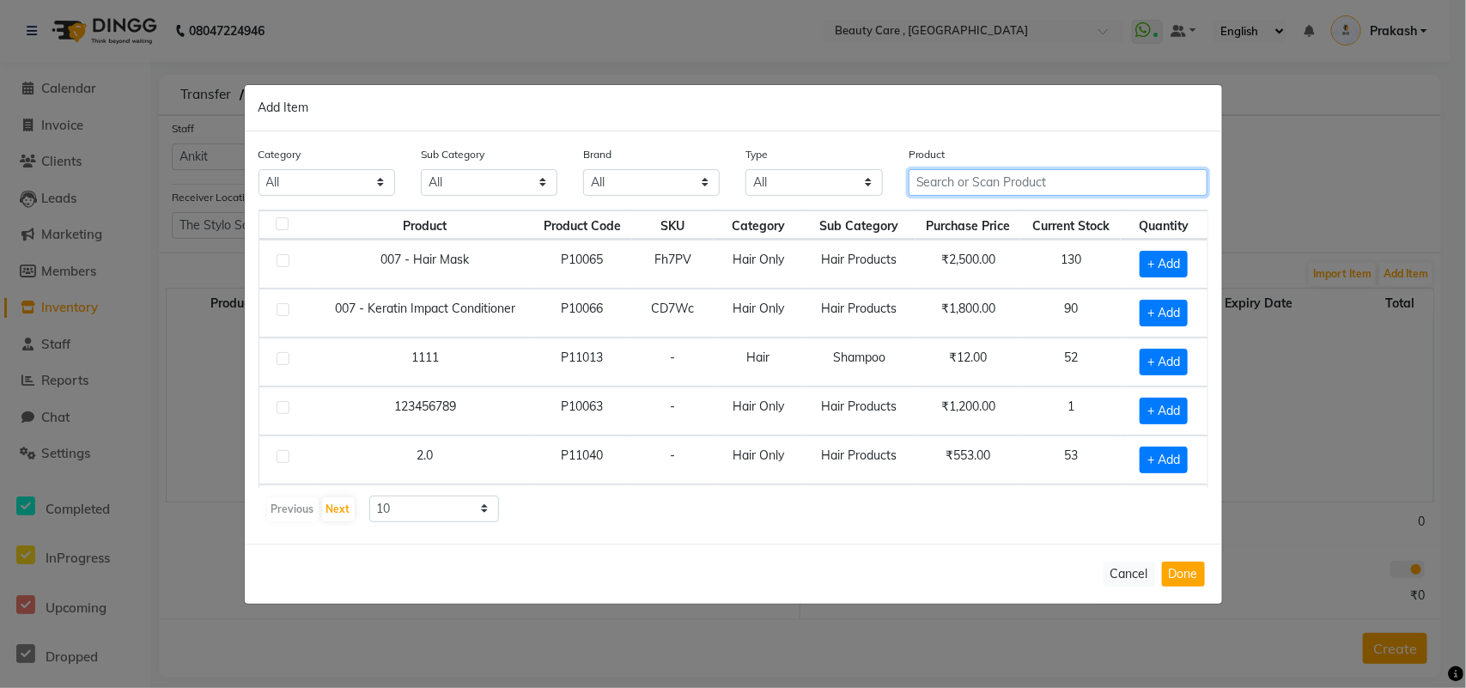
click at [993, 174] on input "text" at bounding box center [1059, 182] width 300 height 27
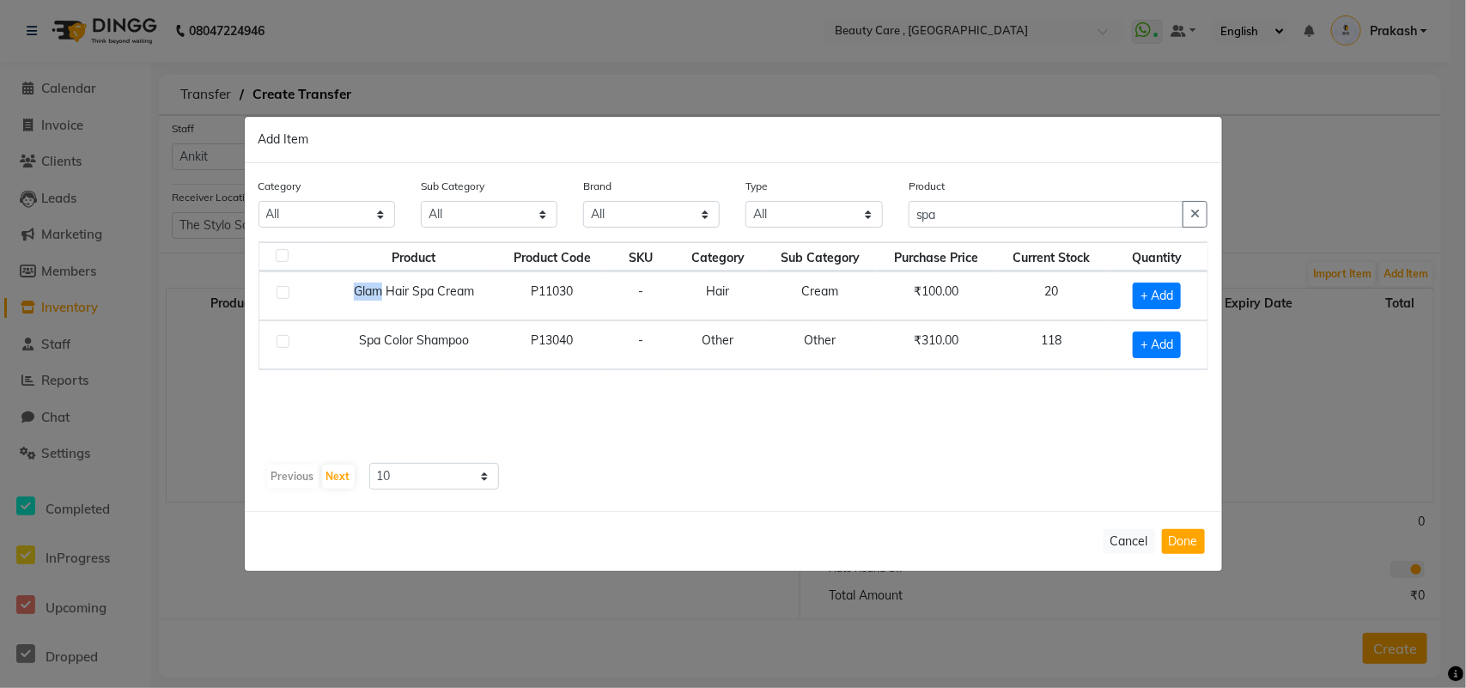
drag, startPoint x: 374, startPoint y: 295, endPoint x: 284, endPoint y: 290, distance: 90.3
click at [284, 290] on tr "Glam Hair Spa Cream P11030 - Hair Cream ₹100.00 20 + Add" at bounding box center [733, 295] width 948 height 49
click at [284, 290] on label at bounding box center [283, 292] width 13 height 13
click at [284, 290] on input "checkbox" at bounding box center [282, 293] width 11 height 11
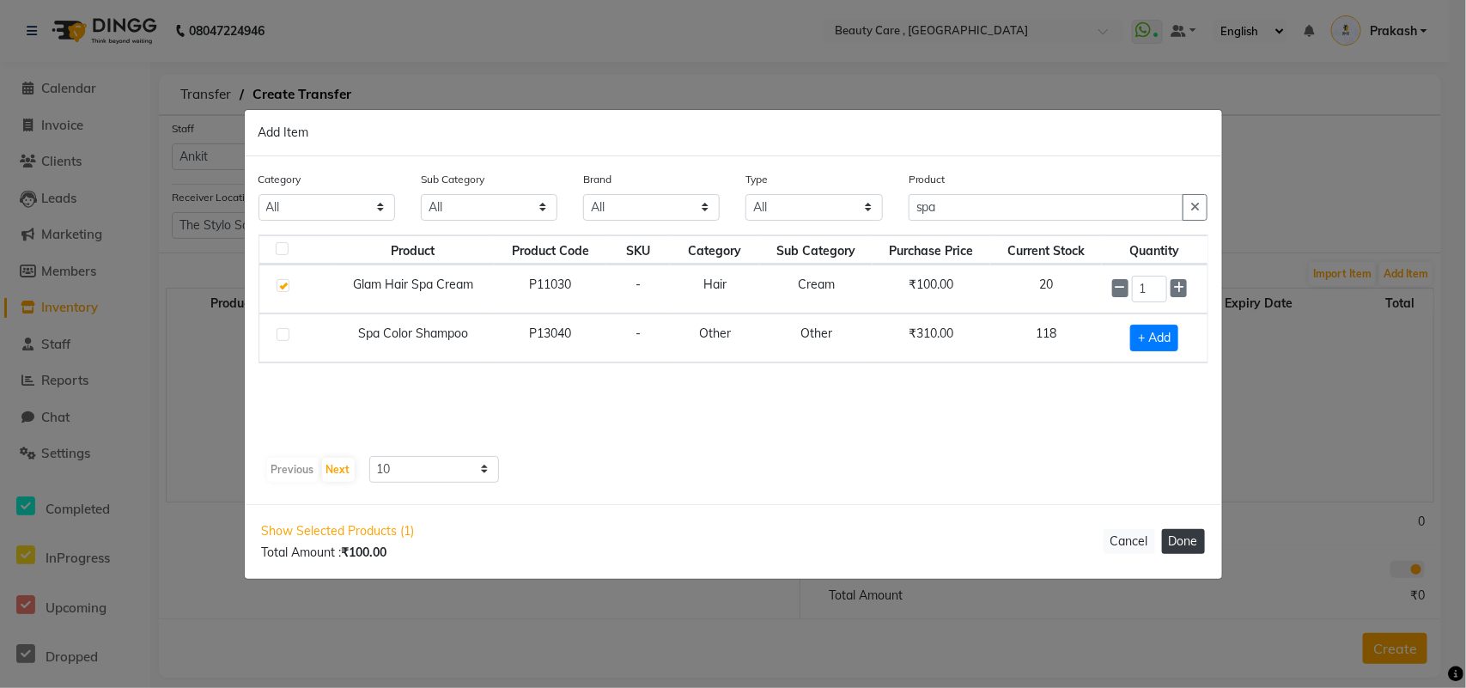
click at [1172, 543] on button "Done" at bounding box center [1183, 541] width 43 height 25
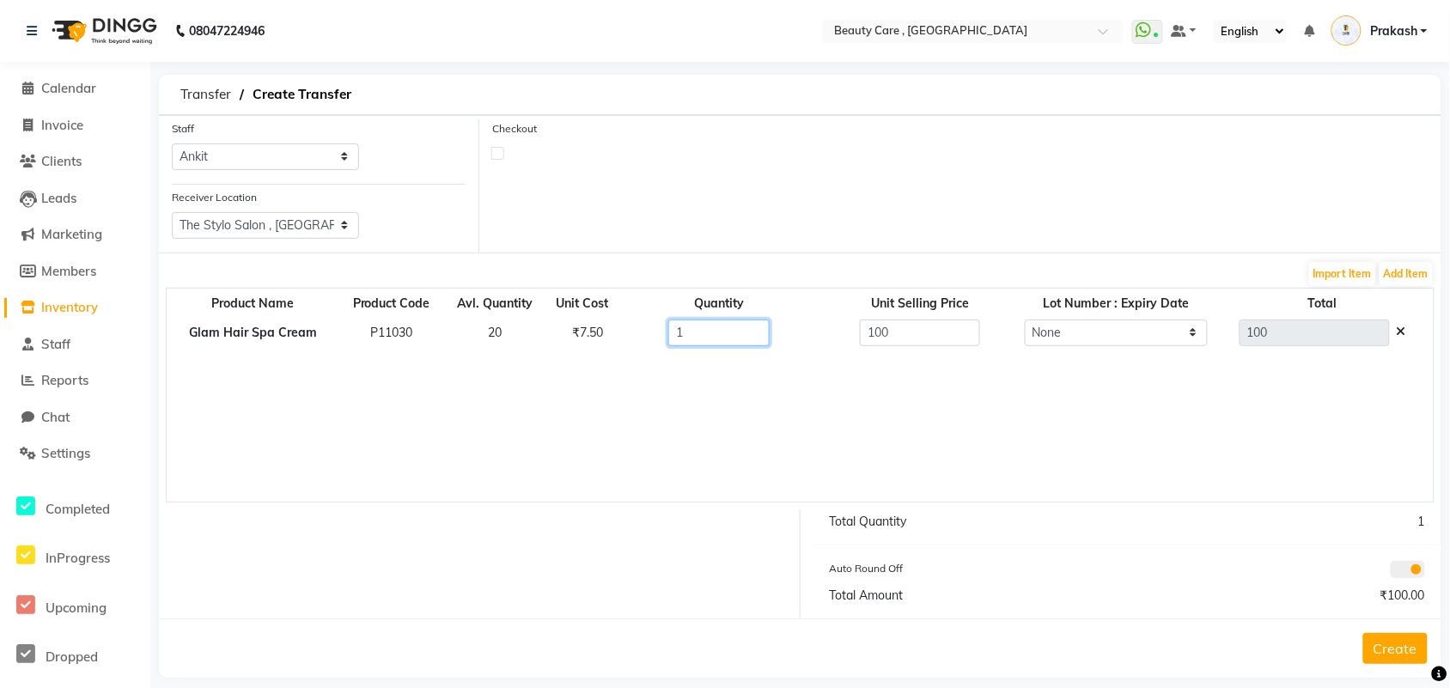
click at [710, 329] on input "1" at bounding box center [718, 332] width 101 height 27
click at [1172, 550] on button "Create" at bounding box center [1395, 648] width 64 height 31
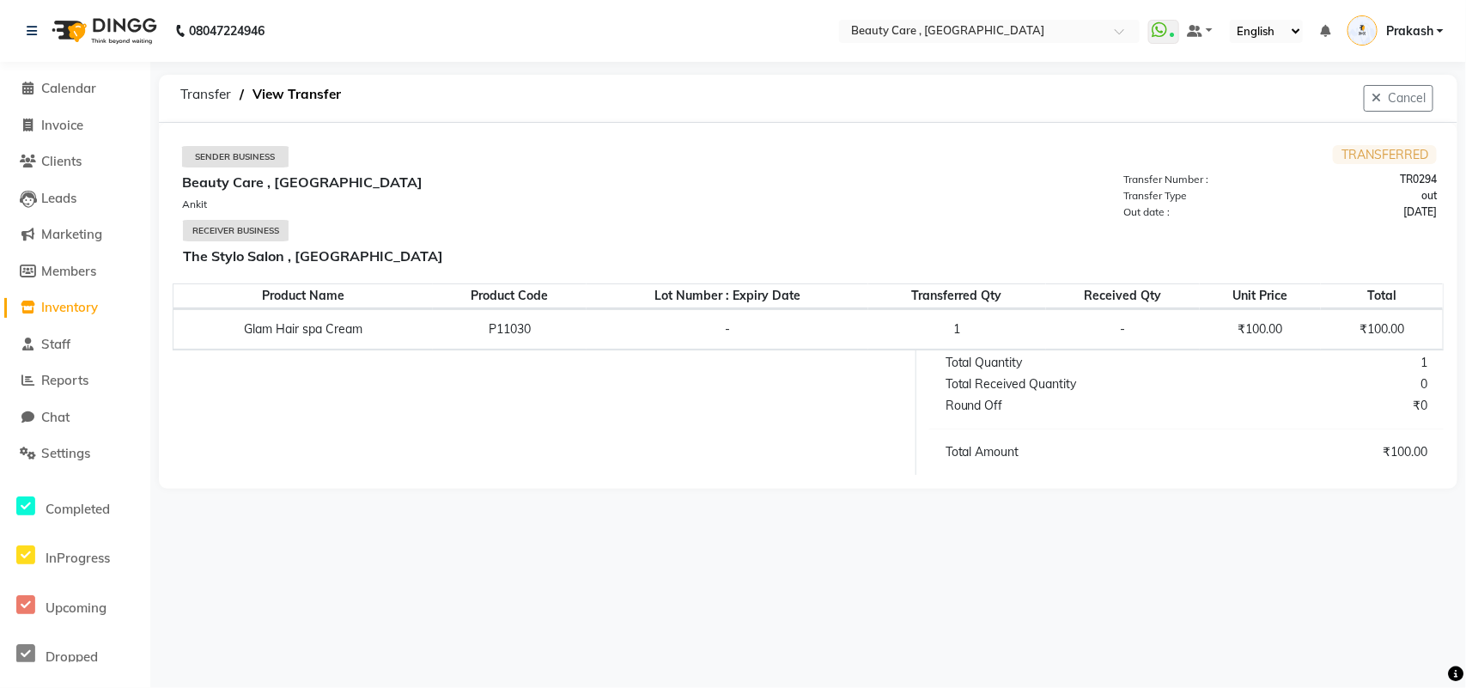
click at [88, 75] on li "Calendar" at bounding box center [75, 88] width 150 height 37
click at [75, 88] on span "Calendar" at bounding box center [68, 88] width 55 height 16
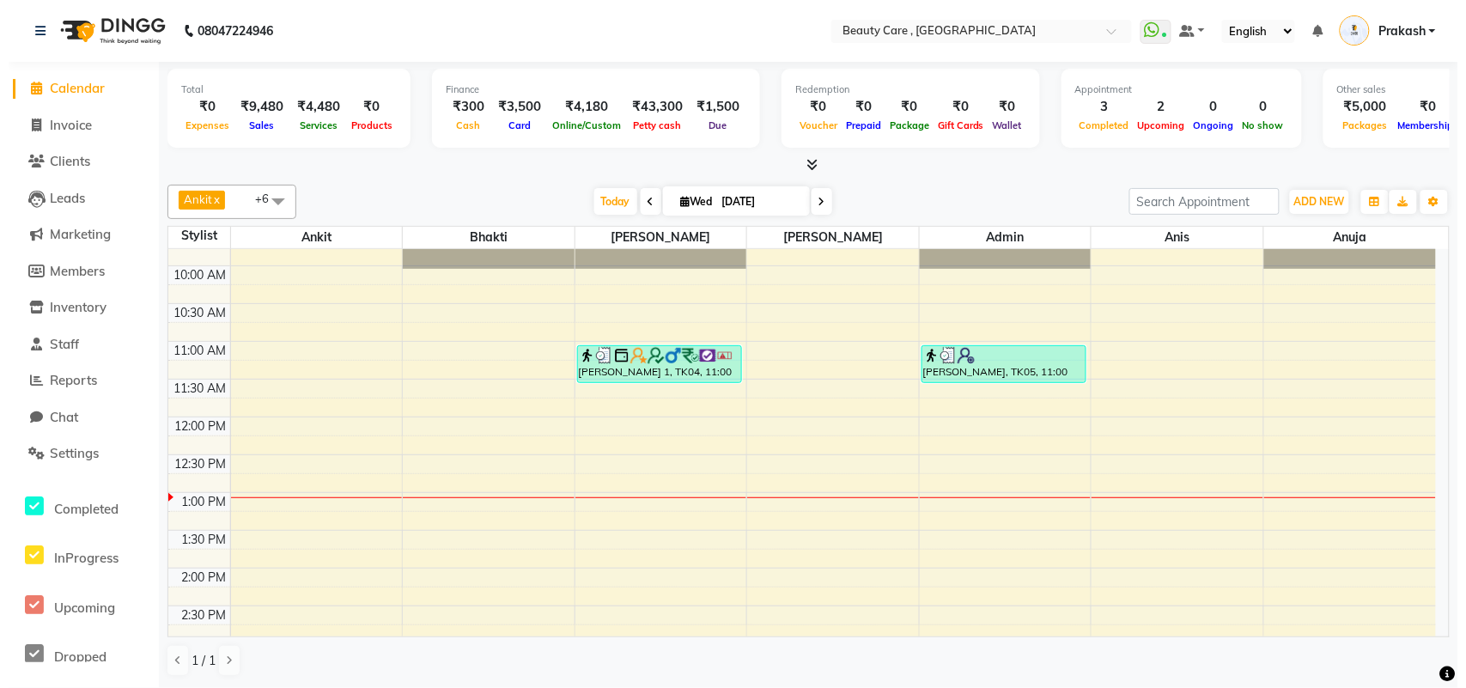
scroll to position [307, 0]
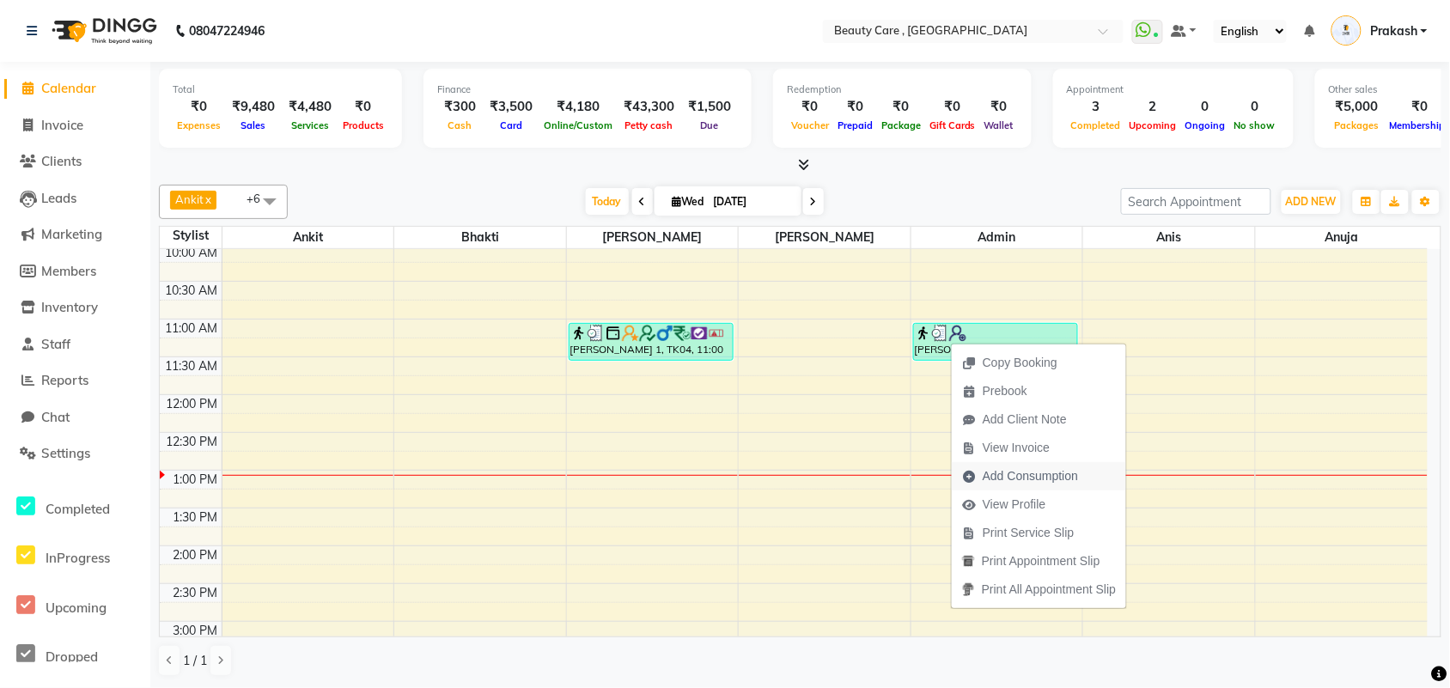
click at [1039, 475] on span "Add Consumption" at bounding box center [1029, 476] width 95 height 18
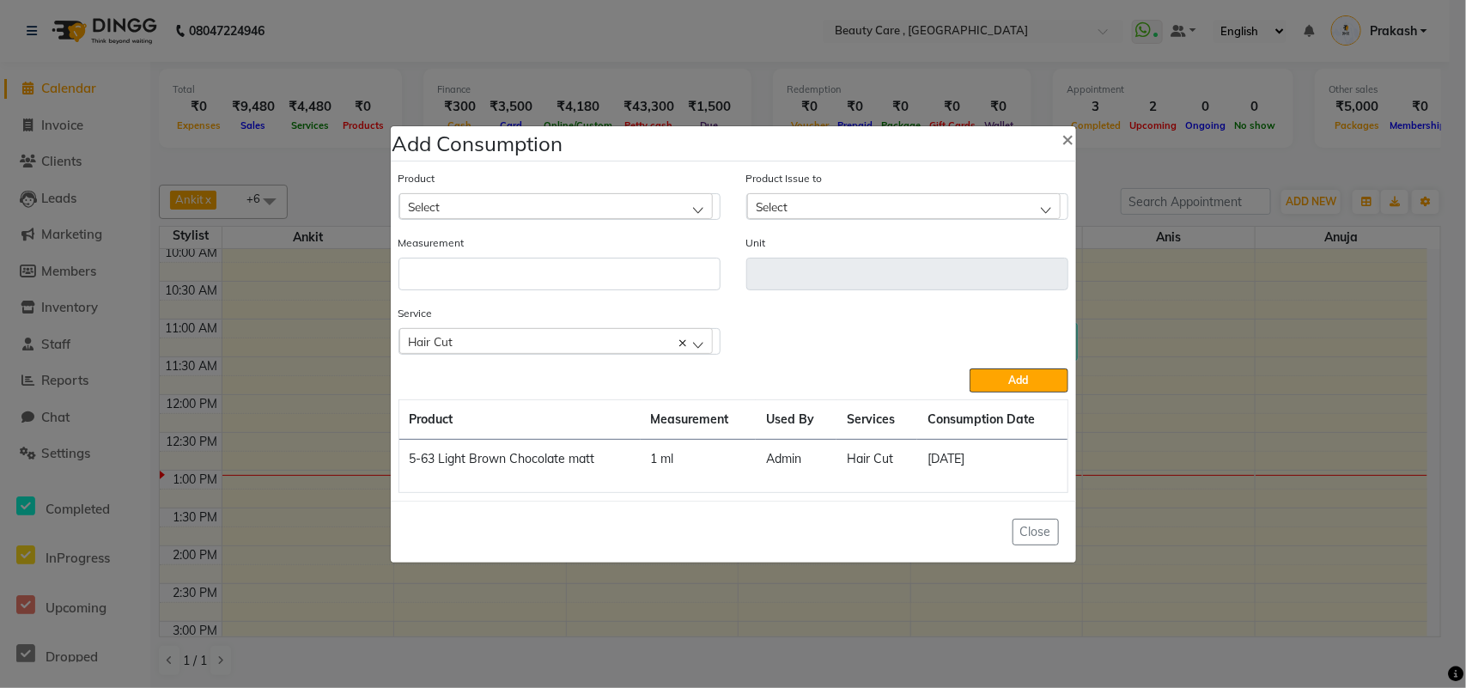
click at [504, 203] on div "Select" at bounding box center [555, 206] width 313 height 26
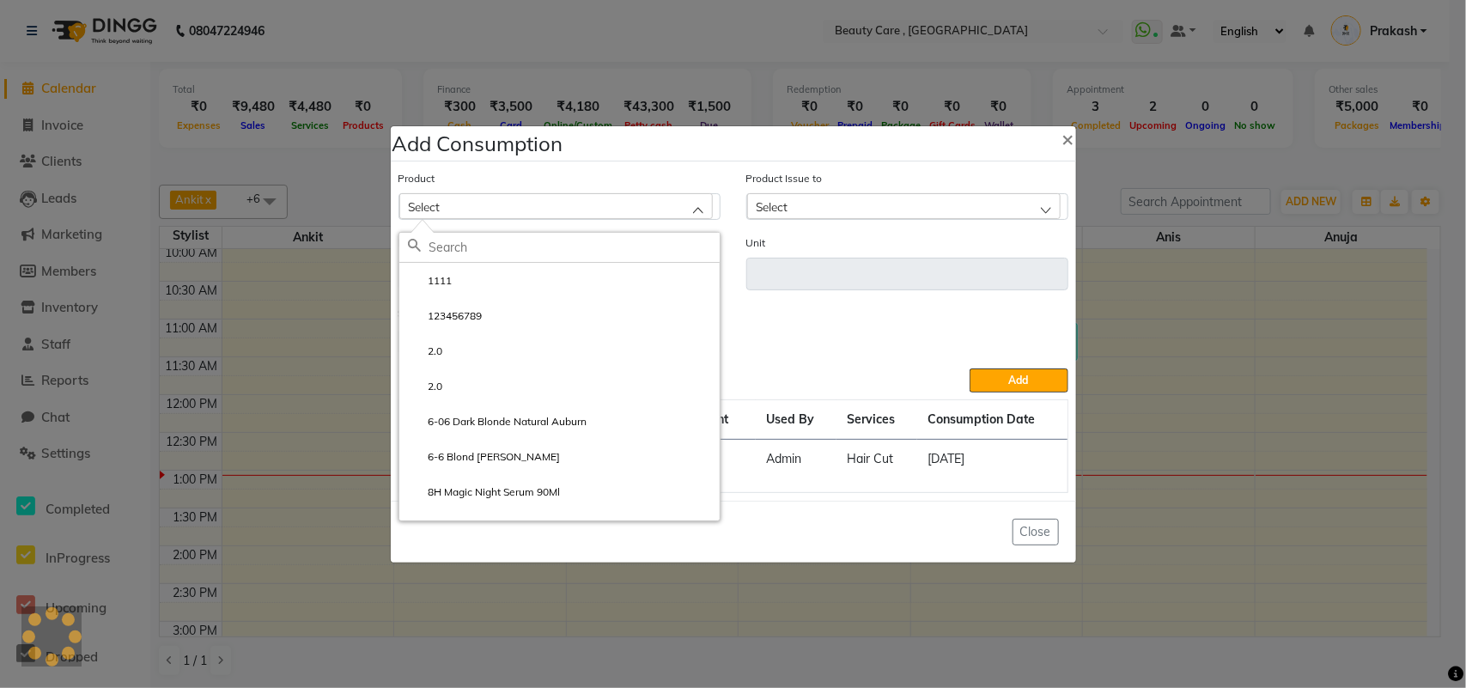
click at [474, 246] on input "text" at bounding box center [574, 247] width 290 height 29
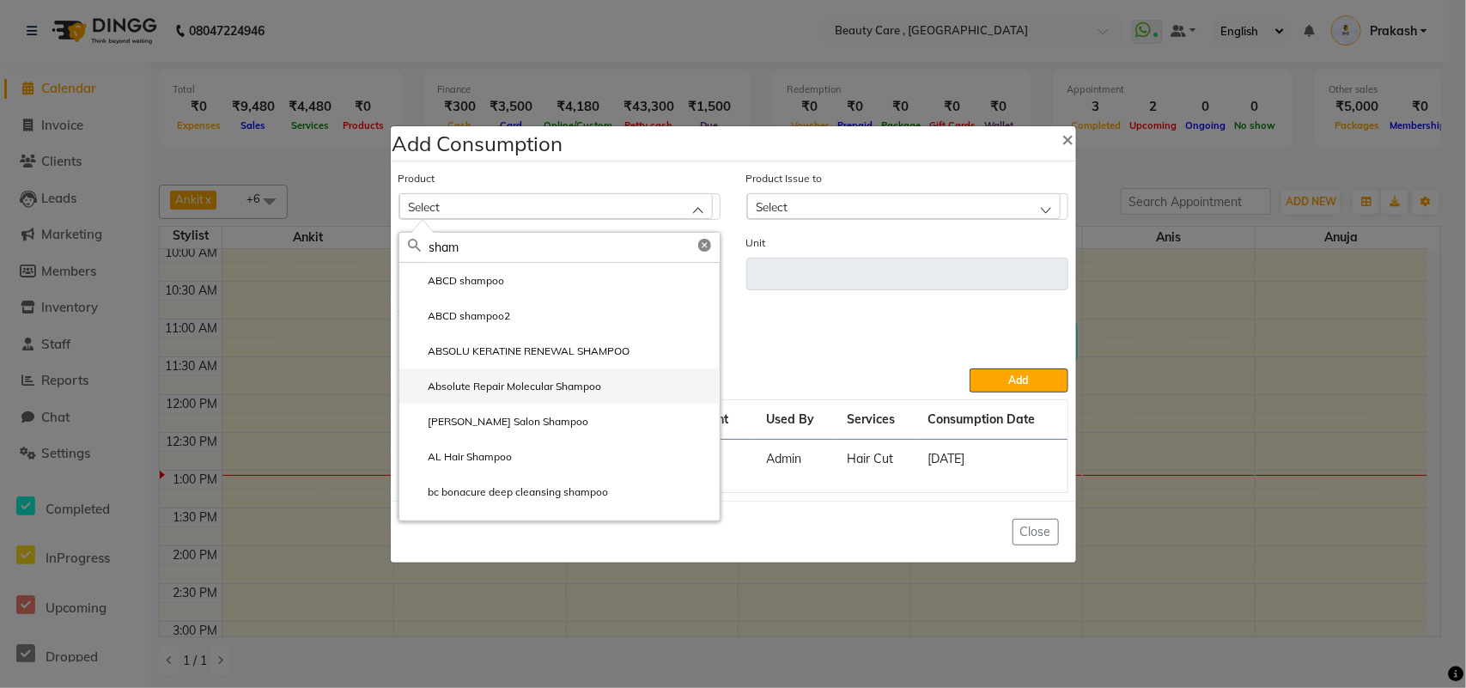
click at [518, 392] on label "Absolute Repair Molecular Shampoo" at bounding box center [505, 386] width 194 height 15
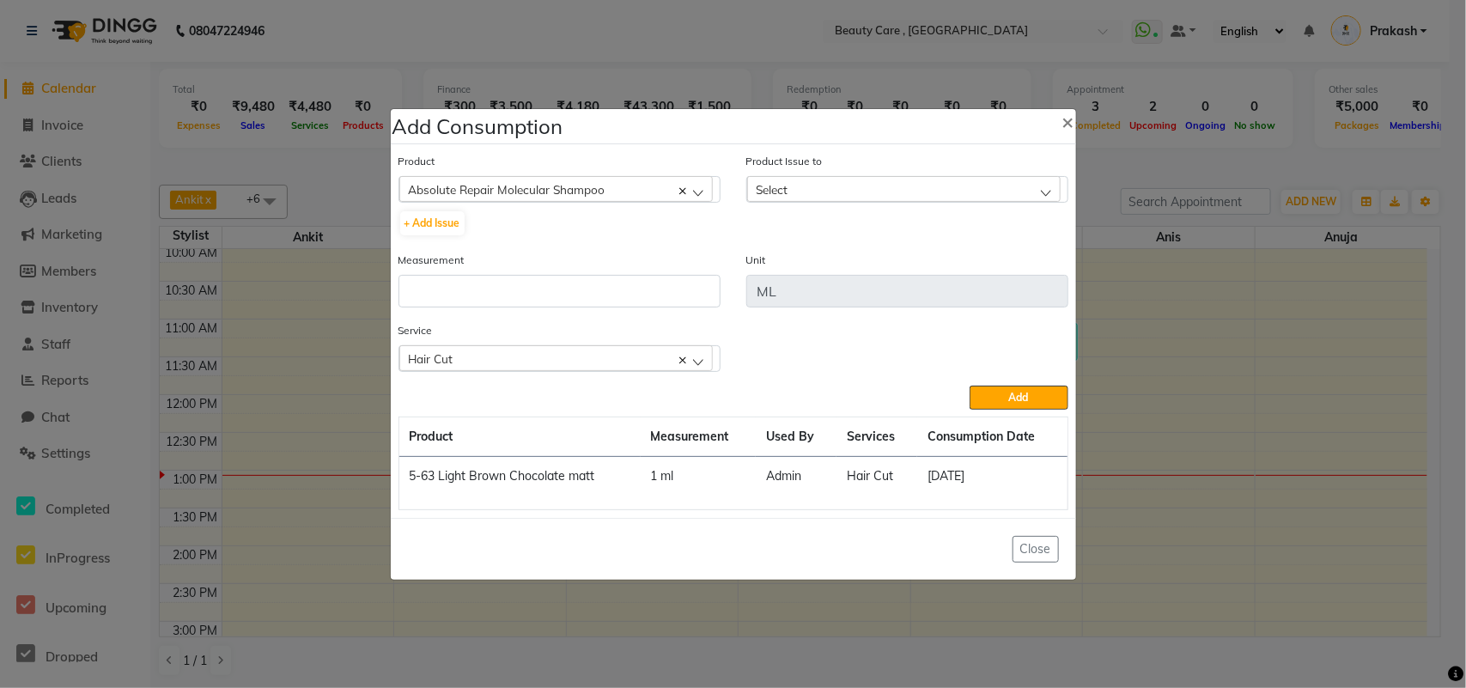
click at [839, 180] on div "Select" at bounding box center [903, 189] width 313 height 26
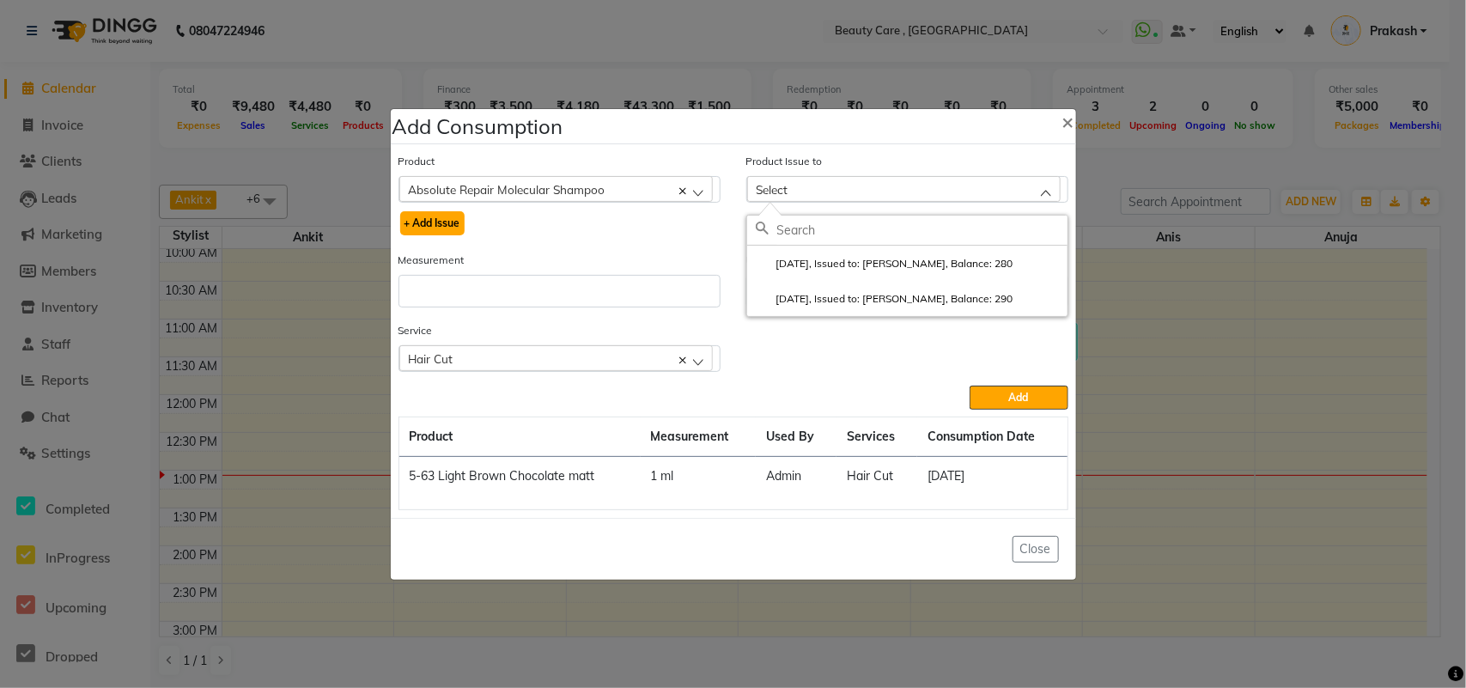
click at [447, 223] on button "+ Add Issue" at bounding box center [432, 223] width 64 height 24
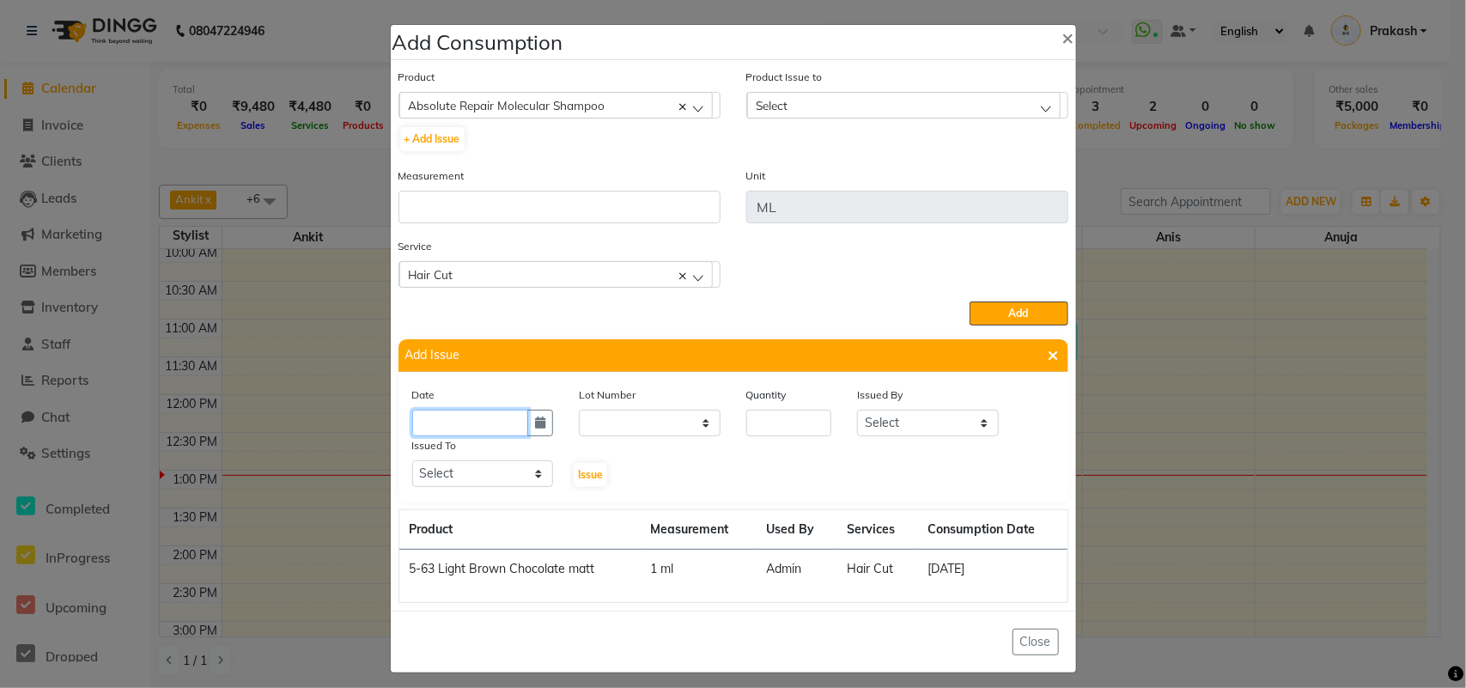
click at [455, 419] on input "text" at bounding box center [470, 423] width 117 height 27
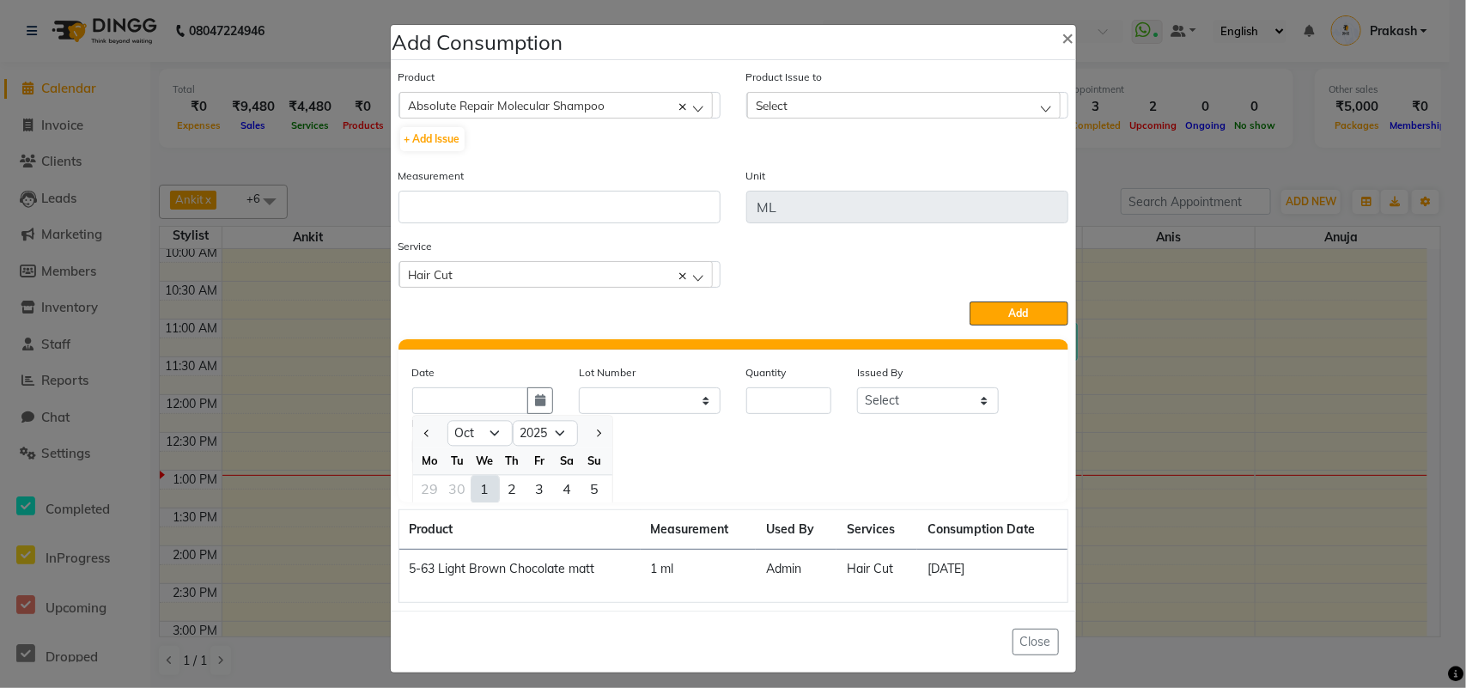
click at [479, 483] on div "1" at bounding box center [484, 489] width 27 height 27
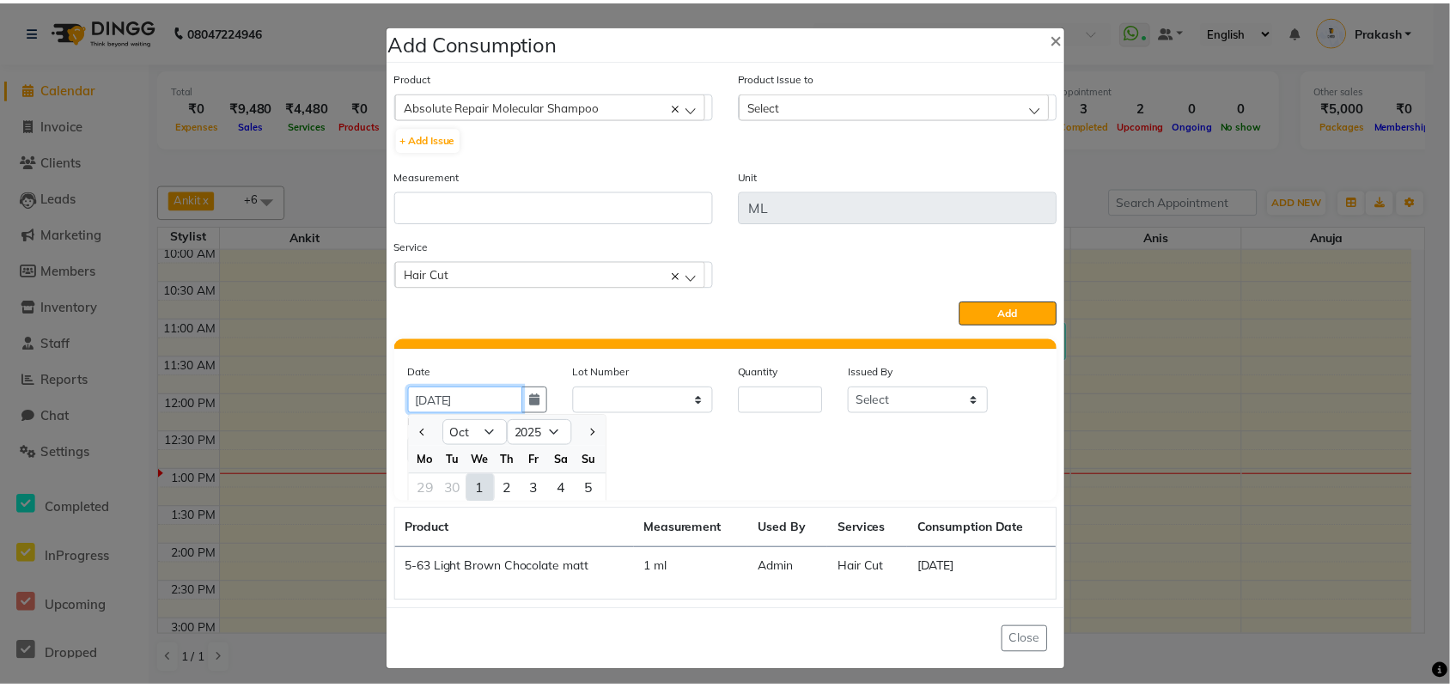
scroll to position [0, 0]
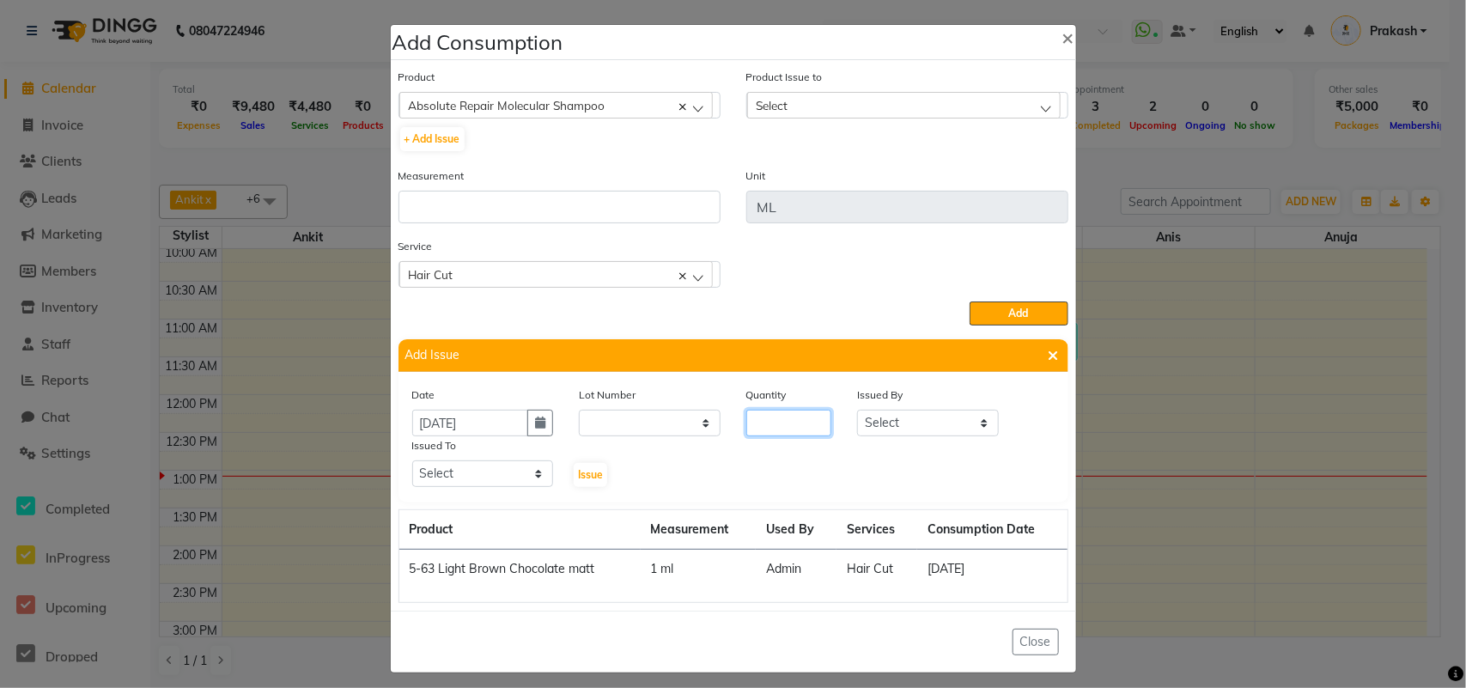
click at [787, 417] on input "number" at bounding box center [789, 423] width 86 height 27
click at [933, 427] on select "Select [PERSON_NAME] [PERSON_NAME] [PERSON_NAME] Admin [PERSON_NAME] [PERSON_NA…" at bounding box center [928, 423] width 142 height 27
click at [857, 410] on select "Select [PERSON_NAME] [PERSON_NAME] [PERSON_NAME] Admin [PERSON_NAME] [PERSON_NA…" at bounding box center [928, 423] width 142 height 27
click at [518, 468] on select "Select [PERSON_NAME] [PERSON_NAME] [PERSON_NAME] Admin [PERSON_NAME] [PERSON_NA…" at bounding box center [483, 473] width 142 height 27
click at [412, 460] on select "Select [PERSON_NAME] [PERSON_NAME] [PERSON_NAME] Admin [PERSON_NAME] [PERSON_NA…" at bounding box center [483, 473] width 142 height 27
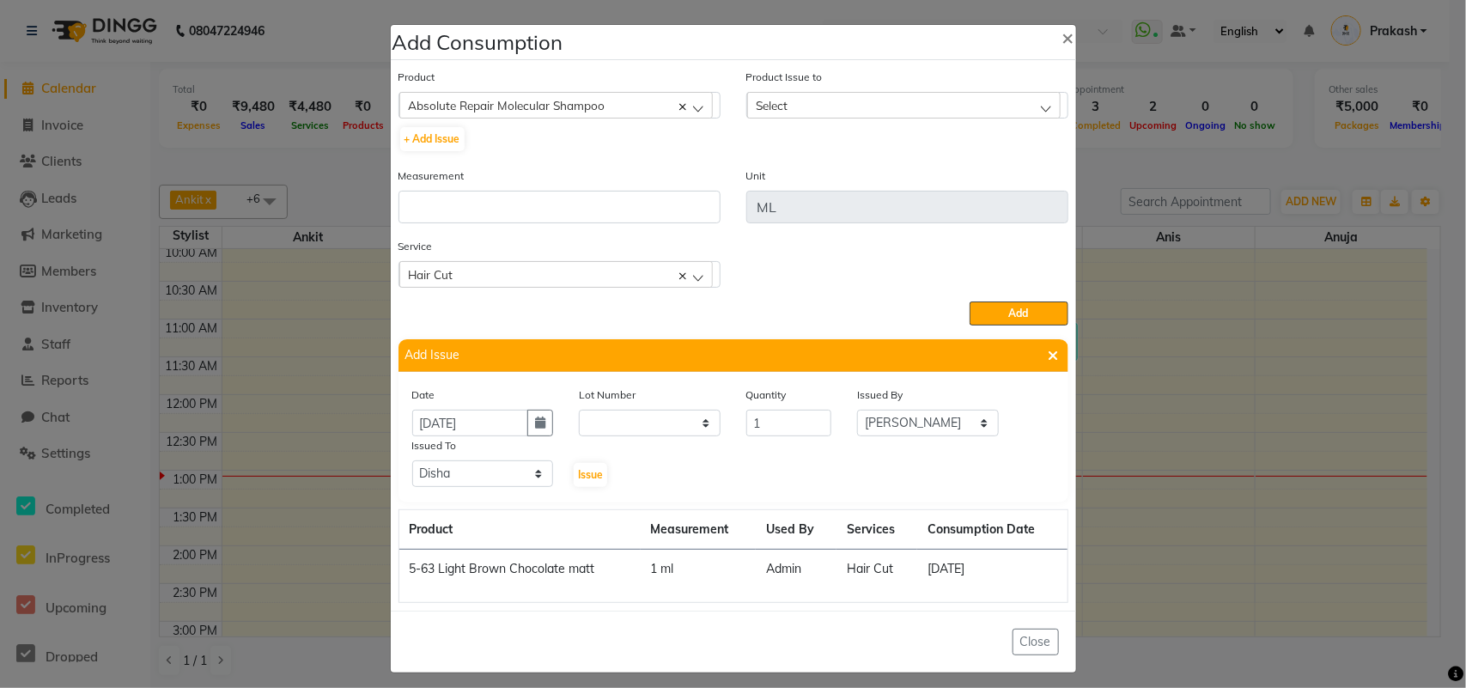
click at [844, 88] on div "Product Issue to Select [DATE], Issued to: [PERSON_NAME], Balance: 280 [DATE], …" at bounding box center [907, 93] width 322 height 51
click at [844, 105] on div "Select" at bounding box center [903, 105] width 313 height 26
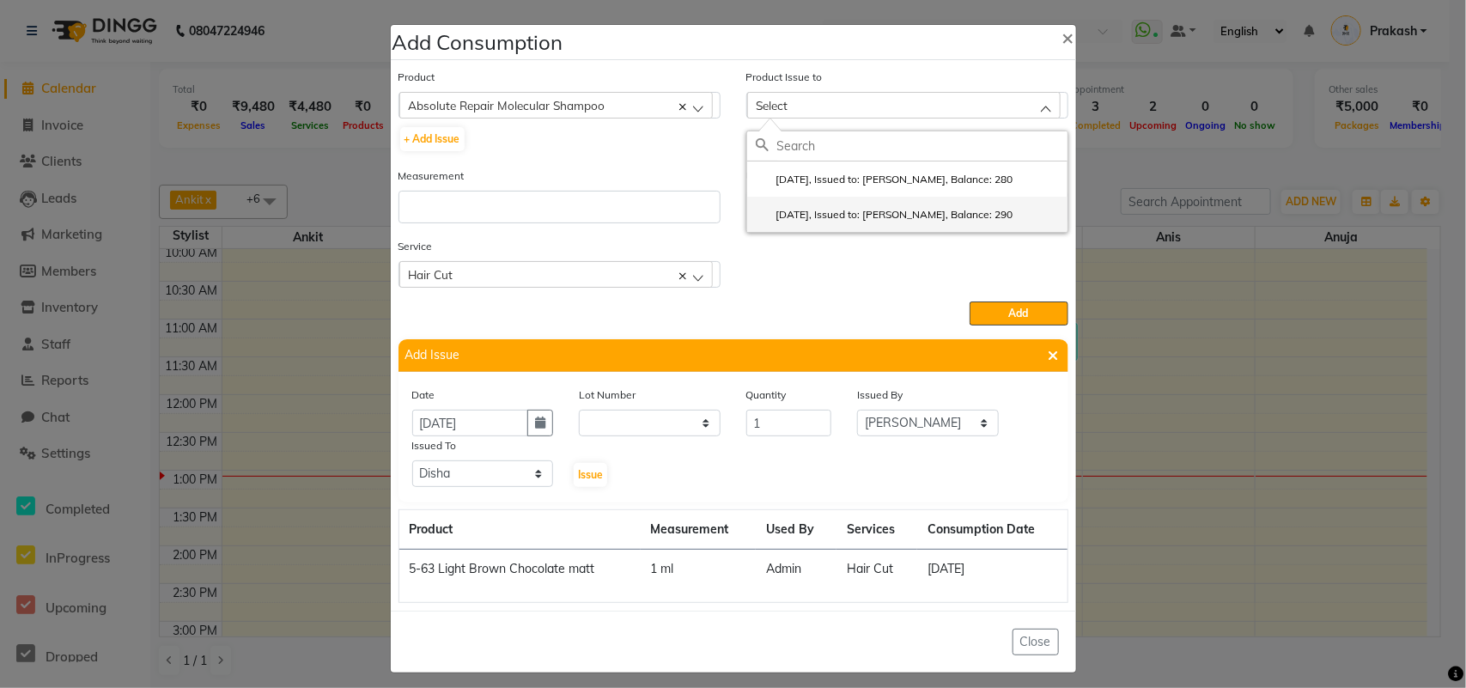
click at [913, 210] on label "[DATE], Issued to: [PERSON_NAME], Balance: 290" at bounding box center [885, 214] width 258 height 15
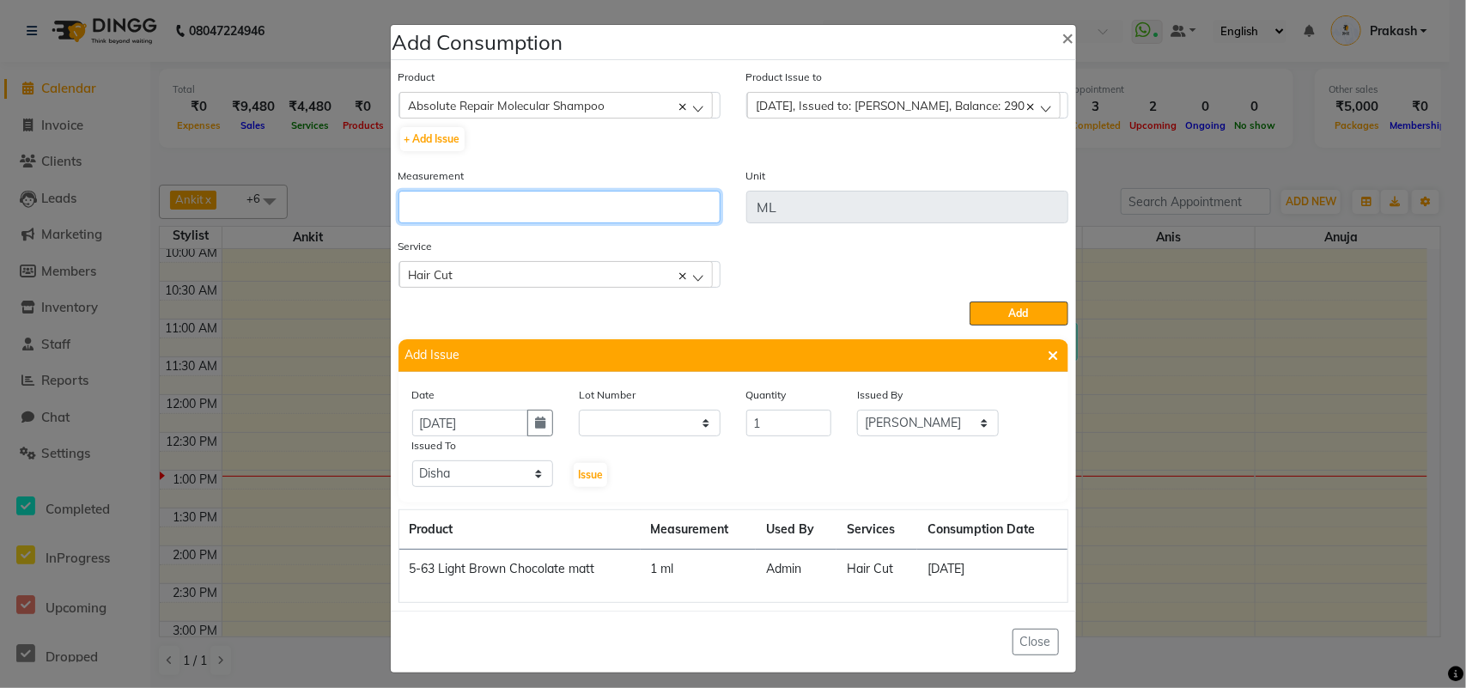
click at [515, 191] on input "number" at bounding box center [559, 207] width 322 height 33
click at [545, 198] on input "10" at bounding box center [559, 207] width 322 height 33
drag, startPoint x: 448, startPoint y: 209, endPoint x: 419, endPoint y: 211, distance: 29.3
click at [419, 211] on input "20" at bounding box center [559, 207] width 322 height 33
click at [625, 263] on div "Hair Cut" at bounding box center [555, 274] width 313 height 26
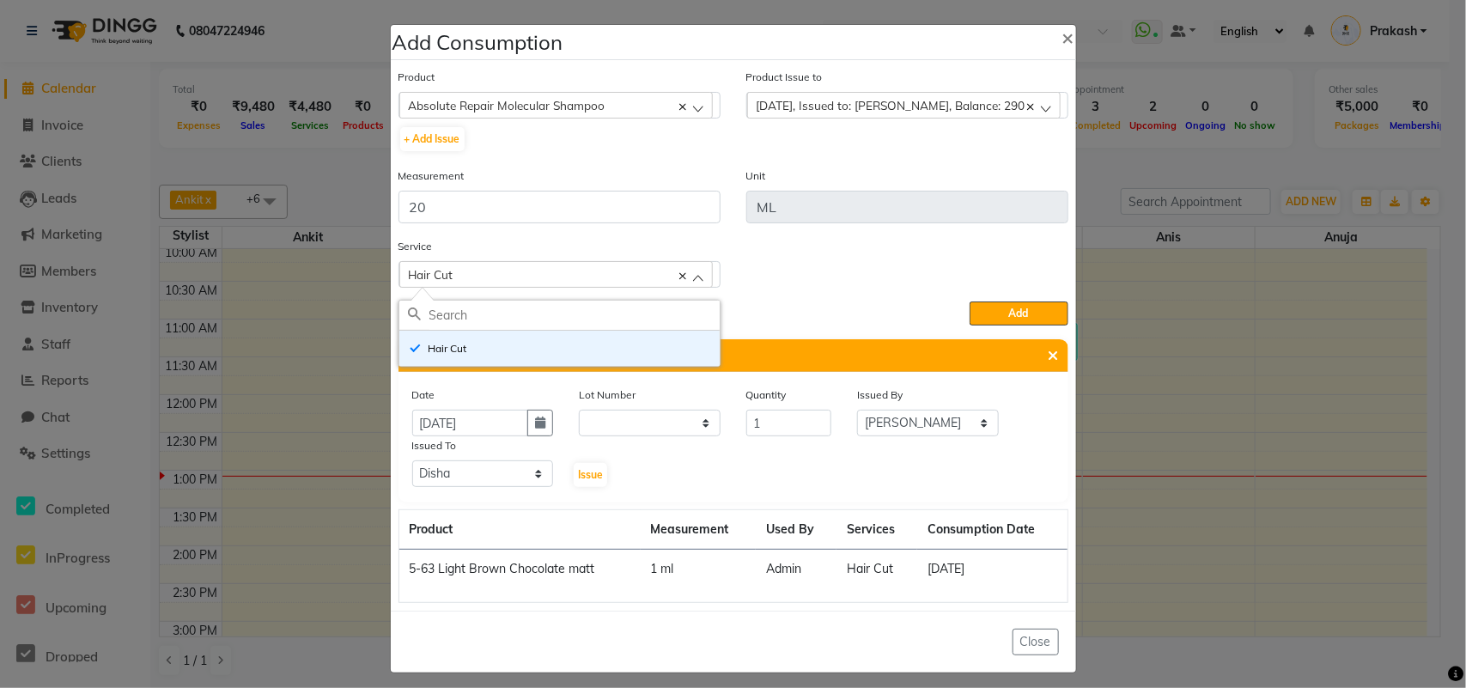
click at [625, 263] on div "Hair Cut" at bounding box center [555, 274] width 313 height 26
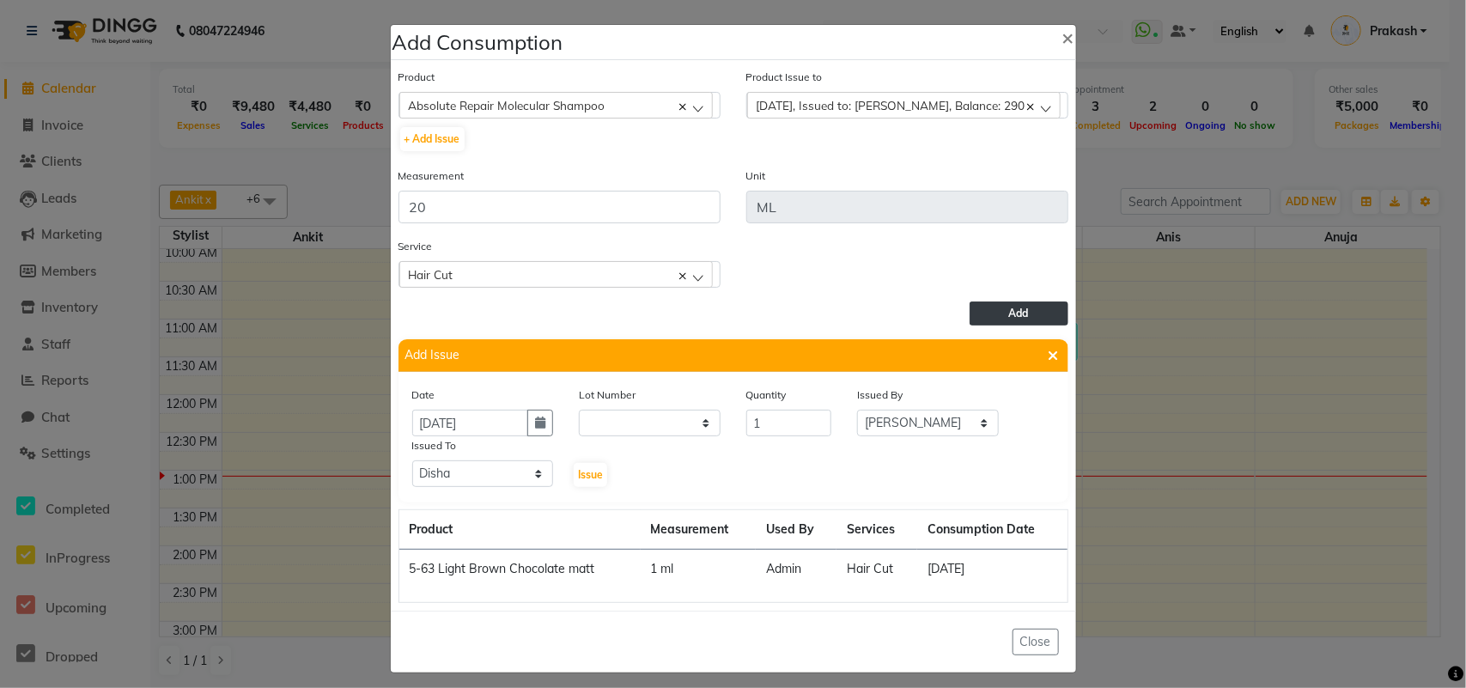
click at [1010, 303] on button "Add" at bounding box center [1019, 313] width 98 height 24
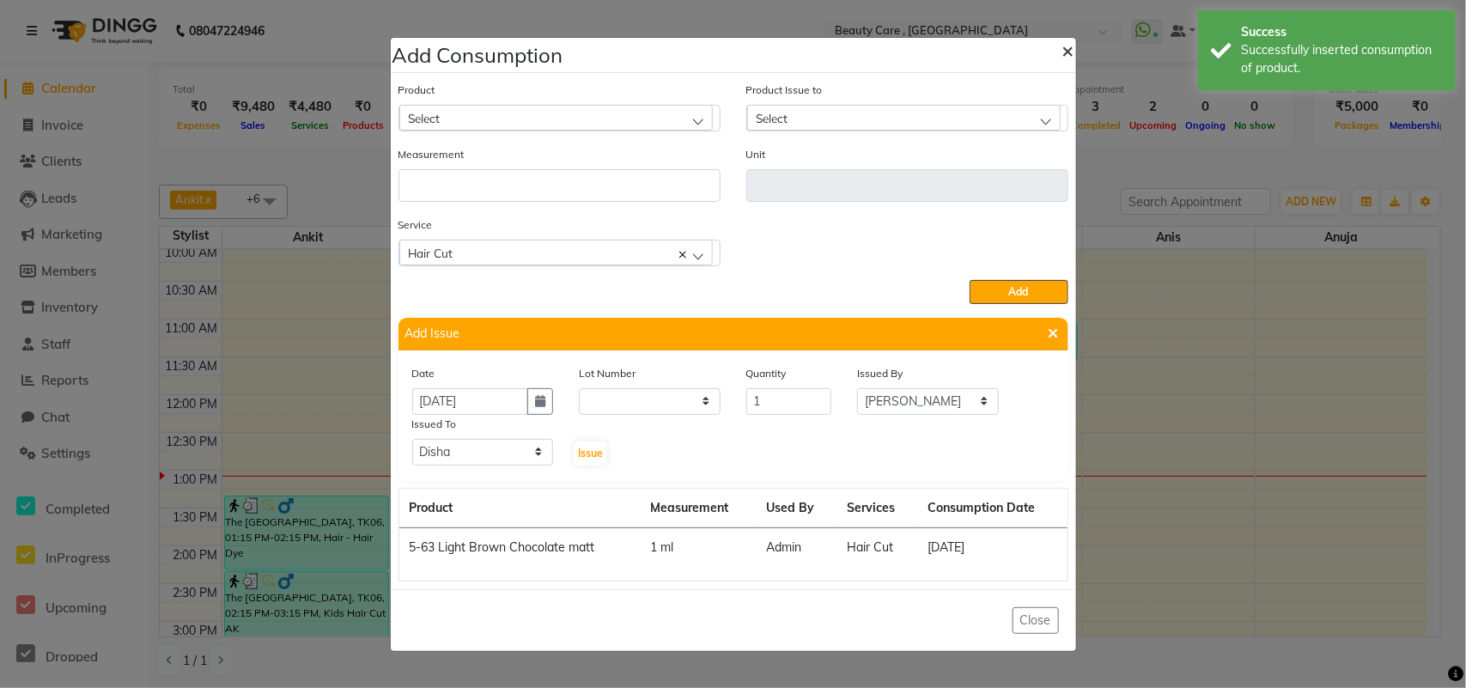
click at [1074, 45] on button "×" at bounding box center [1069, 50] width 40 height 48
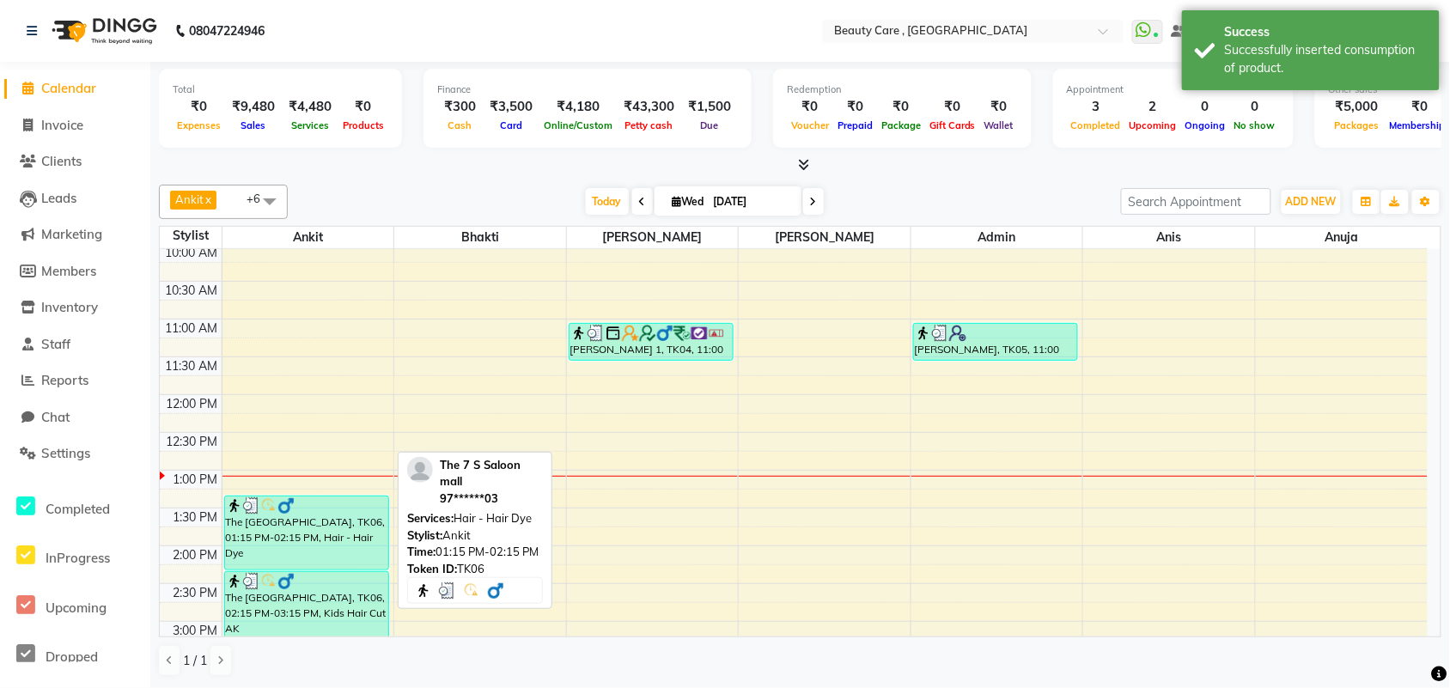
click at [243, 508] on img at bounding box center [251, 505] width 17 height 17
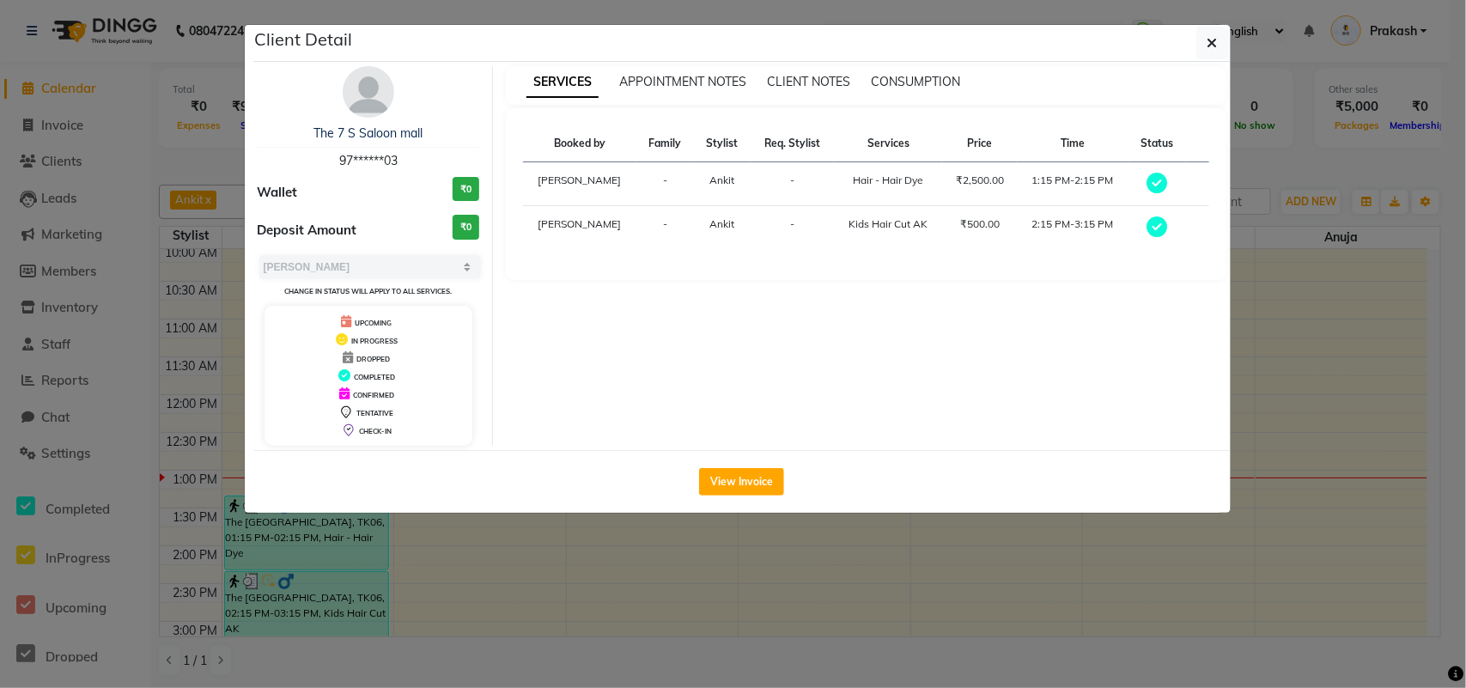
drag, startPoint x: 1204, startPoint y: 35, endPoint x: 1093, endPoint y: 402, distance: 383.1
click at [1057, 411] on div "Client Detail The 7 S Saloon mall 97******03 Wallet ₹0 Deposit Amount ₹0 Select…" at bounding box center [741, 269] width 977 height 488
click at [1172, 47] on icon "button" at bounding box center [1212, 43] width 10 height 14
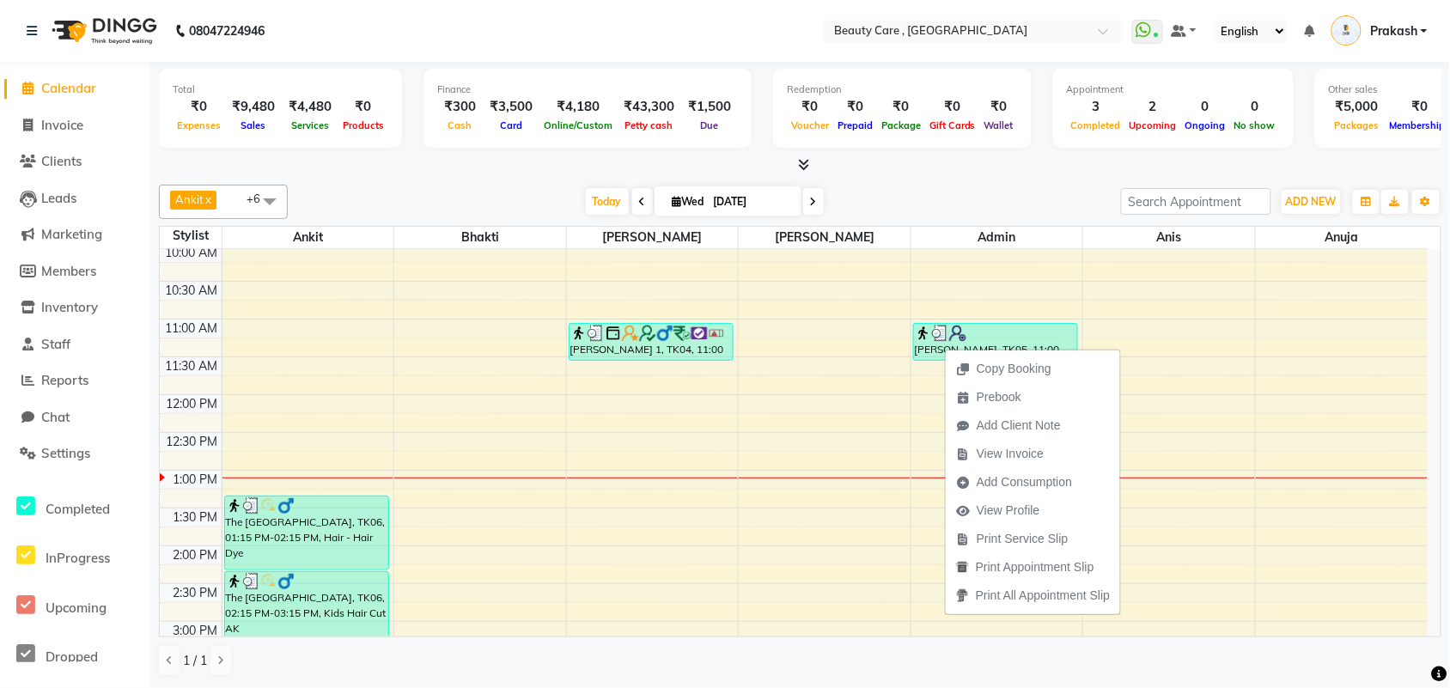
click at [1052, 191] on div "[DATE] [DATE]" at bounding box center [704, 202] width 816 height 26
